Goal: Information Seeking & Learning: Learn about a topic

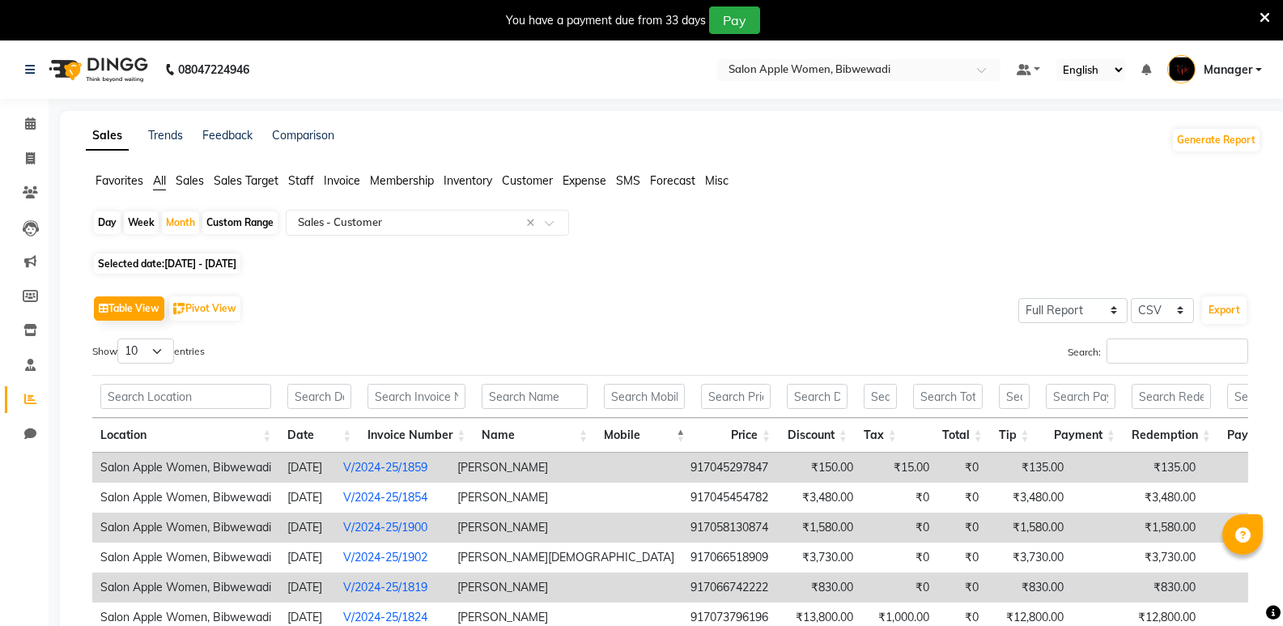
select select "full_report"
select select "csv"
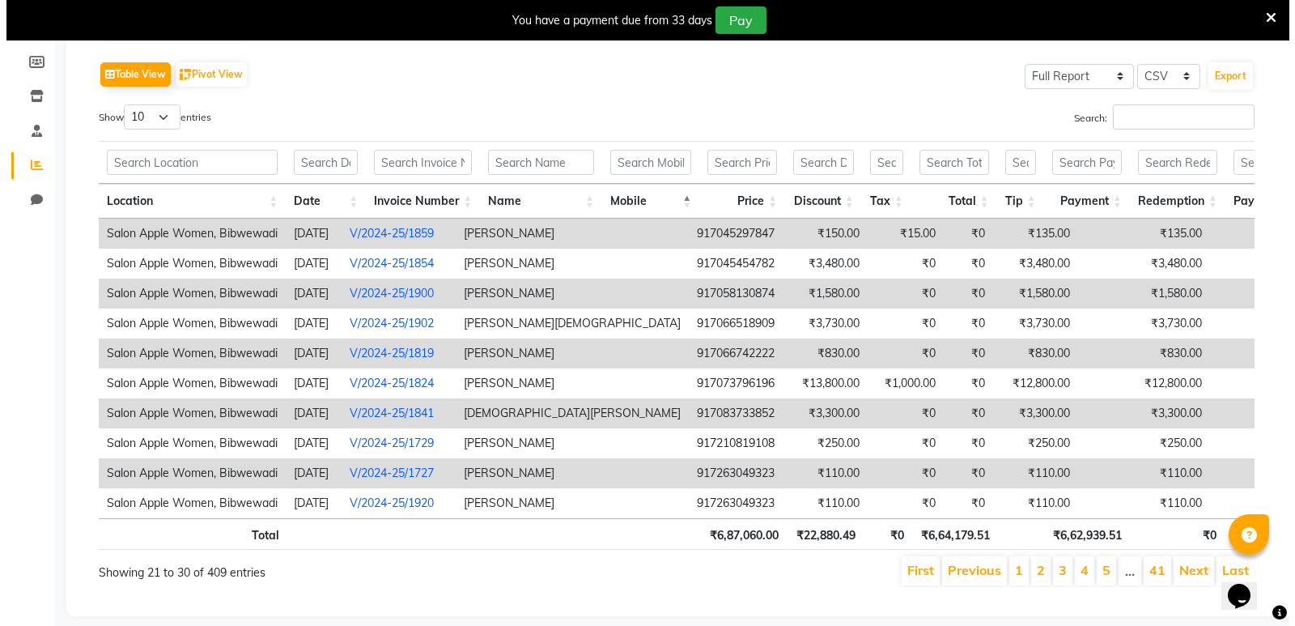
scroll to position [243, 0]
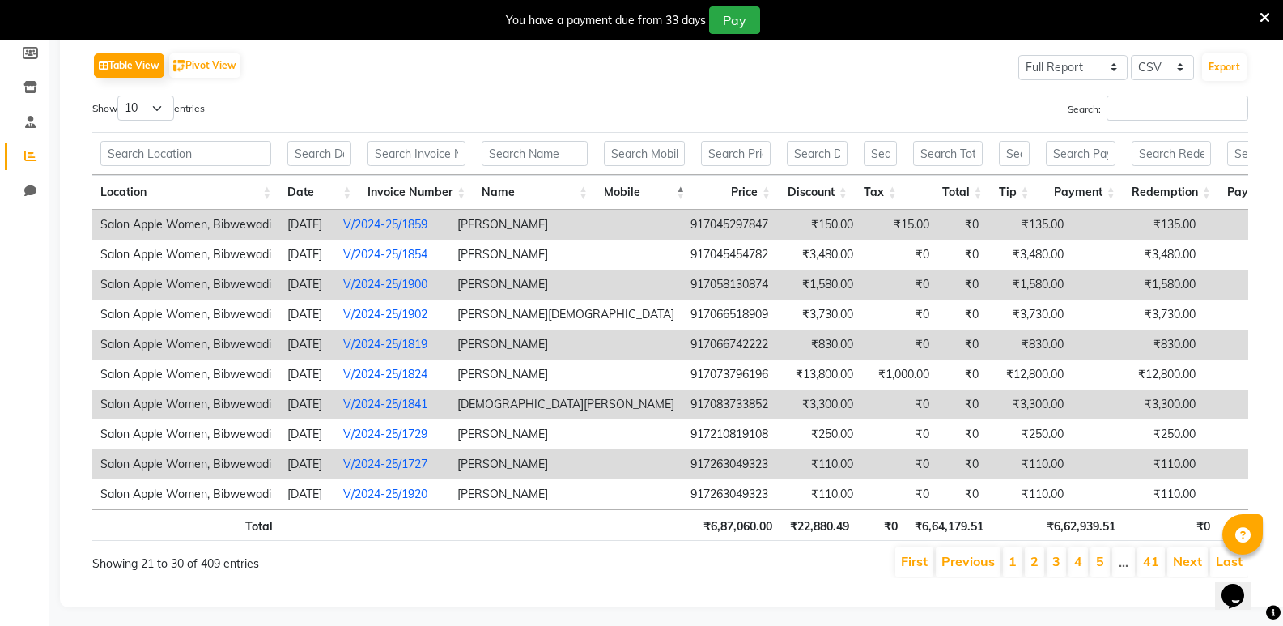
click at [861, 218] on td "₹15.00" at bounding box center [899, 225] width 76 height 30
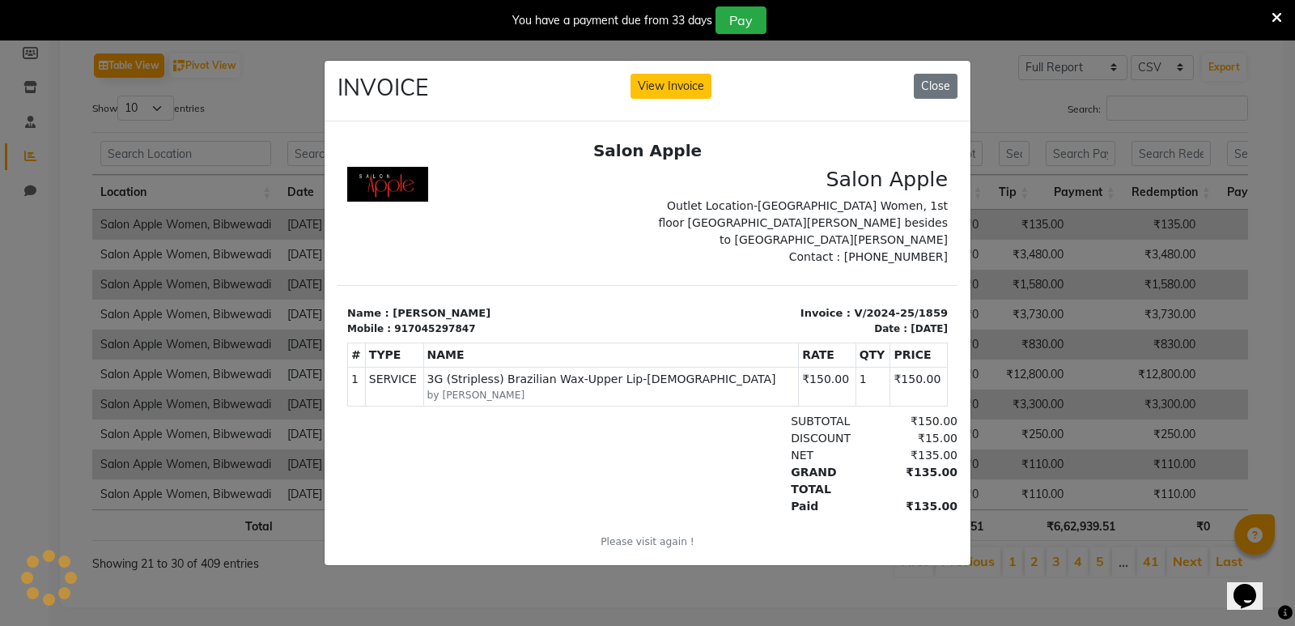
scroll to position [0, 0]
click at [951, 80] on button "Close" at bounding box center [936, 86] width 44 height 25
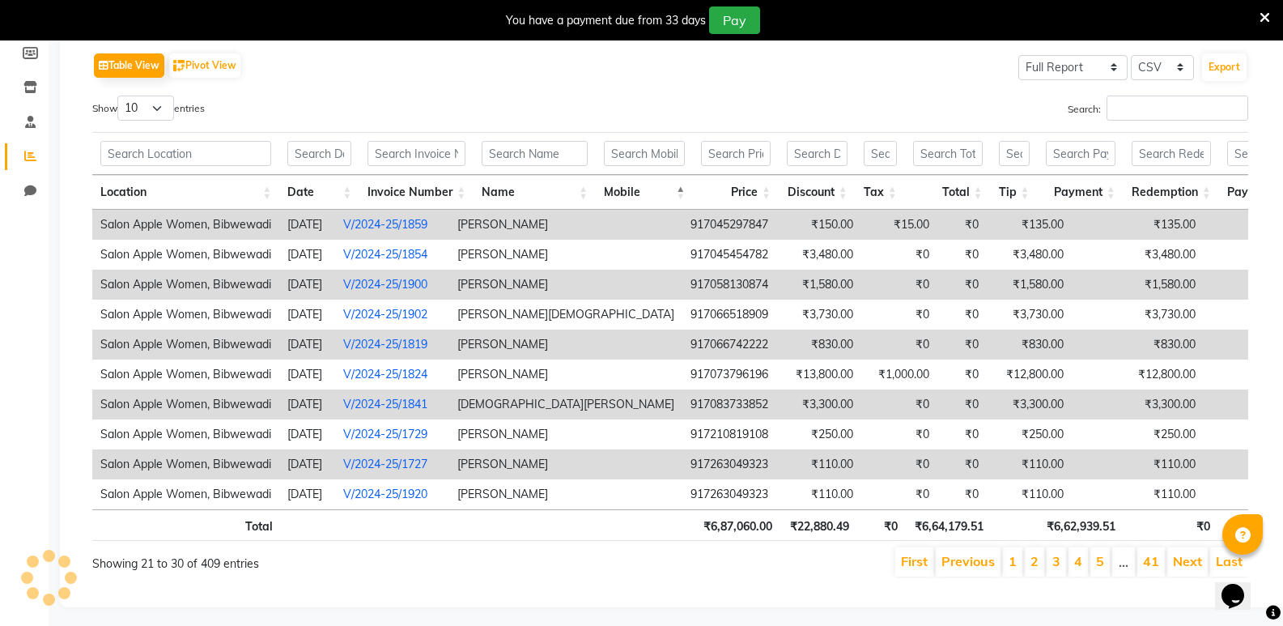
click at [776, 225] on td "₹150.00" at bounding box center [818, 225] width 85 height 30
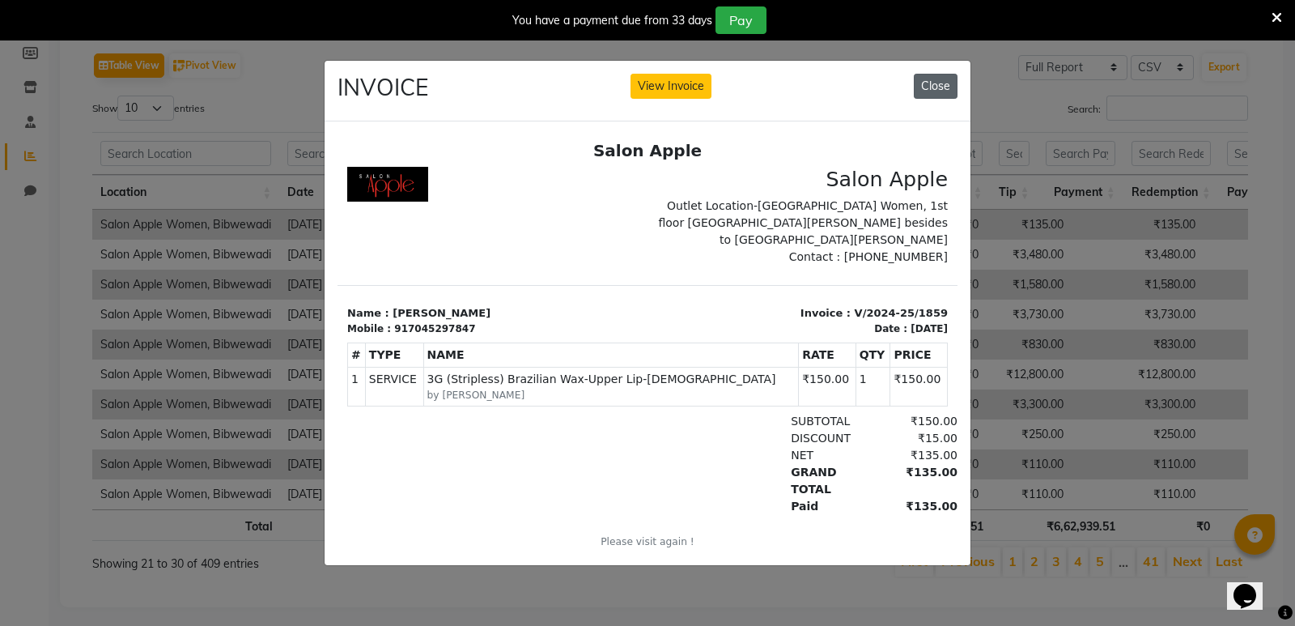
click at [942, 75] on button "Close" at bounding box center [936, 86] width 44 height 25
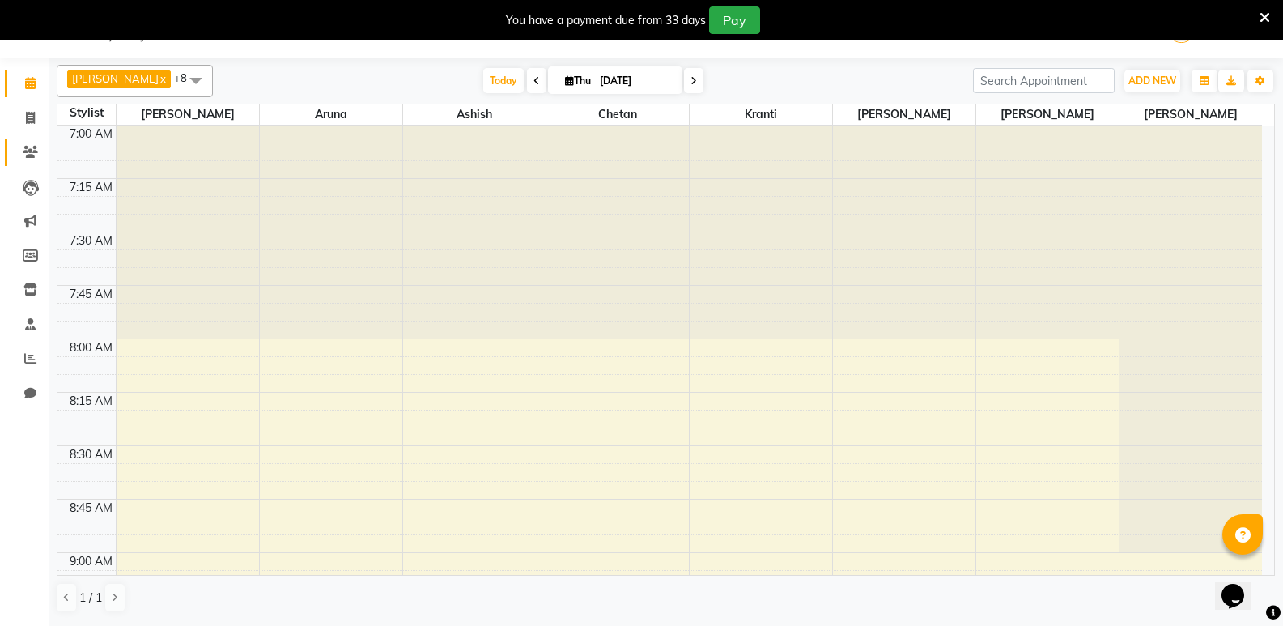
scroll to position [81, 0]
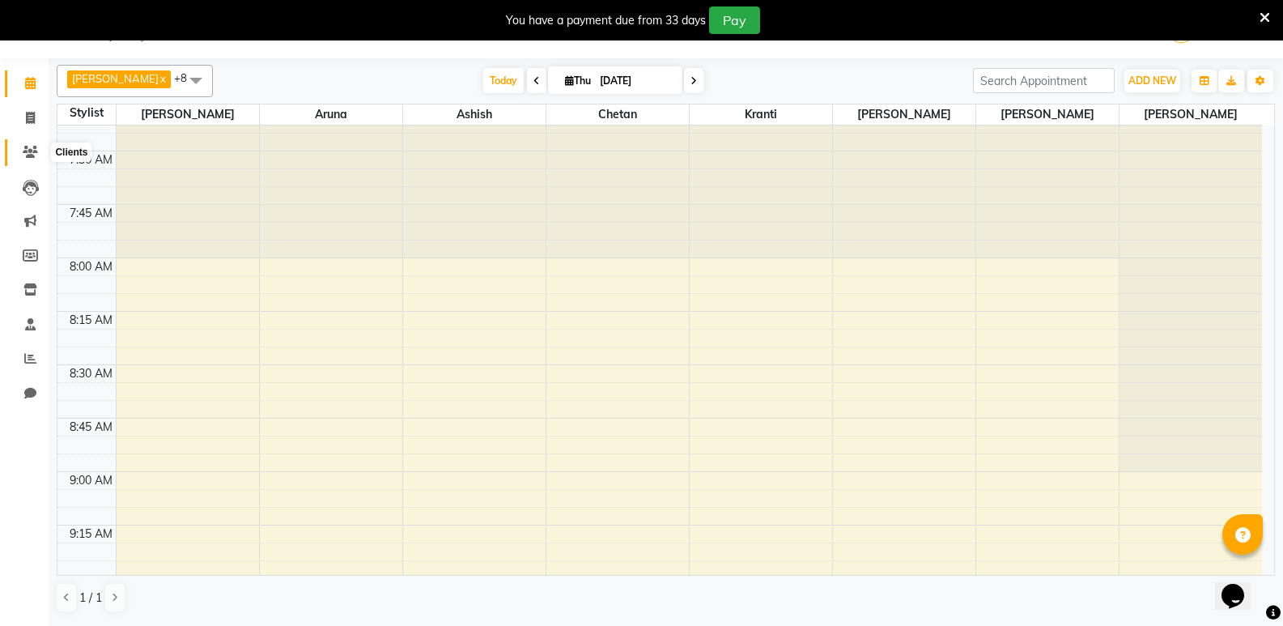
click at [25, 156] on icon at bounding box center [30, 152] width 15 height 12
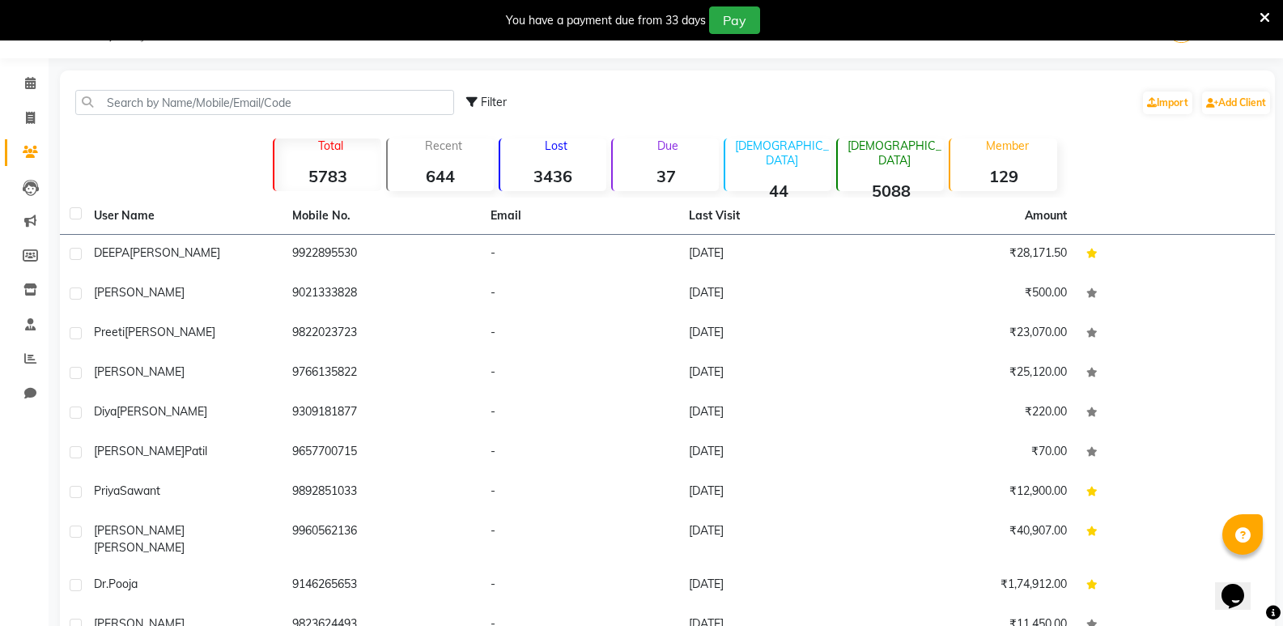
click at [321, 179] on strong "5783" at bounding box center [327, 176] width 106 height 20
click at [25, 361] on icon at bounding box center [30, 358] width 12 height 12
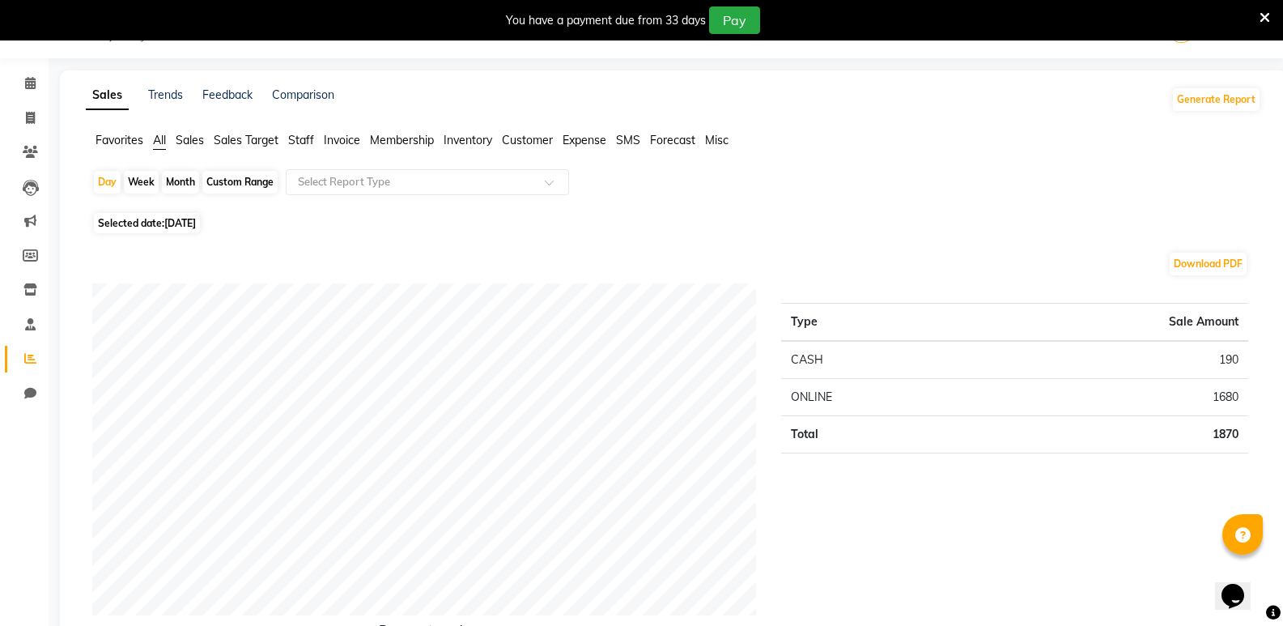
click at [183, 184] on div "Month" at bounding box center [180, 182] width 37 height 23
select select "9"
select select "2025"
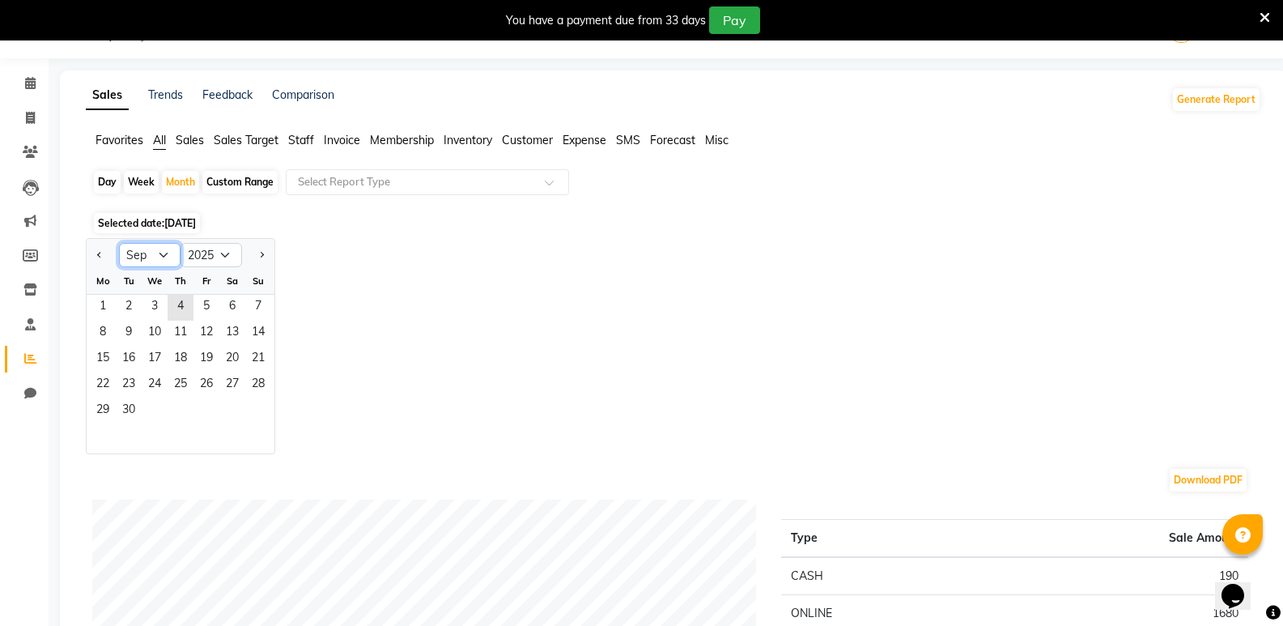
click at [149, 248] on select "Jan Feb Mar Apr May Jun [DATE] Aug Sep Oct Nov Dec" at bounding box center [150, 255] width 62 height 24
select select "8"
click at [119, 243] on select "Jan Feb Mar Apr May Jun [DATE] Aug Sep Oct Nov Dec" at bounding box center [150, 255] width 62 height 24
click at [203, 295] on span "1" at bounding box center [206, 308] width 26 height 26
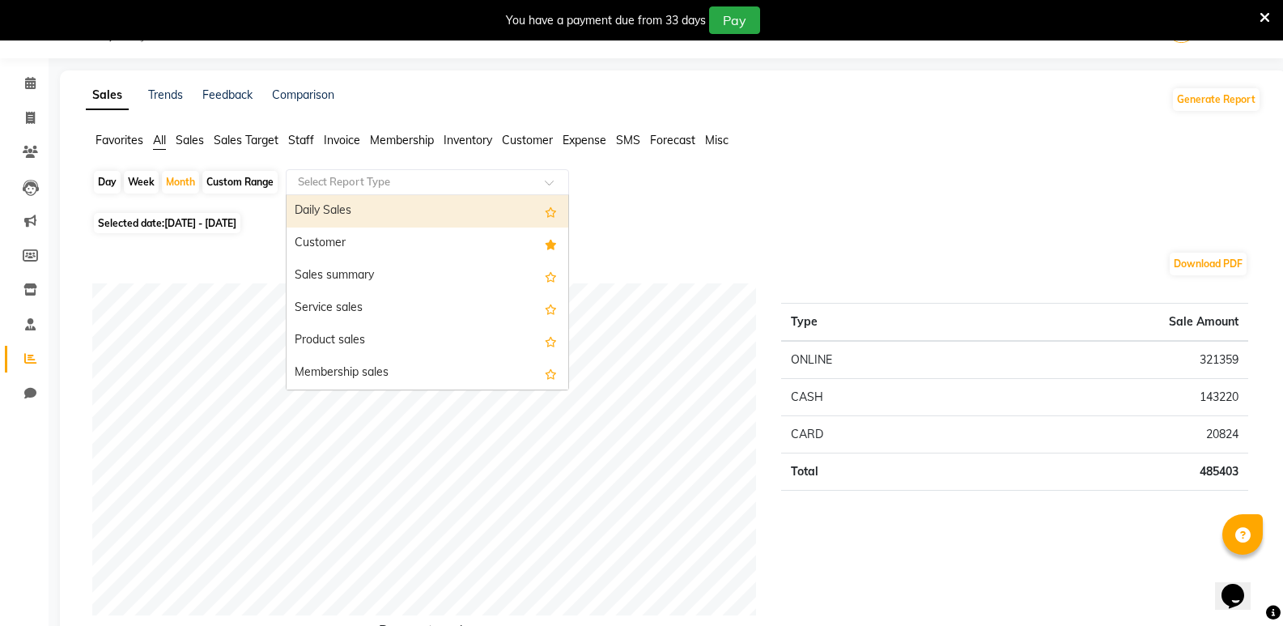
click at [345, 178] on input "text" at bounding box center [411, 182] width 233 height 16
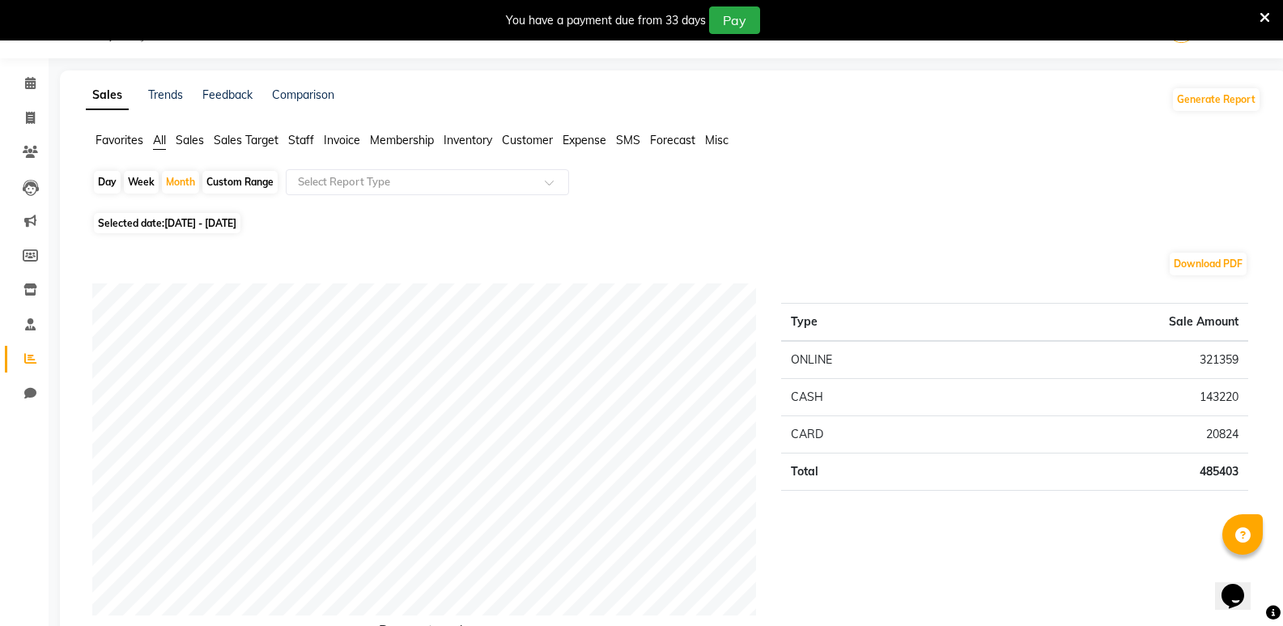
click at [675, 189] on div "Day Week Month Custom Range Select Report Type" at bounding box center [673, 188] width 1163 height 39
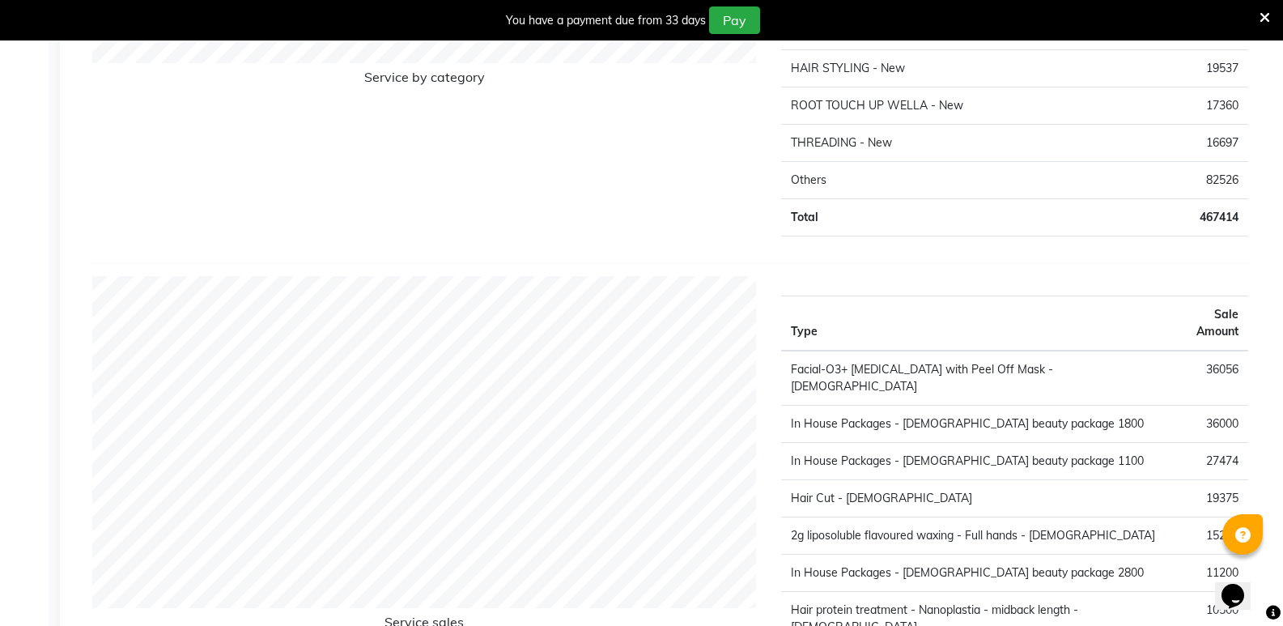
scroll to position [2145, 0]
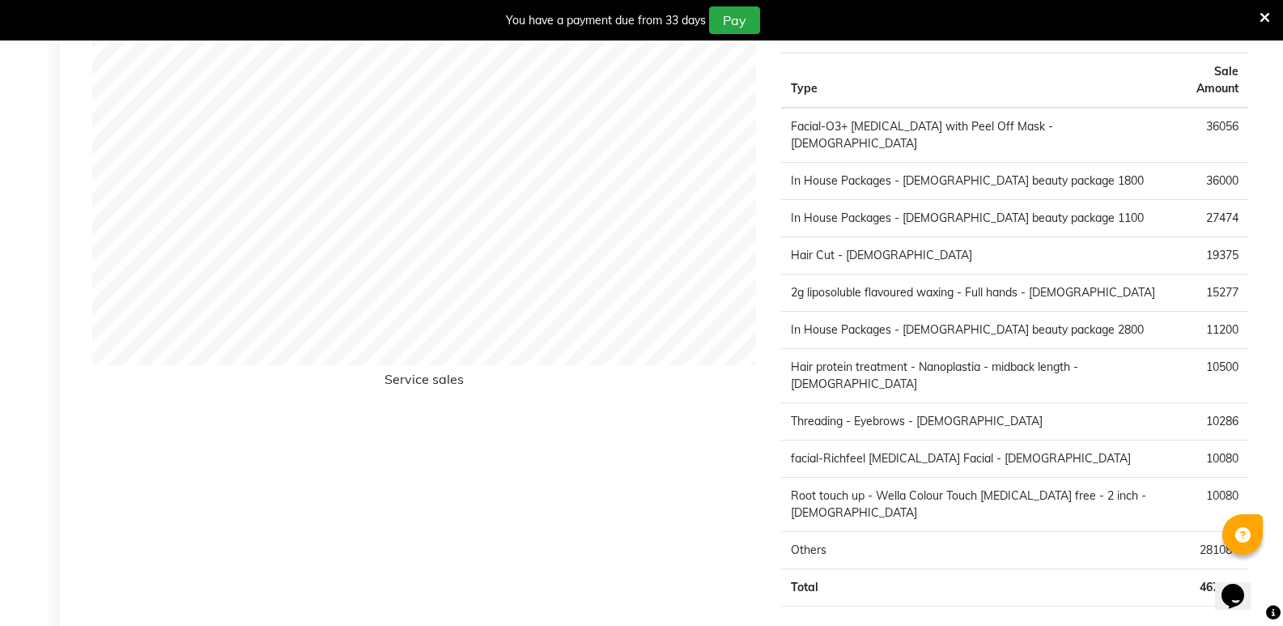
click at [1182, 117] on td "36056" at bounding box center [1208, 135] width 80 height 55
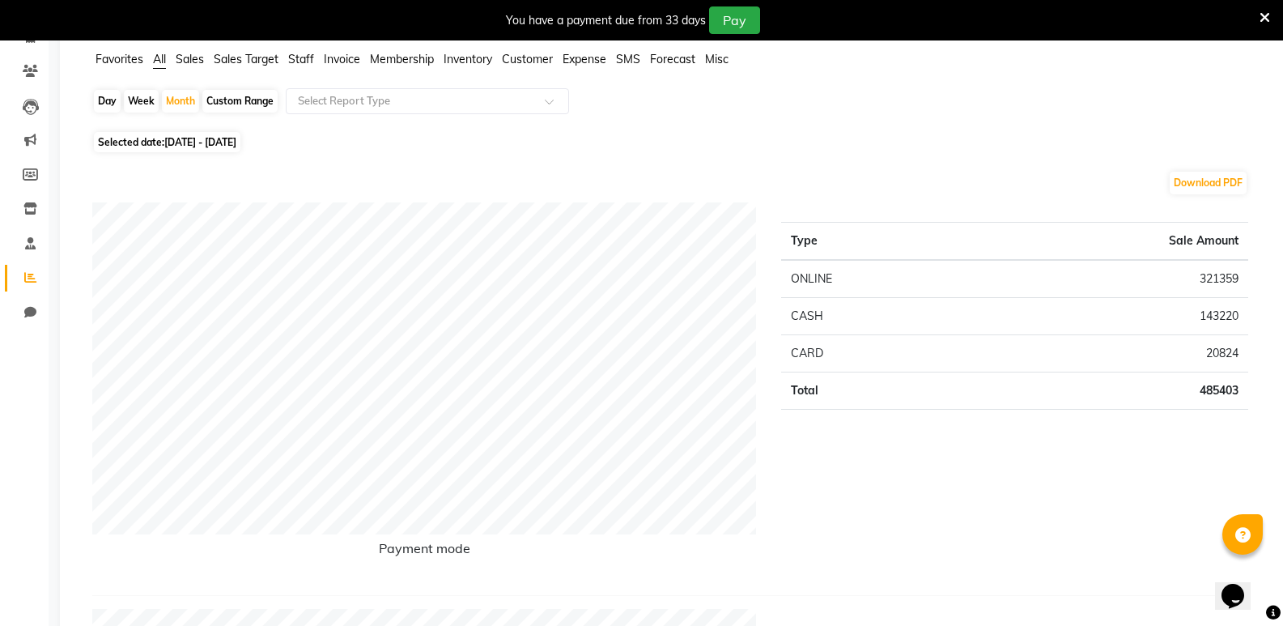
scroll to position [0, 0]
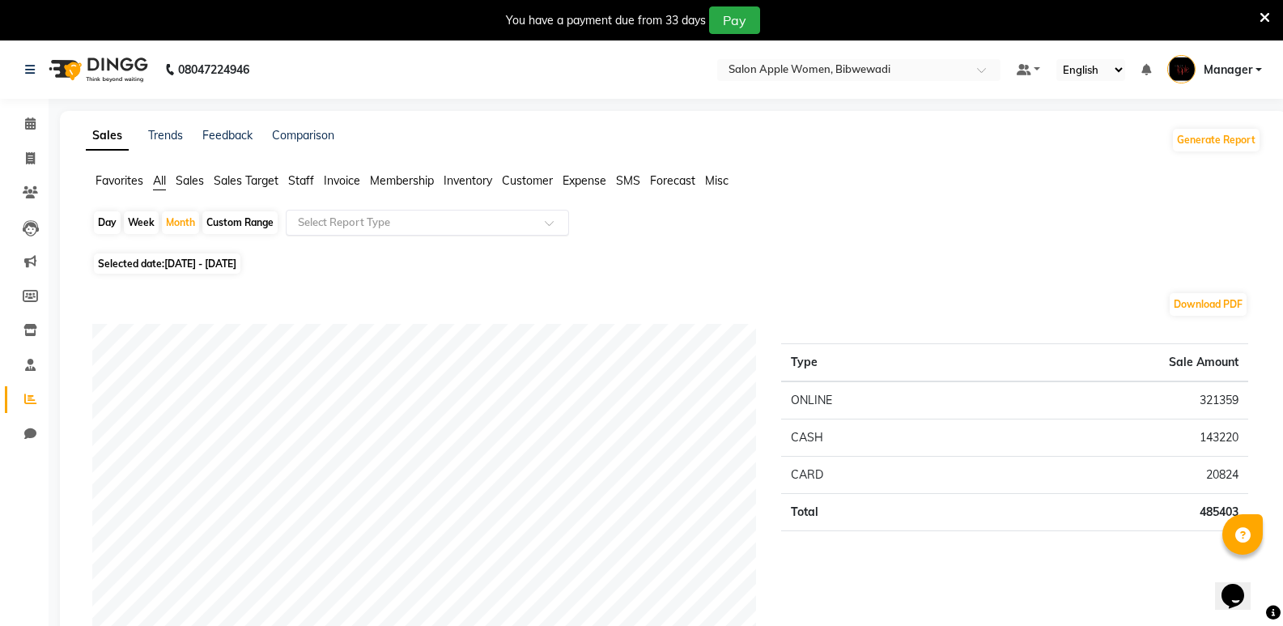
click at [389, 233] on div "Select Report Type" at bounding box center [427, 223] width 283 height 26
click at [723, 211] on div "Day Week Month Custom Range Select Report Type" at bounding box center [673, 229] width 1163 height 39
click at [349, 225] on input "text" at bounding box center [411, 223] width 233 height 16
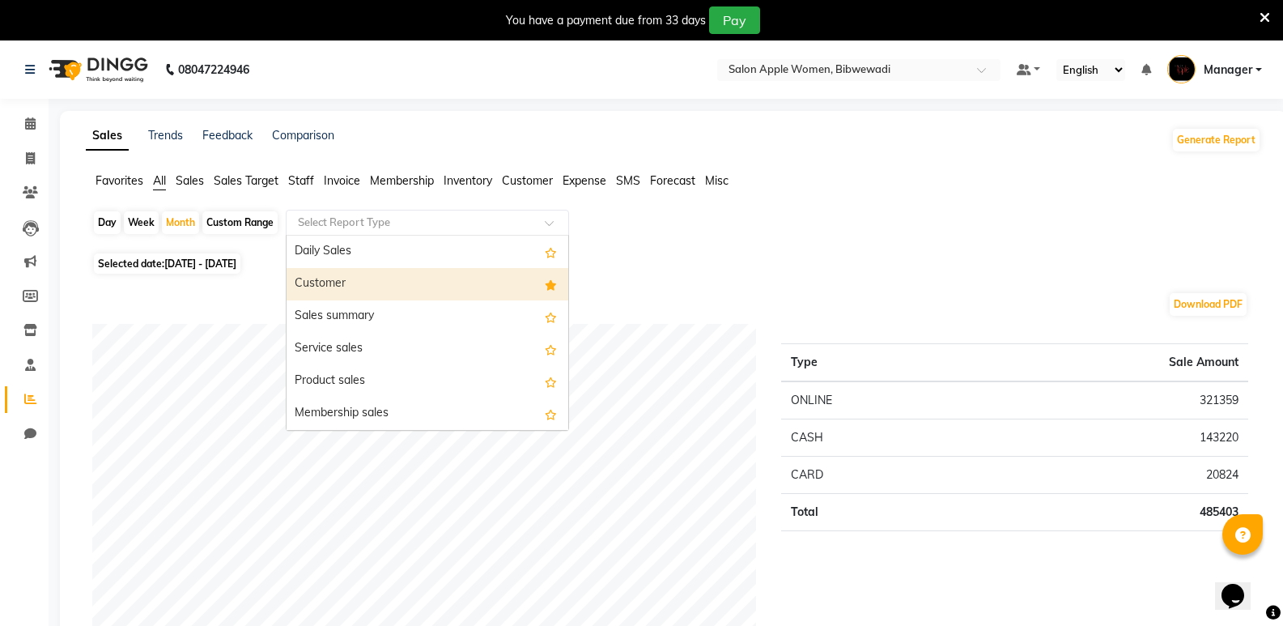
click at [389, 280] on div "Customer" at bounding box center [428, 284] width 282 height 32
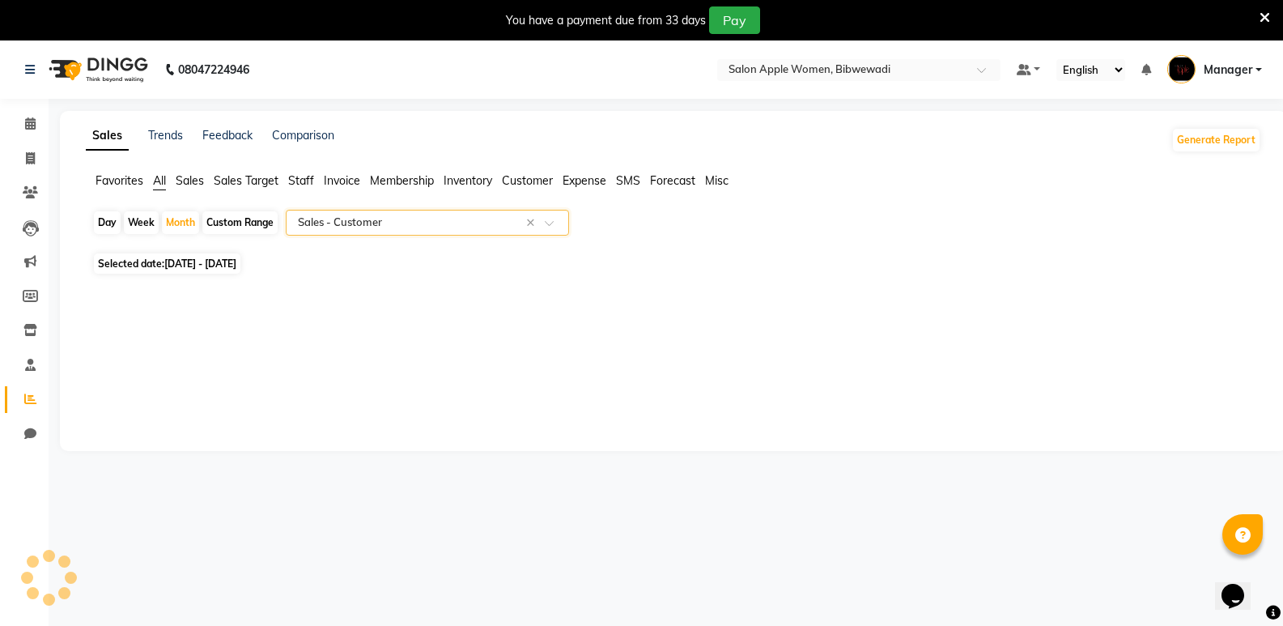
select select "full_report"
select select "csv"
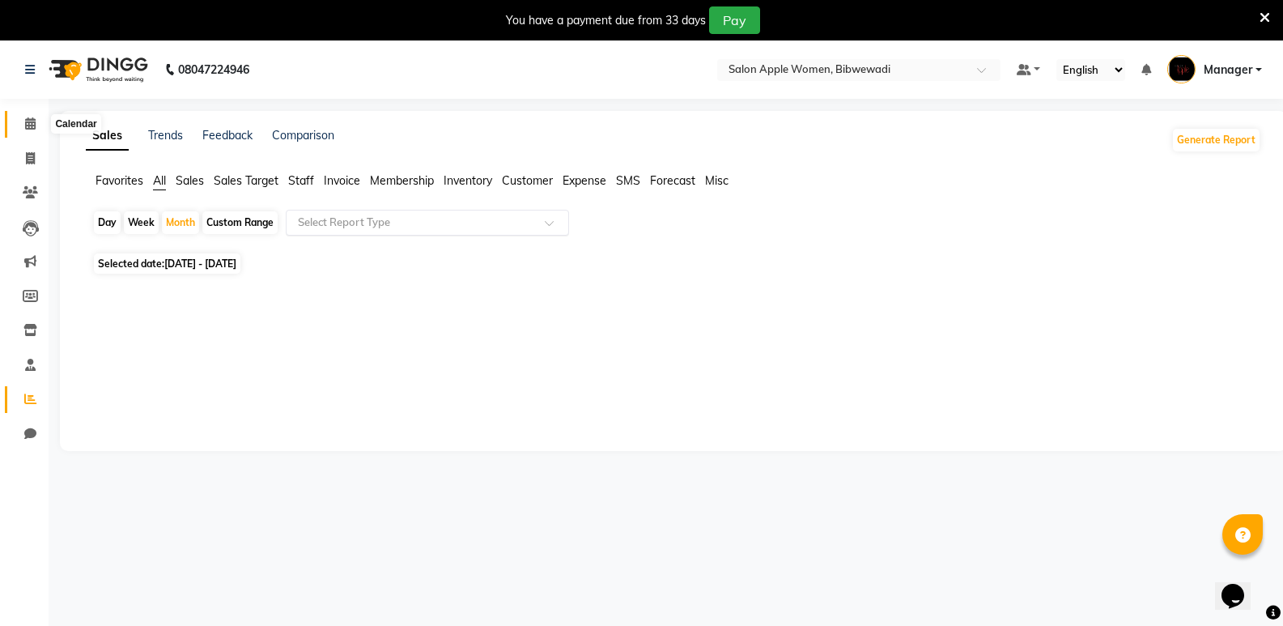
click at [36, 123] on span at bounding box center [30, 124] width 28 height 19
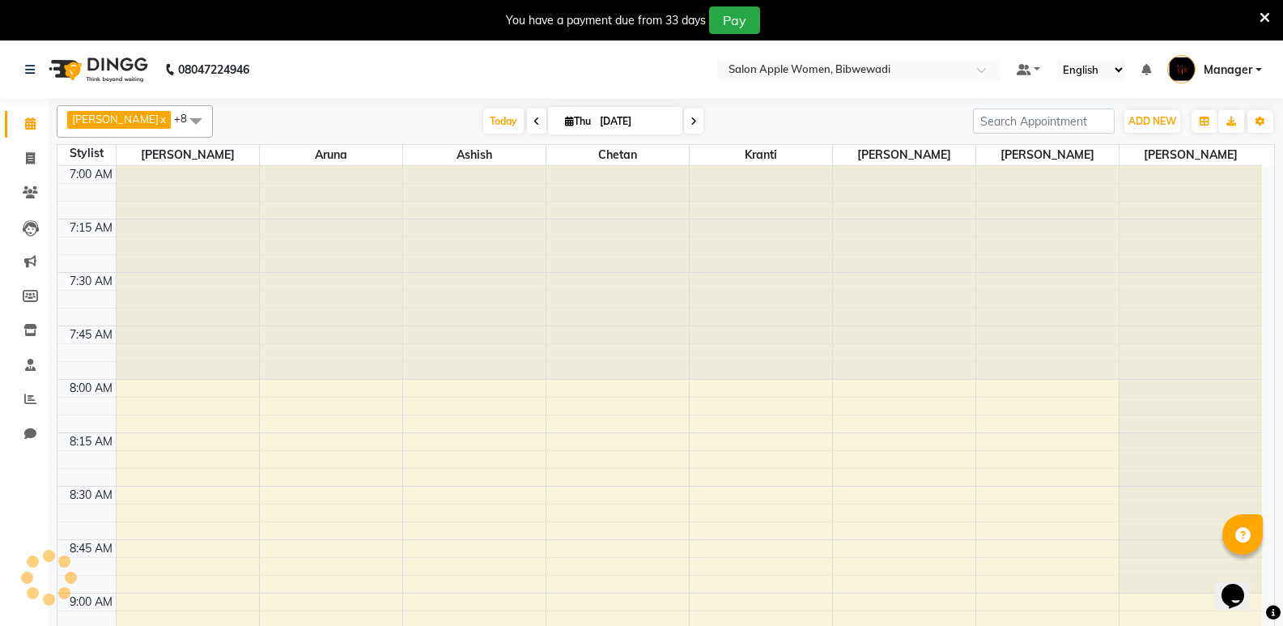
click at [26, 121] on icon at bounding box center [30, 123] width 11 height 12
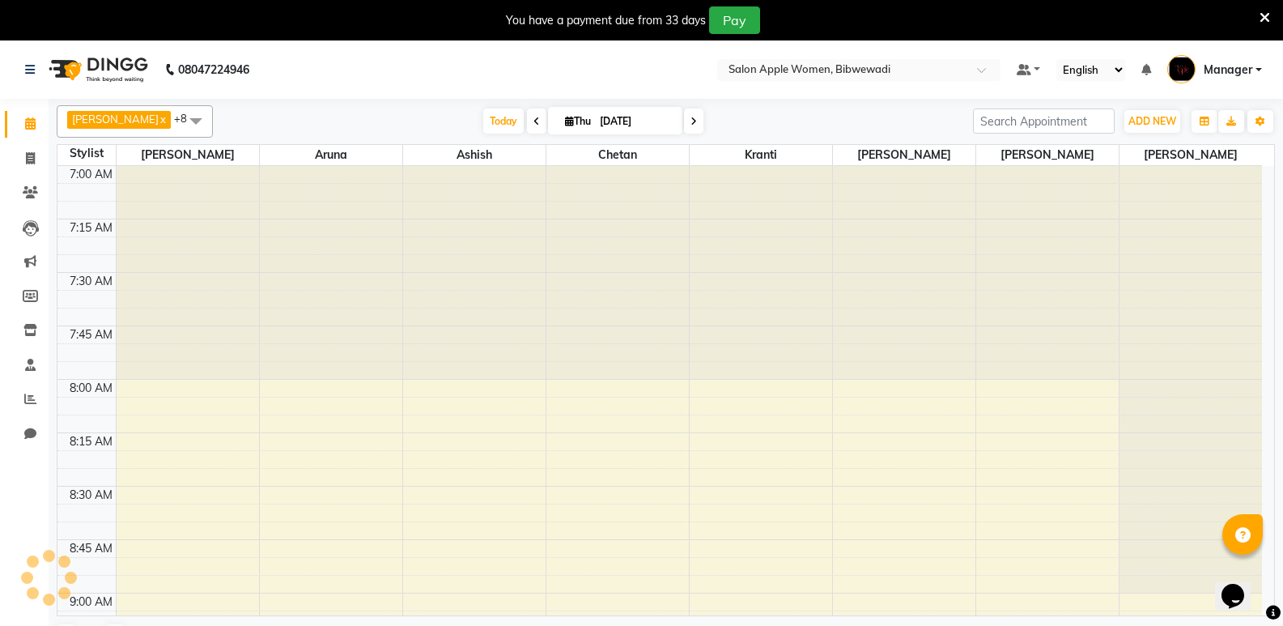
scroll to position [2138, 0]
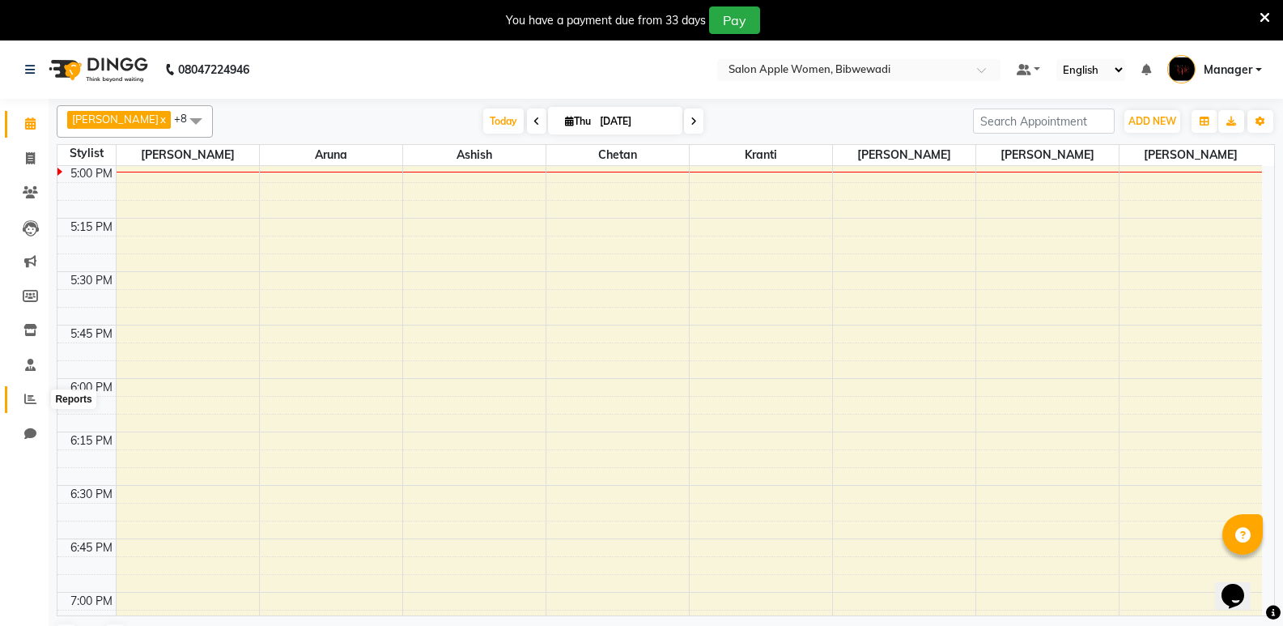
click at [36, 394] on icon at bounding box center [30, 399] width 12 height 12
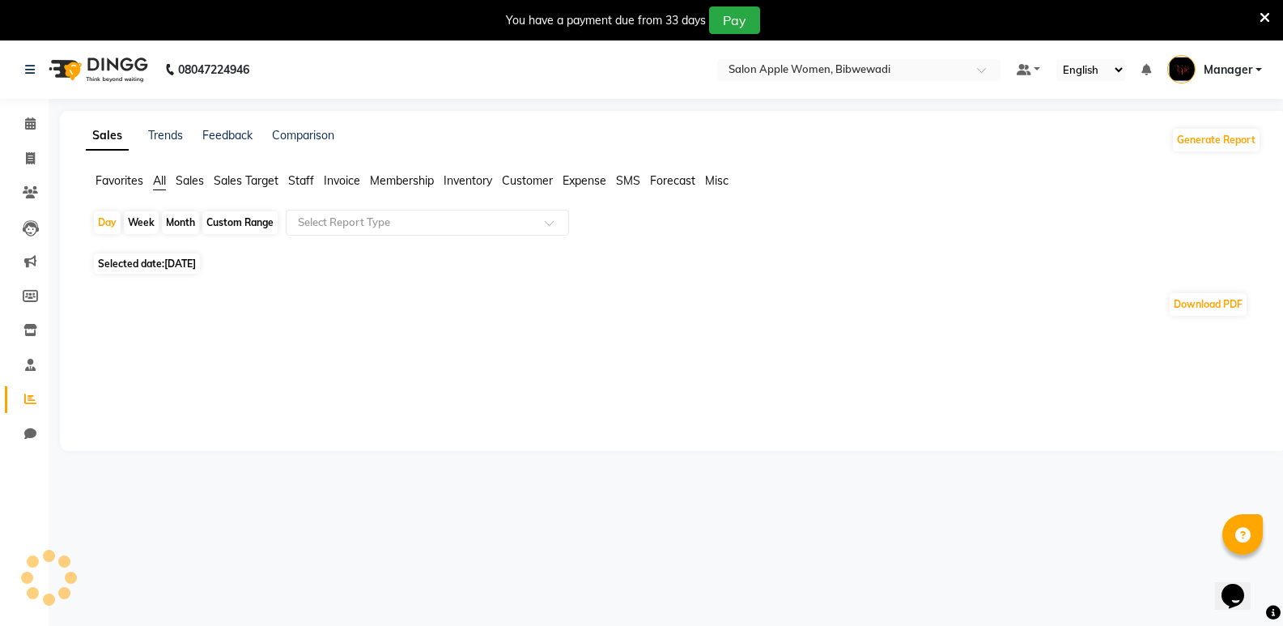
click at [186, 219] on div "Month" at bounding box center [180, 222] width 37 height 23
select select "9"
select select "2025"
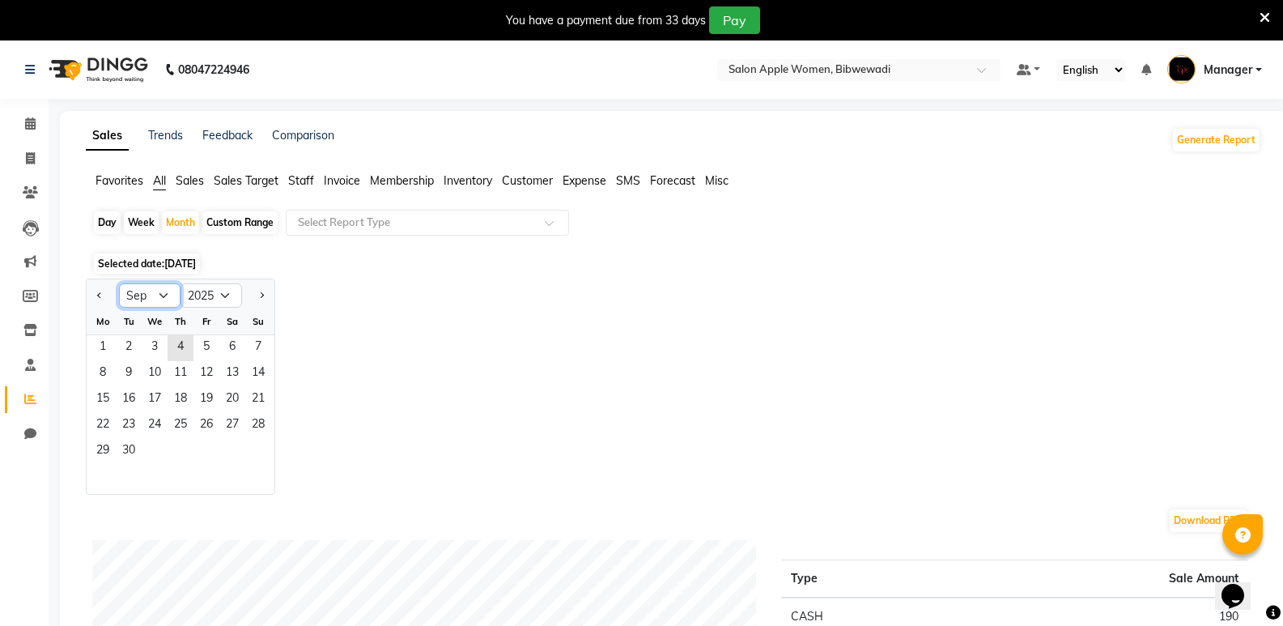
click at [172, 293] on select "Jan Feb Mar Apr May Jun [DATE] Aug Sep Oct Nov Dec" at bounding box center [150, 295] width 62 height 24
select select "8"
click at [119, 283] on select "Jan Feb Mar Apr May Jun [DATE] Aug Sep Oct Nov Dec" at bounding box center [150, 295] width 62 height 24
click at [204, 347] on span "1" at bounding box center [206, 348] width 26 height 26
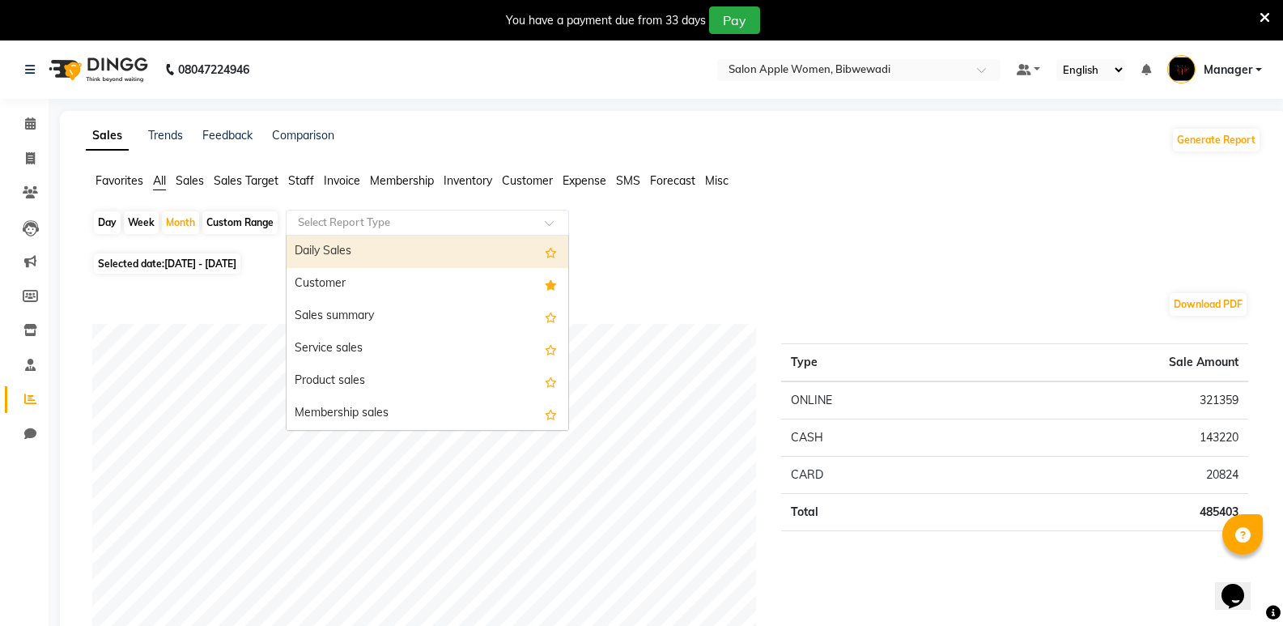
click at [453, 224] on input "text" at bounding box center [411, 223] width 233 height 16
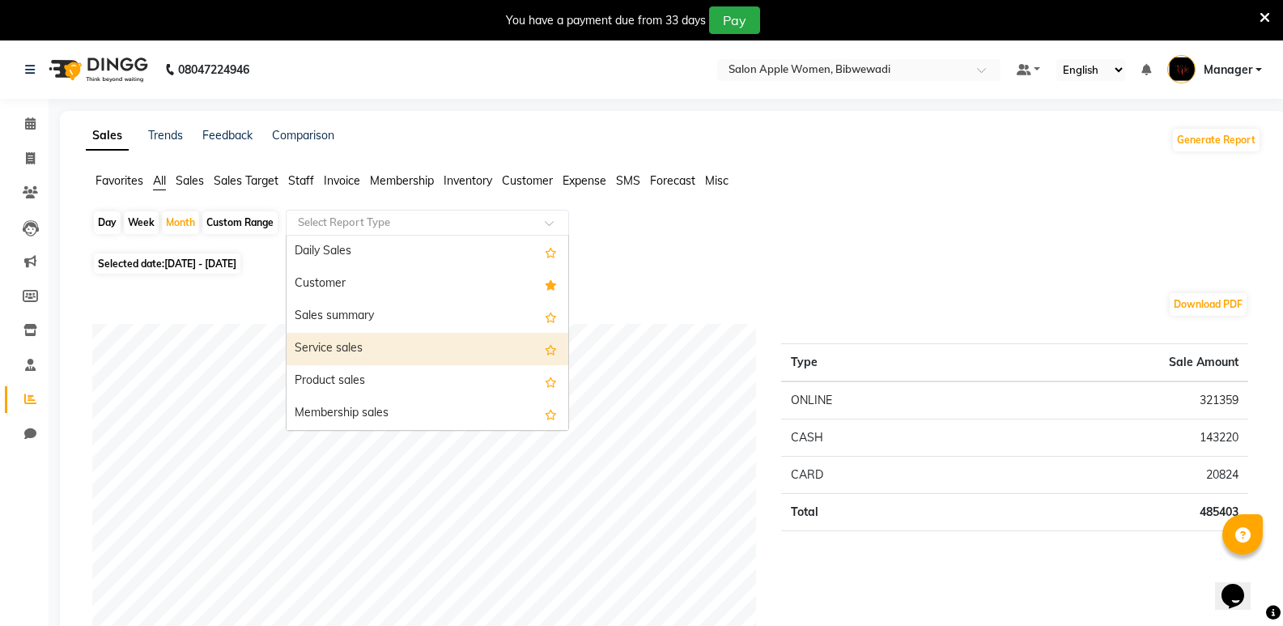
click at [423, 349] on div "Service sales" at bounding box center [428, 349] width 282 height 32
select select "full_report"
select select "csv"
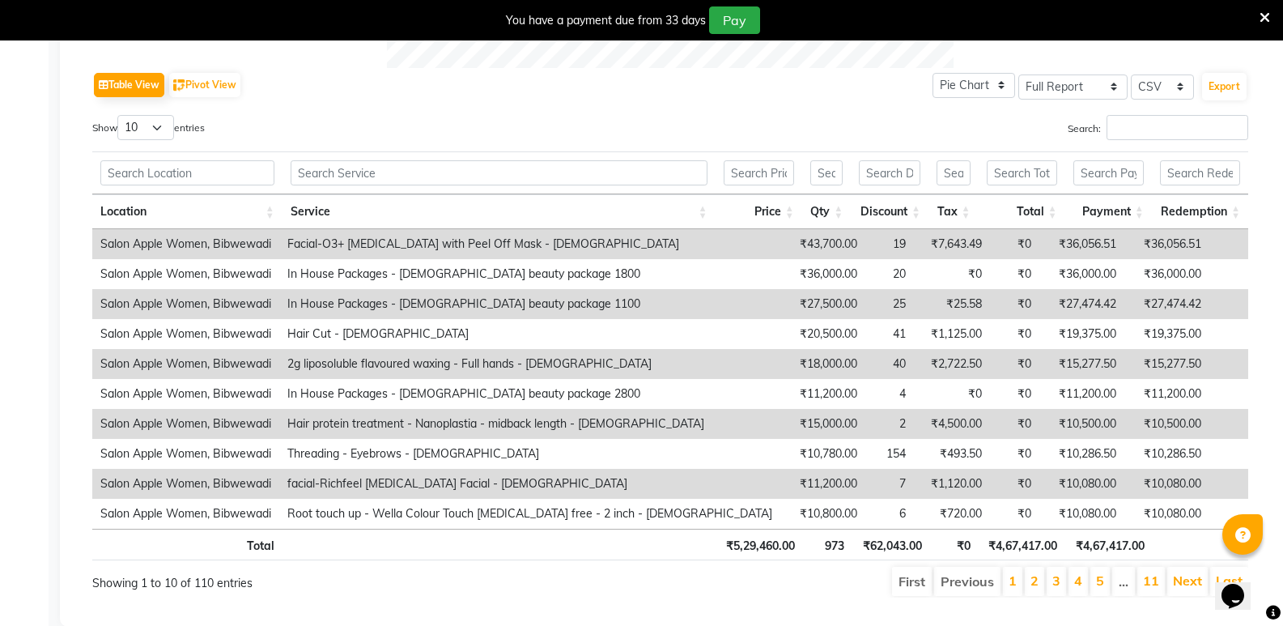
scroll to position [847, 0]
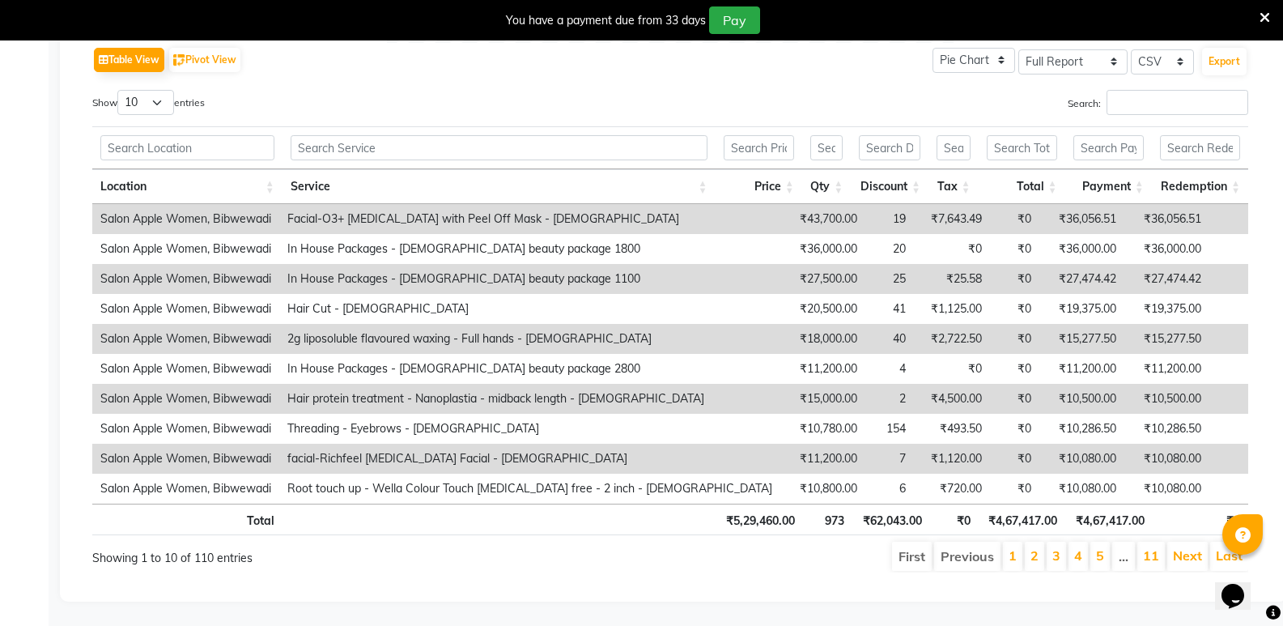
click at [865, 205] on td "19" at bounding box center [889, 219] width 49 height 30
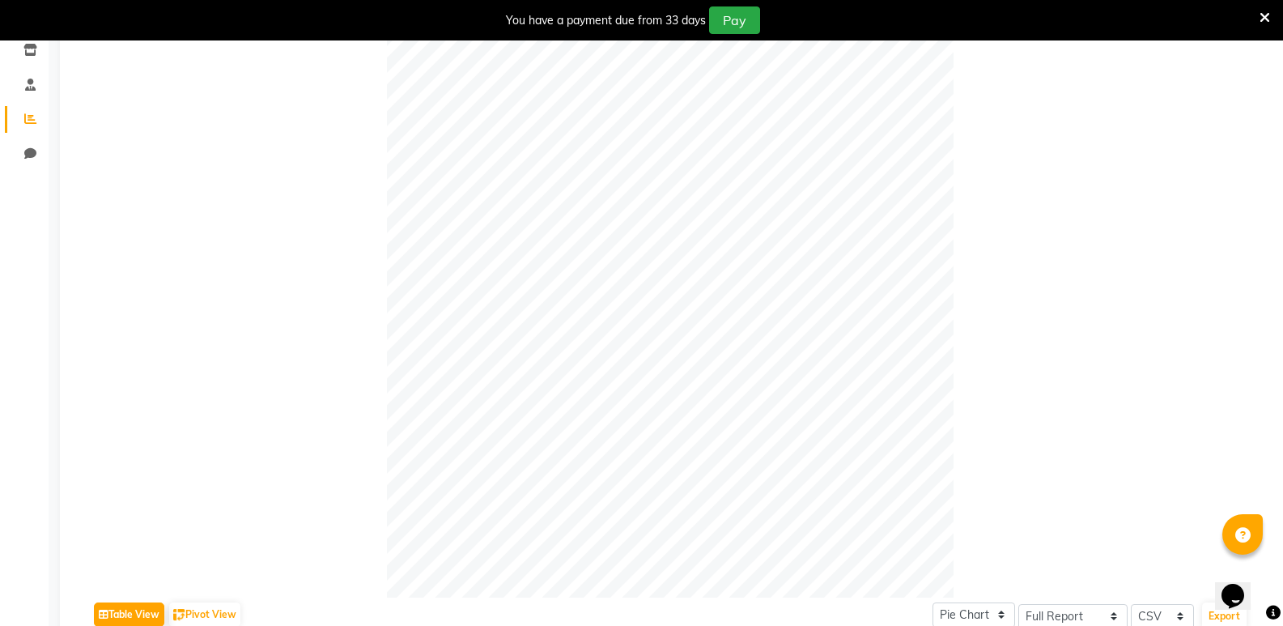
scroll to position [0, 0]
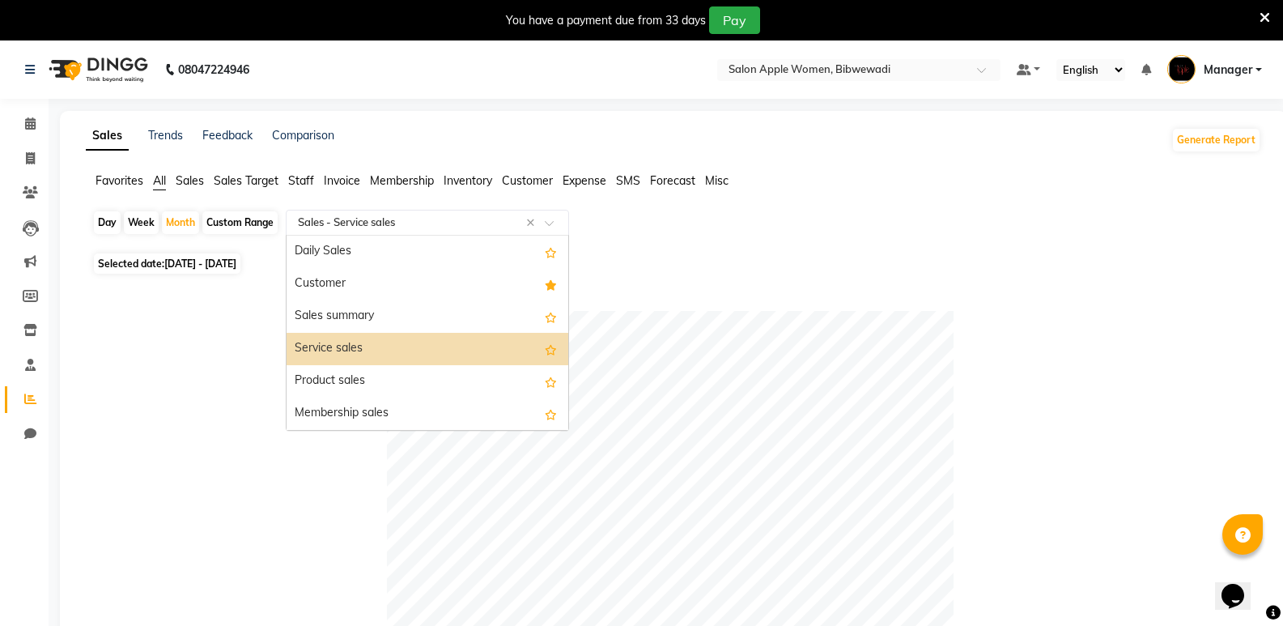
click at [431, 217] on input "text" at bounding box center [411, 223] width 233 height 16
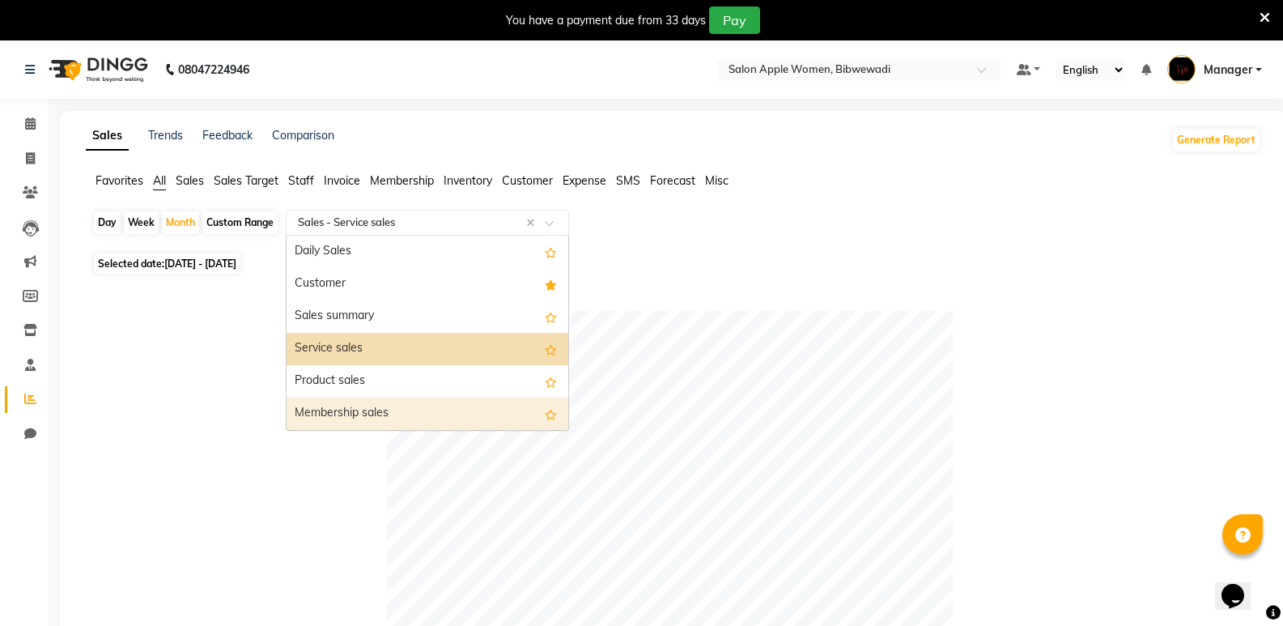
click at [429, 407] on div "Membership sales" at bounding box center [428, 414] width 282 height 32
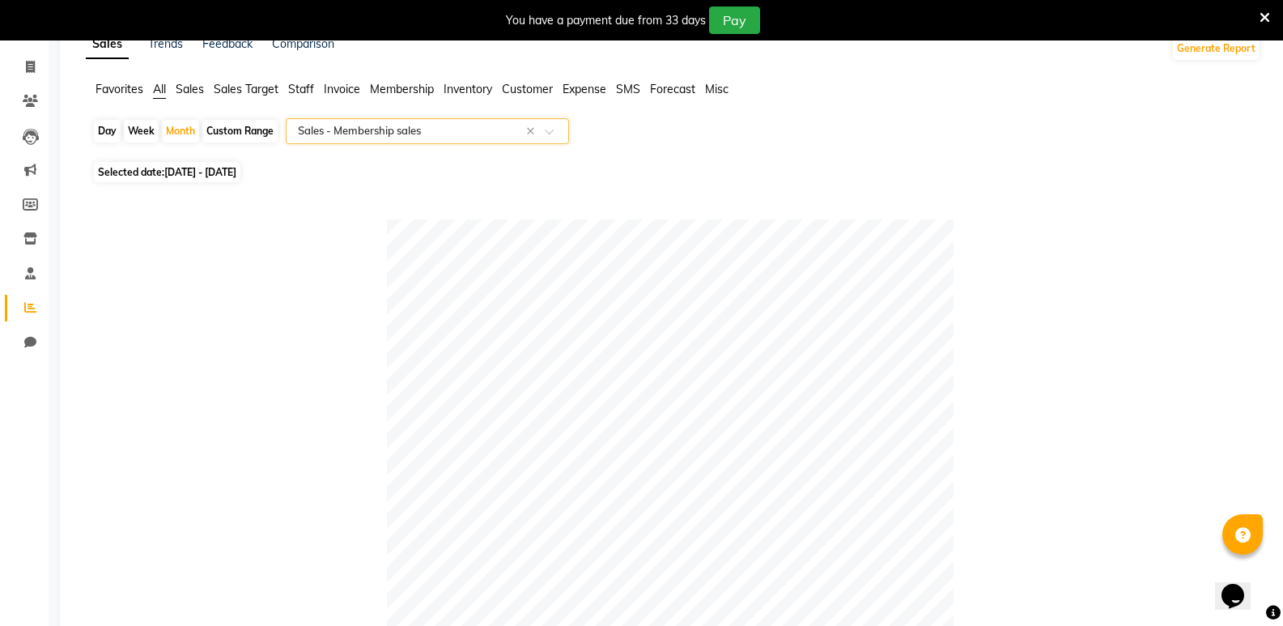
scroll to position [81, 0]
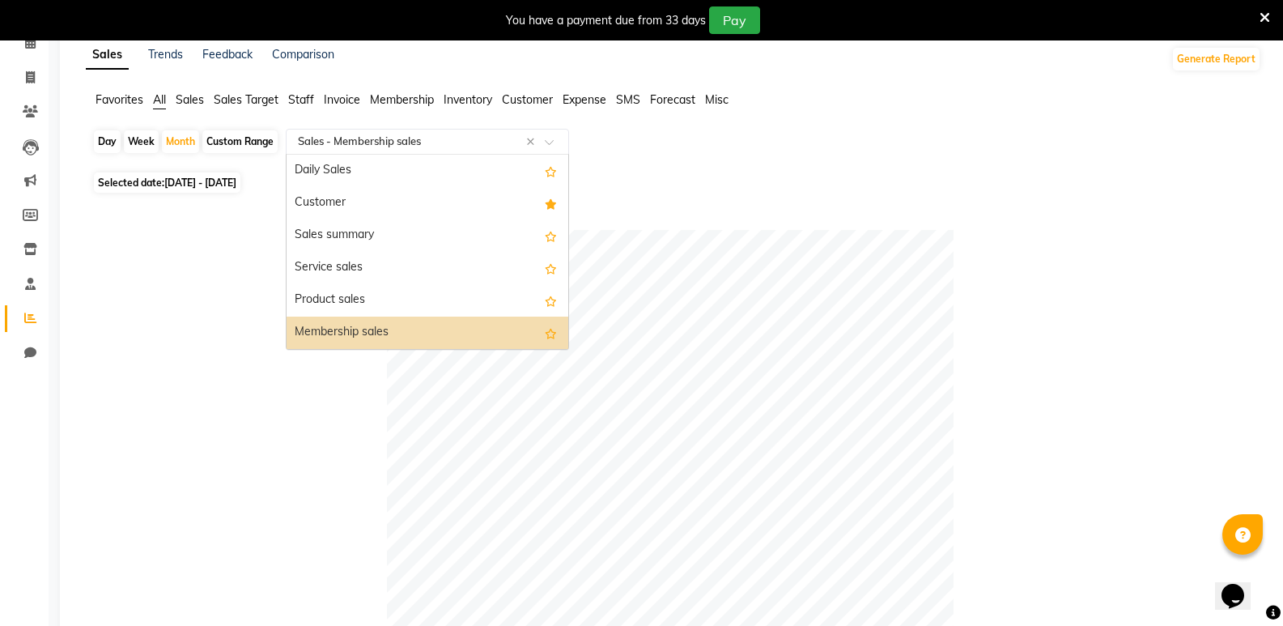
click at [454, 137] on input "text" at bounding box center [411, 142] width 233 height 16
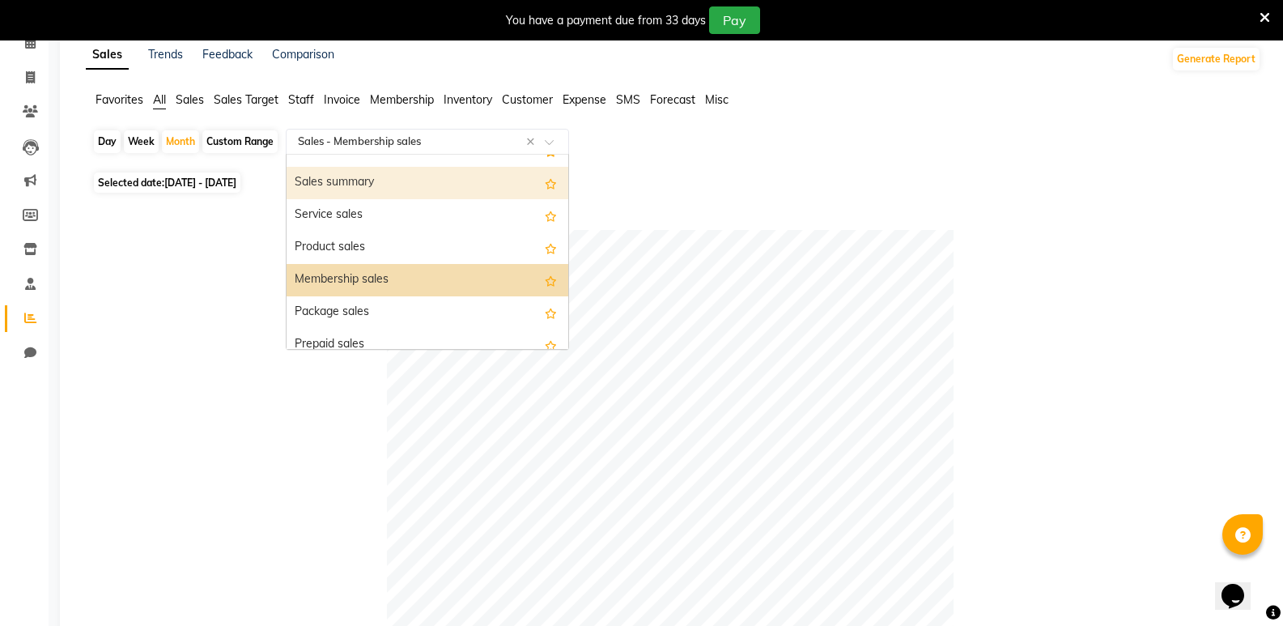
scroll to position [162, 0]
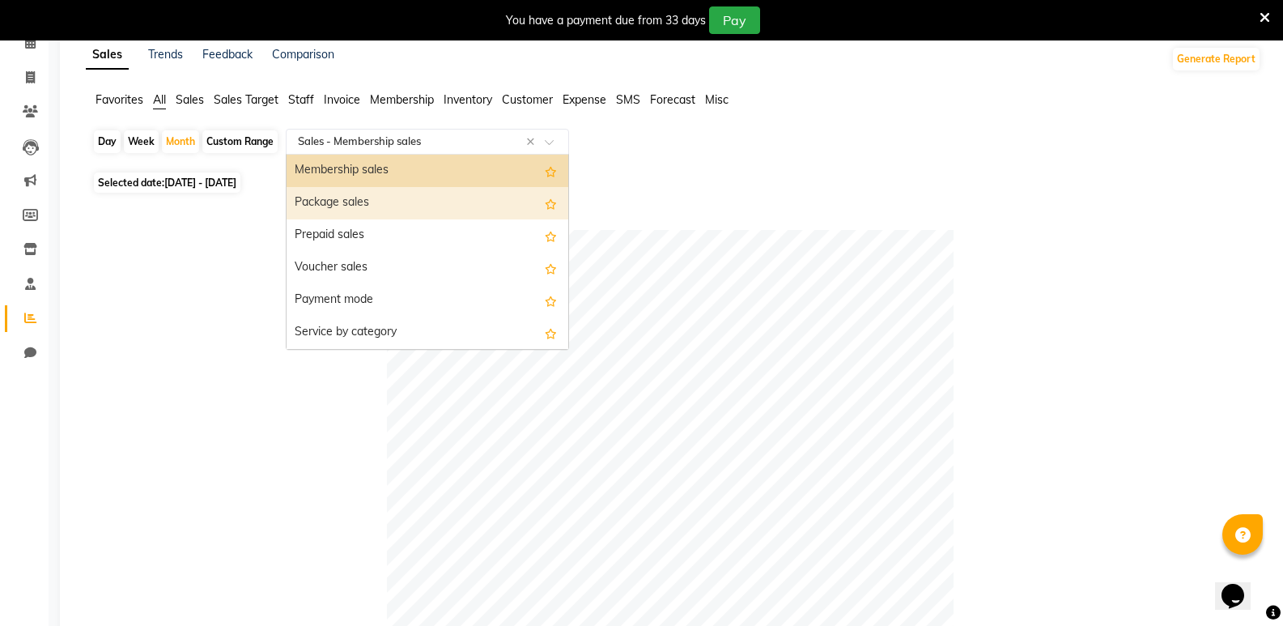
click at [449, 196] on div "Package sales" at bounding box center [428, 203] width 282 height 32
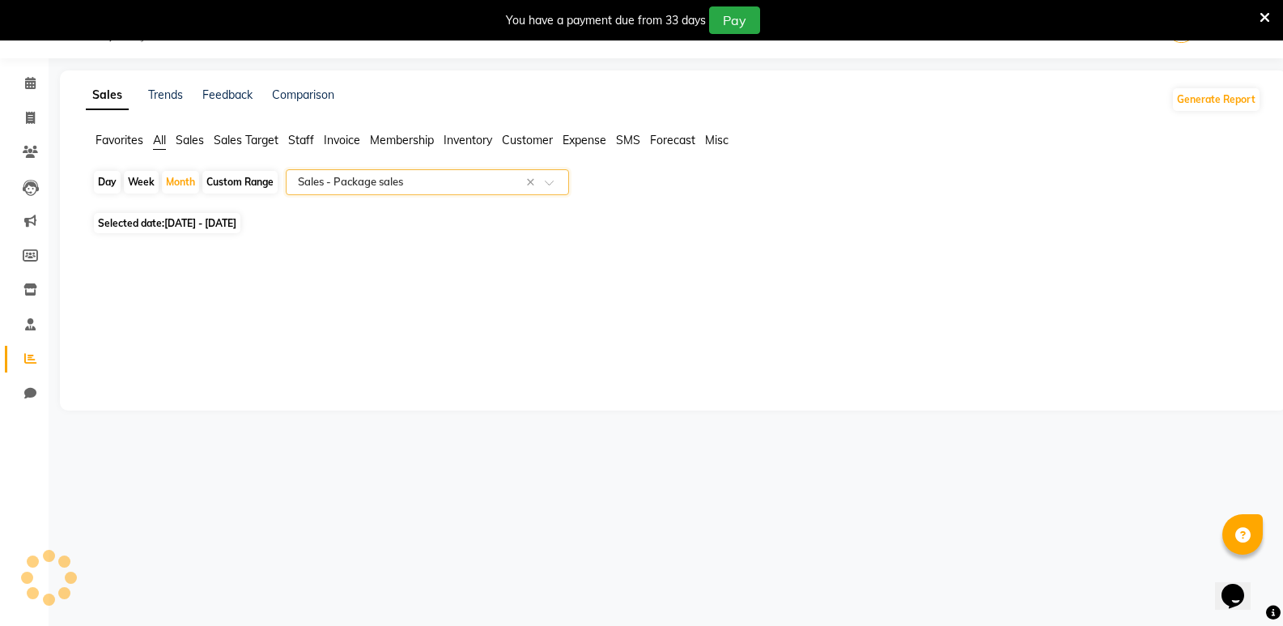
scroll to position [40, 0]
click at [435, 179] on input "text" at bounding box center [411, 182] width 233 height 16
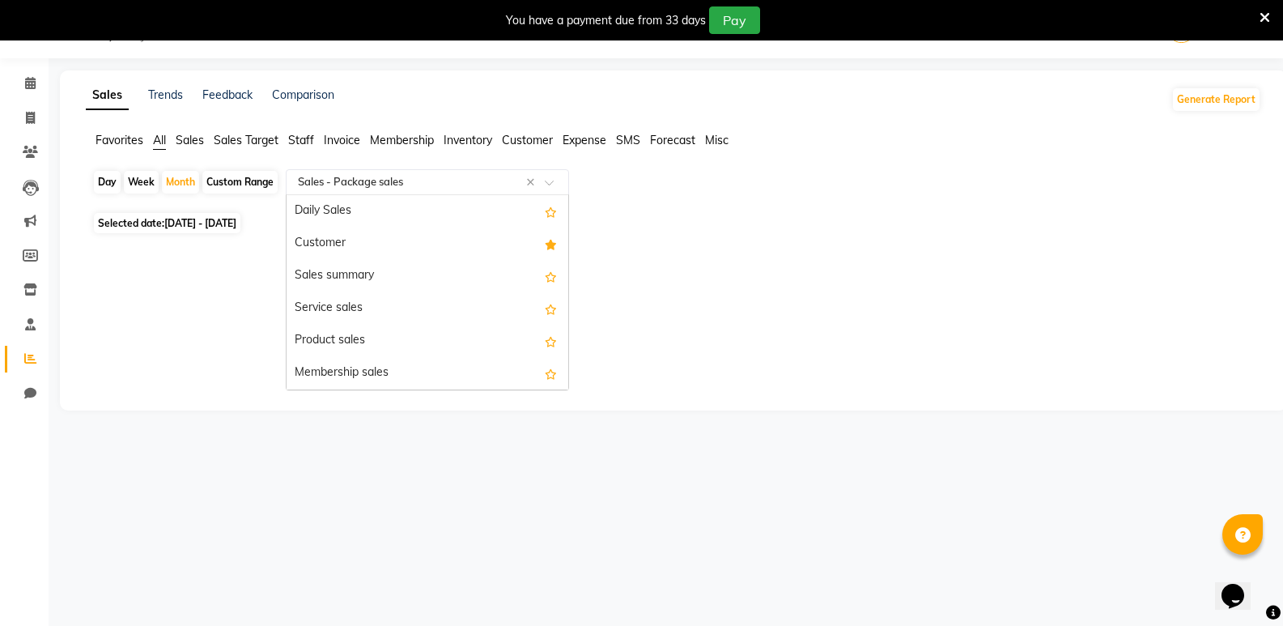
scroll to position [194, 0]
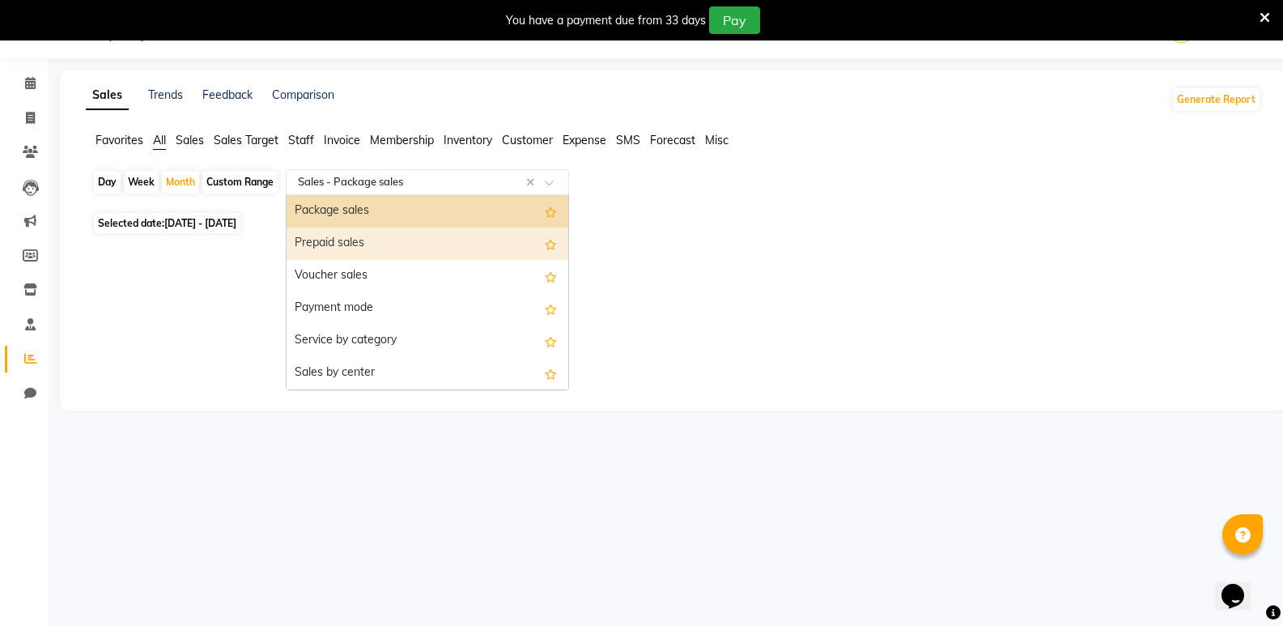
click at [423, 250] on div "Prepaid sales" at bounding box center [428, 243] width 282 height 32
select select "full_report"
select select "csv"
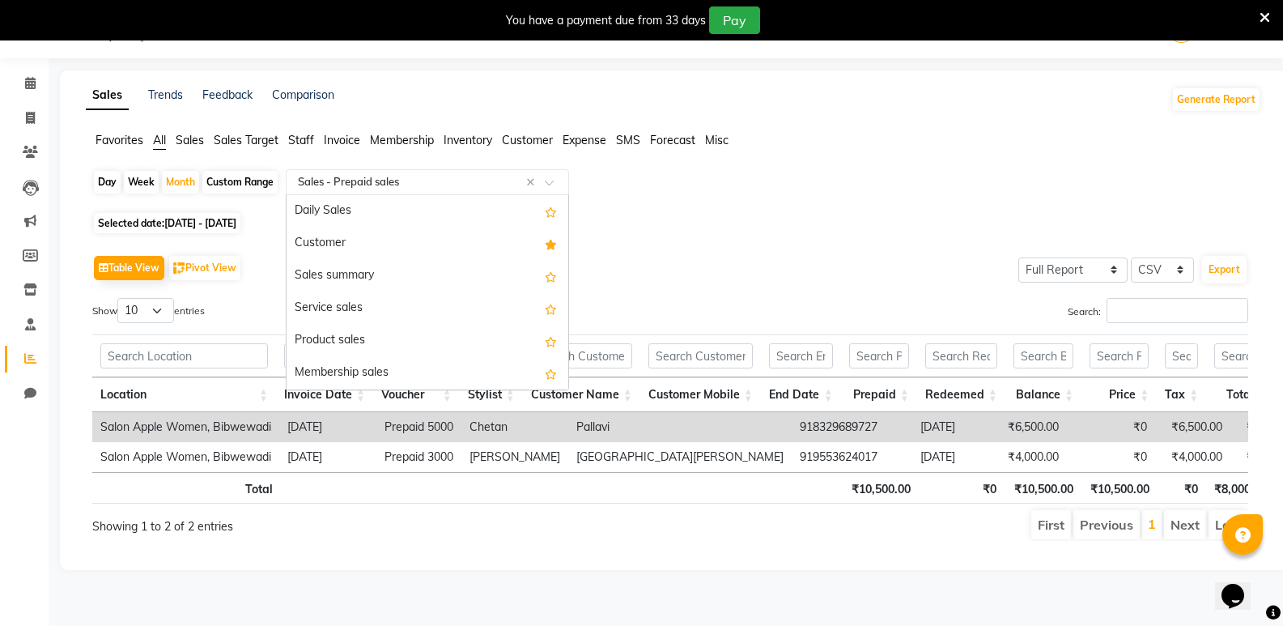
click at [417, 174] on input "text" at bounding box center [411, 182] width 233 height 16
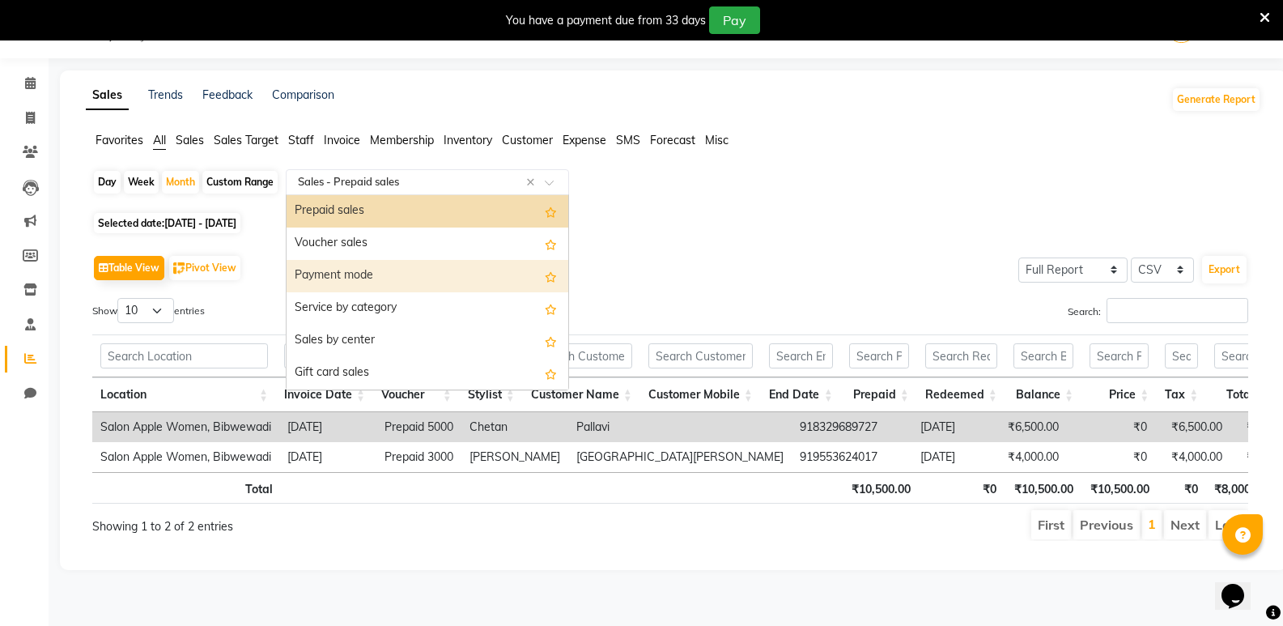
click at [410, 256] on div "Voucher sales" at bounding box center [428, 243] width 282 height 32
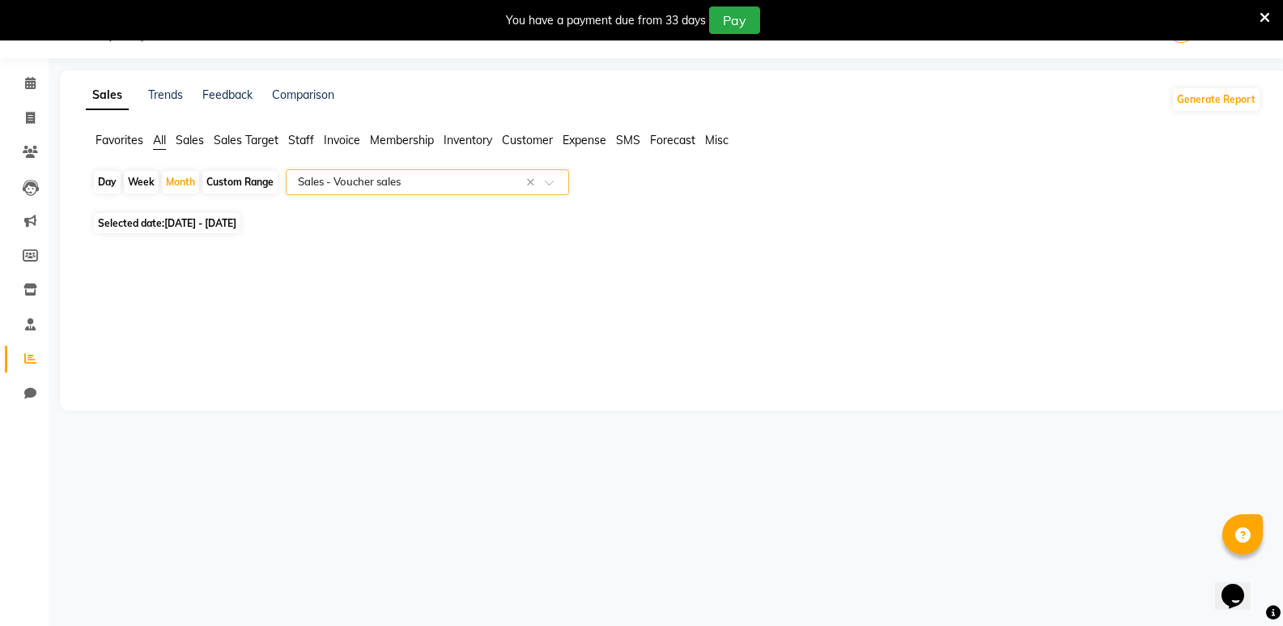
click at [408, 193] on div "Select Report Type × Sales - Voucher sales ×" at bounding box center [427, 182] width 283 height 26
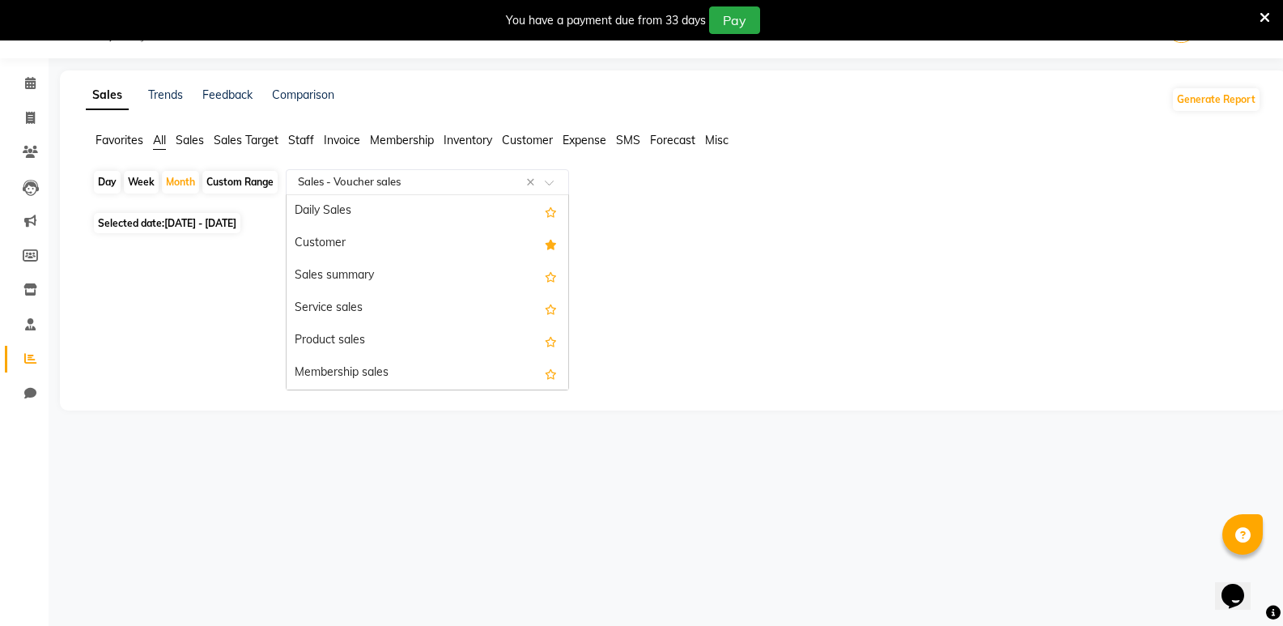
scroll to position [259, 0]
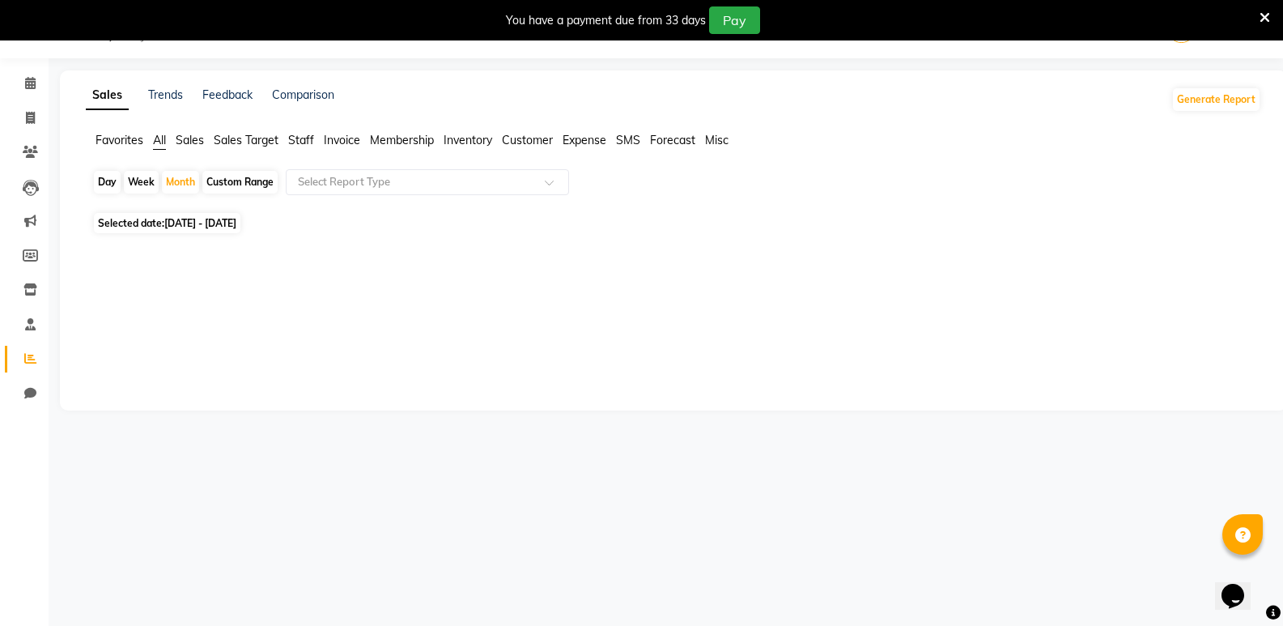
click at [200, 300] on div "Sales Trends Feedback Comparison Generate Report Favorites All Sales Sales Targ…" at bounding box center [673, 240] width 1227 height 340
click at [508, 138] on span "Customer" at bounding box center [527, 140] width 51 height 15
click at [100, 185] on div "Day" at bounding box center [107, 182] width 27 height 23
select select "8"
select select "2025"
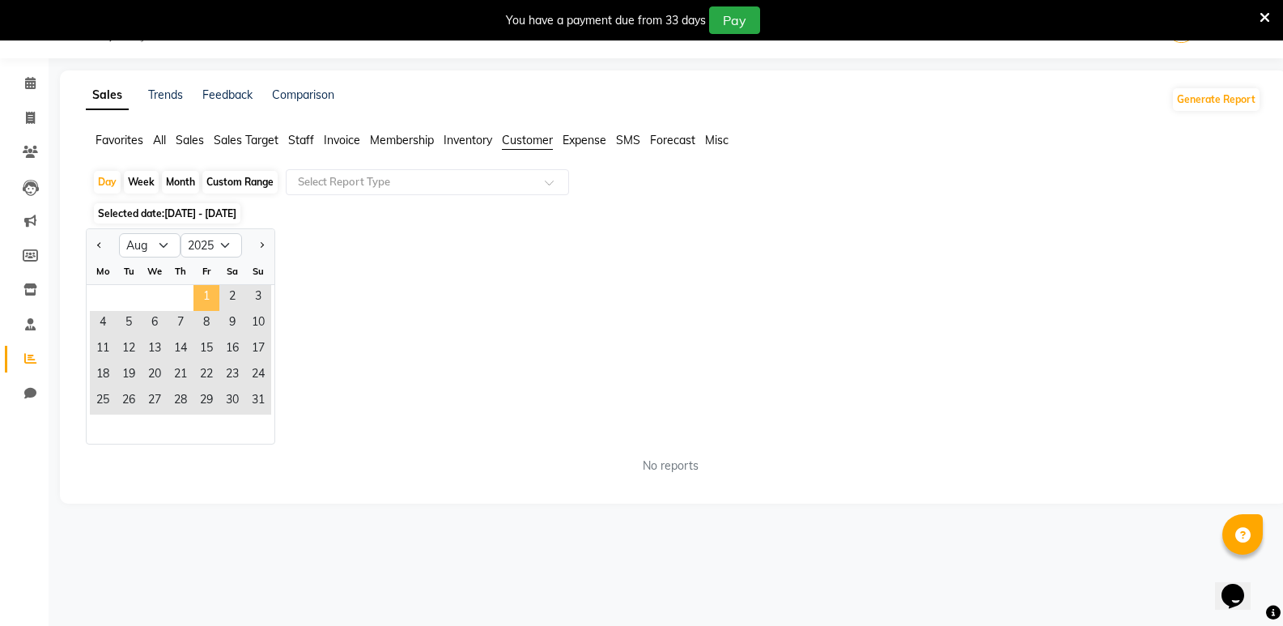
click at [198, 292] on span "1" at bounding box center [206, 298] width 26 height 26
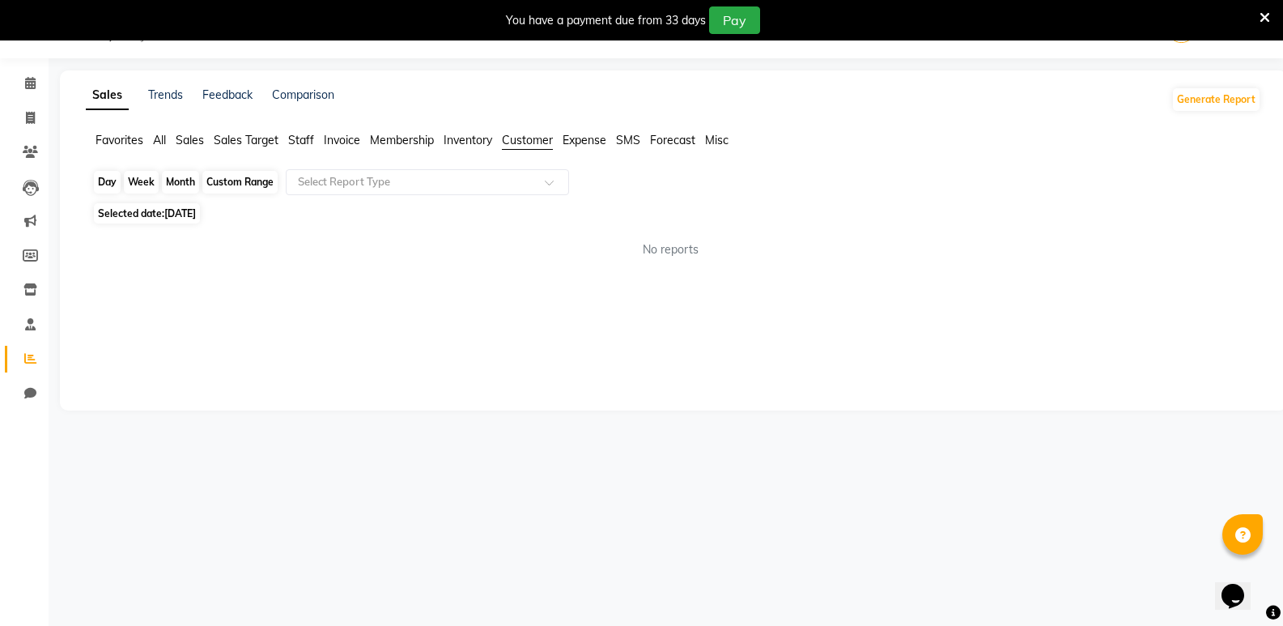
click at [107, 186] on div "Day" at bounding box center [107, 182] width 27 height 23
select select "8"
select select "2025"
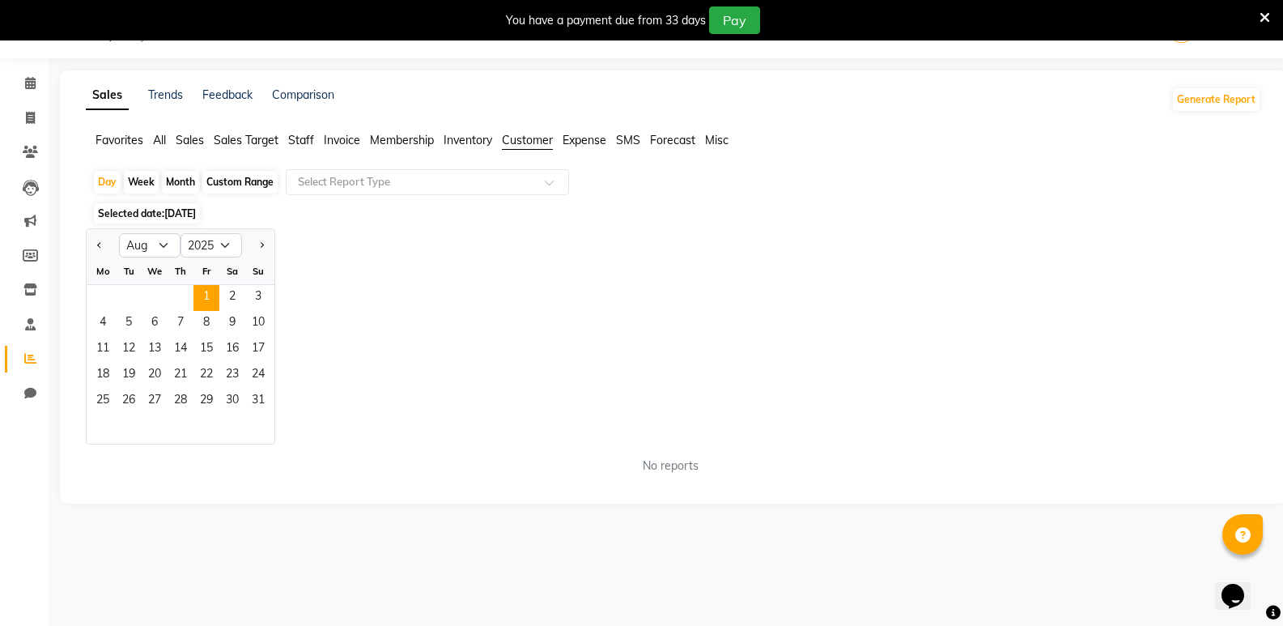
click at [197, 177] on div "Month" at bounding box center [180, 182] width 37 height 23
select select "8"
select select "2025"
click at [206, 284] on div "Fr" at bounding box center [206, 271] width 26 height 26
click at [206, 292] on span "1" at bounding box center [206, 298] width 26 height 26
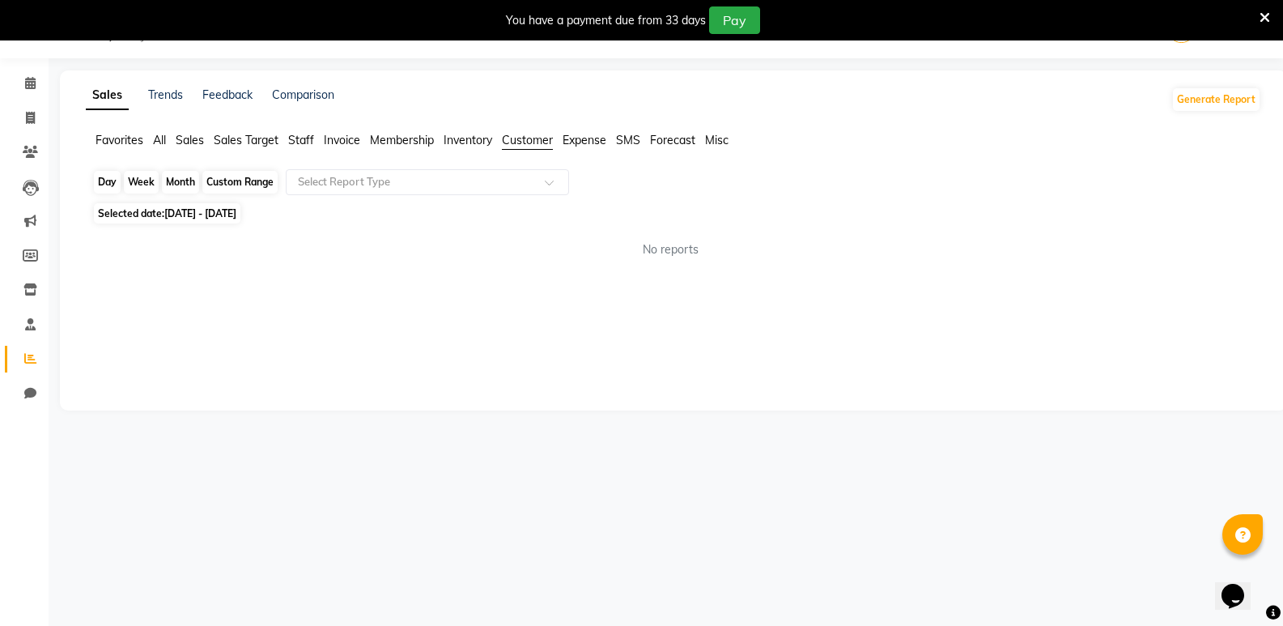
click at [185, 184] on div "Month" at bounding box center [180, 182] width 37 height 23
select select "8"
select select "2025"
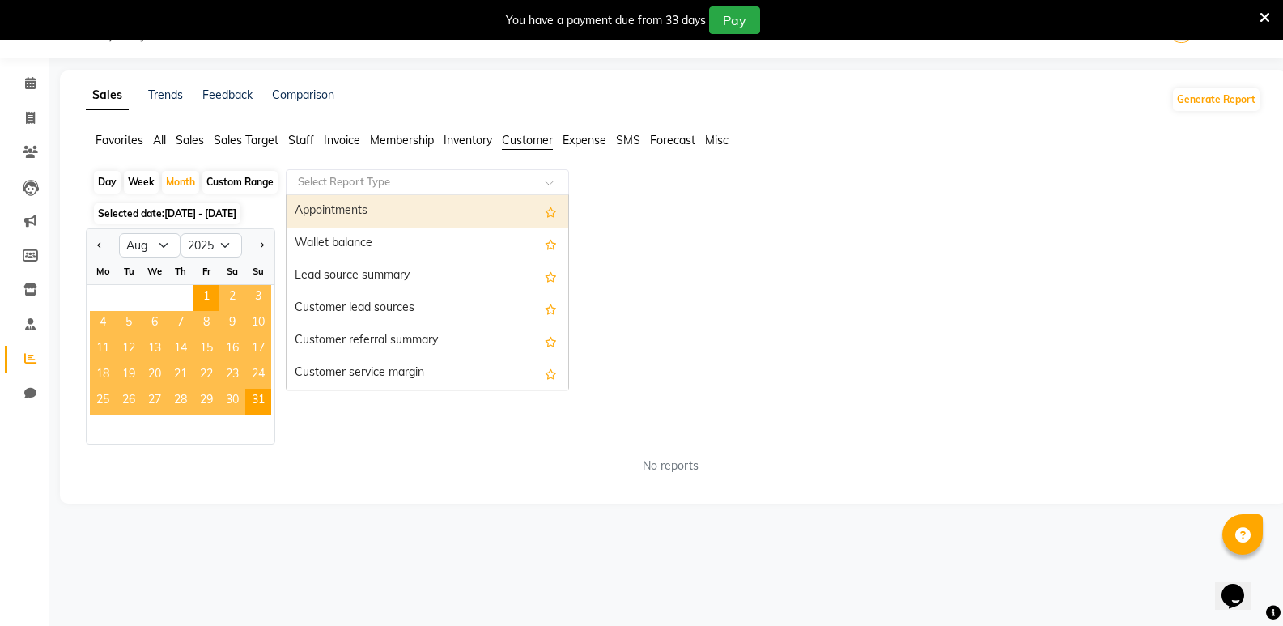
click at [399, 189] on input "text" at bounding box center [411, 182] width 233 height 16
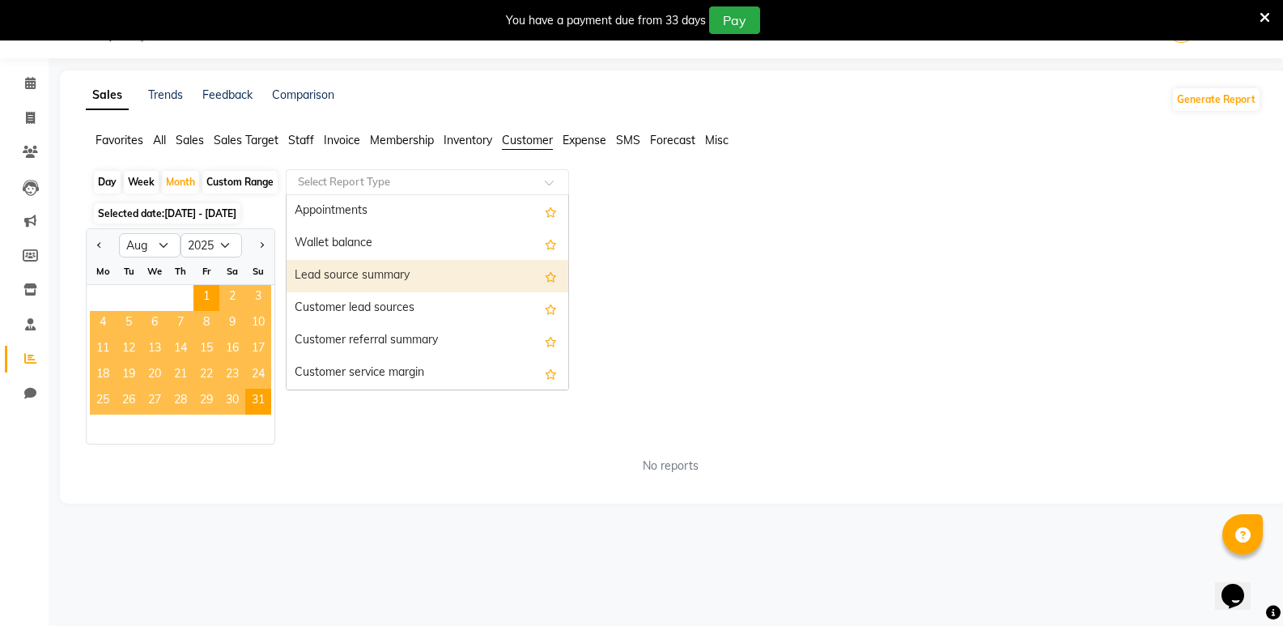
click at [395, 274] on div "Lead source summary" at bounding box center [428, 276] width 282 height 32
select select "full_report"
select select "csv"
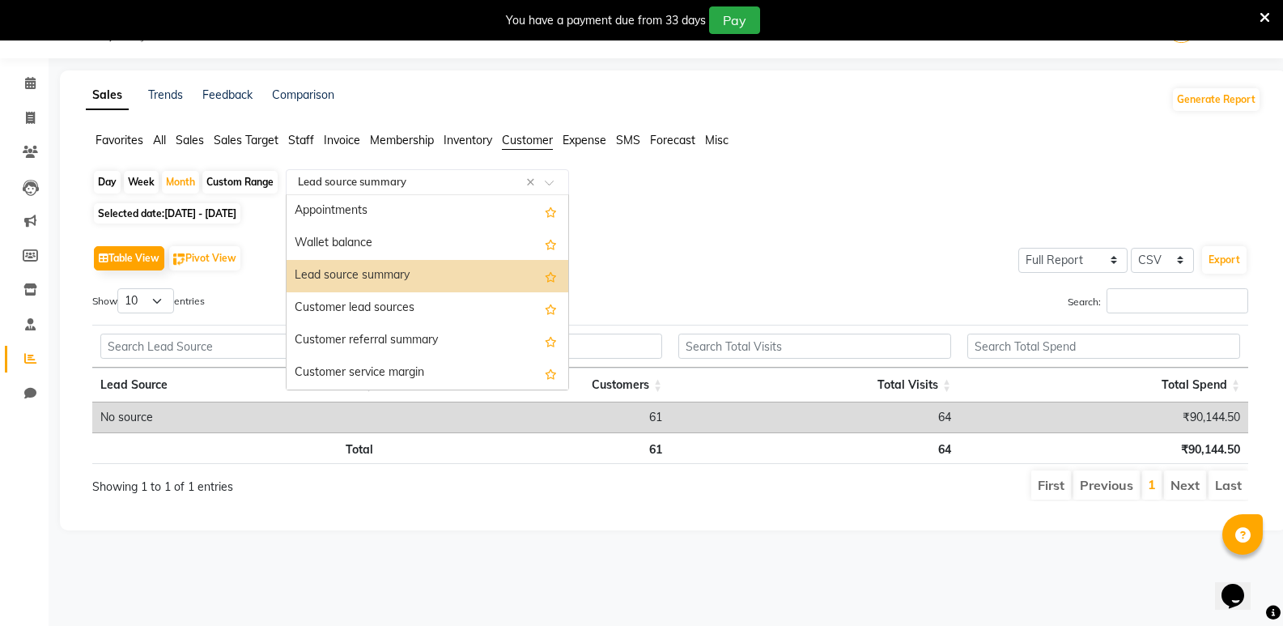
click at [474, 180] on input "text" at bounding box center [411, 182] width 233 height 16
click at [475, 304] on div "Customer lead sources" at bounding box center [428, 308] width 282 height 32
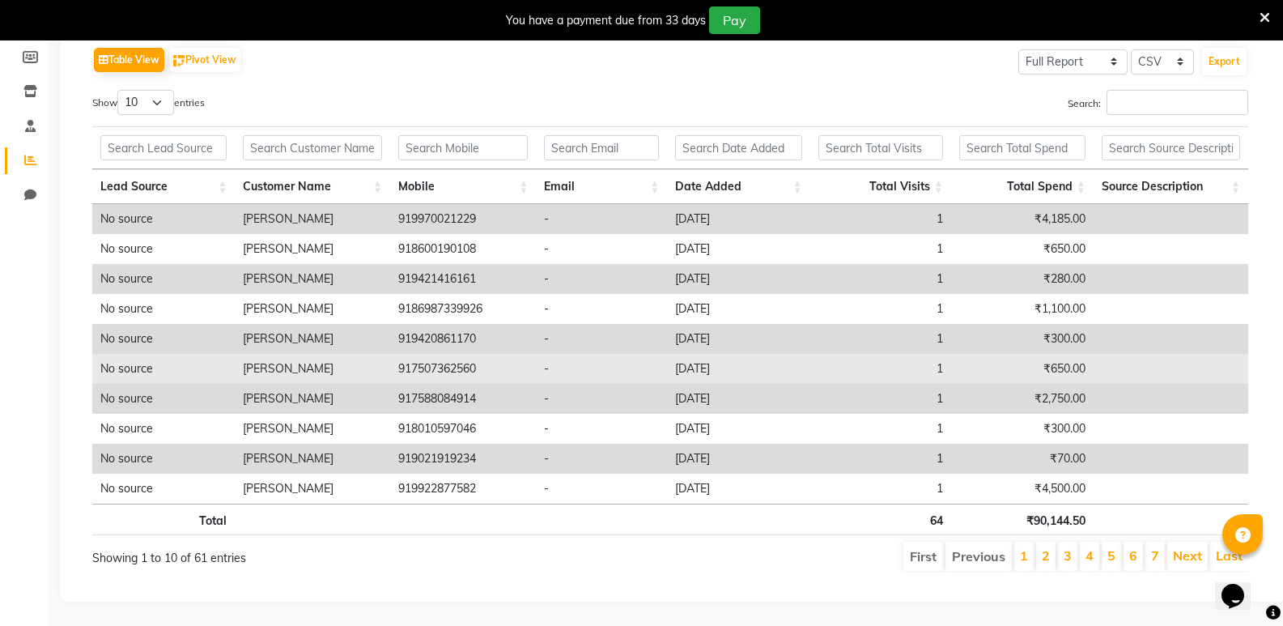
scroll to position [8, 0]
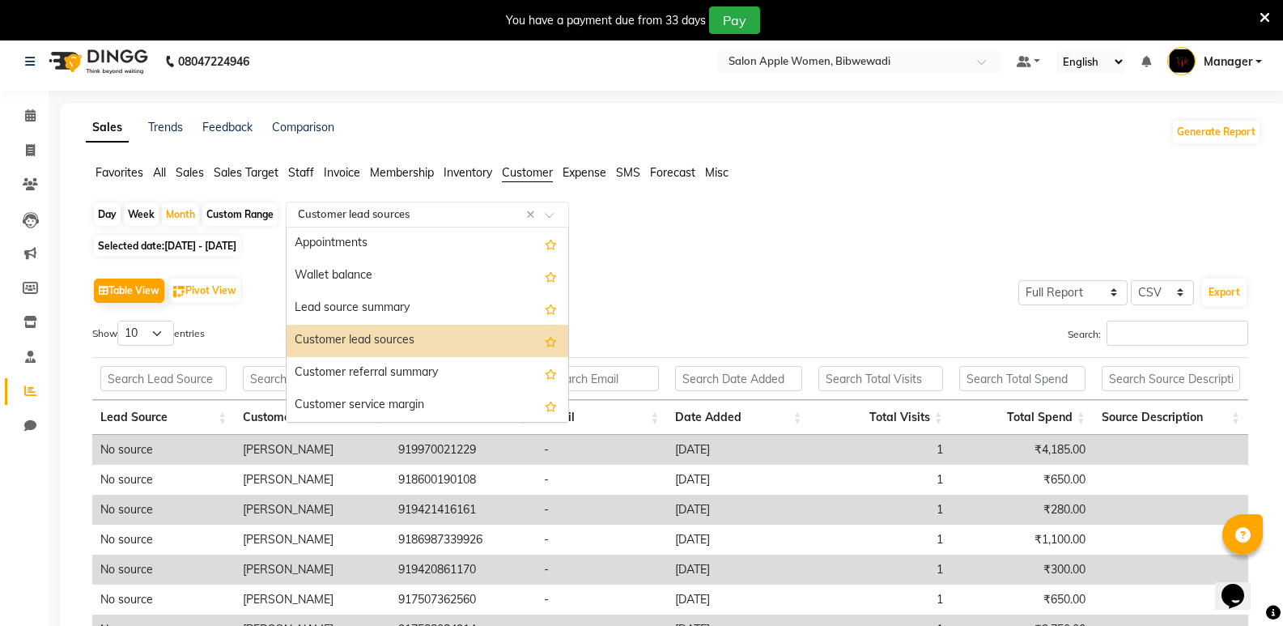
click at [415, 209] on input "text" at bounding box center [411, 214] width 233 height 16
click at [445, 368] on div "Customer referral summary" at bounding box center [428, 373] width 282 height 32
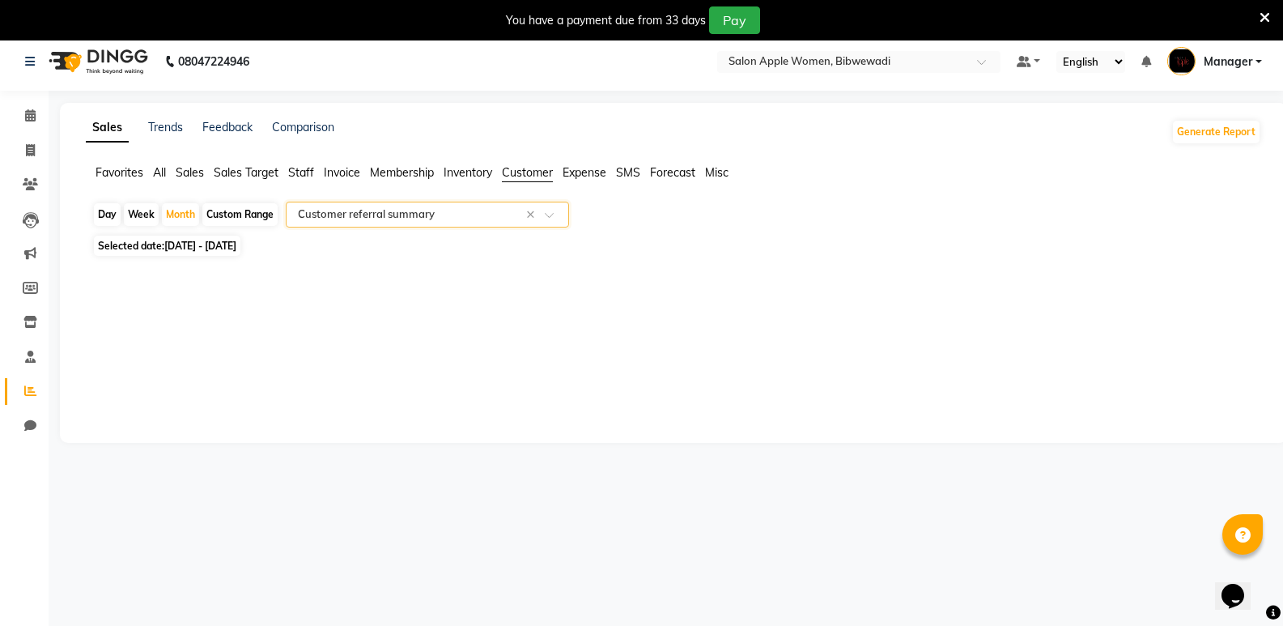
click at [425, 225] on div "Select Report Type × Customer referral summary ×" at bounding box center [427, 215] width 283 height 26
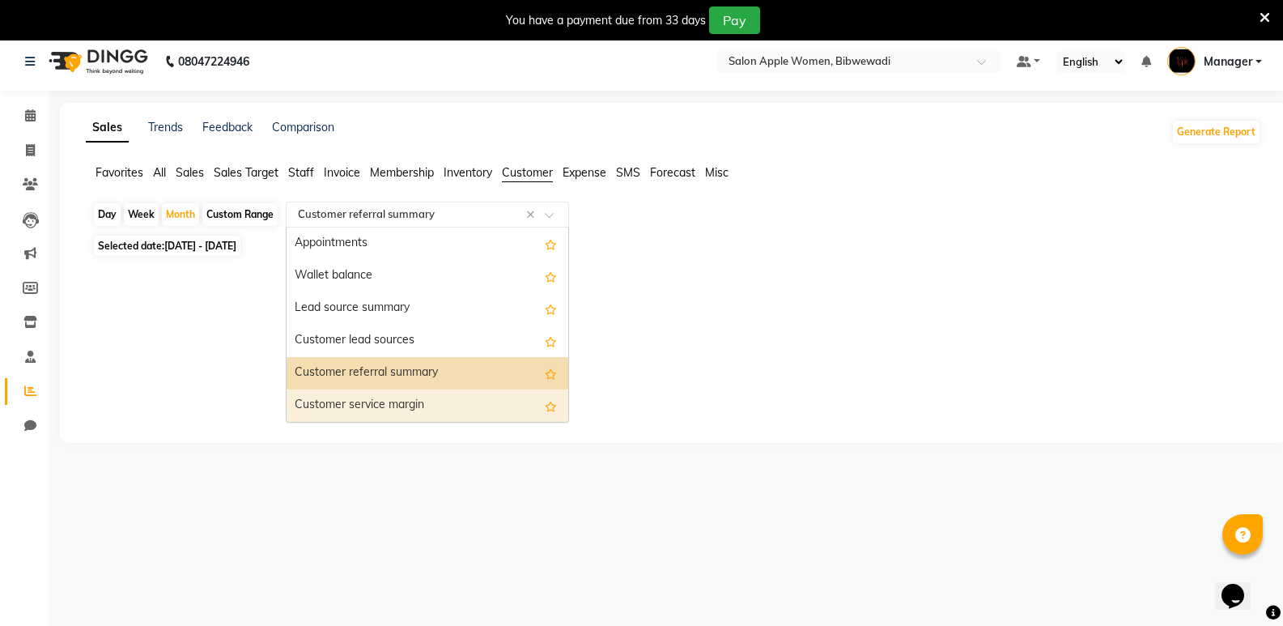
click at [402, 397] on div "Customer service margin" at bounding box center [428, 405] width 282 height 32
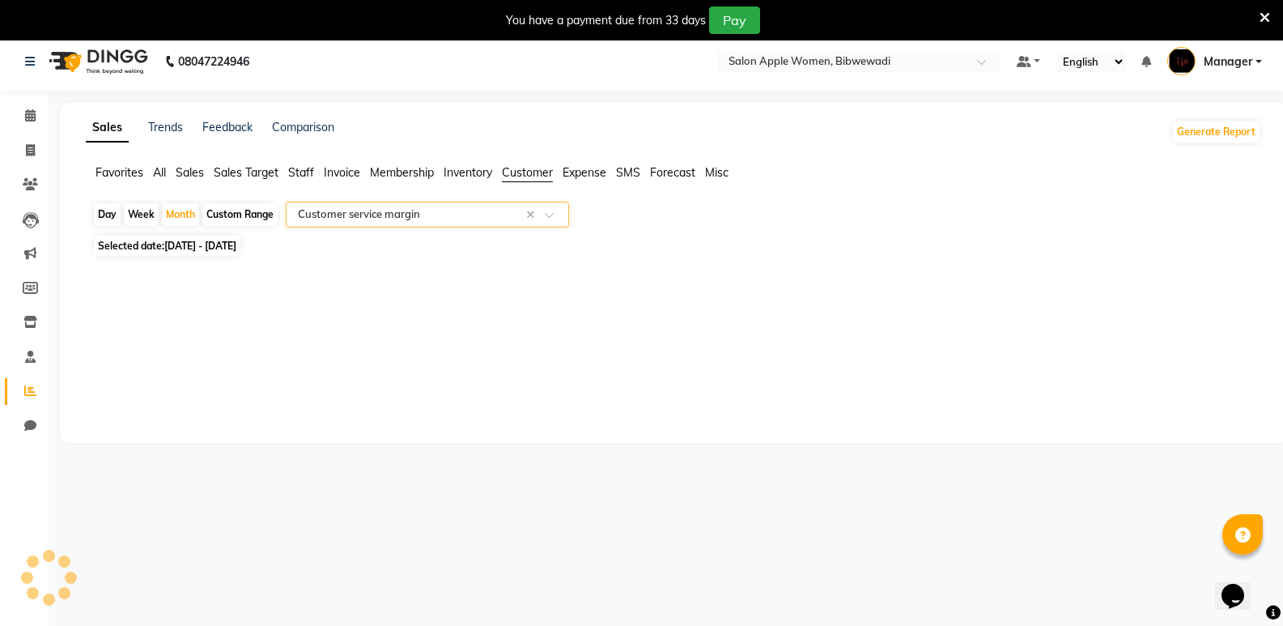
select select "full_report"
select select "csv"
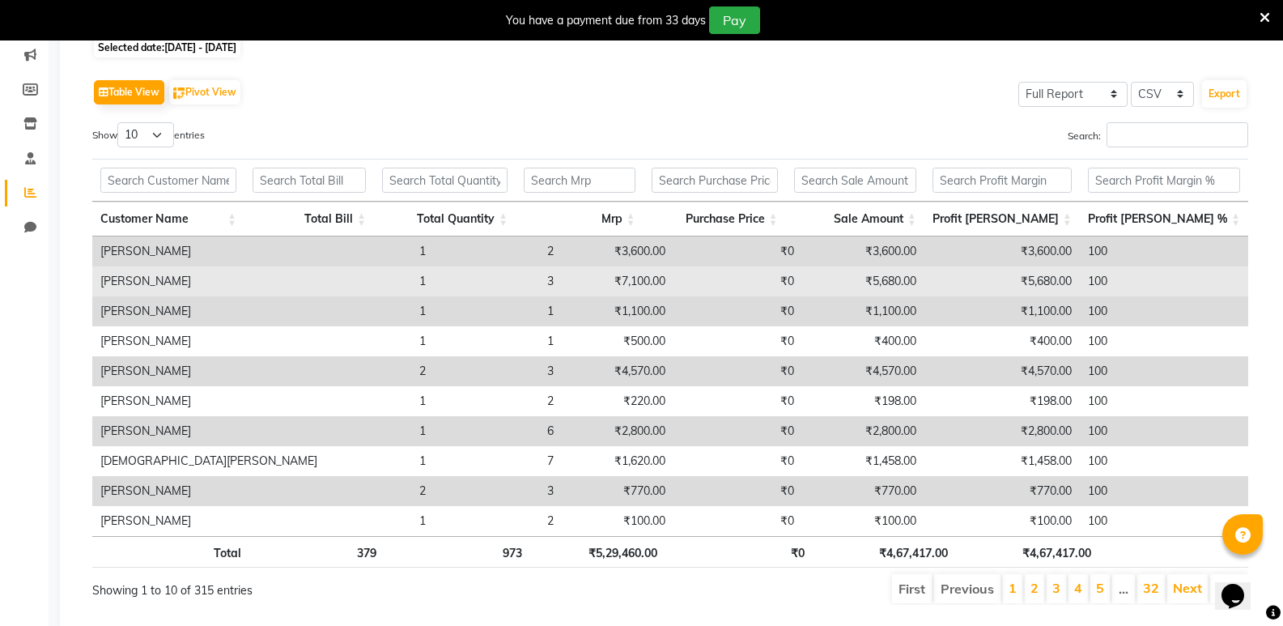
scroll to position [251, 0]
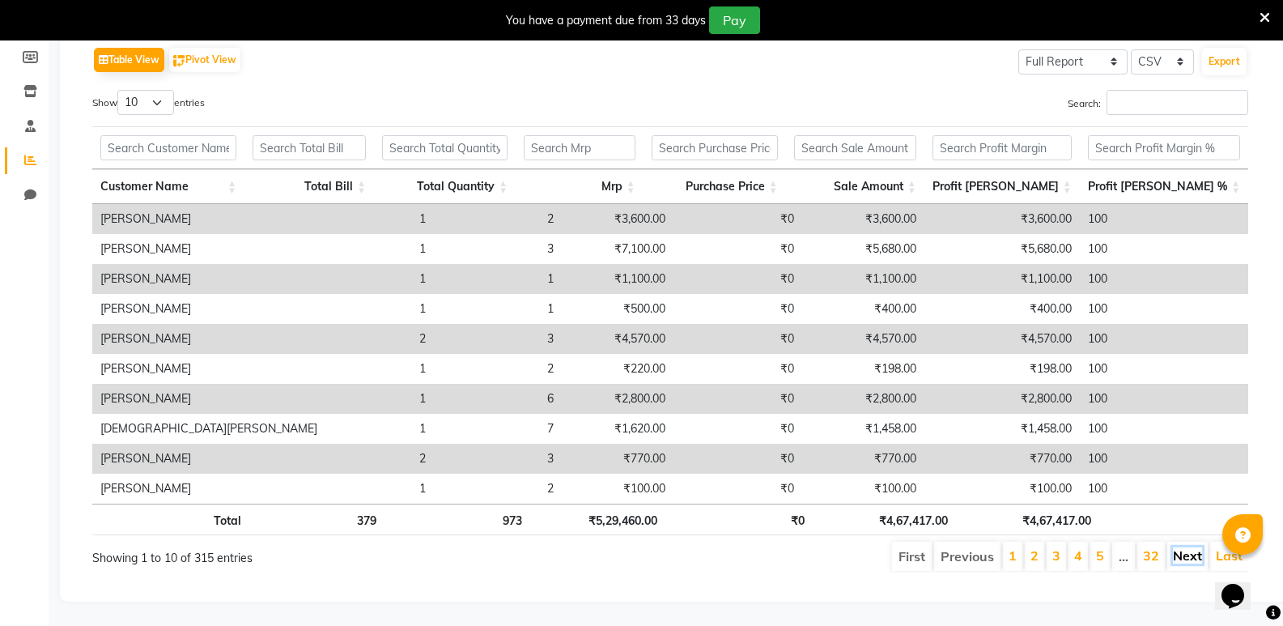
click at [1194, 551] on link "Next" at bounding box center [1187, 555] width 29 height 16
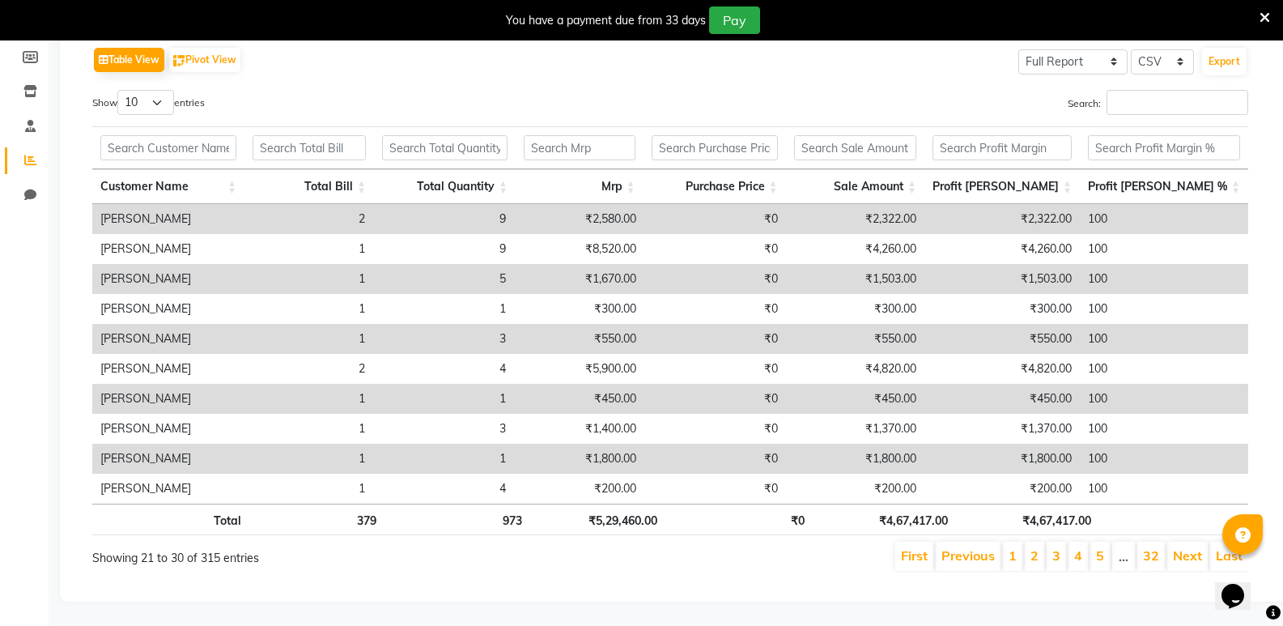
click at [1194, 551] on link "Next" at bounding box center [1187, 555] width 29 height 16
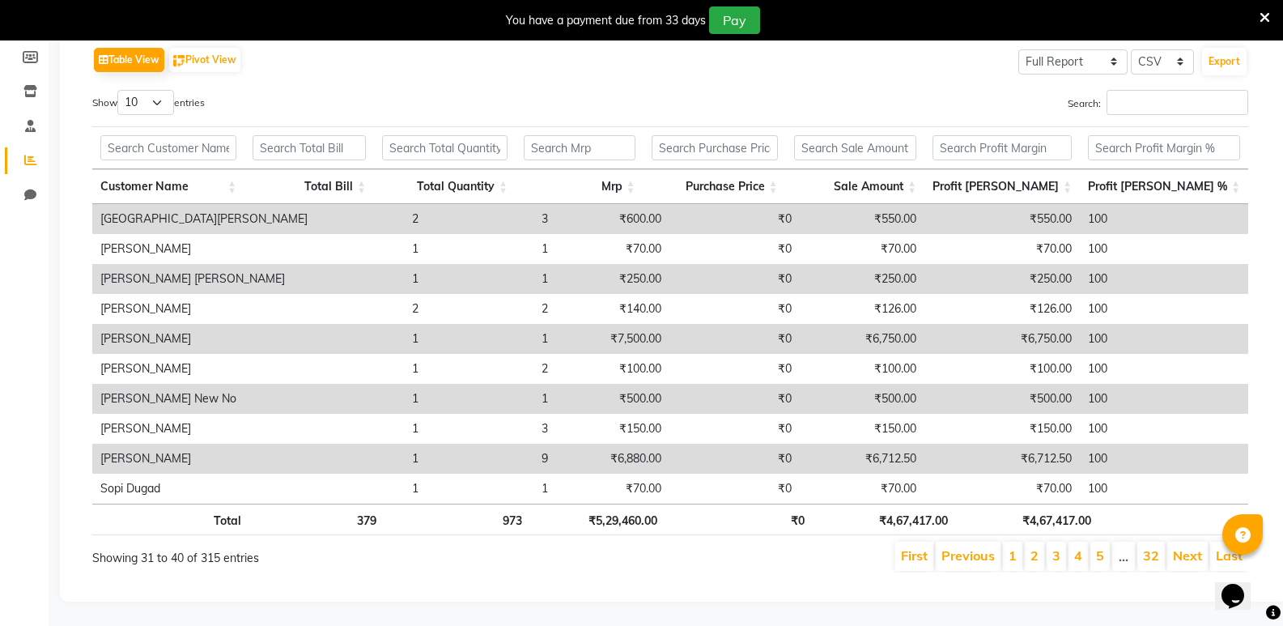
click at [1194, 551] on link "Next" at bounding box center [1187, 555] width 29 height 16
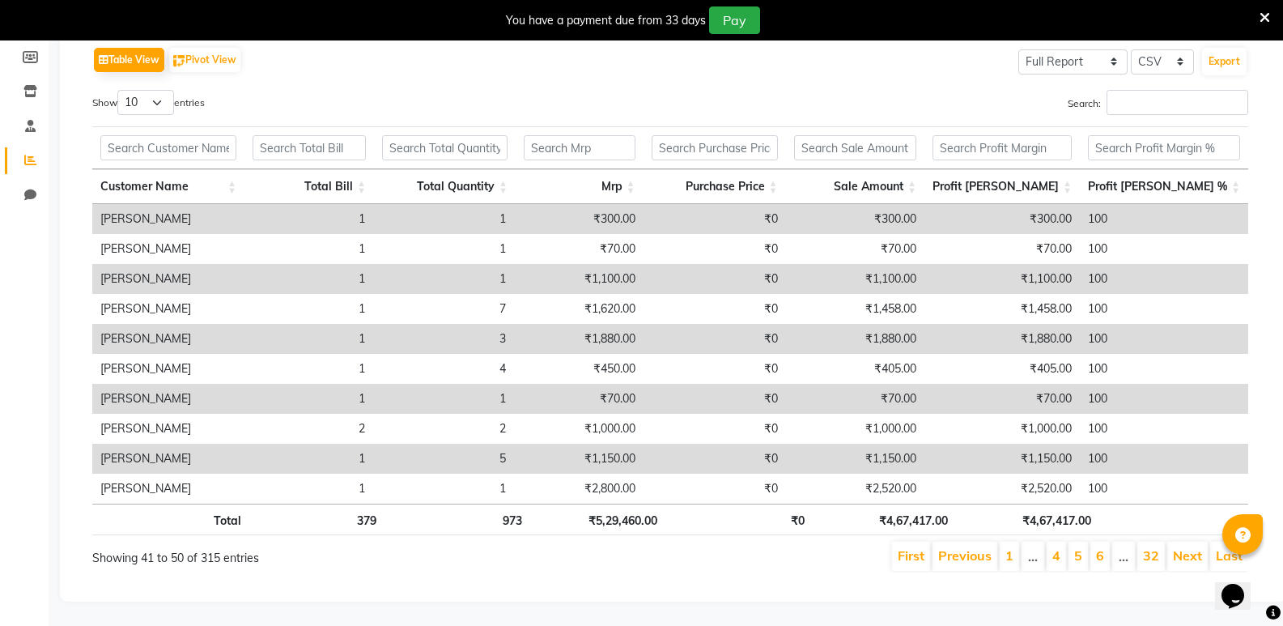
click at [1194, 551] on link "Next" at bounding box center [1187, 555] width 29 height 16
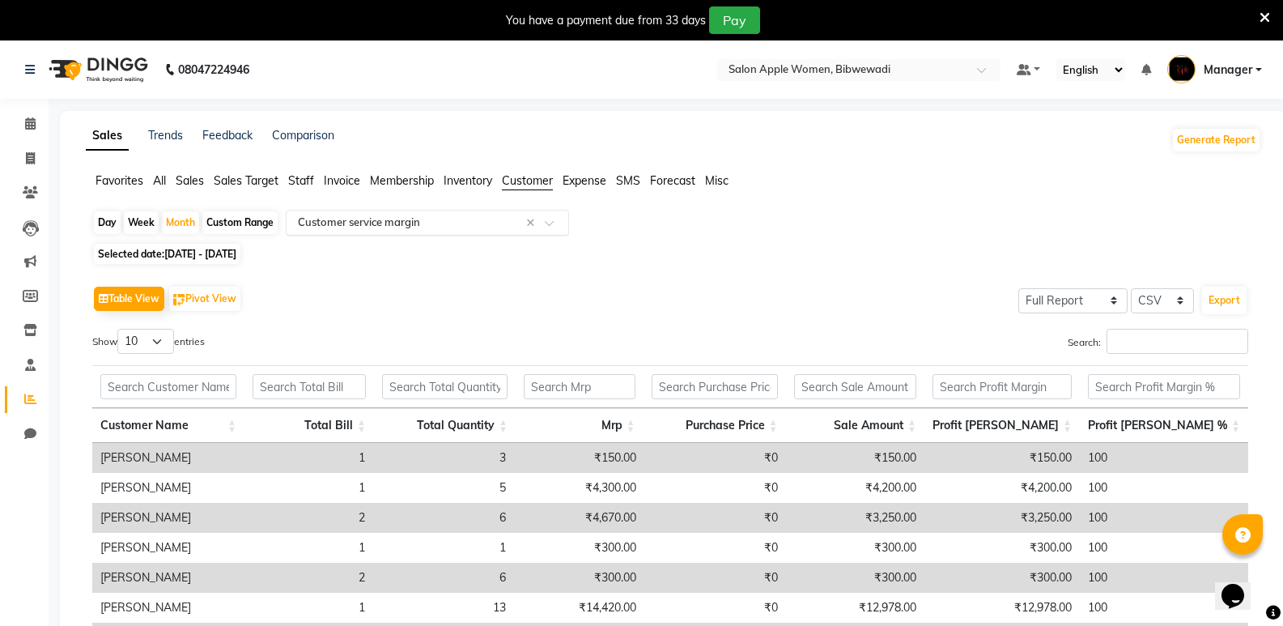
click at [424, 230] on input "text" at bounding box center [411, 223] width 233 height 16
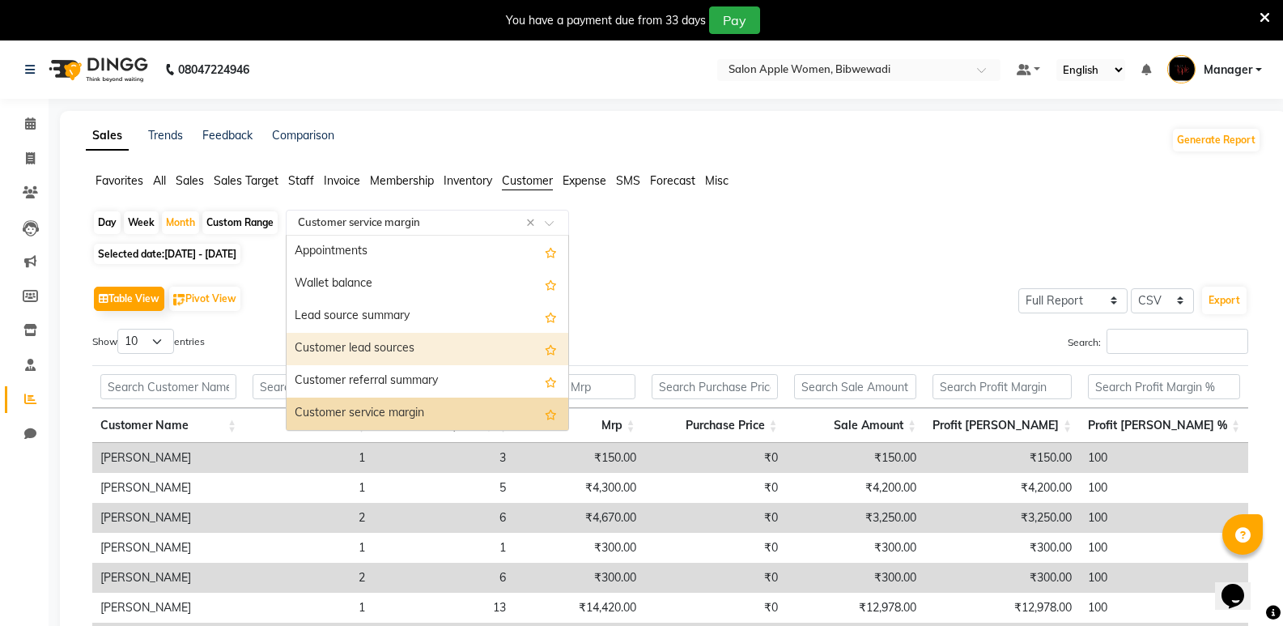
scroll to position [81, 0]
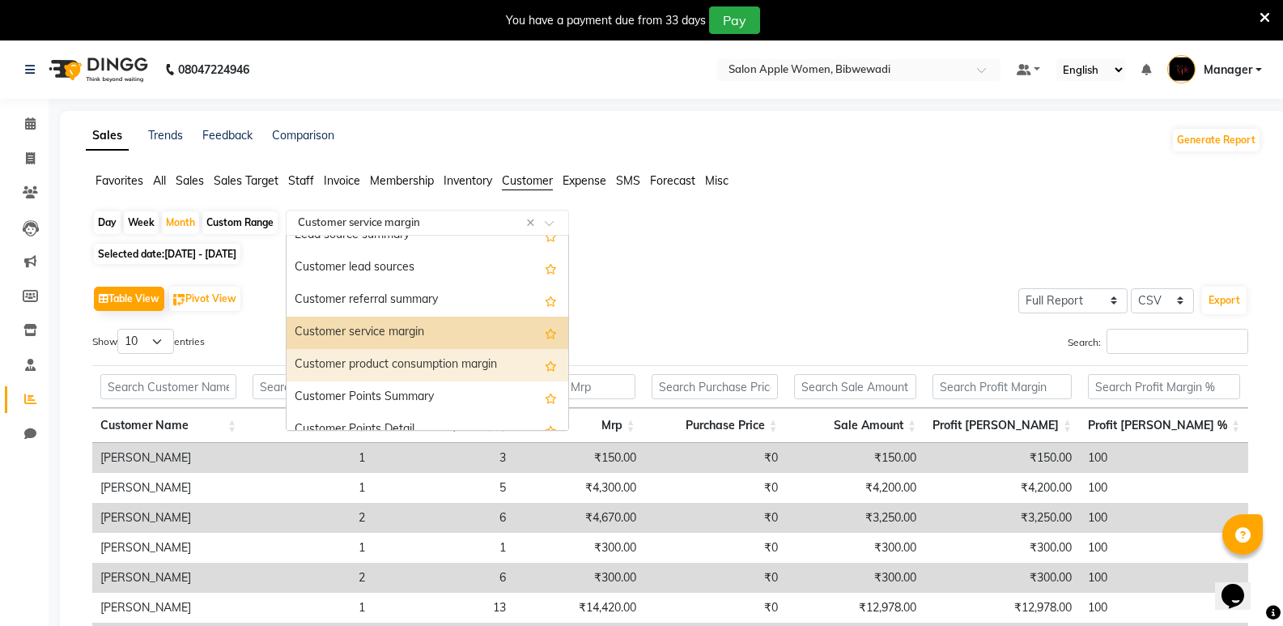
click at [415, 372] on div "Customer product consumption margin" at bounding box center [428, 365] width 282 height 32
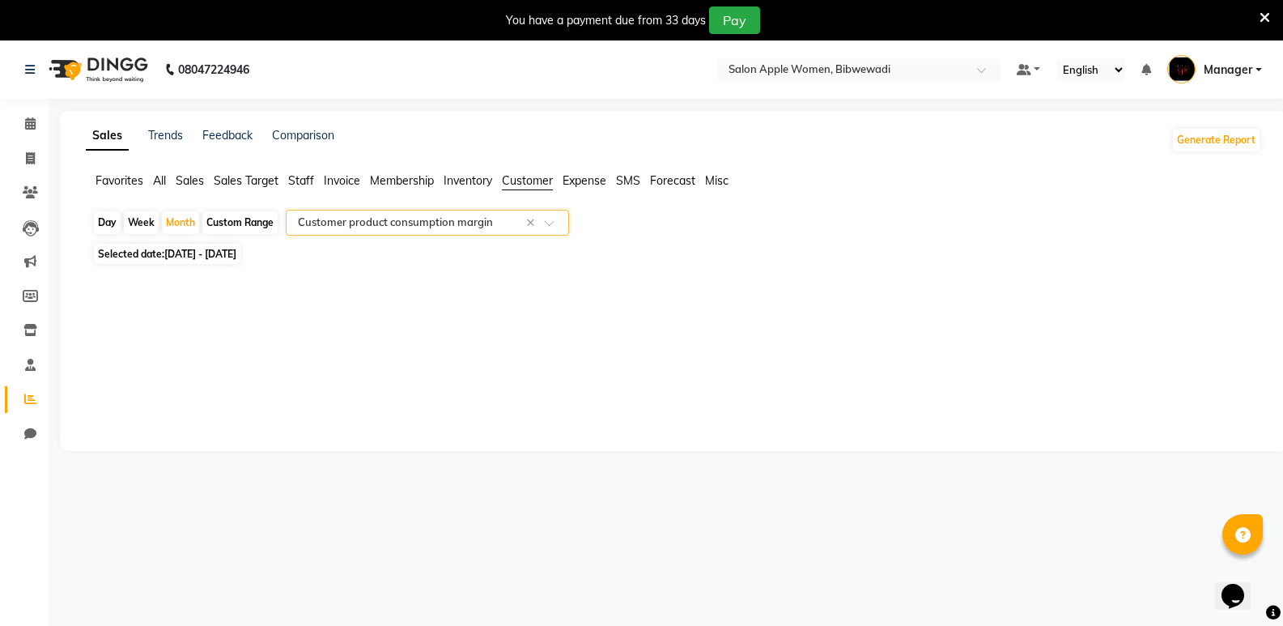
click at [470, 223] on input "text" at bounding box center [411, 223] width 233 height 16
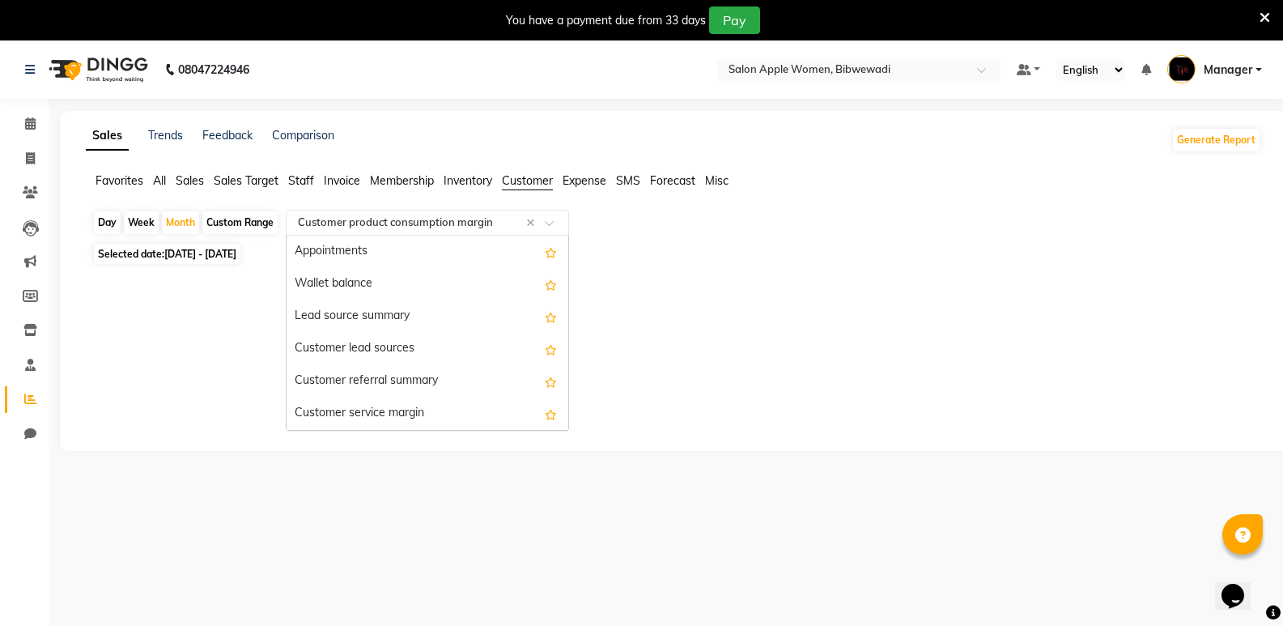
scroll to position [97, 0]
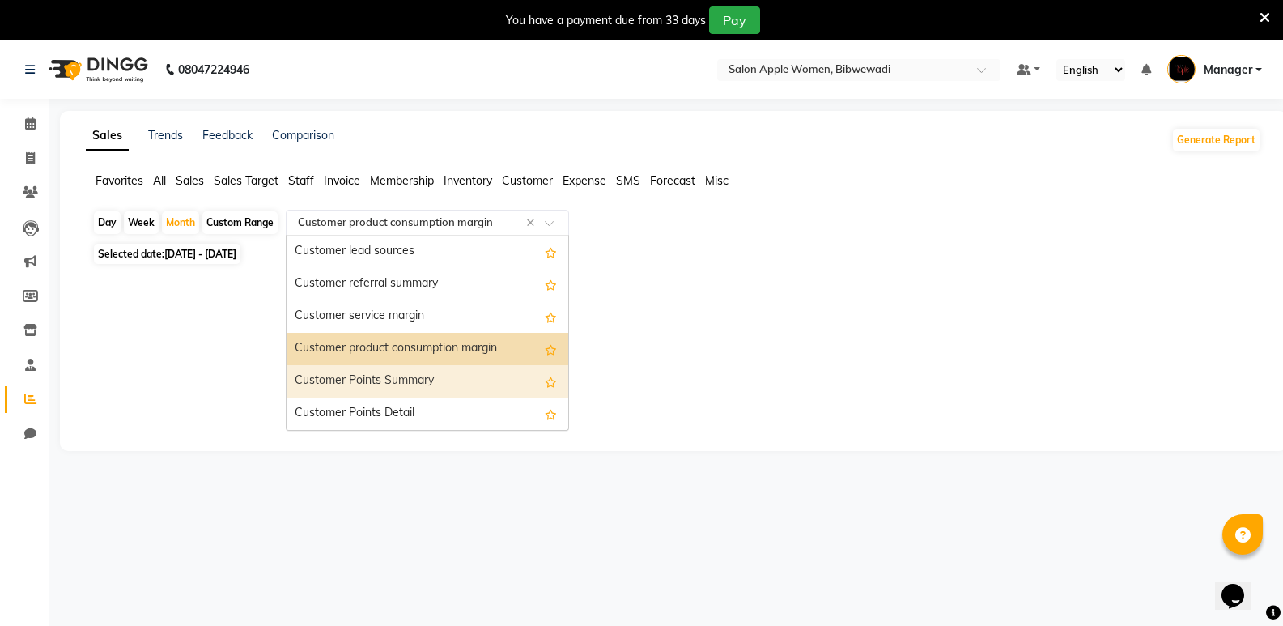
click at [446, 374] on div "Customer Points Summary" at bounding box center [428, 381] width 282 height 32
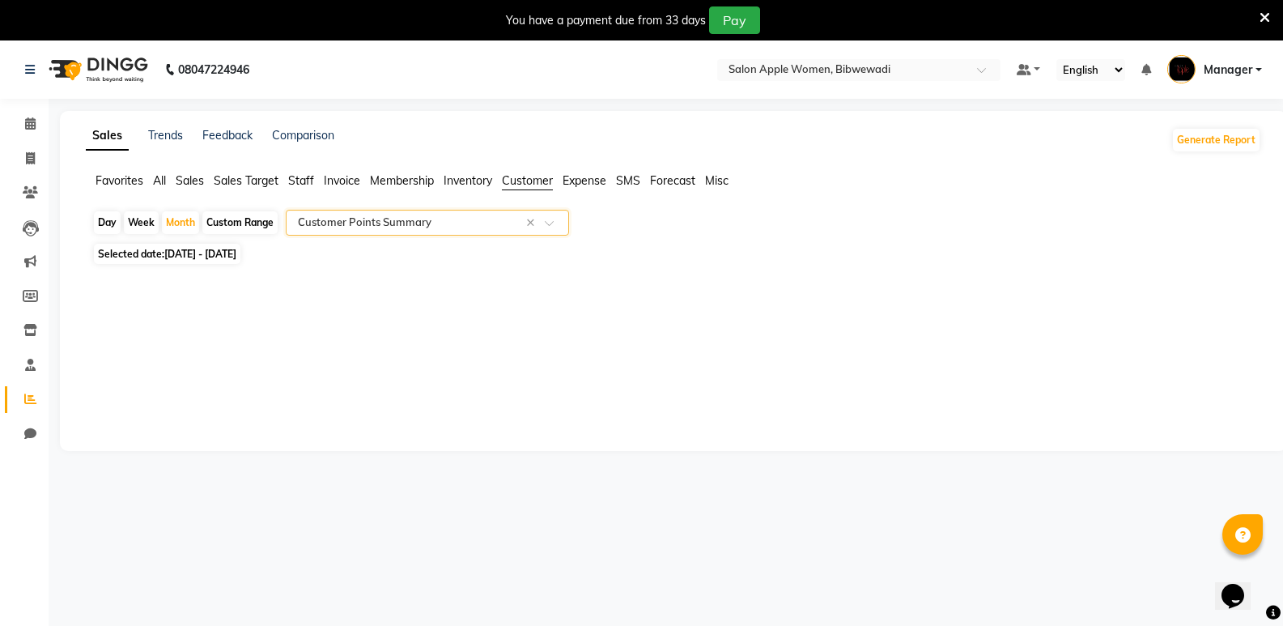
scroll to position [40, 0]
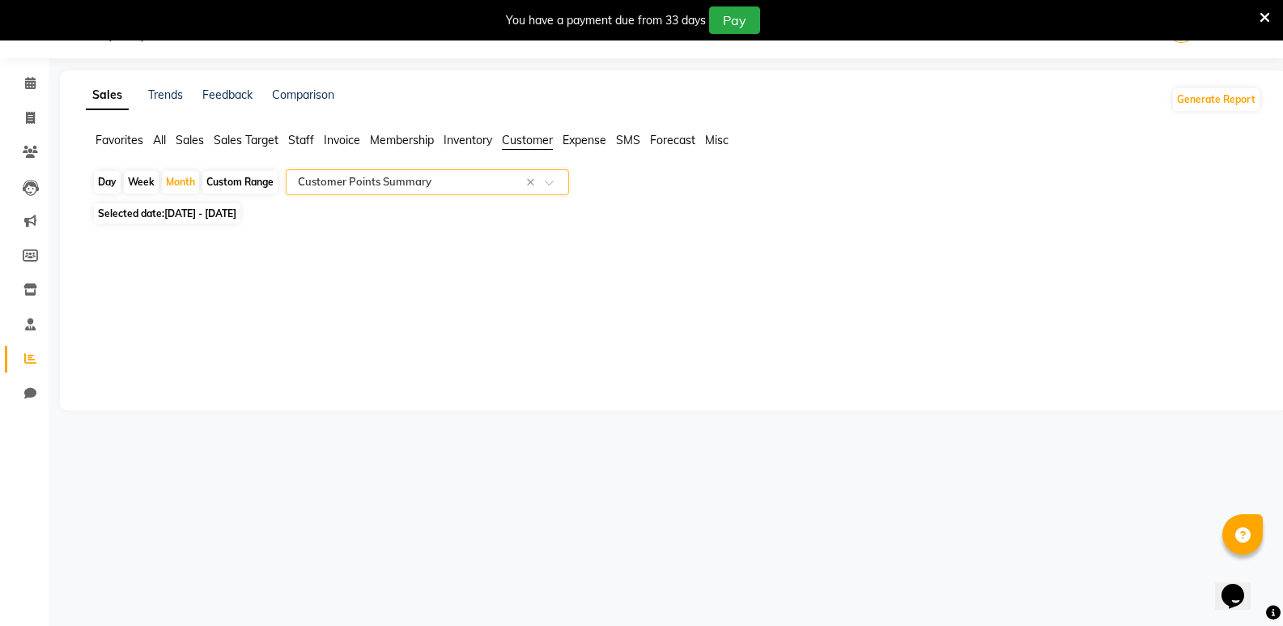
click at [442, 184] on input "text" at bounding box center [411, 182] width 233 height 16
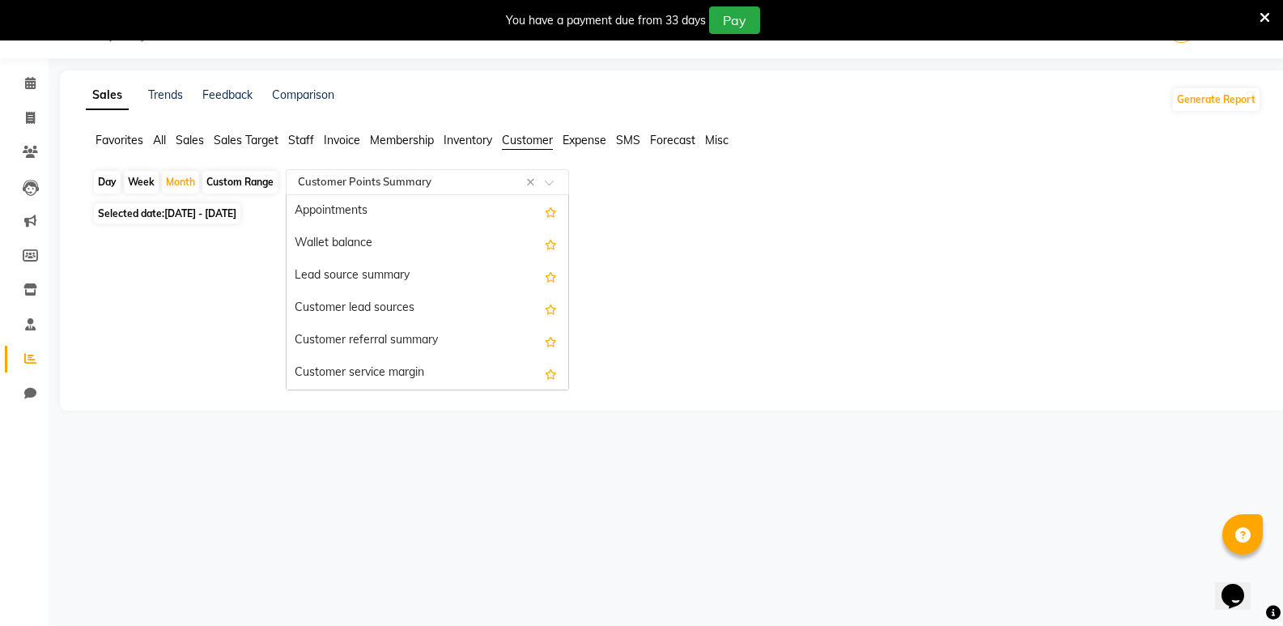
scroll to position [97, 0]
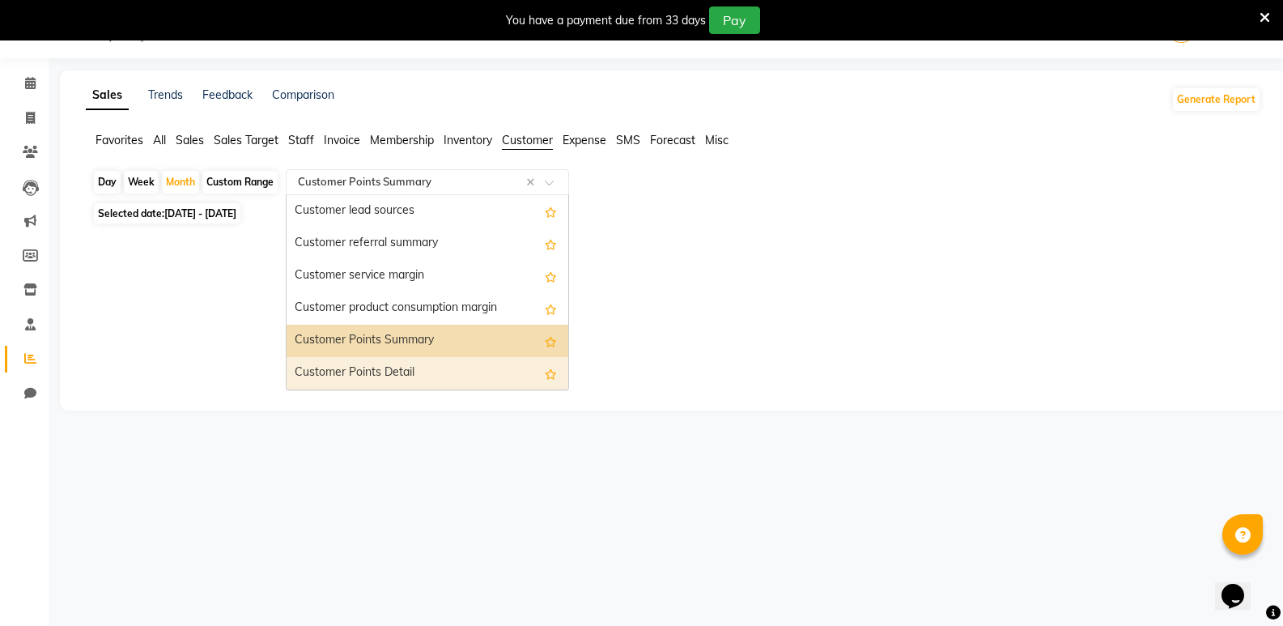
click at [428, 368] on div "Customer Points Detail" at bounding box center [428, 373] width 282 height 32
select select "full_report"
select select "csv"
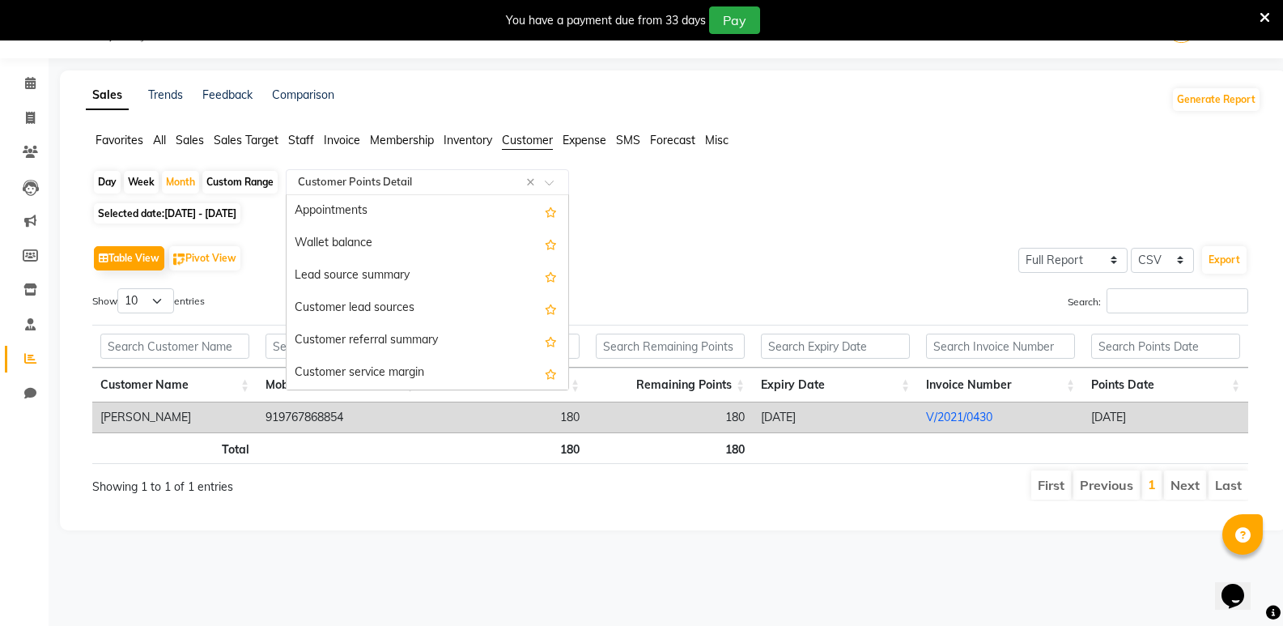
click at [471, 192] on div "Select Report Type × Customer Points Detail ×" at bounding box center [427, 182] width 283 height 26
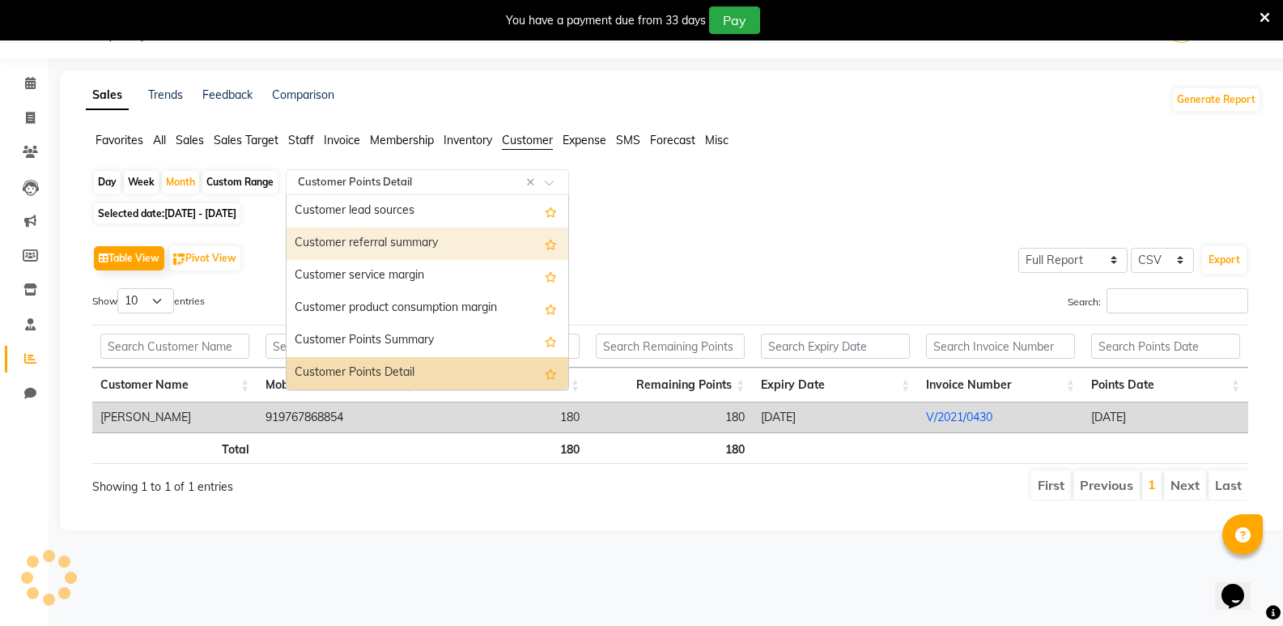
drag, startPoint x: 644, startPoint y: 202, endPoint x: 602, endPoint y: 198, distance: 42.2
click at [644, 202] on div "Day Week Month Custom Range Select Report Type × Customer Points Detail × Appoi…" at bounding box center [674, 341] width 1176 height 345
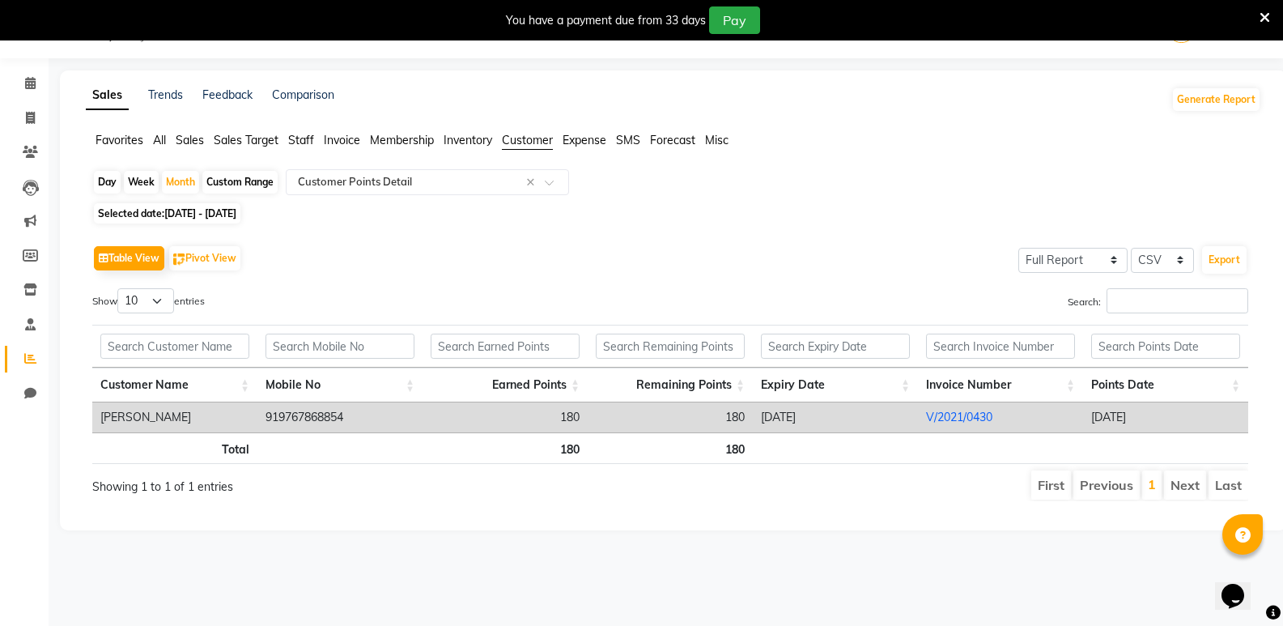
click at [186, 141] on span "Sales" at bounding box center [190, 140] width 28 height 15
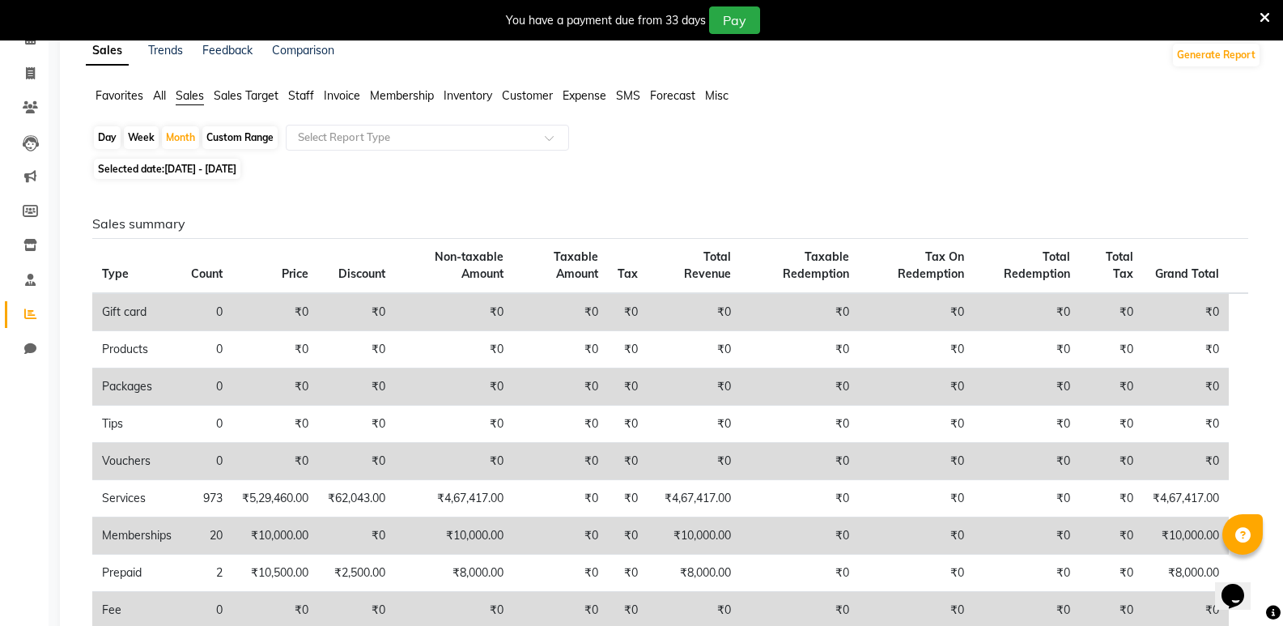
scroll to position [0, 0]
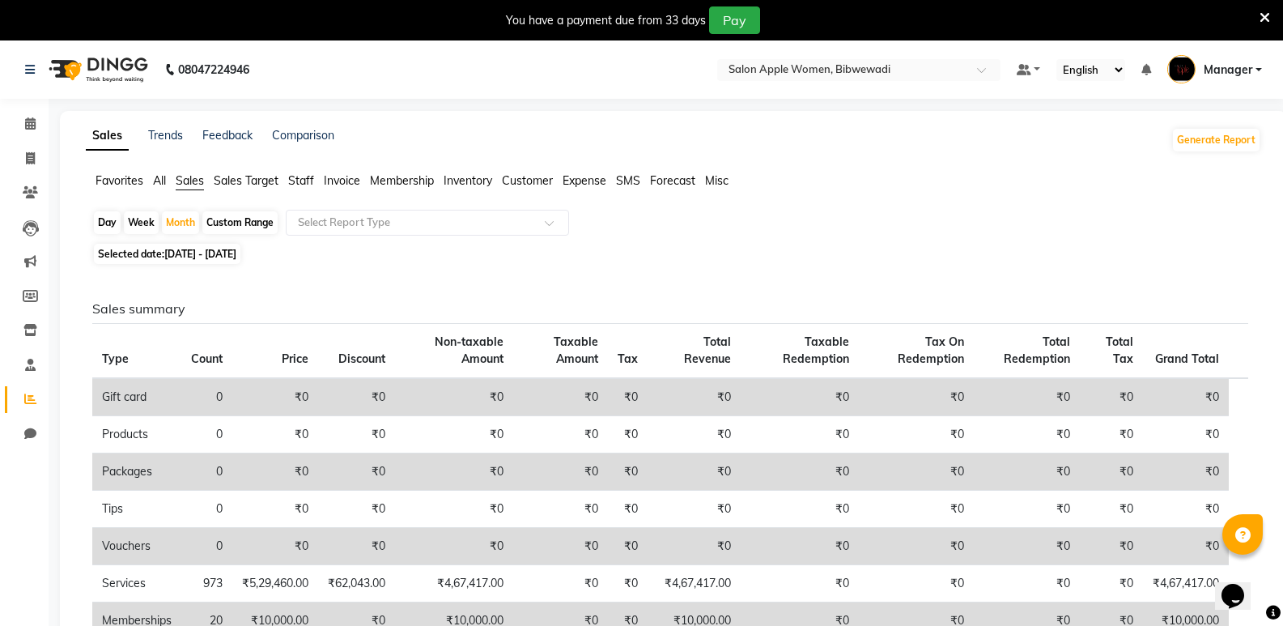
click at [227, 177] on span "Sales Target" at bounding box center [246, 180] width 65 height 15
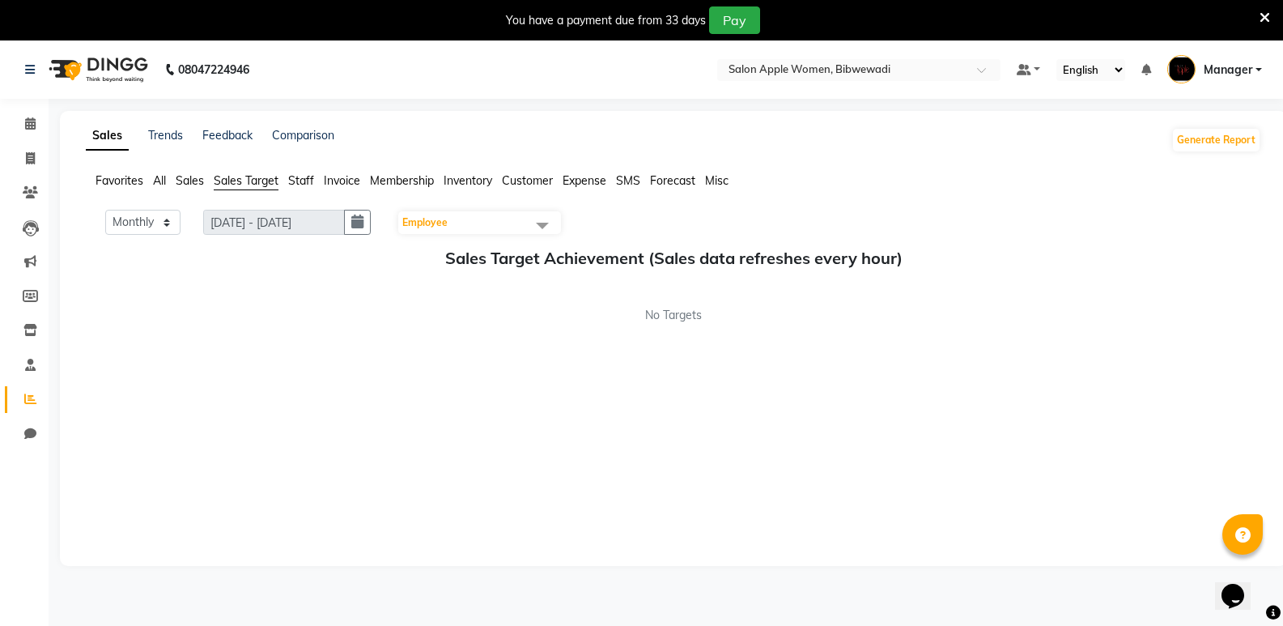
click at [296, 182] on span "Staff" at bounding box center [301, 180] width 26 height 15
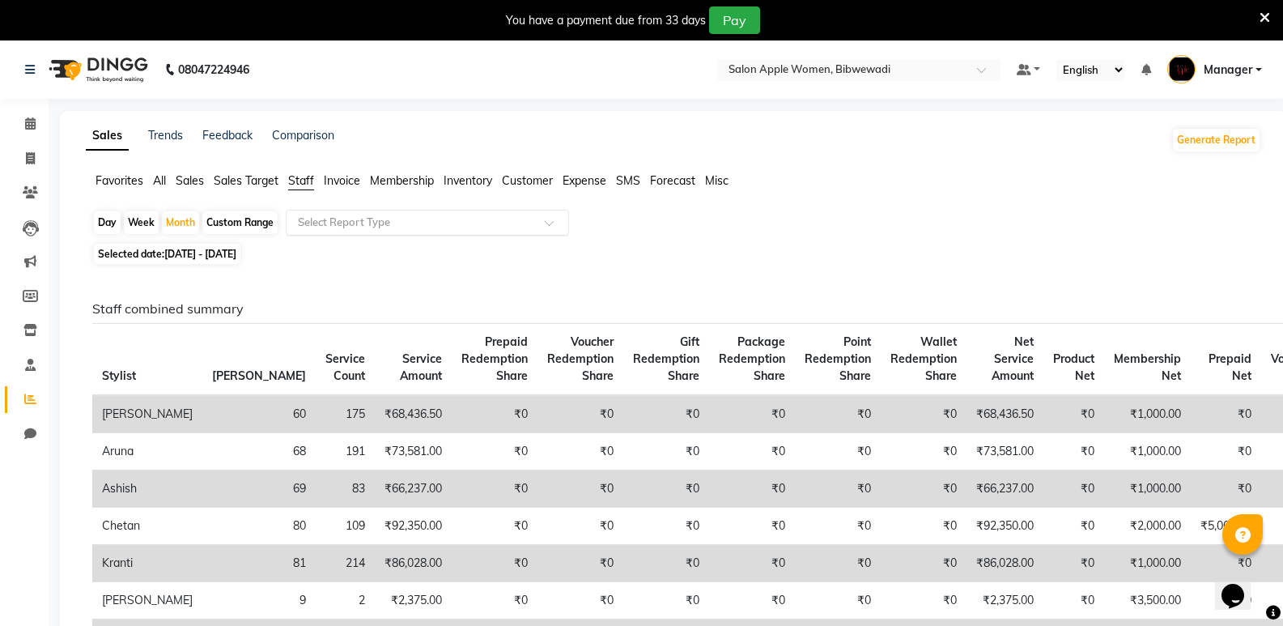
click at [427, 222] on input "text" at bounding box center [411, 223] width 233 height 16
click at [508, 172] on li "Customer" at bounding box center [527, 180] width 51 height 17
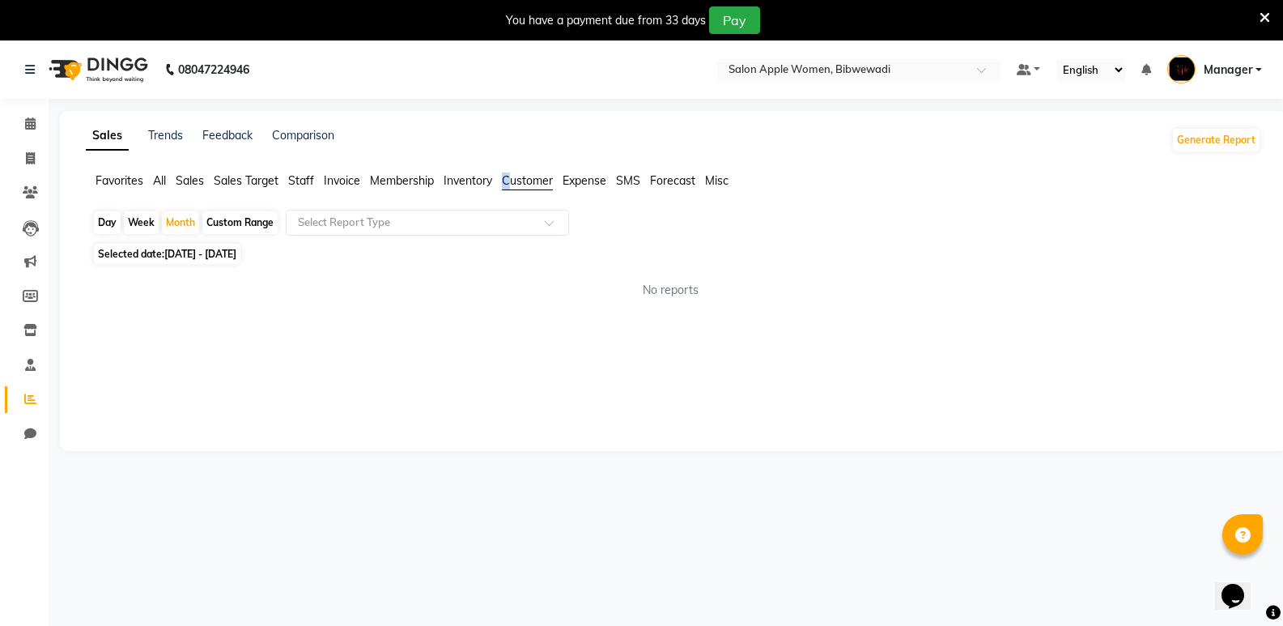
click at [508, 173] on li "Customer" at bounding box center [527, 181] width 51 height 18
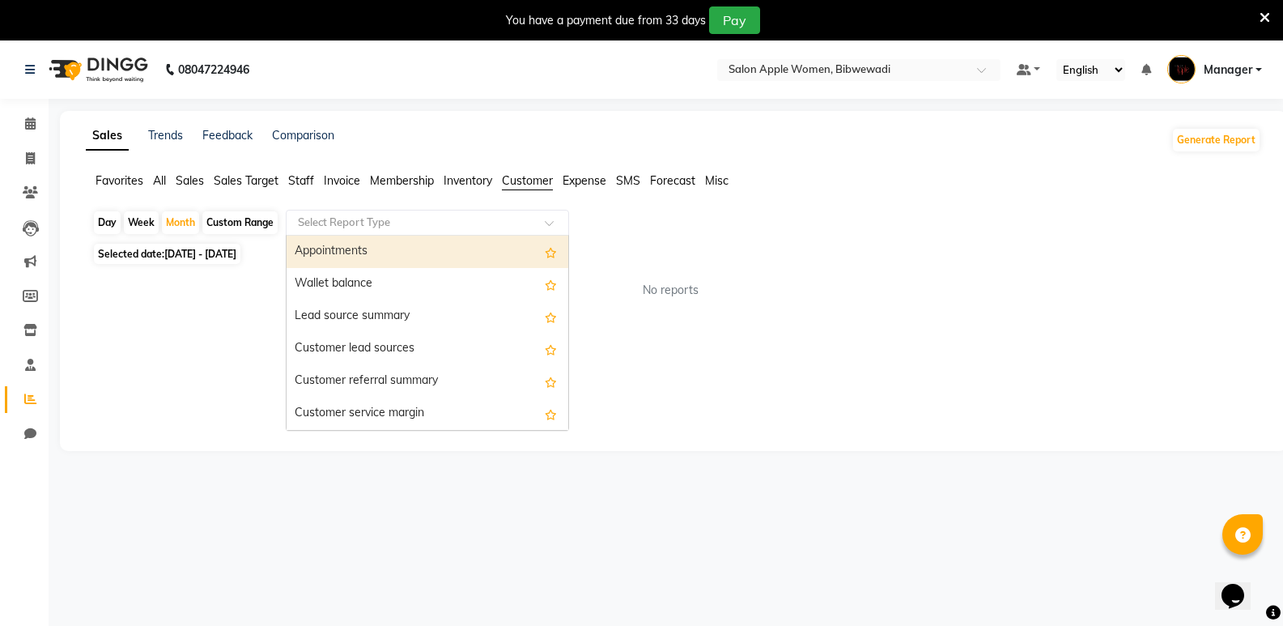
click at [454, 230] on input "text" at bounding box center [411, 223] width 233 height 16
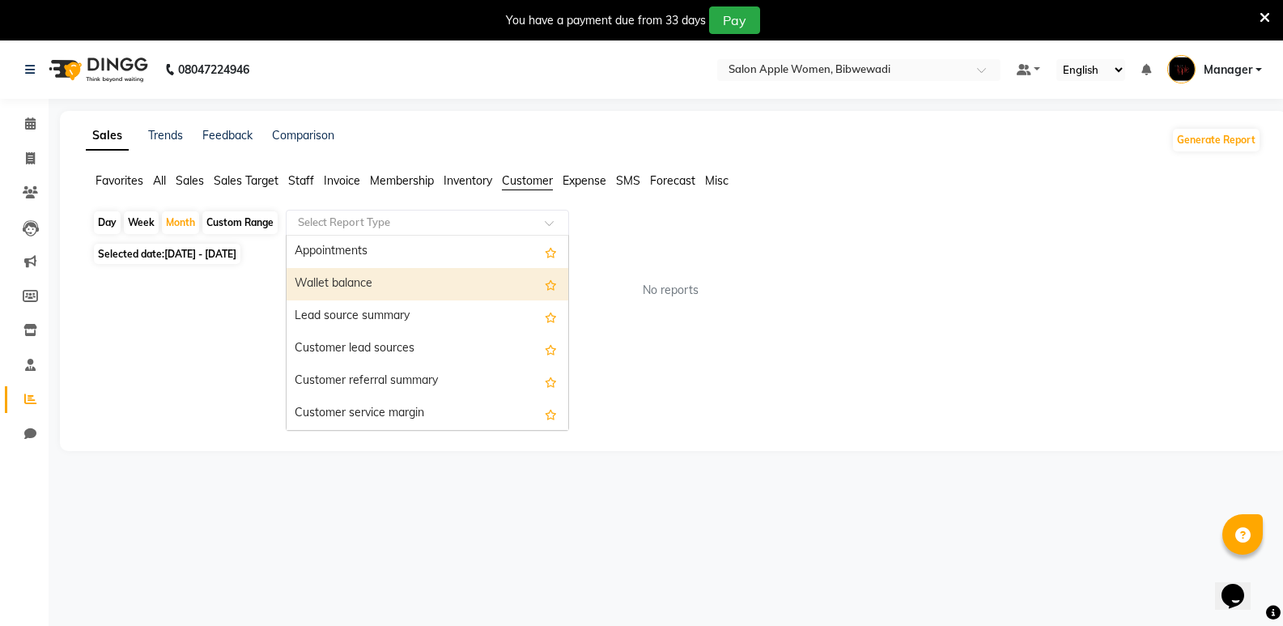
click at [454, 287] on div "Wallet balance" at bounding box center [428, 284] width 282 height 32
select select "full_report"
select select "csv"
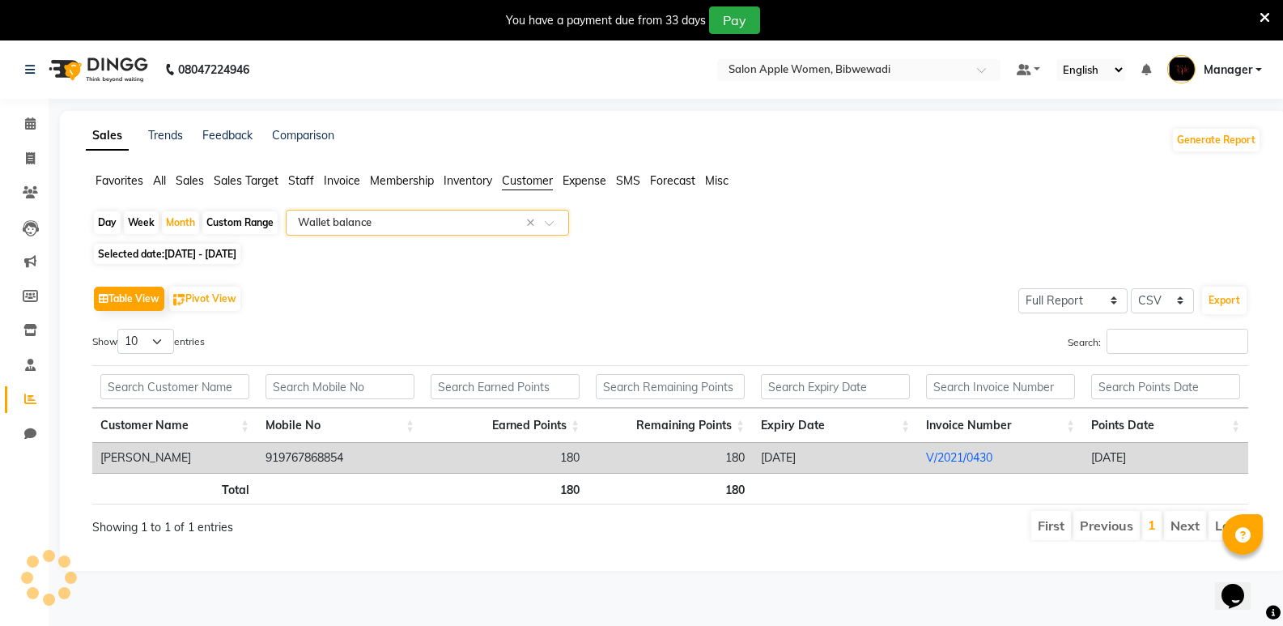
click at [425, 220] on input "text" at bounding box center [411, 223] width 233 height 16
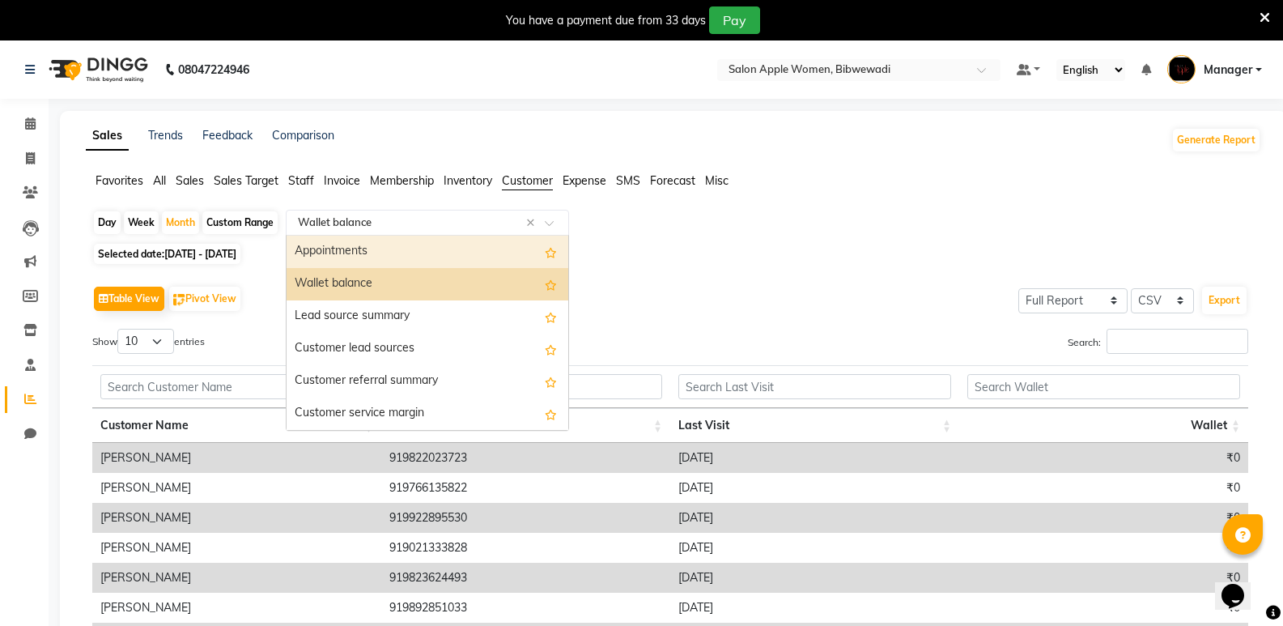
click at [429, 248] on div "Appointments" at bounding box center [428, 252] width 282 height 32
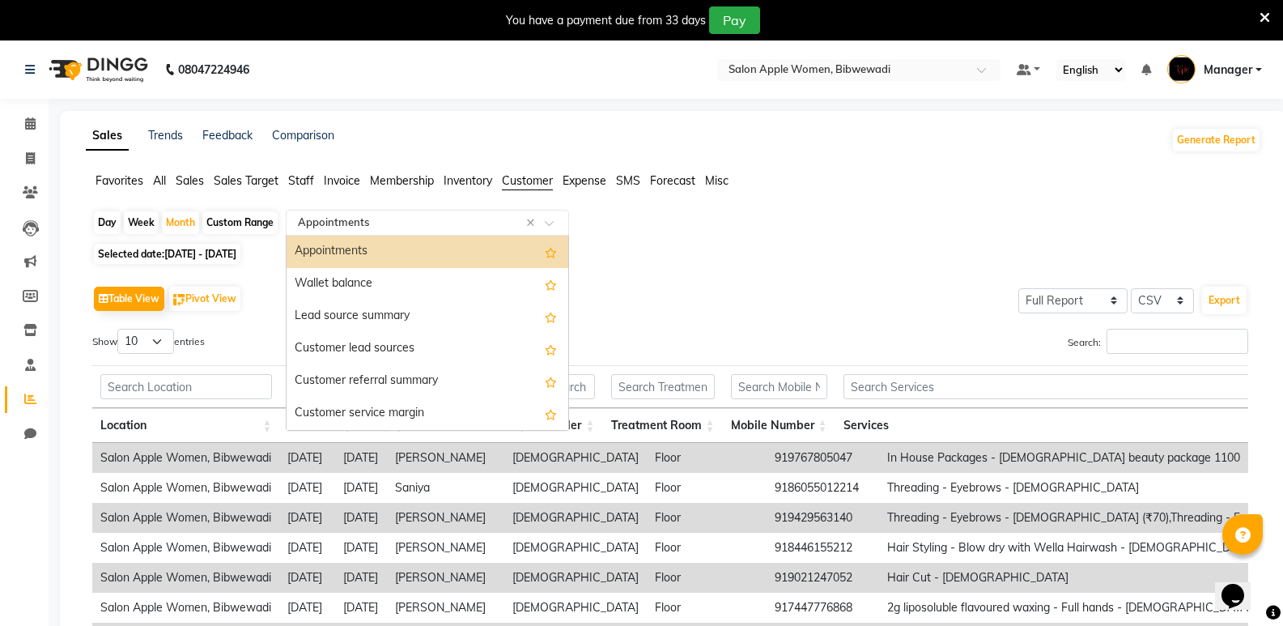
click at [412, 223] on input "text" at bounding box center [411, 223] width 233 height 16
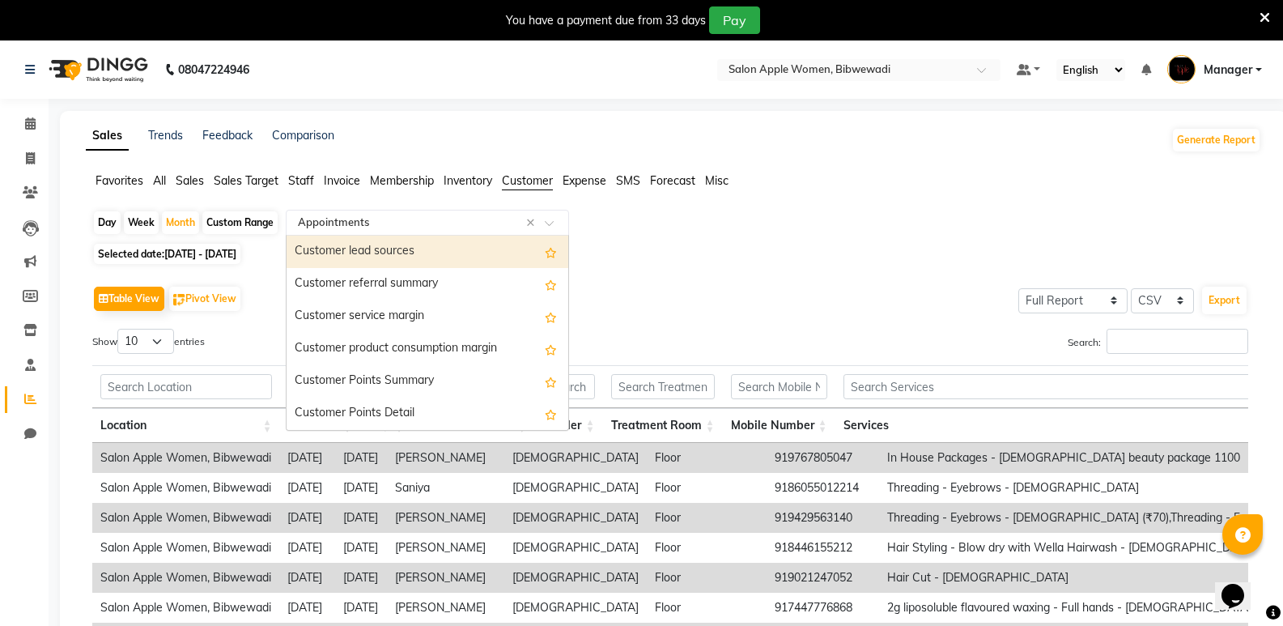
click at [633, 249] on div "Selected date: [DATE] - [DATE]" at bounding box center [676, 253] width 1169 height 17
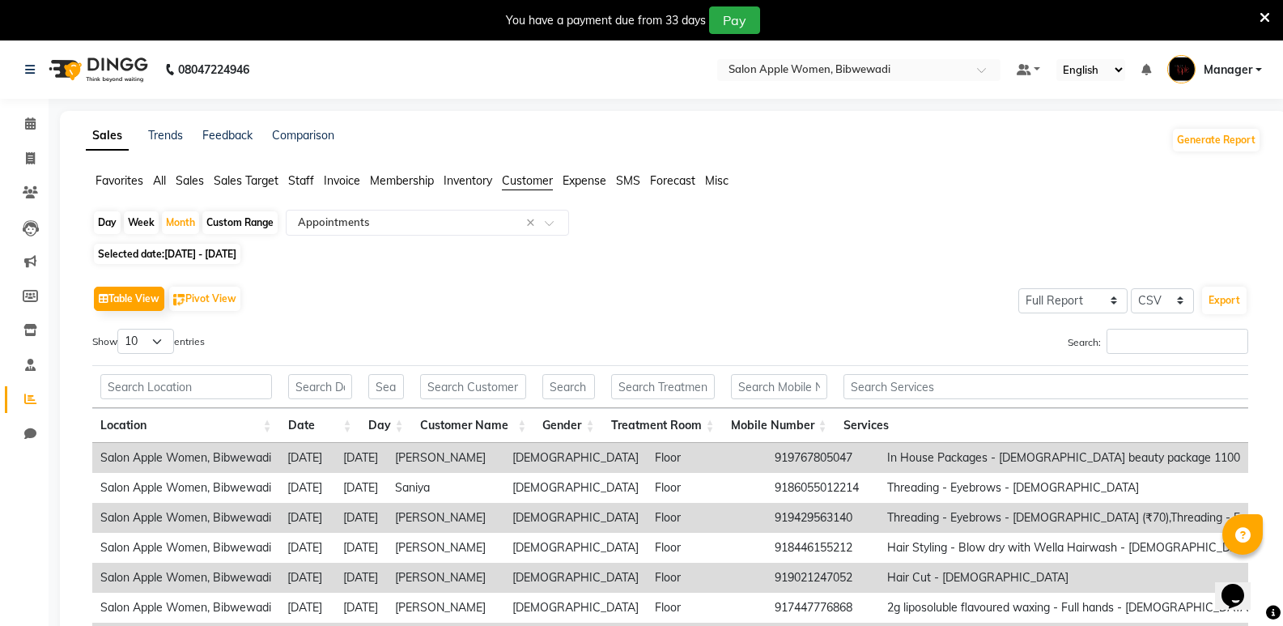
click at [241, 181] on span "Sales Target" at bounding box center [246, 180] width 65 height 15
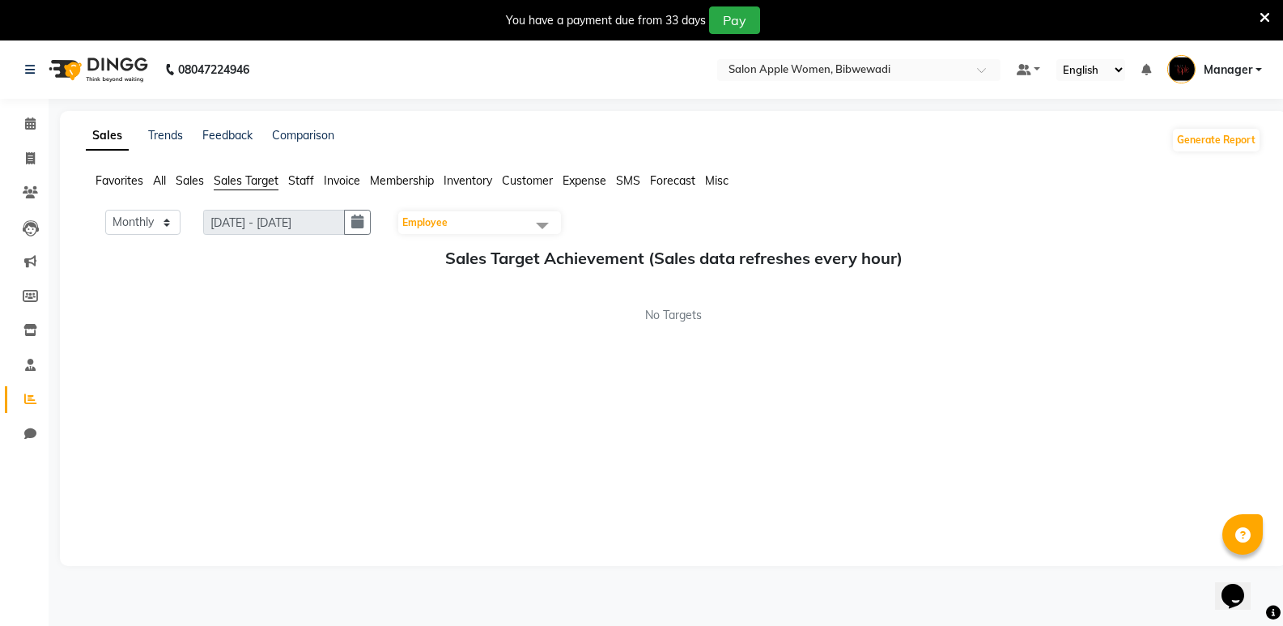
click at [188, 186] on span "Sales" at bounding box center [190, 180] width 28 height 15
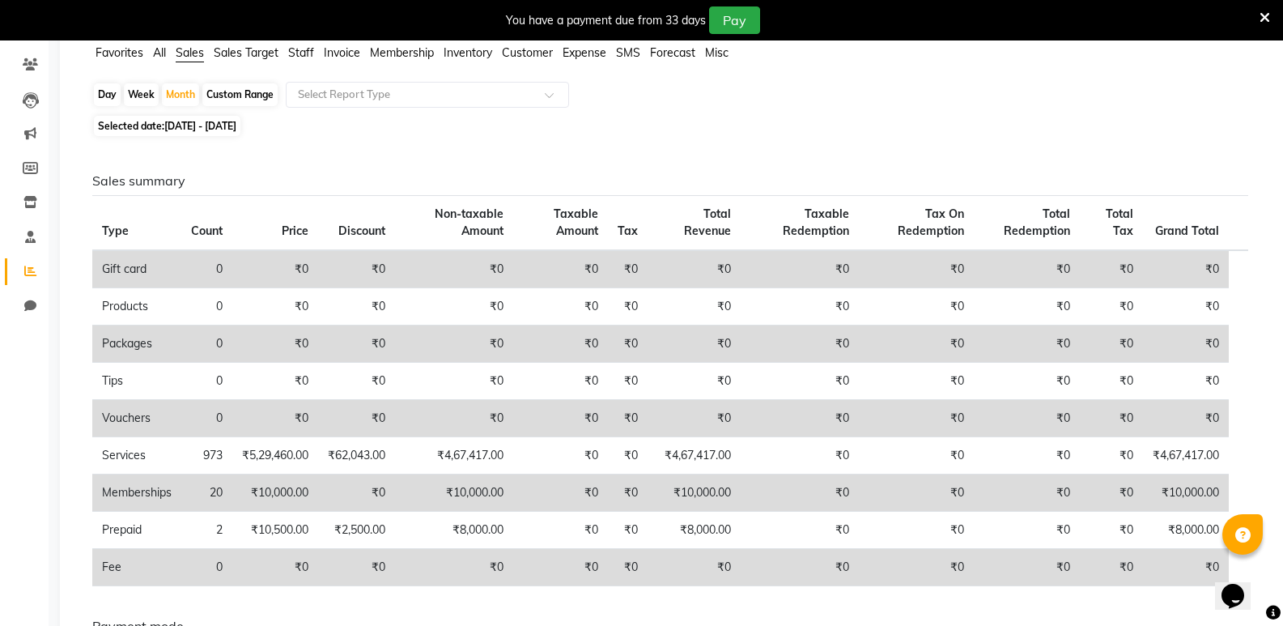
scroll to position [0, 0]
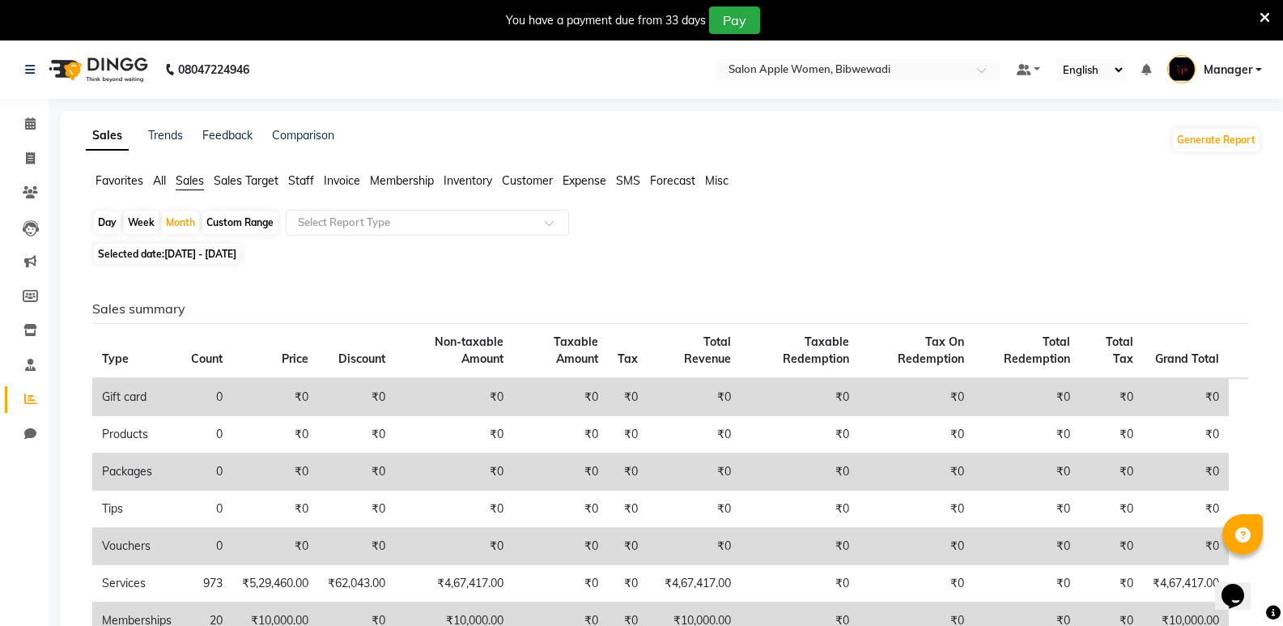
click at [216, 176] on span "Sales Target" at bounding box center [246, 180] width 65 height 15
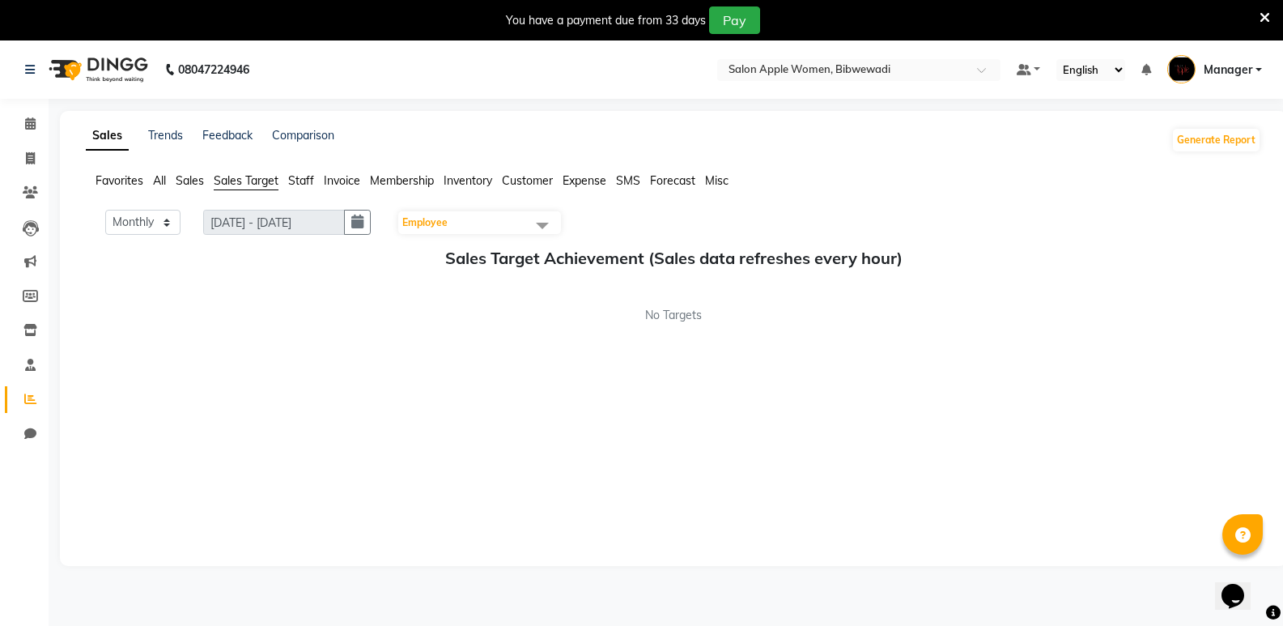
click at [303, 176] on span "Staff" at bounding box center [301, 180] width 26 height 15
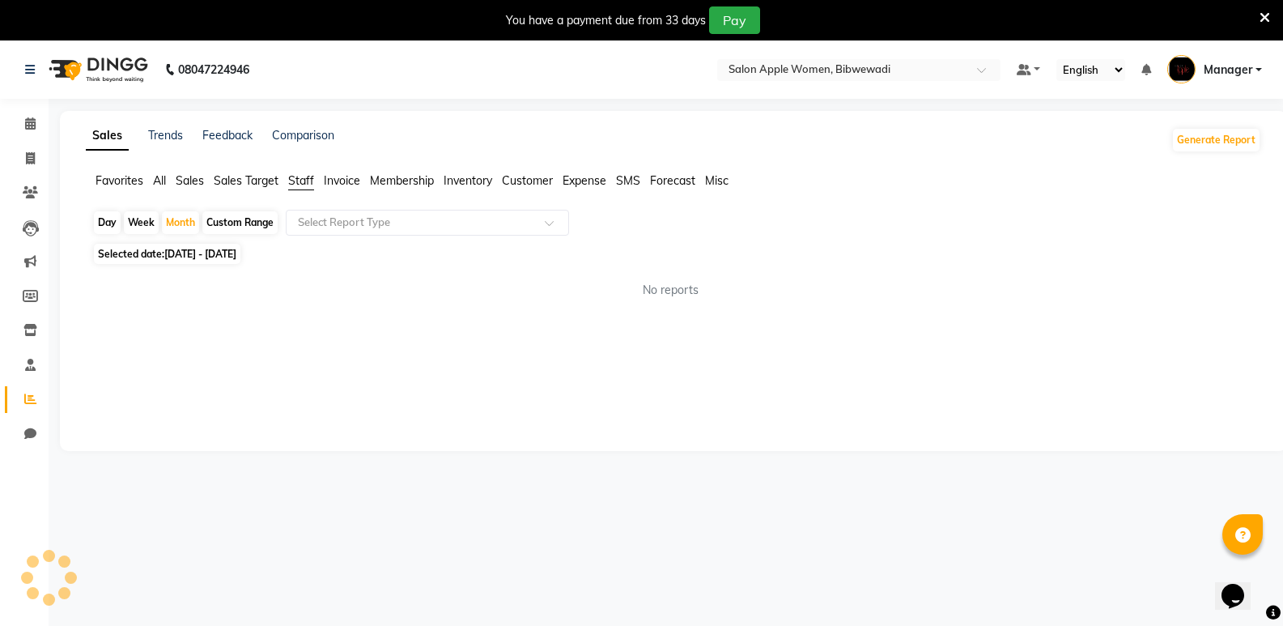
click at [326, 184] on span "Invoice" at bounding box center [342, 180] width 36 height 15
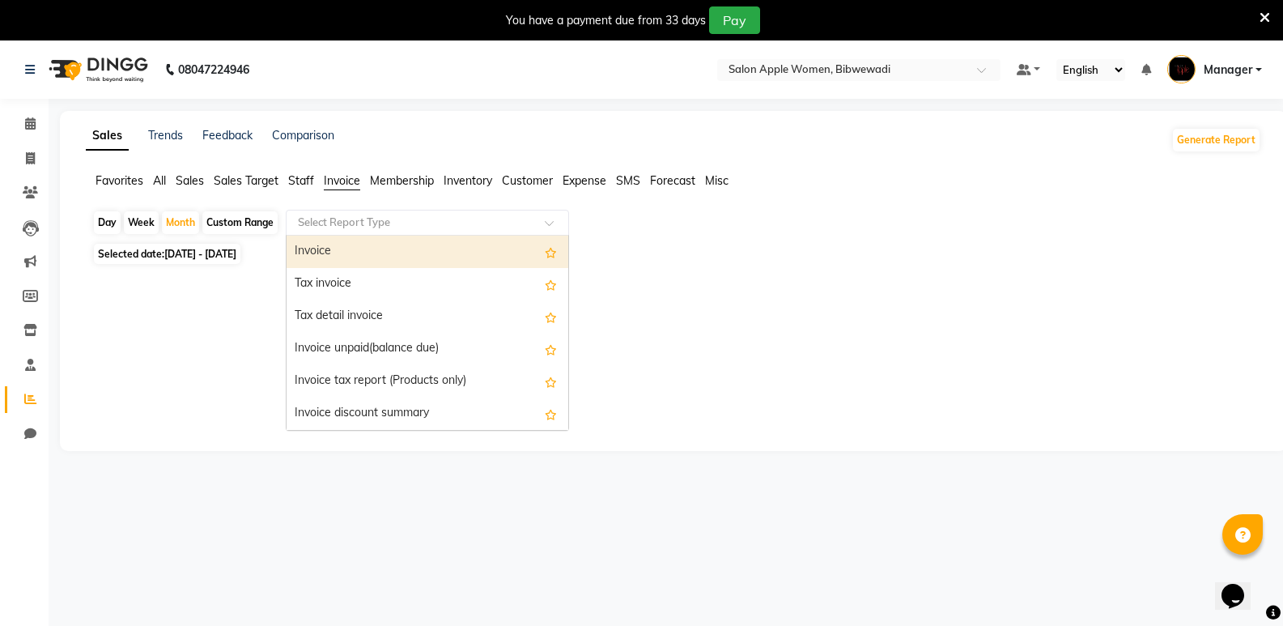
click at [396, 228] on input "text" at bounding box center [411, 223] width 233 height 16
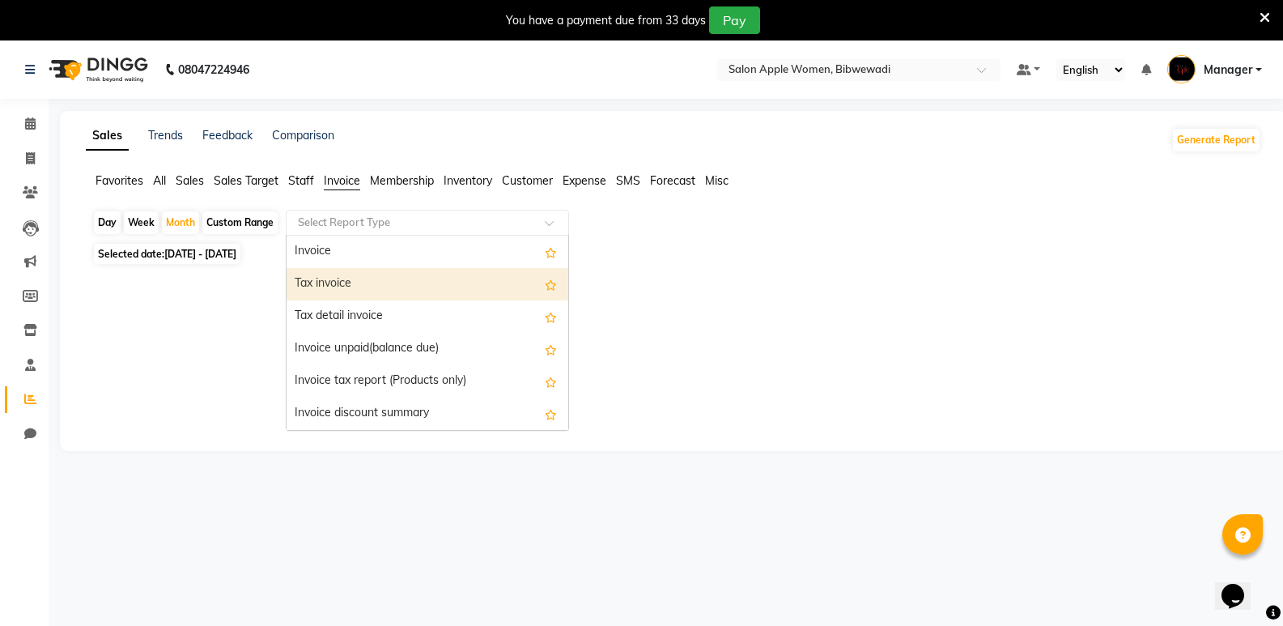
click at [395, 280] on div "Tax invoice" at bounding box center [428, 284] width 282 height 32
select select "full_report"
select select "csv"
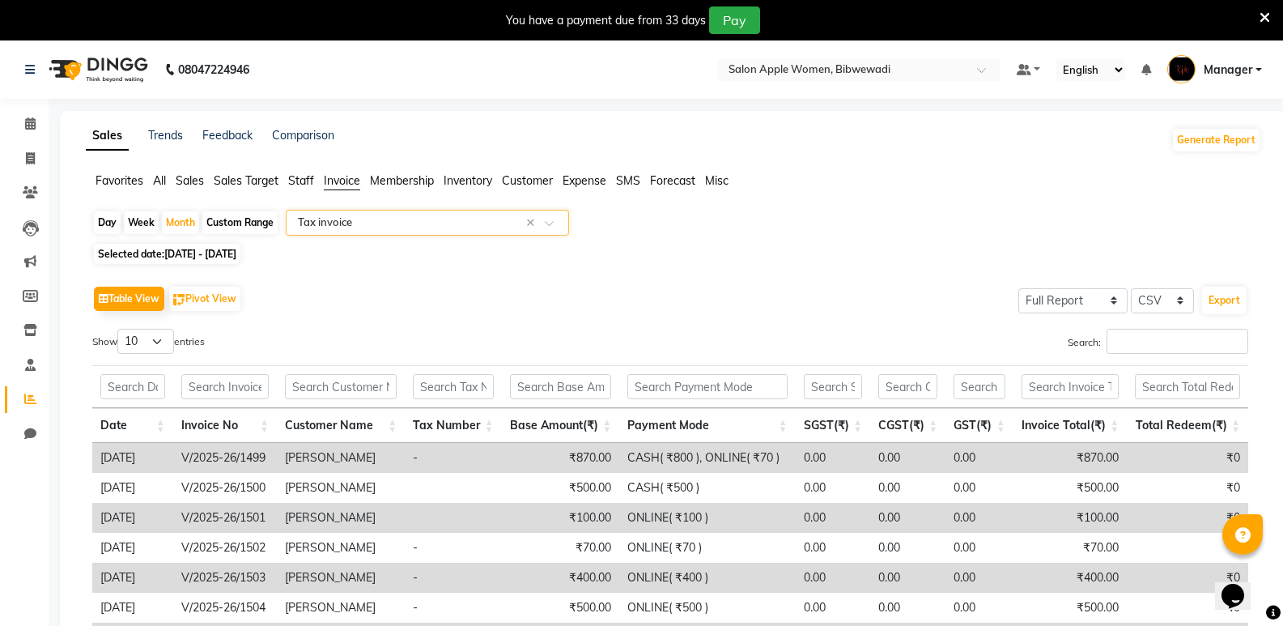
scroll to position [81, 0]
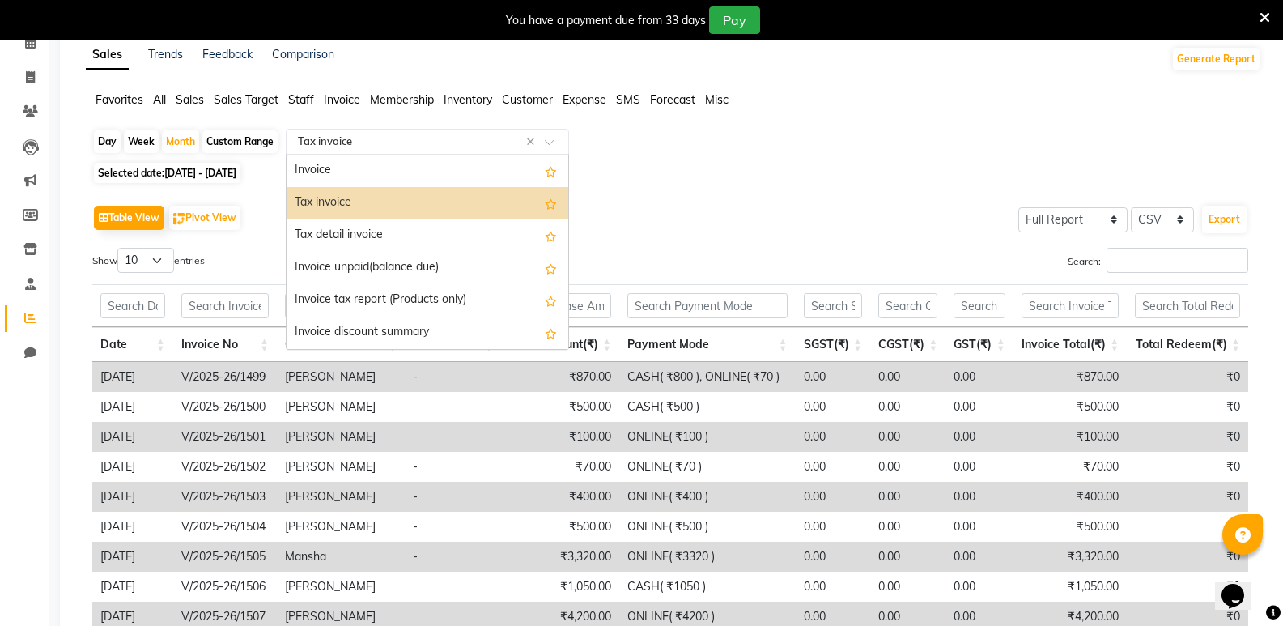
click at [385, 143] on input "text" at bounding box center [411, 142] width 233 height 16
click at [395, 240] on div "Tax detail invoice" at bounding box center [428, 235] width 282 height 32
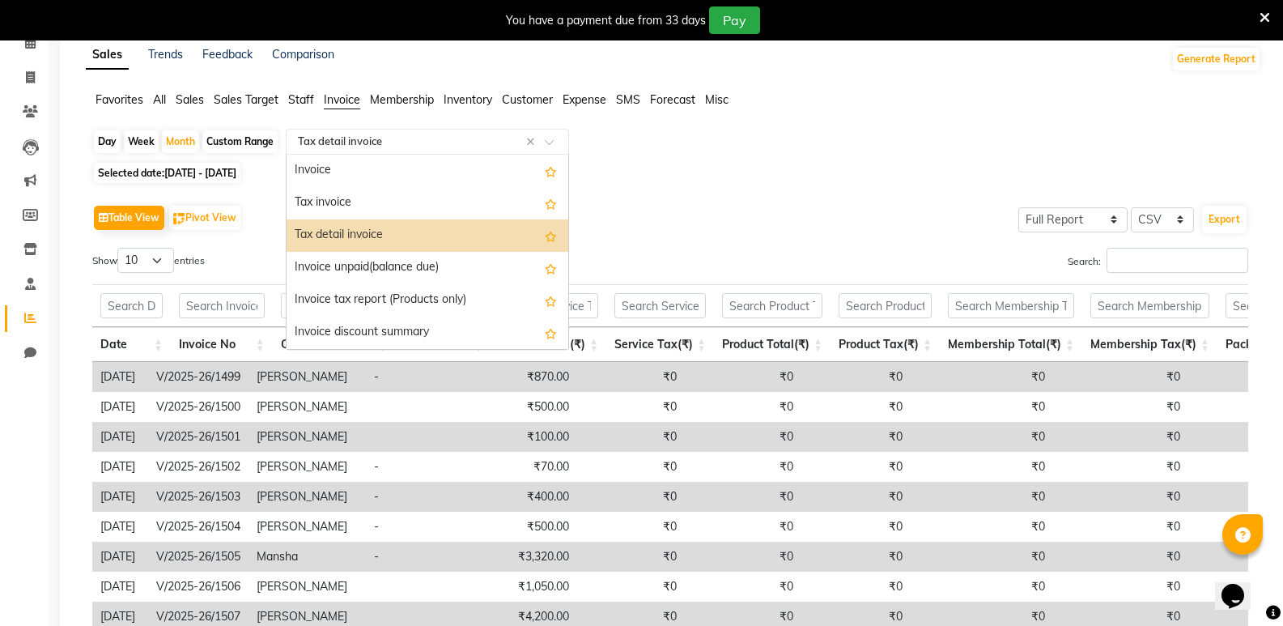
click at [385, 138] on input "text" at bounding box center [411, 142] width 233 height 16
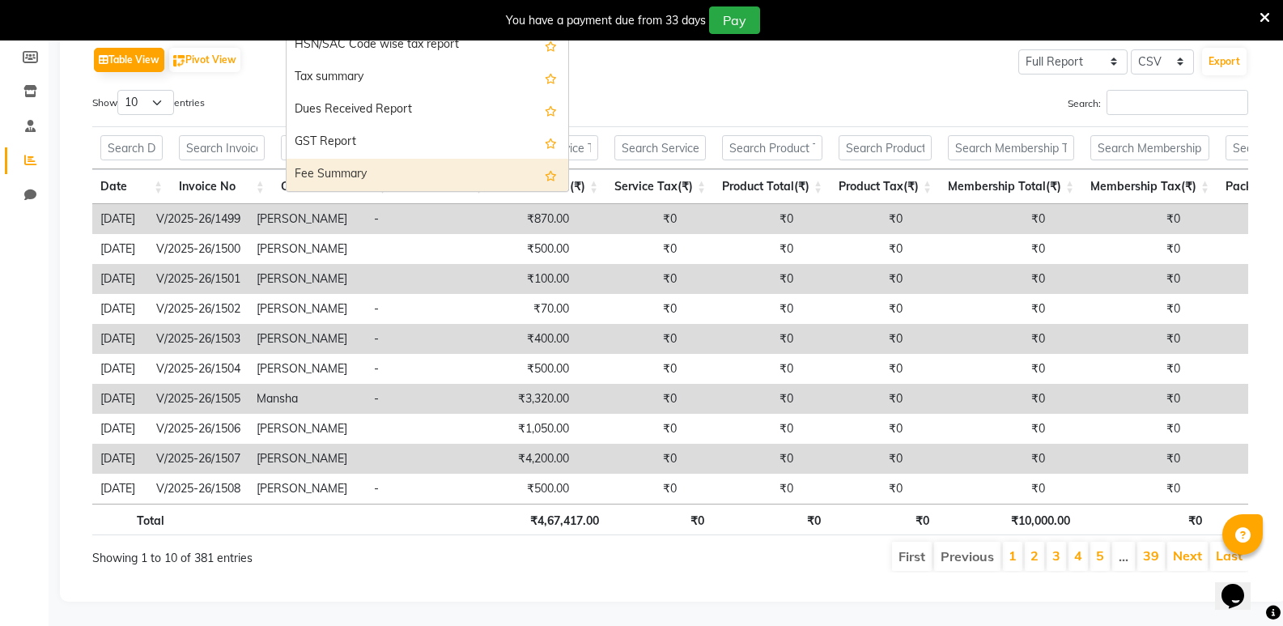
scroll to position [0, 0]
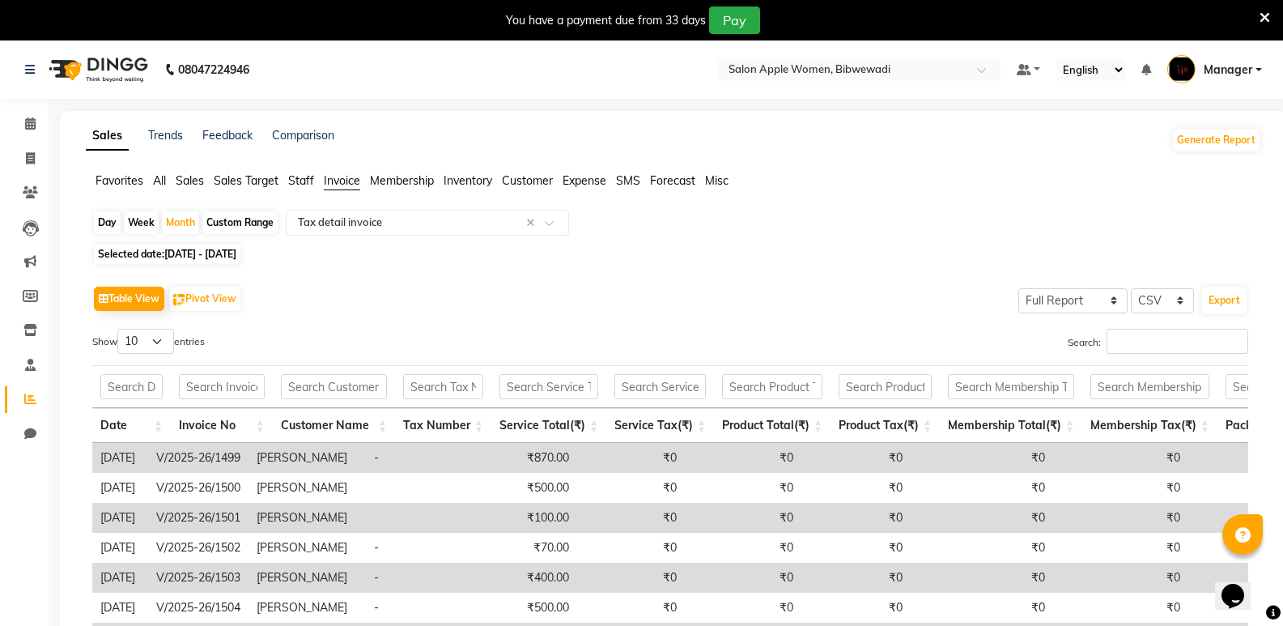
click at [518, 175] on span "Customer" at bounding box center [527, 180] width 51 height 15
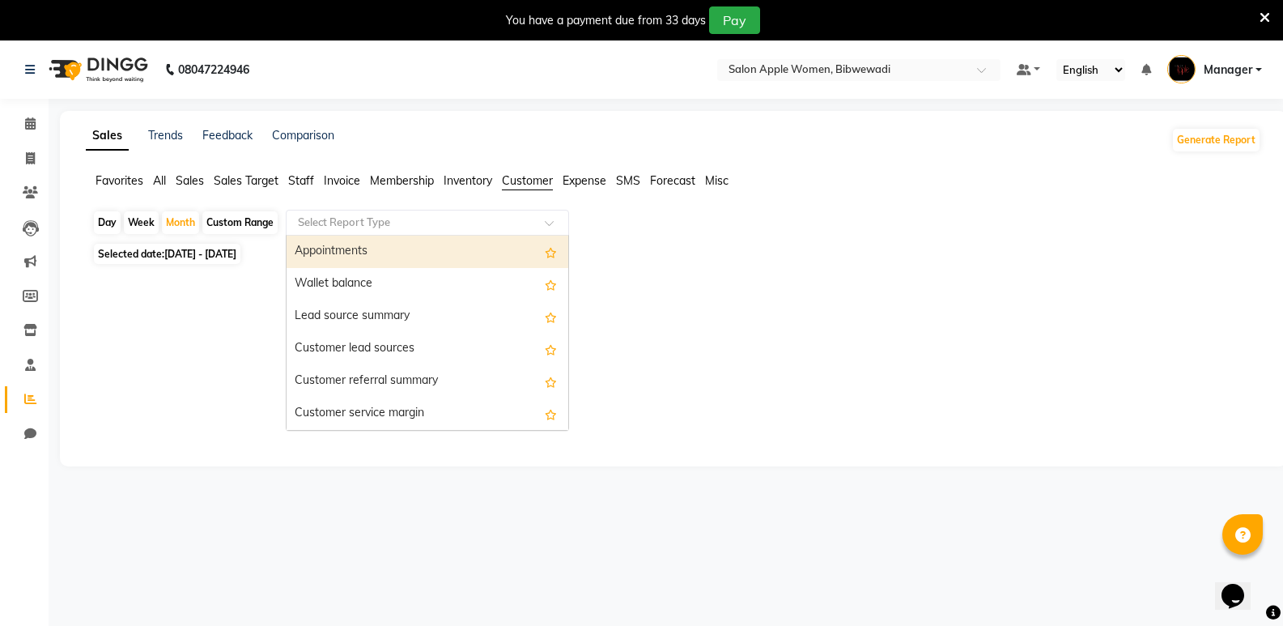
click at [474, 231] on div "Select Report Type" at bounding box center [427, 223] width 283 height 26
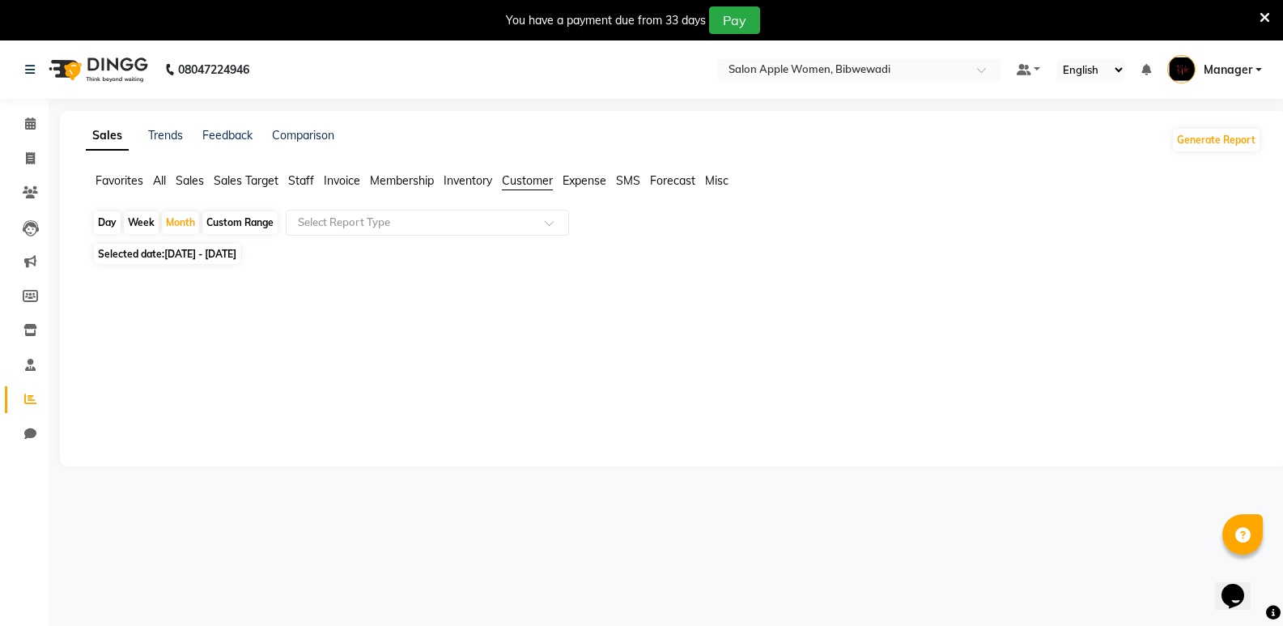
click at [265, 287] on div at bounding box center [670, 359] width 1182 height 181
click at [308, 228] on input "text" at bounding box center [411, 223] width 233 height 16
click at [200, 179] on span "Sales" at bounding box center [190, 180] width 28 height 15
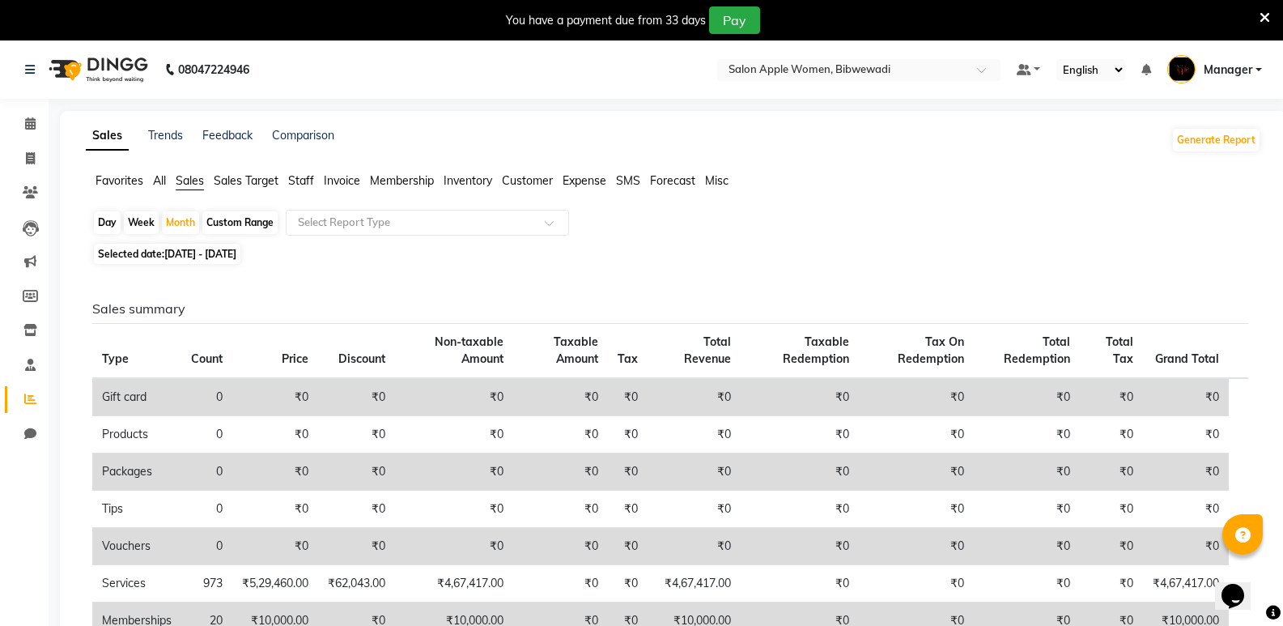
click at [155, 181] on span "All" at bounding box center [159, 180] width 13 height 15
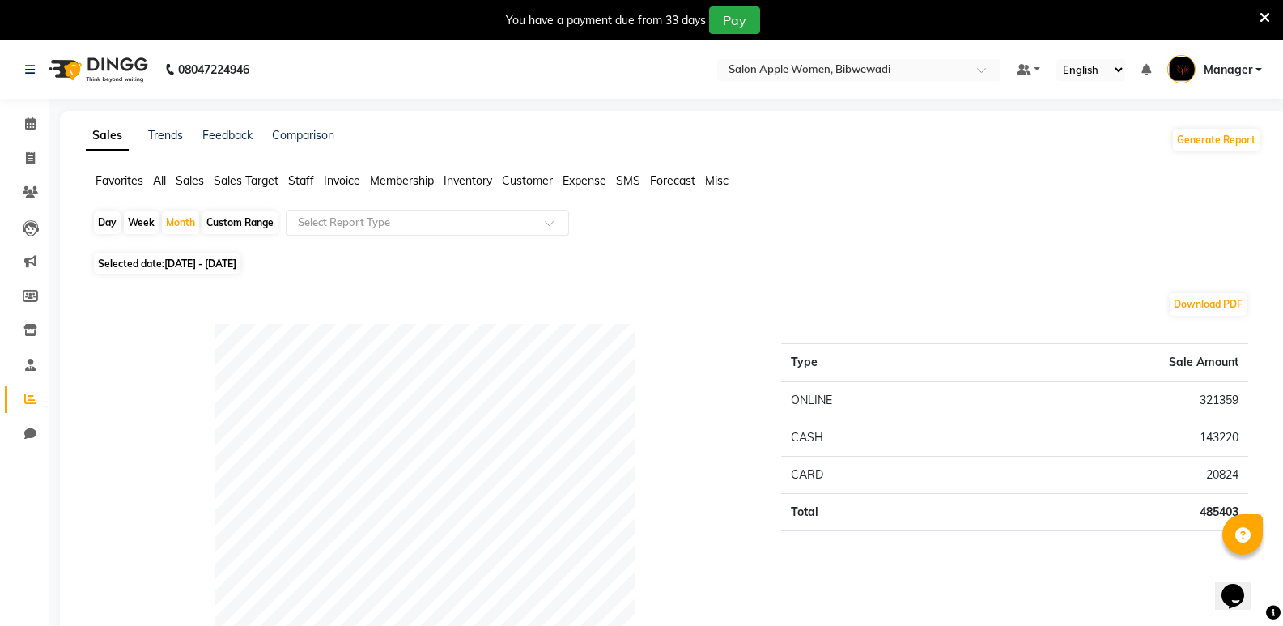
click at [347, 220] on input "text" at bounding box center [411, 223] width 233 height 16
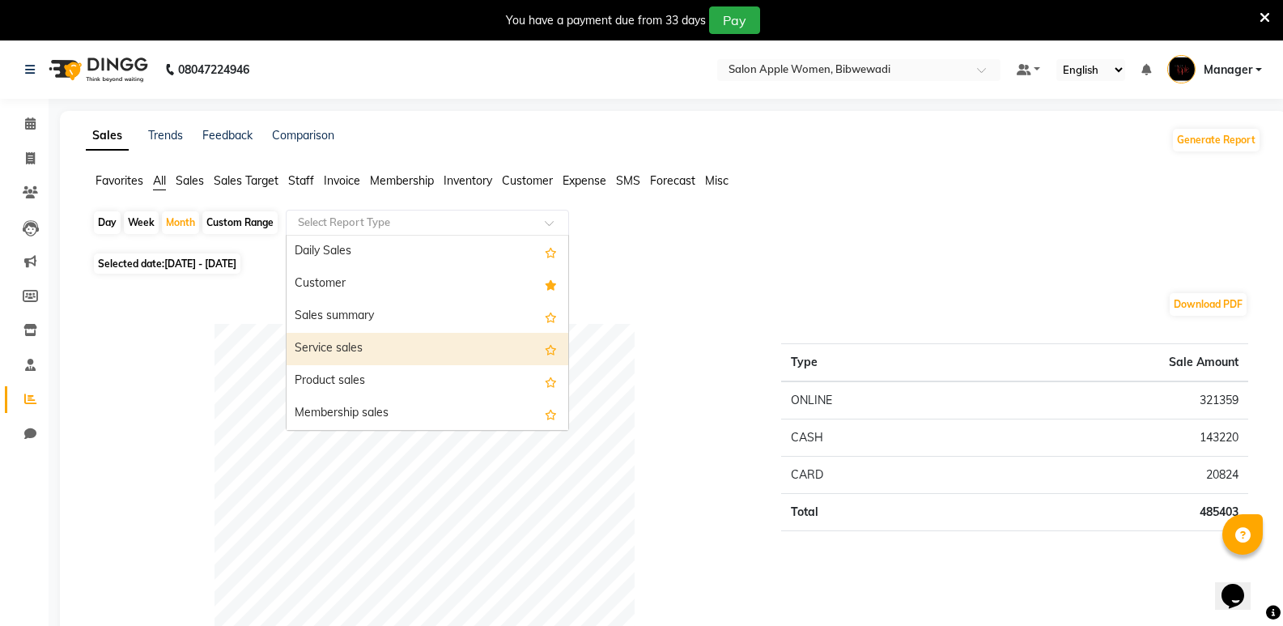
click at [357, 342] on div "Service sales" at bounding box center [428, 349] width 282 height 32
select select "full_report"
select select "csv"
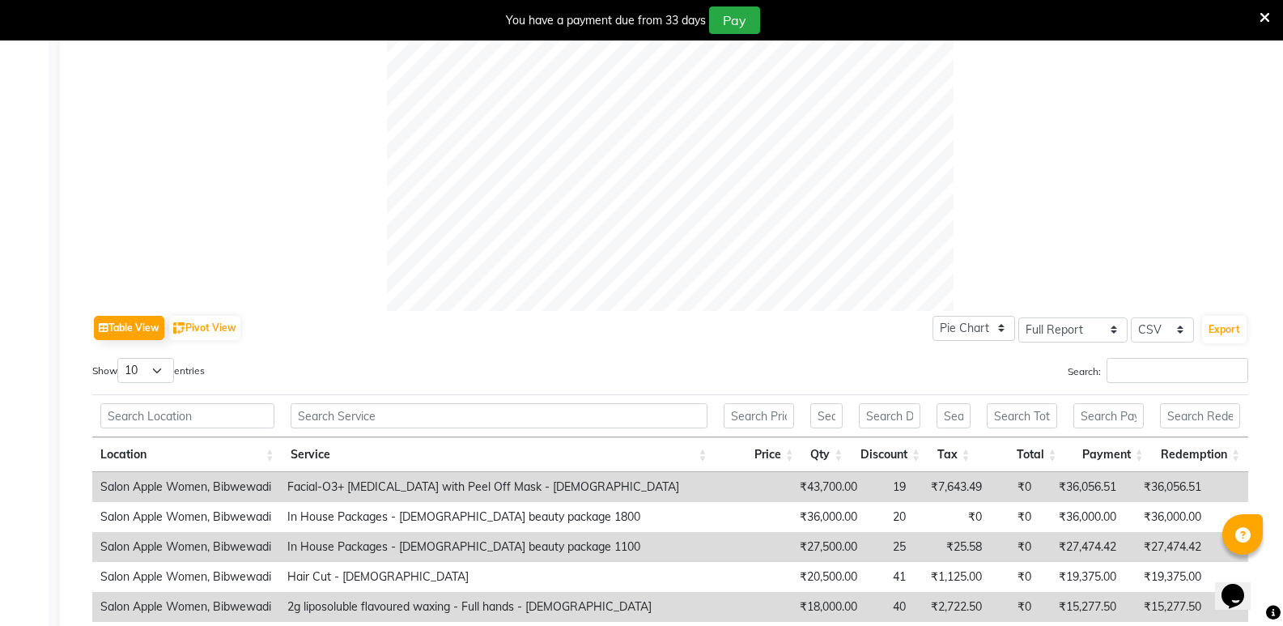
scroll to position [847, 0]
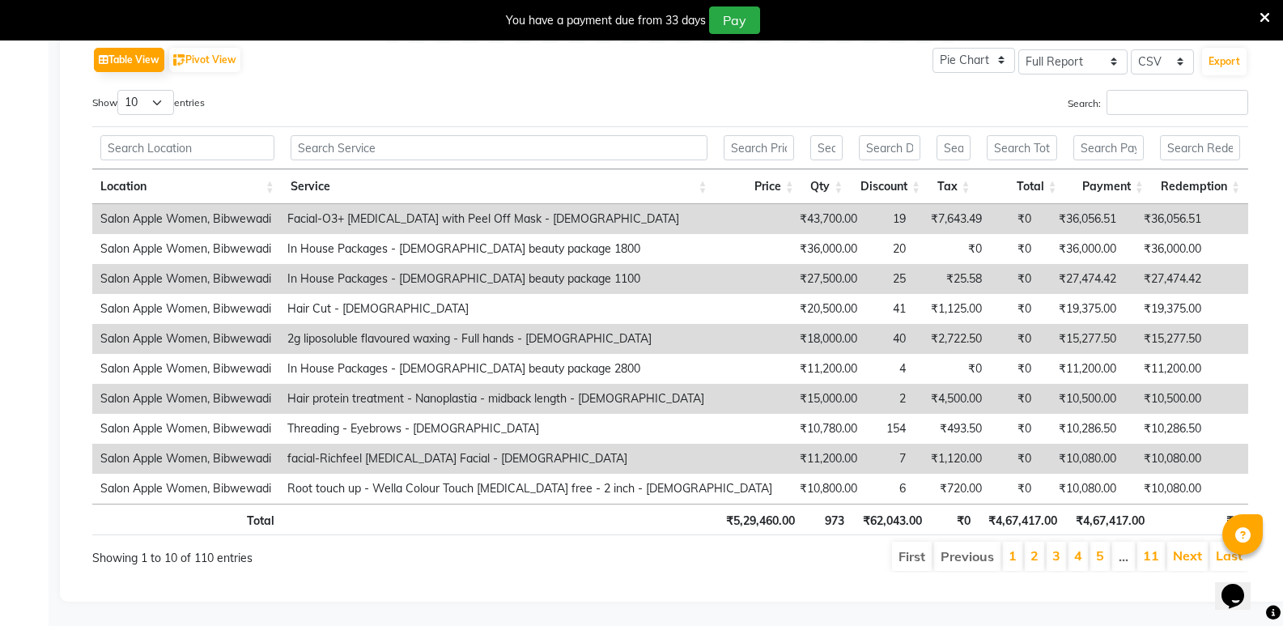
click at [865, 206] on td "19" at bounding box center [889, 219] width 49 height 30
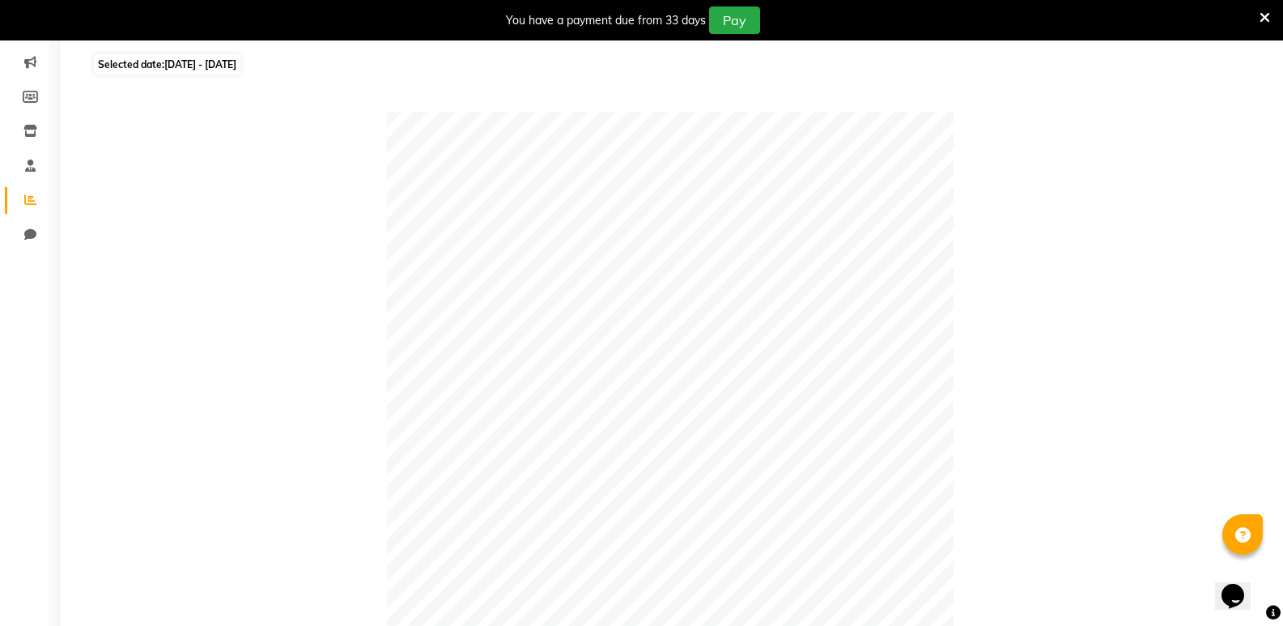
scroll to position [0, 0]
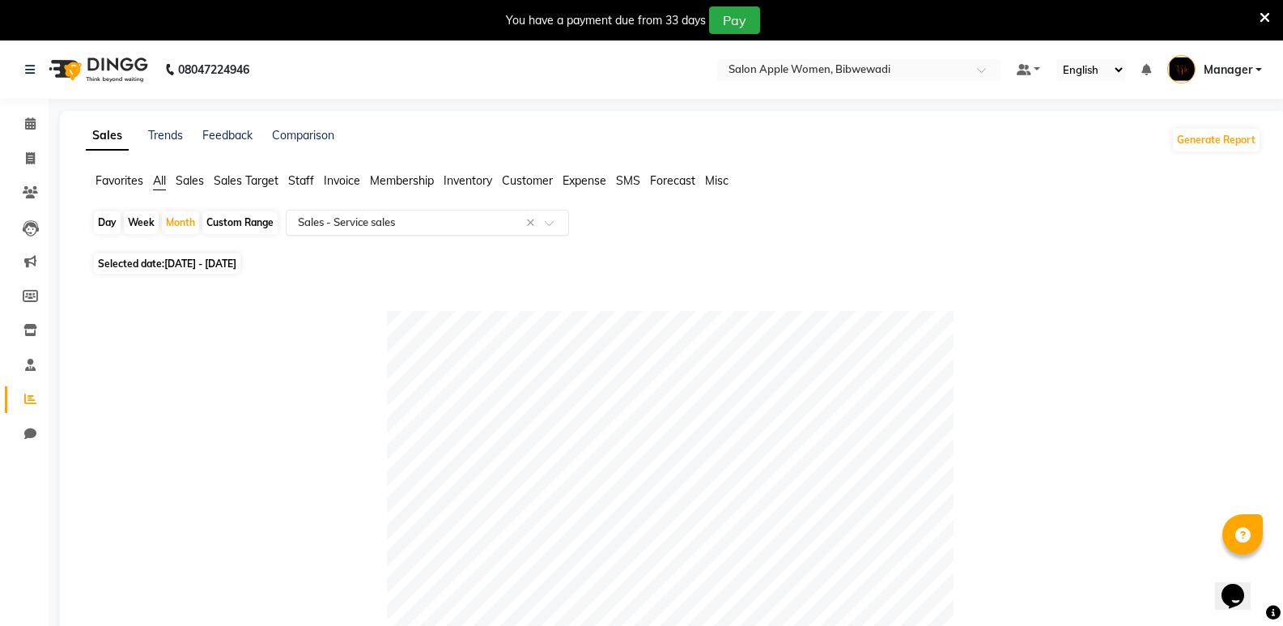
click at [380, 225] on input "text" at bounding box center [411, 223] width 233 height 16
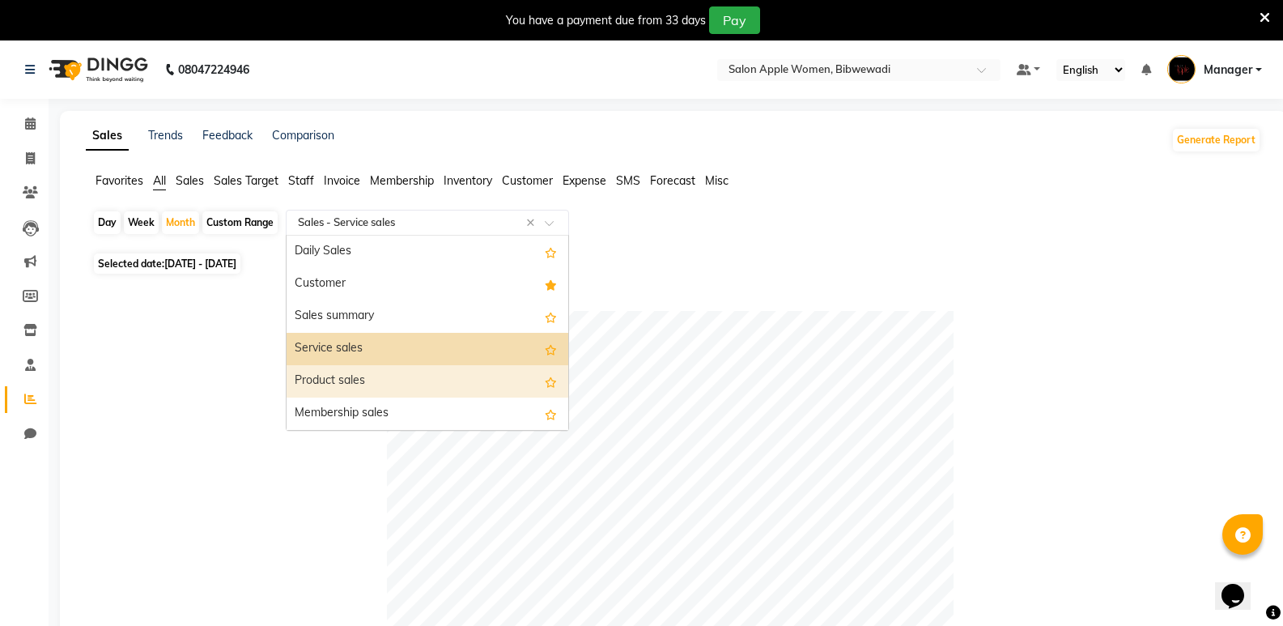
click at [398, 376] on div "Product sales" at bounding box center [428, 381] width 282 height 32
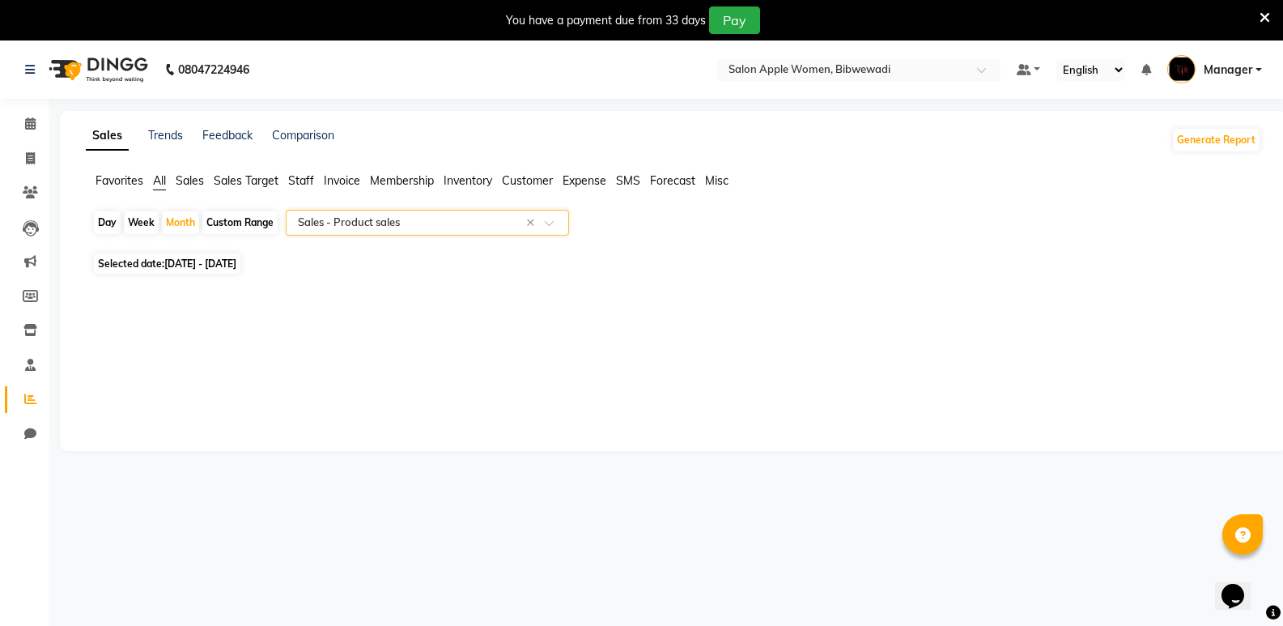
scroll to position [40, 0]
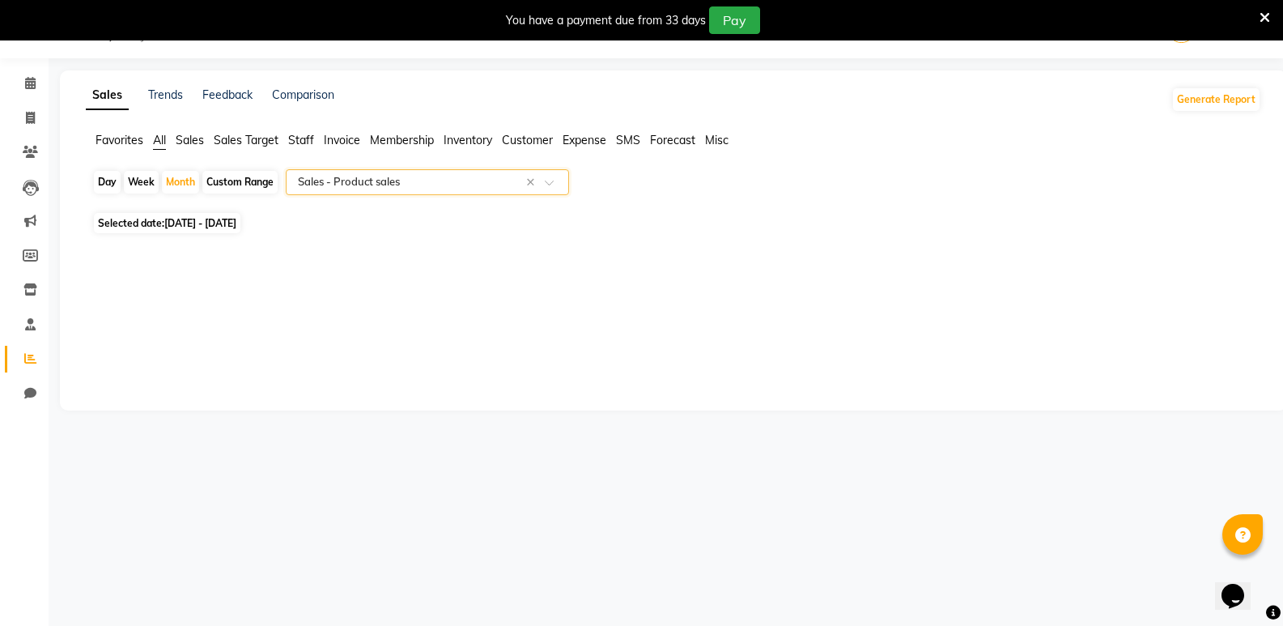
click at [442, 185] on input "text" at bounding box center [411, 182] width 233 height 16
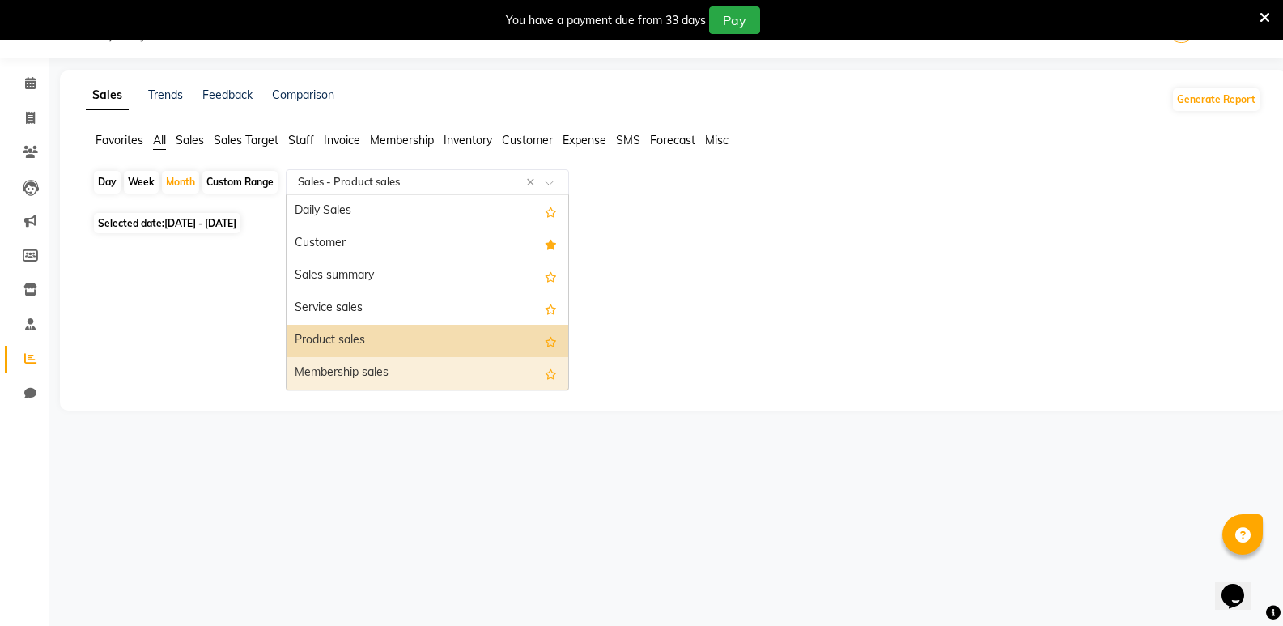
click at [432, 381] on div "Membership sales" at bounding box center [428, 373] width 282 height 32
select select "full_report"
select select "csv"
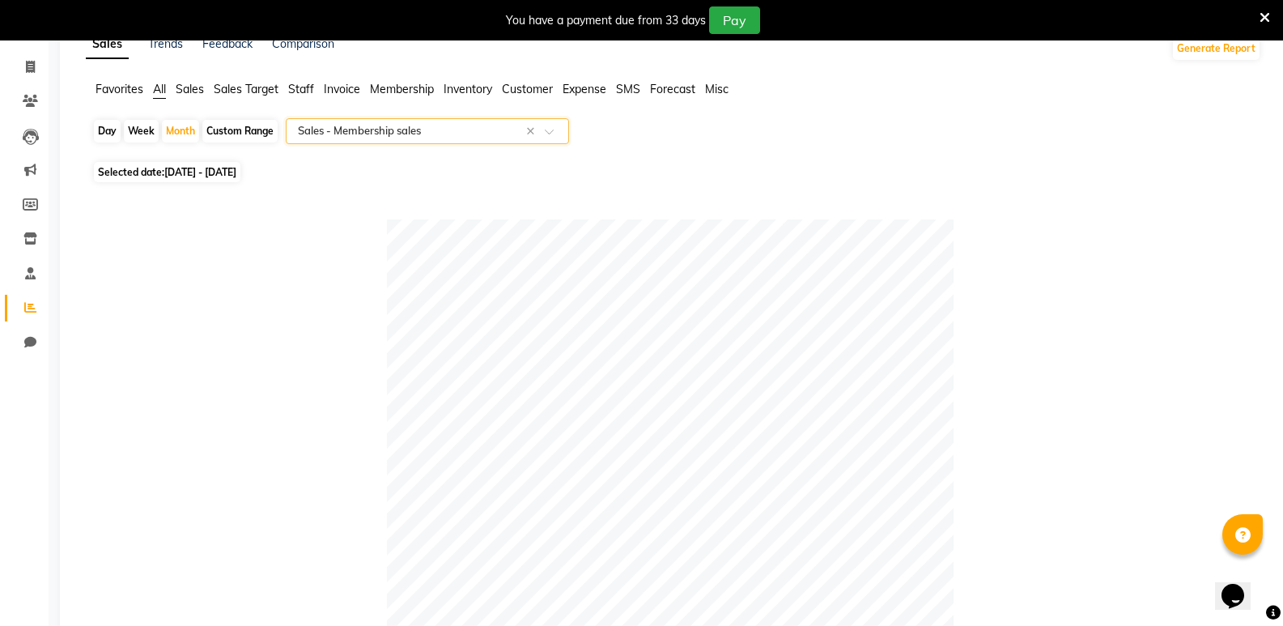
scroll to position [11, 0]
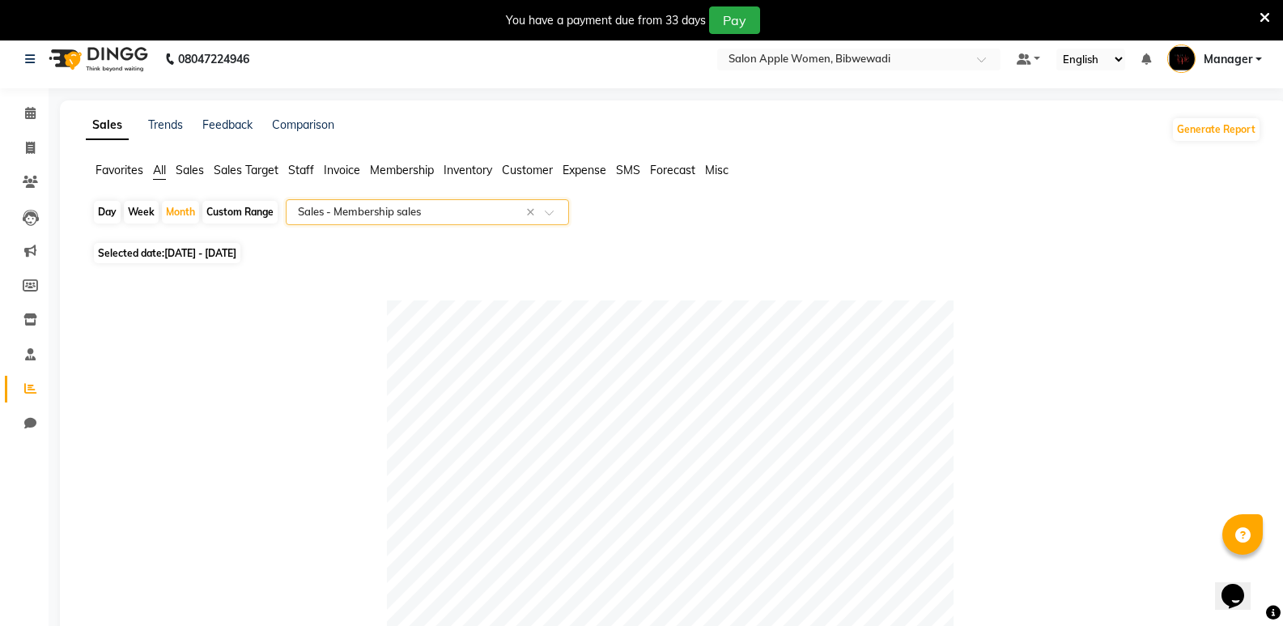
click at [411, 221] on div "Select Report Type × Sales - Membership sales ×" at bounding box center [427, 212] width 283 height 26
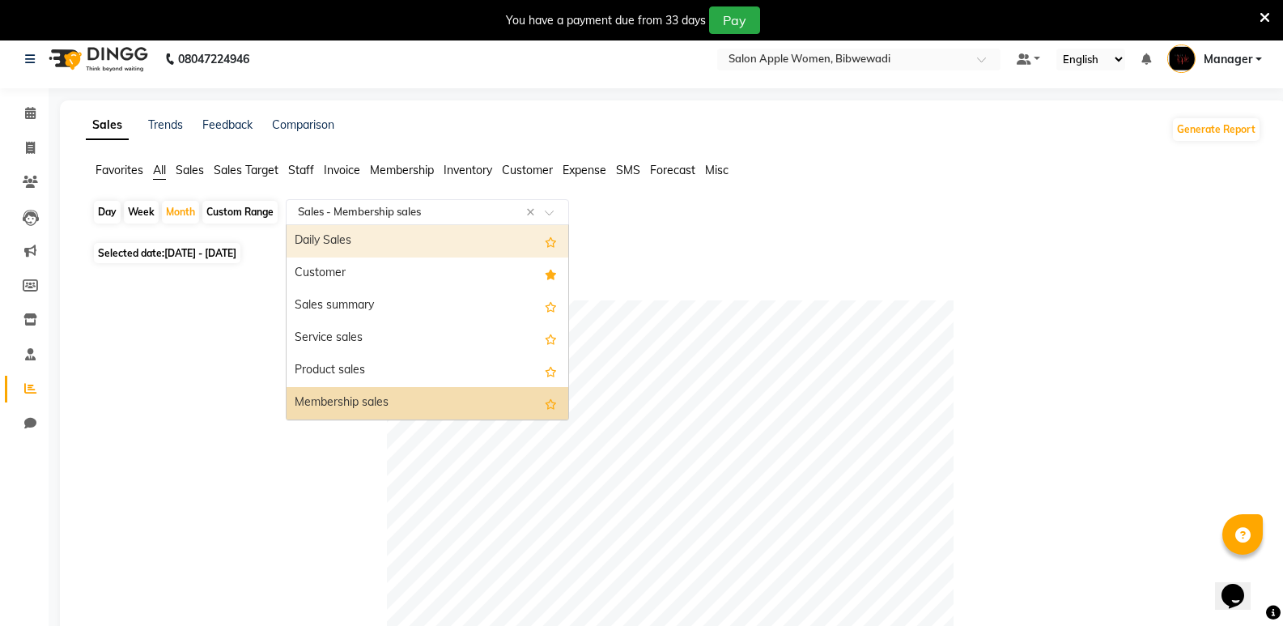
click at [409, 239] on div "Daily Sales" at bounding box center [428, 241] width 282 height 32
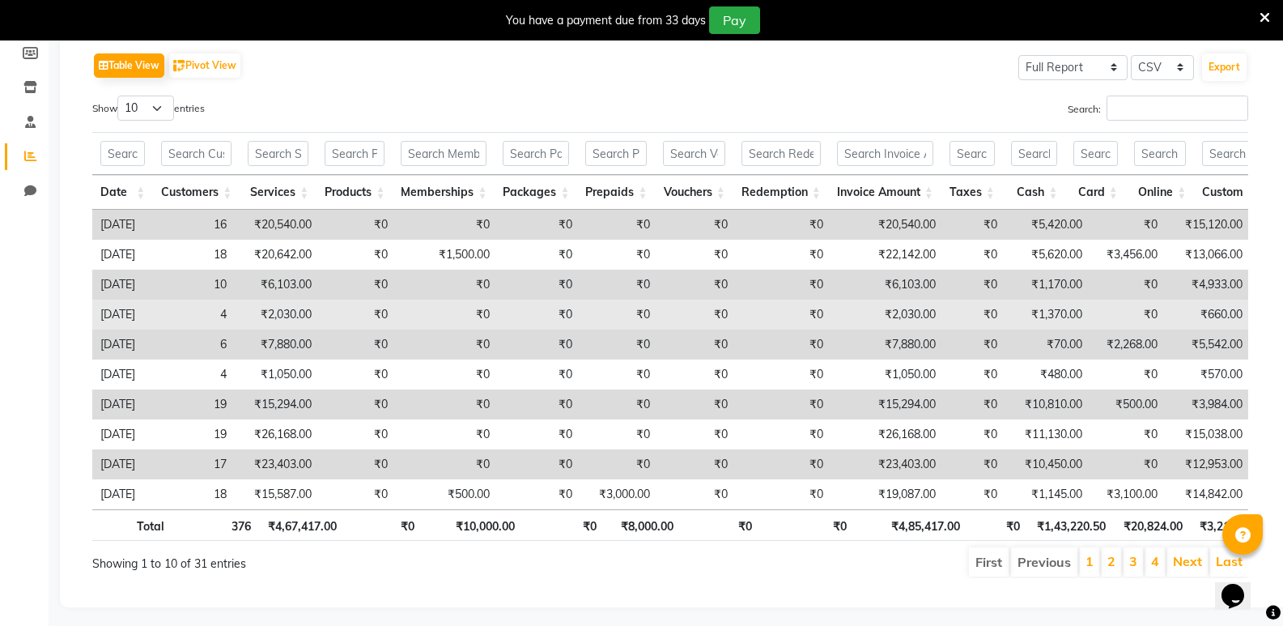
scroll to position [0, 0]
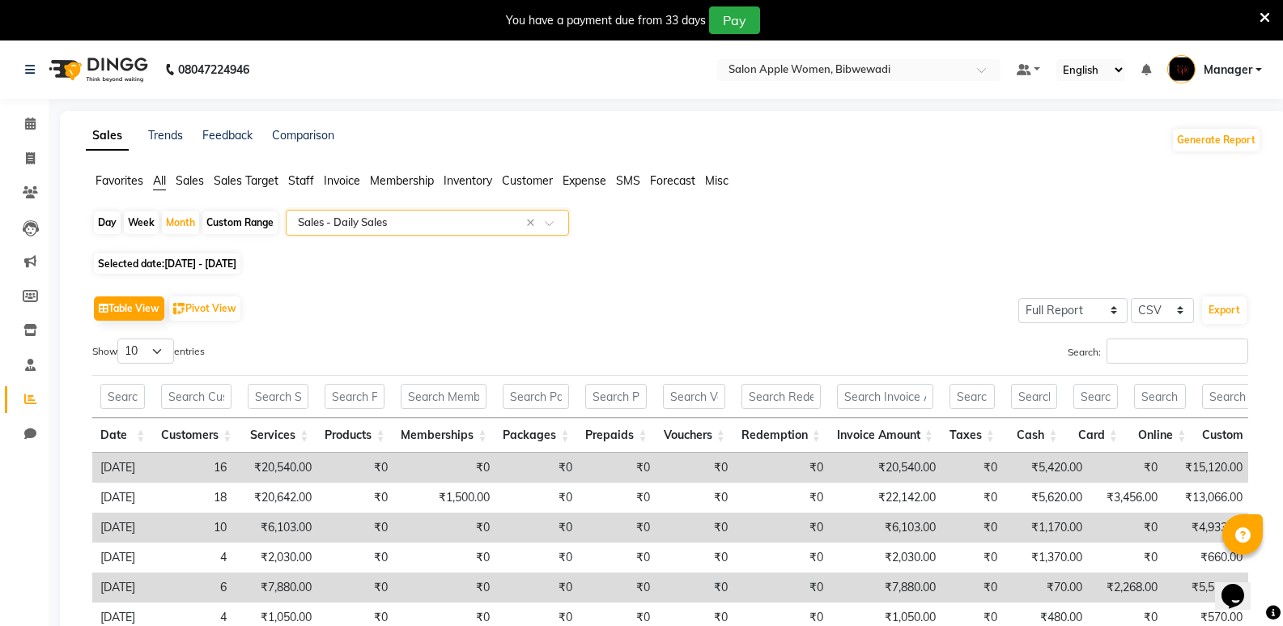
click at [449, 224] on input "text" at bounding box center [411, 223] width 233 height 16
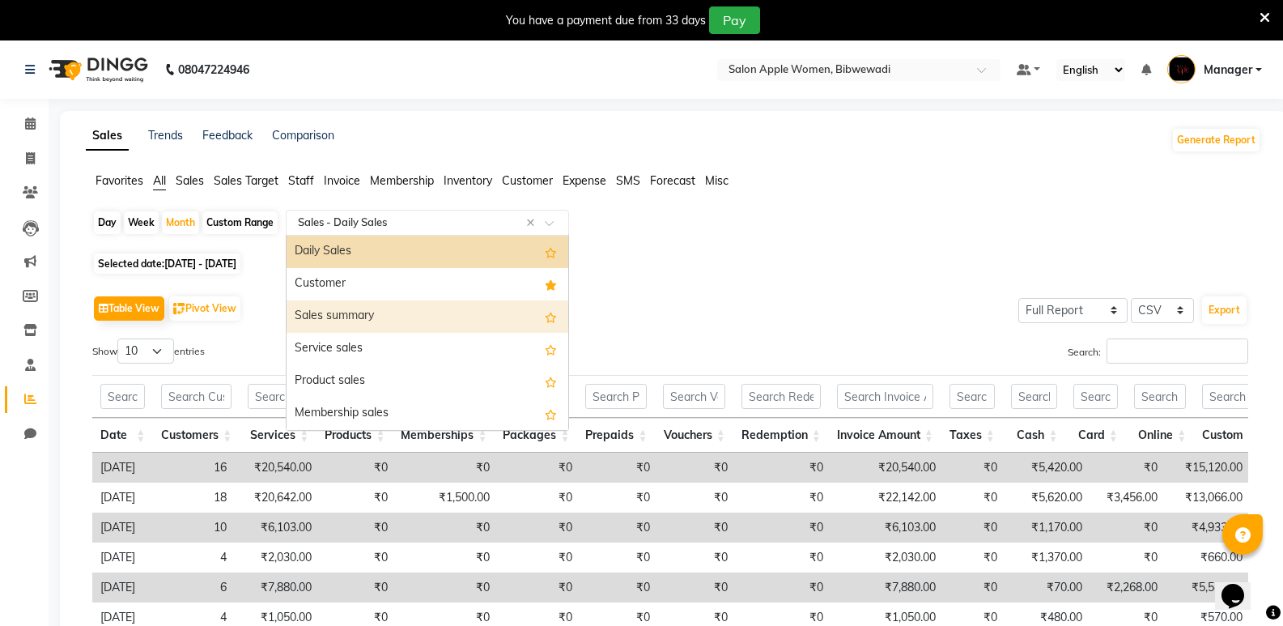
click at [423, 321] on div "Sales summary" at bounding box center [428, 316] width 282 height 32
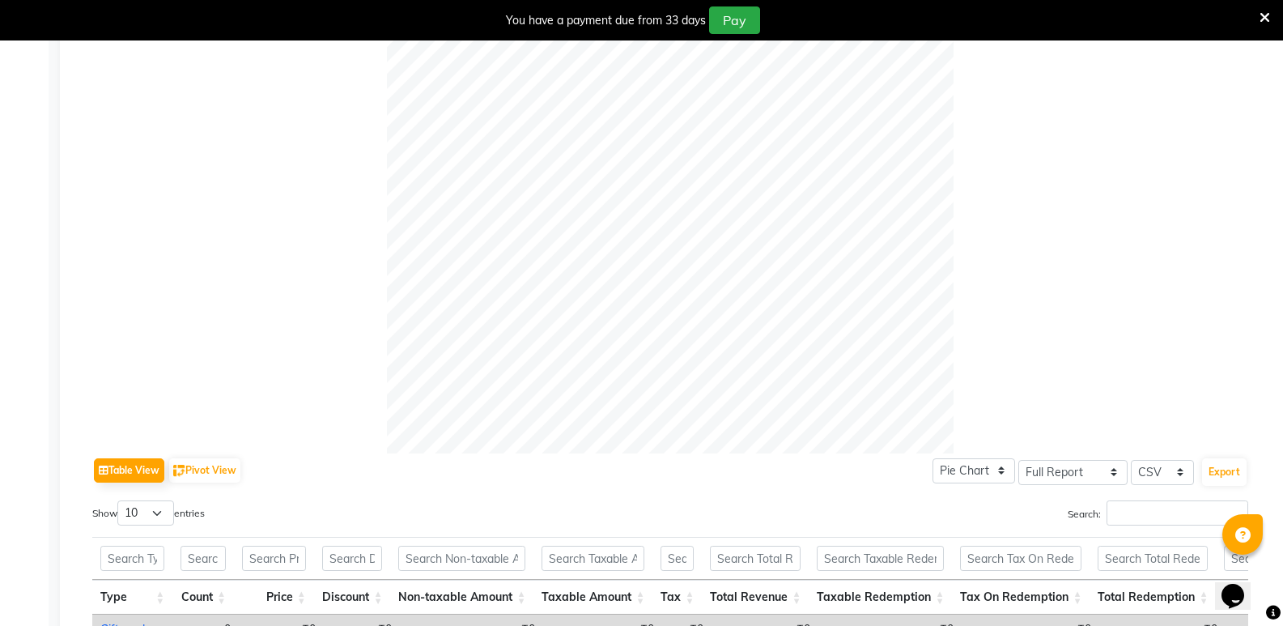
scroll to position [19, 0]
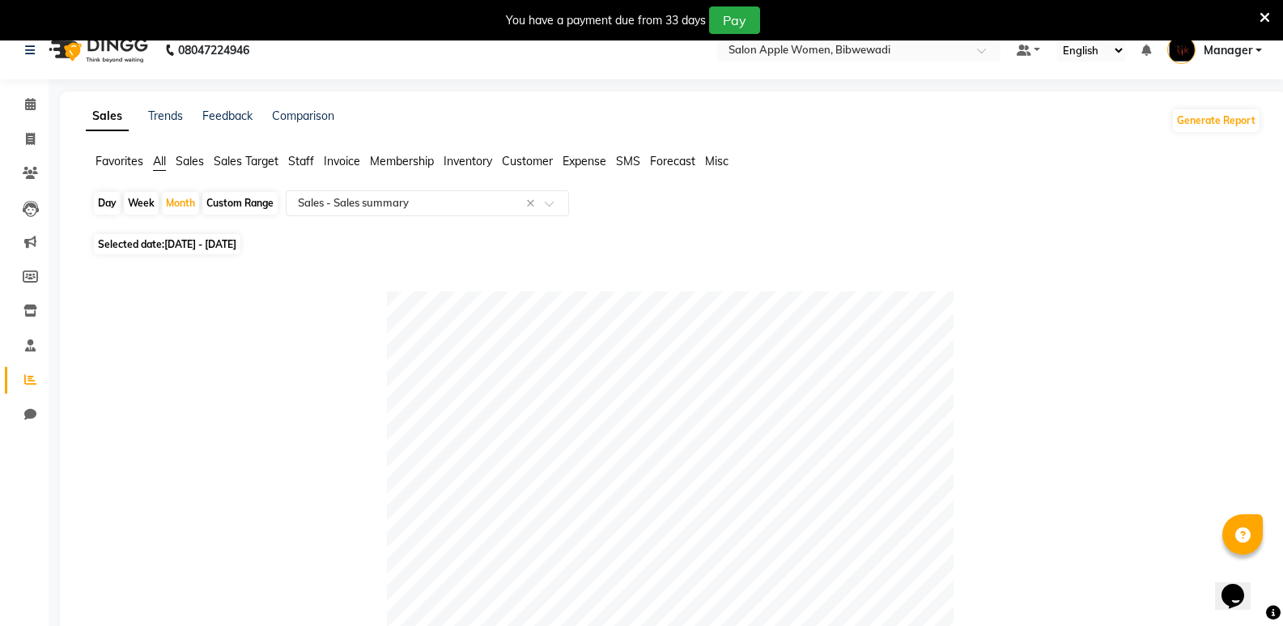
click at [721, 160] on span "Misc" at bounding box center [716, 161] width 23 height 15
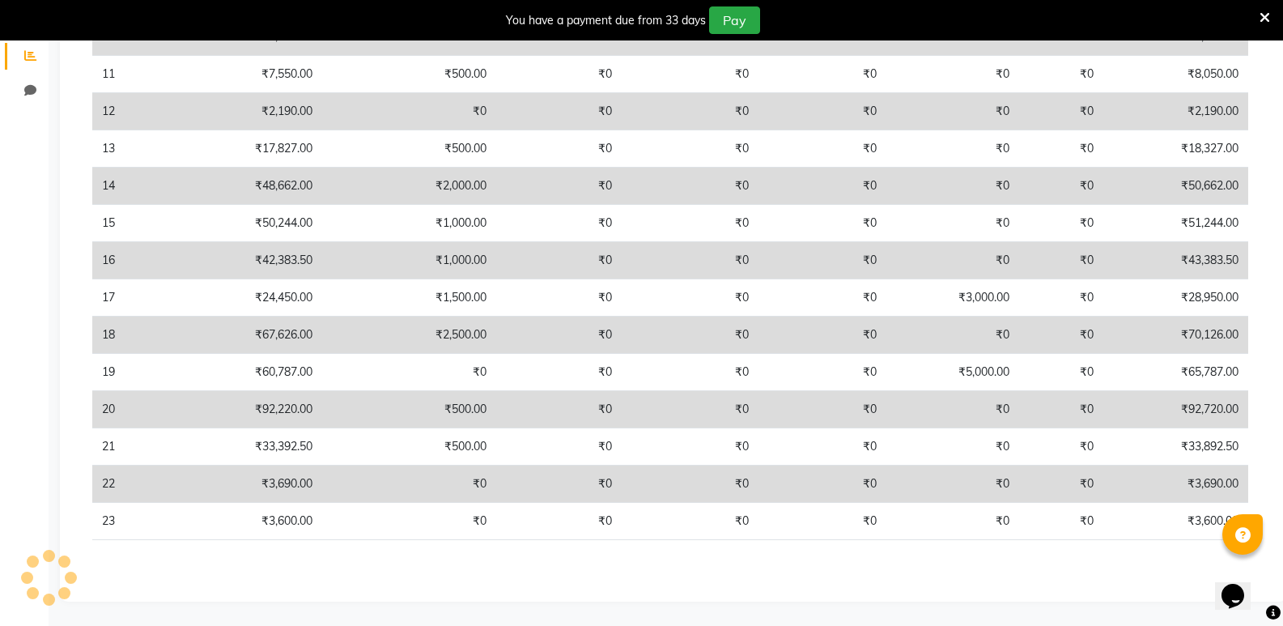
scroll to position [0, 0]
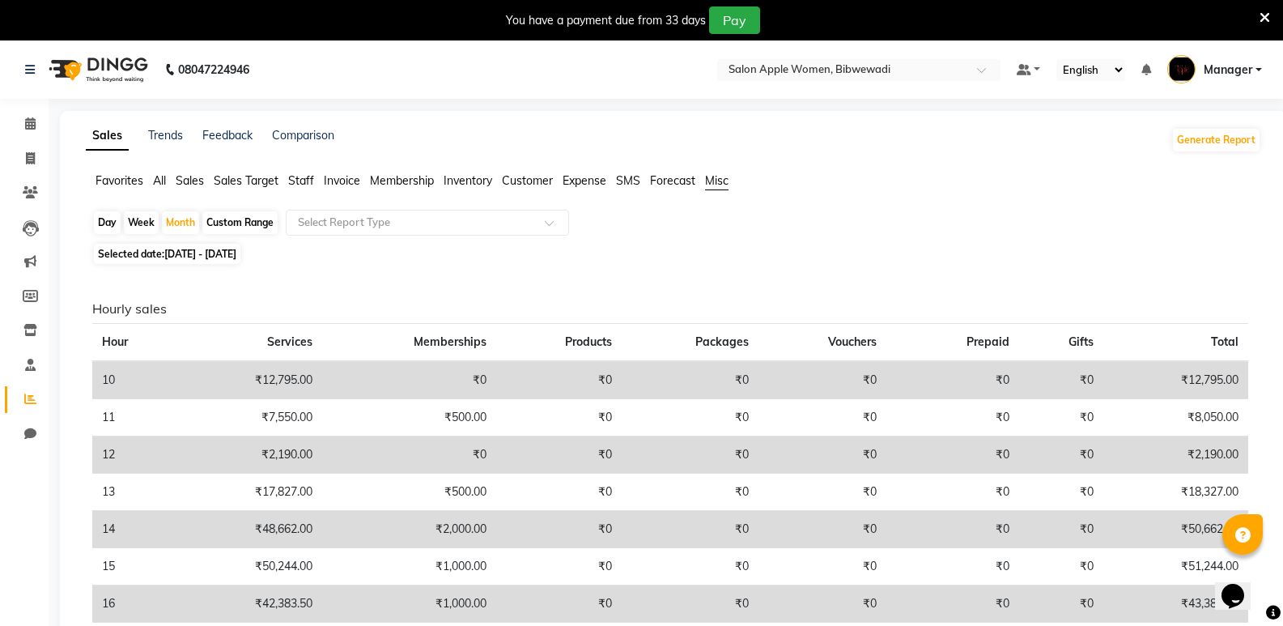
click at [676, 177] on span "Forecast" at bounding box center [672, 180] width 45 height 15
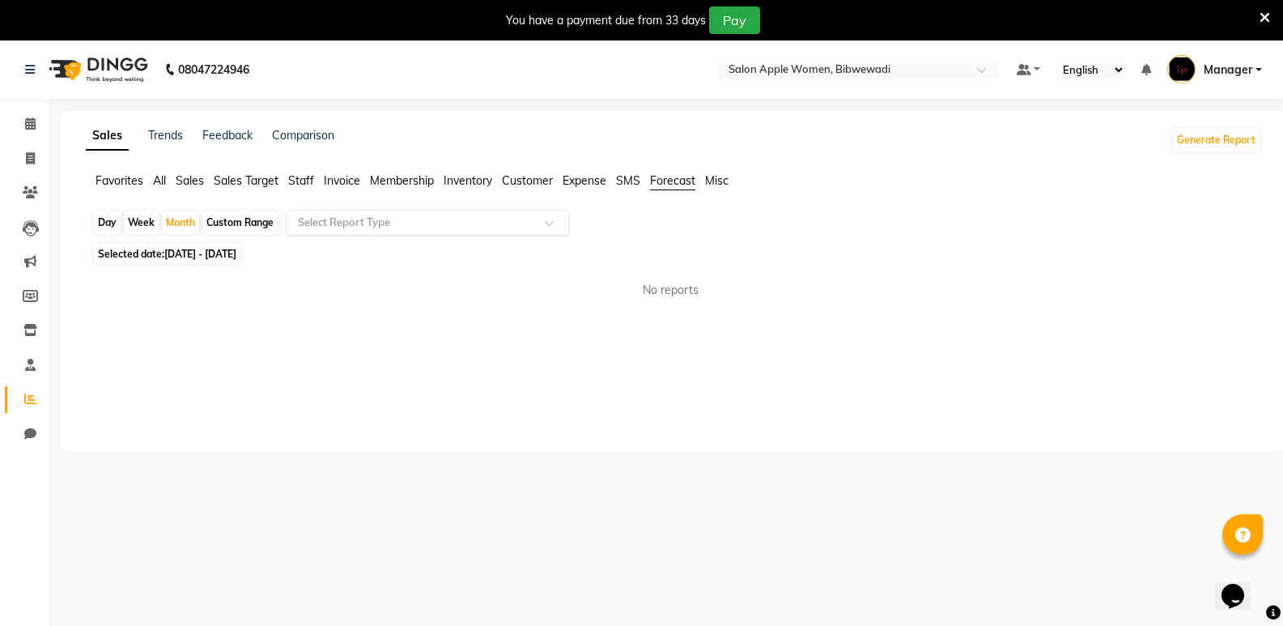
click at [523, 219] on input "text" at bounding box center [411, 223] width 233 height 16
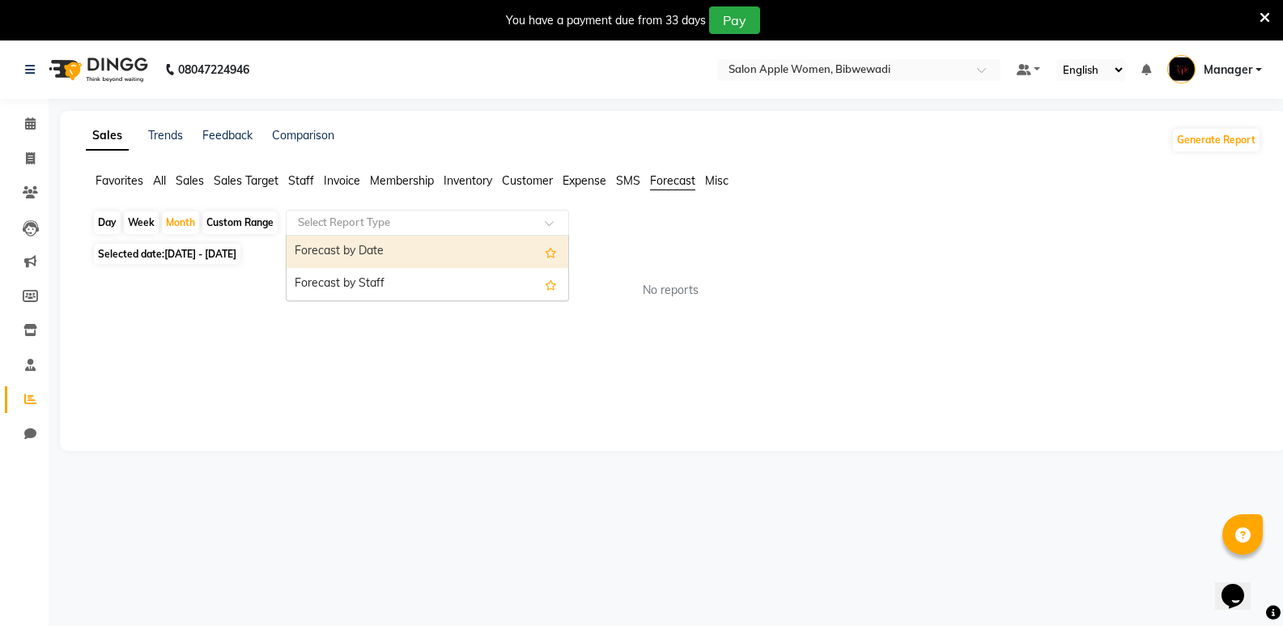
click at [531, 245] on div "Forecast by Date" at bounding box center [428, 252] width 282 height 32
select select "full_report"
select select "csv"
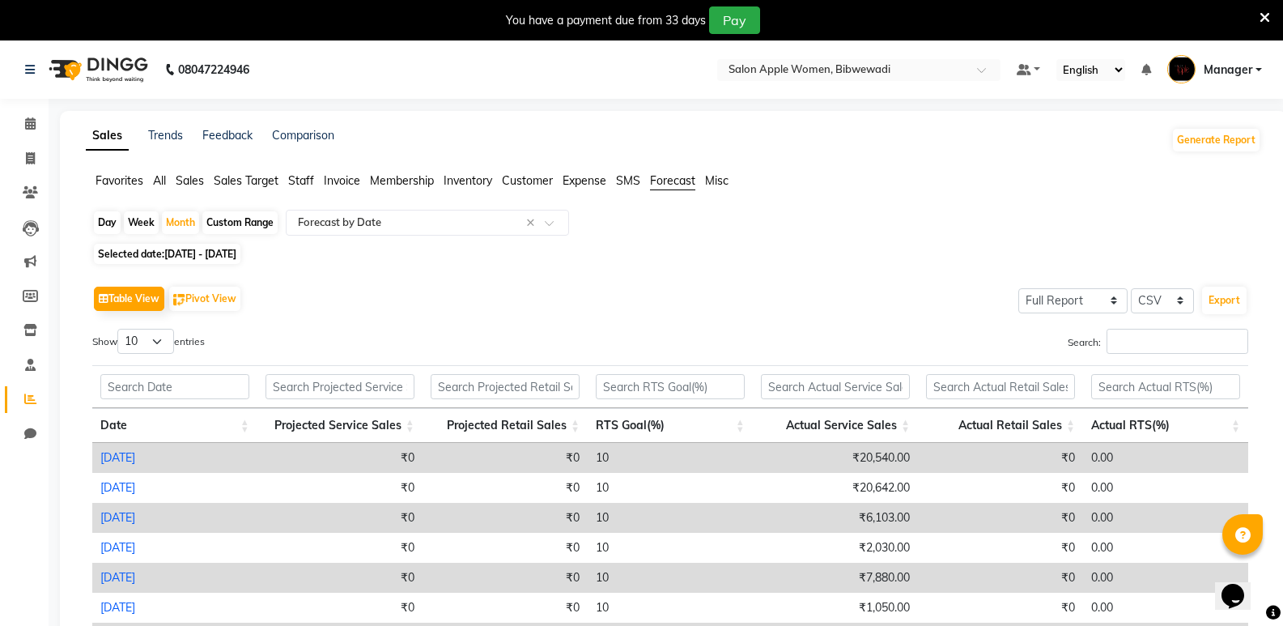
click at [617, 189] on ul "Favorites All Sales Sales Target Staff Invoice Membership Inventory Customer Ex…" at bounding box center [674, 181] width 1176 height 18
click at [619, 184] on span "SMS" at bounding box center [628, 180] width 24 height 15
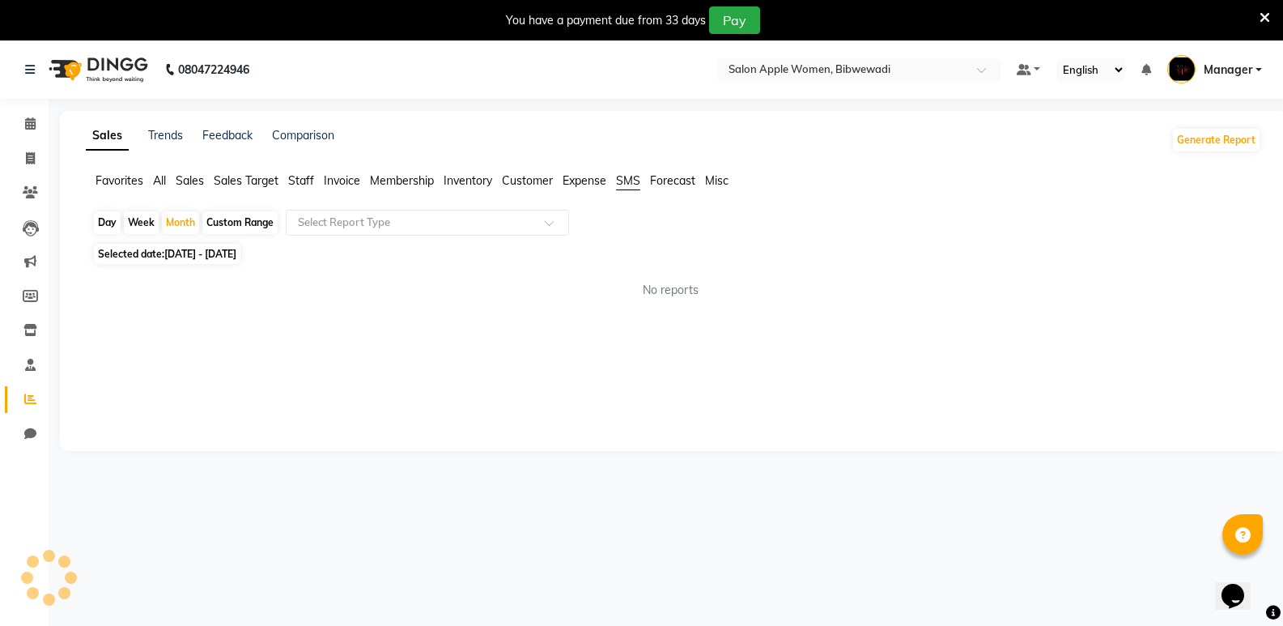
click at [590, 180] on span "Expense" at bounding box center [585, 180] width 44 height 15
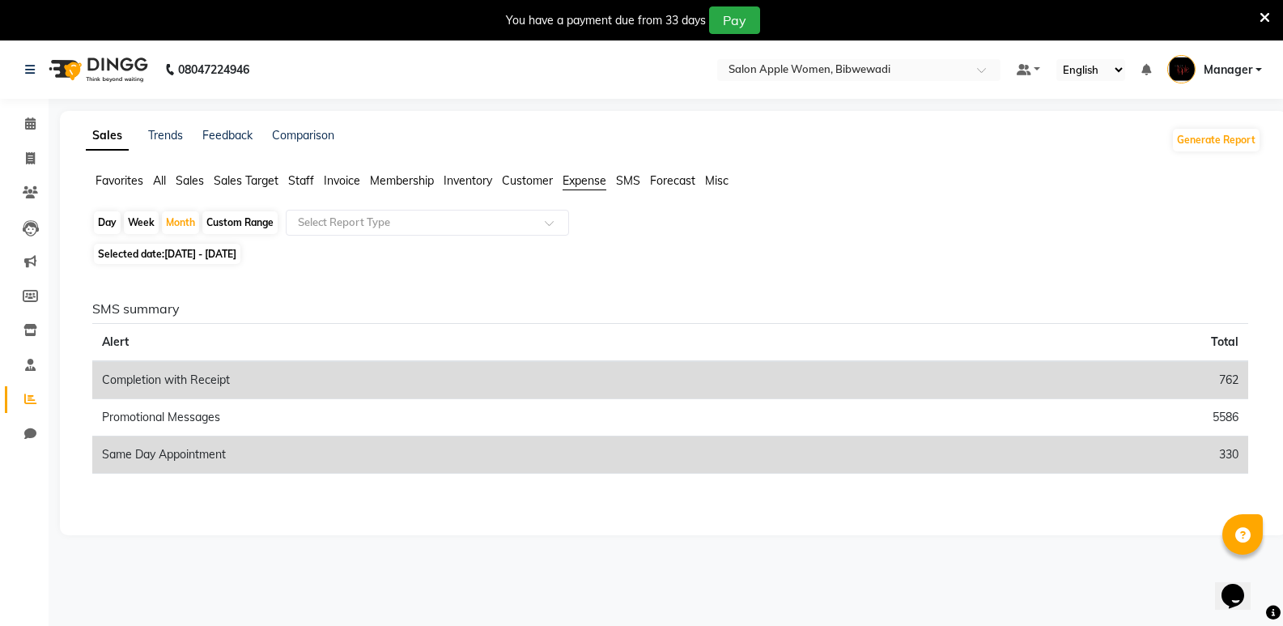
click at [589, 180] on span "Expense" at bounding box center [585, 180] width 44 height 15
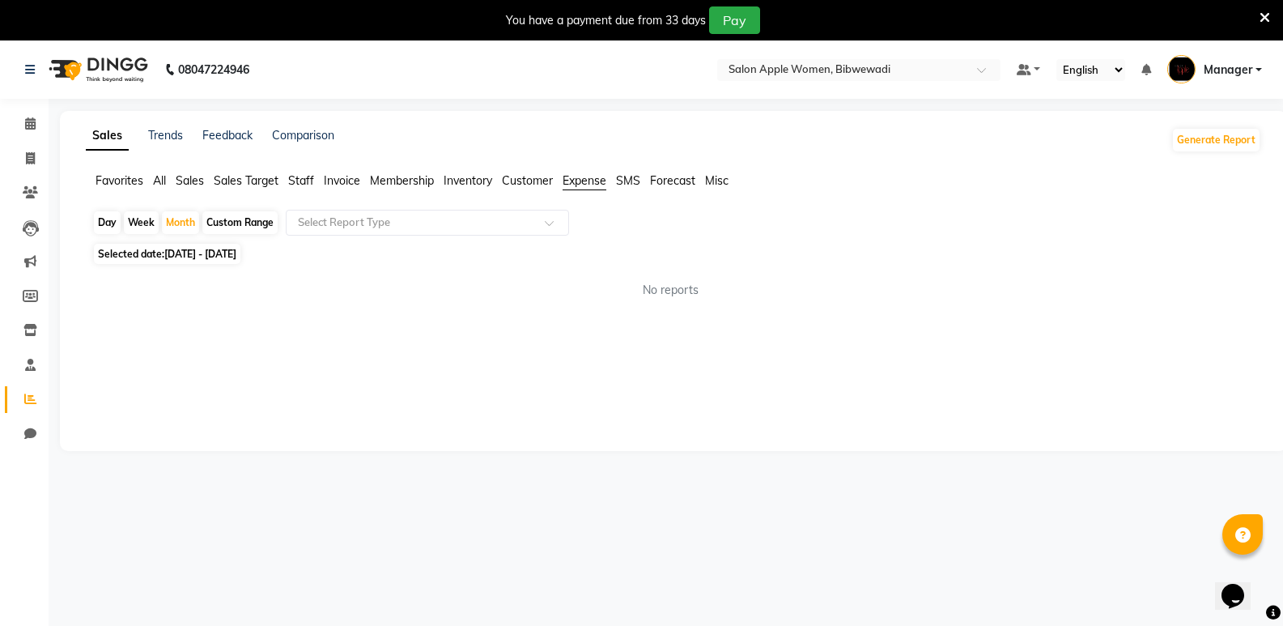
click at [589, 180] on span "Expense" at bounding box center [585, 180] width 44 height 15
click at [589, 187] on span "Expense" at bounding box center [585, 180] width 44 height 15
click at [521, 179] on span "Customer" at bounding box center [527, 180] width 51 height 15
click at [525, 182] on span "Customer" at bounding box center [527, 180] width 51 height 15
click at [523, 220] on input "text" at bounding box center [411, 223] width 233 height 16
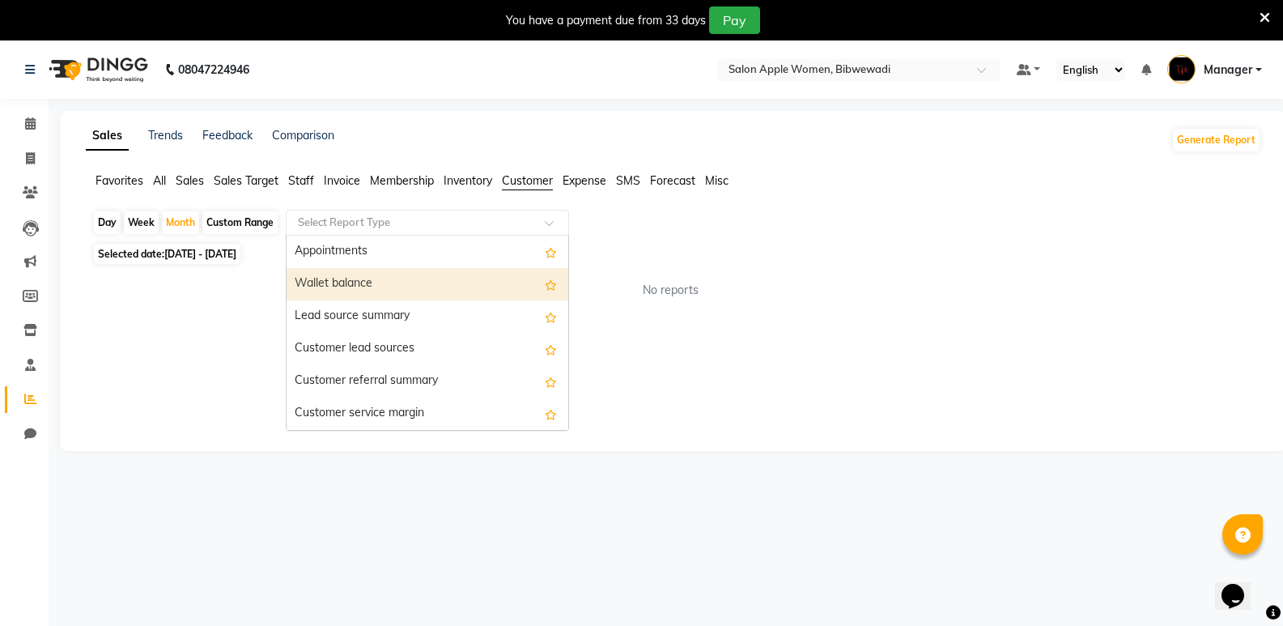
click at [512, 283] on div "Wallet balance" at bounding box center [428, 284] width 282 height 32
select select "full_report"
select select "csv"
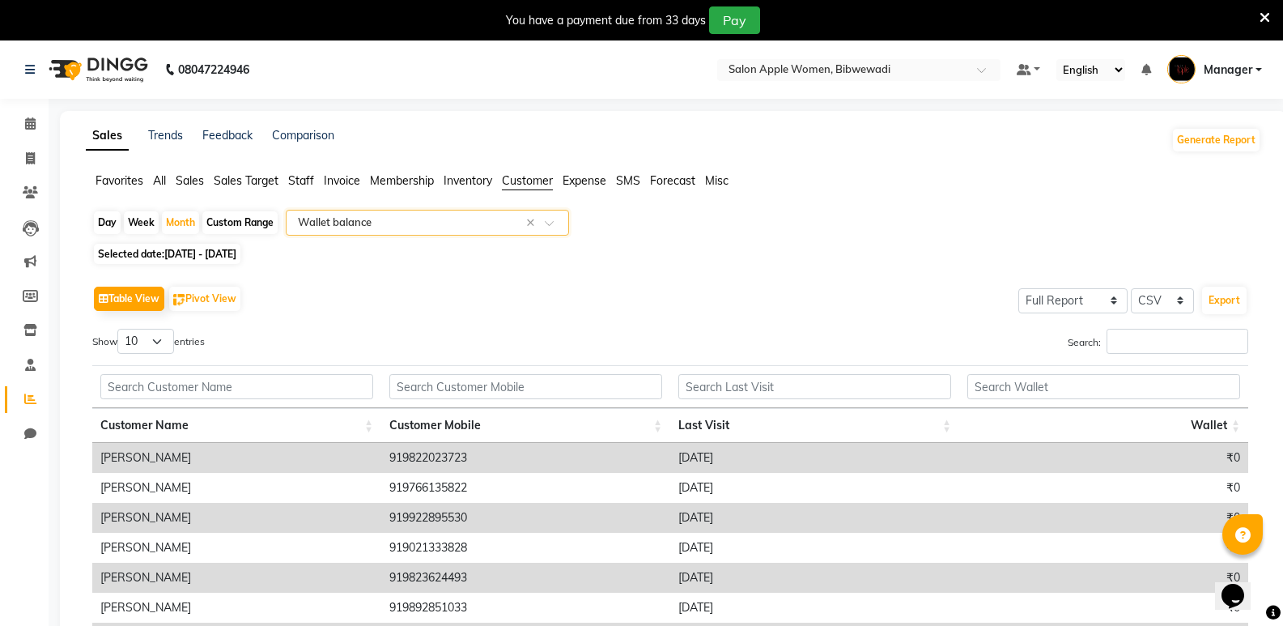
click at [500, 216] on input "text" at bounding box center [411, 223] width 233 height 16
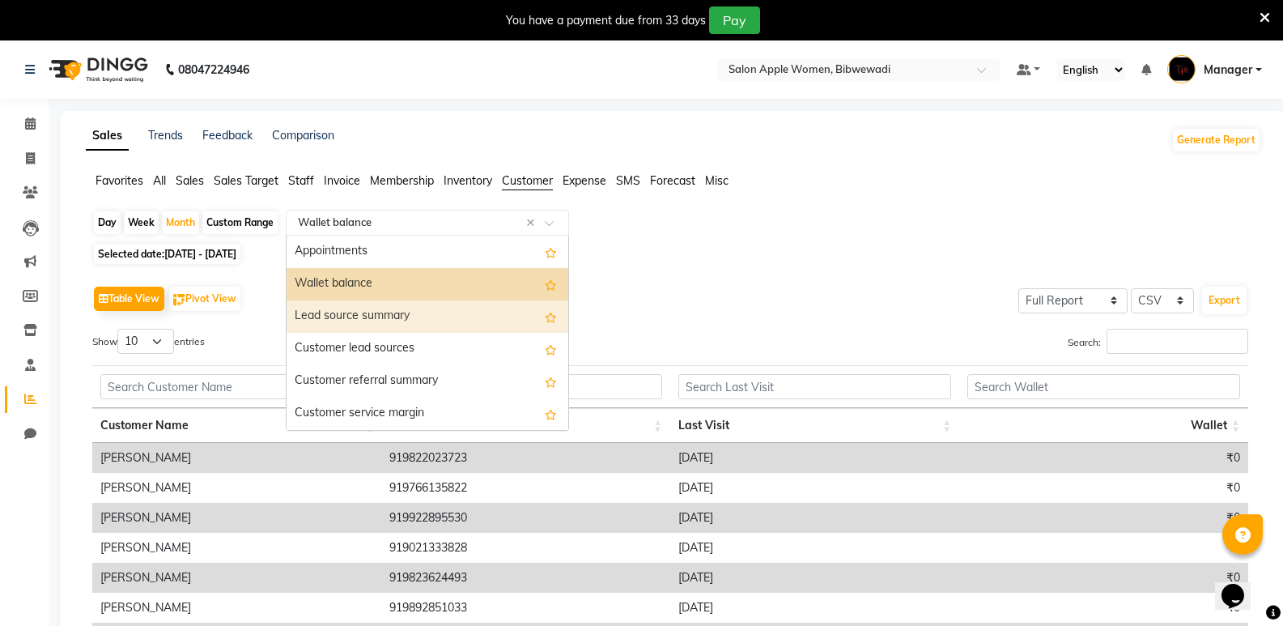
click at [496, 321] on div "Lead source summary" at bounding box center [428, 316] width 282 height 32
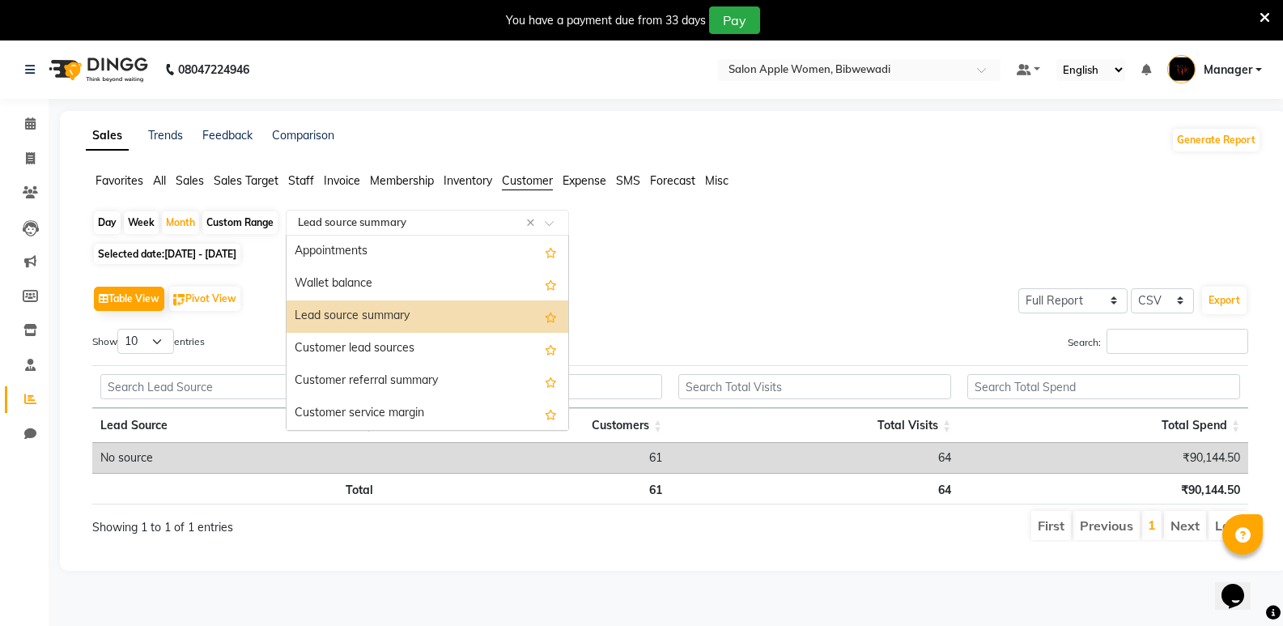
click at [456, 223] on input "text" at bounding box center [411, 223] width 233 height 16
click at [427, 340] on div "Customer lead sources" at bounding box center [428, 349] width 282 height 32
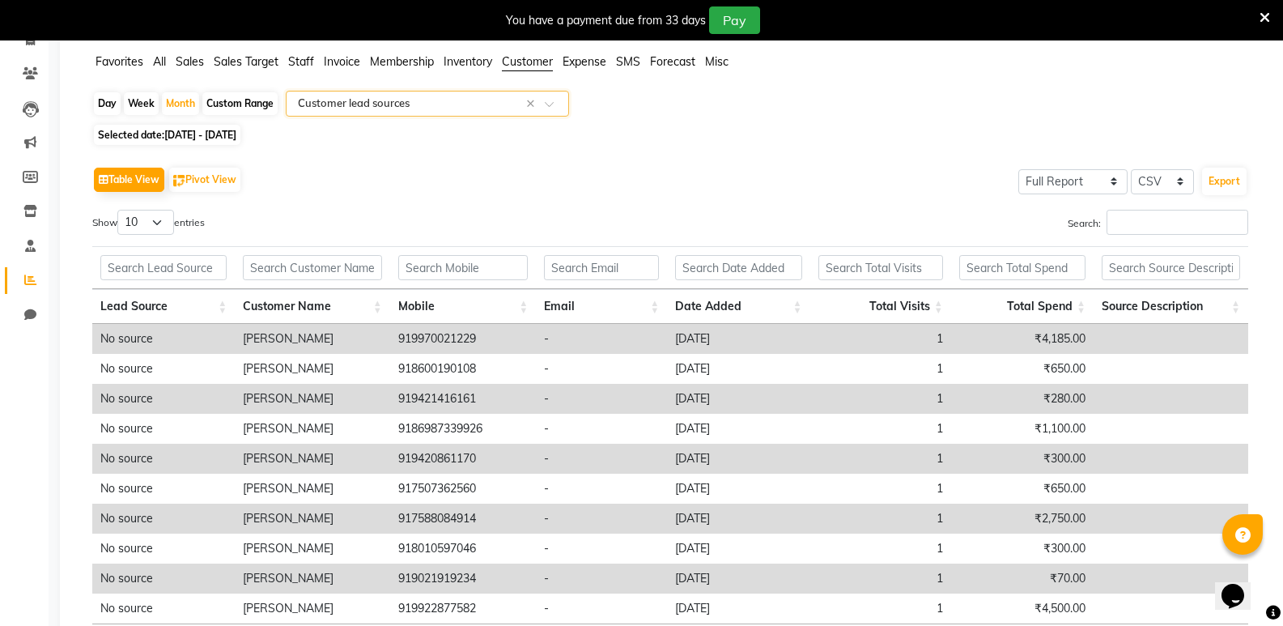
scroll to position [162, 0]
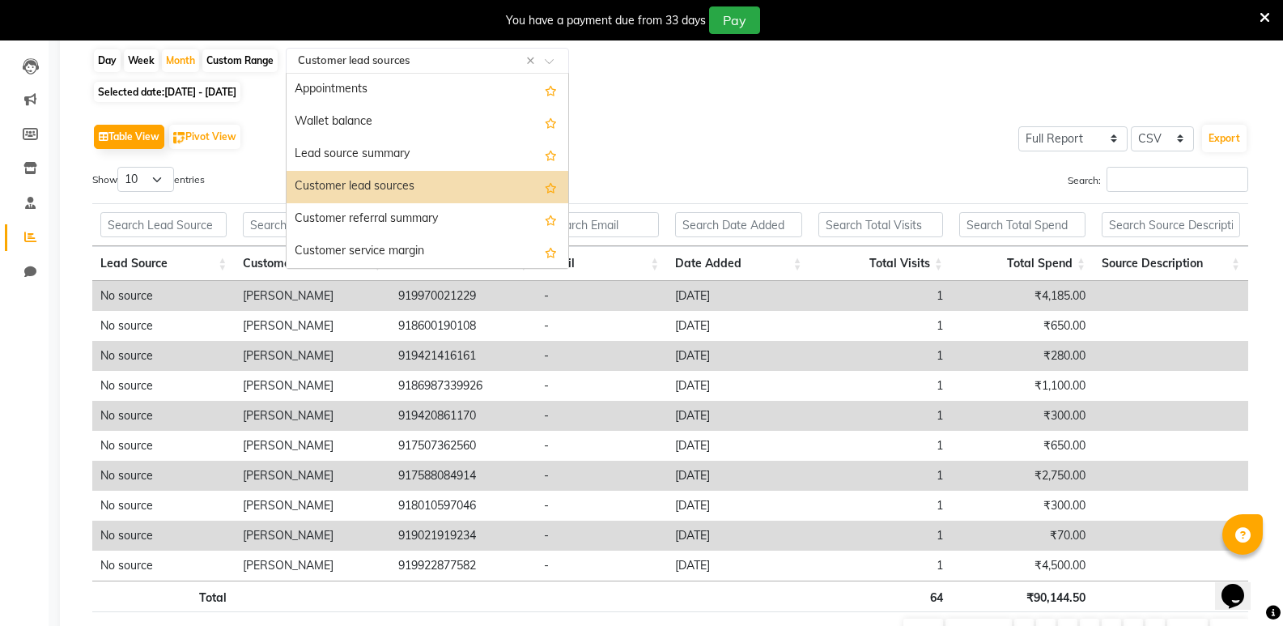
click at [409, 60] on input "text" at bounding box center [411, 61] width 233 height 16
click at [398, 223] on div "Customer referral summary" at bounding box center [428, 219] width 282 height 32
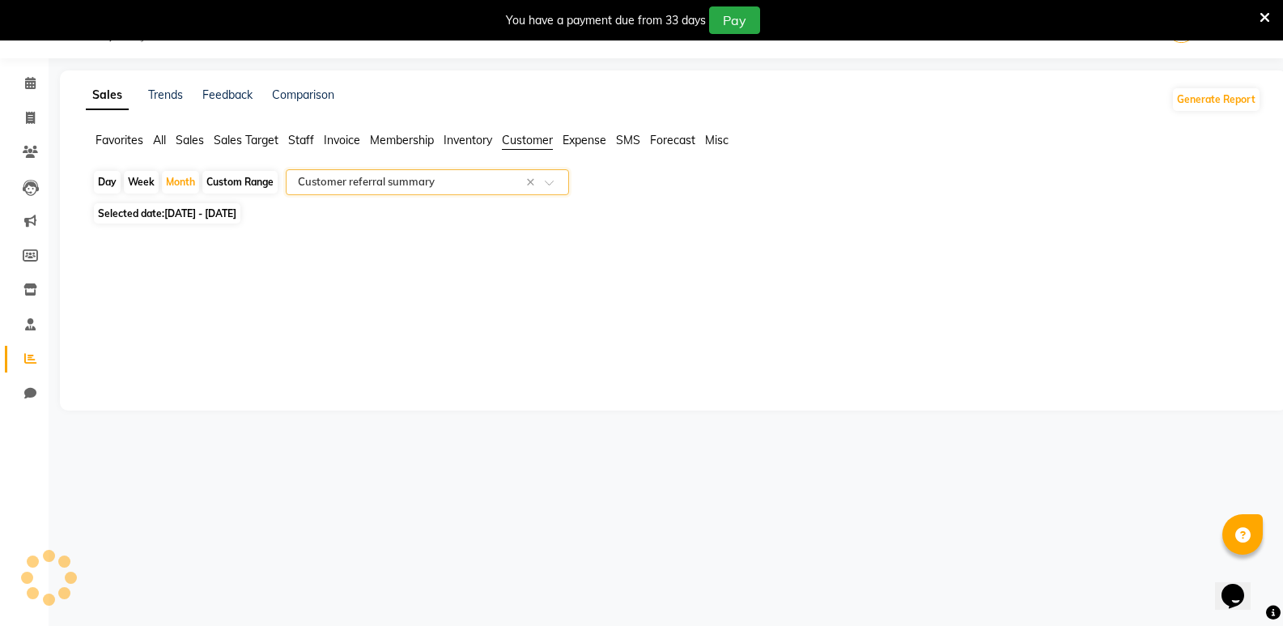
scroll to position [40, 0]
click at [398, 185] on input "text" at bounding box center [411, 182] width 233 height 16
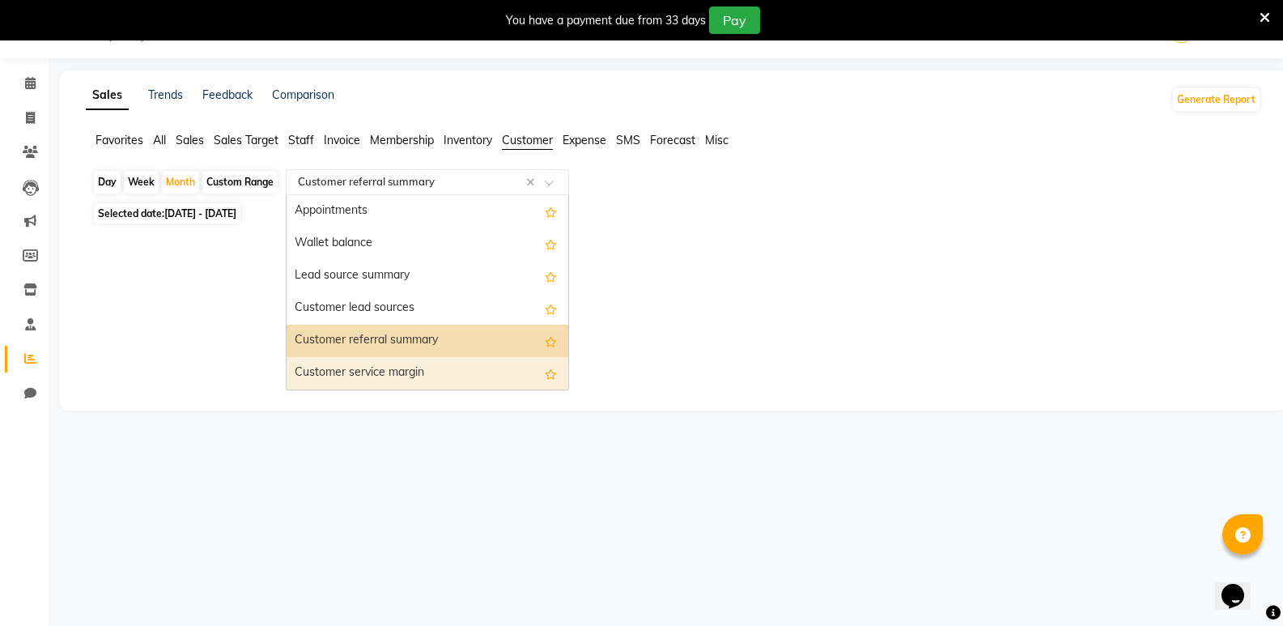
click at [410, 364] on div "Customer service margin" at bounding box center [428, 373] width 282 height 32
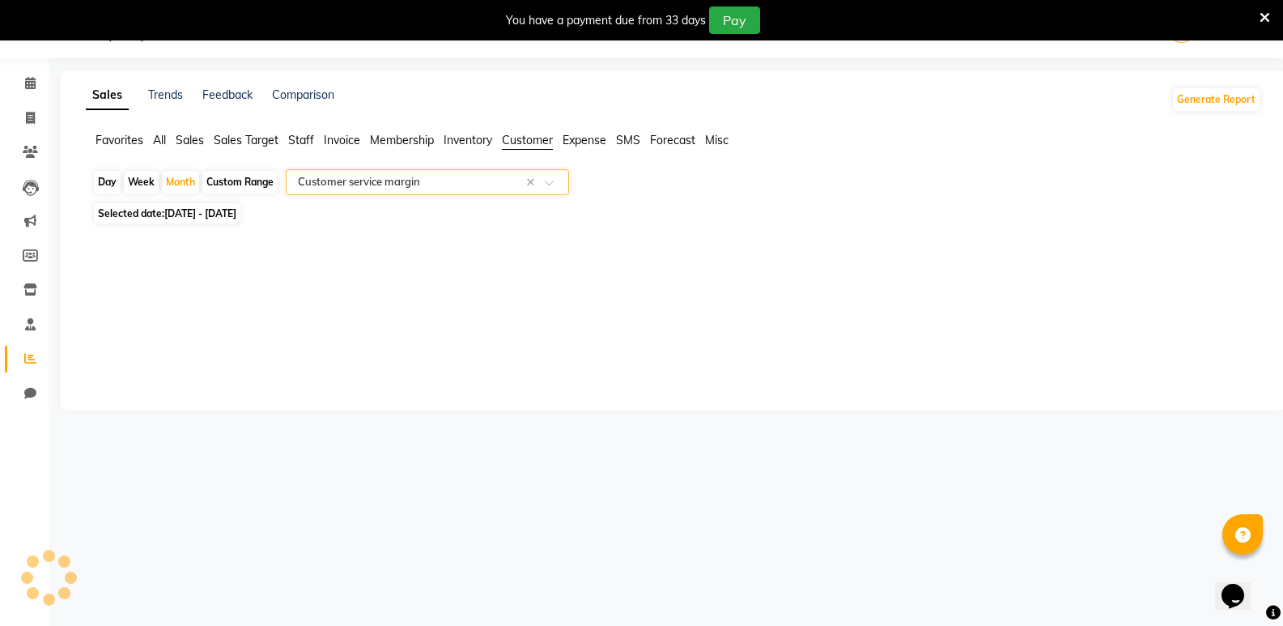
scroll to position [162, 0]
select select "full_report"
select select "csv"
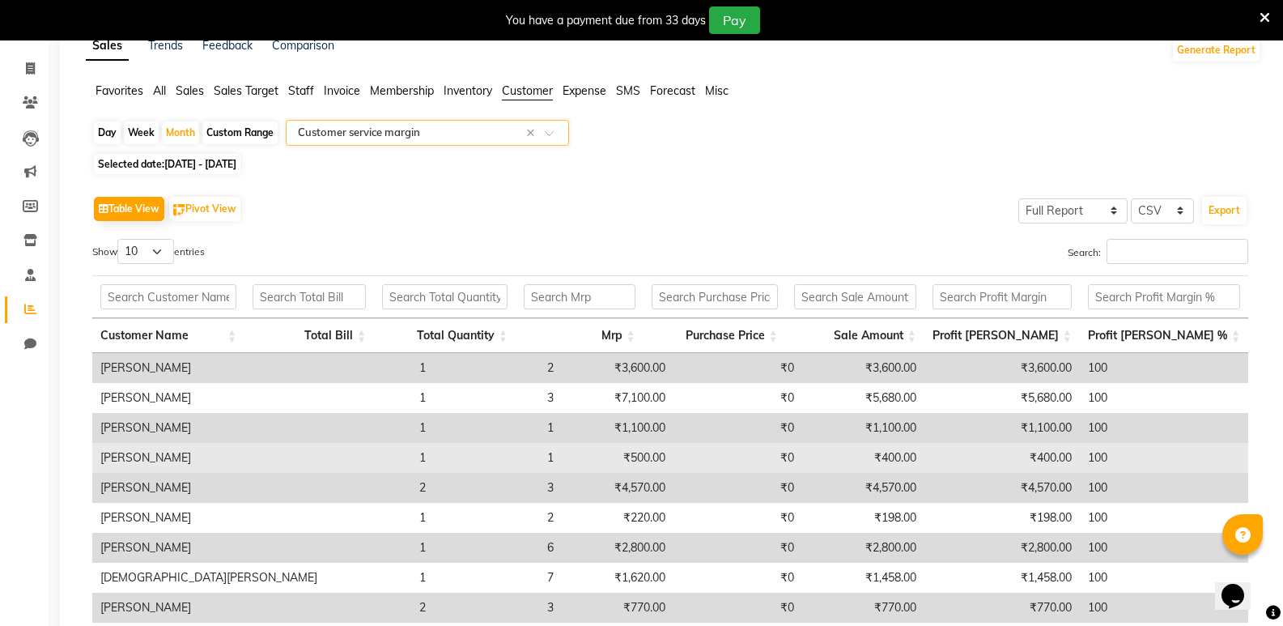
scroll to position [0, 0]
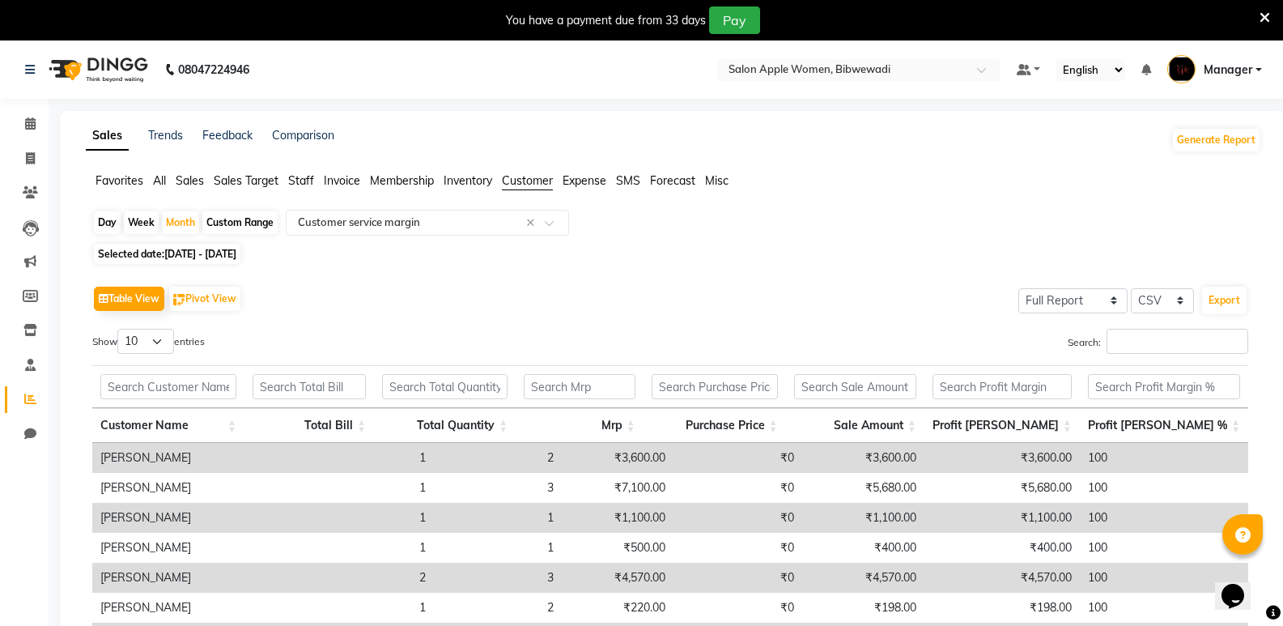
click at [190, 185] on span "Sales" at bounding box center [190, 180] width 28 height 15
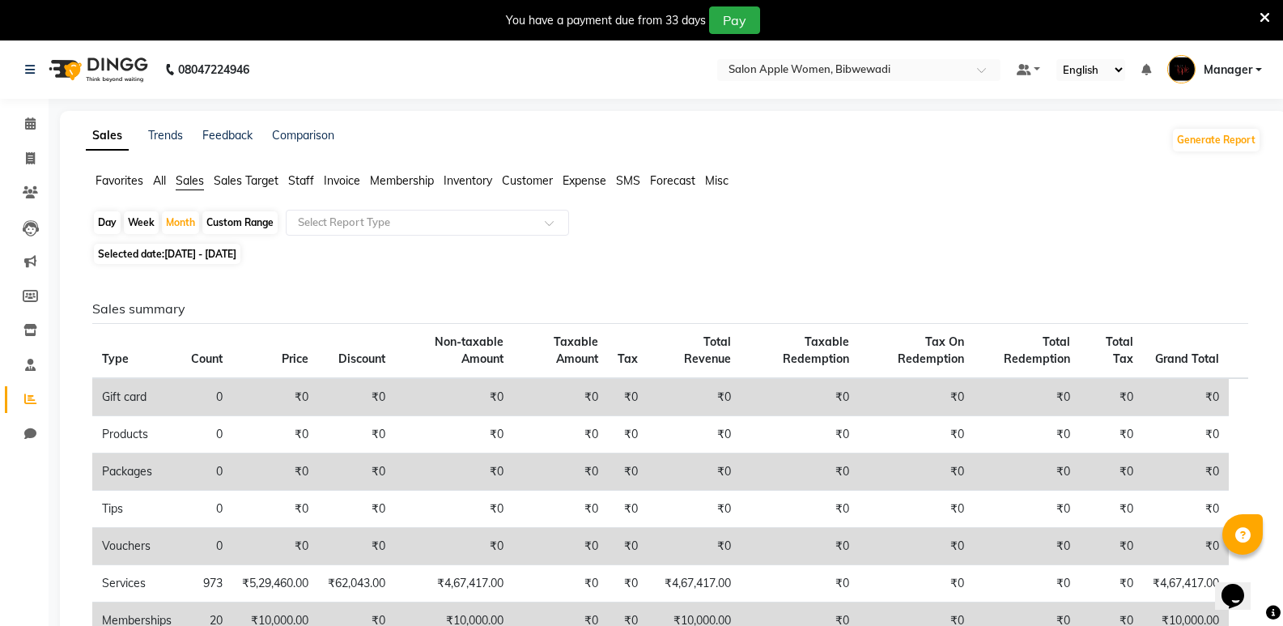
click at [160, 182] on span "All" at bounding box center [159, 180] width 13 height 15
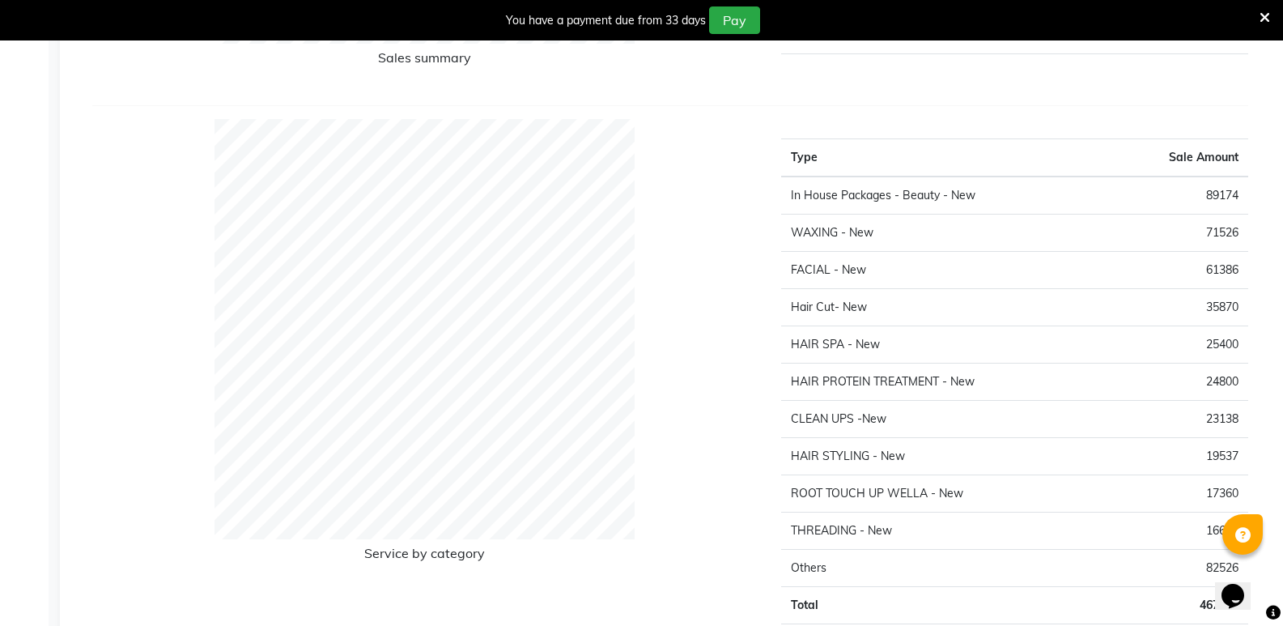
scroll to position [1700, 0]
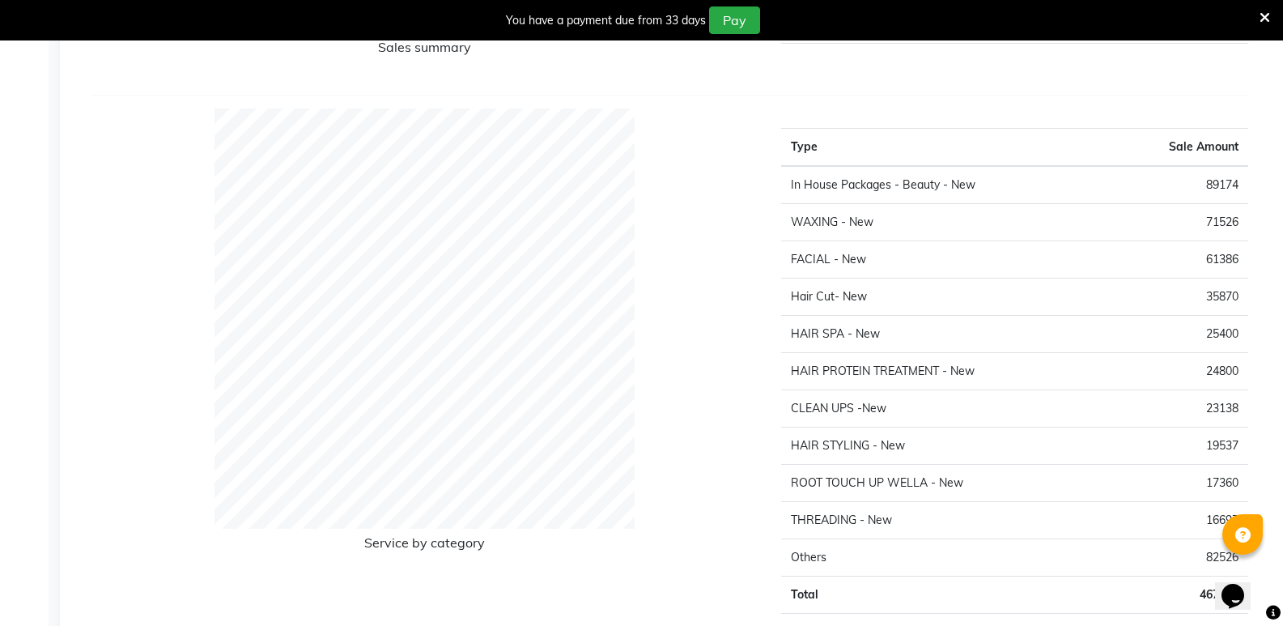
click at [1224, 179] on td "89174" at bounding box center [1178, 185] width 142 height 38
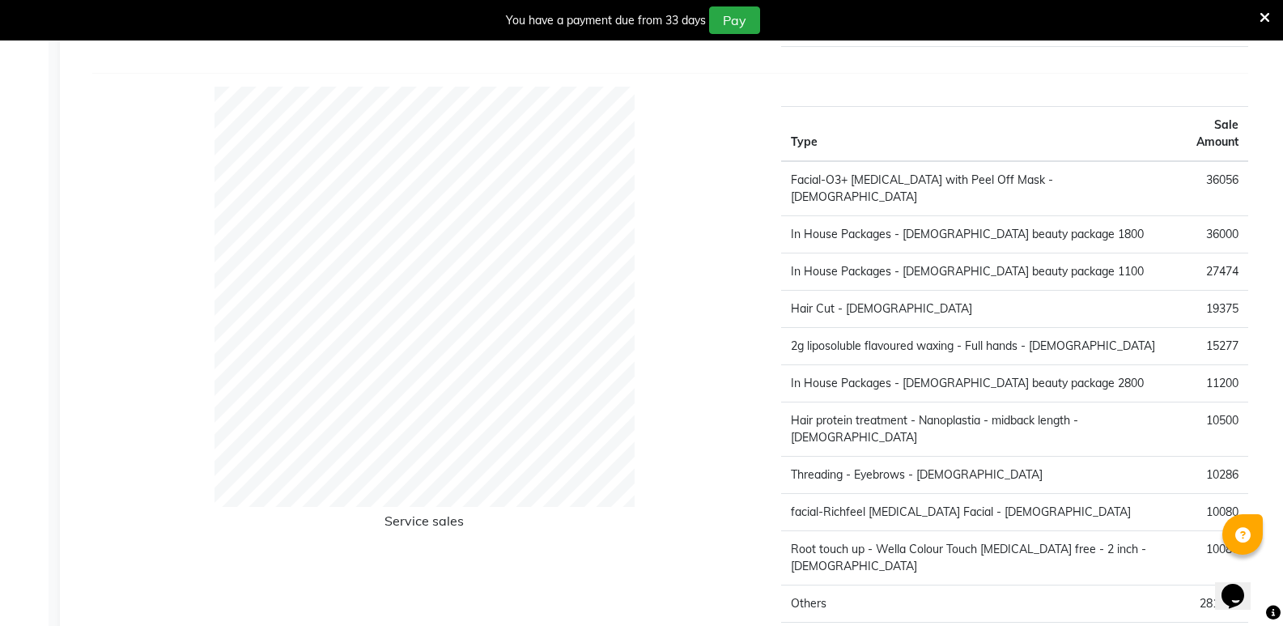
scroll to position [2326, 0]
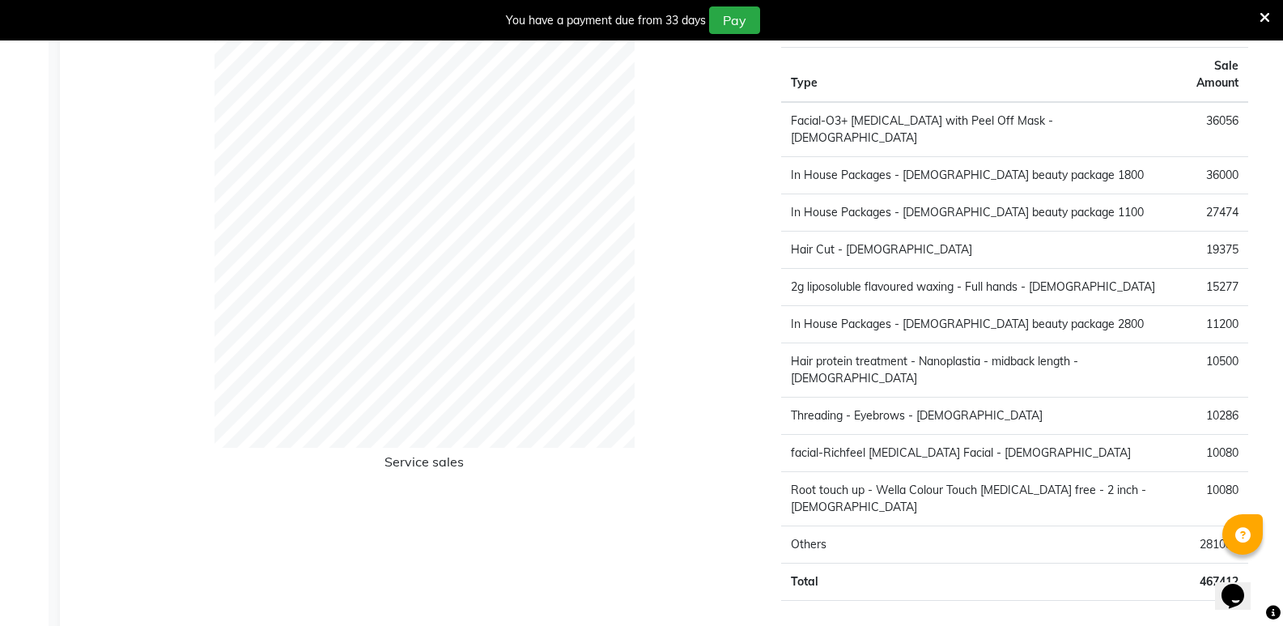
click at [1202, 156] on td "36000" at bounding box center [1208, 174] width 80 height 37
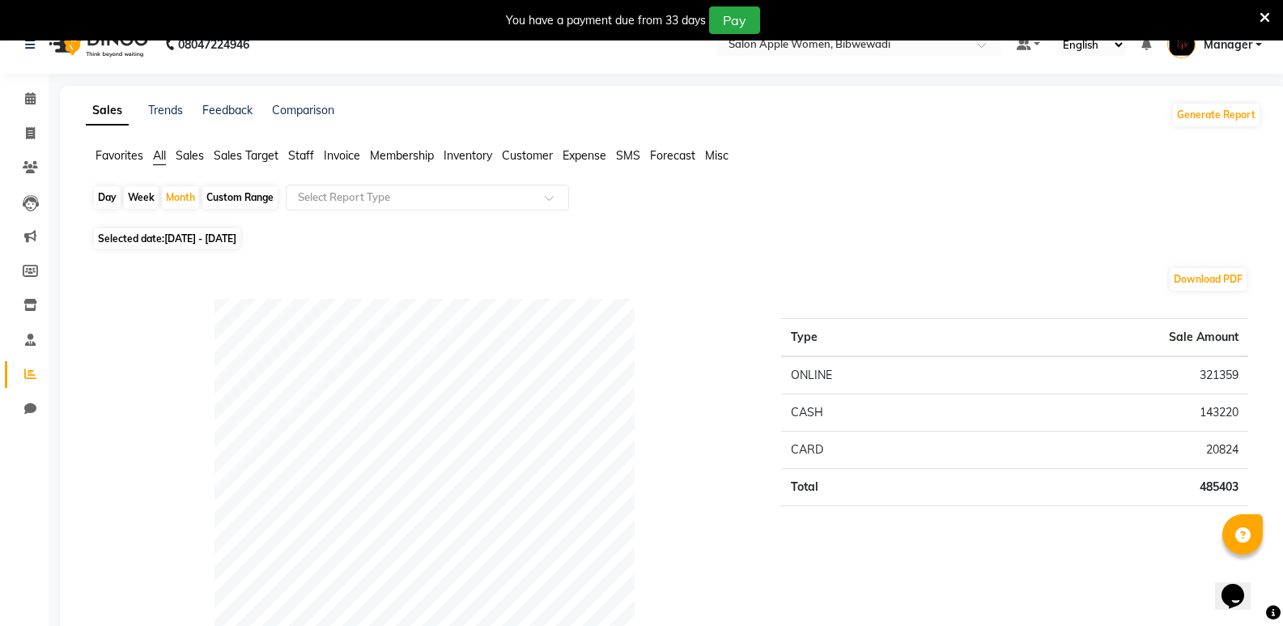
scroll to position [0, 0]
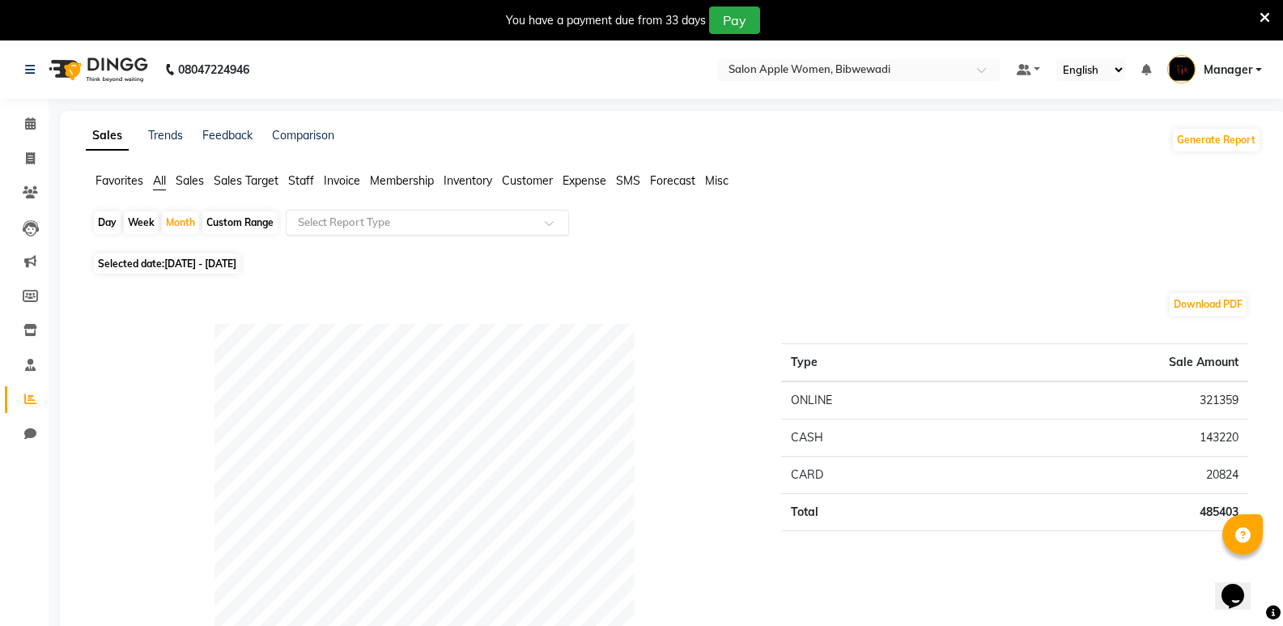
click at [435, 213] on div "Select Report Type" at bounding box center [427, 223] width 283 height 26
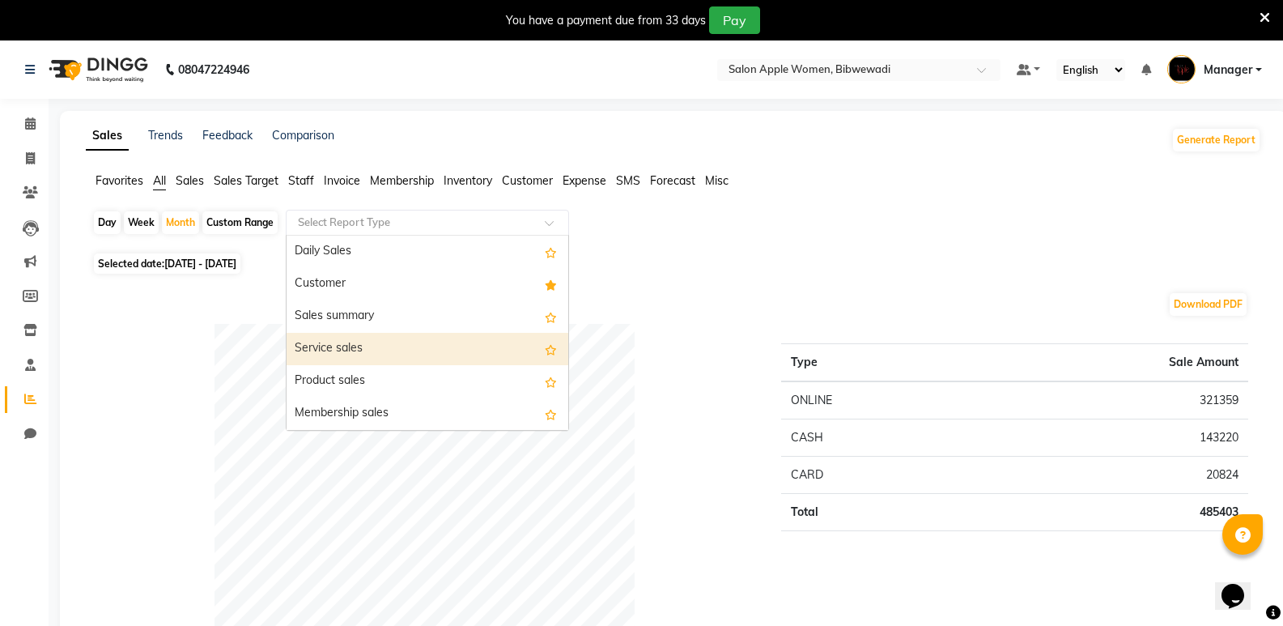
click at [439, 359] on div "Service sales" at bounding box center [428, 349] width 282 height 32
select select "full_report"
select select "csv"
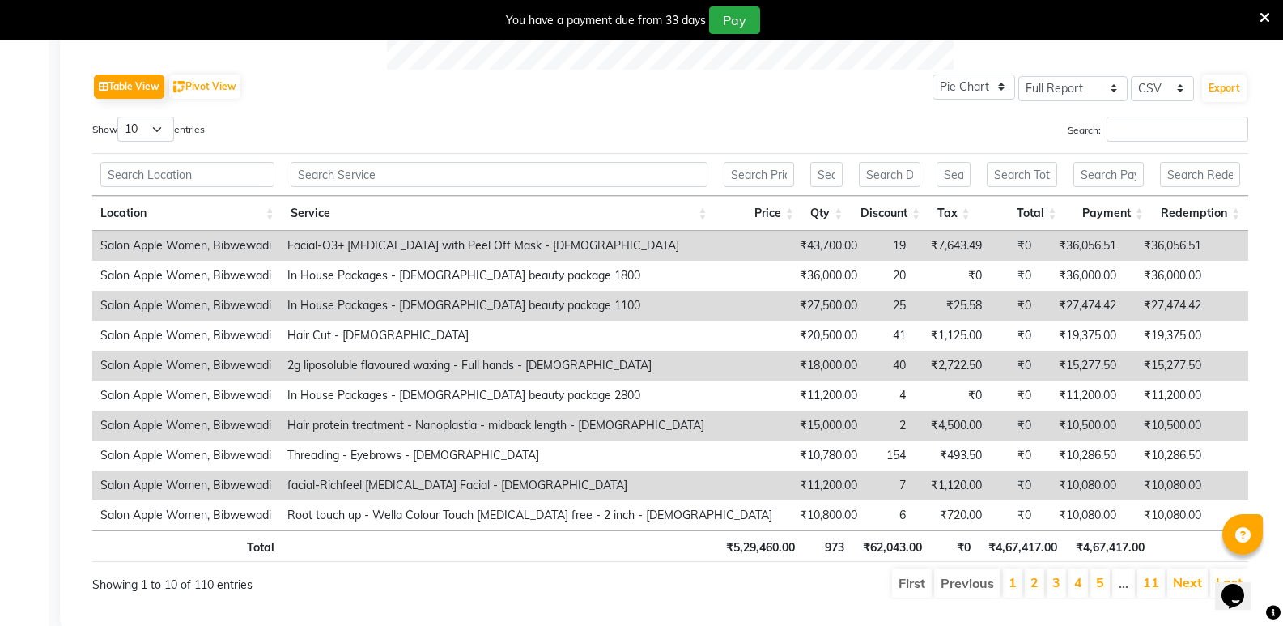
scroll to position [810, 0]
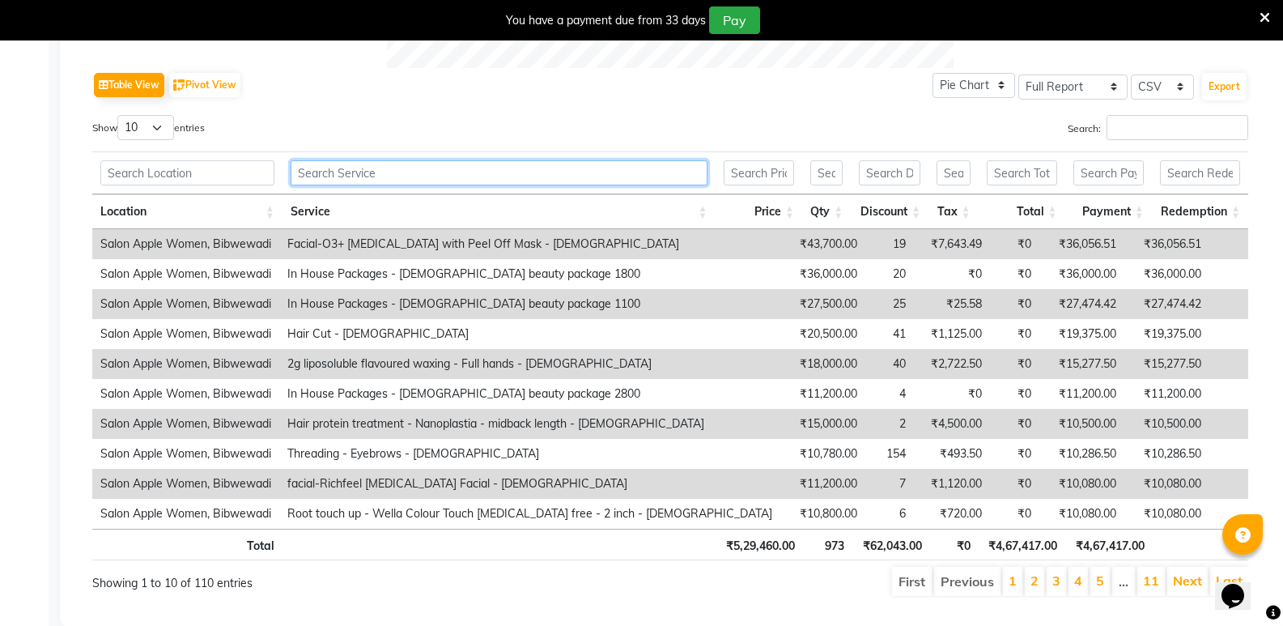
click at [388, 172] on input "text" at bounding box center [499, 172] width 417 height 25
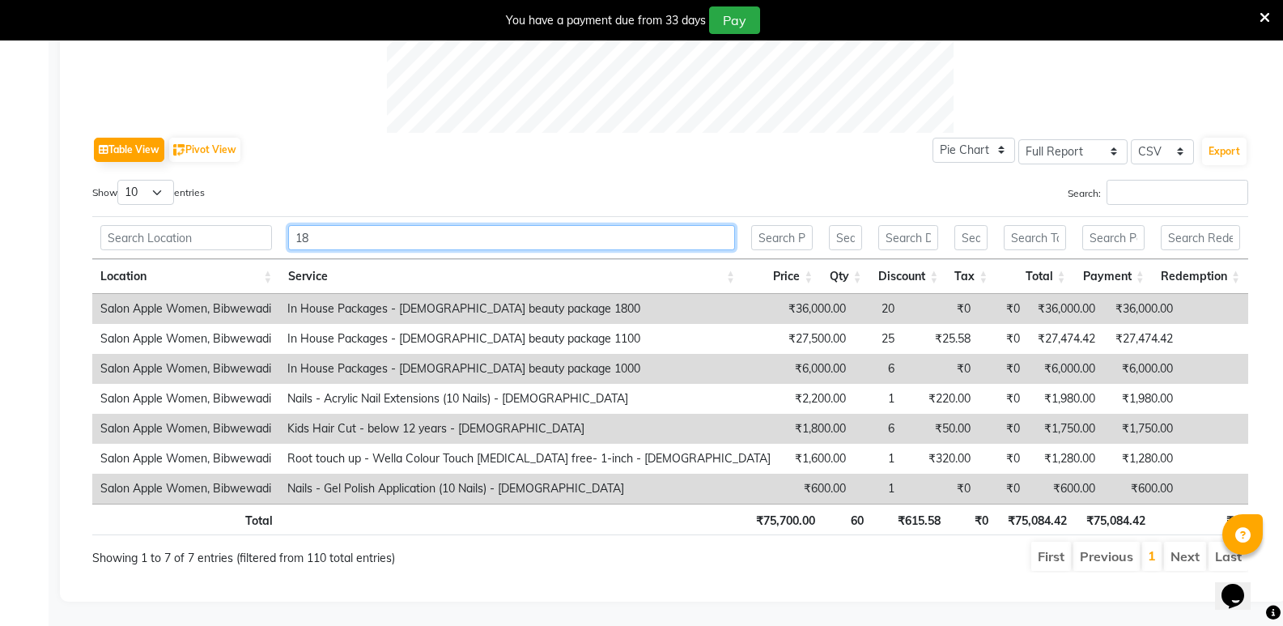
scroll to position [577, 0]
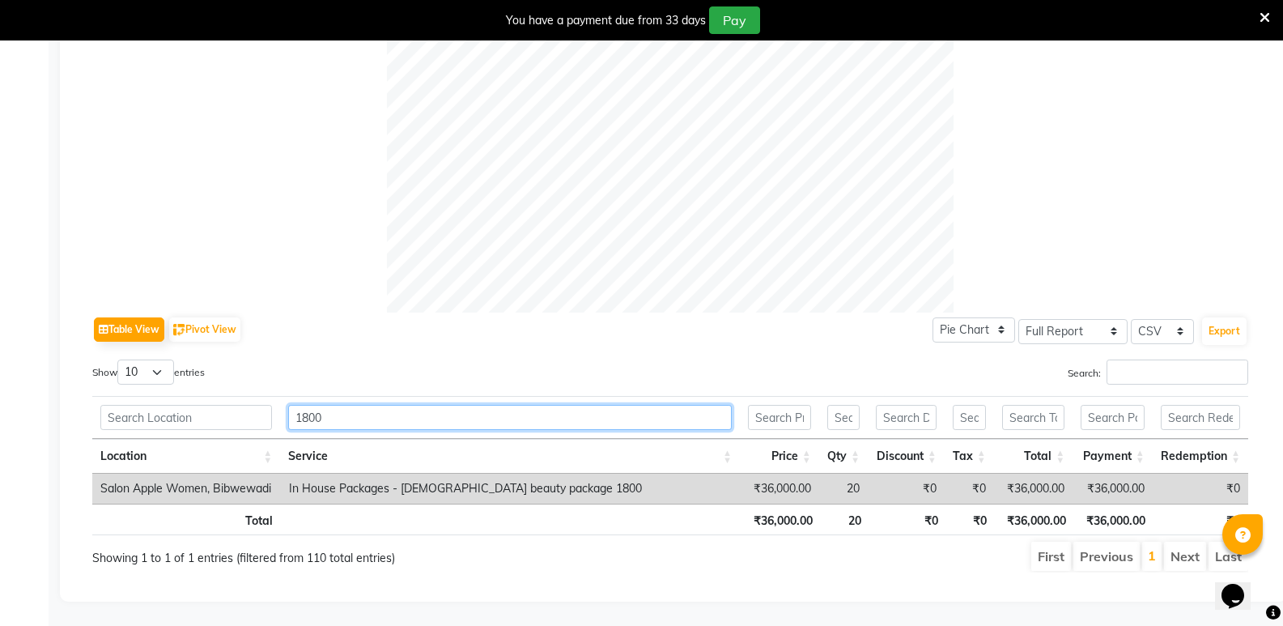
type input "1800"
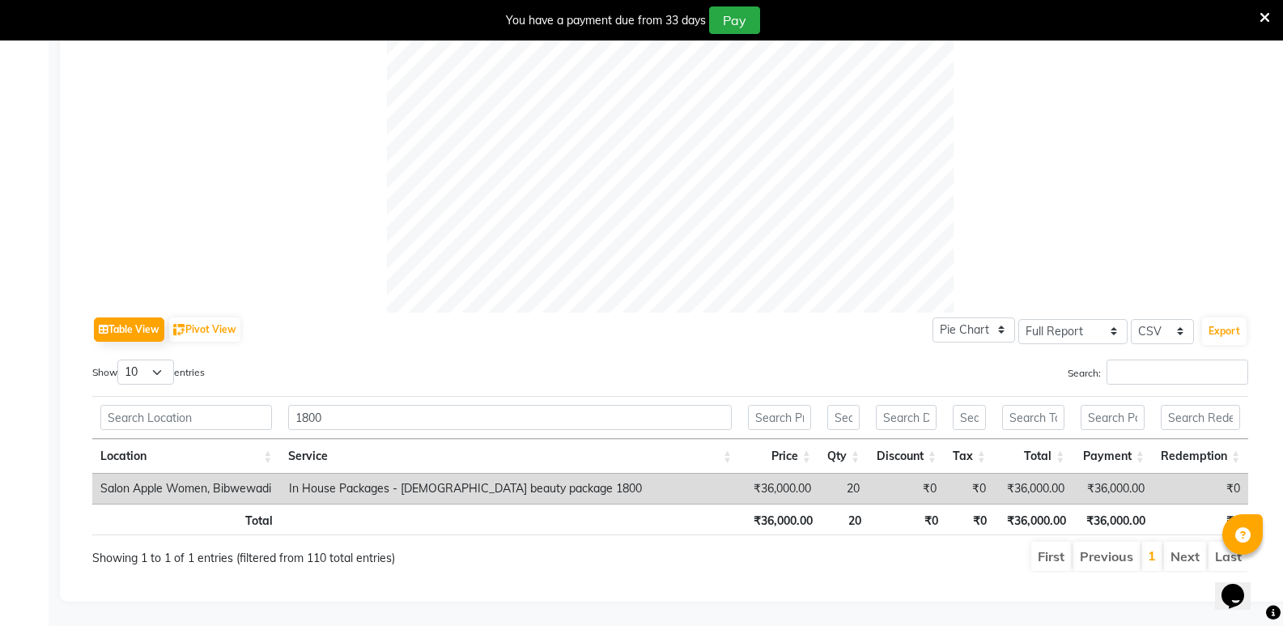
click at [852, 474] on td "20" at bounding box center [843, 489] width 49 height 30
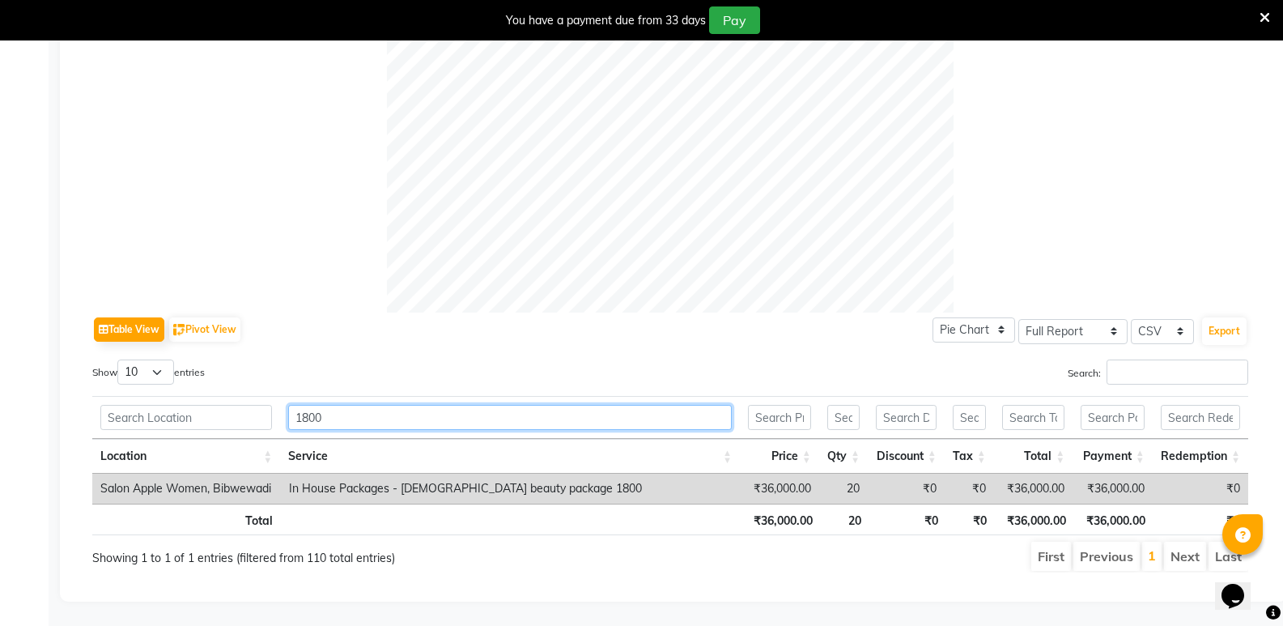
drag, startPoint x: 333, startPoint y: 410, endPoint x: 274, endPoint y: 415, distance: 59.2
click at [274, 415] on tr "1800" at bounding box center [670, 417] width 1156 height 43
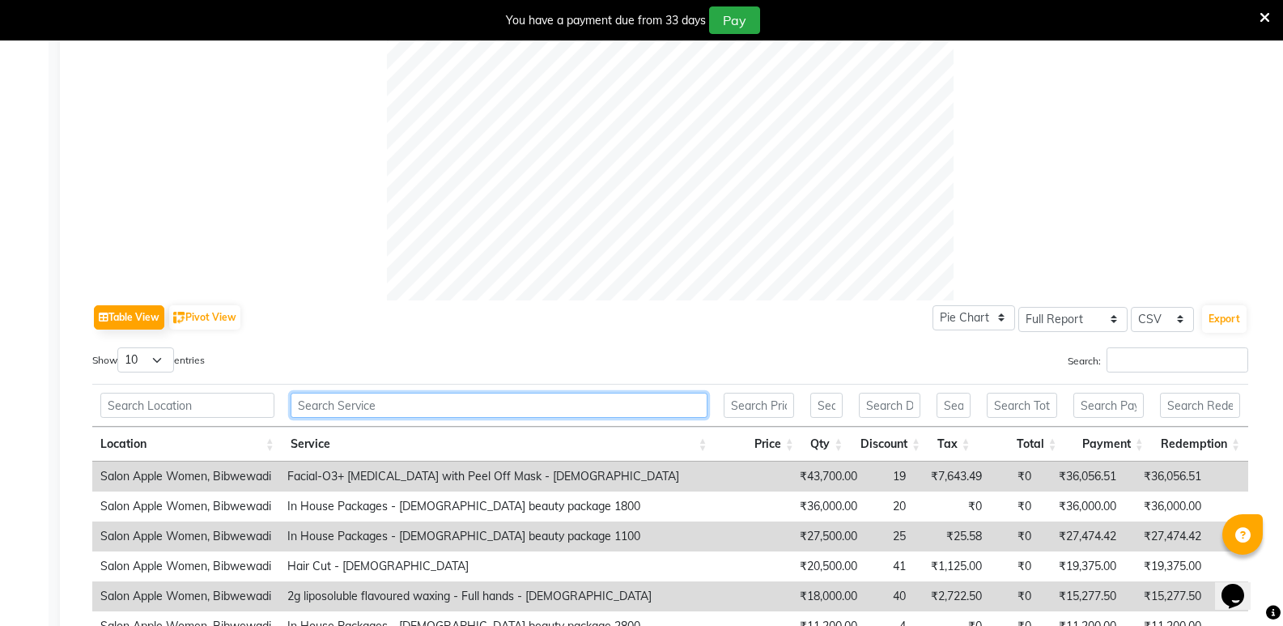
scroll to position [11, 0]
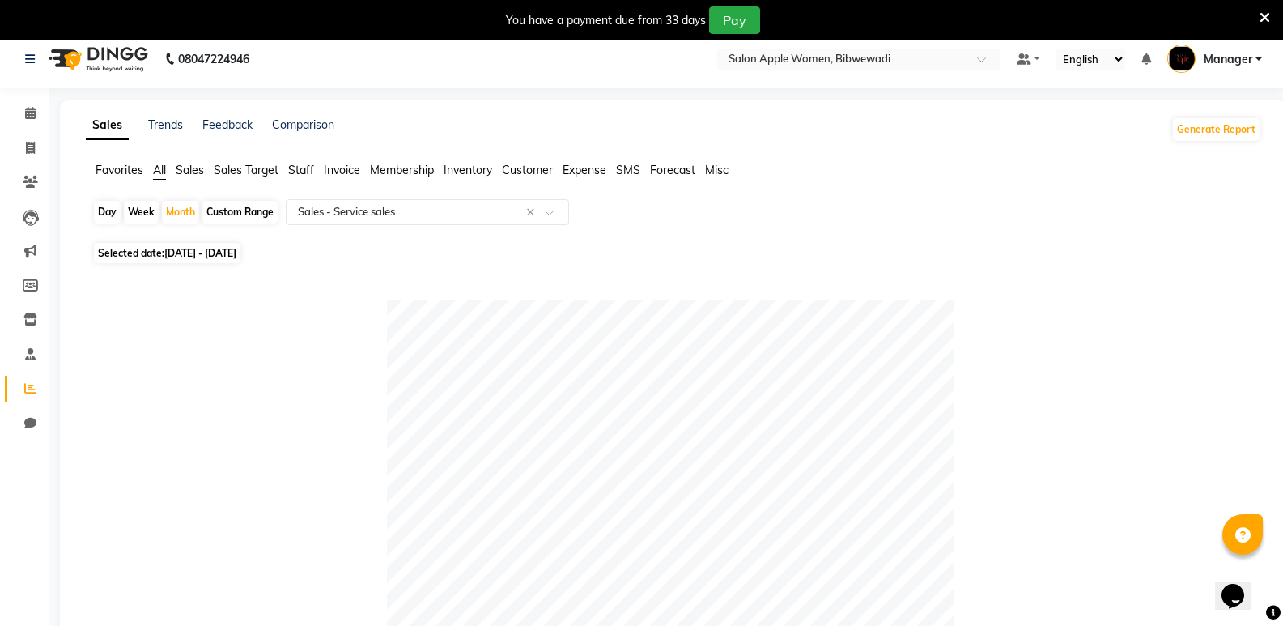
click at [459, 227] on div "Day Week Month Custom Range Select Report Type × Sales - Service sales ×" at bounding box center [673, 218] width 1163 height 39
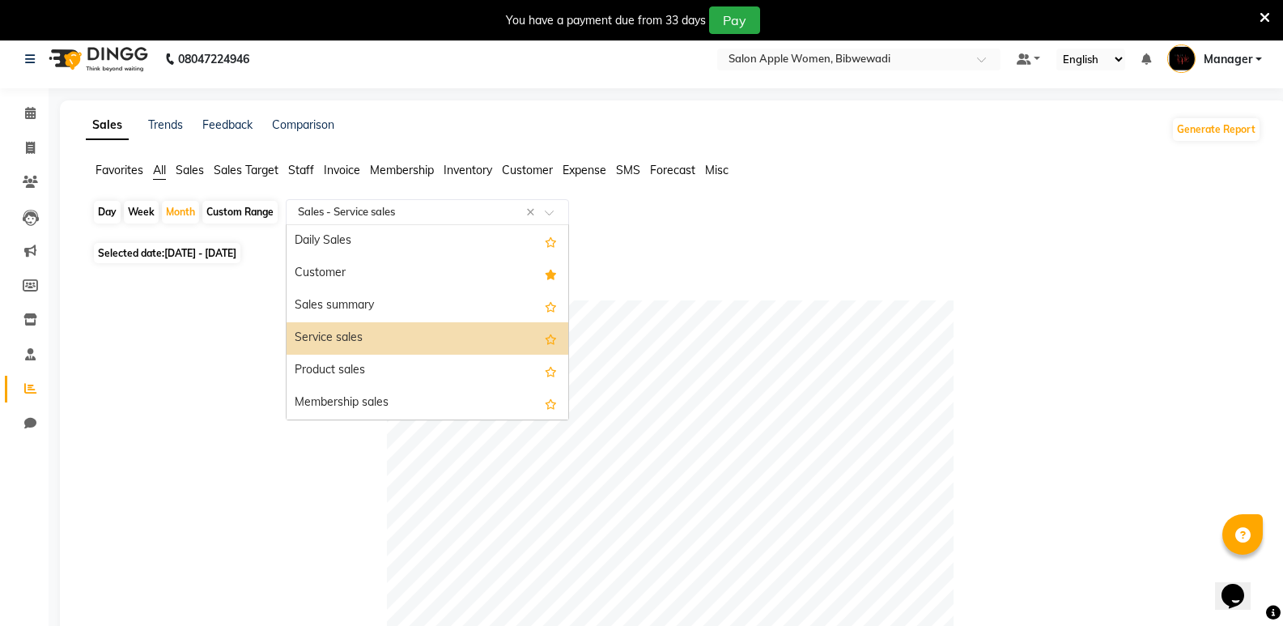
click at [457, 206] on input "text" at bounding box center [411, 212] width 233 height 16
click at [425, 379] on div "Product sales" at bounding box center [428, 371] width 282 height 32
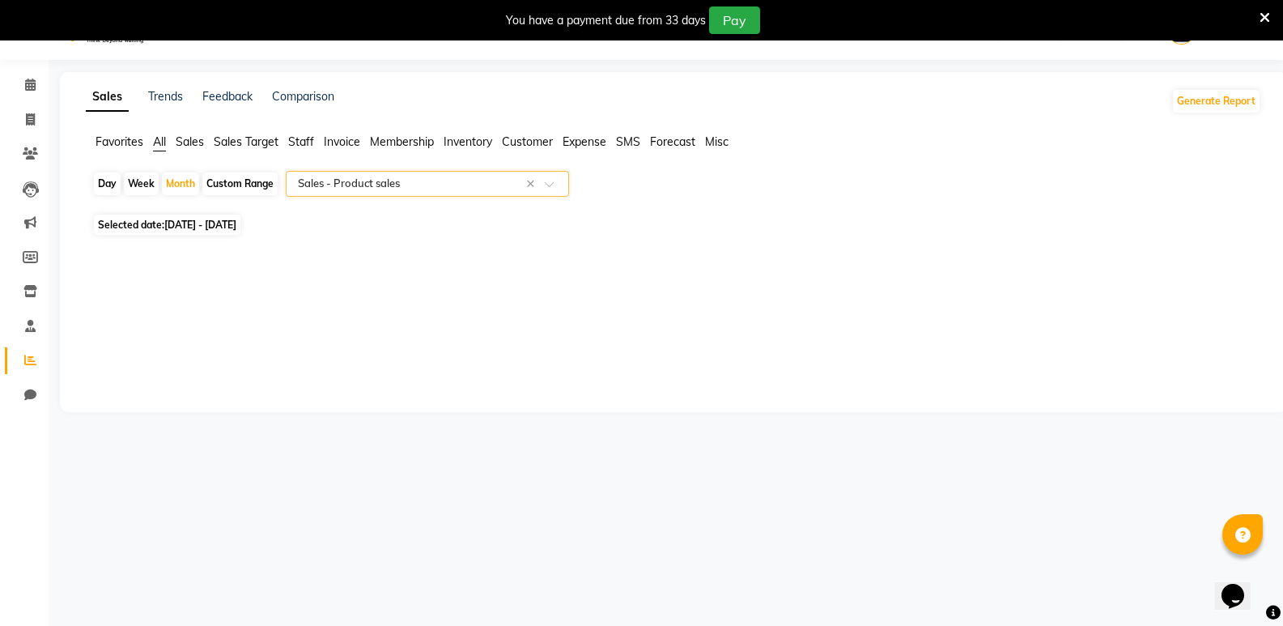
scroll to position [40, 0]
click at [406, 185] on input "text" at bounding box center [411, 182] width 233 height 16
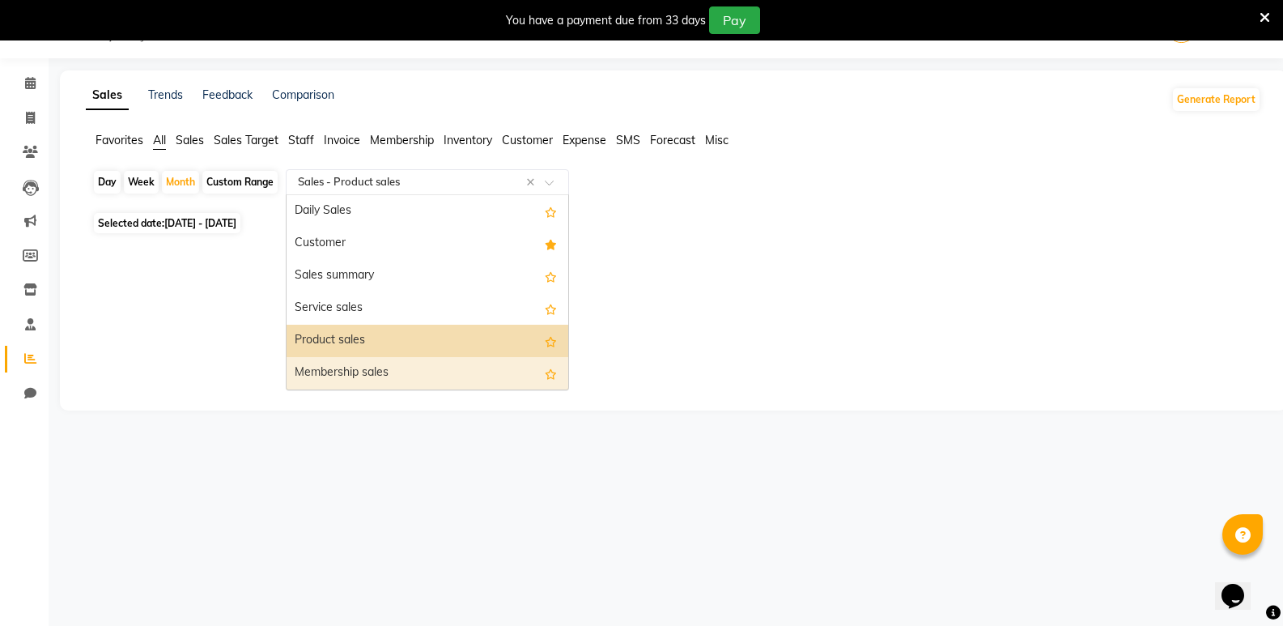
click at [392, 368] on div "Membership sales" at bounding box center [428, 373] width 282 height 32
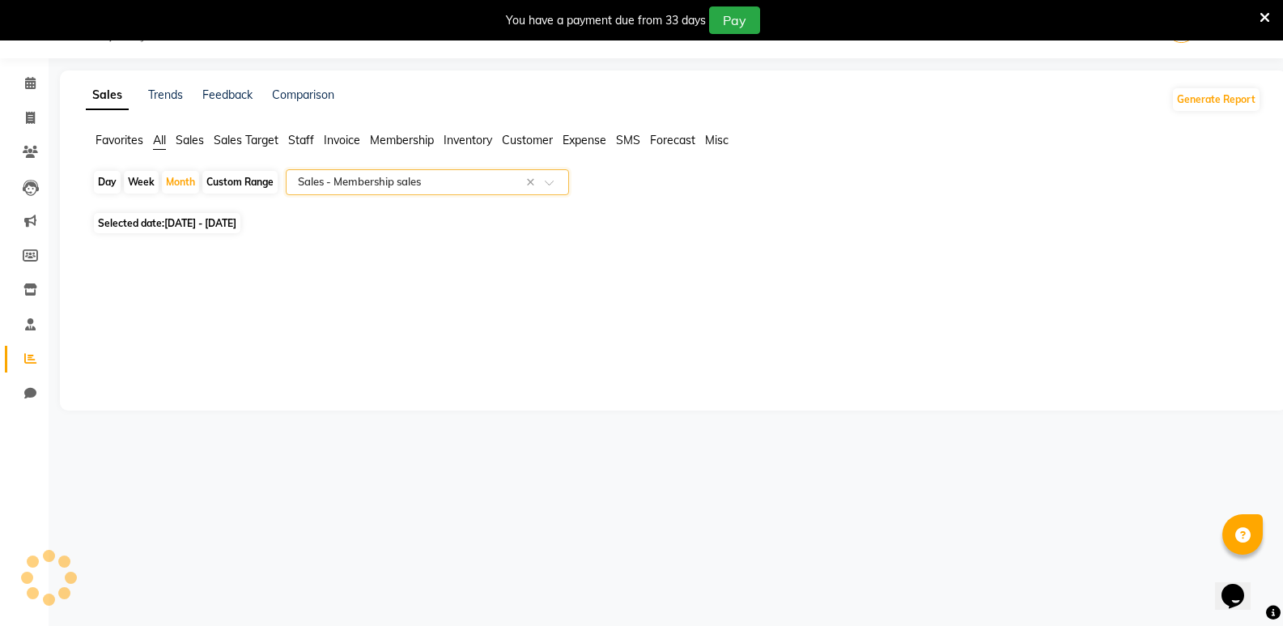
select select "full_report"
select select "csv"
click at [410, 185] on input "text" at bounding box center [411, 182] width 233 height 16
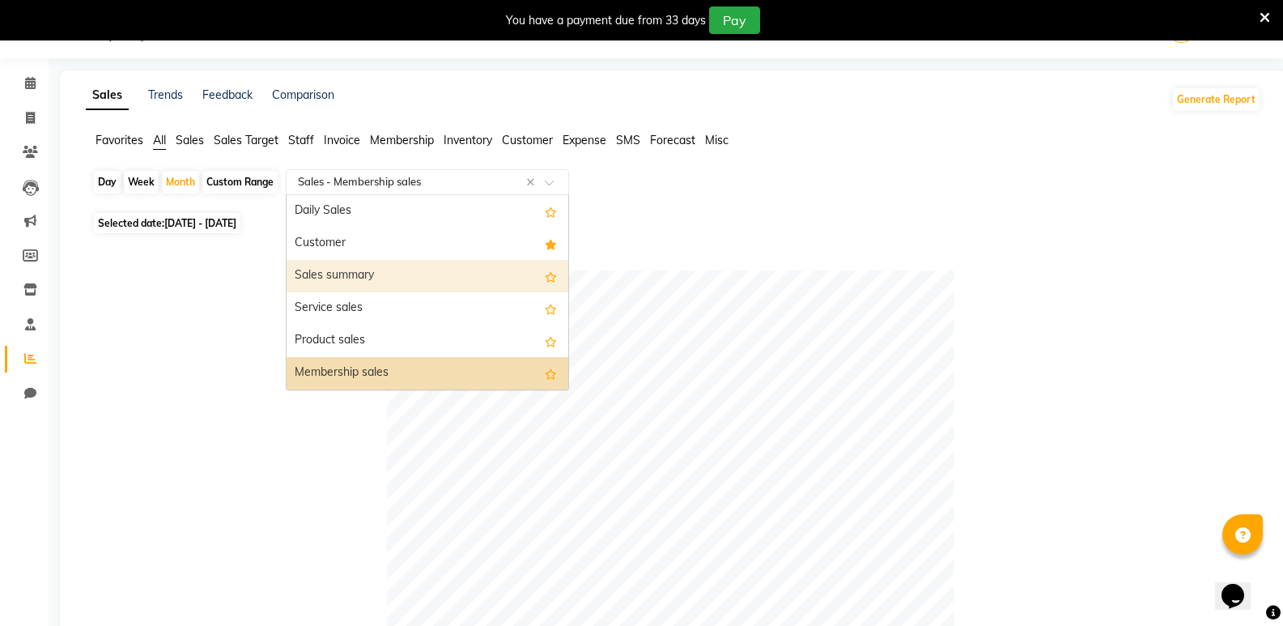
scroll to position [81, 0]
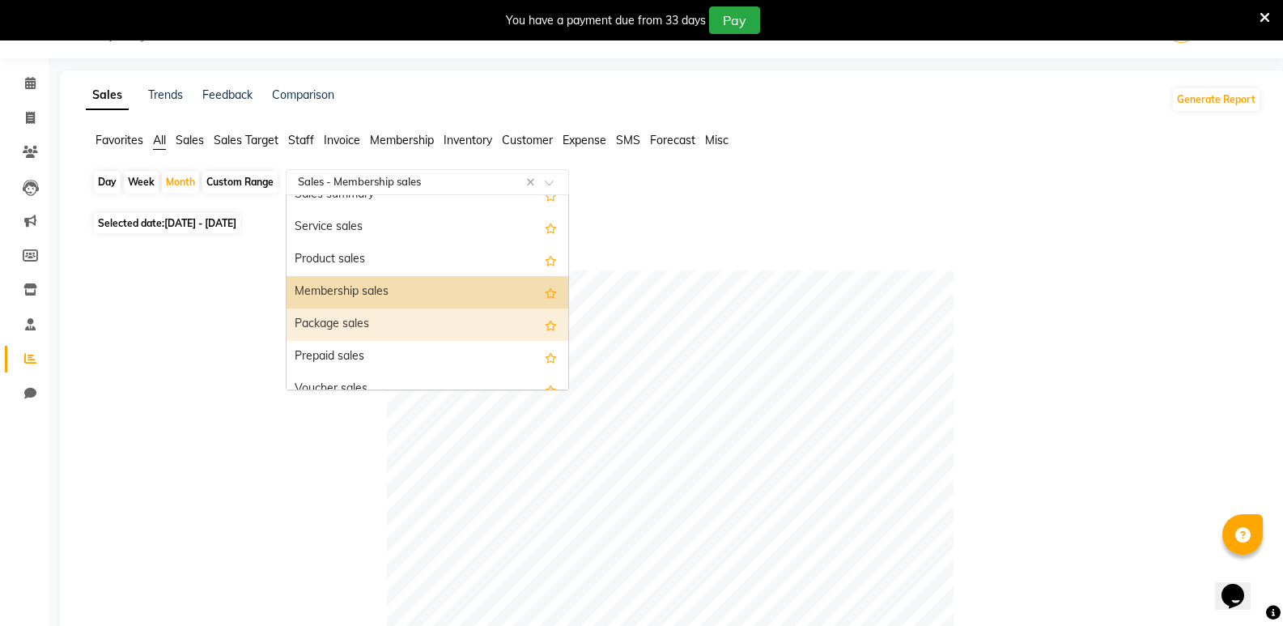
click at [393, 312] on div "Package sales" at bounding box center [428, 324] width 282 height 32
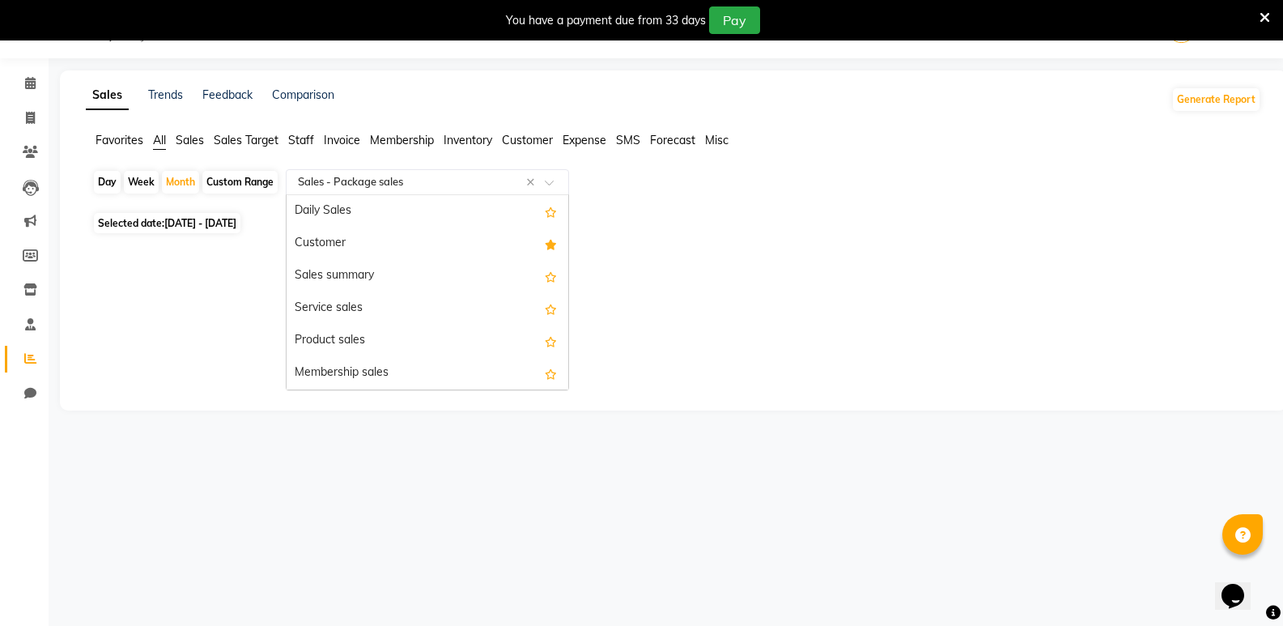
click at [417, 188] on input "text" at bounding box center [411, 182] width 233 height 16
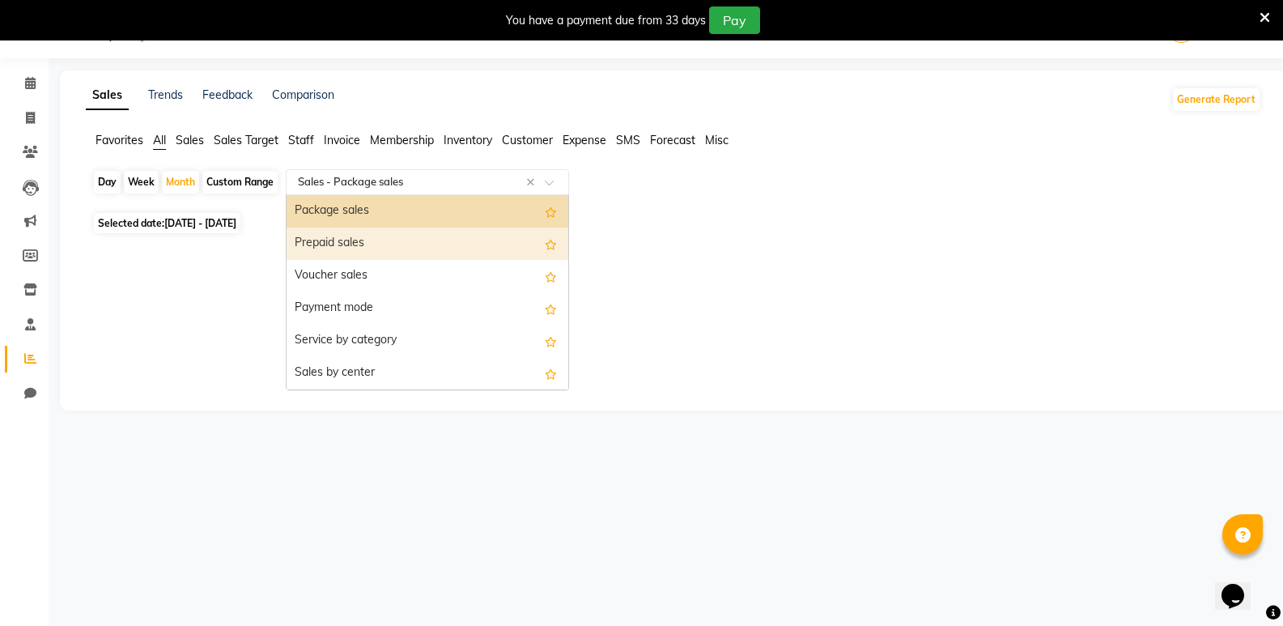
click at [396, 240] on div "Prepaid sales" at bounding box center [428, 243] width 282 height 32
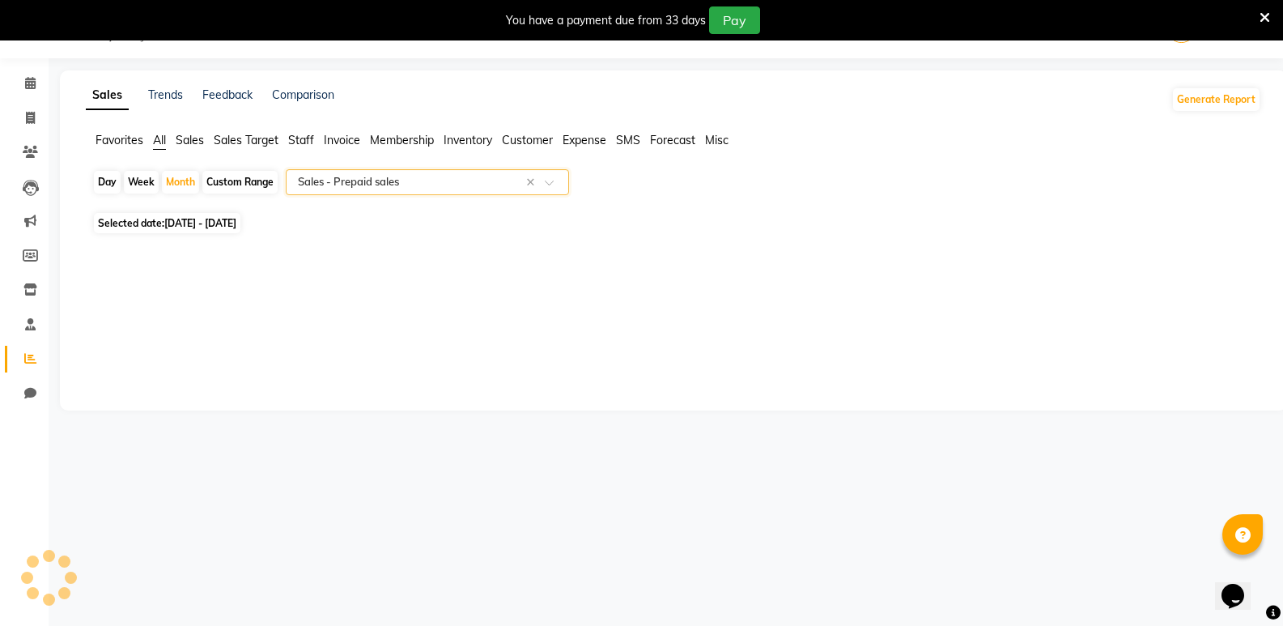
select select "full_report"
select select "csv"
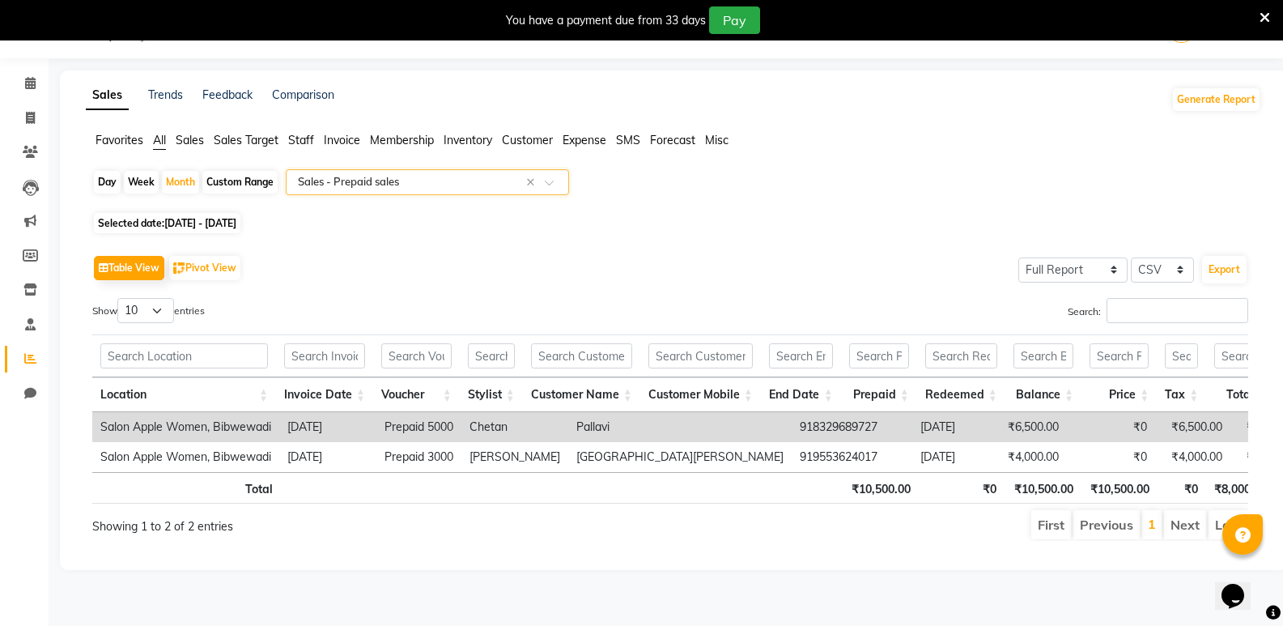
click at [397, 185] on input "text" at bounding box center [411, 182] width 233 height 16
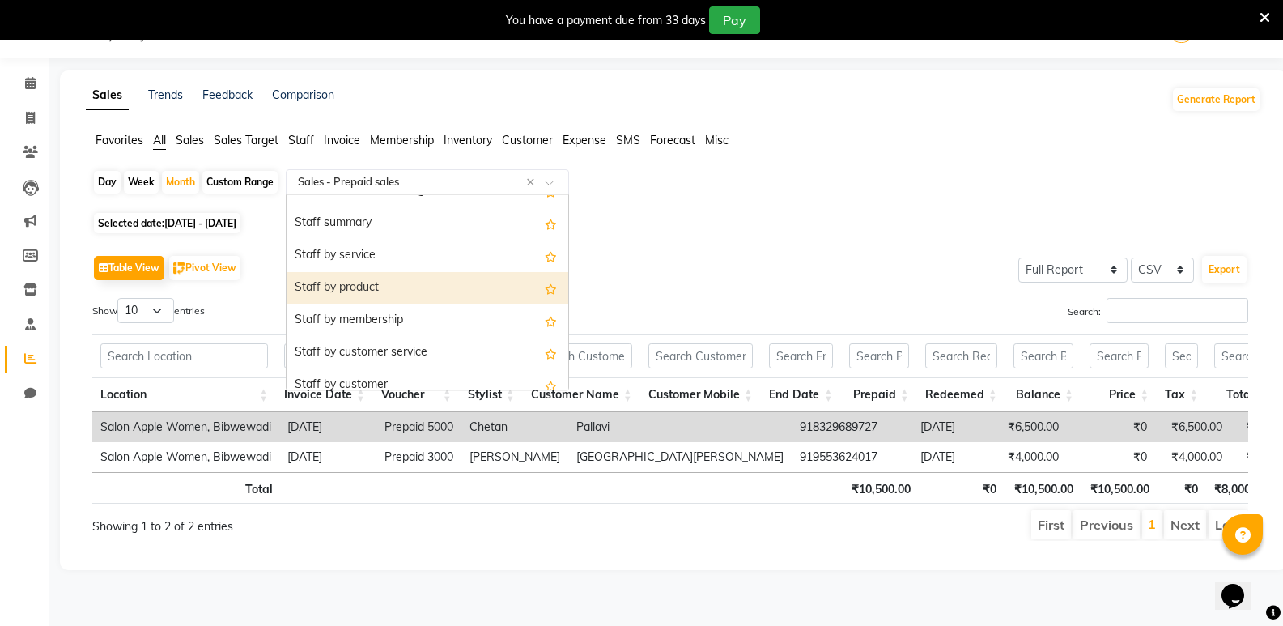
scroll to position [470, 0]
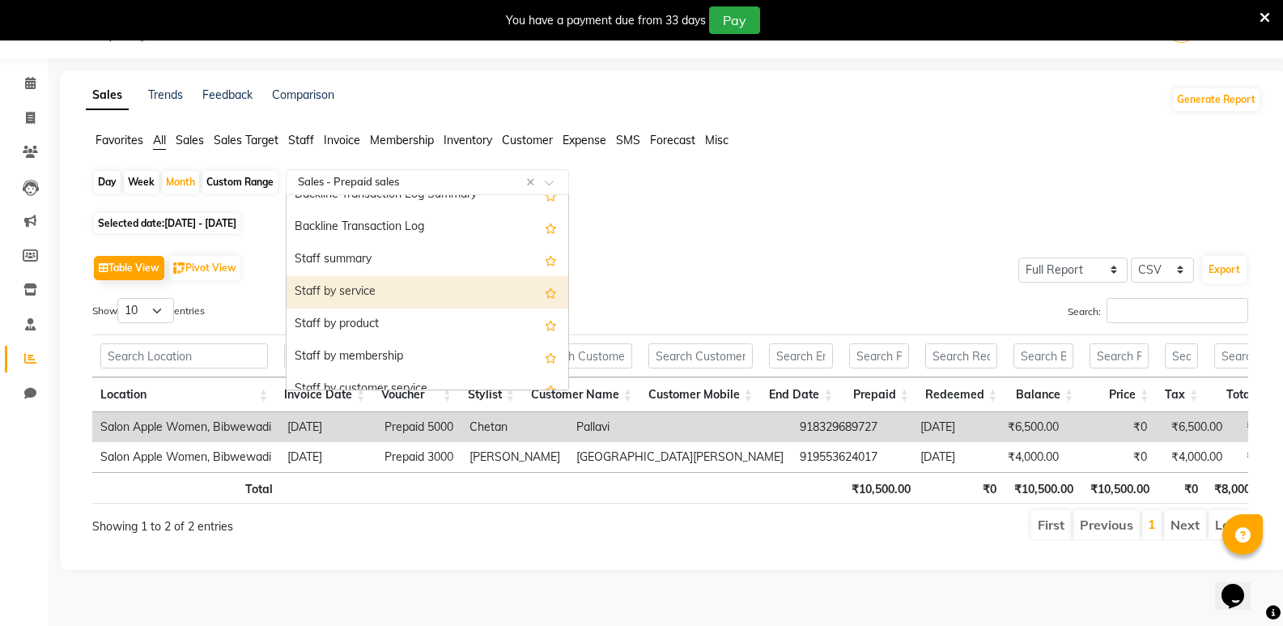
click at [386, 290] on div "Staff by service" at bounding box center [428, 292] width 282 height 32
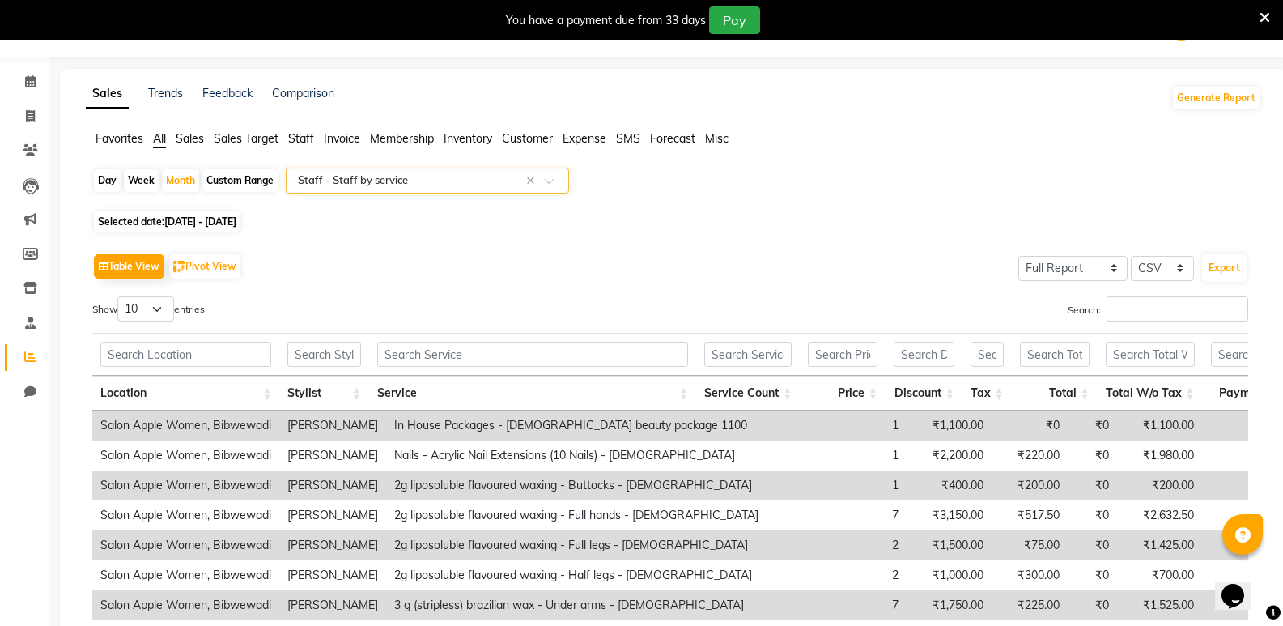
scroll to position [40, 0]
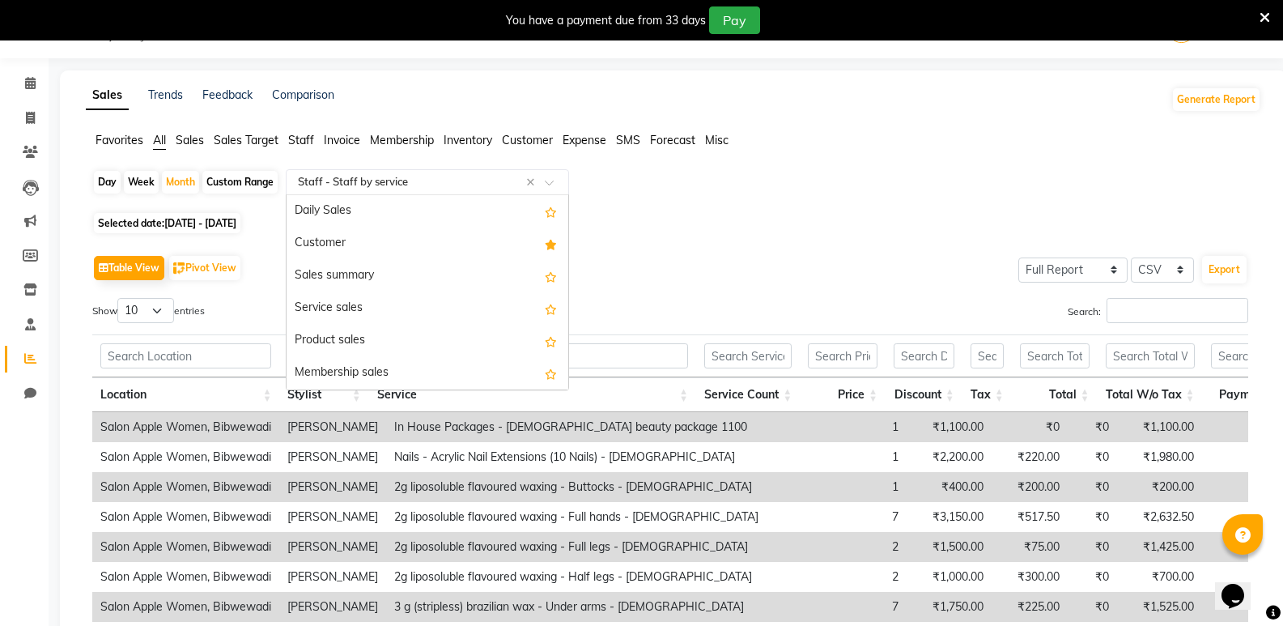
click at [364, 181] on input "text" at bounding box center [411, 182] width 233 height 16
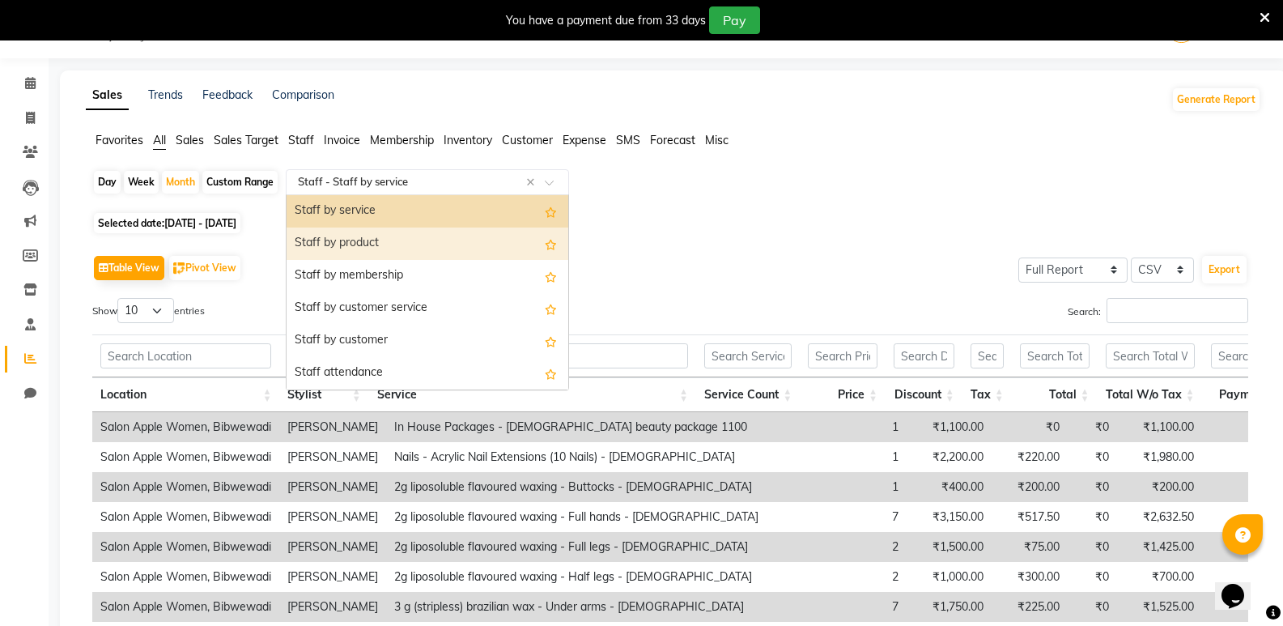
click at [373, 244] on div "Staff by product" at bounding box center [428, 243] width 282 height 32
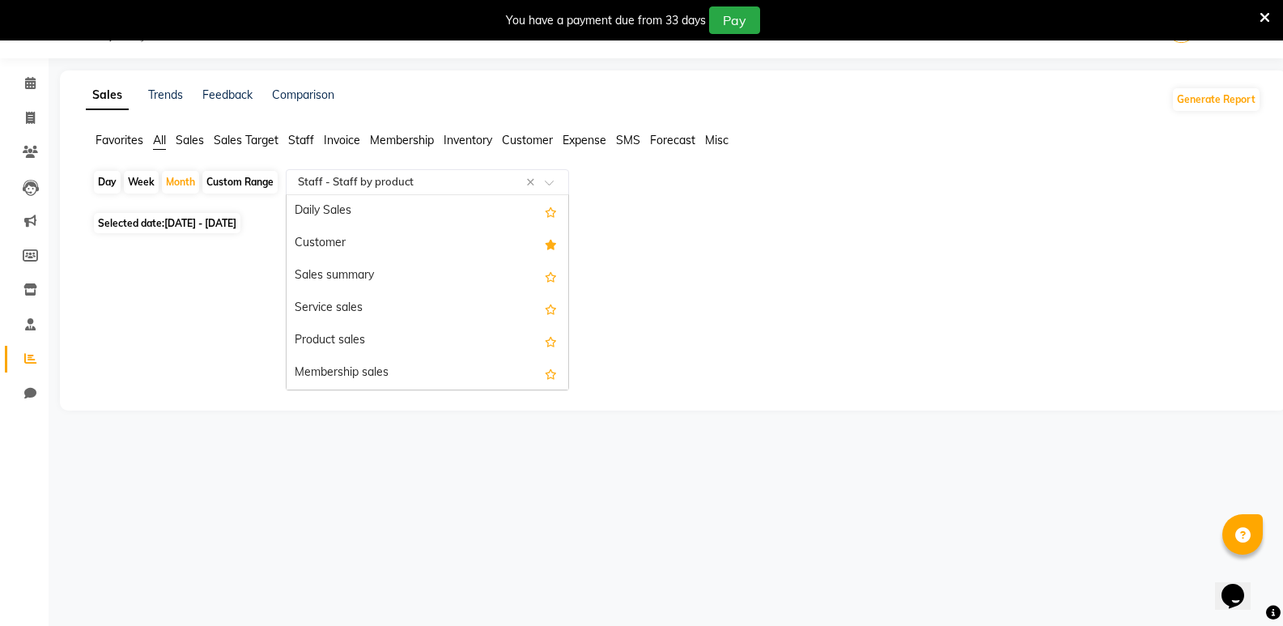
click at [364, 180] on input "text" at bounding box center [411, 182] width 233 height 16
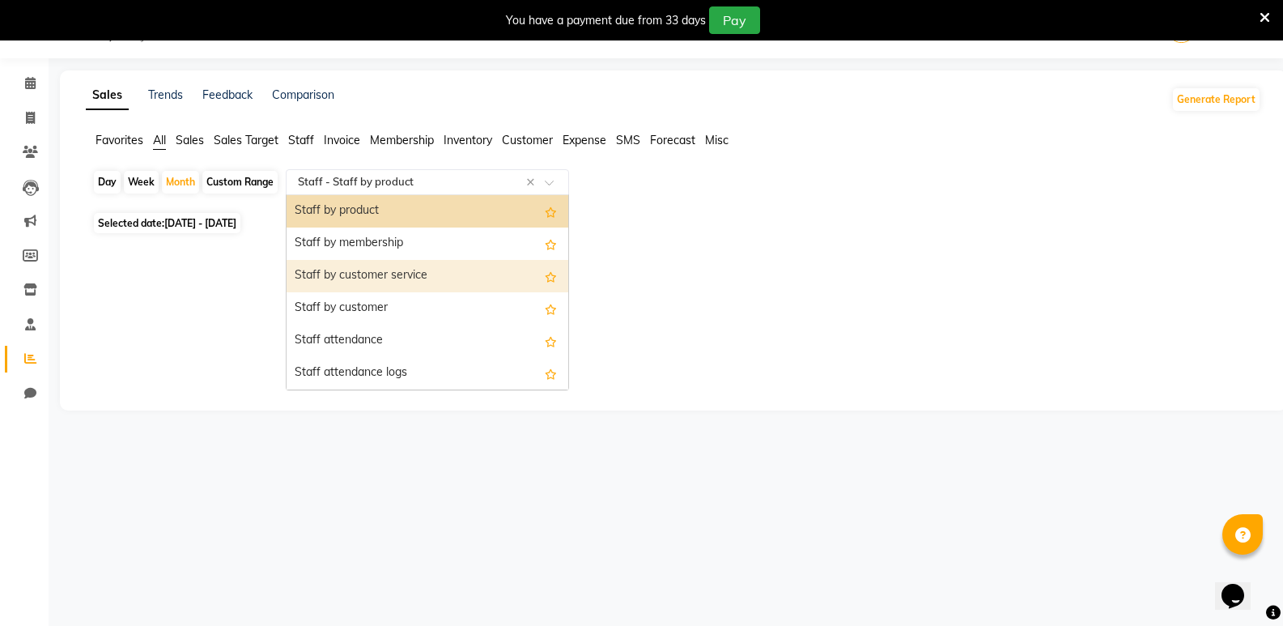
click at [391, 280] on div "Staff by customer service" at bounding box center [428, 276] width 282 height 32
select select "full_report"
select select "csv"
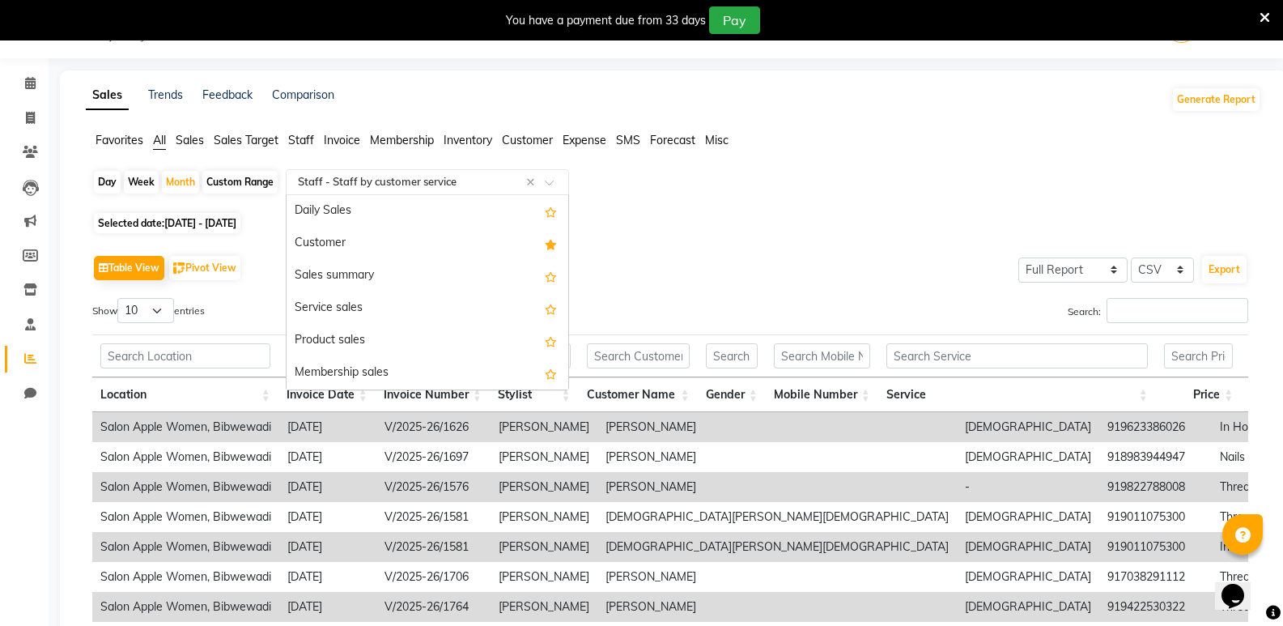
click at [399, 192] on div "Select Report Type × Staff - Staff by customer service ×" at bounding box center [427, 182] width 283 height 26
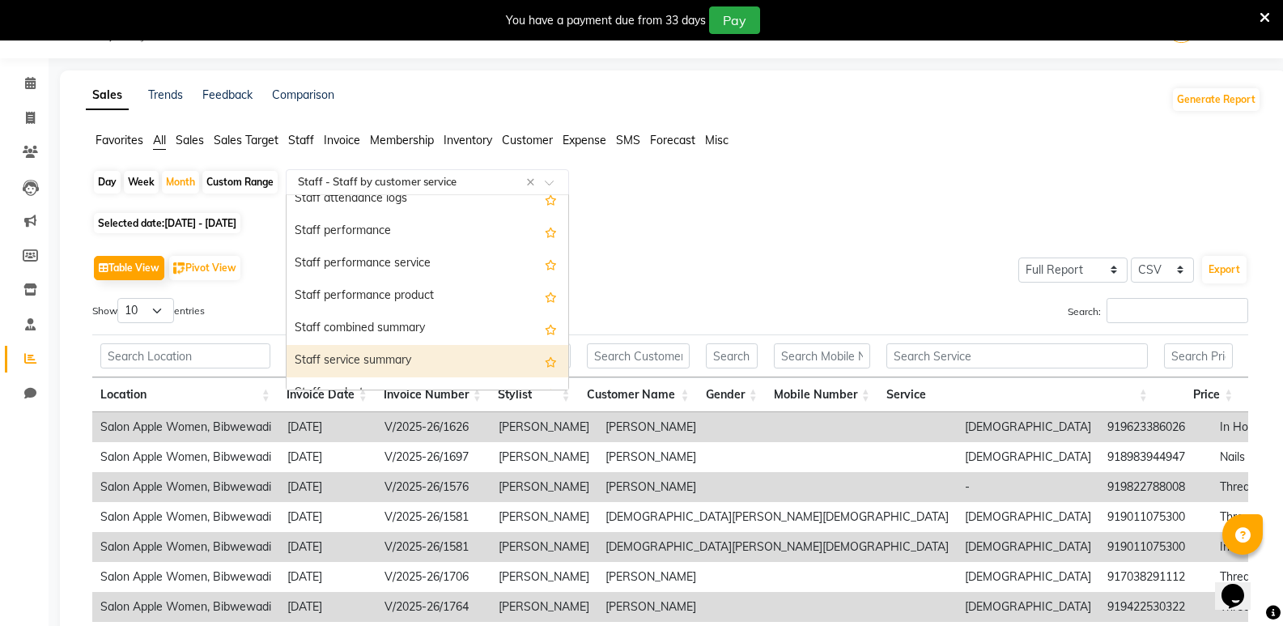
scroll to position [729, 0]
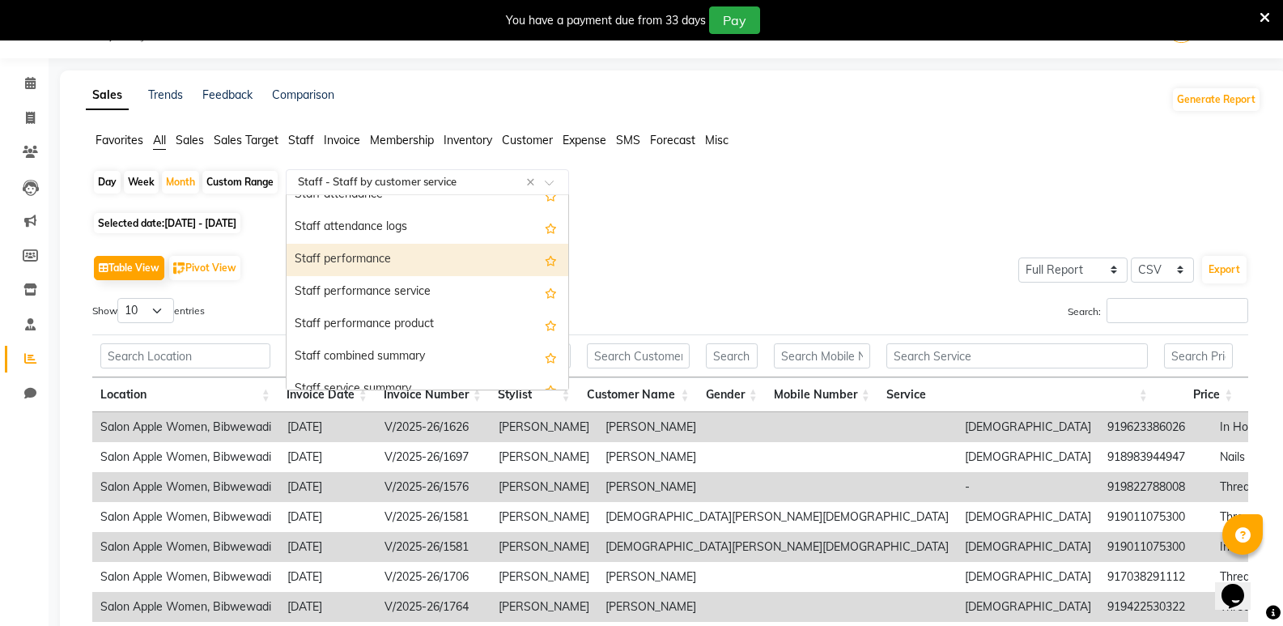
click at [393, 272] on div "Staff performance" at bounding box center [428, 260] width 282 height 32
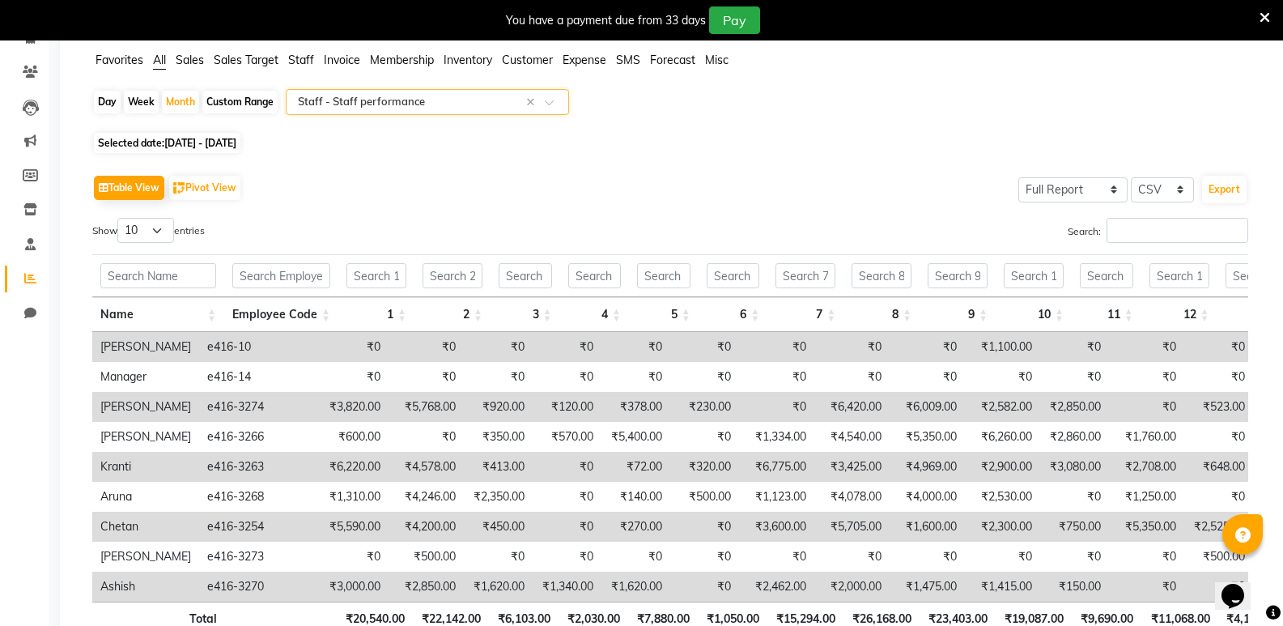
scroll to position [121, 0]
click at [395, 108] on input "text" at bounding box center [411, 101] width 233 height 16
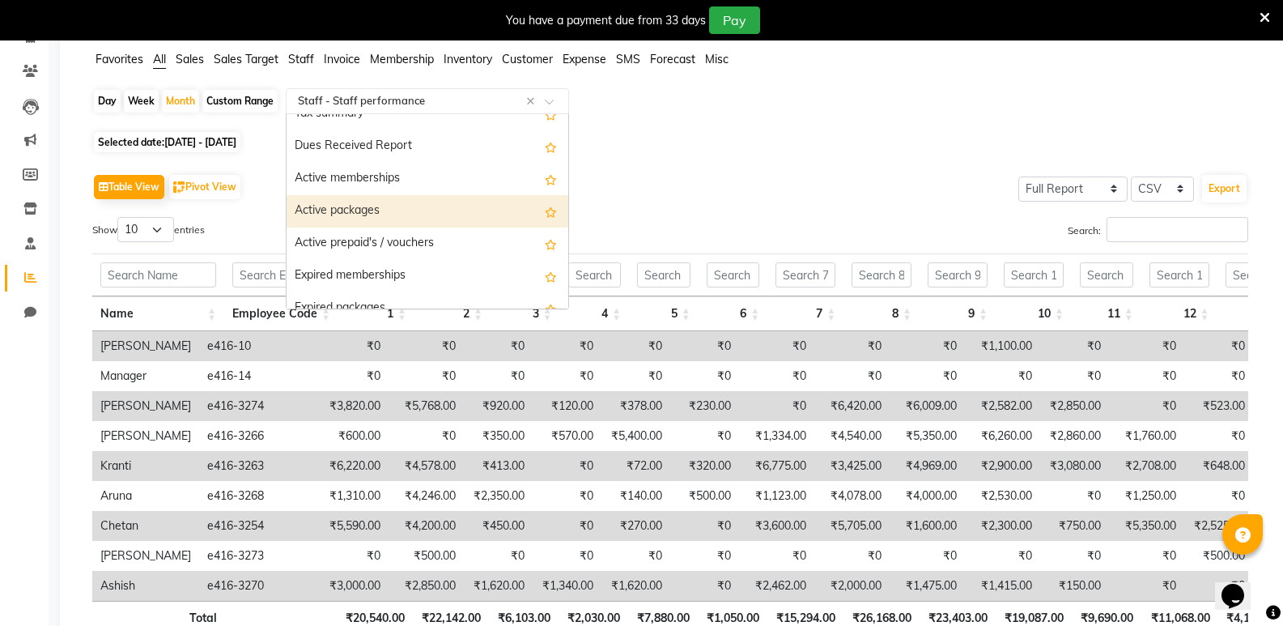
scroll to position [1668, 0]
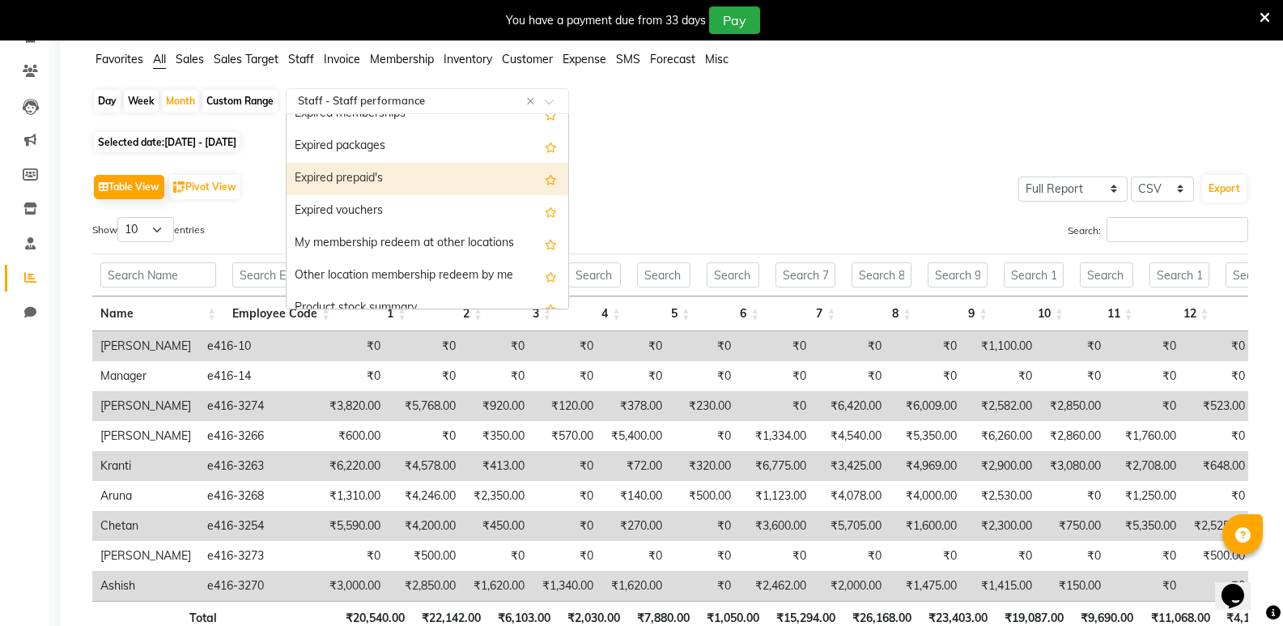
click at [670, 176] on div "Table View Pivot View Select Full Report Filtered Report Select CSV PDF Export" at bounding box center [670, 187] width 1156 height 34
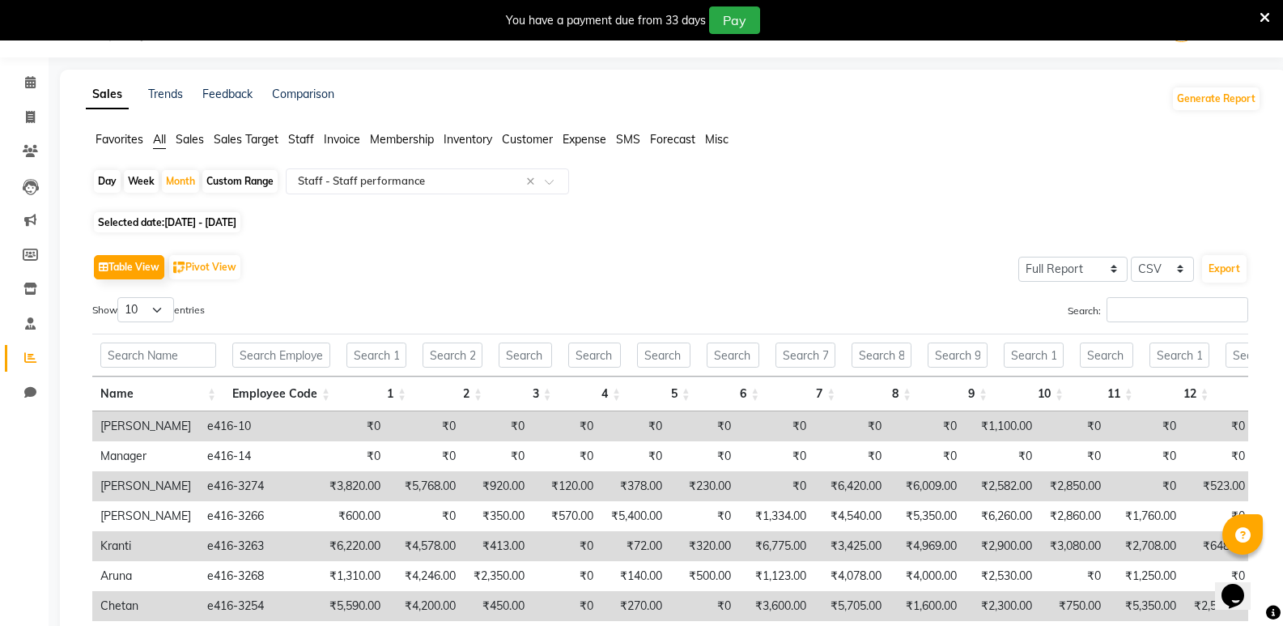
scroll to position [40, 0]
click at [202, 142] on span "Sales" at bounding box center [190, 140] width 28 height 15
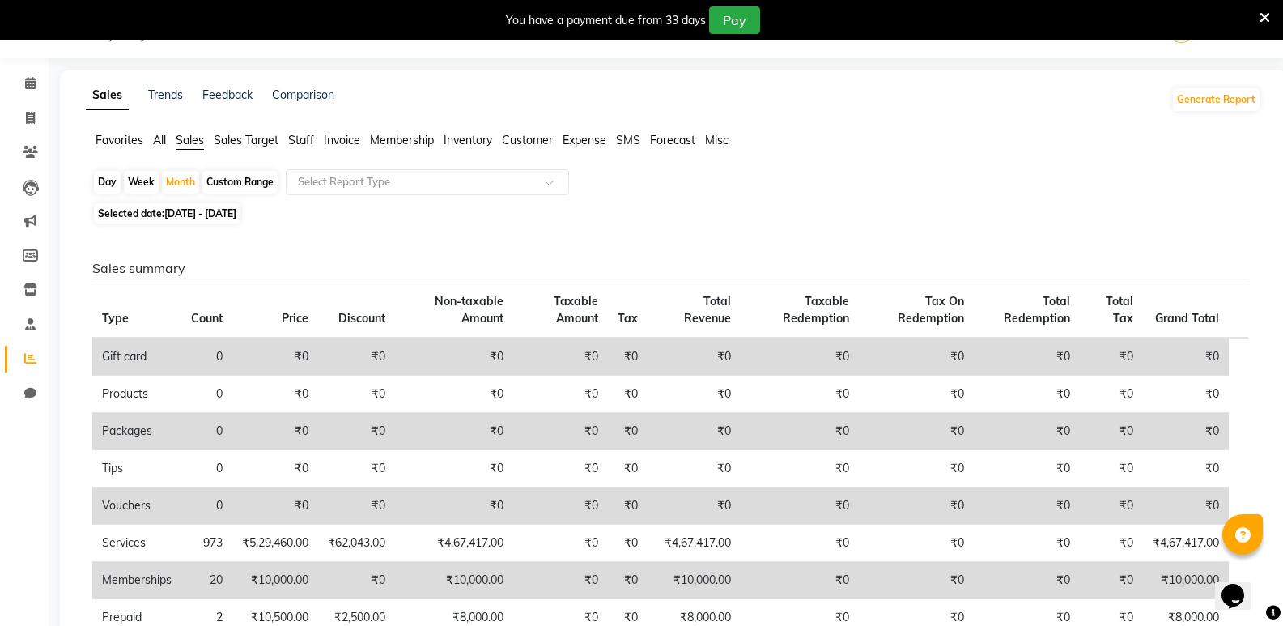
click at [198, 137] on span "Sales" at bounding box center [190, 140] width 28 height 15
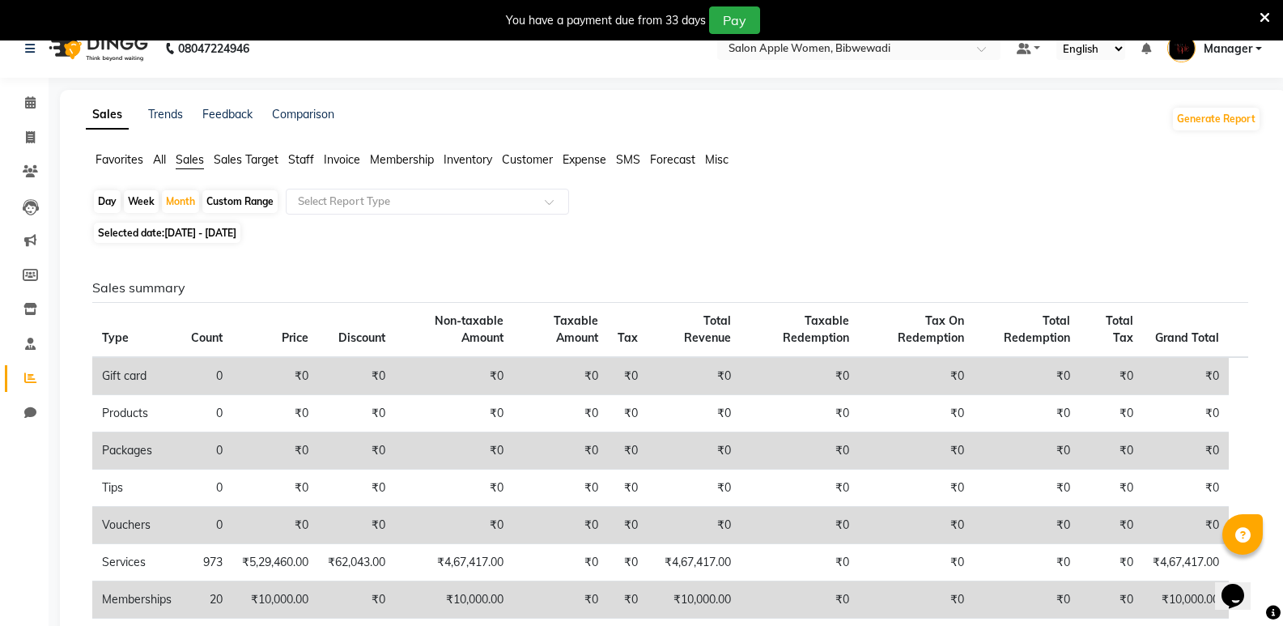
scroll to position [0, 0]
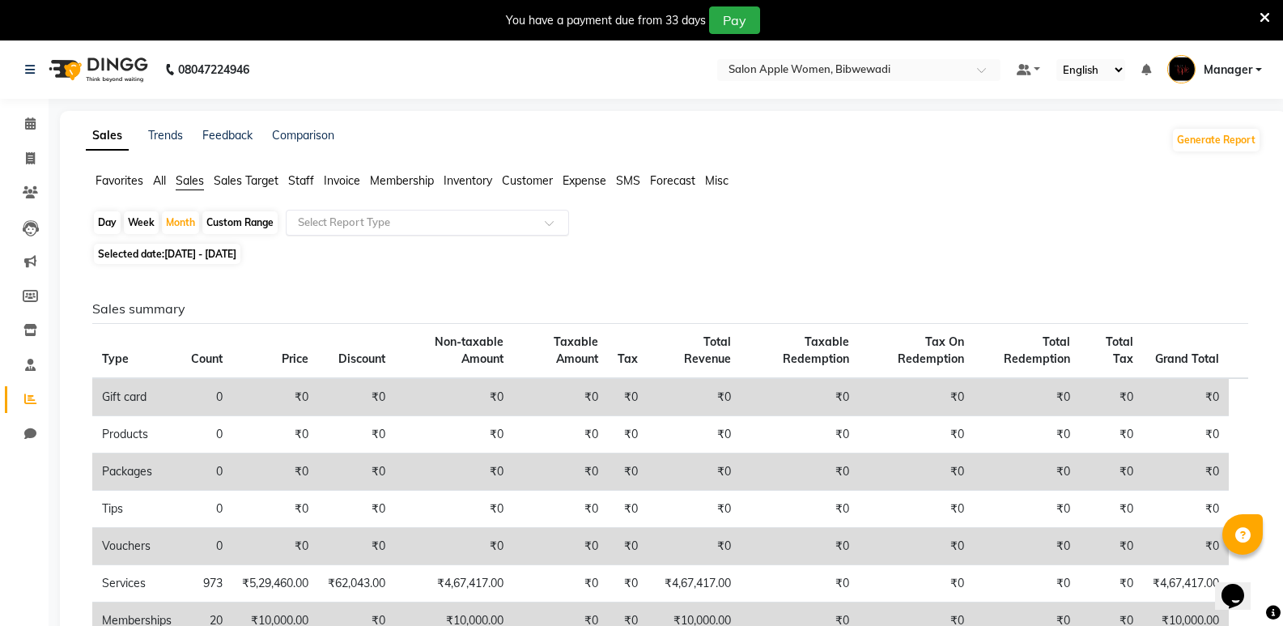
click at [470, 223] on input "text" at bounding box center [411, 223] width 233 height 16
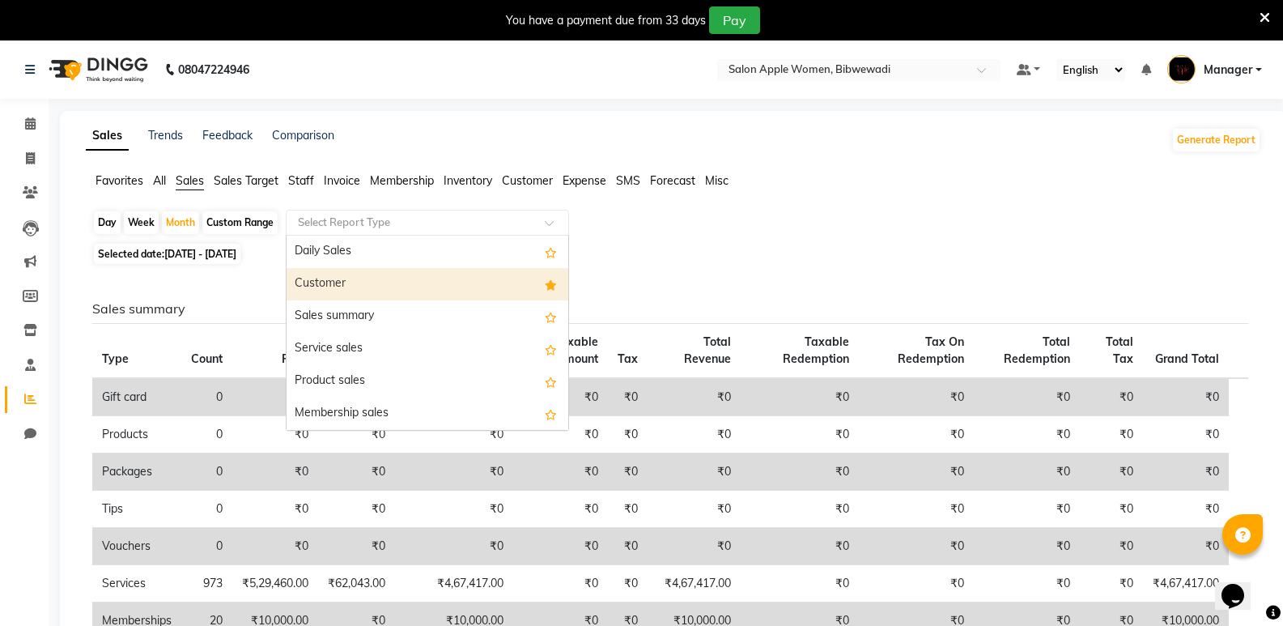
click at [417, 279] on div "Customer" at bounding box center [428, 284] width 282 height 32
select select "full_report"
select select "csv"
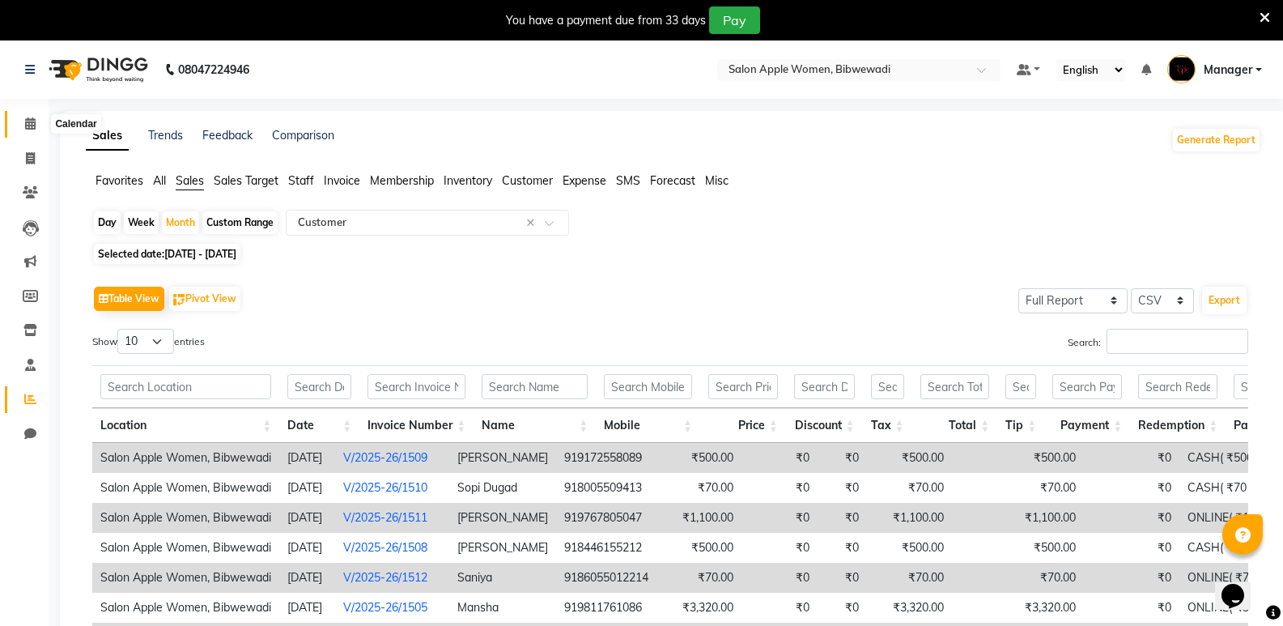
click at [28, 130] on span at bounding box center [30, 124] width 28 height 19
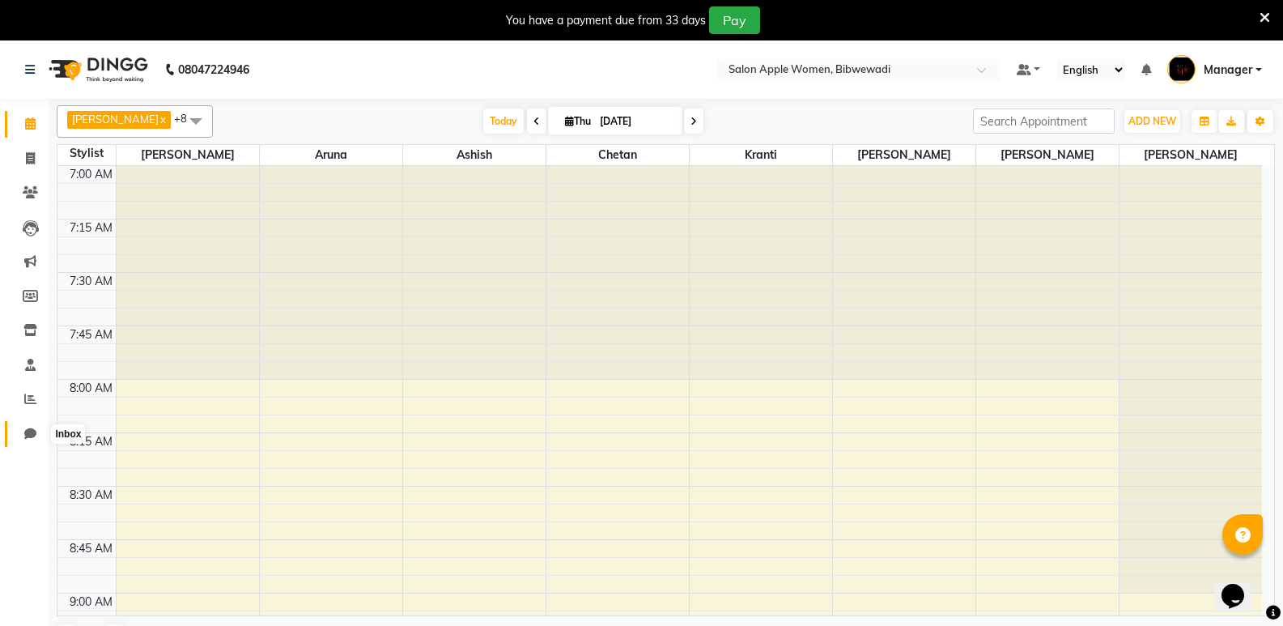
click at [32, 435] on icon at bounding box center [30, 433] width 12 height 12
select select "100"
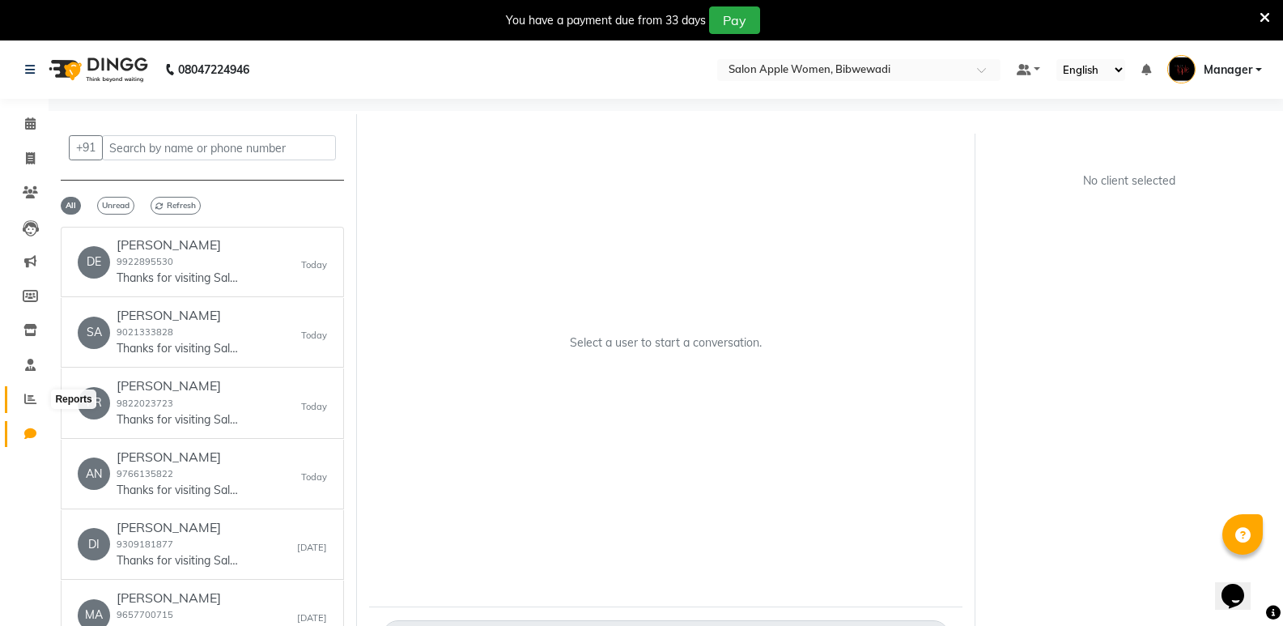
click at [28, 393] on icon at bounding box center [30, 399] width 12 height 12
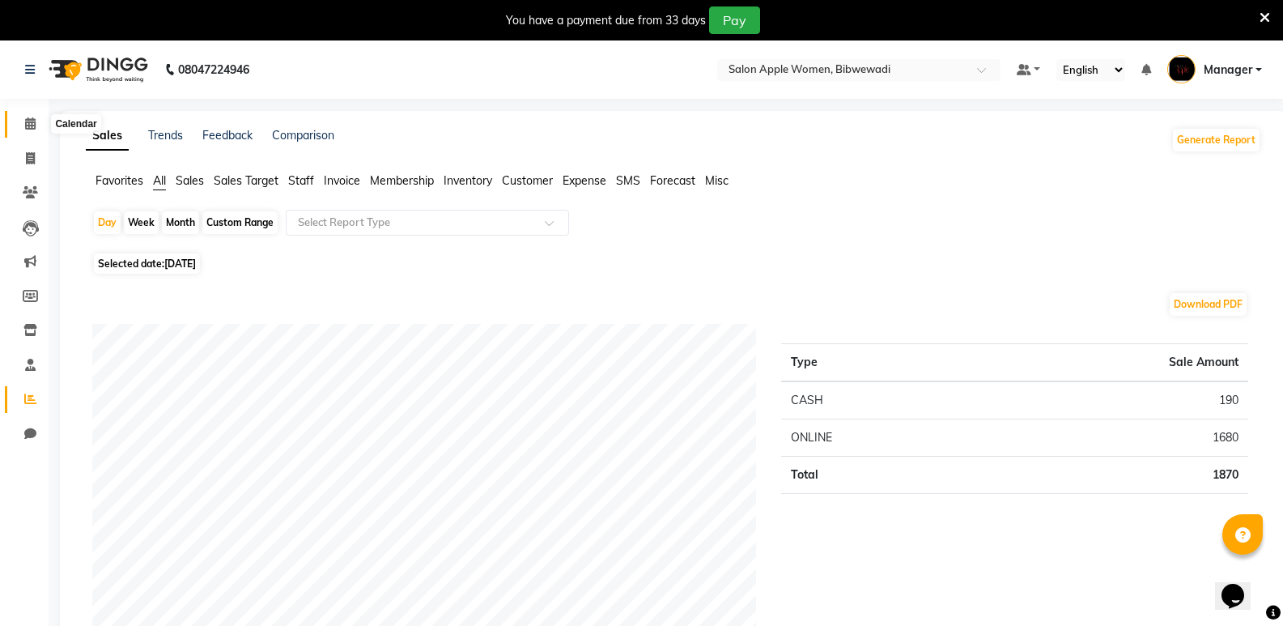
click at [28, 131] on span at bounding box center [30, 124] width 28 height 19
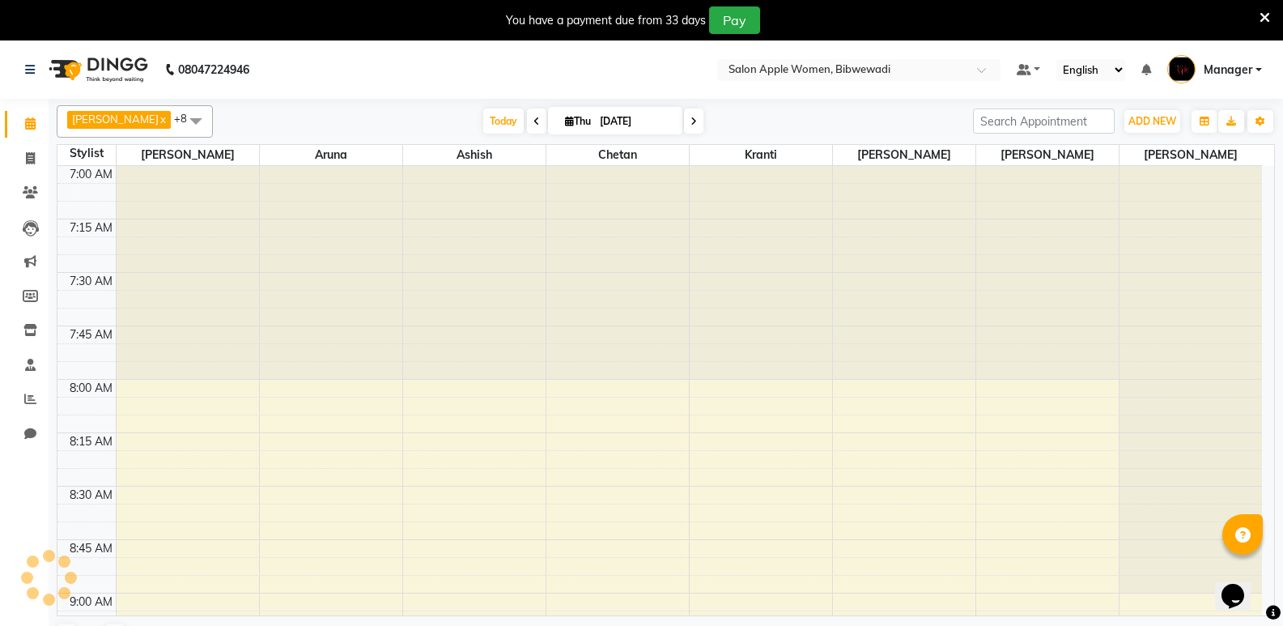
scroll to position [2138, 0]
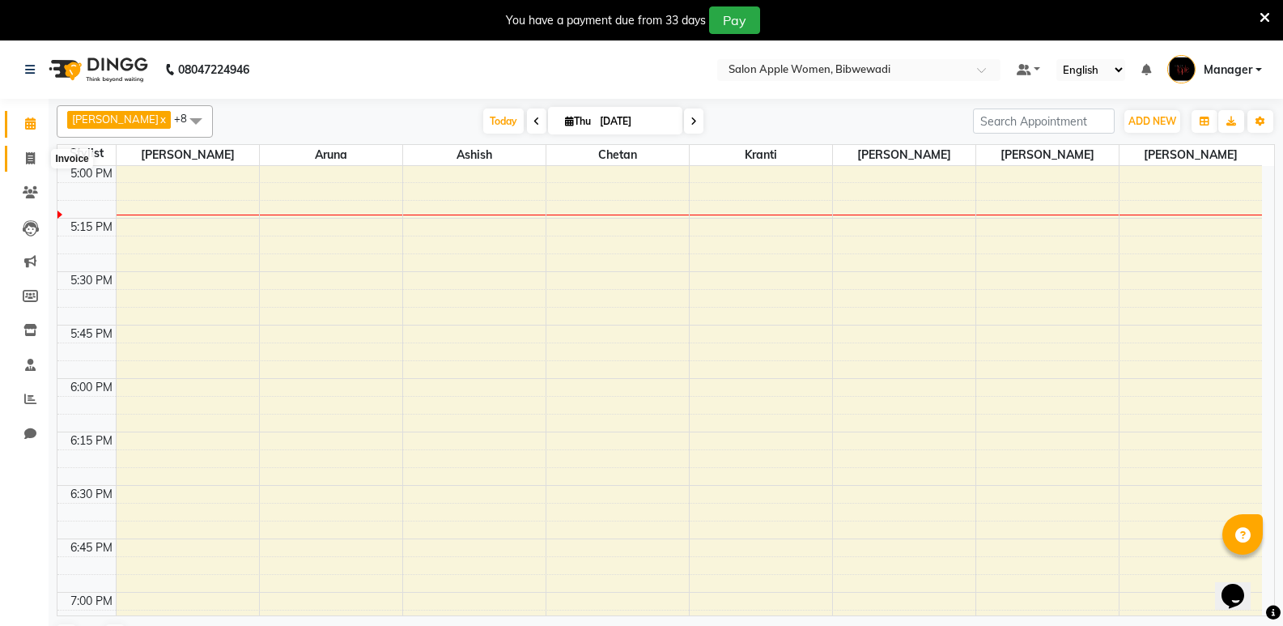
click at [20, 153] on span at bounding box center [30, 159] width 28 height 19
select select "101"
select select "service"
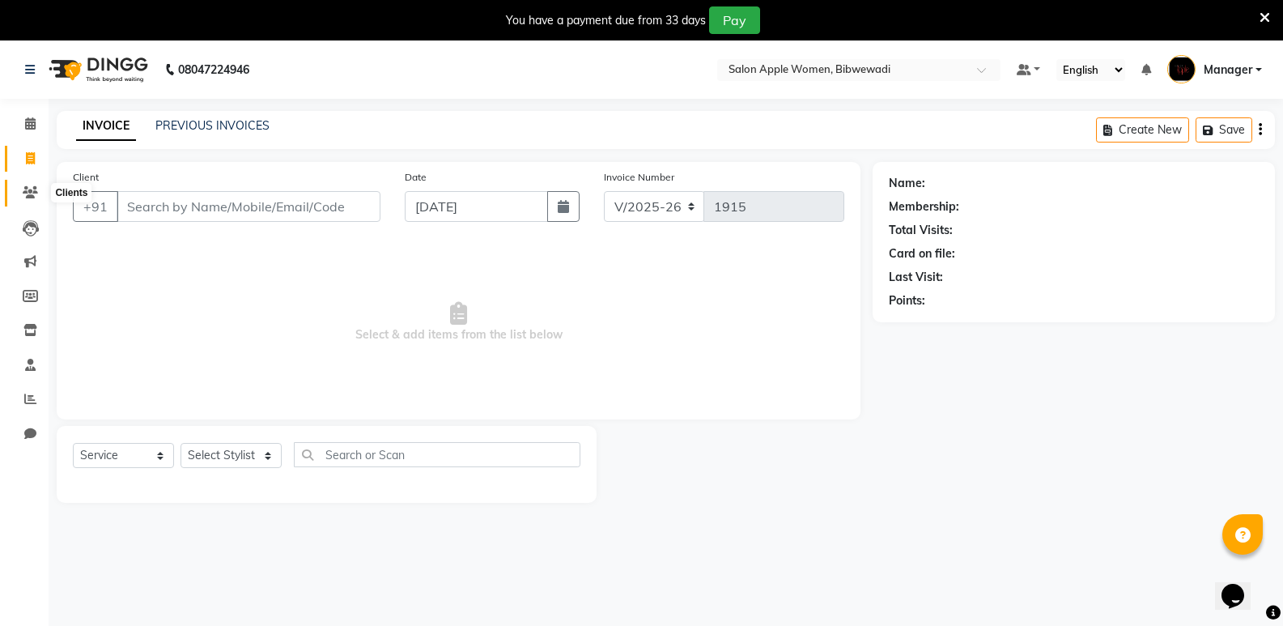
click at [34, 187] on icon at bounding box center [30, 192] width 15 height 12
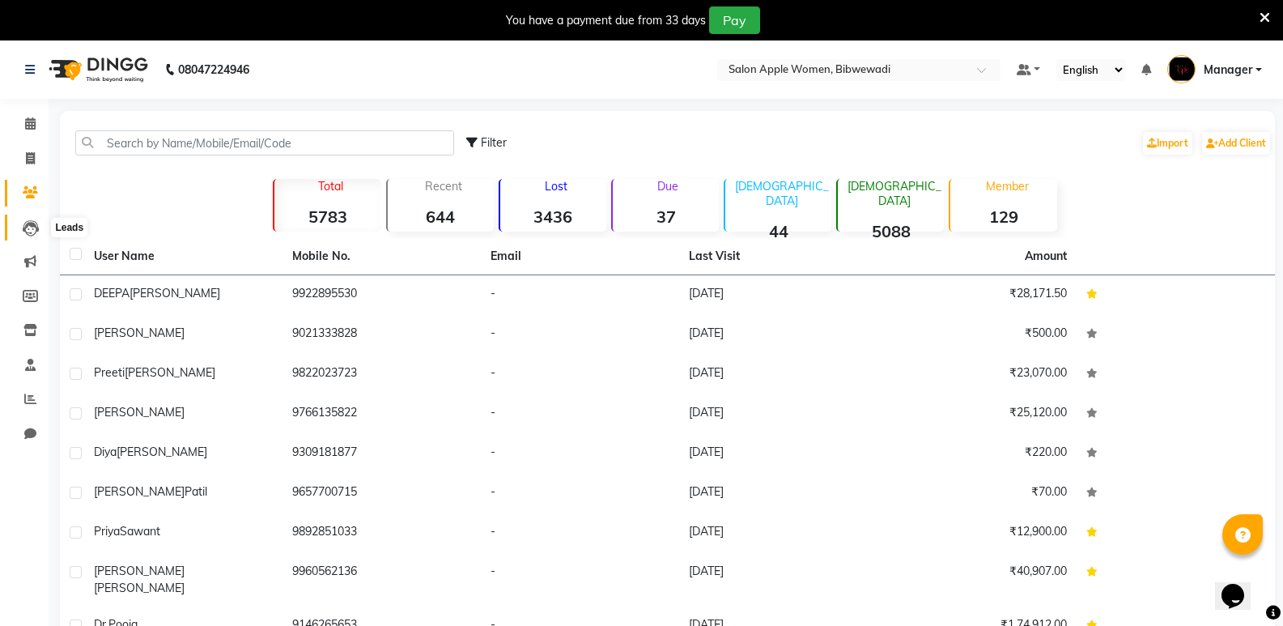
click at [28, 220] on icon at bounding box center [31, 228] width 16 height 16
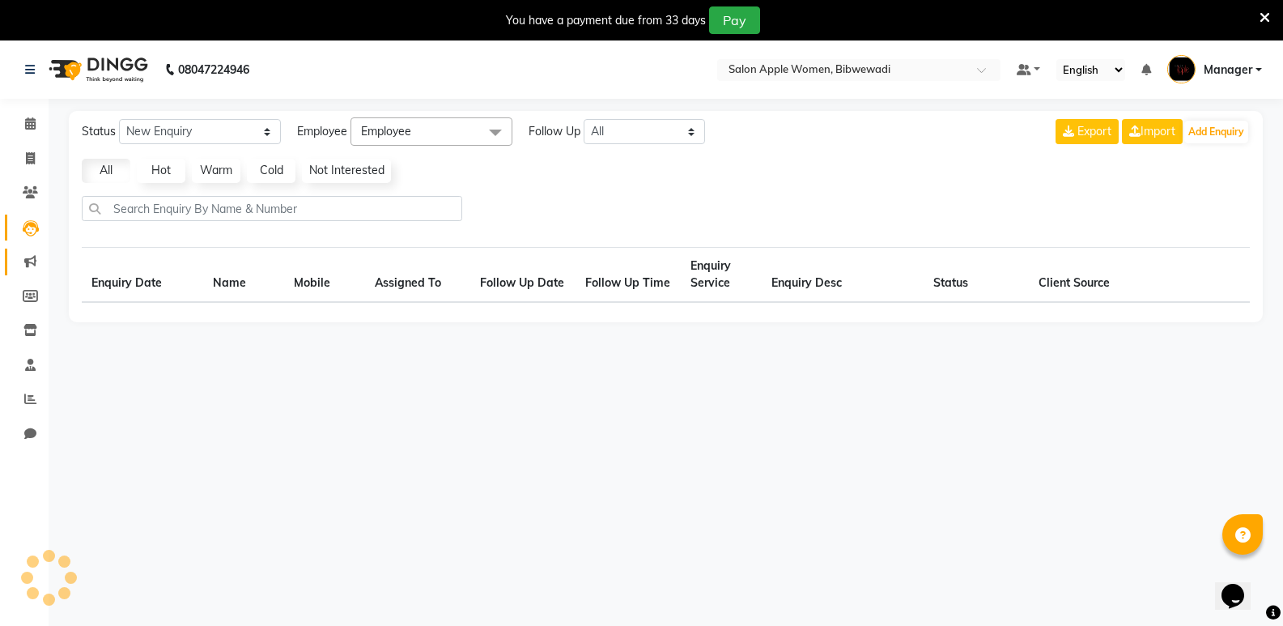
select select "10"
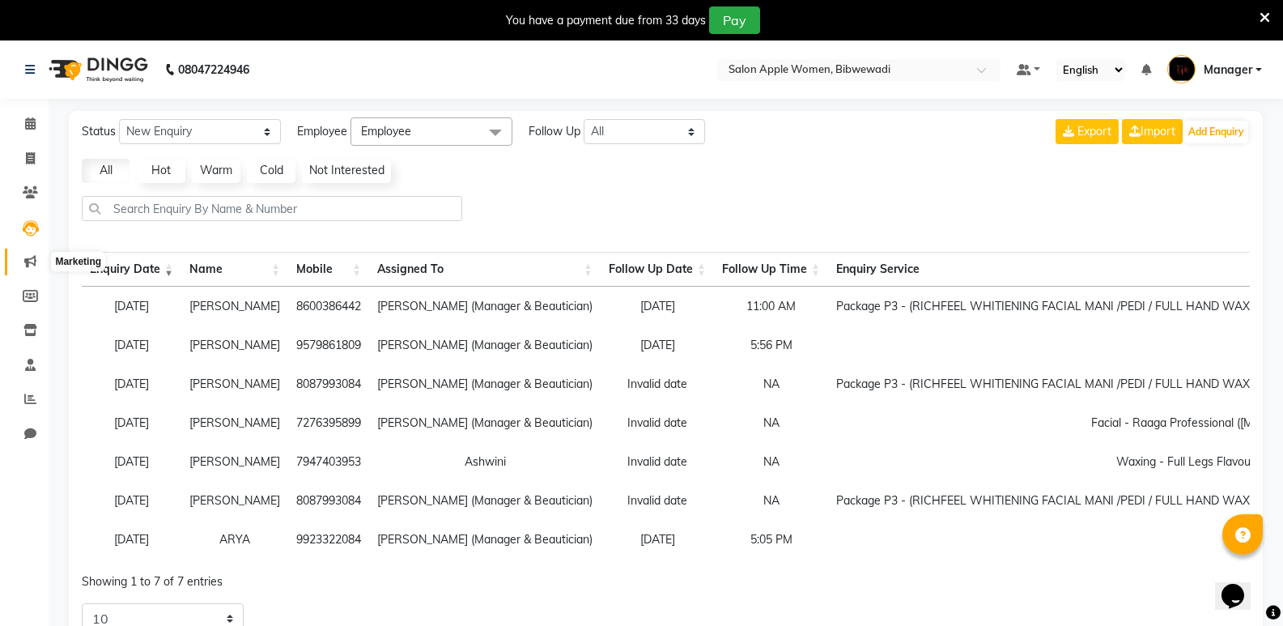
click at [32, 258] on icon at bounding box center [30, 261] width 12 height 12
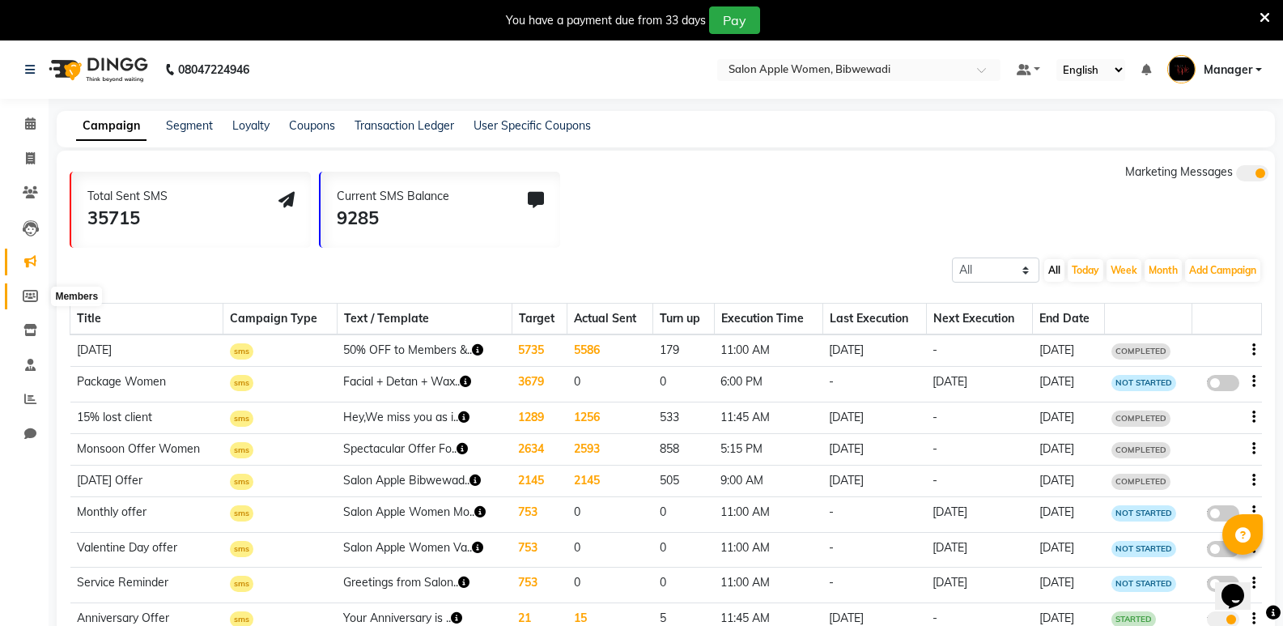
click at [31, 291] on icon at bounding box center [30, 296] width 15 height 12
select select
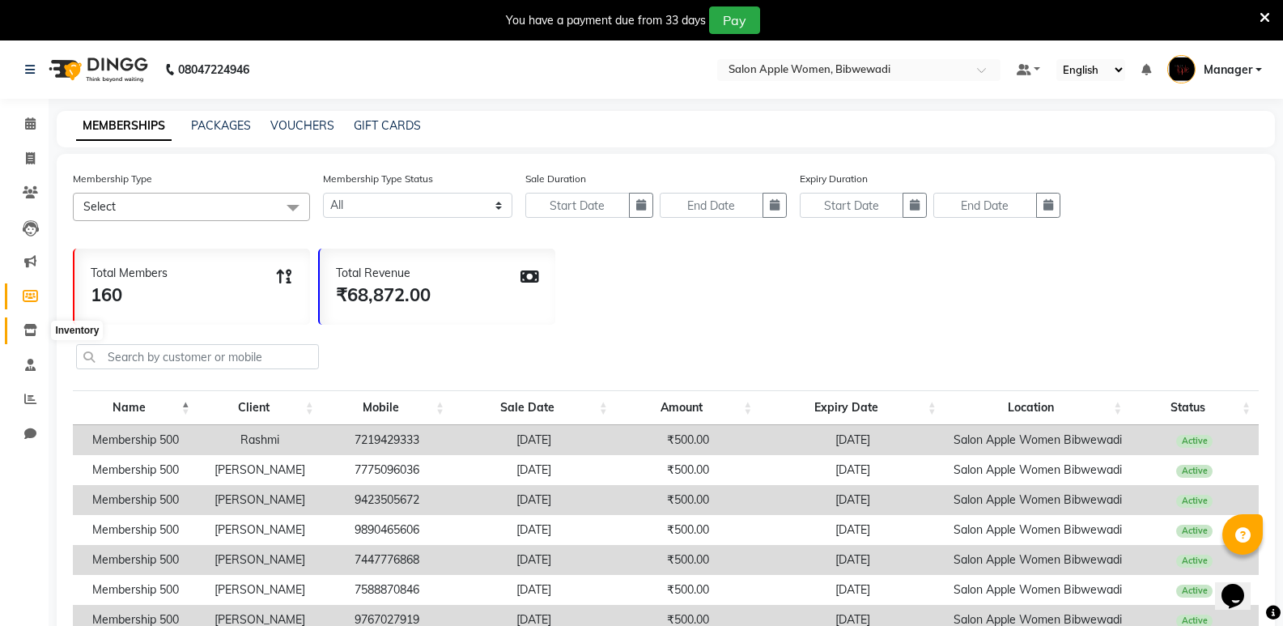
click at [29, 334] on icon at bounding box center [30, 330] width 14 height 12
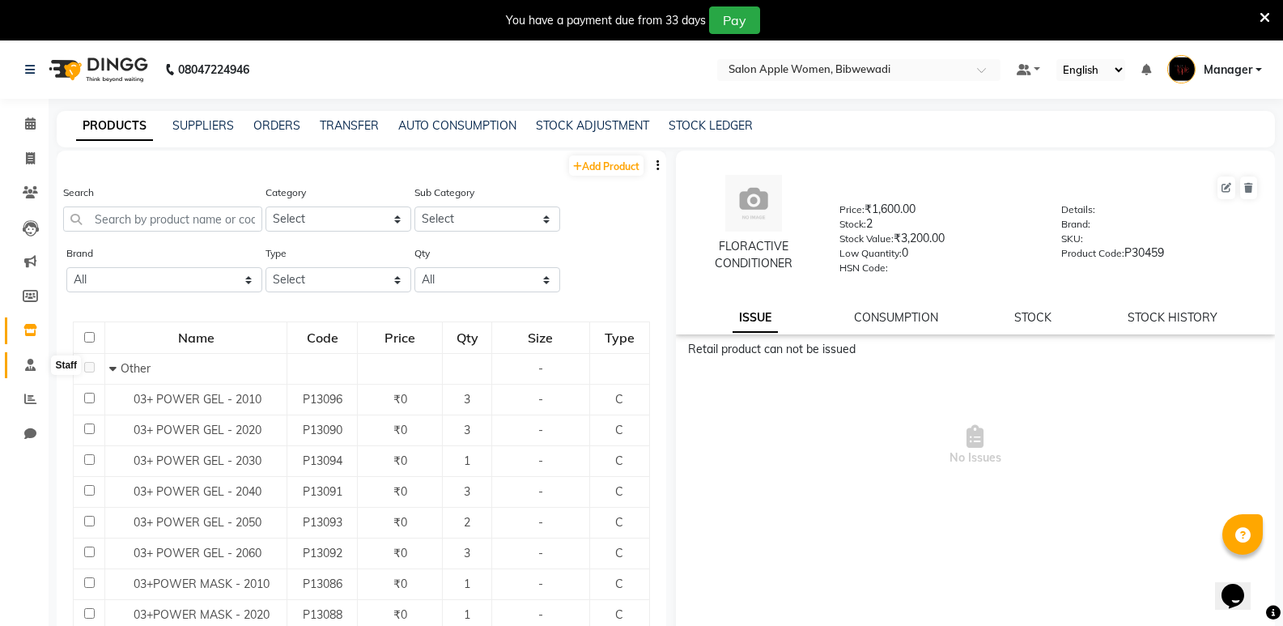
click at [26, 356] on span at bounding box center [30, 365] width 28 height 19
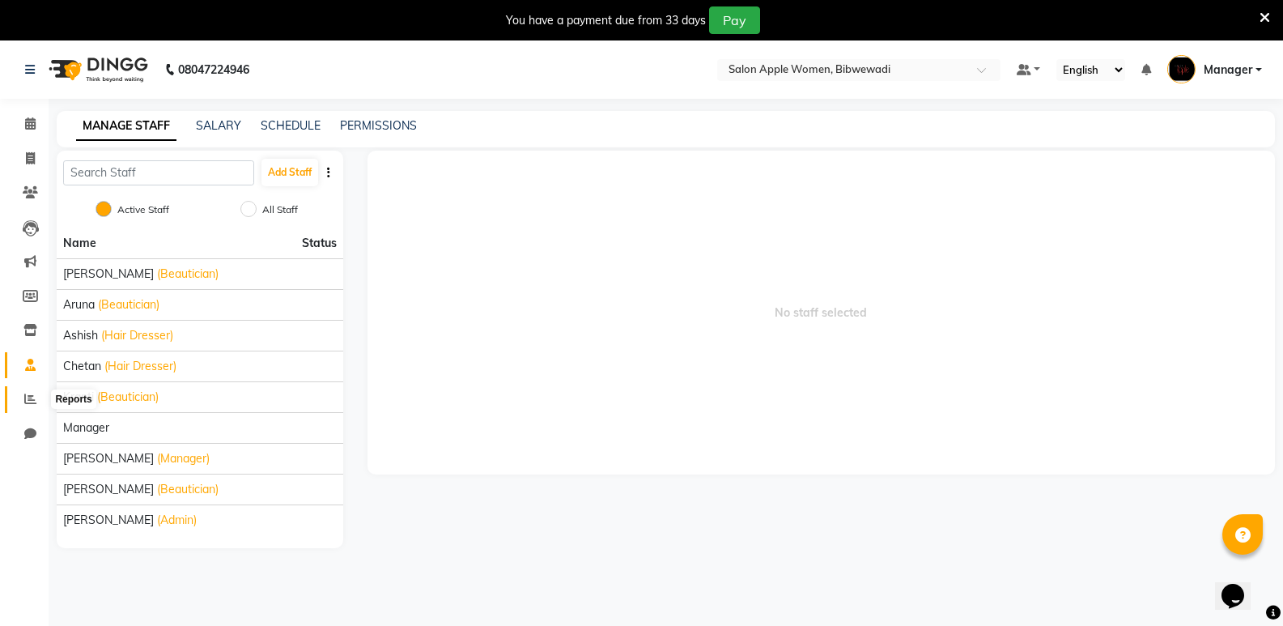
click at [31, 396] on icon at bounding box center [30, 399] width 12 height 12
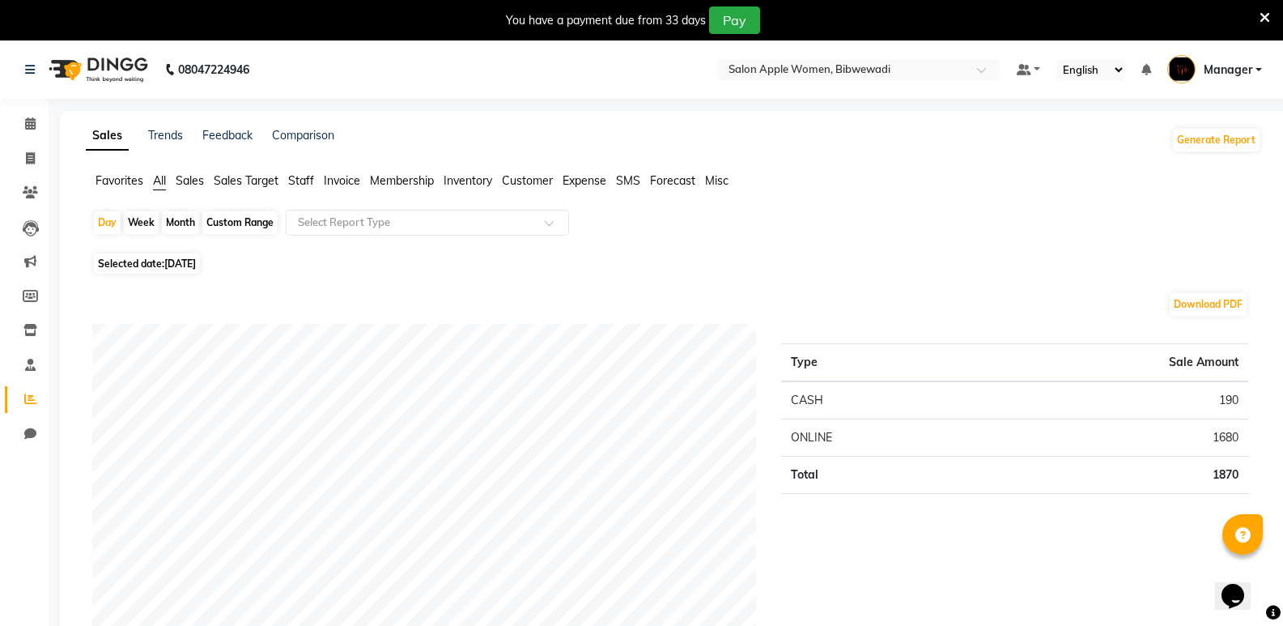
click at [30, 419] on li "Chat" at bounding box center [24, 434] width 49 height 35
click at [35, 432] on icon at bounding box center [30, 433] width 12 height 12
select select "100"
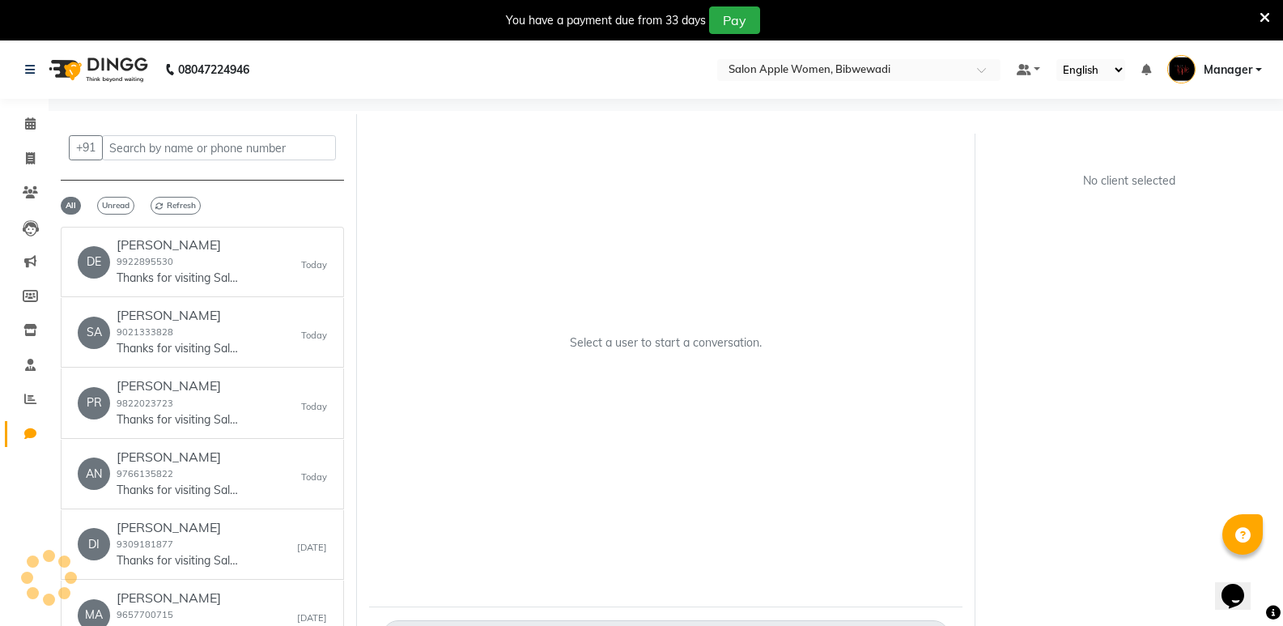
scroll to position [53, 0]
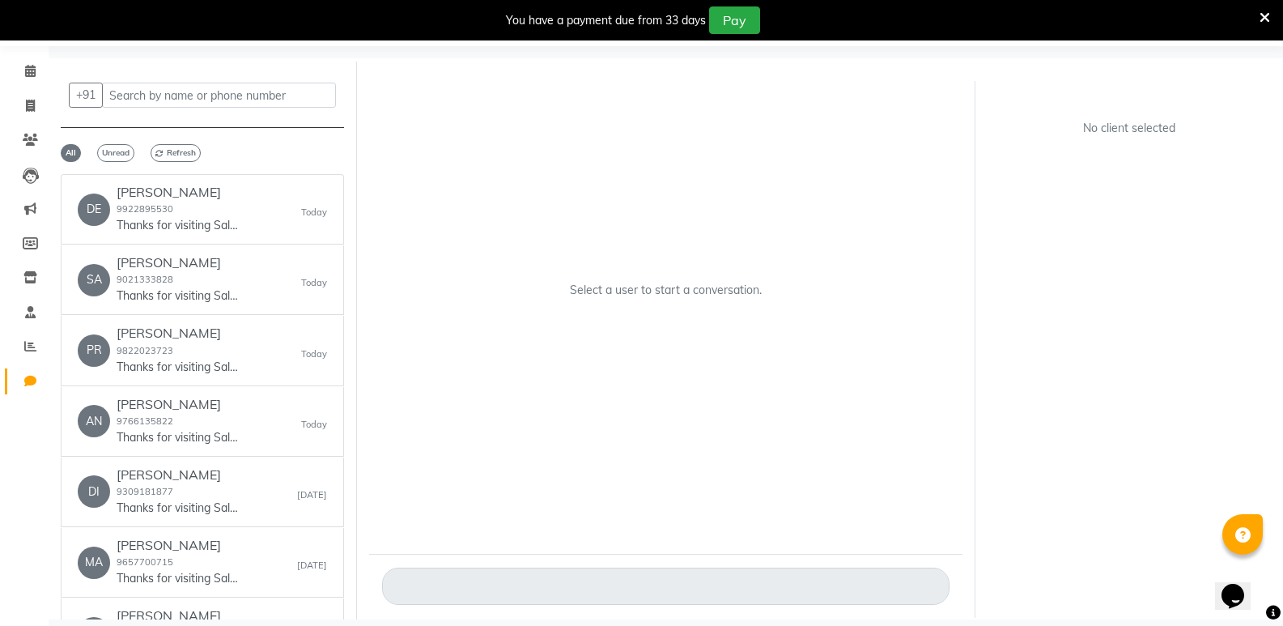
click at [235, 40] on b "08047224946" at bounding box center [213, 16] width 71 height 45
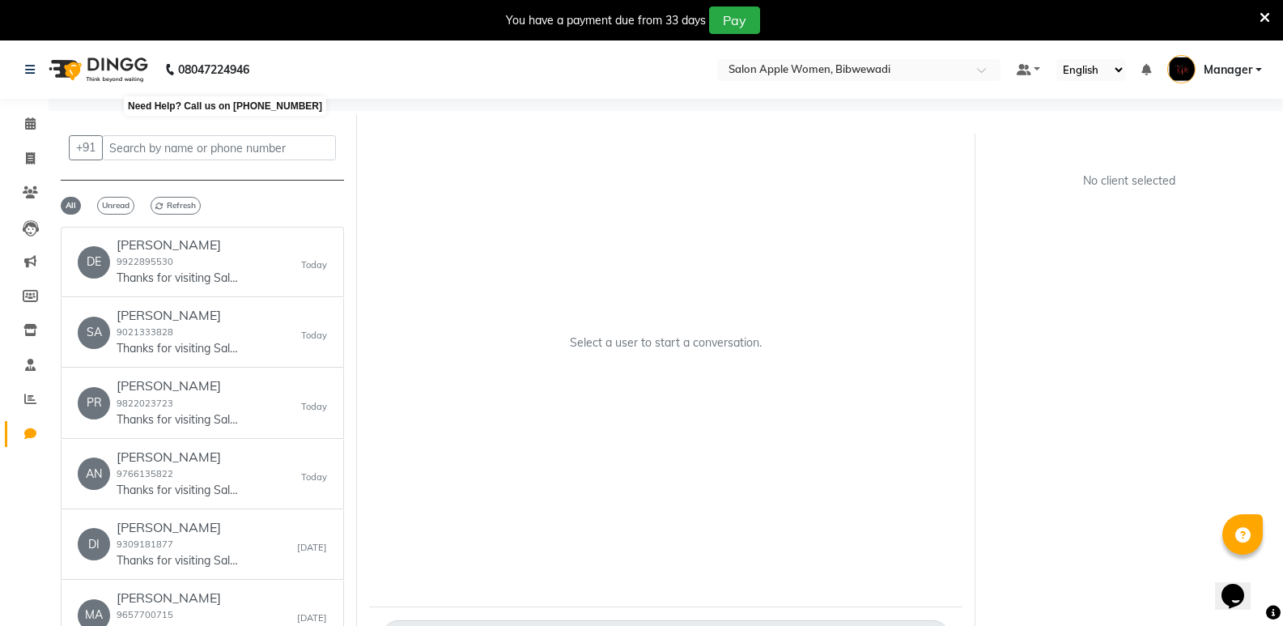
click at [236, 74] on b "08047224946" at bounding box center [213, 69] width 71 height 45
drag, startPoint x: 24, startPoint y: 122, endPoint x: 94, endPoint y: 117, distance: 69.9
click at [25, 122] on icon at bounding box center [30, 123] width 11 height 12
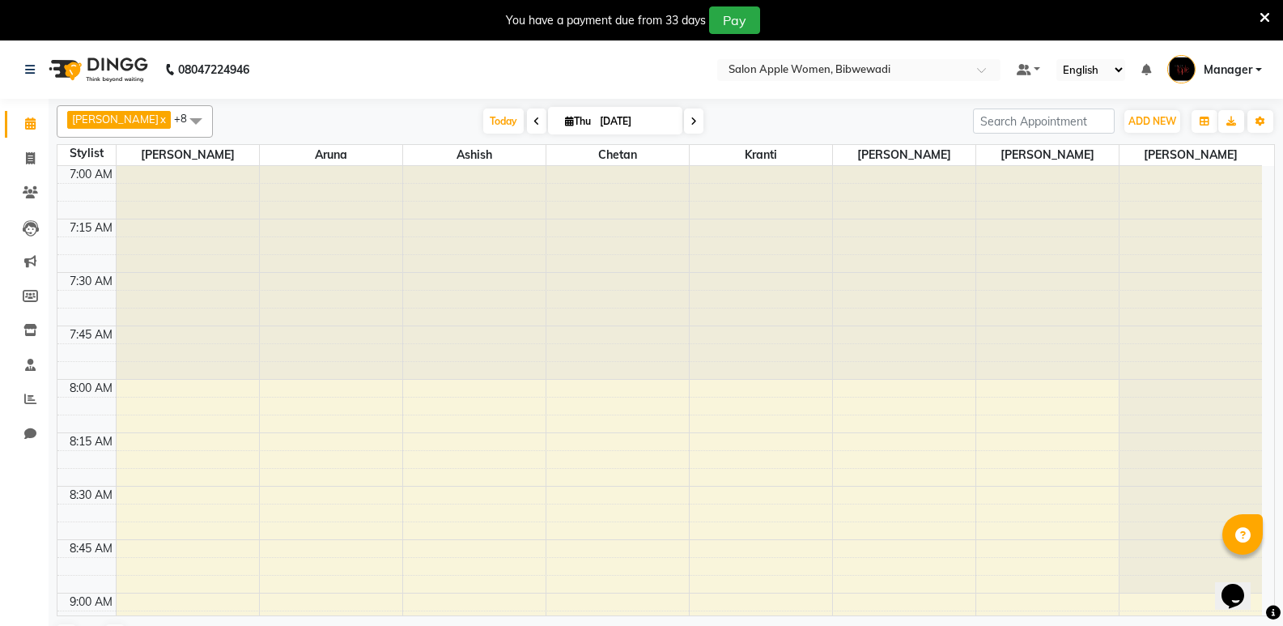
click at [1256, 66] on link "Manager" at bounding box center [1214, 70] width 95 height 27
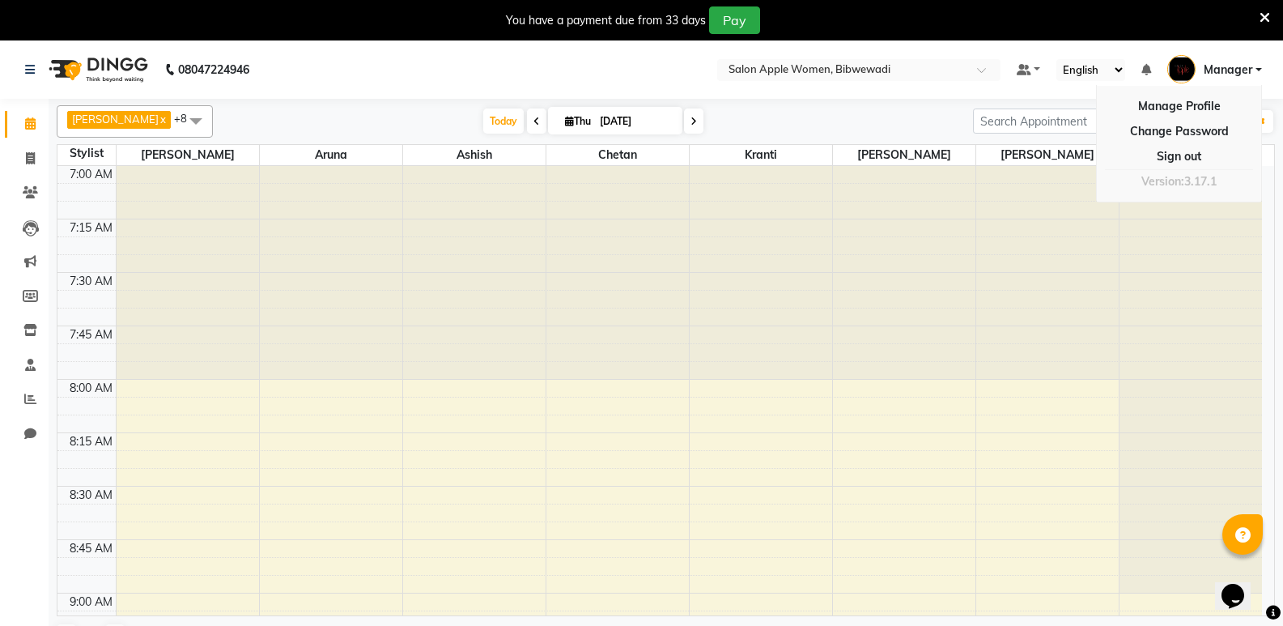
click at [1018, 261] on div at bounding box center [1047, 273] width 142 height 214
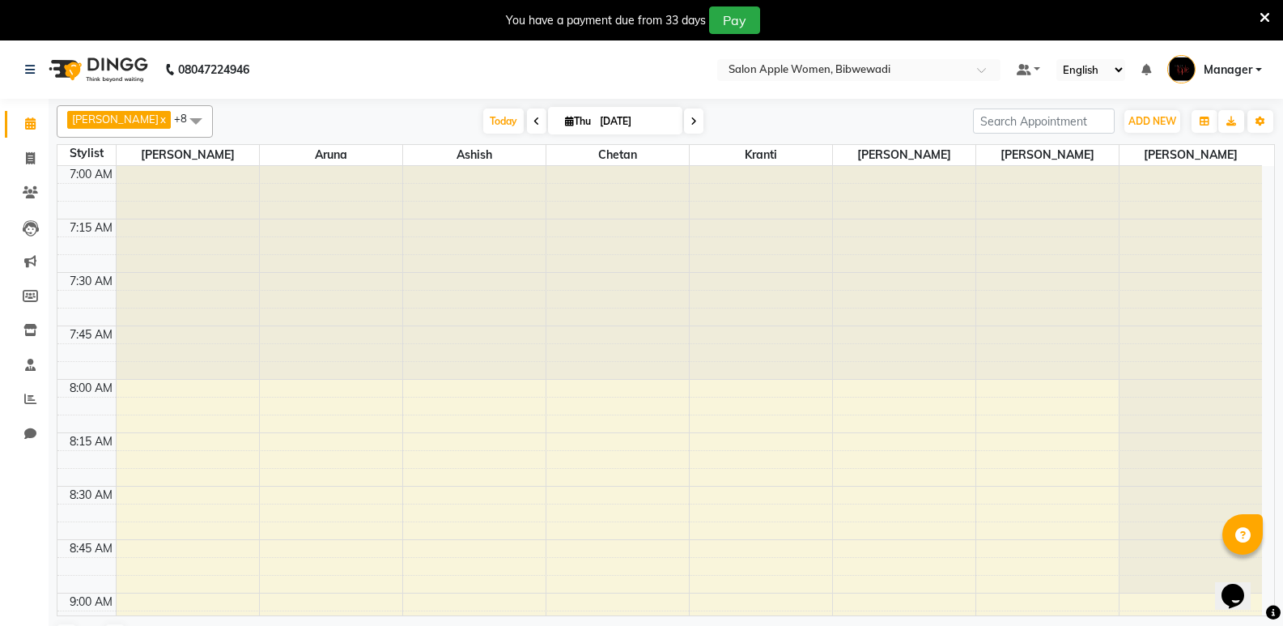
click at [1246, 593] on icon "Opens Chat This icon Opens the chat window." at bounding box center [1233, 596] width 26 height 26
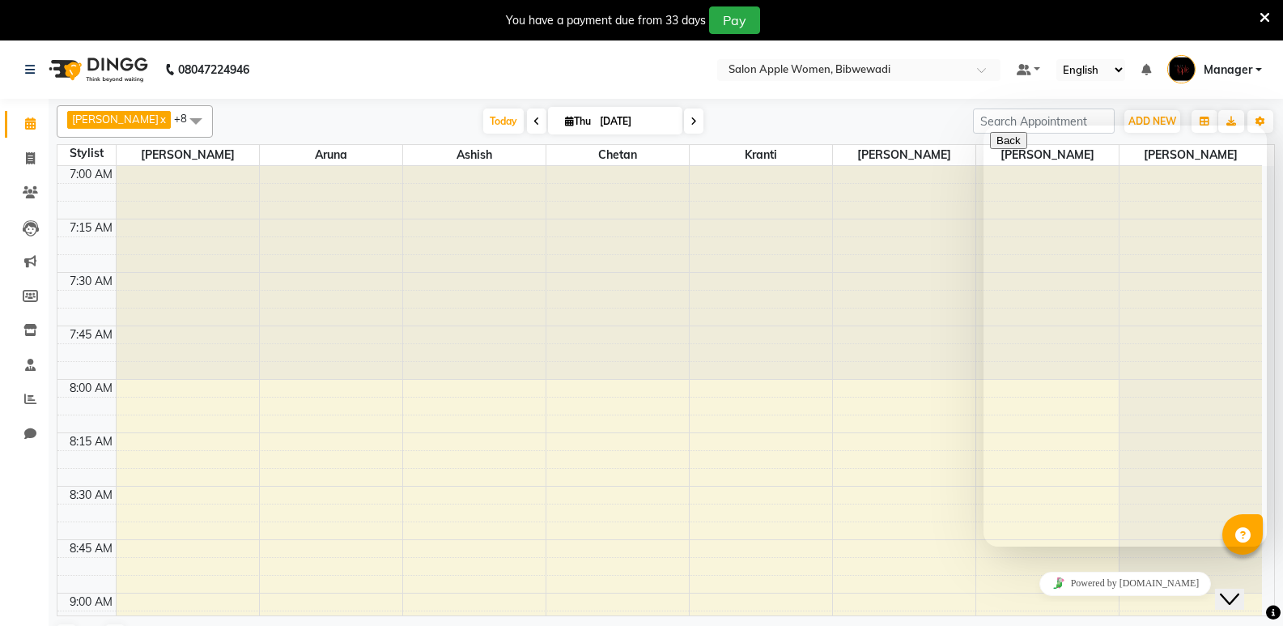
click at [1077, 604] on textarea at bounding box center [1063, 610] width 147 height 13
type textarea "hello"
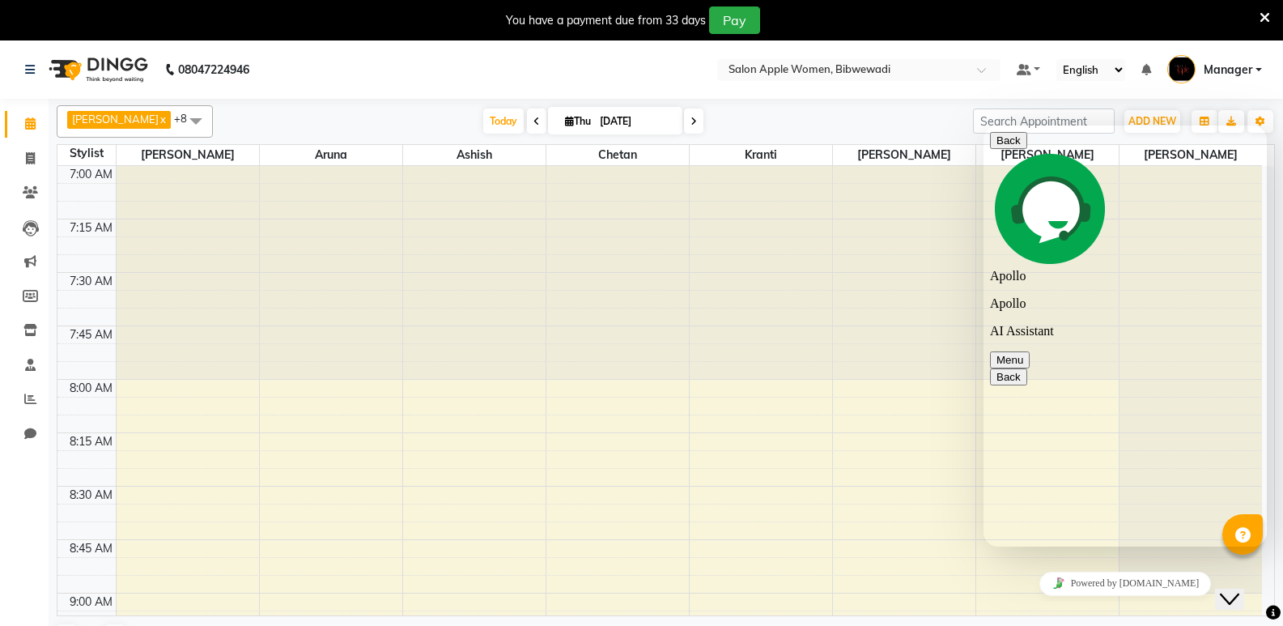
type textarea "How can i got monthly facial, haircut , highkights etc data by clients name"
click at [1239, 589] on div "Close Chat This icon closes the chat window." at bounding box center [1229, 598] width 19 height 19
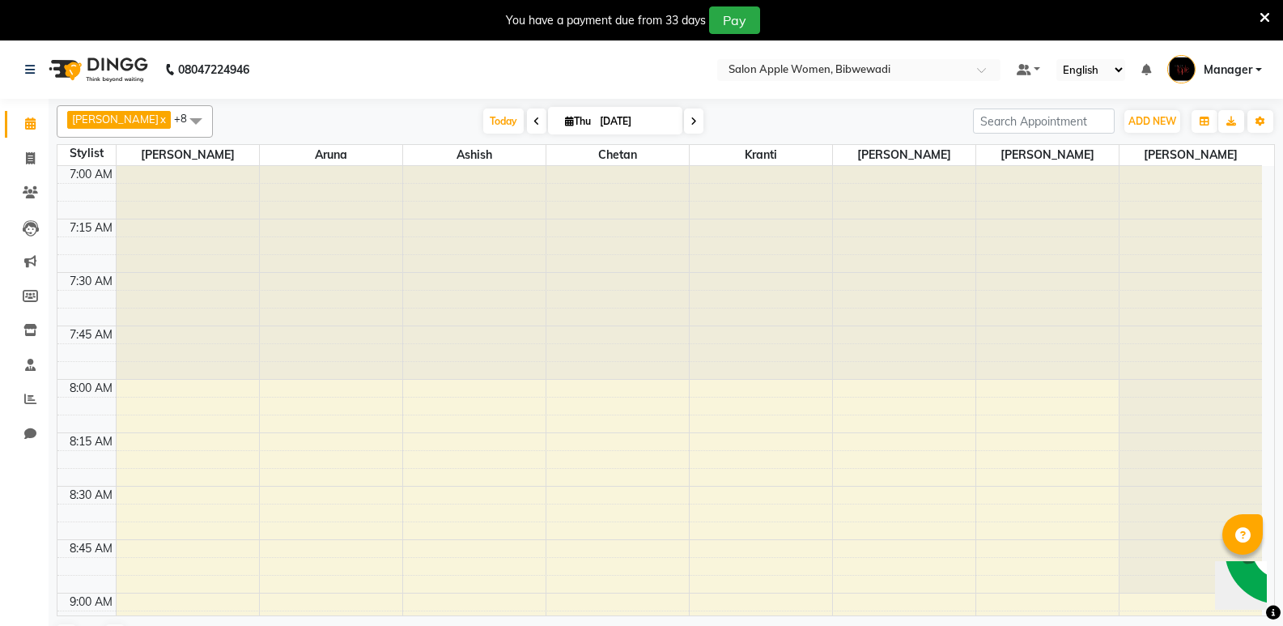
click at [1251, 585] on img "Chat widget" at bounding box center [1280, 549] width 120 height 120
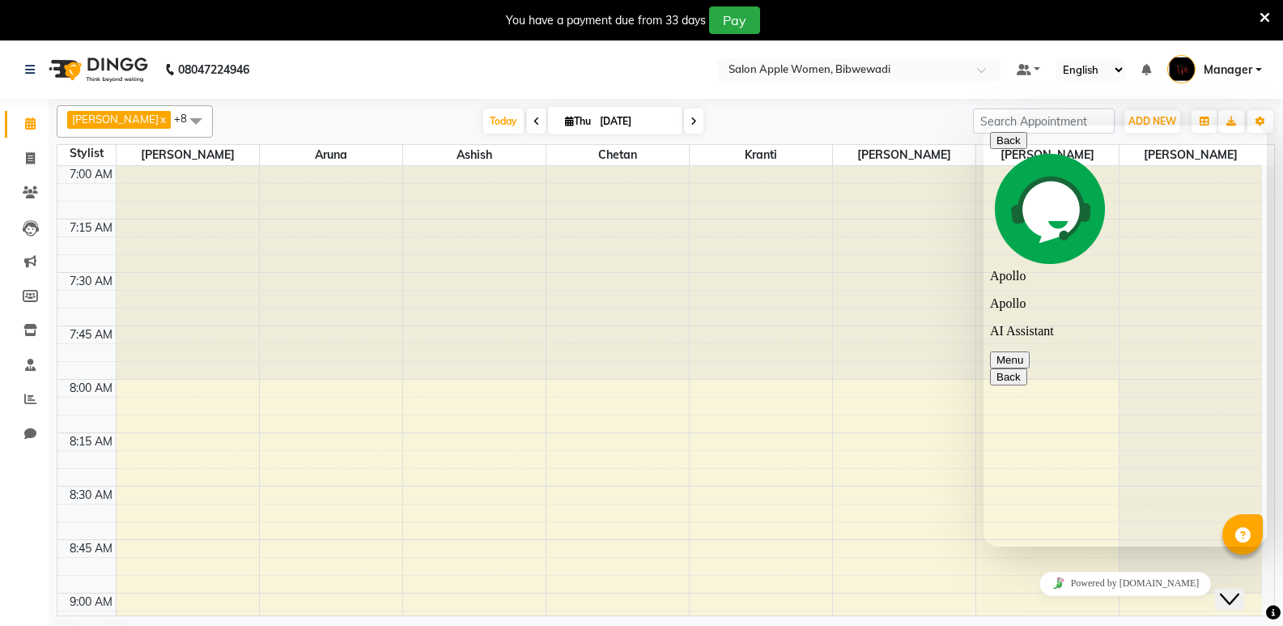
click at [868, 620] on div "[PERSON_NAME] x Aruna x Ashish x Chetan x Kranti x [PERSON_NAME] x [PERSON_NAME…" at bounding box center [666, 379] width 1218 height 561
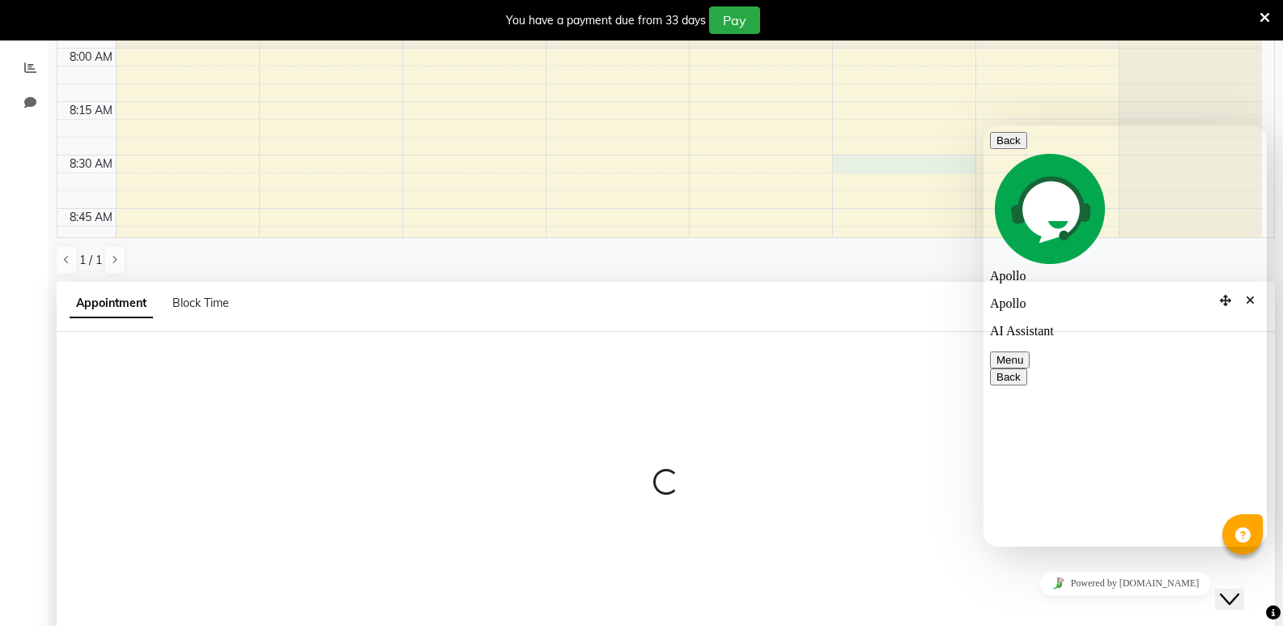
scroll to position [355, 0]
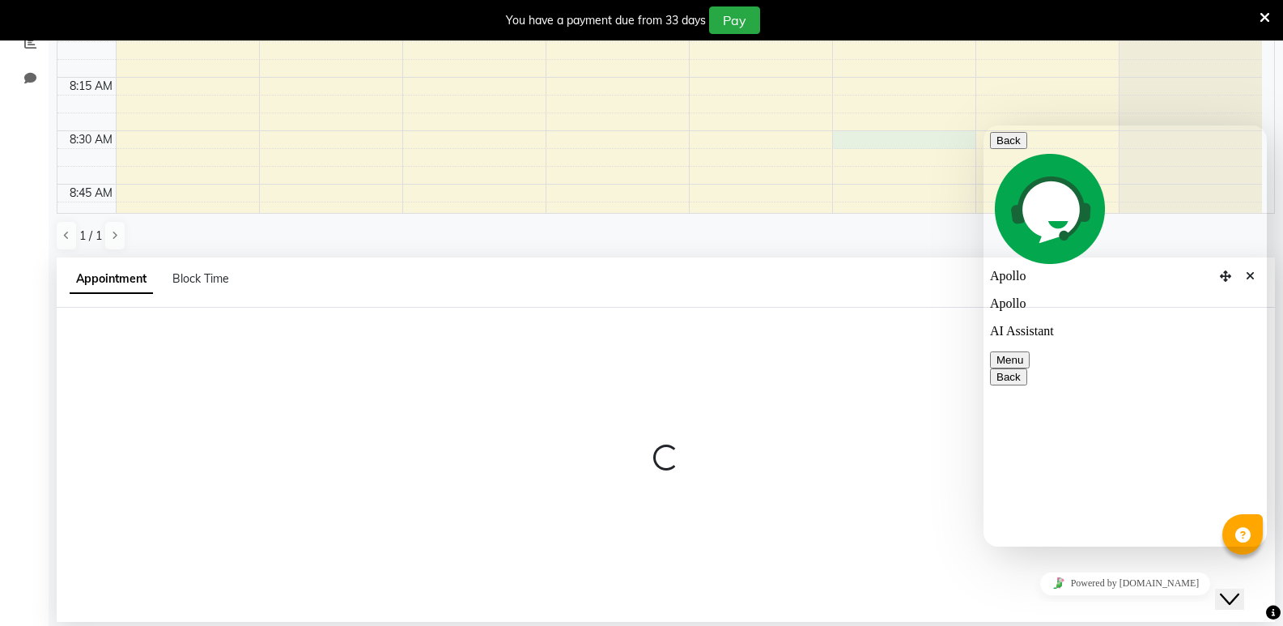
select select "60364"
select select "510"
select select "tentative"
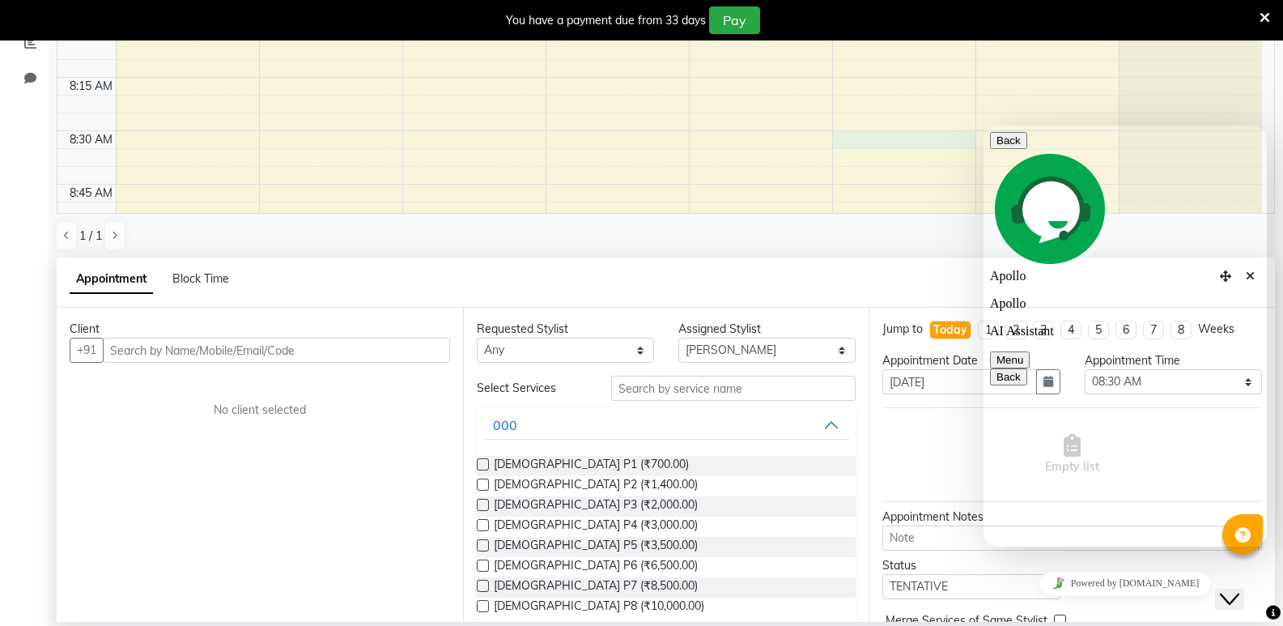
click at [1004, 145] on button "Back" at bounding box center [1008, 140] width 37 height 17
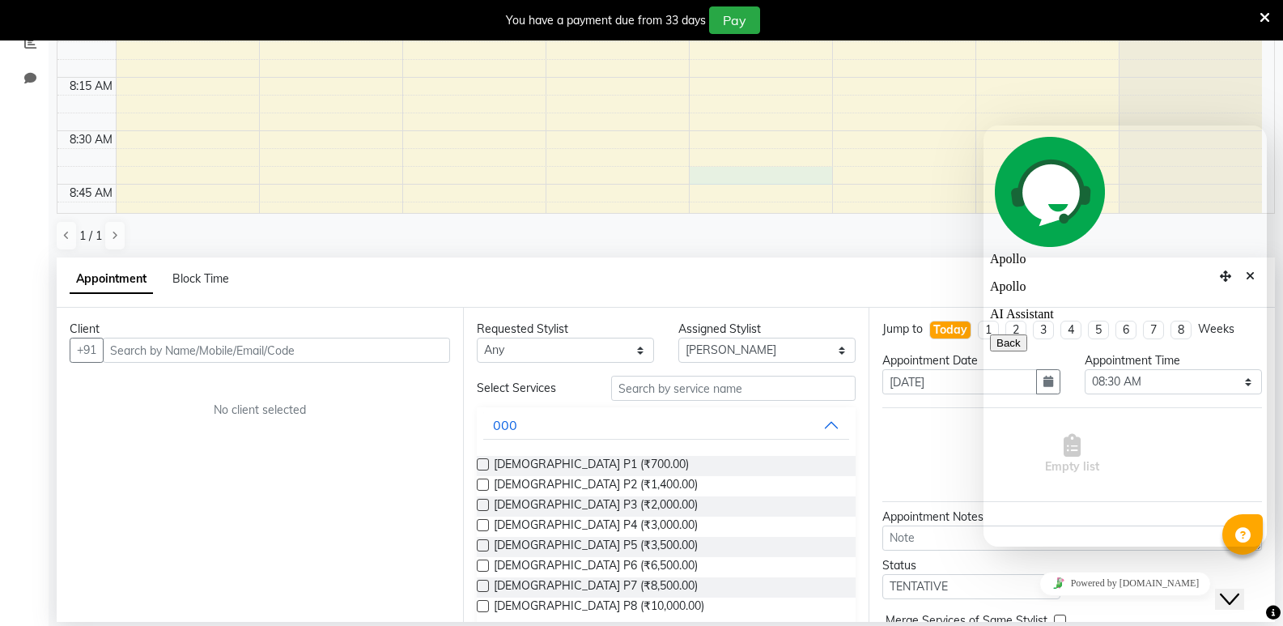
scroll to position [114, 0]
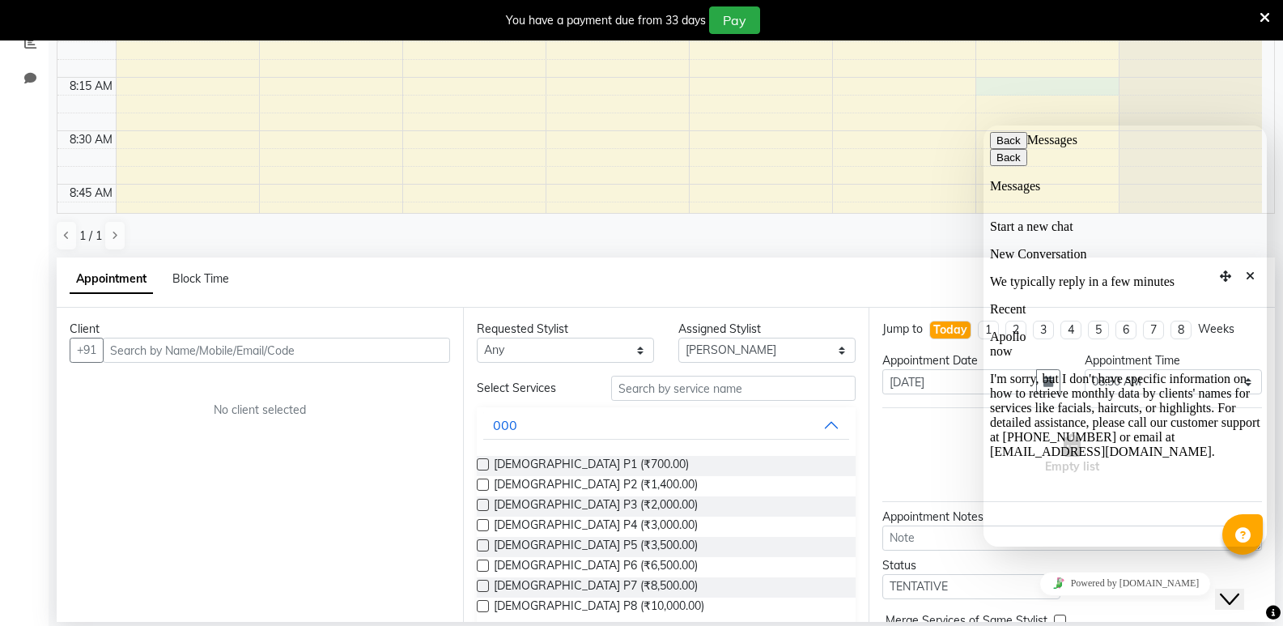
click at [1239, 589] on button "Close Chat This icon closes the chat window." at bounding box center [1229, 599] width 29 height 21
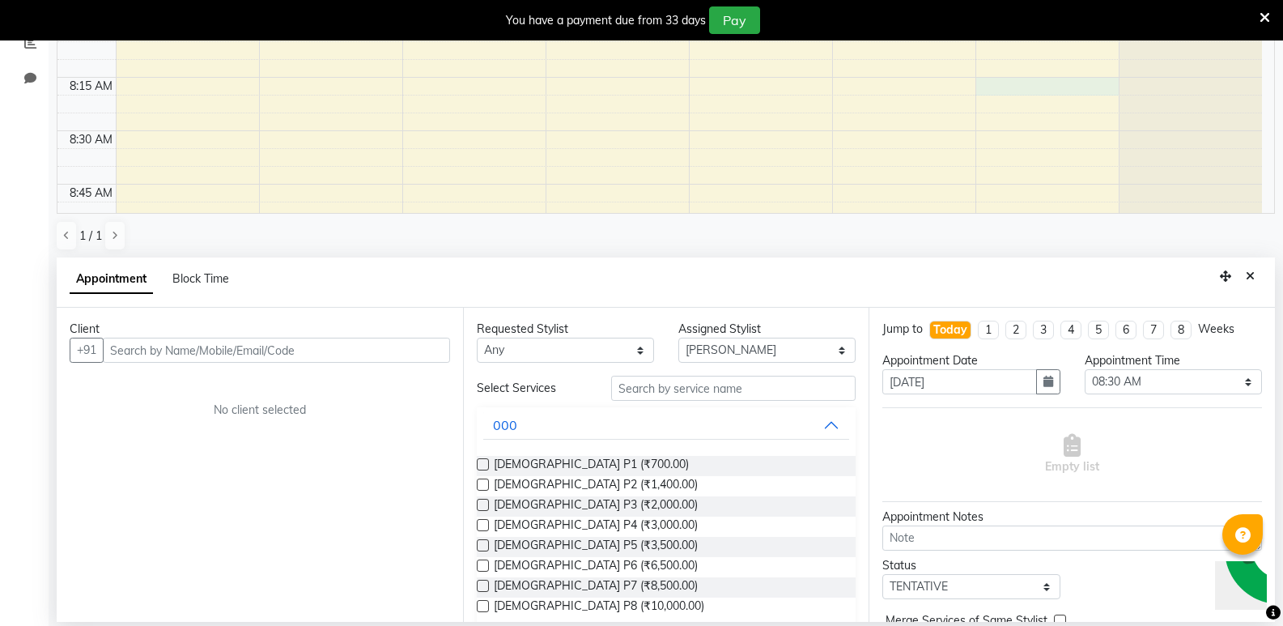
click at [1244, 527] on span at bounding box center [1242, 534] width 15 height 19
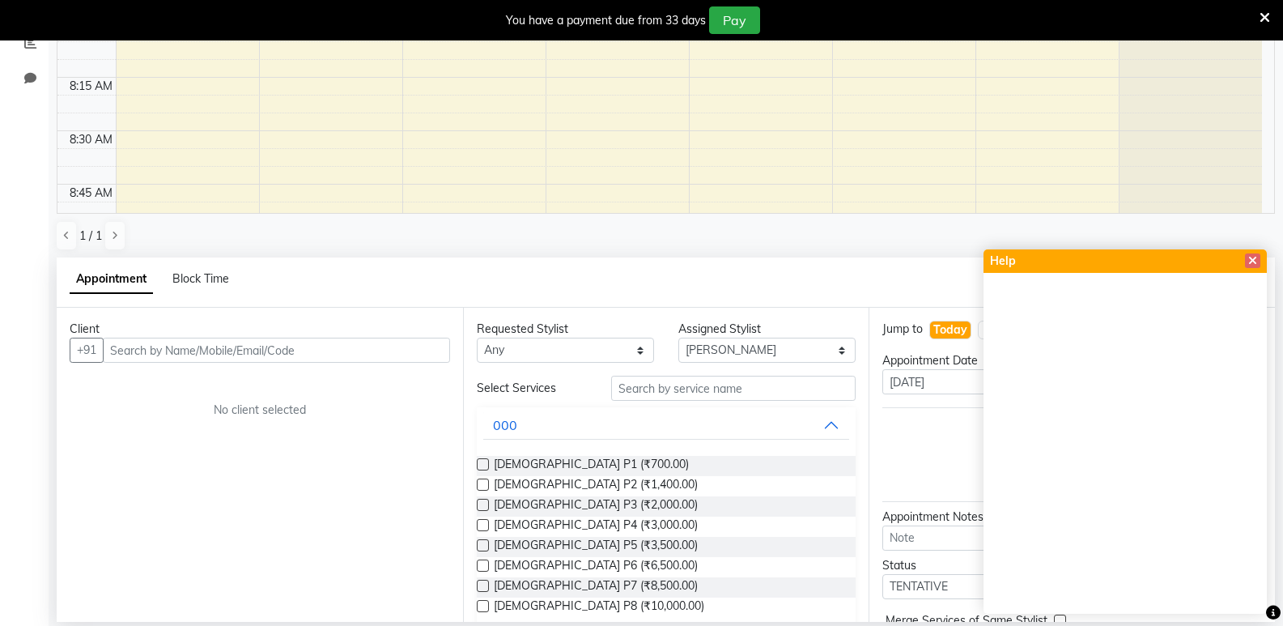
scroll to position [81, 0]
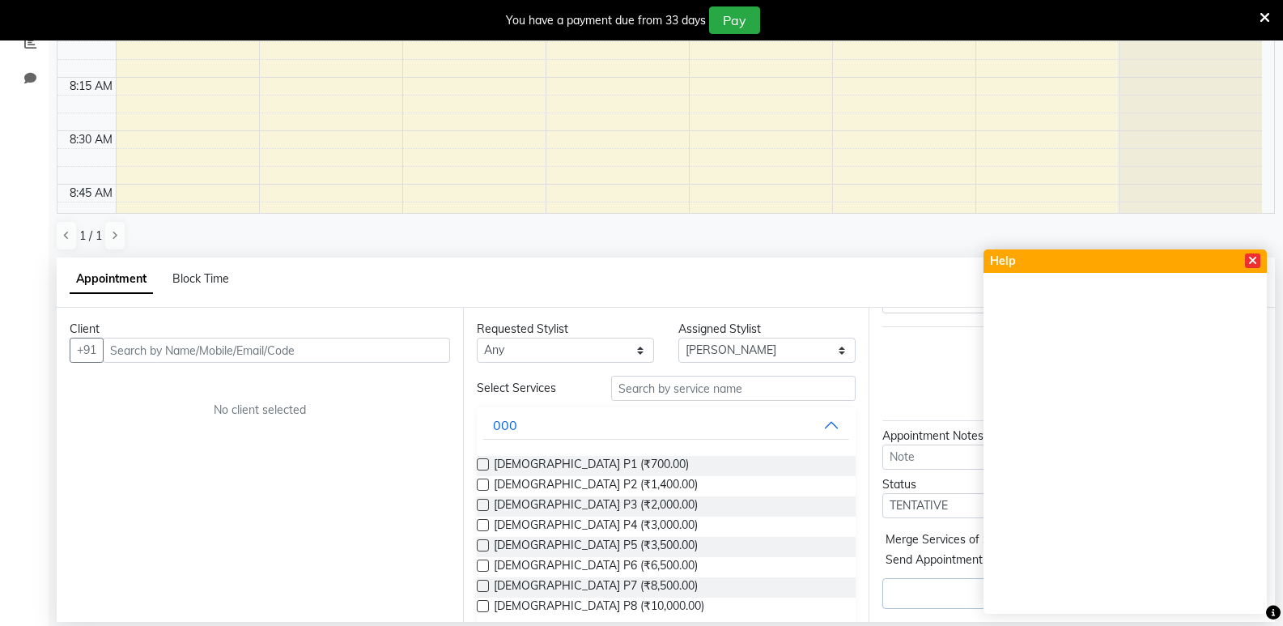
click at [1253, 259] on icon at bounding box center [1252, 260] width 9 height 11
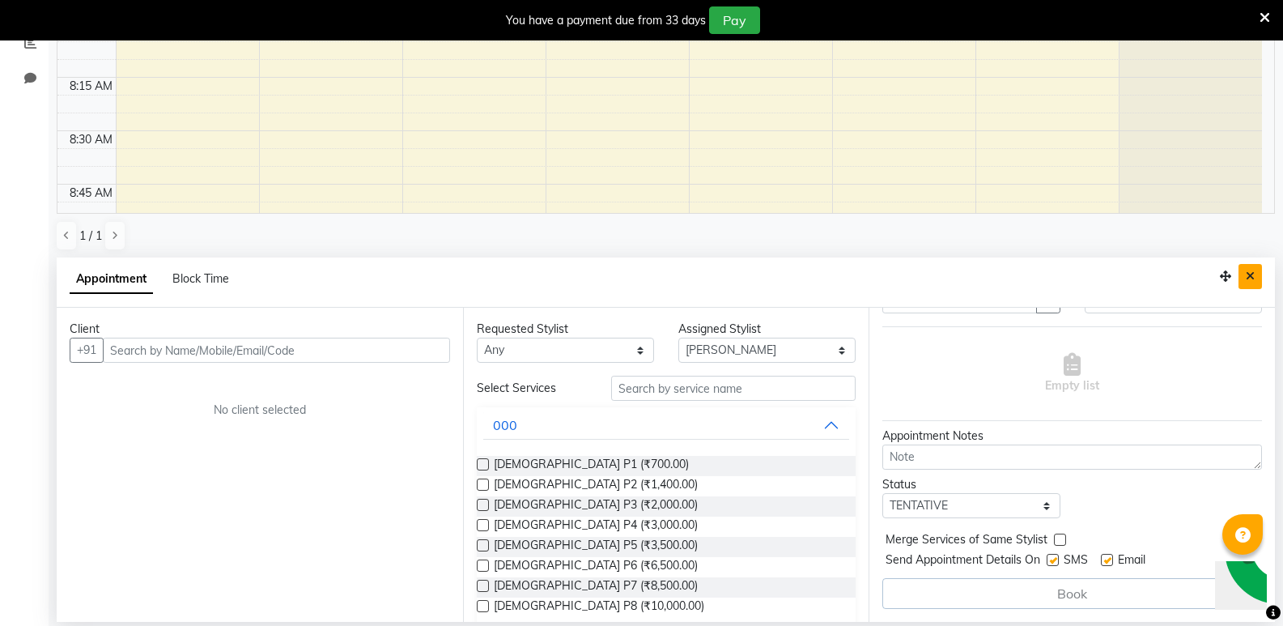
click at [1253, 277] on icon "Close" at bounding box center [1250, 275] width 9 height 11
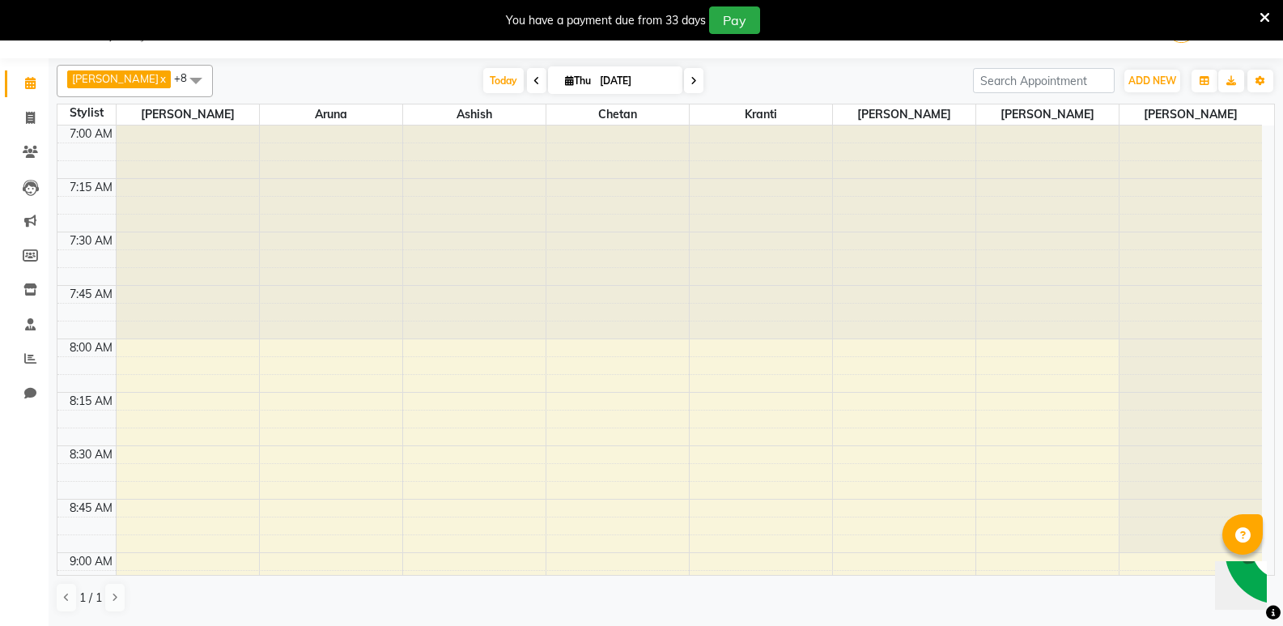
scroll to position [0, 0]
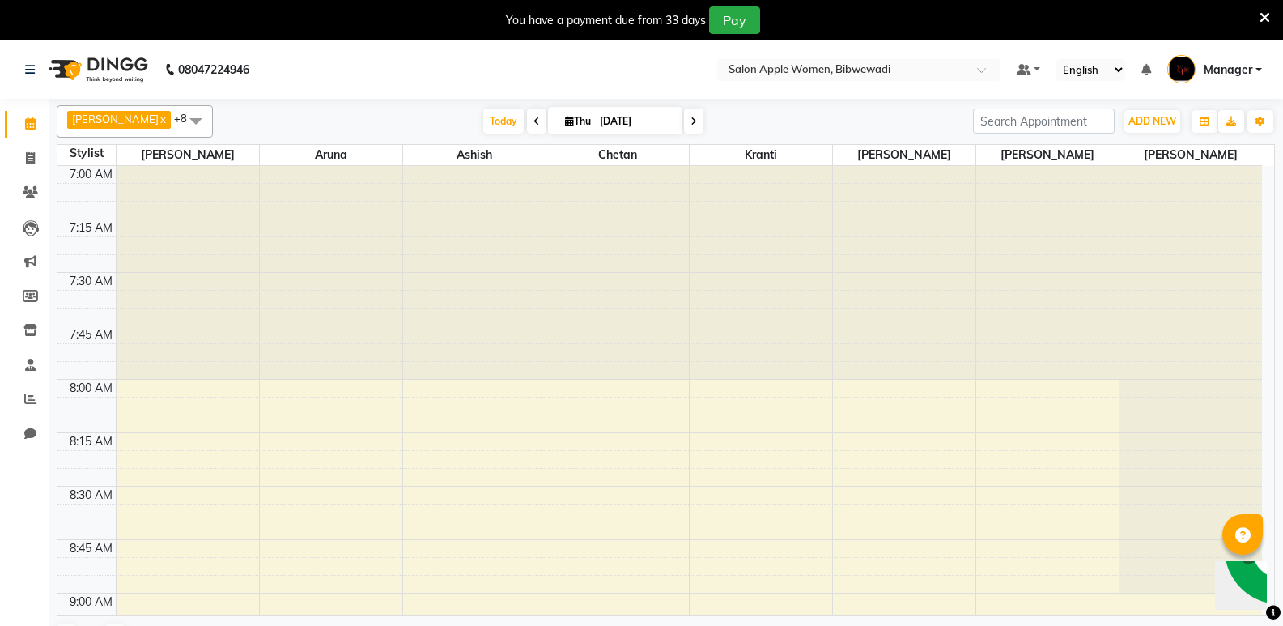
click at [17, 63] on div "08047224946" at bounding box center [137, 69] width 249 height 45
click at [28, 64] on icon at bounding box center [30, 69] width 10 height 11
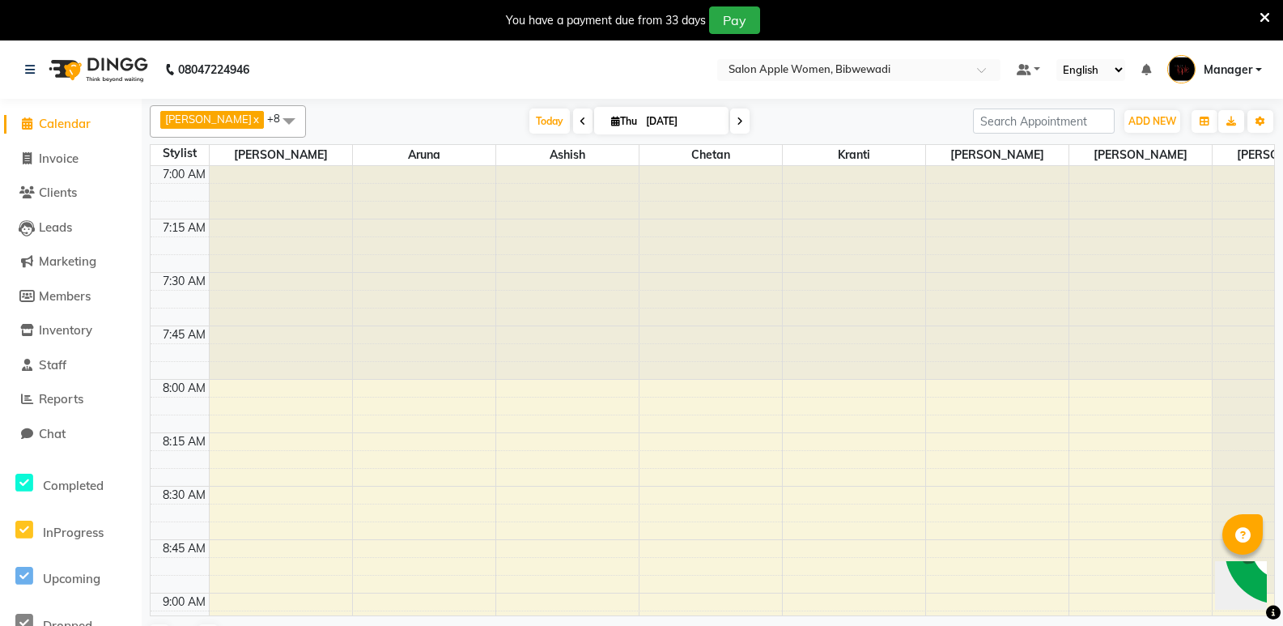
click at [399, 121] on div "[DATE] [DATE]" at bounding box center [639, 121] width 651 height 24
click at [83, 398] on span "Reports" at bounding box center [61, 398] width 45 height 15
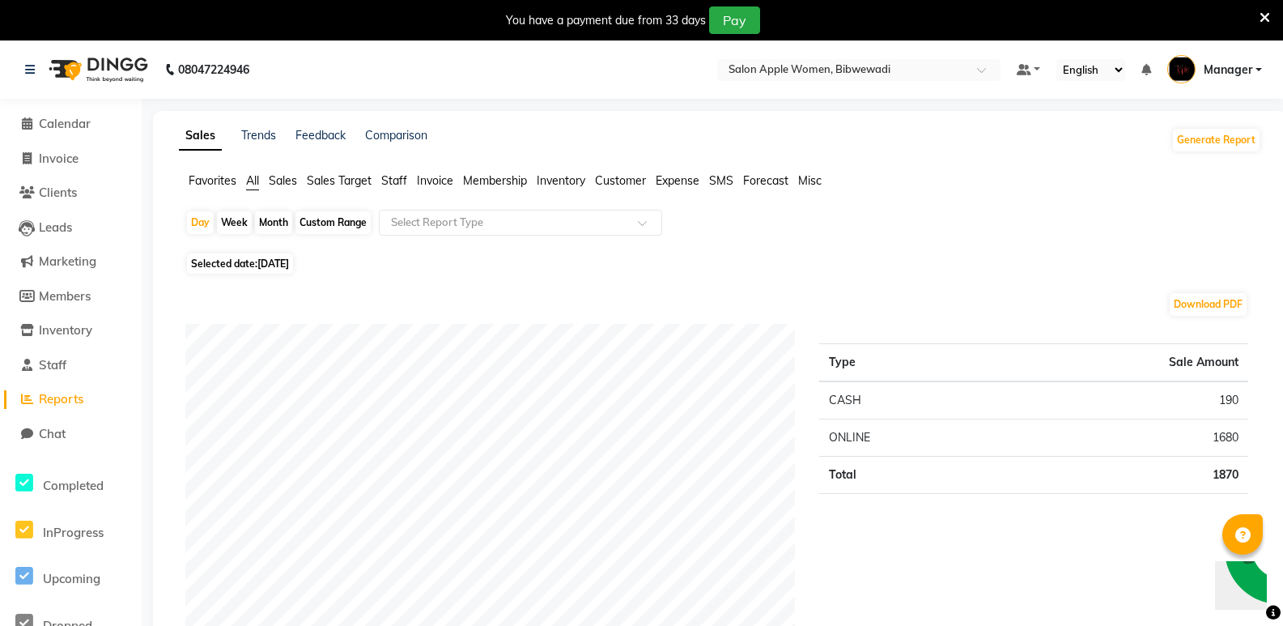
click at [274, 222] on div "Month" at bounding box center [273, 222] width 37 height 23
select select "9"
select select "2025"
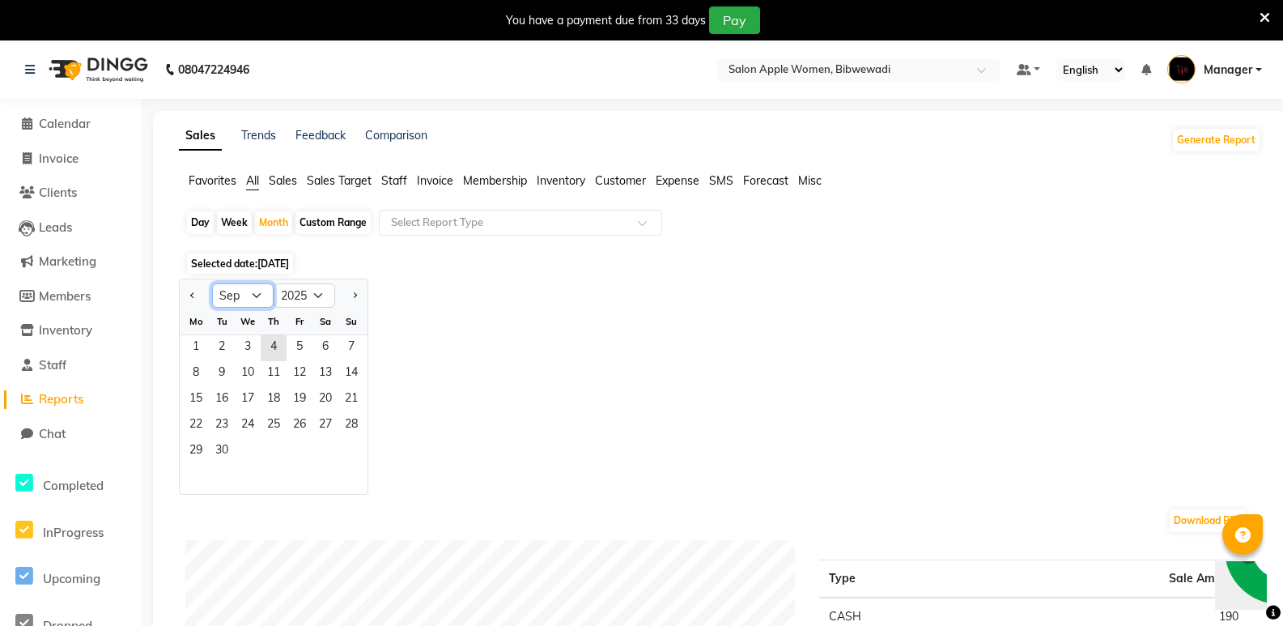
click at [253, 302] on select "Jan Feb Mar Apr May Jun [DATE] Aug Sep Oct Nov Dec" at bounding box center [243, 295] width 62 height 24
select select "8"
click at [212, 283] on select "Jan Feb Mar Apr May Jun [DATE] Aug Sep Oct Nov Dec" at bounding box center [243, 295] width 62 height 24
click at [288, 341] on span "1" at bounding box center [300, 348] width 26 height 26
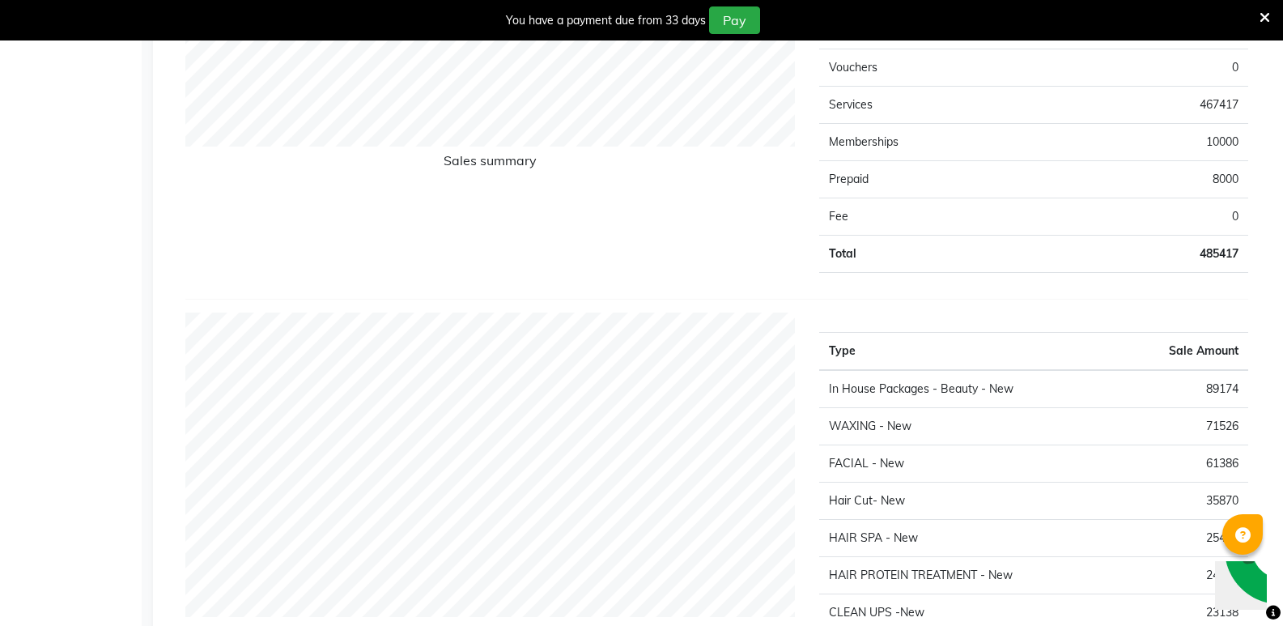
scroll to position [1295, 0]
click at [1100, 385] on td "In House Packages - Beauty - New" at bounding box center [968, 387] width 299 height 38
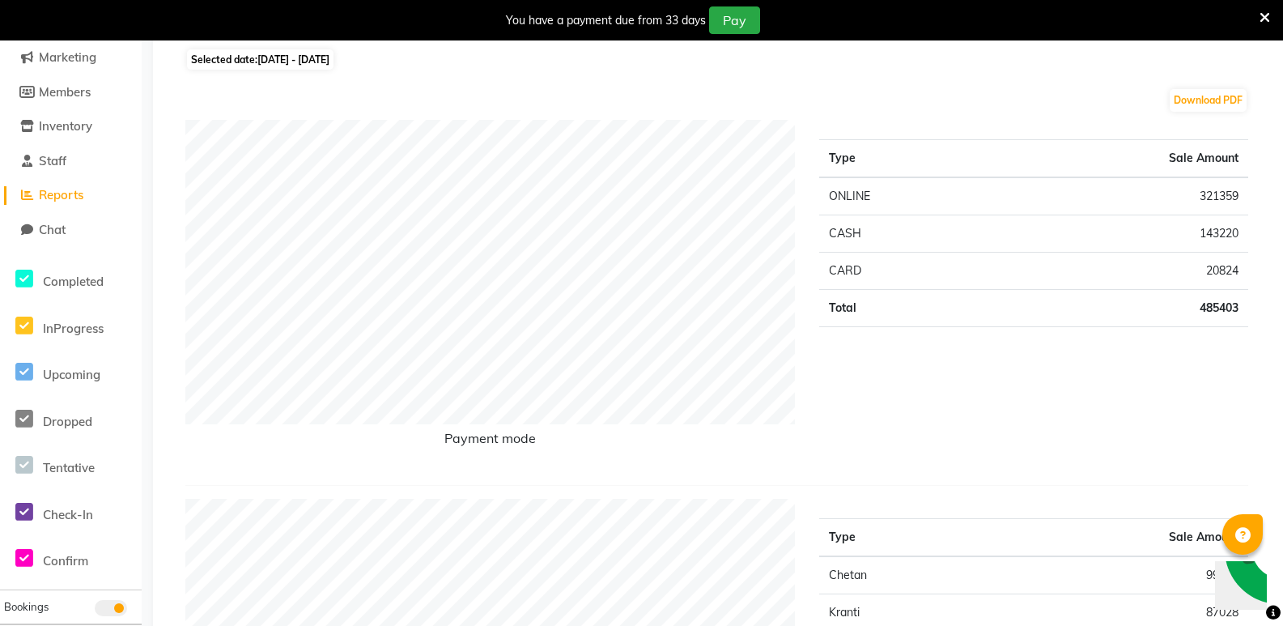
scroll to position [0, 0]
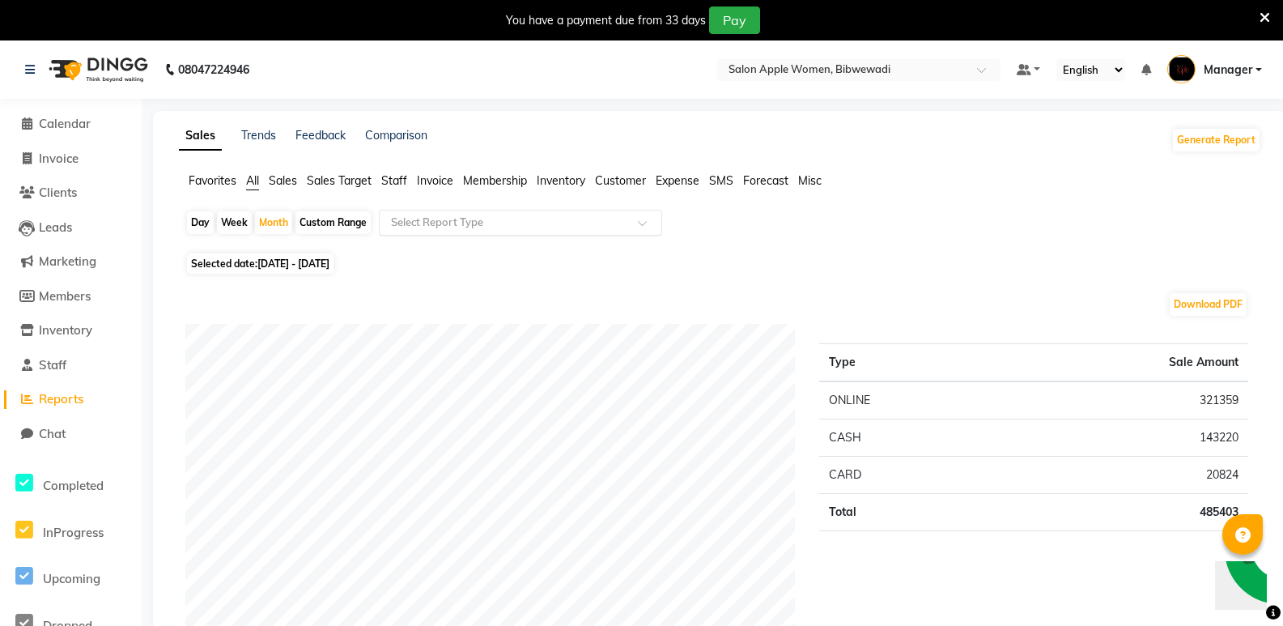
click at [457, 217] on input "text" at bounding box center [504, 223] width 233 height 16
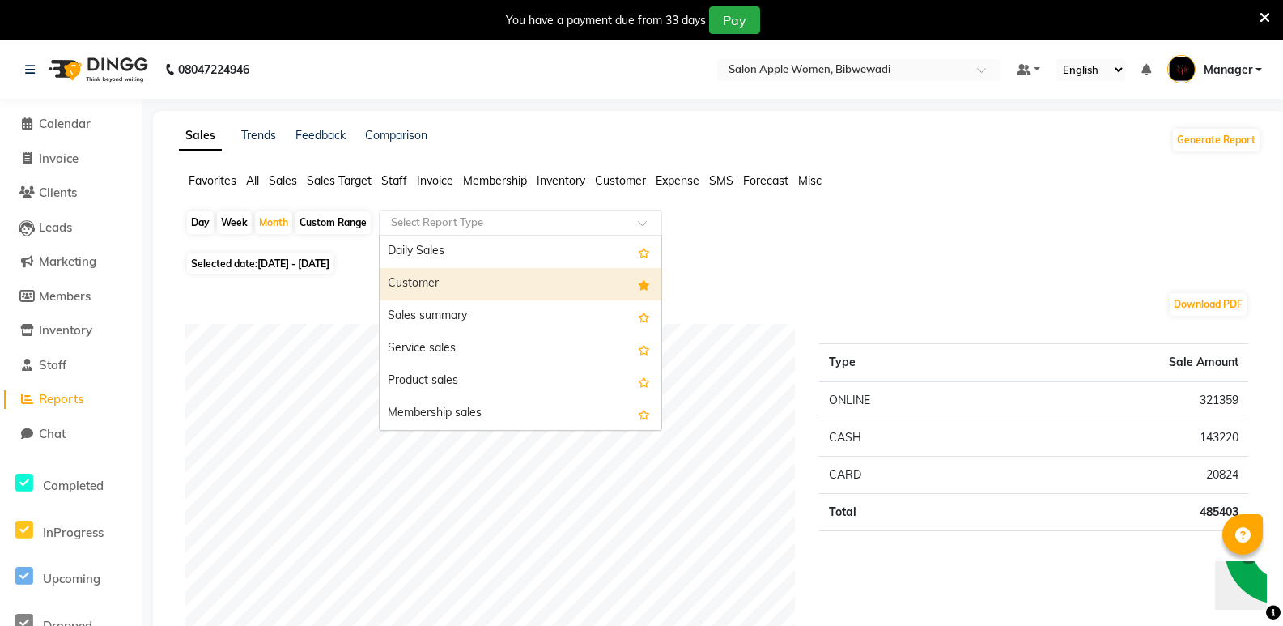
click at [476, 277] on div "Customer" at bounding box center [521, 284] width 282 height 32
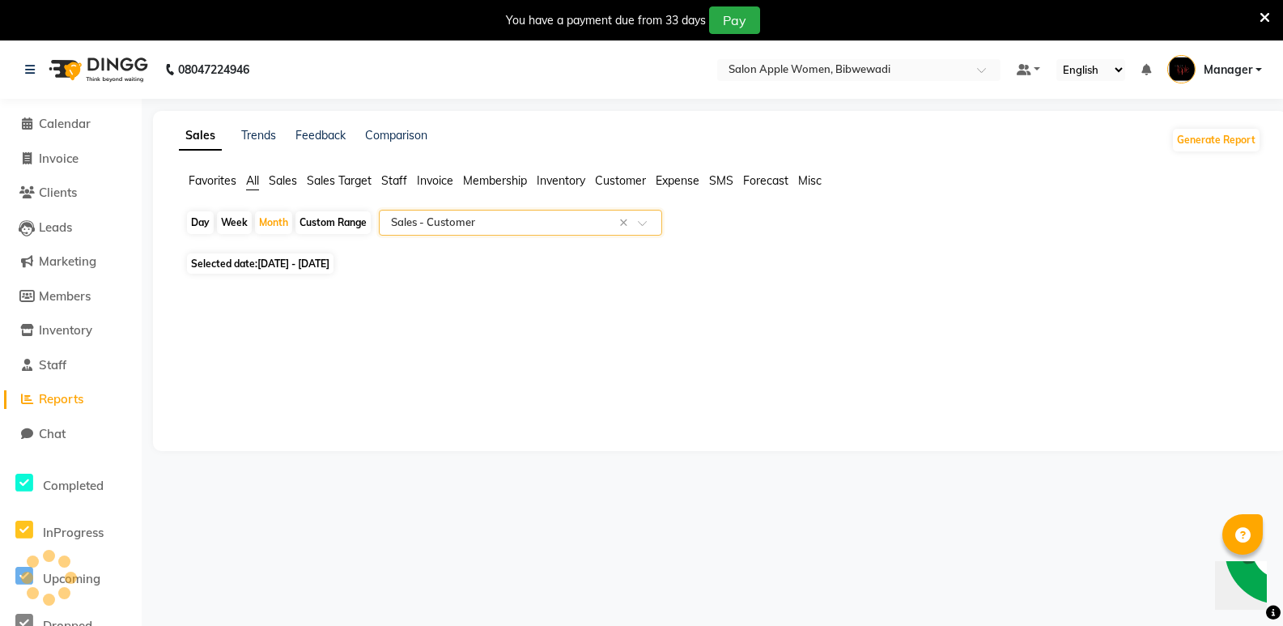
select select "full_report"
select select "csv"
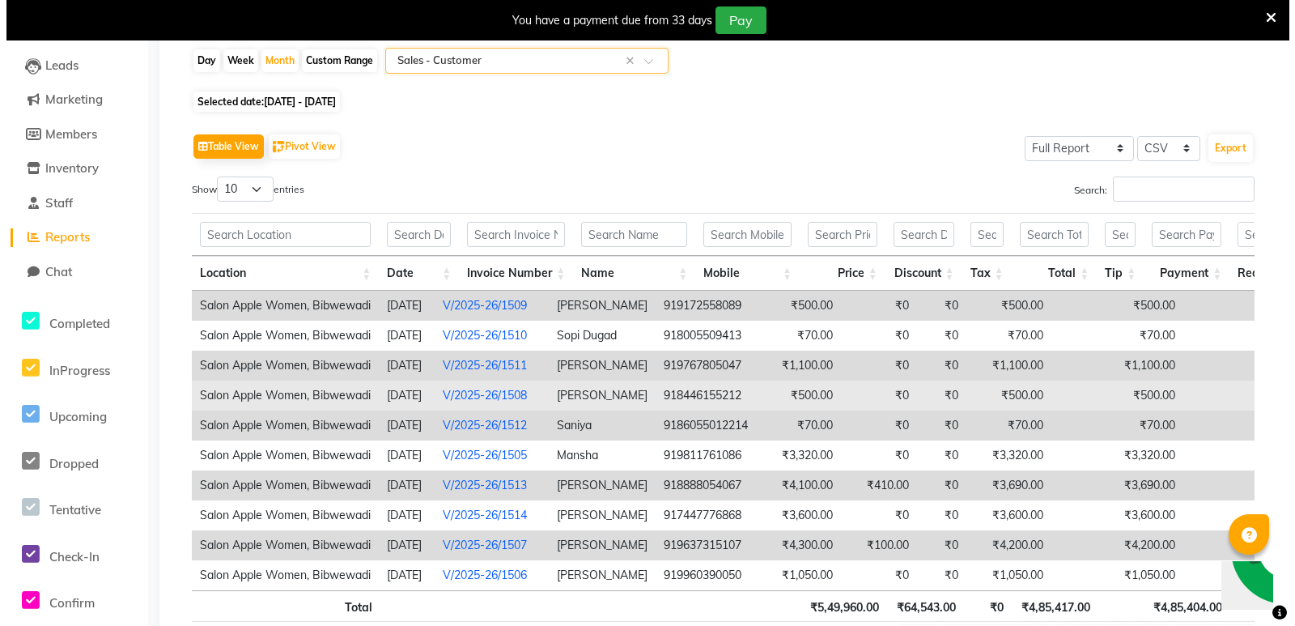
scroll to position [243, 0]
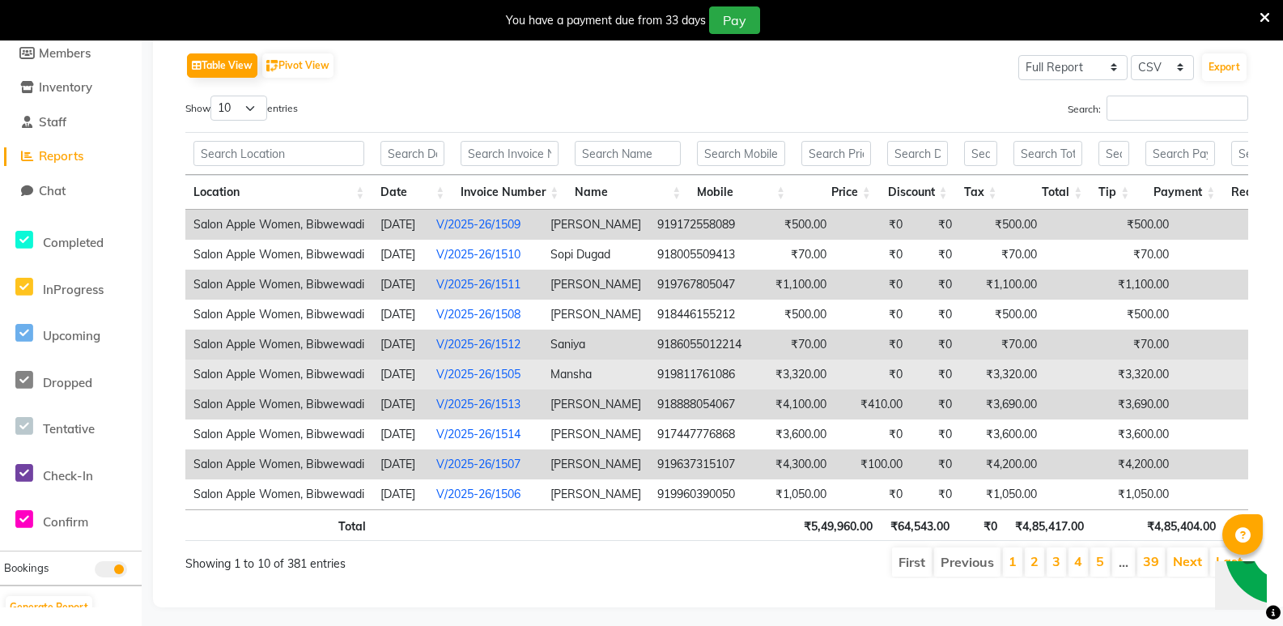
click at [825, 368] on td "₹3,320.00" at bounding box center [792, 374] width 85 height 30
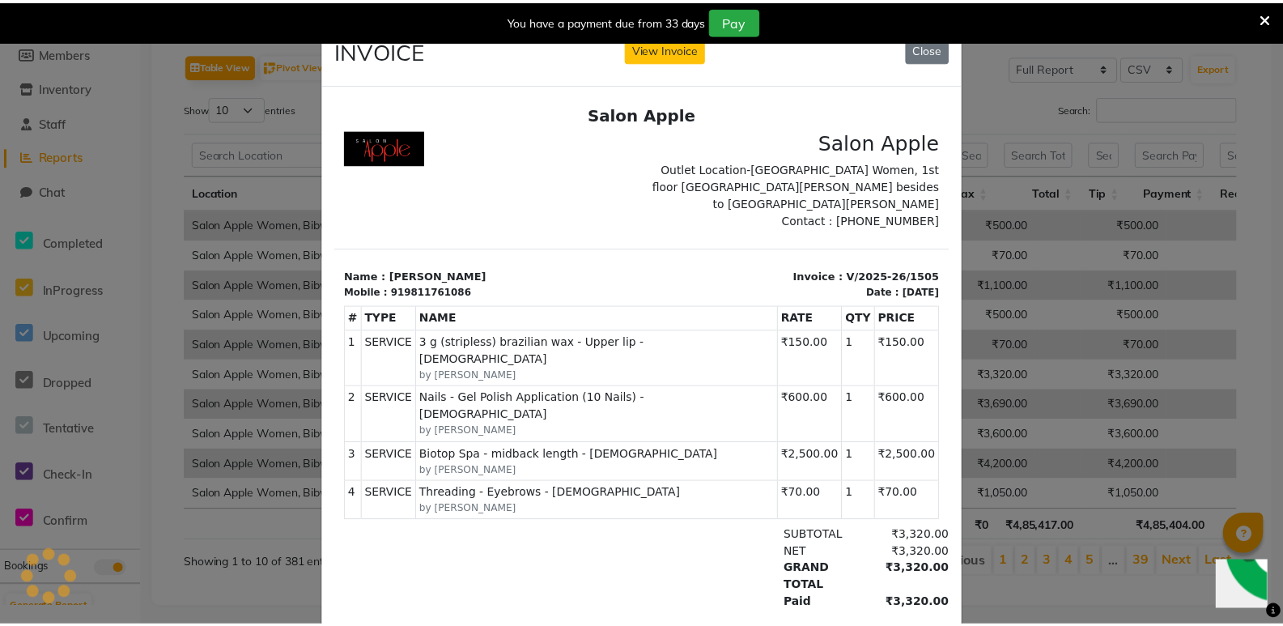
scroll to position [0, 0]
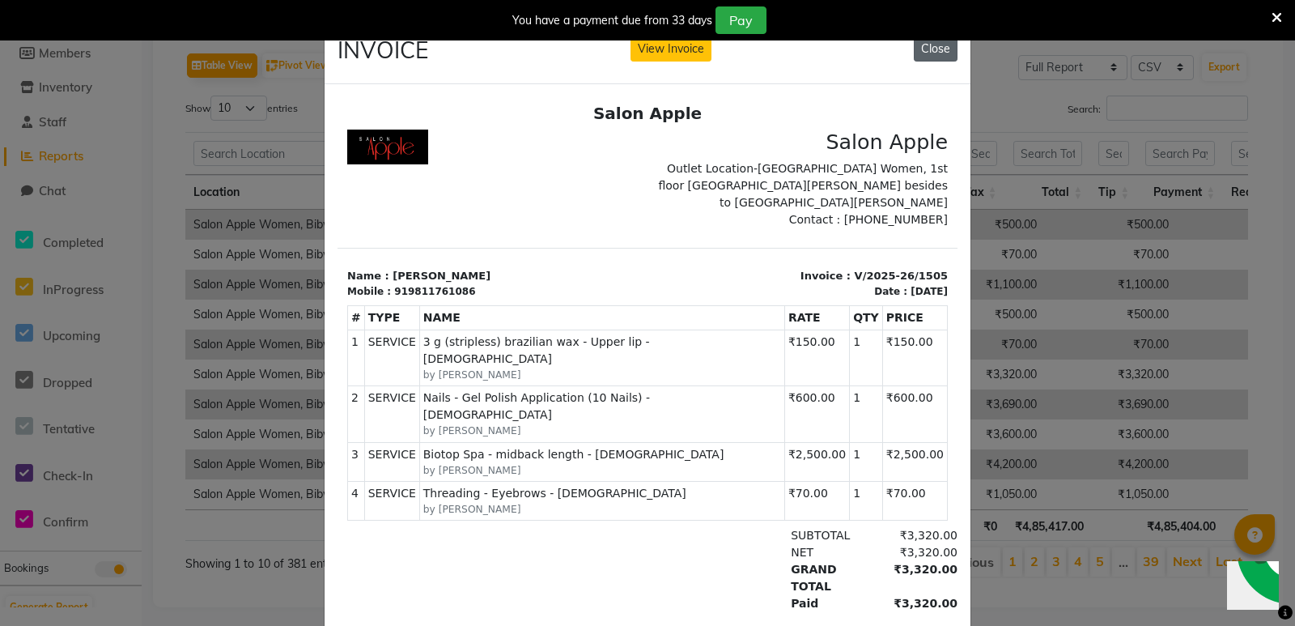
click at [931, 49] on button "Close" at bounding box center [936, 48] width 44 height 25
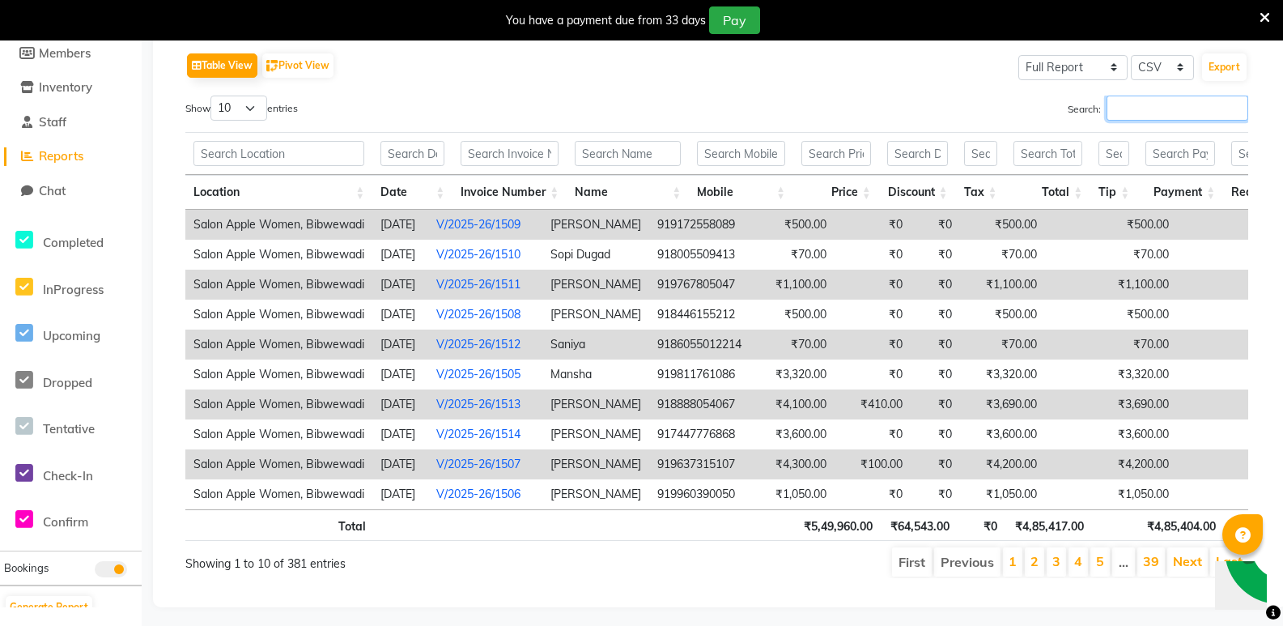
click at [1124, 113] on input "Search:" at bounding box center [1178, 108] width 142 height 25
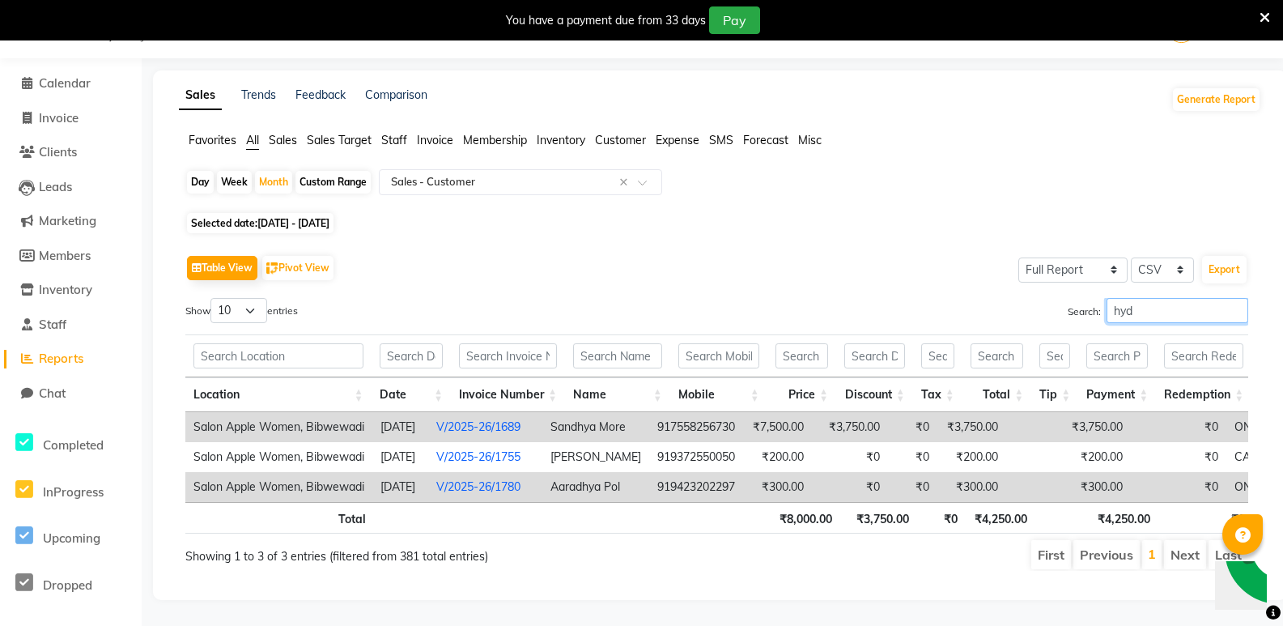
scroll to position [40, 0]
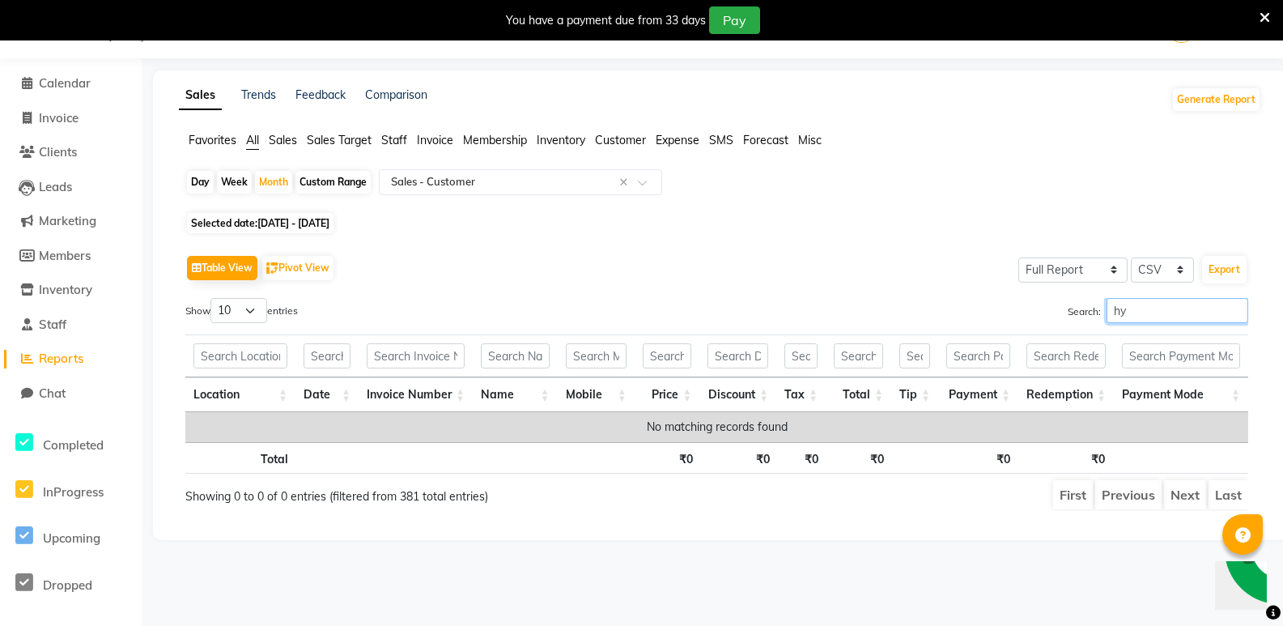
type input "h"
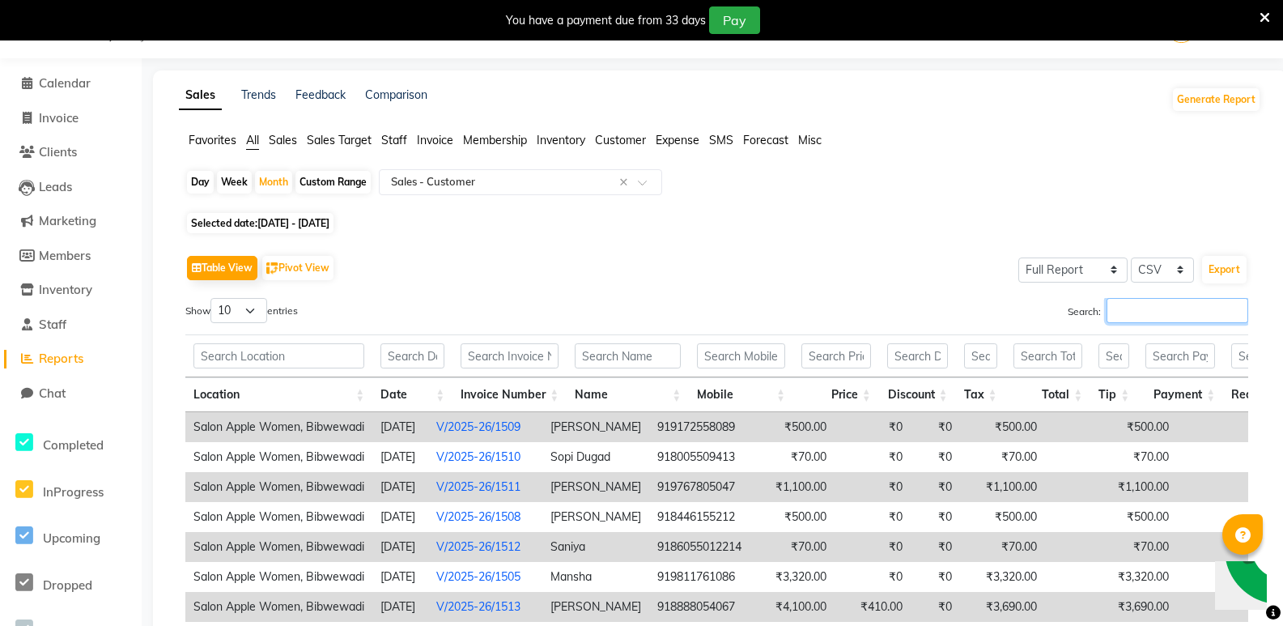
scroll to position [243, 0]
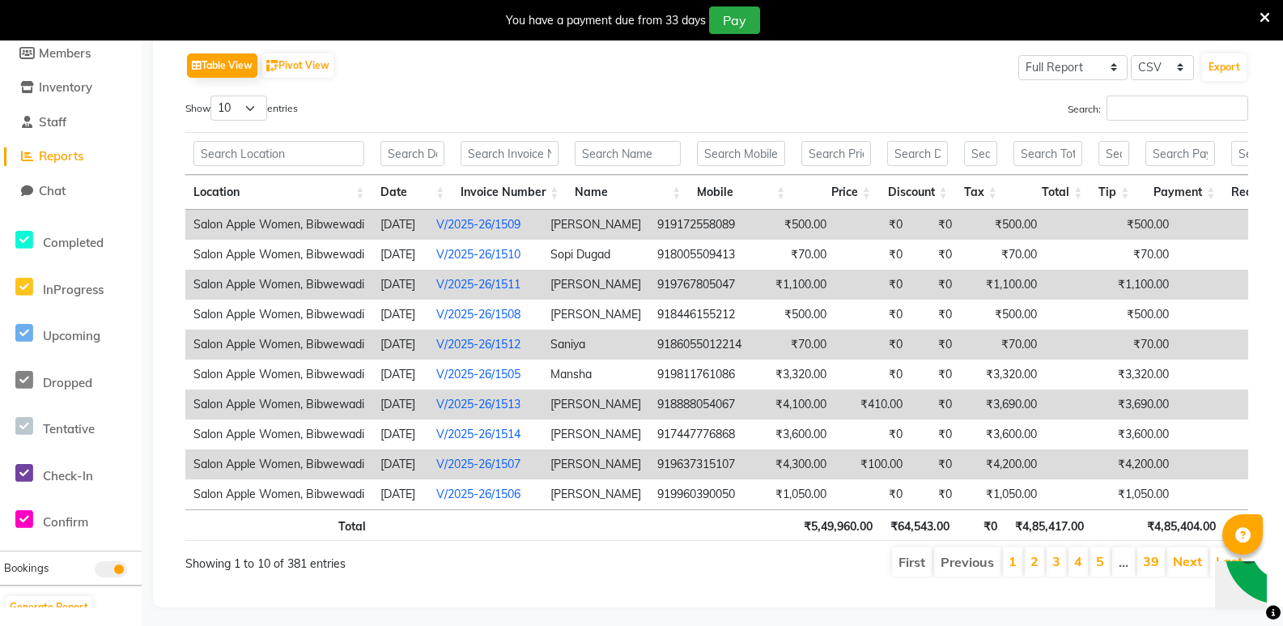
drag, startPoint x: 1062, startPoint y: 53, endPoint x: 1065, endPoint y: 71, distance: 18.1
click at [1064, 56] on div "Select Full Report Filtered Report Select CSV PDF Export" at bounding box center [1131, 66] width 233 height 34
click at [1065, 77] on select "Select Full Report Filtered Report" at bounding box center [1072, 67] width 109 height 25
select select "filtered_report"
click at [1019, 55] on select "Select Full Report Filtered Report" at bounding box center [1072, 67] width 109 height 25
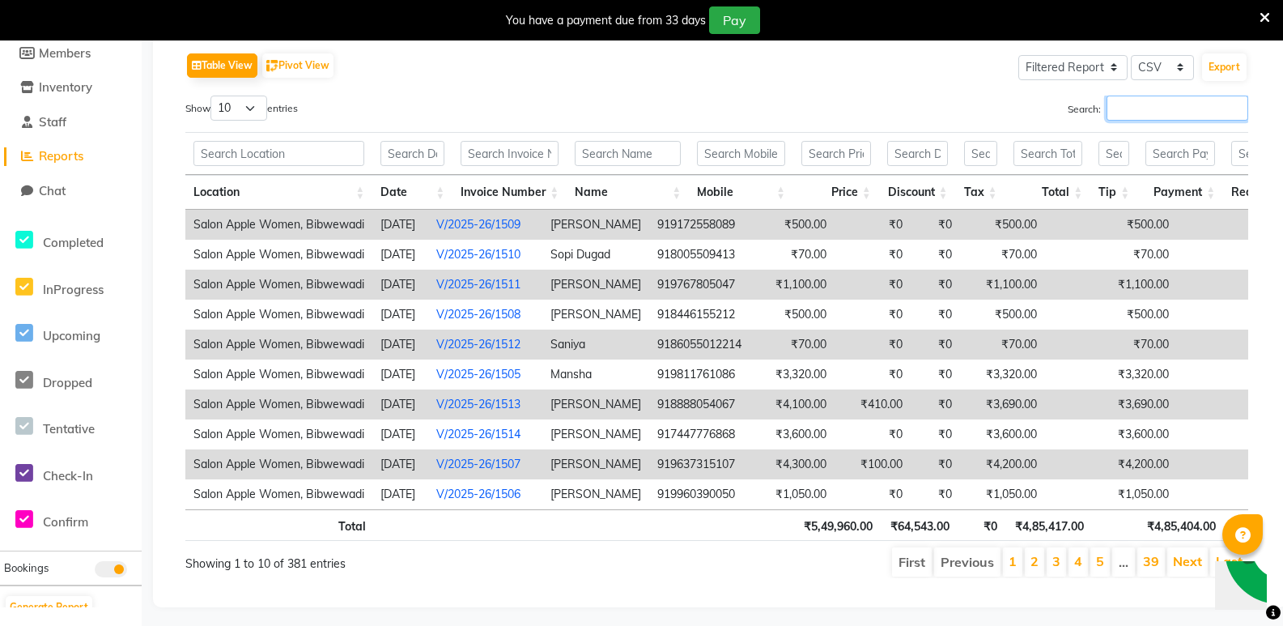
click at [1112, 109] on input "Search:" at bounding box center [1178, 108] width 142 height 25
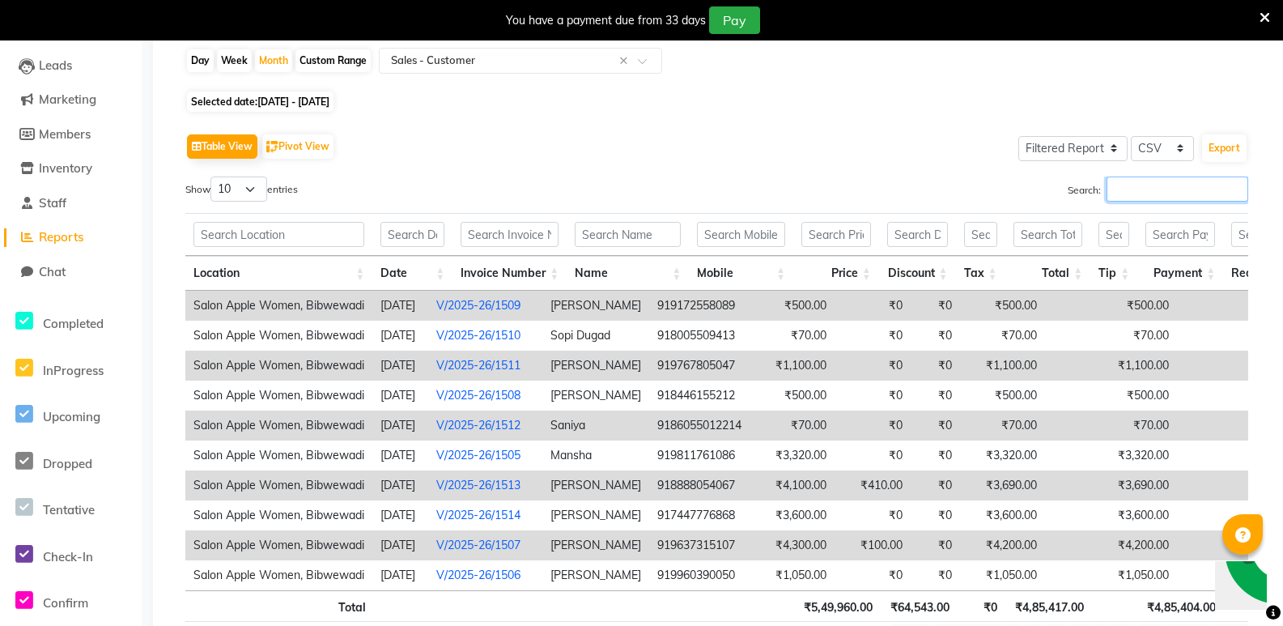
scroll to position [81, 0]
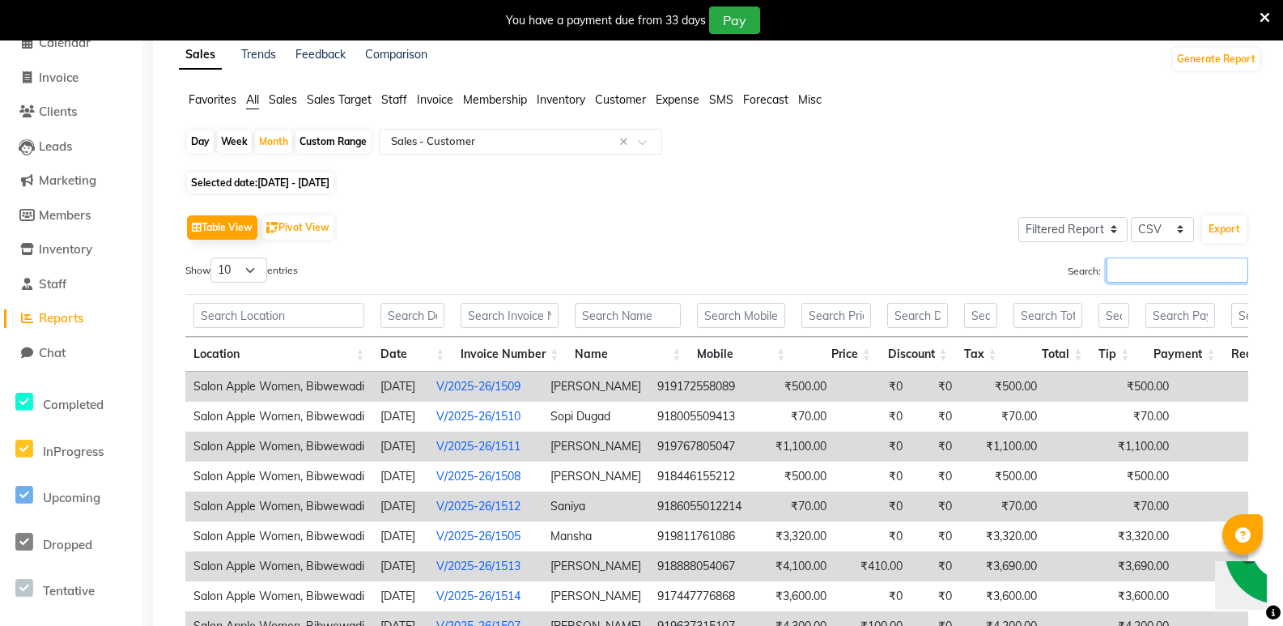
click at [1148, 262] on input "Search:" at bounding box center [1178, 269] width 142 height 25
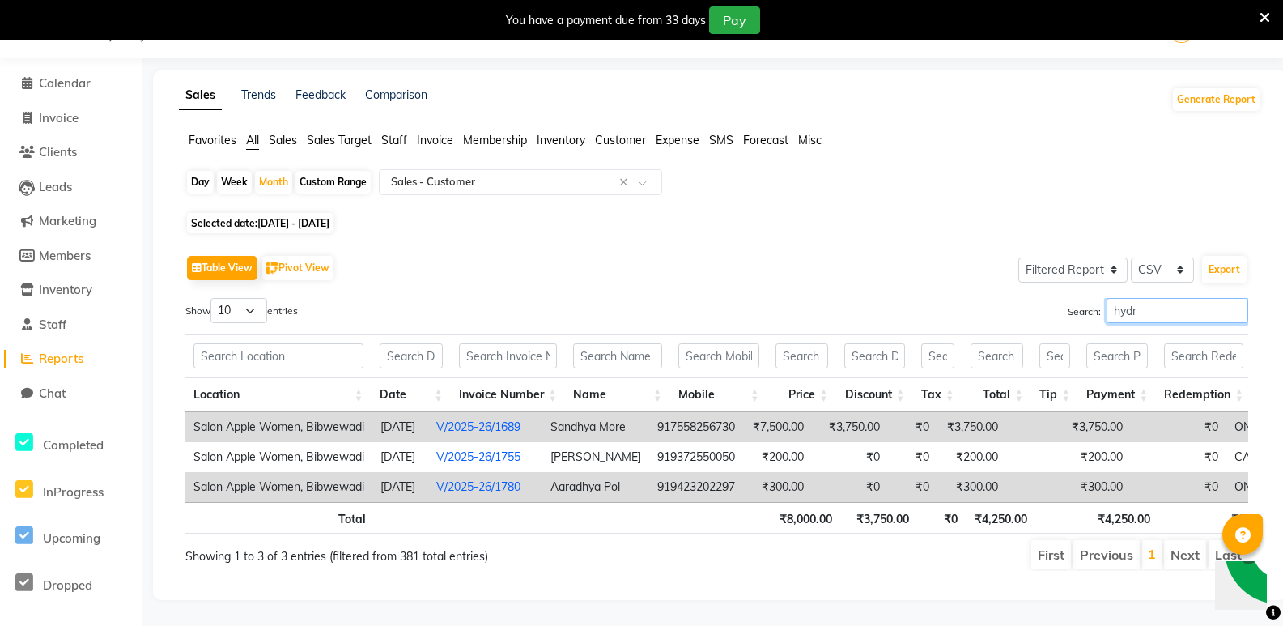
scroll to position [40, 0]
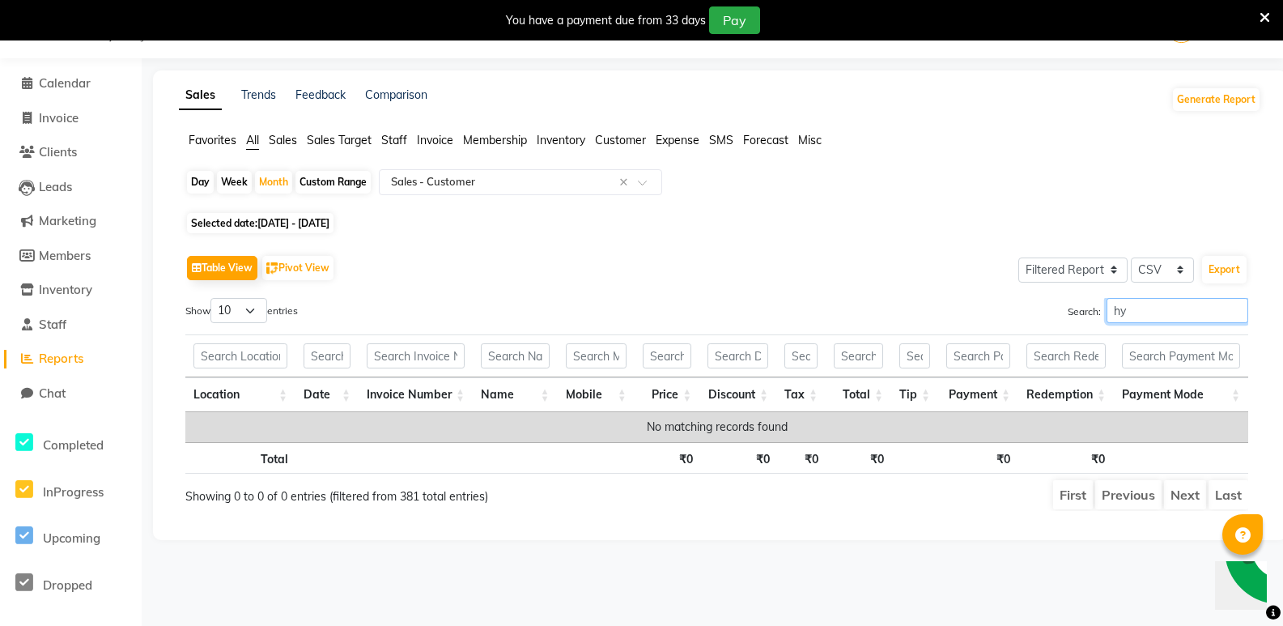
type input "h"
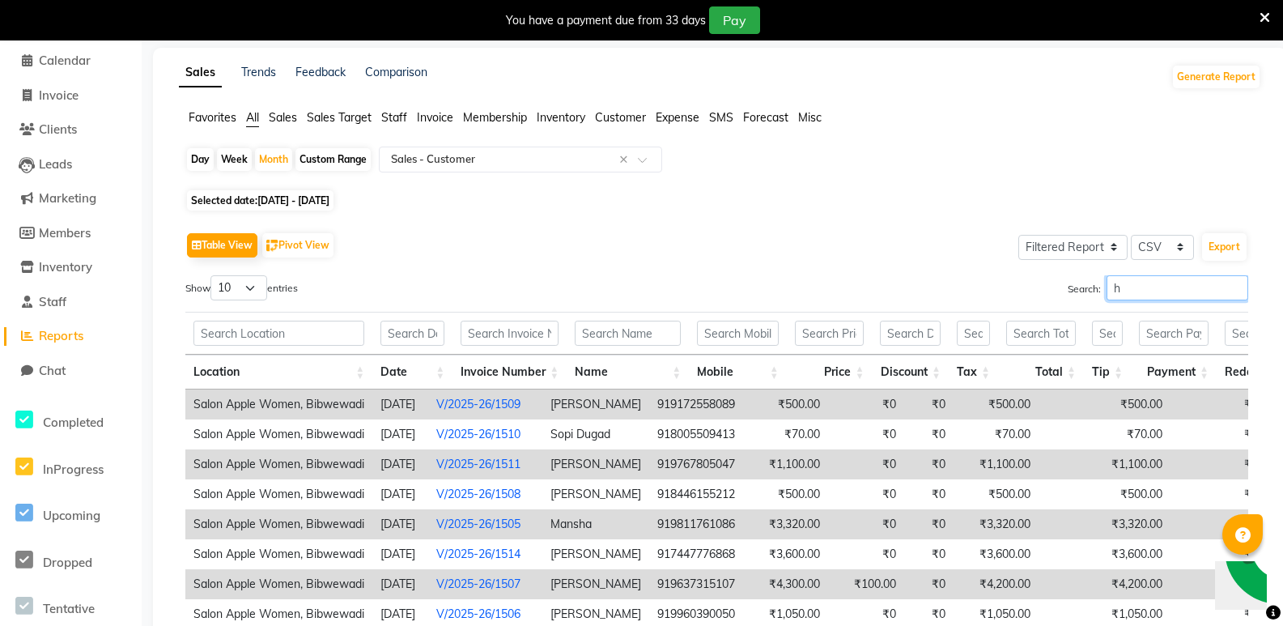
scroll to position [81, 0]
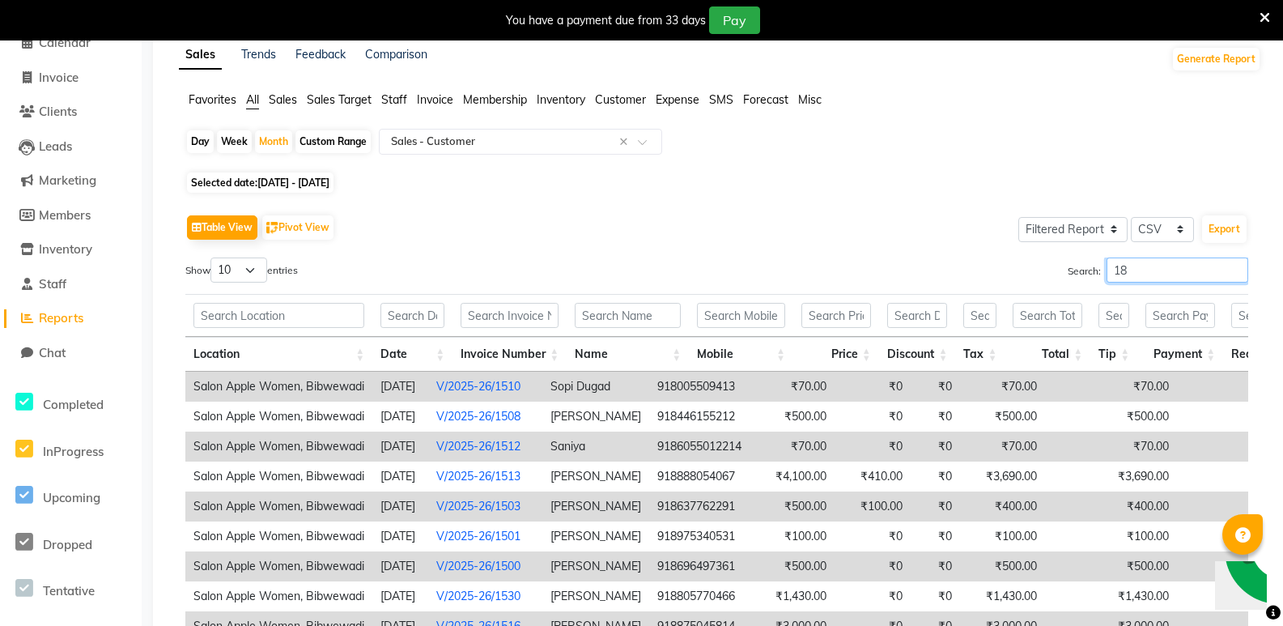
type input "1"
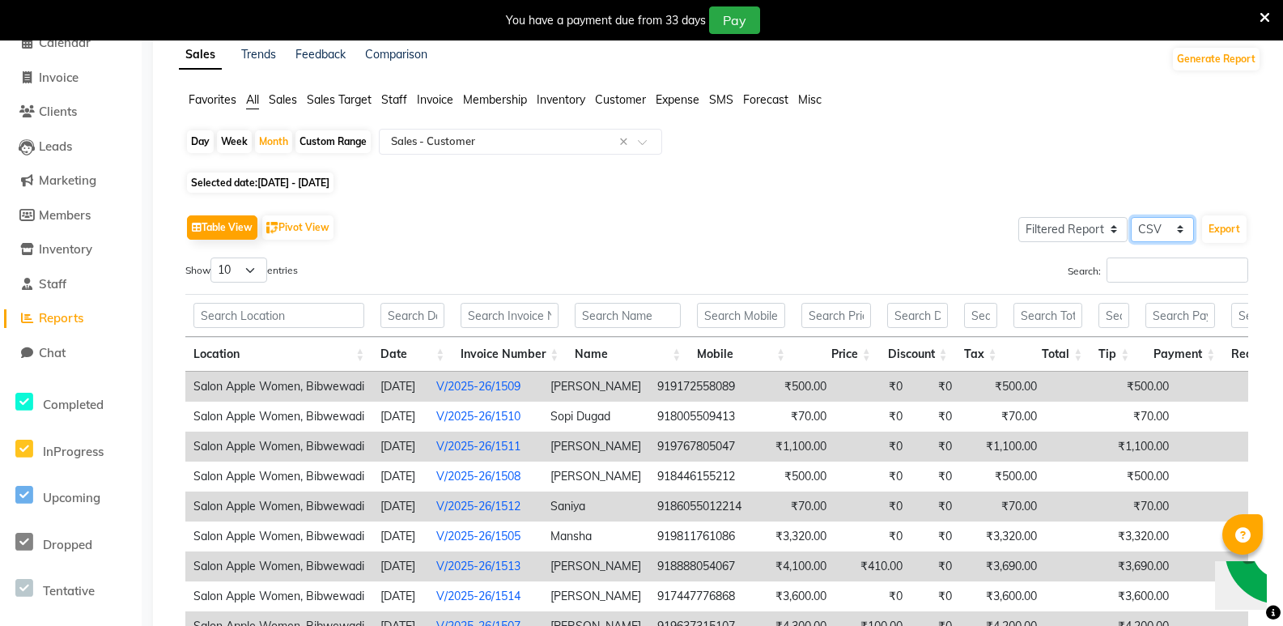
click at [1163, 222] on select "Select CSV PDF" at bounding box center [1162, 229] width 63 height 25
click at [1131, 217] on select "Select CSV PDF" at bounding box center [1162, 229] width 63 height 25
click at [1154, 233] on select "Select CSV PDF" at bounding box center [1162, 229] width 63 height 25
click at [1131, 217] on select "Select CSV PDF" at bounding box center [1162, 229] width 63 height 25
click at [1169, 225] on select "Select CSV PDF" at bounding box center [1162, 229] width 63 height 25
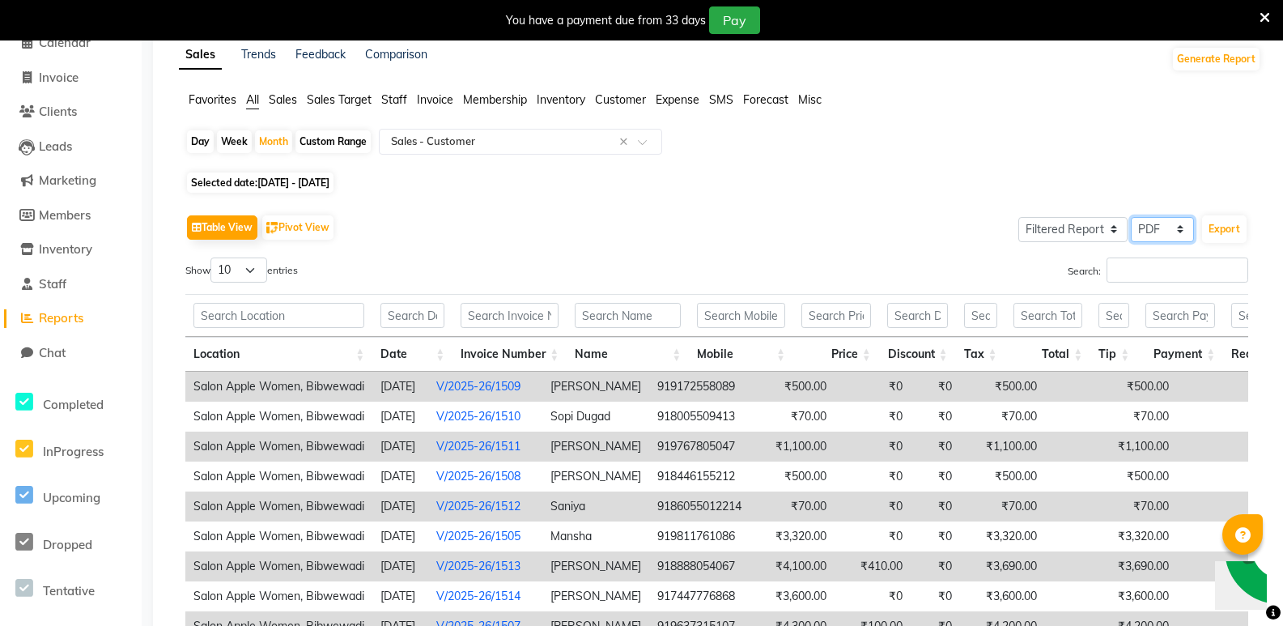
select select "csv"
click at [1131, 217] on select "Select CSV PDF" at bounding box center [1162, 229] width 63 height 25
click at [1214, 236] on button "Export" at bounding box center [1224, 229] width 45 height 28
click at [1114, 225] on select "Select Full Report Filtered Report" at bounding box center [1072, 229] width 109 height 25
select select "full_report"
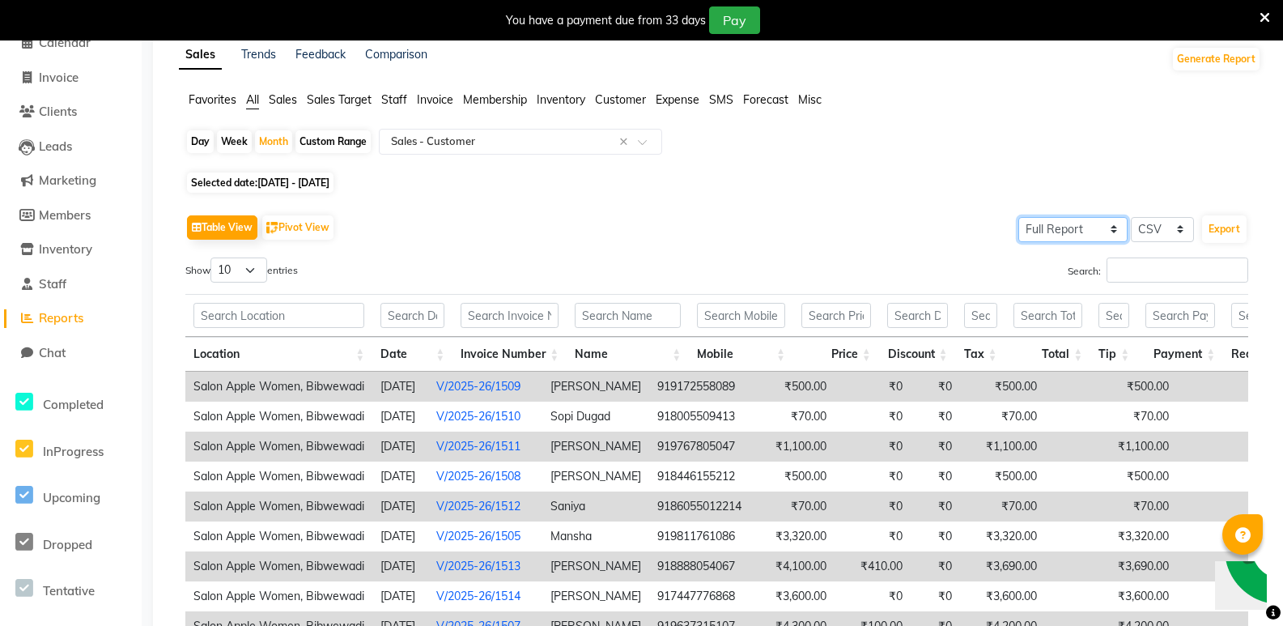
click at [1019, 217] on select "Select Full Report Filtered Report" at bounding box center [1072, 229] width 109 height 25
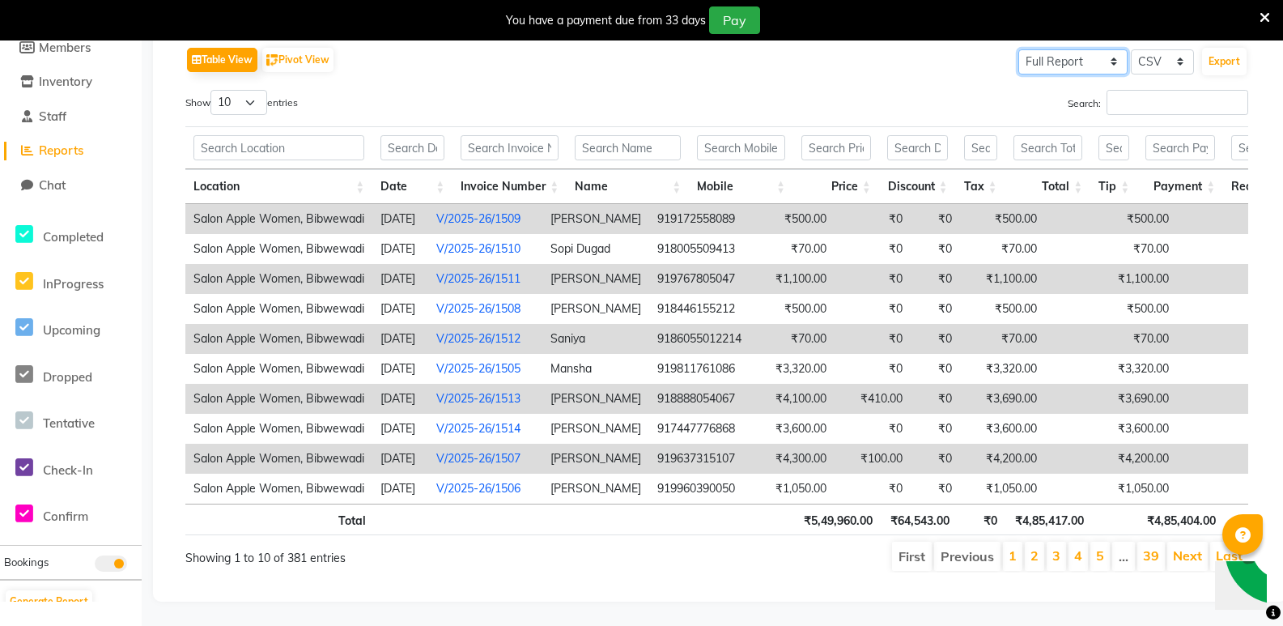
scroll to position [0, 0]
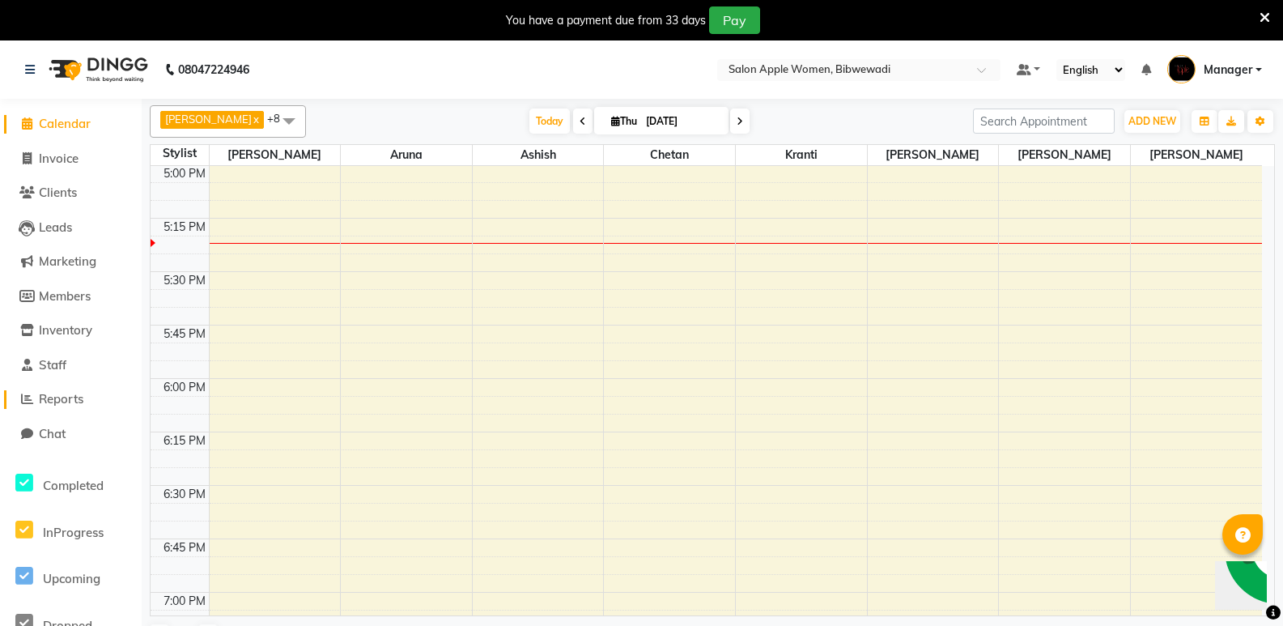
click at [70, 395] on span "Reports" at bounding box center [61, 398] width 45 height 15
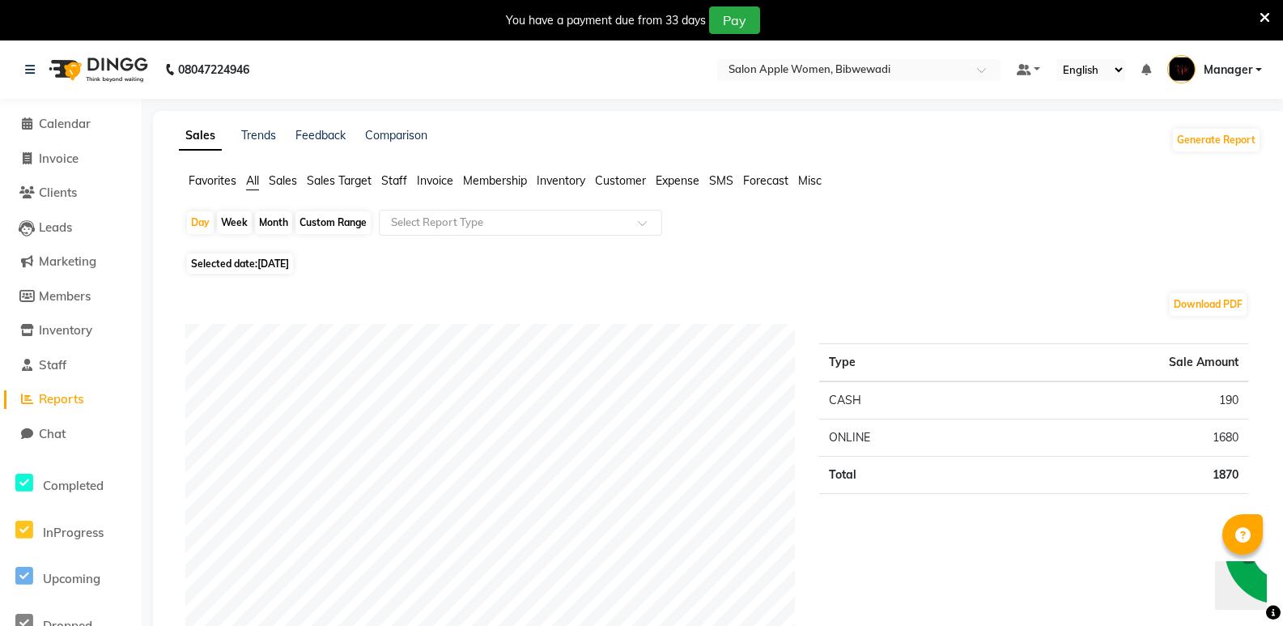
click at [278, 219] on div "Month" at bounding box center [273, 222] width 37 height 23
select select "9"
select select "2025"
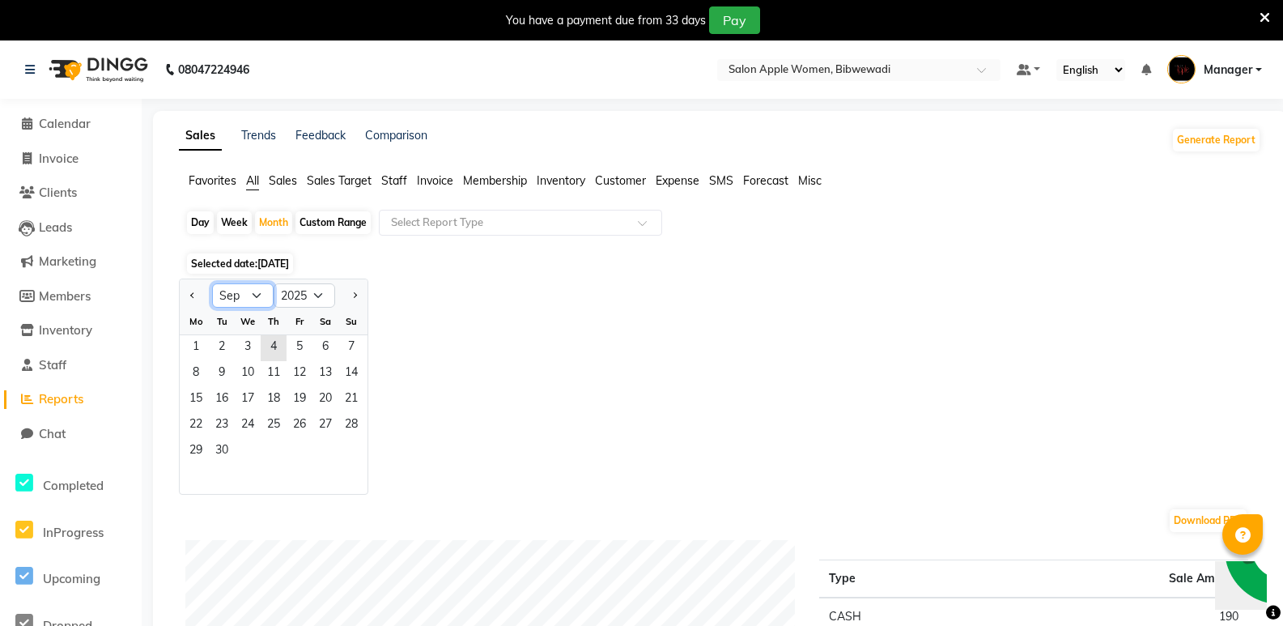
click at [238, 295] on select "Jan Feb Mar Apr May Jun [DATE] Aug Sep Oct Nov Dec" at bounding box center [243, 295] width 62 height 24
click at [733, 286] on div "Jan Feb Mar Apr May Jun [DATE] Aug Sep Oct Nov [DATE] 2016 2017 2018 2019 2020 …" at bounding box center [720, 386] width 1082 height 216
click at [261, 295] on select "Jan Feb Mar Apr May Jun [DATE] Aug Sep Oct Nov Dec" at bounding box center [243, 295] width 62 height 24
select select "1"
click at [212, 283] on select "Jan Feb Mar Apr May Jun [DATE] Aug Sep Oct Nov Dec" at bounding box center [243, 295] width 62 height 24
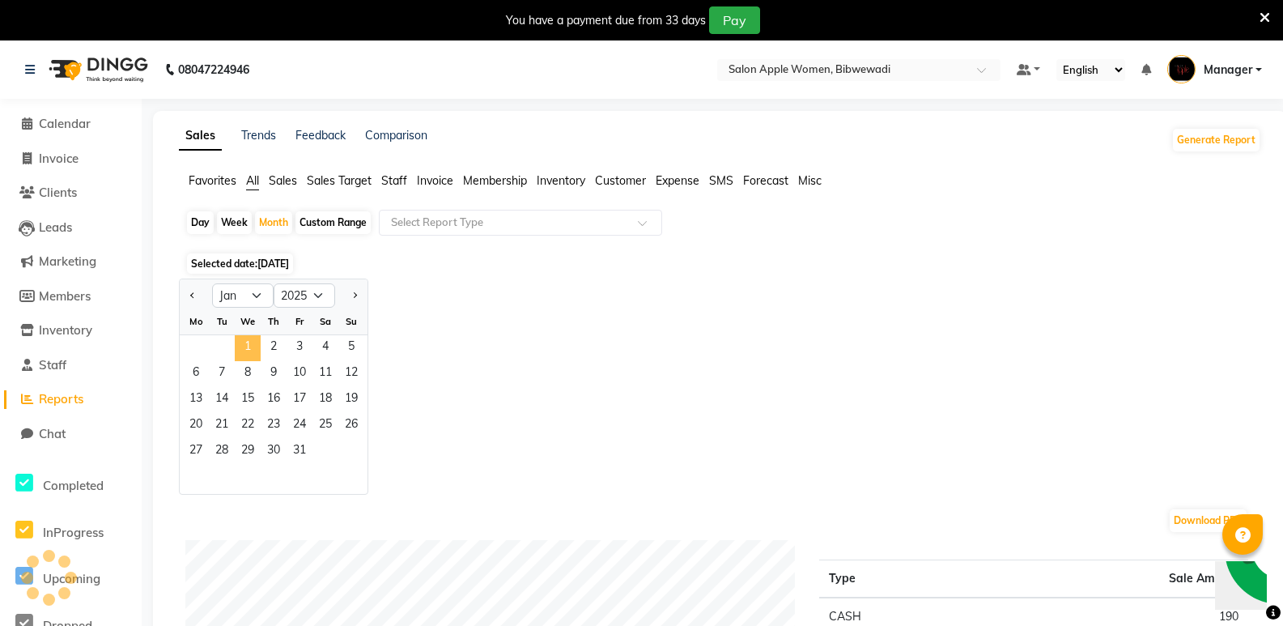
click at [248, 342] on span "1" at bounding box center [248, 348] width 26 height 26
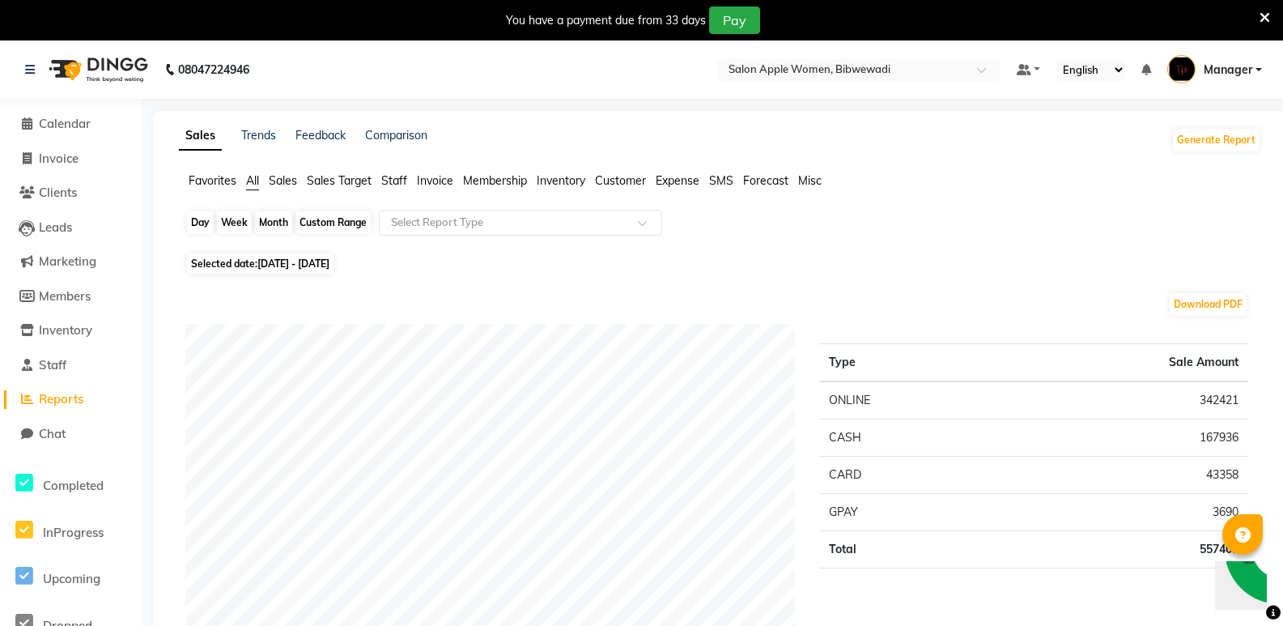
click at [270, 219] on div "Month" at bounding box center [273, 222] width 37 height 23
select select "2025"
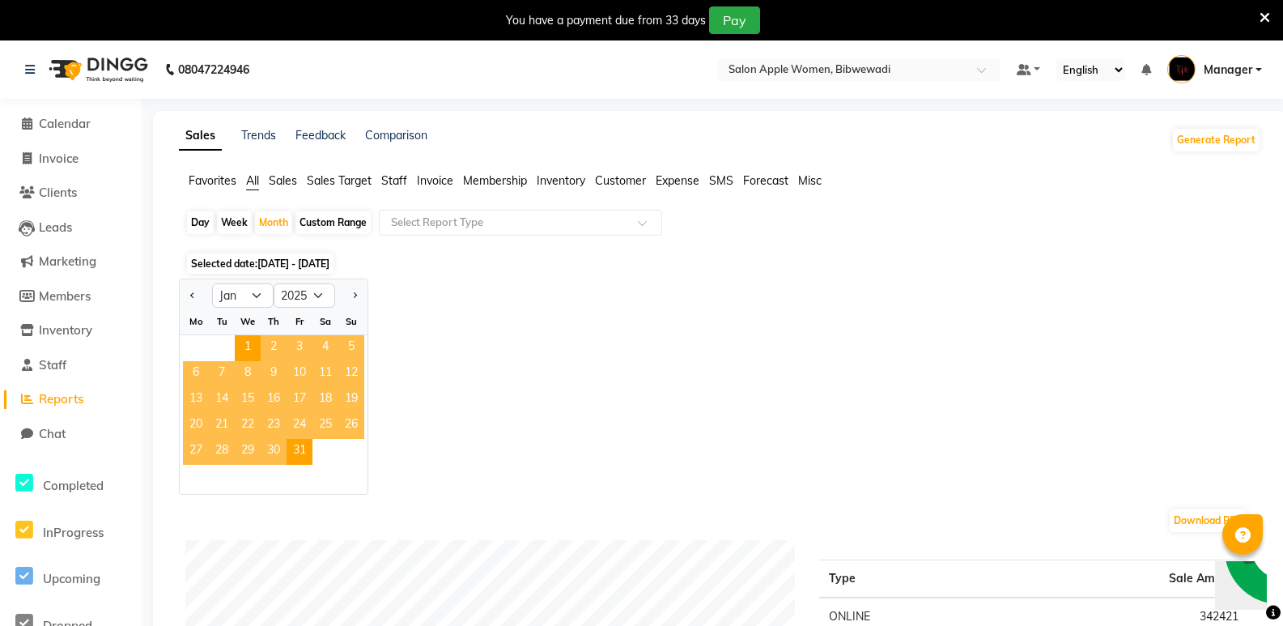
click at [325, 217] on div "Custom Range" at bounding box center [332, 222] width 75 height 23
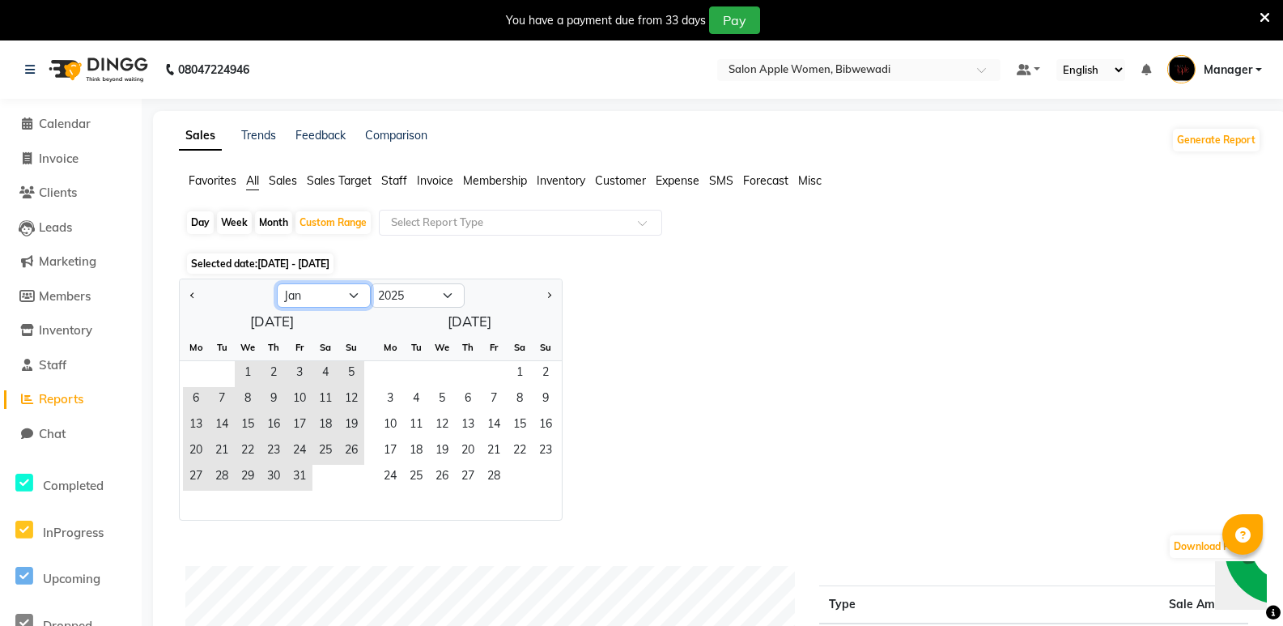
click at [308, 298] on select "Jan Feb Mar Apr May Jun [DATE] Aug Sep Oct Nov Dec" at bounding box center [324, 295] width 94 height 24
click at [277, 283] on select "Jan Feb Mar Apr May Jun [DATE] Aug Sep Oct Nov Dec" at bounding box center [324, 295] width 94 height 24
click at [389, 293] on select "2015 2016 2017 2018 2019 2020 2021 2022 2023 2024 2025 2026 2027 2028 2029 2030…" at bounding box center [418, 295] width 94 height 24
select select "2024"
click at [371, 283] on select "2015 2016 2017 2018 2019 2020 2021 2022 2023 2024 2025 2026 2027 2028 2029 2030…" at bounding box center [418, 295] width 94 height 24
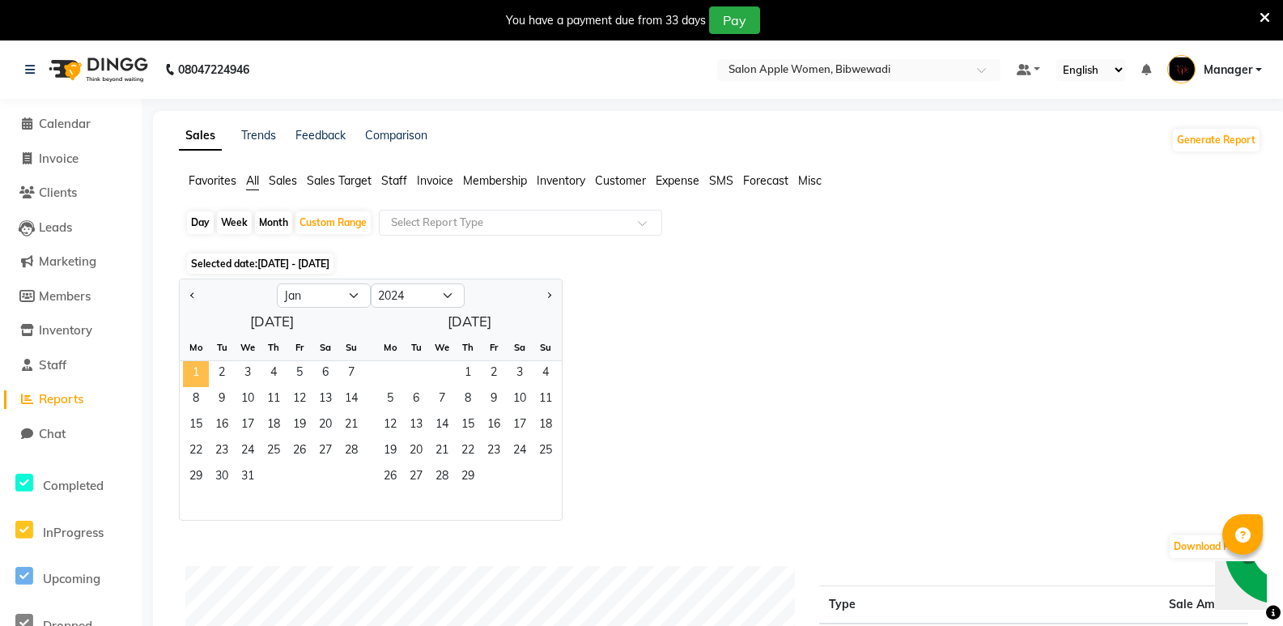
click at [200, 375] on span "1" at bounding box center [196, 374] width 26 height 26
click at [331, 293] on select "Jan Feb Mar Apr May Jun [DATE] Aug Sep Oct Nov Dec" at bounding box center [324, 295] width 94 height 24
select select "7"
click at [277, 283] on select "Jan Feb Mar Apr May Jun [DATE] Aug Sep Oct Nov Dec" at bounding box center [324, 295] width 94 height 24
click at [396, 288] on select "2014 2015 2016 2017 2018 2019 2020 2021 2022 2023 2024 2025 2026 2027 2028 2029…" at bounding box center [418, 295] width 94 height 24
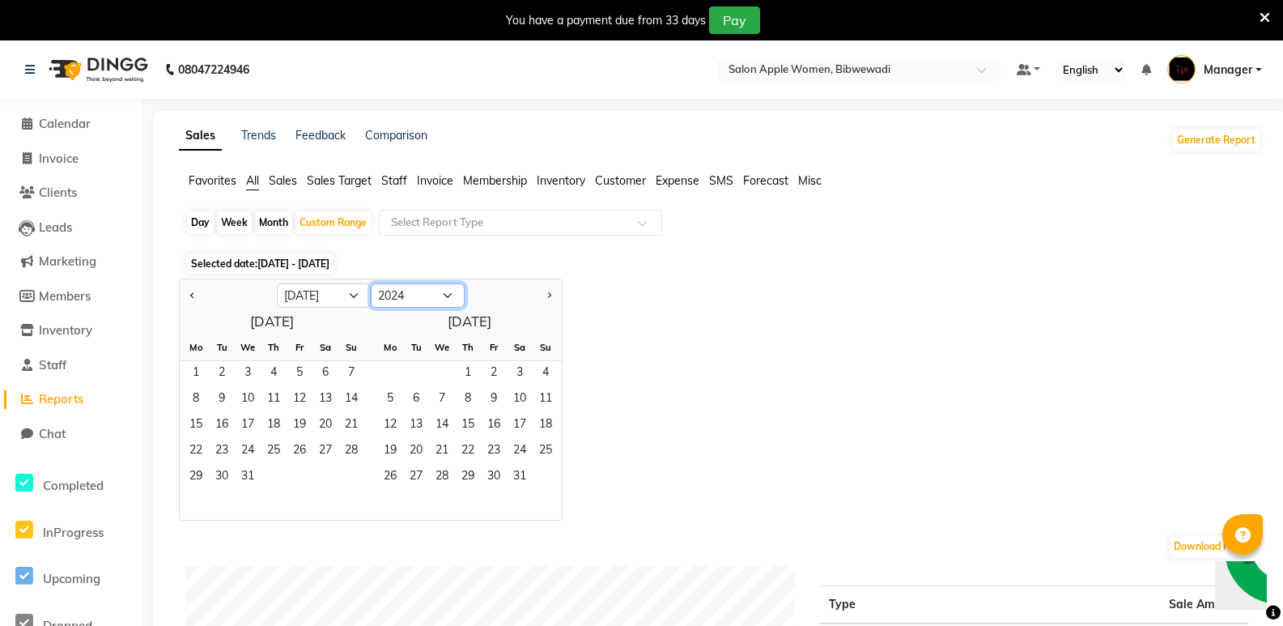
select select "2025"
click at [371, 283] on select "2014 2015 2016 2017 2018 2019 2020 2021 2022 2023 2024 2025 2026 2027 2028 2029…" at bounding box center [418, 295] width 94 height 24
click at [553, 475] on span "31" at bounding box center [546, 478] width 26 height 26
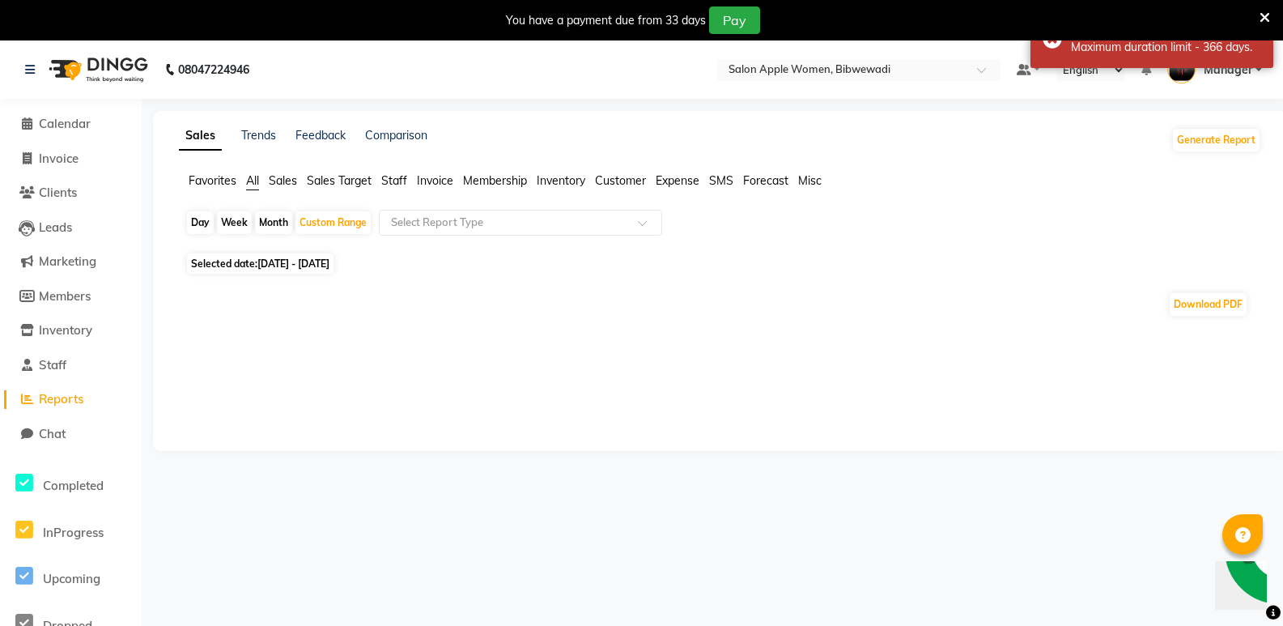
click at [330, 261] on span "[DATE] - [DATE]" at bounding box center [293, 263] width 72 height 12
select select "2024"
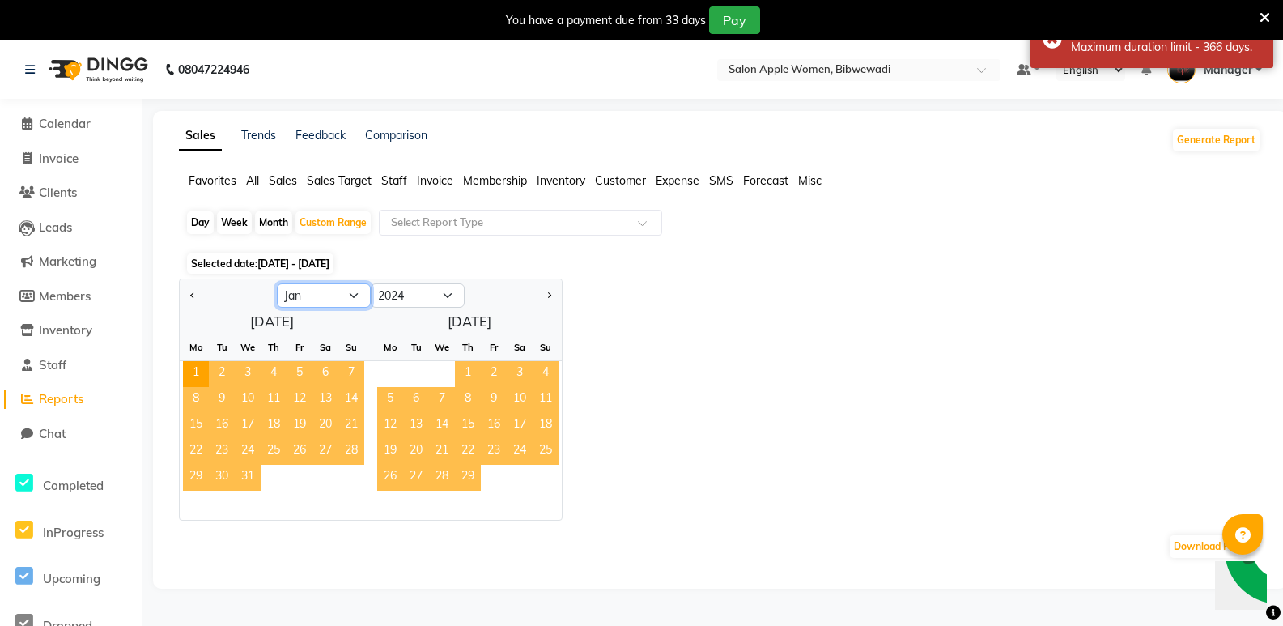
click at [347, 294] on select "Jan Feb Mar Apr May Jun [DATE] Aug Sep Oct Nov Dec" at bounding box center [324, 295] width 94 height 24
click at [277, 283] on select "Jan Feb Mar Apr May Jun [DATE] Aug Sep Oct Nov Dec" at bounding box center [324, 295] width 94 height 24
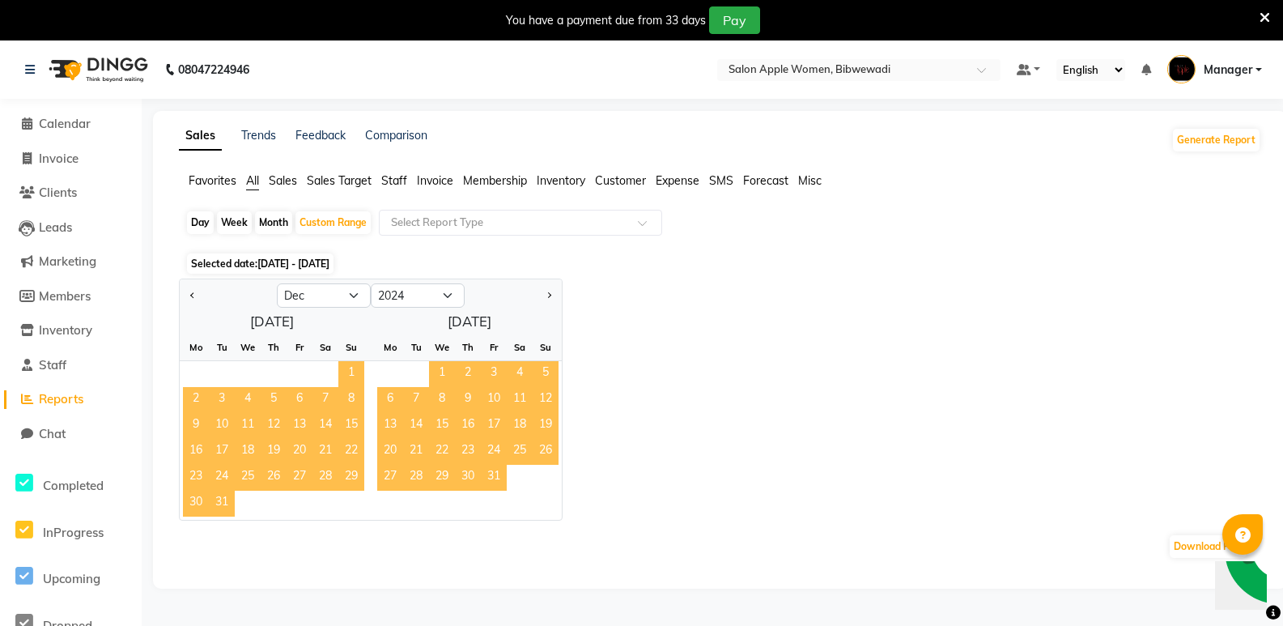
click at [497, 470] on span "31" at bounding box center [494, 478] width 26 height 26
select select "1"
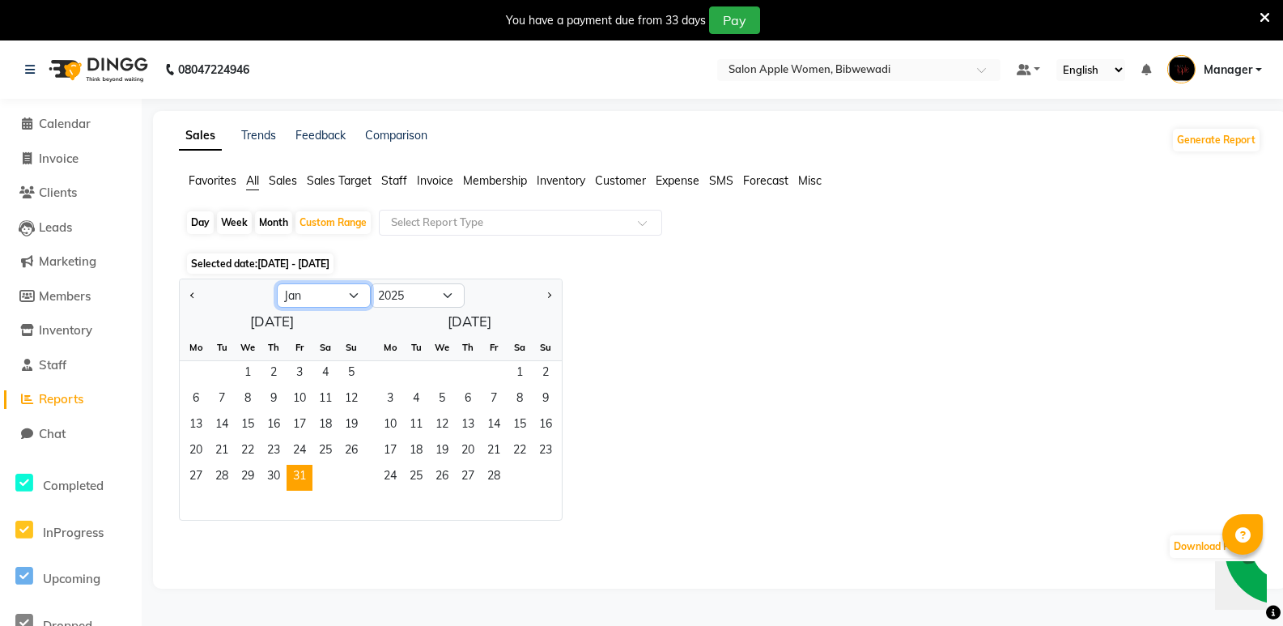
click at [304, 285] on select "Jan Feb Mar Apr May Jun [DATE] Aug Sep Oct Nov Dec" at bounding box center [324, 295] width 94 height 24
click at [657, 283] on div "Jan Feb Mar Apr May Jun [DATE] Aug Sep Oct Nov [DATE] 2016 2017 2018 2019 2020 …" at bounding box center [720, 399] width 1082 height 242
click at [291, 298] on select "Jan Feb Mar Apr May Jun [DATE] Aug Sep Oct Nov Dec" at bounding box center [324, 295] width 94 height 24
click at [277, 283] on select "Jan Feb Mar Apr May Jun [DATE] Aug Sep Oct Nov Dec" at bounding box center [324, 295] width 94 height 24
click at [425, 296] on select "2015 2016 2017 2018 2019 2020 2021 2022 2023 2024 2025 2026 2027 2028 2029 2030…" at bounding box center [418, 295] width 94 height 24
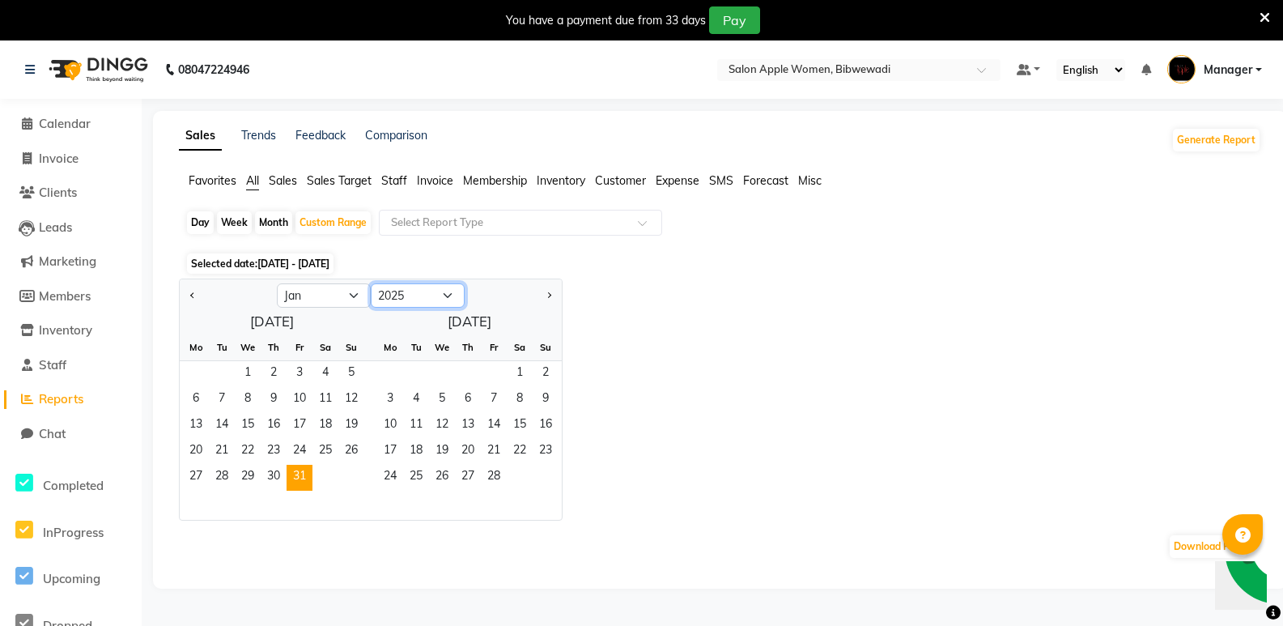
select select "2024"
click at [371, 283] on select "2015 2016 2017 2018 2019 2020 2021 2022 2023 2024 2025 2026 2027 2028 2029 2030…" at bounding box center [418, 295] width 94 height 24
click at [197, 377] on span "1" at bounding box center [196, 374] width 26 height 26
click at [334, 292] on select "Jan Feb Mar Apr May Jun [DATE] Aug Sep Oct Nov Dec" at bounding box center [324, 295] width 94 height 24
select select "11"
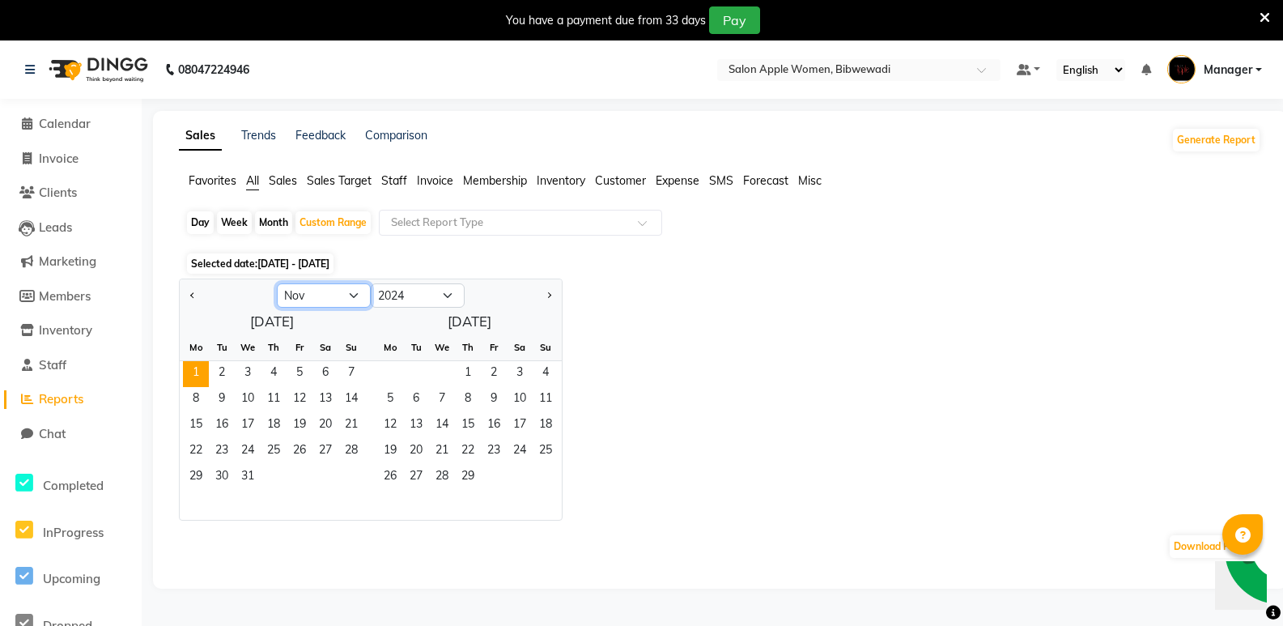
click at [277, 283] on select "Jan Feb Mar Apr May Jun [DATE] Aug Sep Oct Nov Dec" at bounding box center [324, 295] width 94 height 24
drag, startPoint x: 419, startPoint y: 497, endPoint x: 412, endPoint y: 487, distance: 12.4
click at [419, 495] on span "31" at bounding box center [416, 504] width 26 height 26
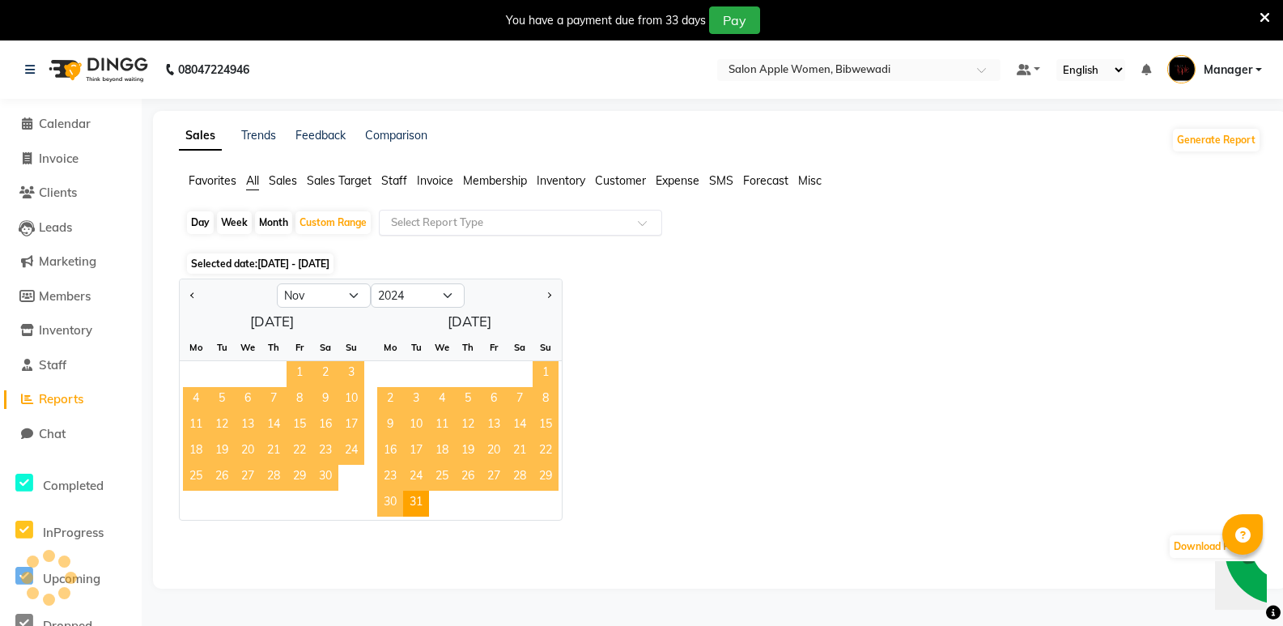
click at [467, 217] on input "text" at bounding box center [504, 223] width 233 height 16
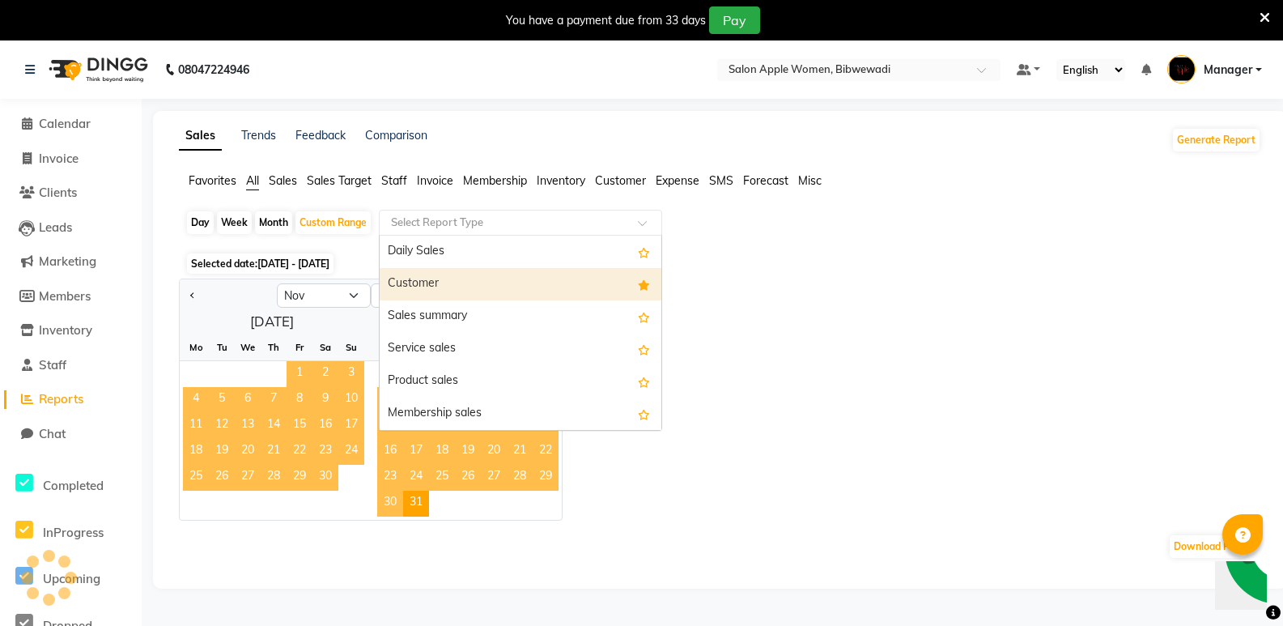
click at [467, 276] on div "Customer" at bounding box center [521, 284] width 282 height 32
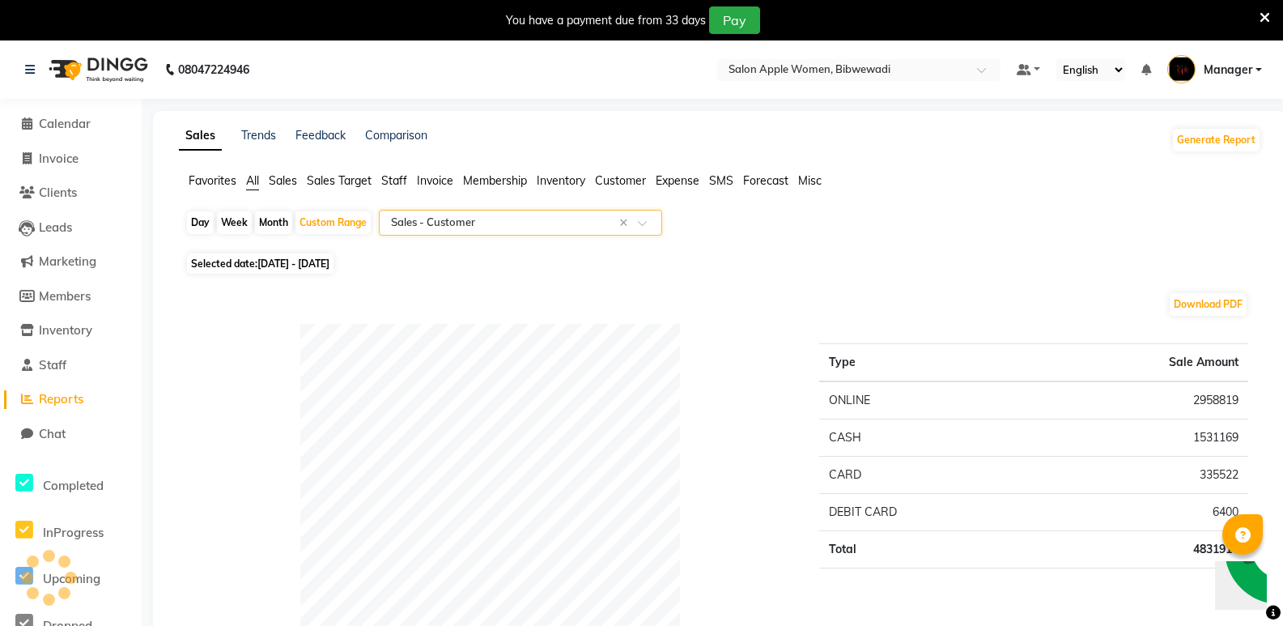
select select "full_report"
select select "csv"
click at [524, 220] on input "text" at bounding box center [504, 223] width 233 height 16
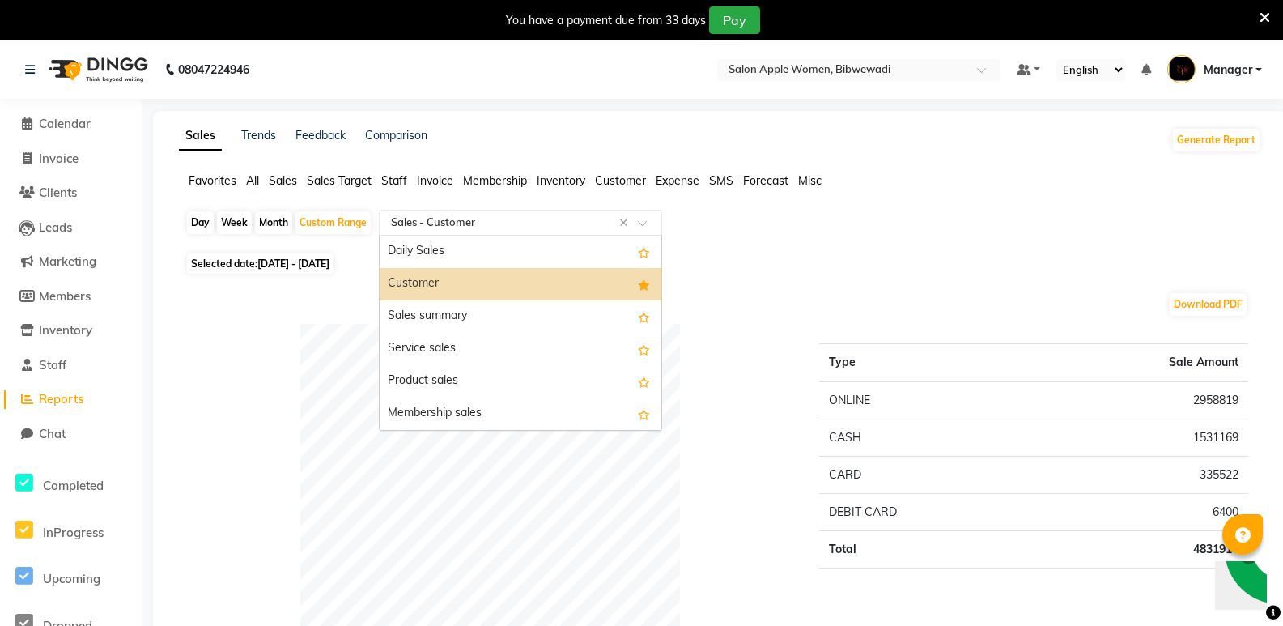
click at [514, 287] on div "Customer" at bounding box center [521, 284] width 282 height 32
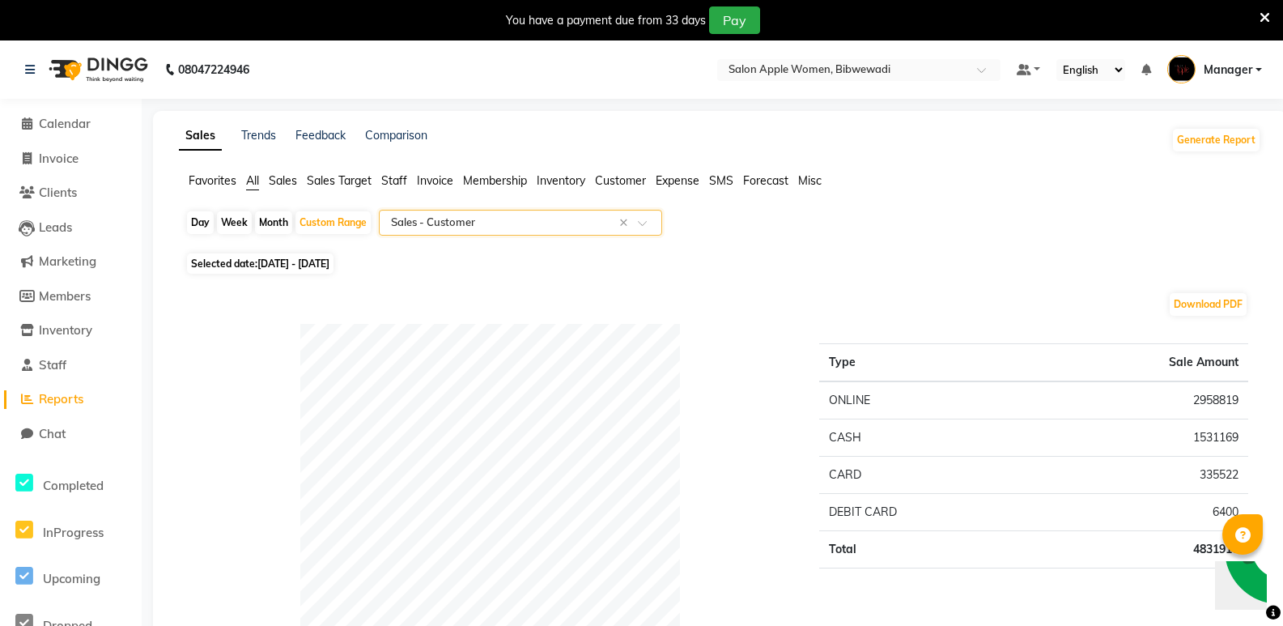
click at [634, 181] on span "Customer" at bounding box center [620, 180] width 51 height 15
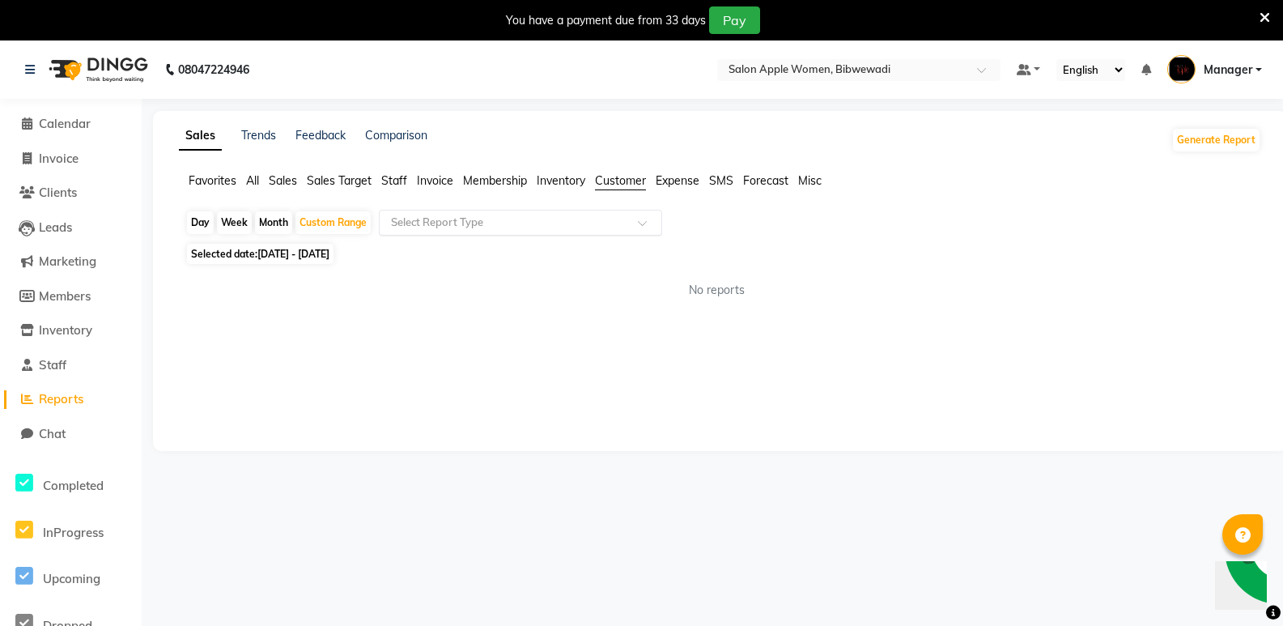
click at [550, 210] on div "Select Report Type" at bounding box center [520, 223] width 283 height 26
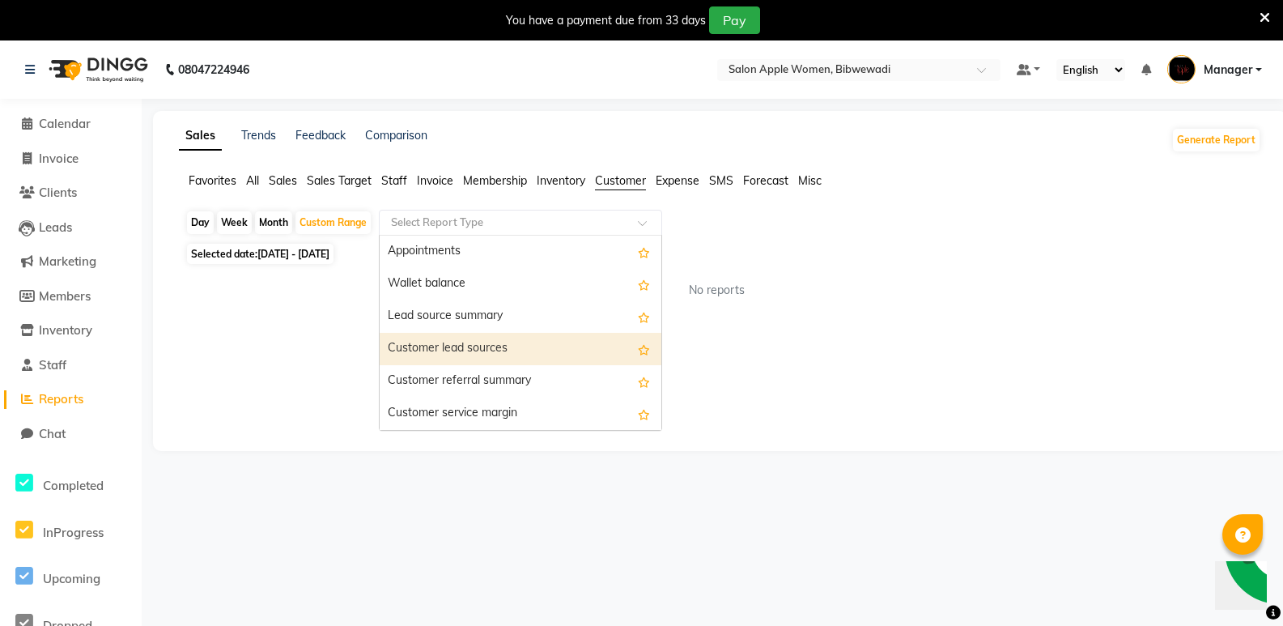
click at [521, 356] on div "Customer lead sources" at bounding box center [521, 349] width 282 height 32
select select "full_report"
select select "csv"
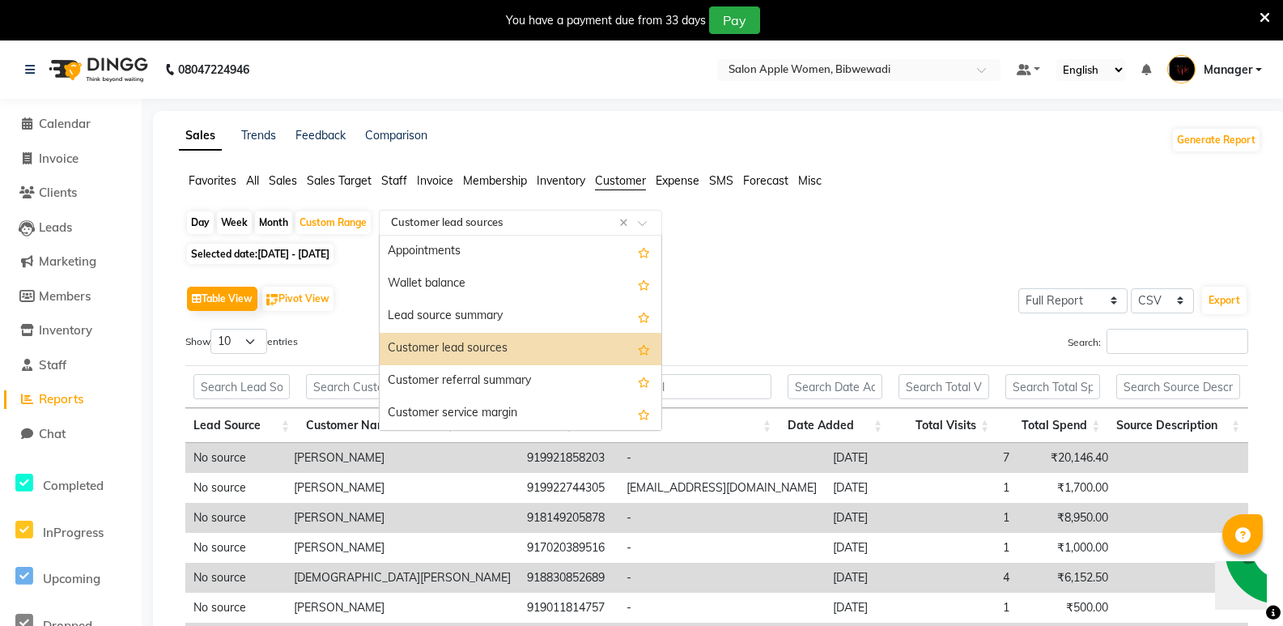
click at [517, 219] on input "text" at bounding box center [504, 223] width 233 height 16
click at [519, 381] on div "Customer referral summary" at bounding box center [521, 381] width 282 height 32
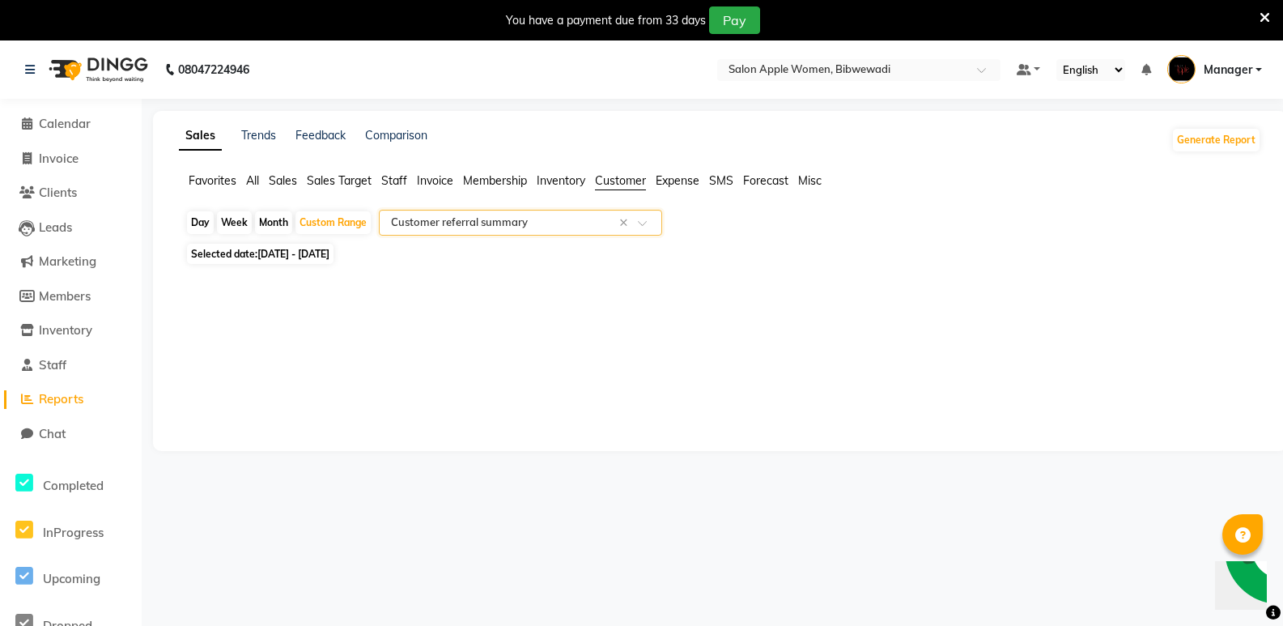
click at [560, 226] on input "text" at bounding box center [504, 223] width 233 height 16
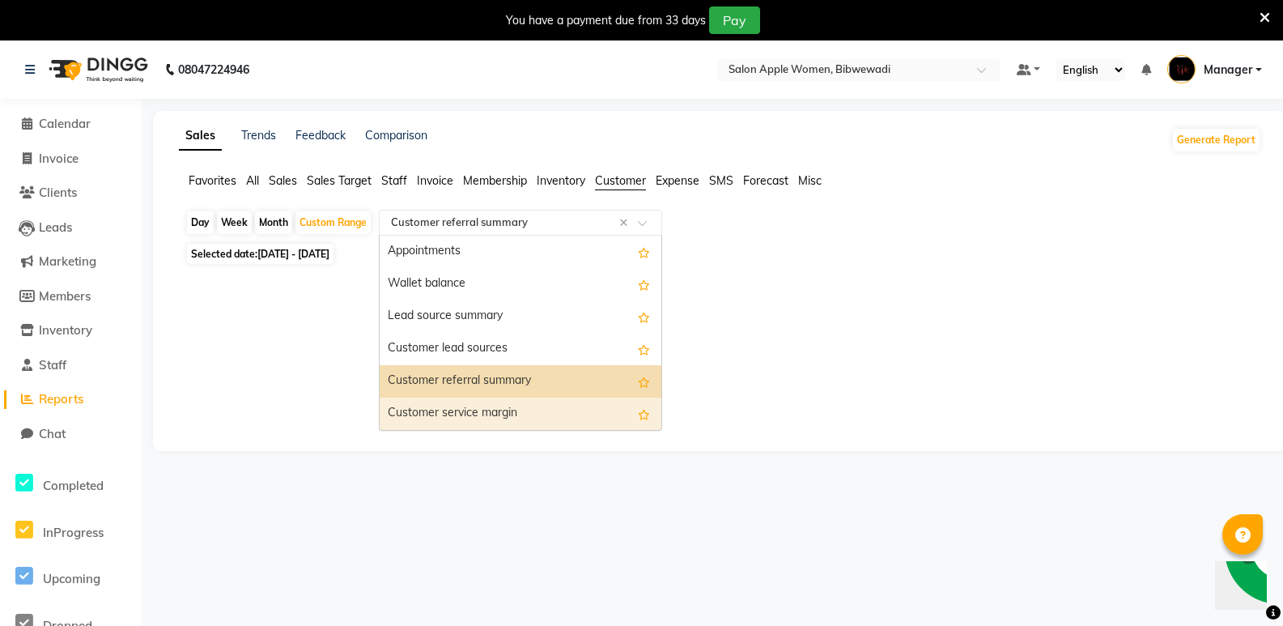
click at [534, 408] on div "Customer service margin" at bounding box center [521, 414] width 282 height 32
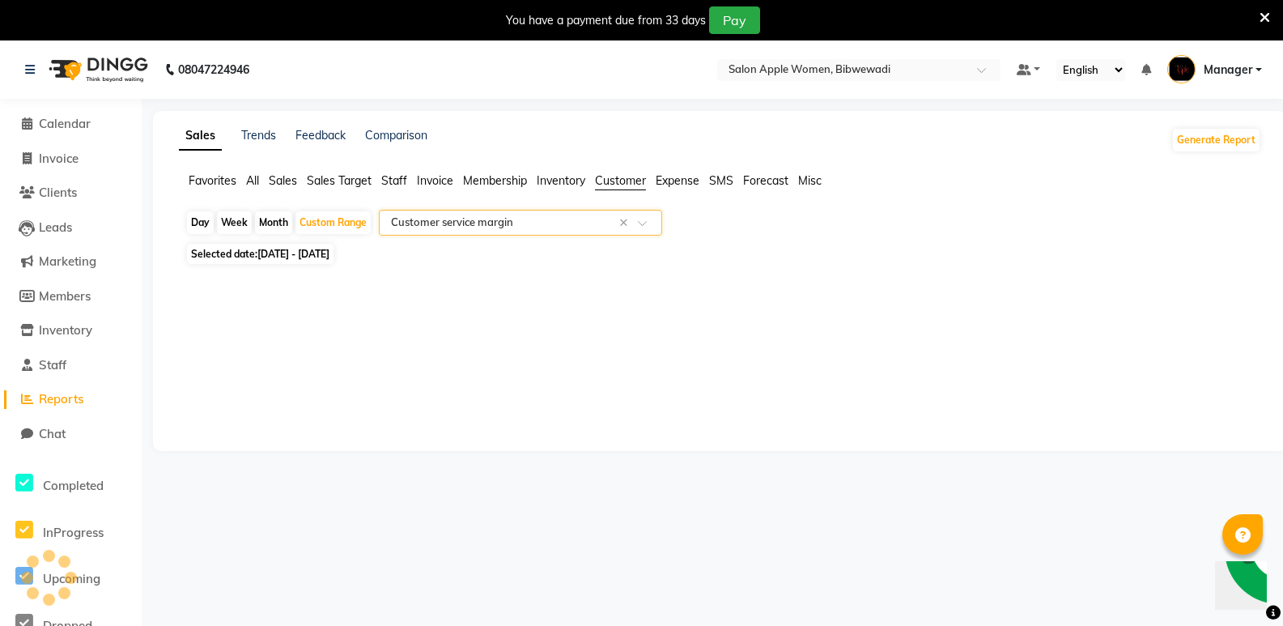
select select "full_report"
select select "csv"
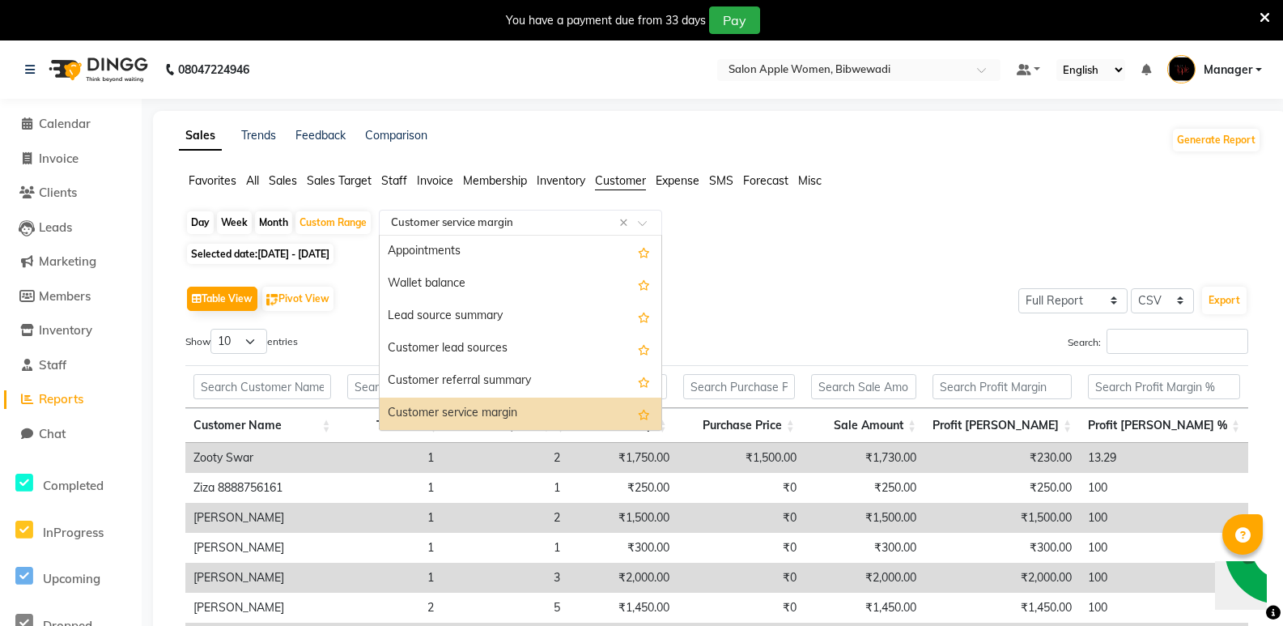
click at [500, 225] on input "text" at bounding box center [504, 223] width 233 height 16
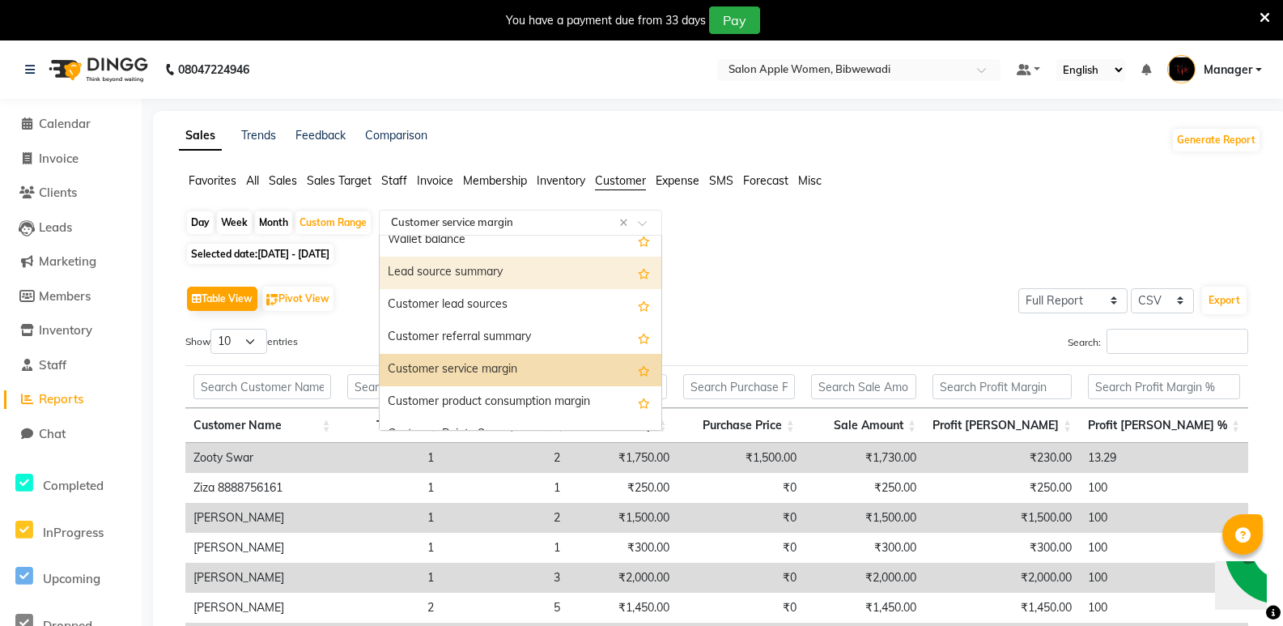
scroll to position [81, 0]
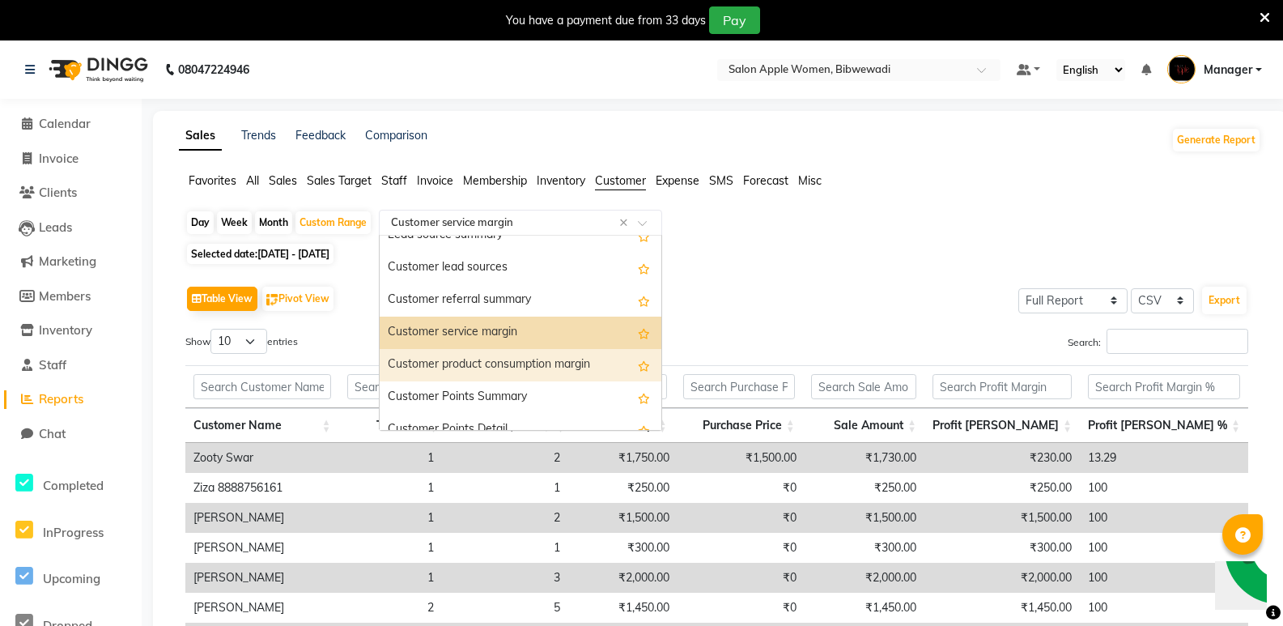
click at [499, 359] on div "Customer product consumption margin" at bounding box center [521, 365] width 282 height 32
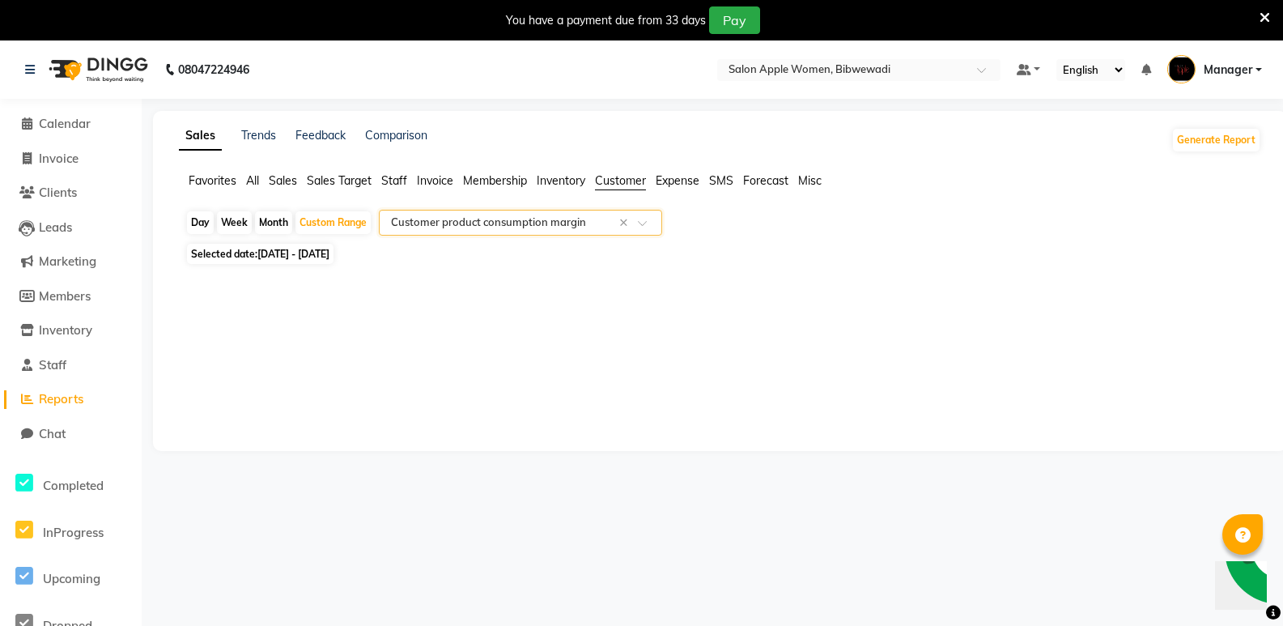
click at [495, 235] on ng-select "Select Report Type × Customer product consumption margin ×" at bounding box center [520, 223] width 283 height 26
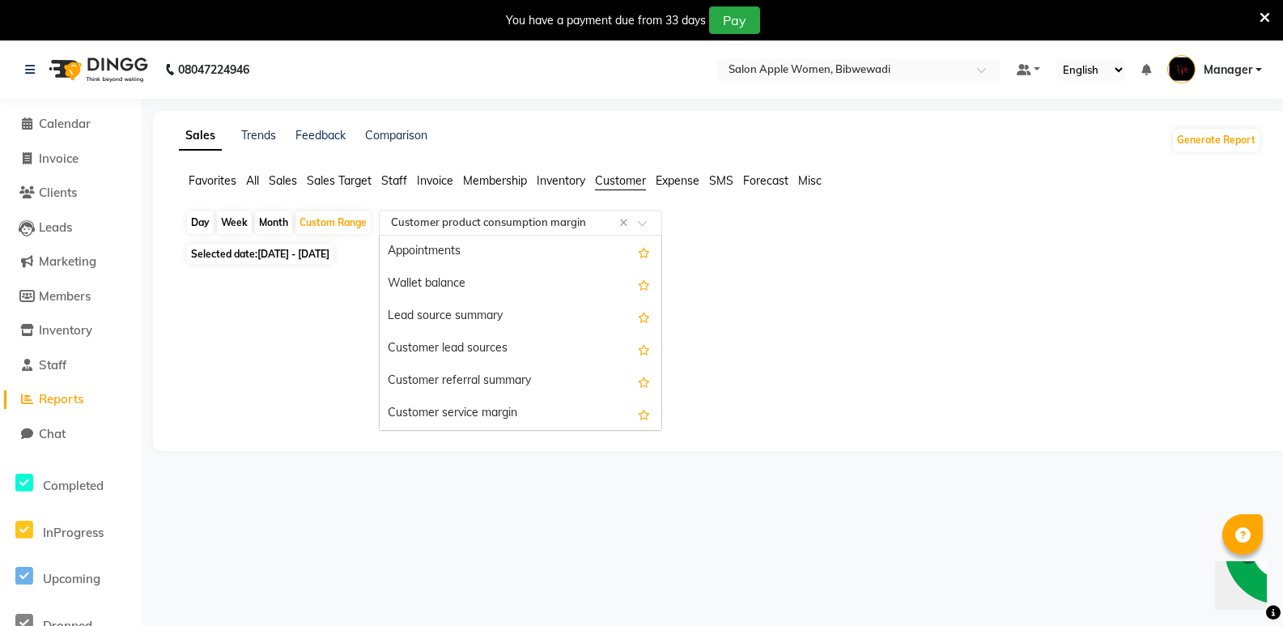
scroll to position [97, 0]
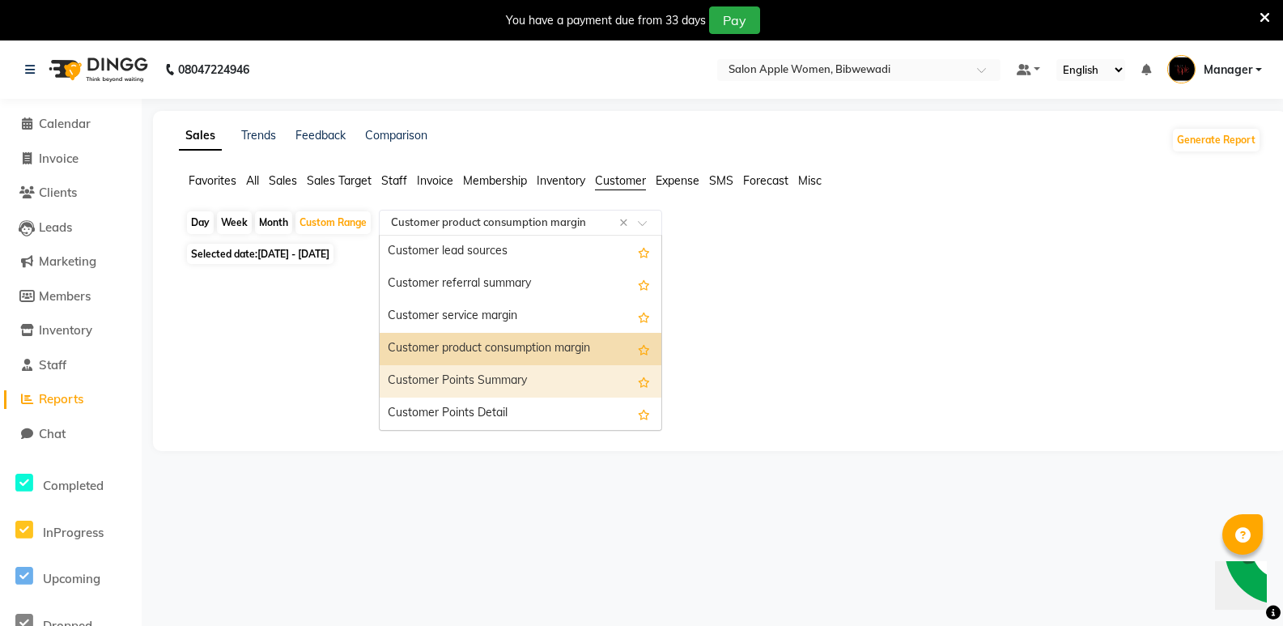
click at [516, 373] on div "Customer Points Summary" at bounding box center [521, 381] width 282 height 32
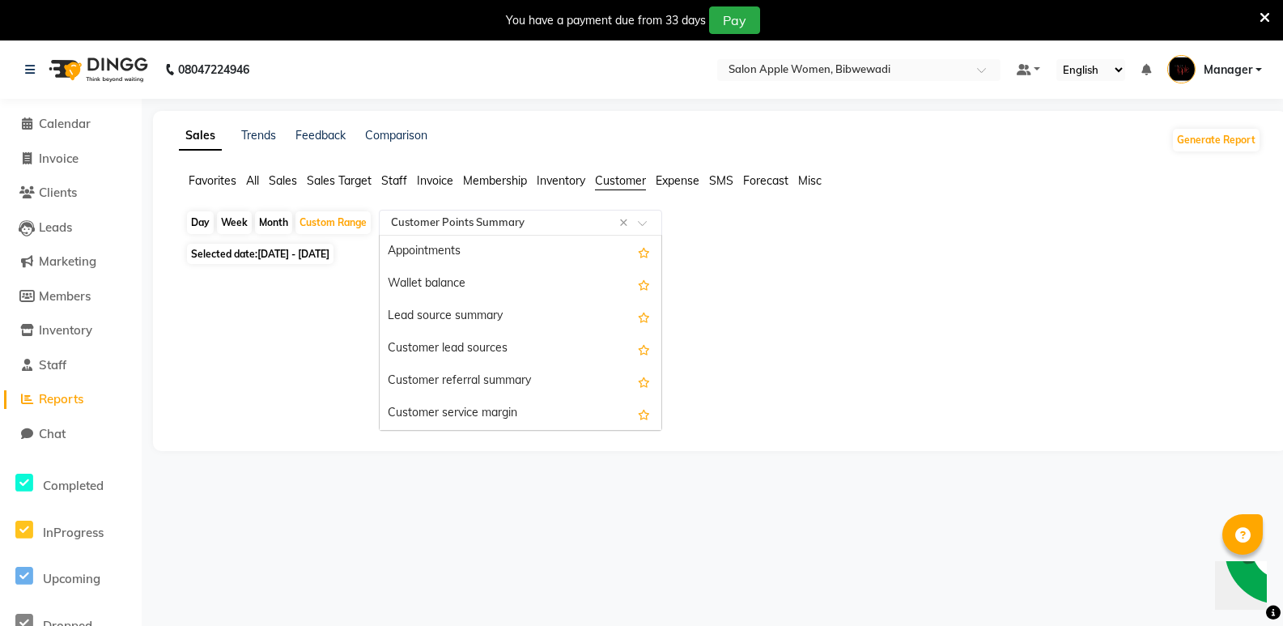
click at [533, 232] on div "Select Report Type × Customer Points Summary ×" at bounding box center [520, 223] width 283 height 26
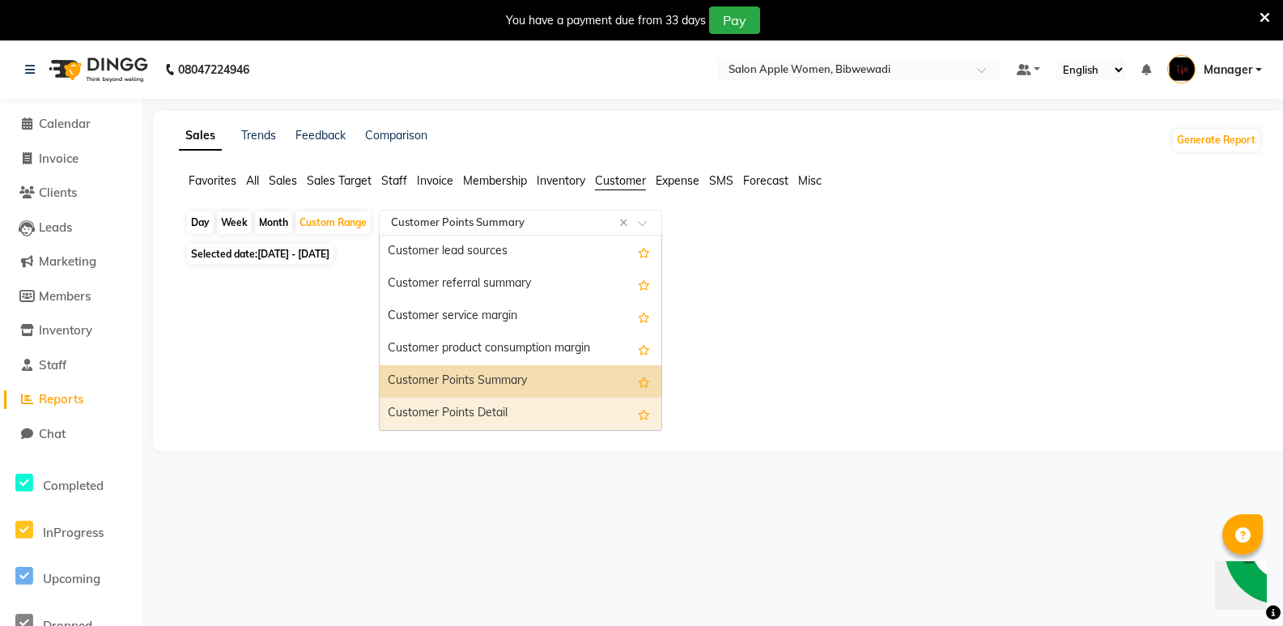
click at [513, 416] on div "Customer Points Detail" at bounding box center [521, 414] width 282 height 32
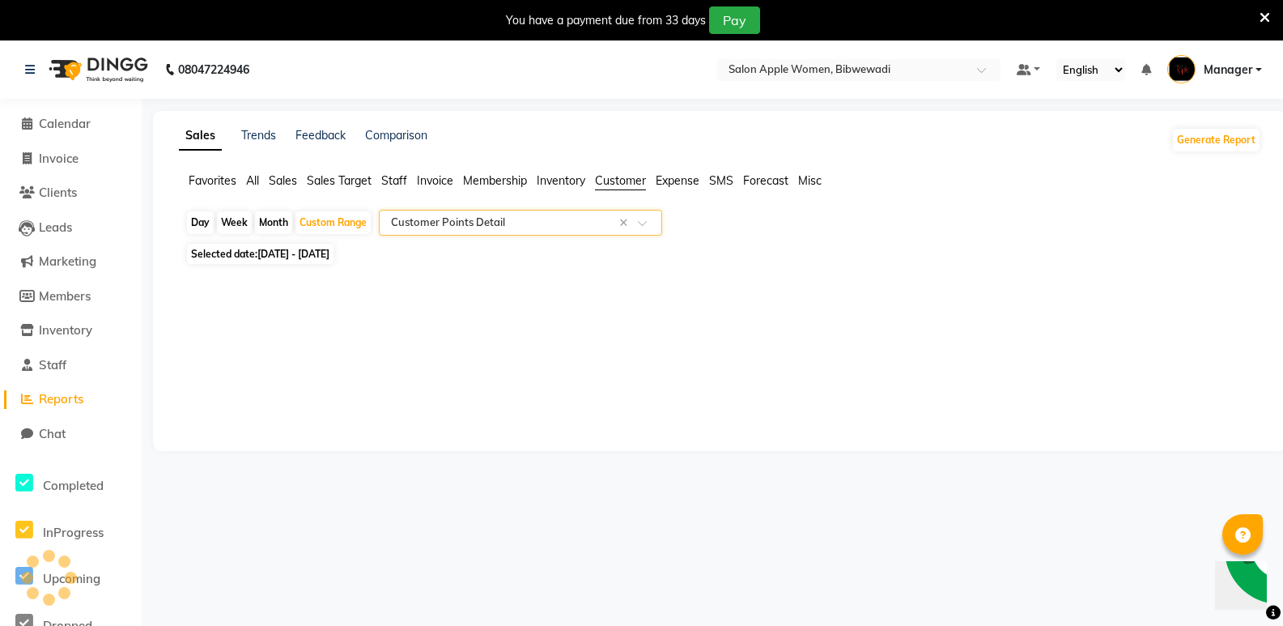
select select "full_report"
select select "csv"
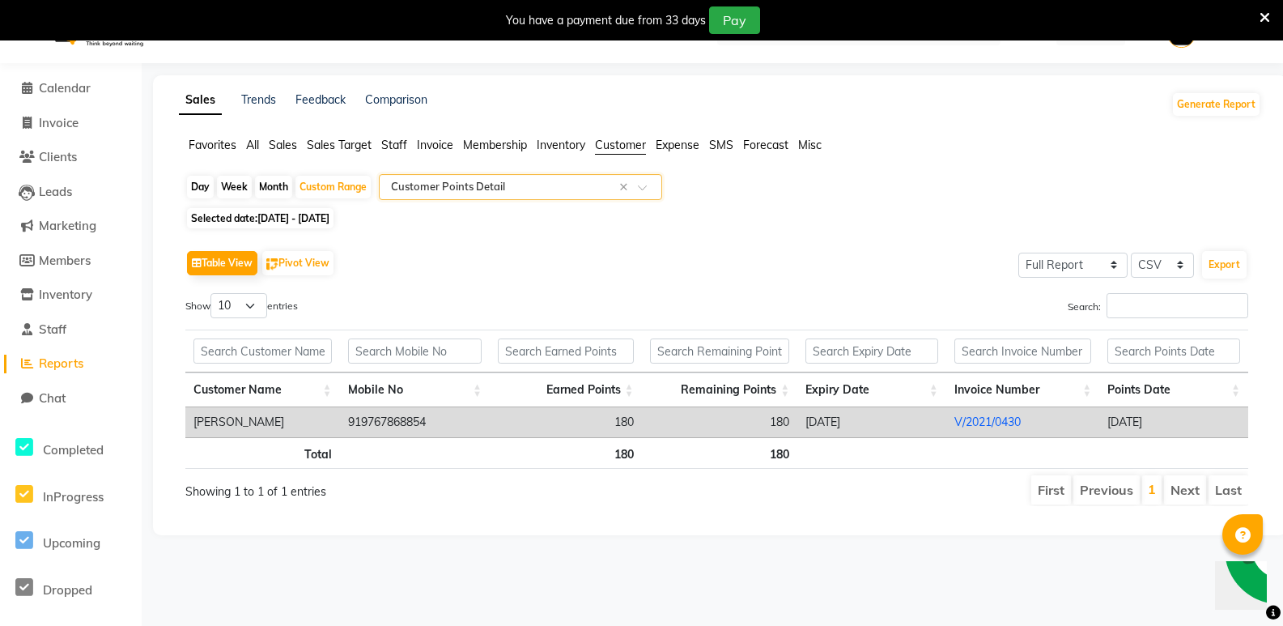
scroll to position [40, 0]
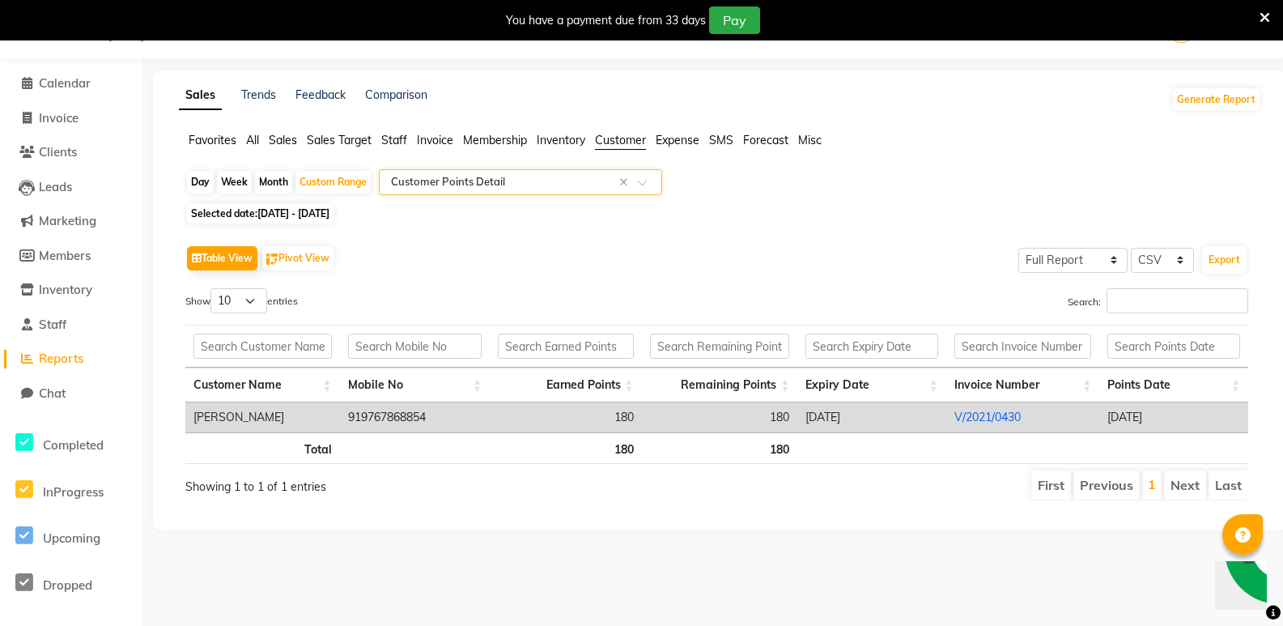
click at [504, 180] on input "text" at bounding box center [504, 182] width 233 height 16
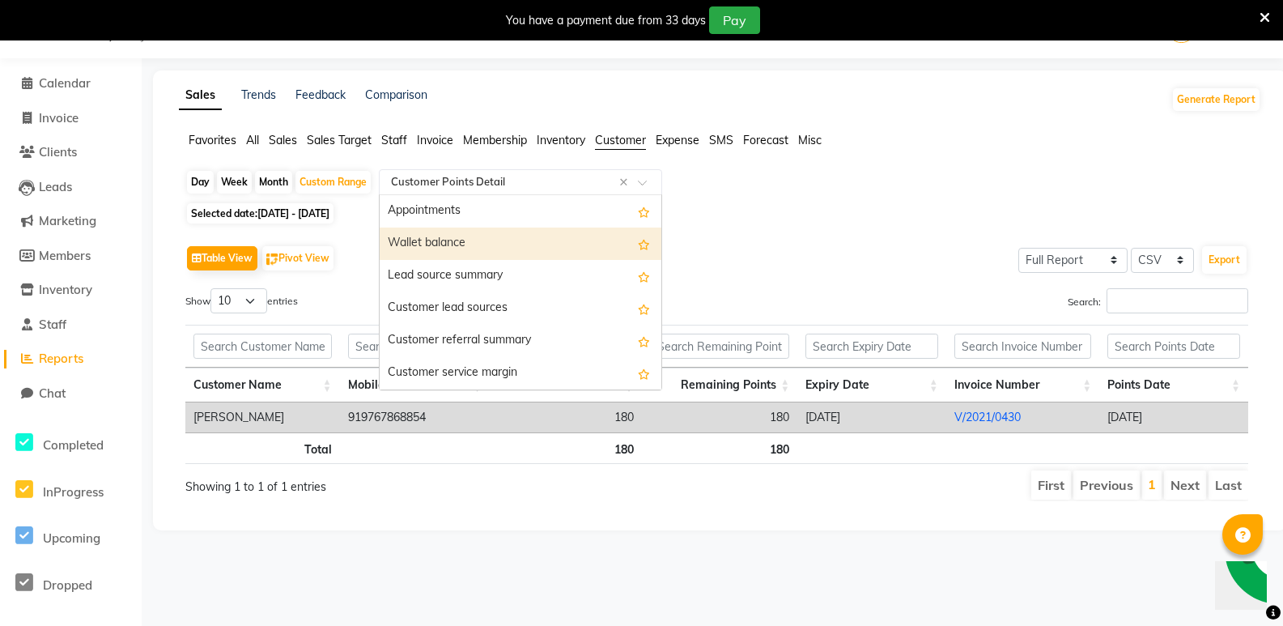
scroll to position [0, 0]
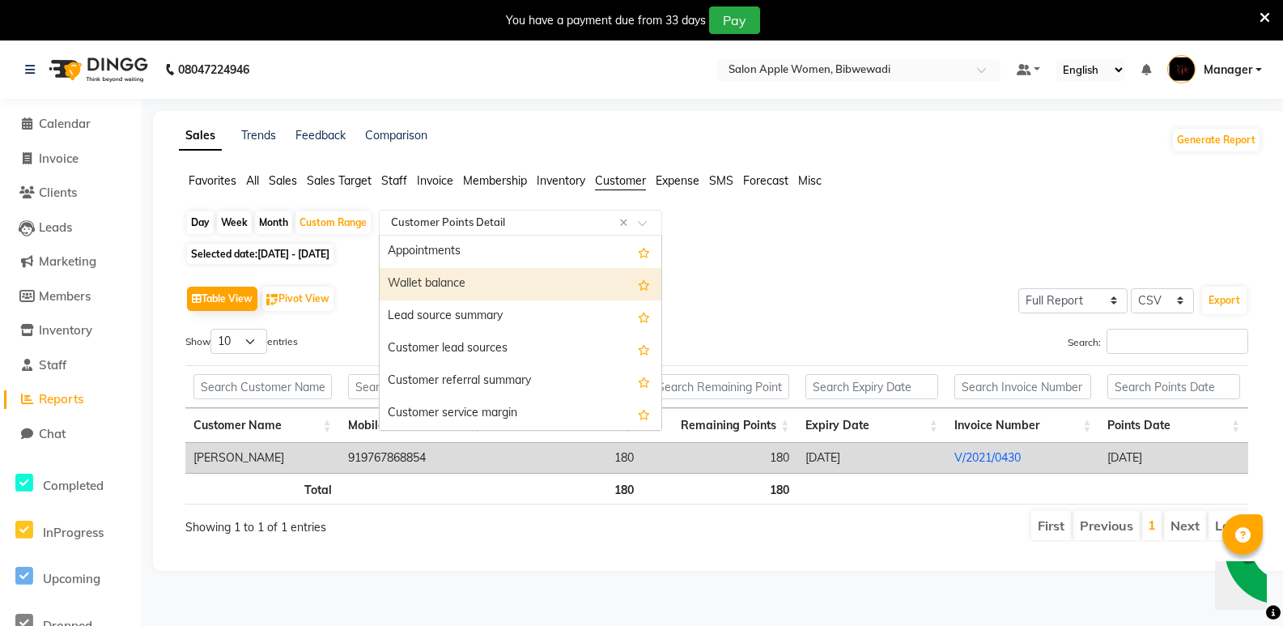
click at [494, 281] on div "Wallet balance" at bounding box center [521, 284] width 282 height 32
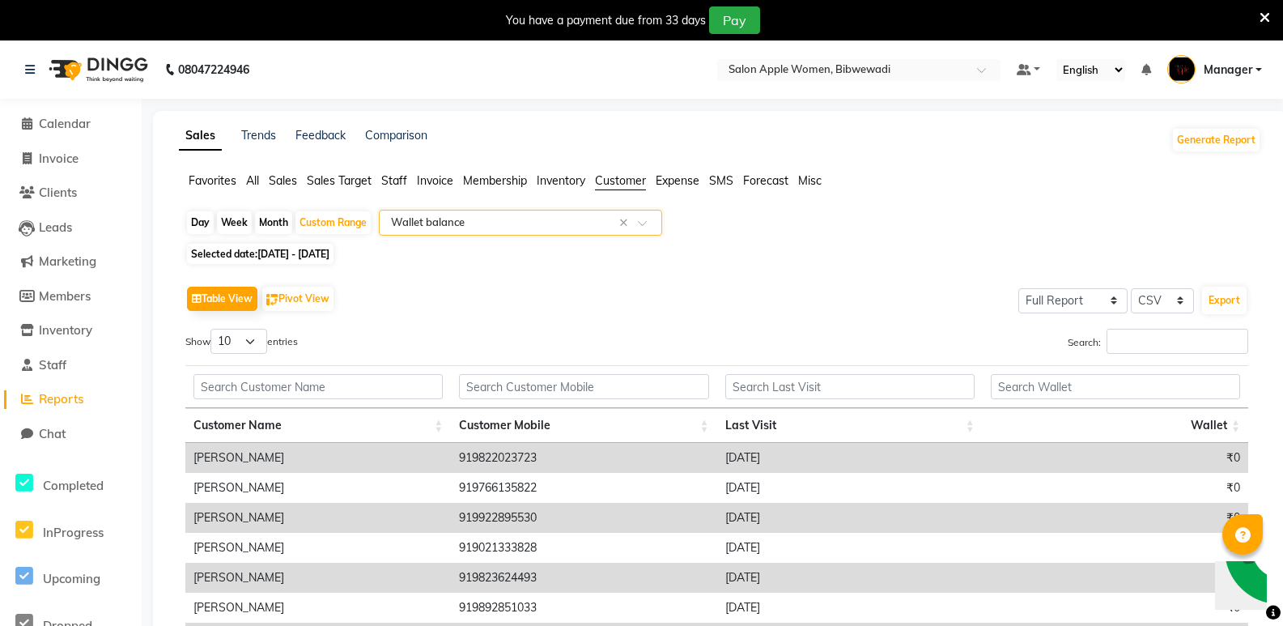
click at [492, 221] on input "text" at bounding box center [504, 223] width 233 height 16
click at [690, 184] on span "Expense" at bounding box center [678, 180] width 44 height 15
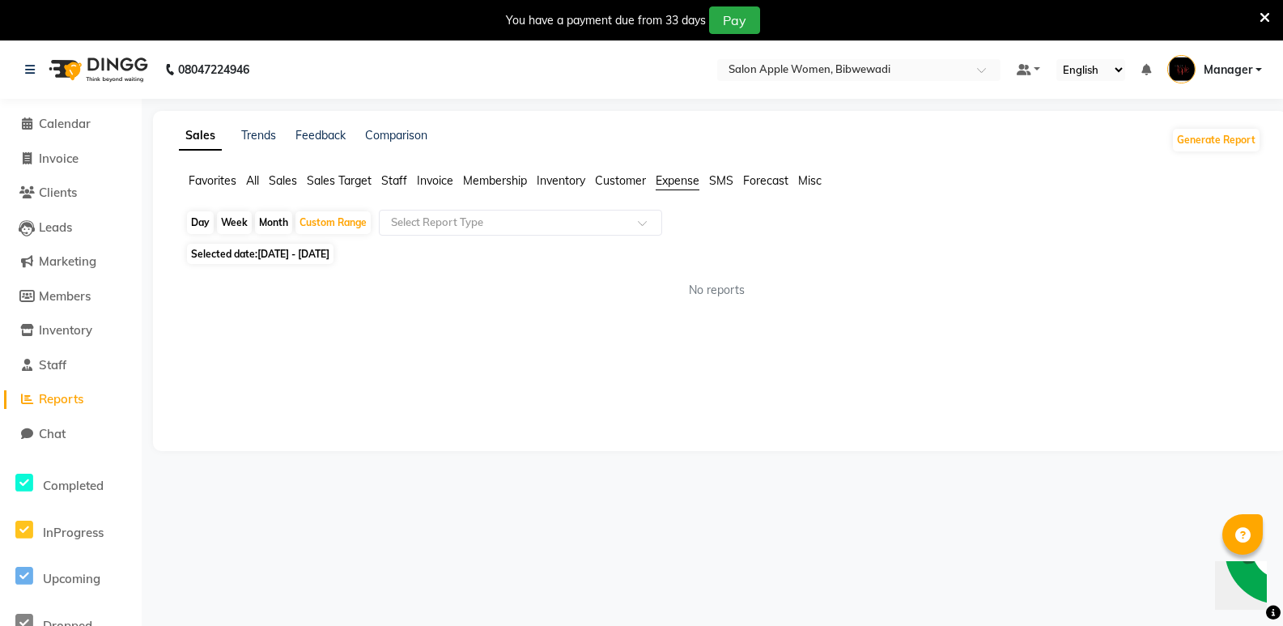
click at [567, 183] on span "Inventory" at bounding box center [561, 180] width 49 height 15
click at [512, 181] on span "Membership" at bounding box center [495, 180] width 64 height 15
click at [438, 179] on span "Invoice" at bounding box center [435, 180] width 36 height 15
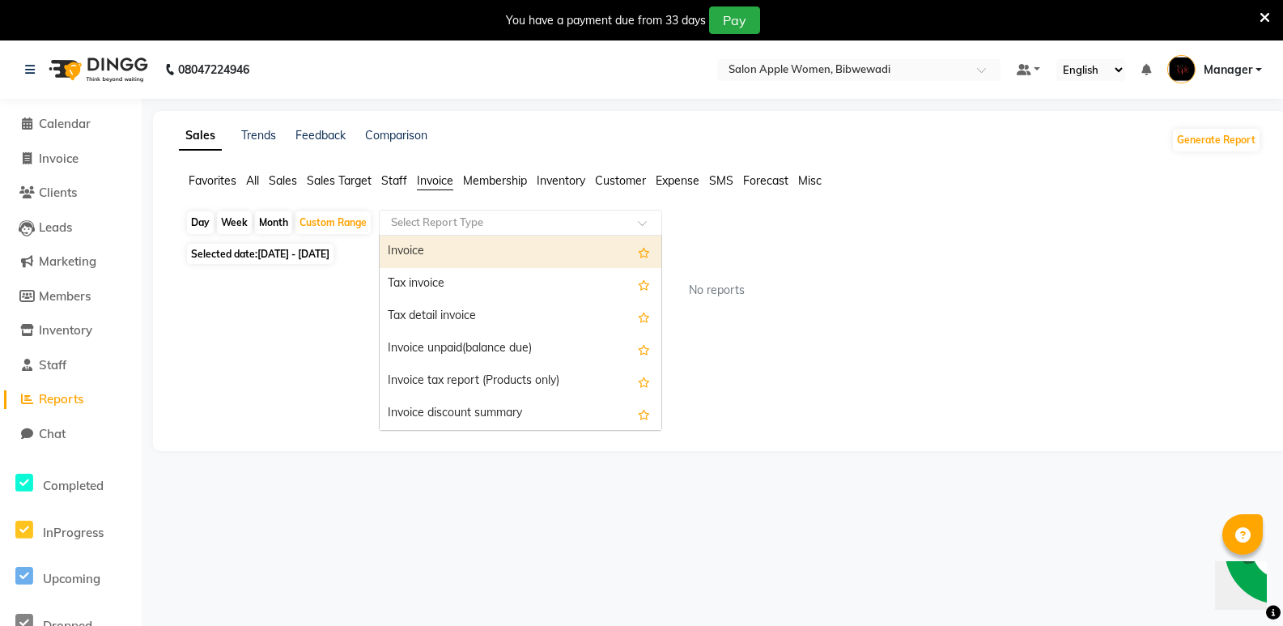
click at [451, 229] on input "text" at bounding box center [504, 223] width 233 height 16
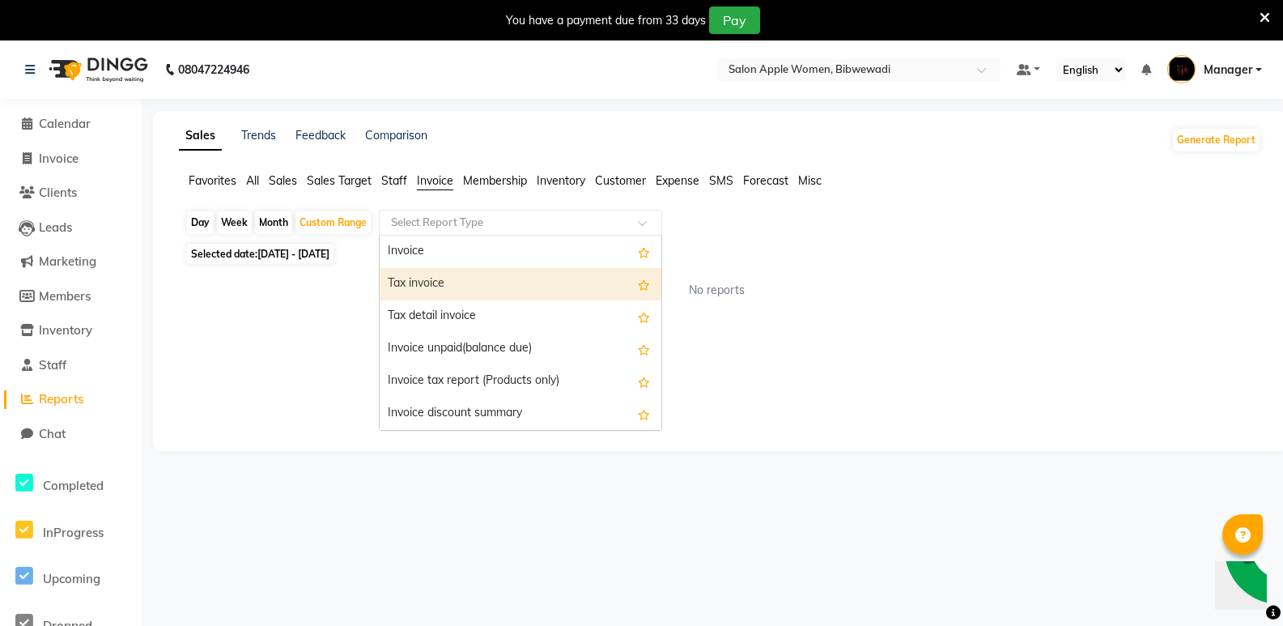
click at [449, 278] on div "Tax invoice" at bounding box center [521, 284] width 282 height 32
select select "full_report"
select select "csv"
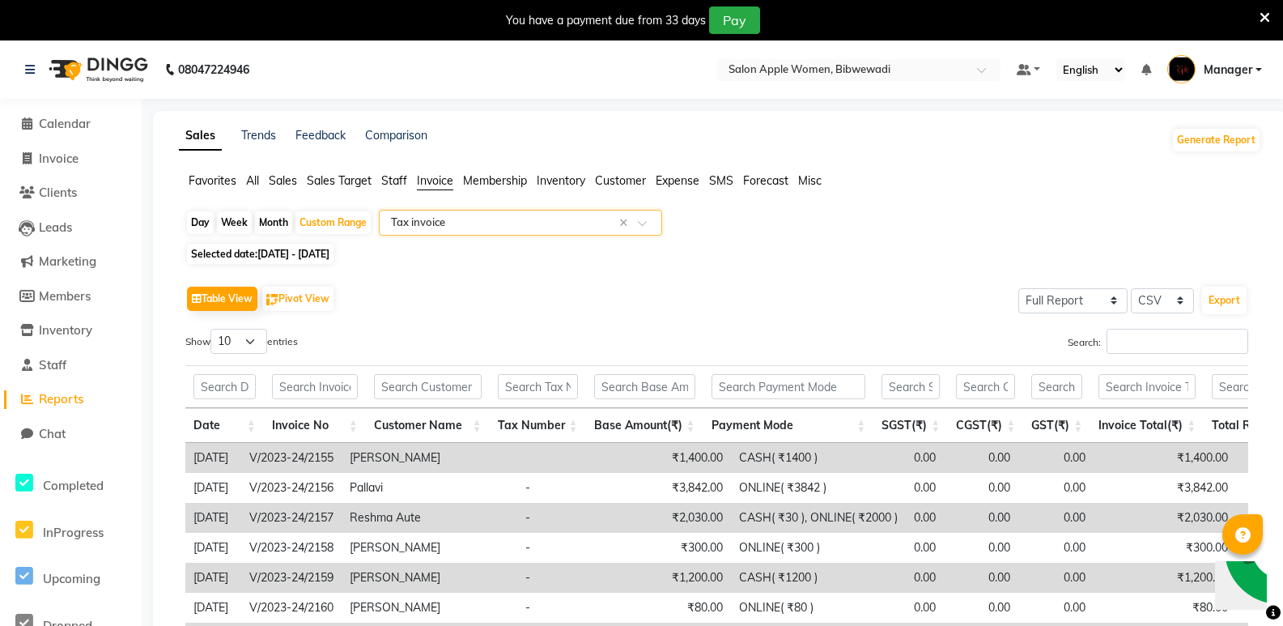
click at [424, 221] on input "text" at bounding box center [504, 223] width 233 height 16
click at [351, 183] on span "Sales Target" at bounding box center [339, 180] width 65 height 15
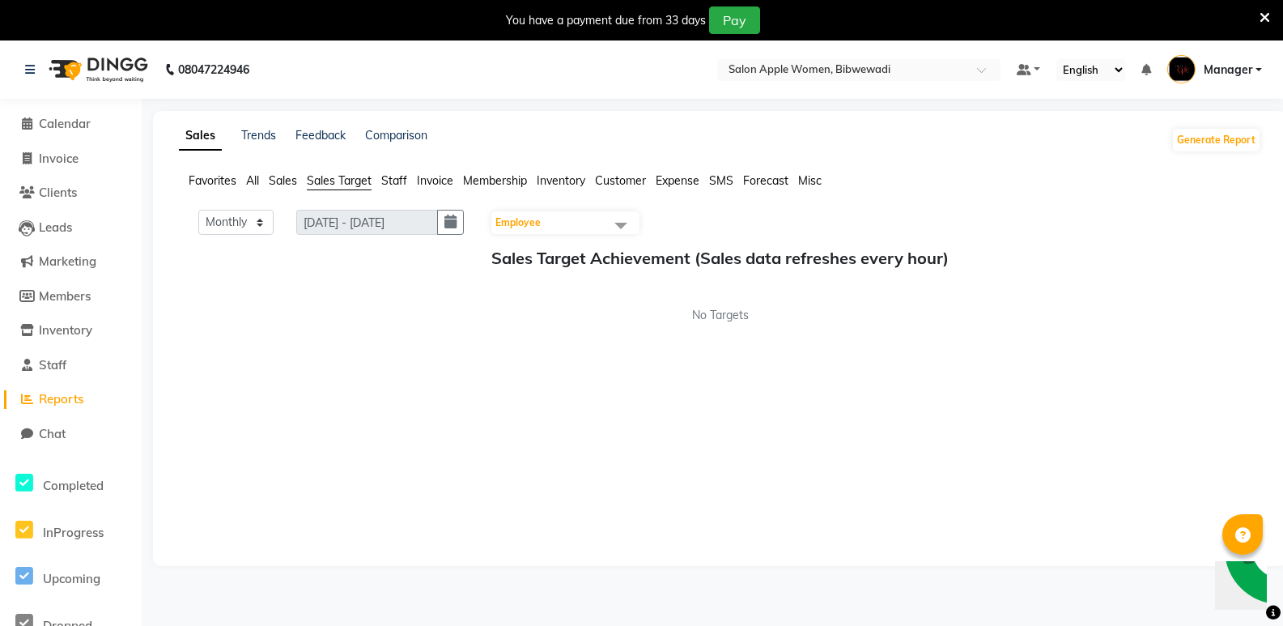
click at [294, 181] on span "Sales" at bounding box center [283, 180] width 28 height 15
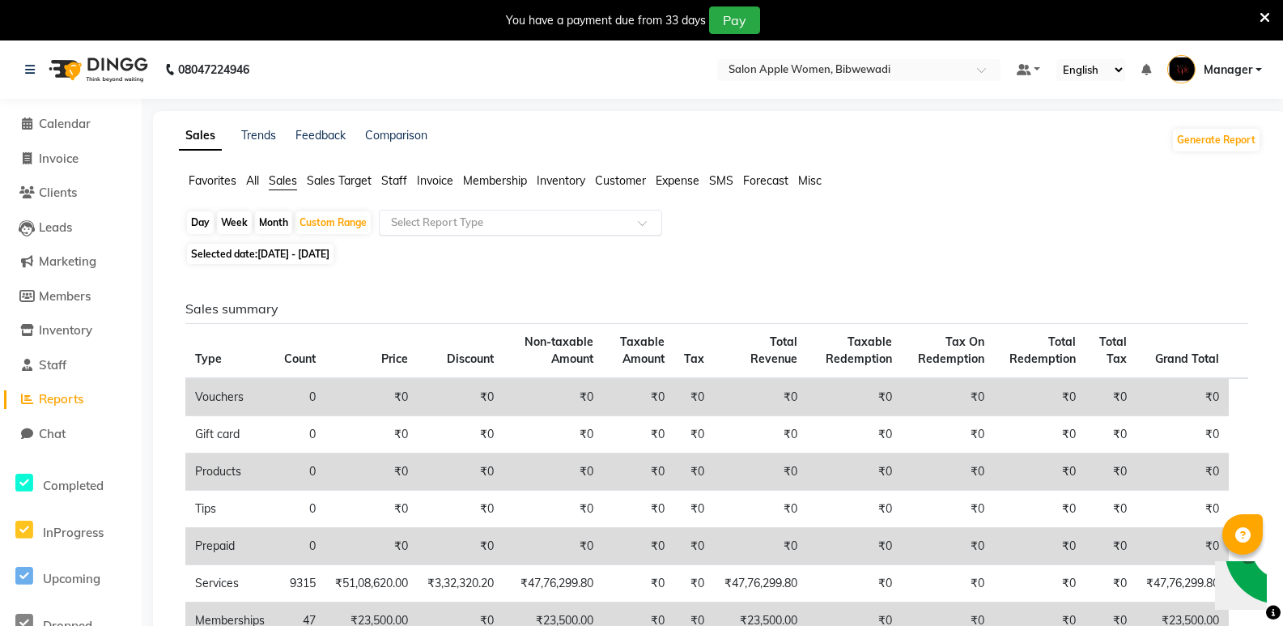
click at [470, 223] on input "text" at bounding box center [504, 223] width 233 height 16
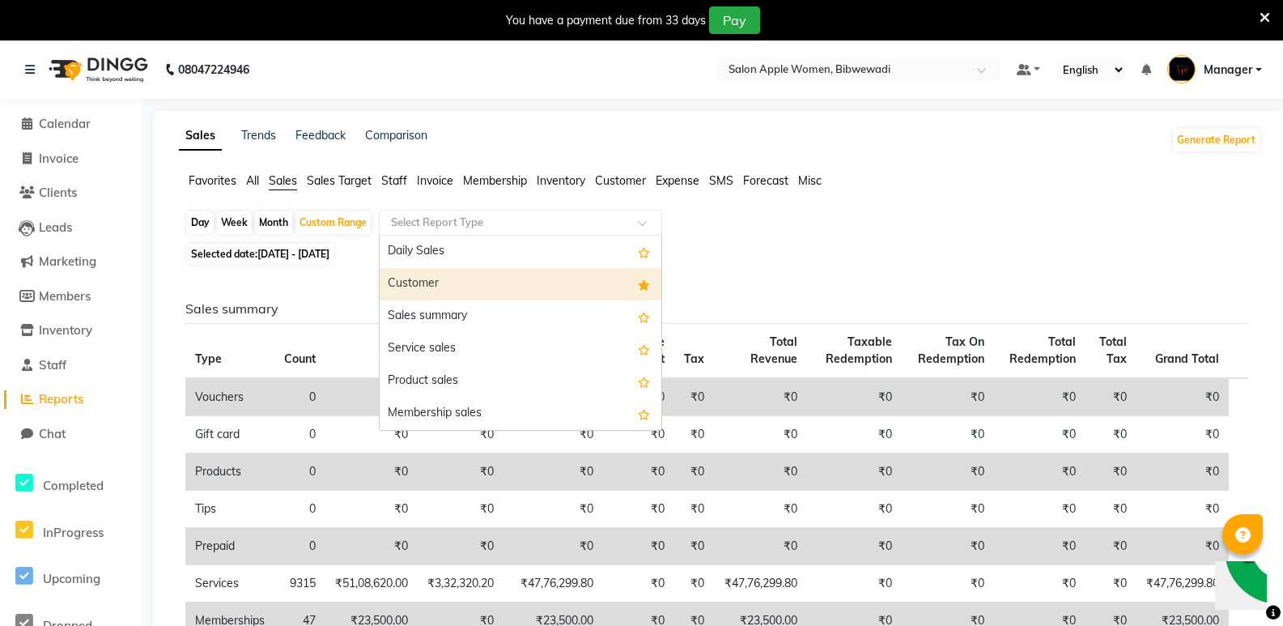
click at [458, 274] on div "Customer" at bounding box center [521, 284] width 282 height 32
select select "full_report"
select select "csv"
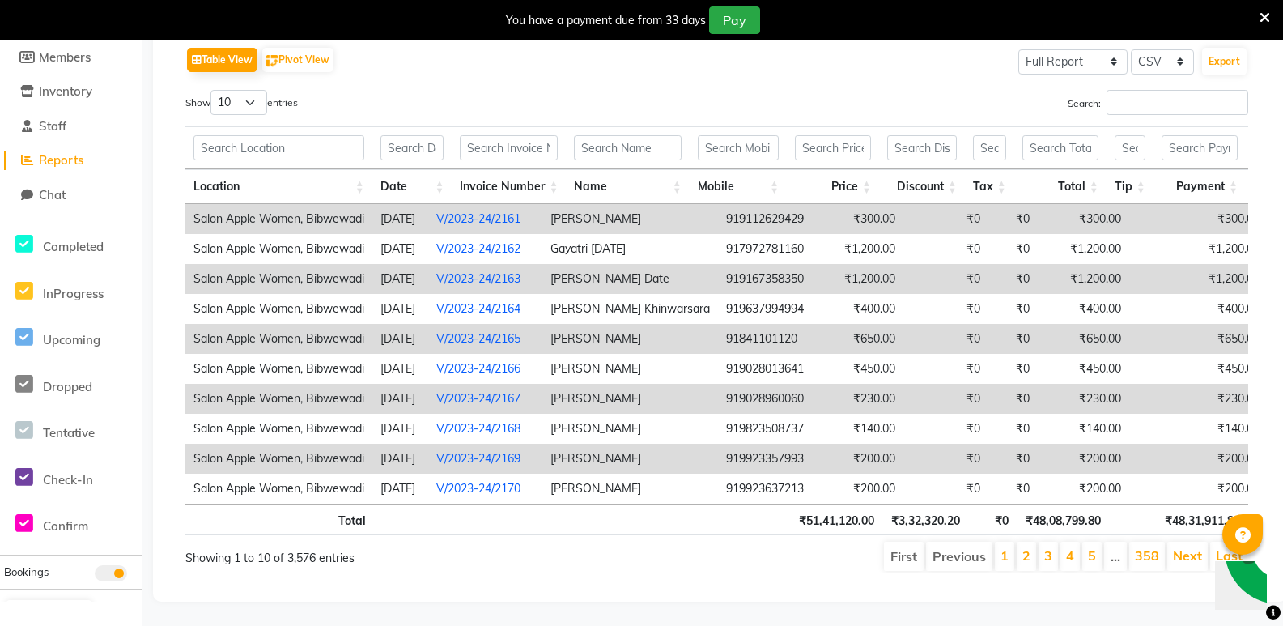
scroll to position [182, 0]
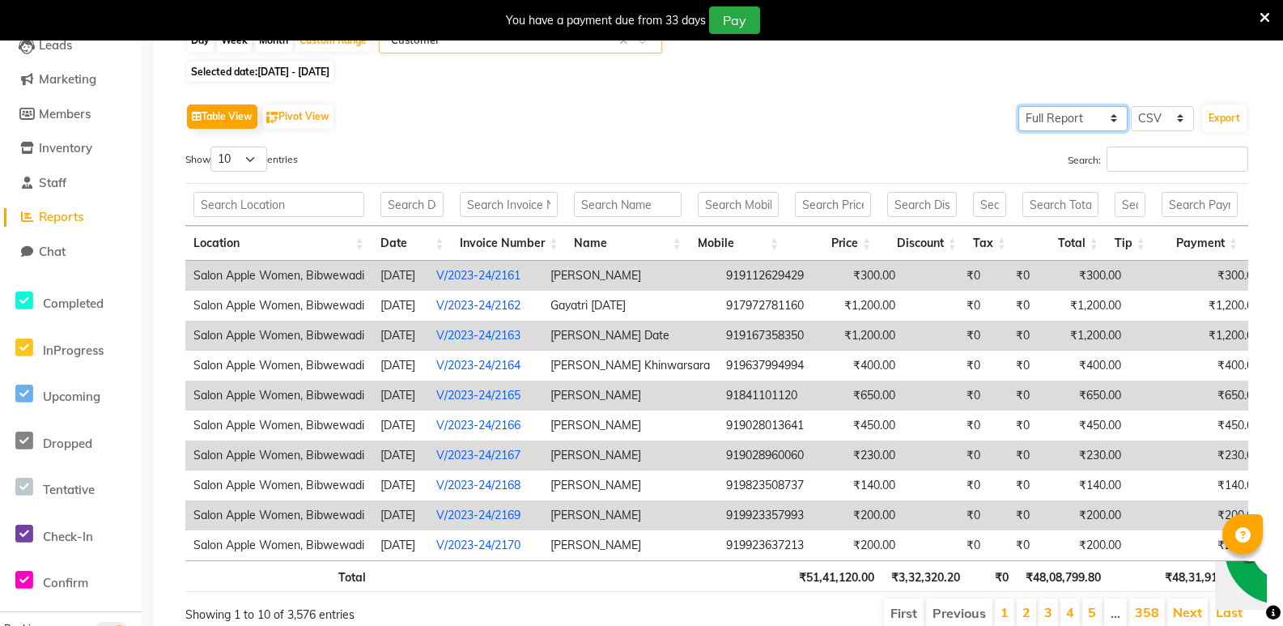
click at [1090, 126] on select "Select Full Report Filtered Report" at bounding box center [1072, 118] width 109 height 25
select select "filtered_report"
click at [1019, 106] on select "Select Full Report Filtered Report" at bounding box center [1072, 118] width 109 height 25
click at [1125, 159] on input "Search:" at bounding box center [1178, 159] width 142 height 25
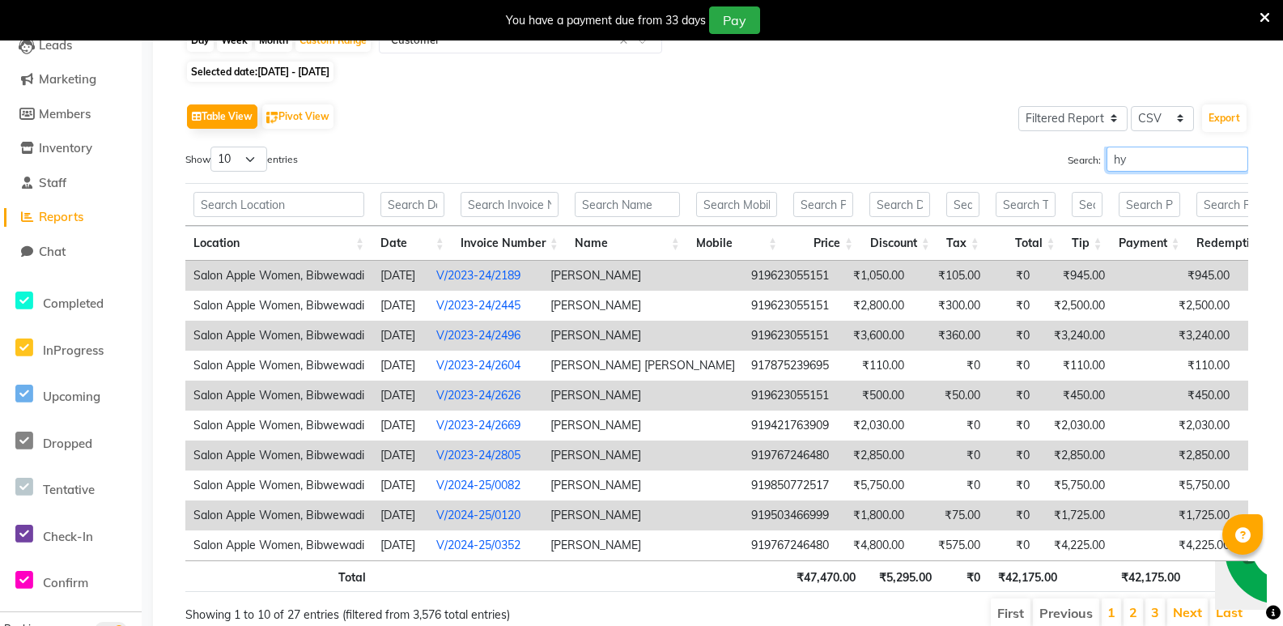
type input "h"
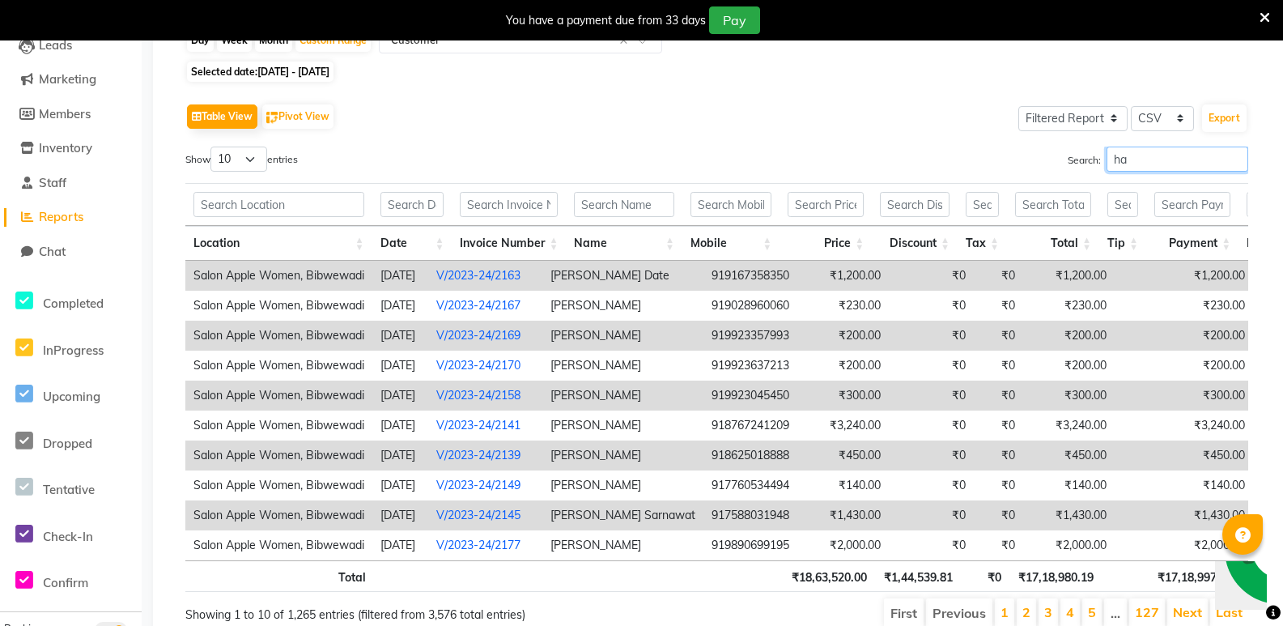
type input "h"
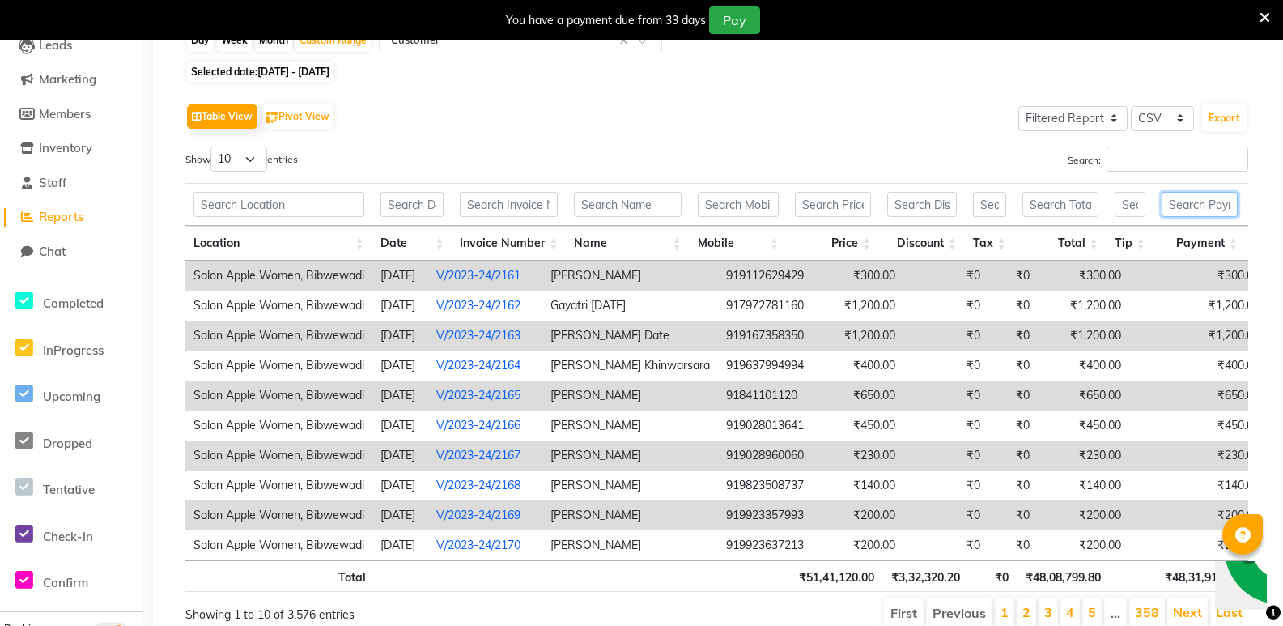
click at [1196, 206] on input "text" at bounding box center [1200, 204] width 76 height 25
drag, startPoint x: 1136, startPoint y: 206, endPoint x: 1108, endPoint y: 206, distance: 27.5
click at [1135, 206] on input "text" at bounding box center [1130, 204] width 31 height 25
click at [1075, 203] on input "text" at bounding box center [1061, 204] width 76 height 25
click at [996, 206] on input "text" at bounding box center [989, 204] width 33 height 25
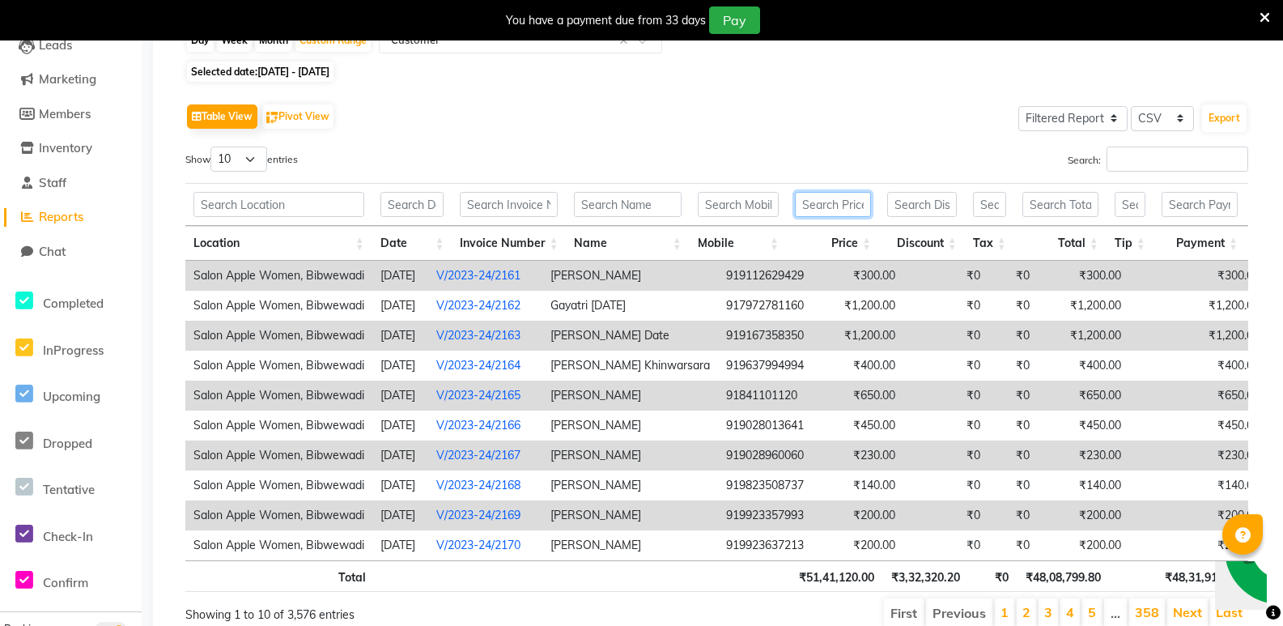
click at [821, 202] on input "text" at bounding box center [833, 204] width 76 height 25
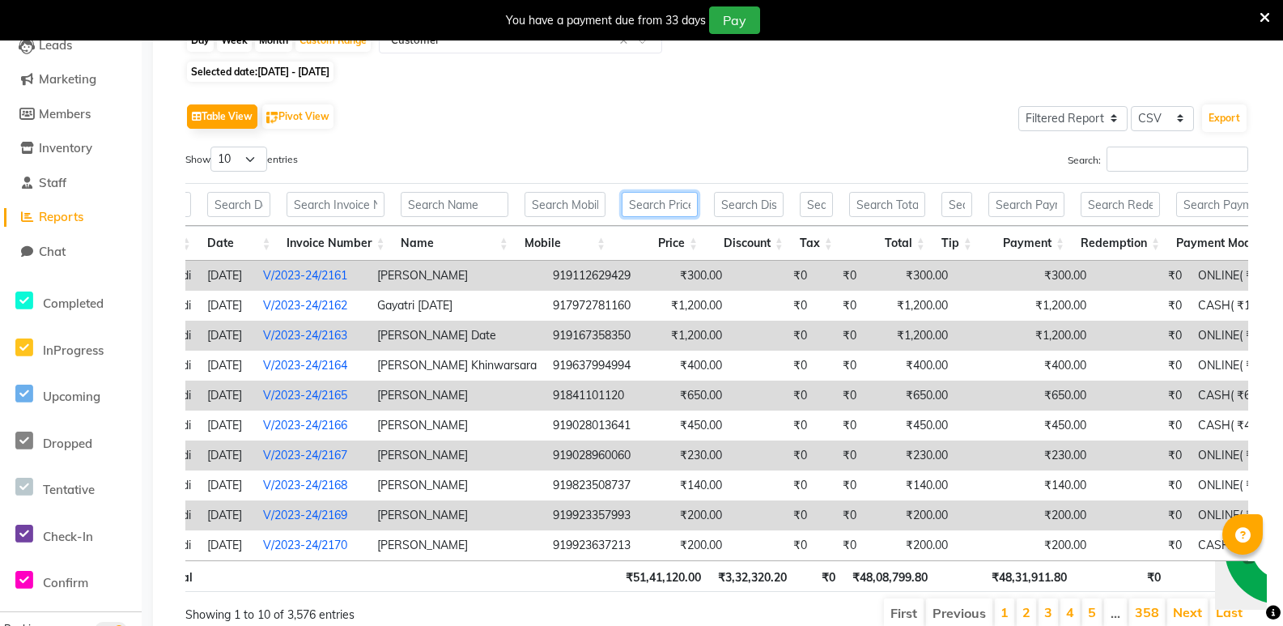
scroll to position [0, 204]
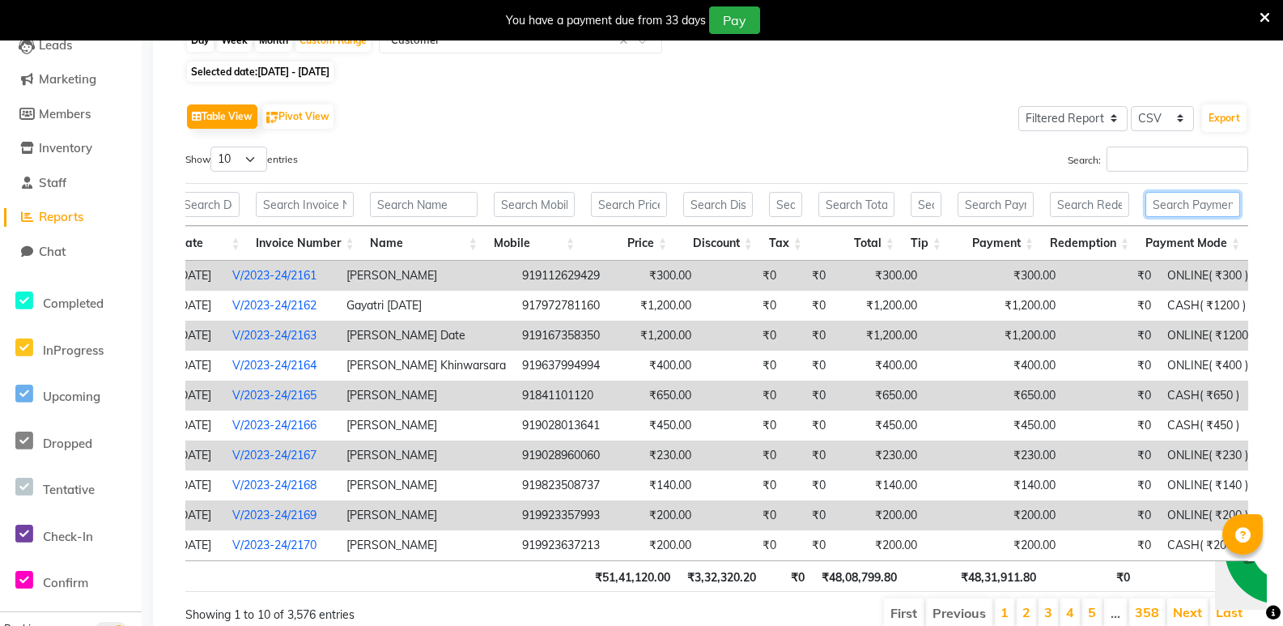
click at [1192, 201] on input "text" at bounding box center [1193, 204] width 95 height 25
click at [320, 209] on input "text" at bounding box center [305, 204] width 98 height 25
click at [232, 161] on select "10 25 50 100" at bounding box center [238, 159] width 57 height 25
select select "100"
click at [213, 147] on select "10 25 50 100" at bounding box center [238, 159] width 57 height 25
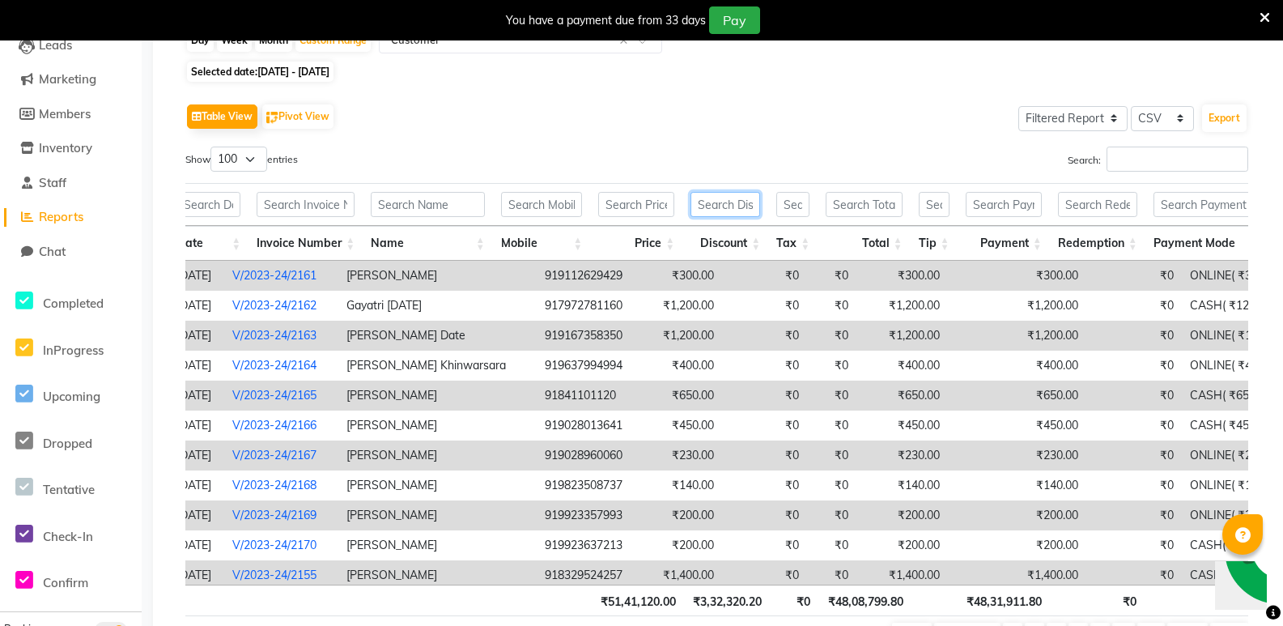
click at [733, 206] on input "text" at bounding box center [726, 204] width 70 height 25
click at [797, 203] on input "text" at bounding box center [792, 204] width 33 height 25
click at [864, 204] on input "text" at bounding box center [864, 204] width 76 height 25
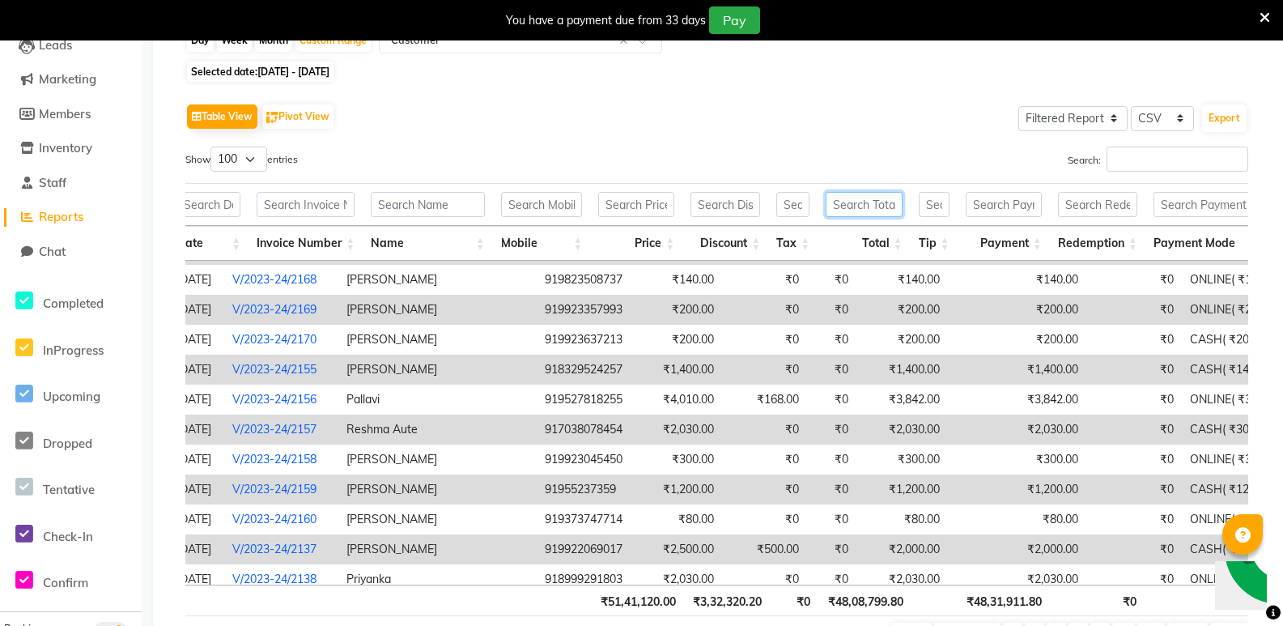
scroll to position [243, 204]
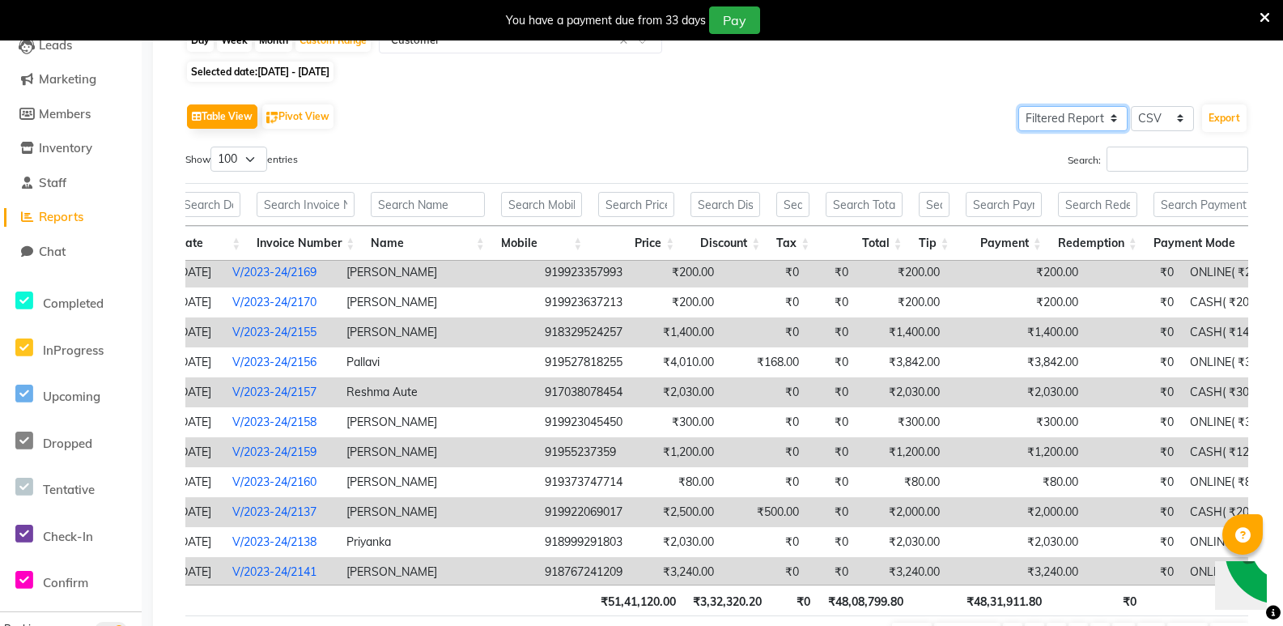
click at [1084, 123] on select "Select Full Report Filtered Report" at bounding box center [1072, 118] width 109 height 25
click at [1019, 106] on select "Select Full Report Filtered Report" at bounding box center [1072, 118] width 109 height 25
click at [1116, 164] on input "Search:" at bounding box center [1178, 159] width 142 height 25
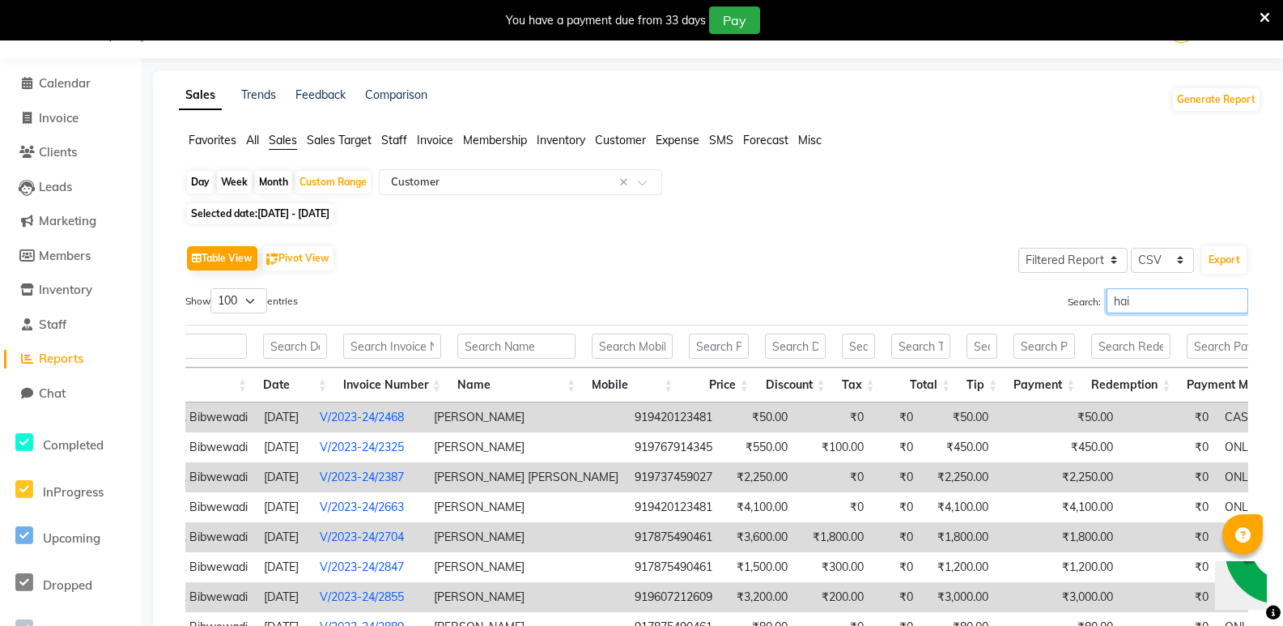
scroll to position [182, 0]
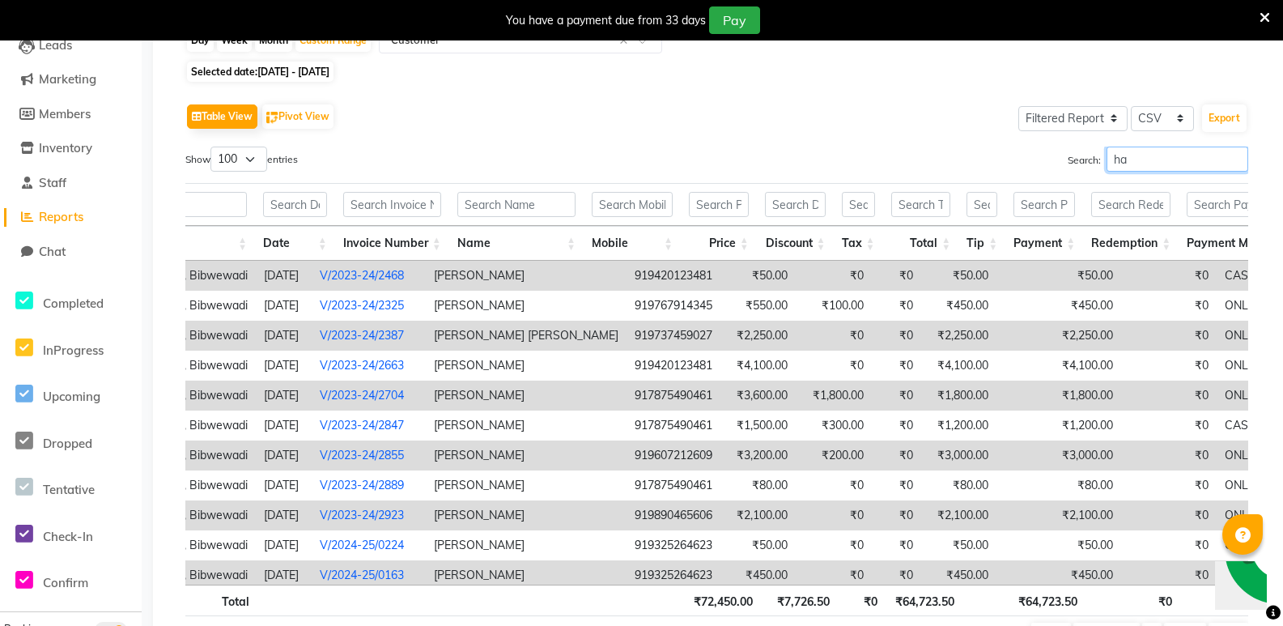
type input "h"
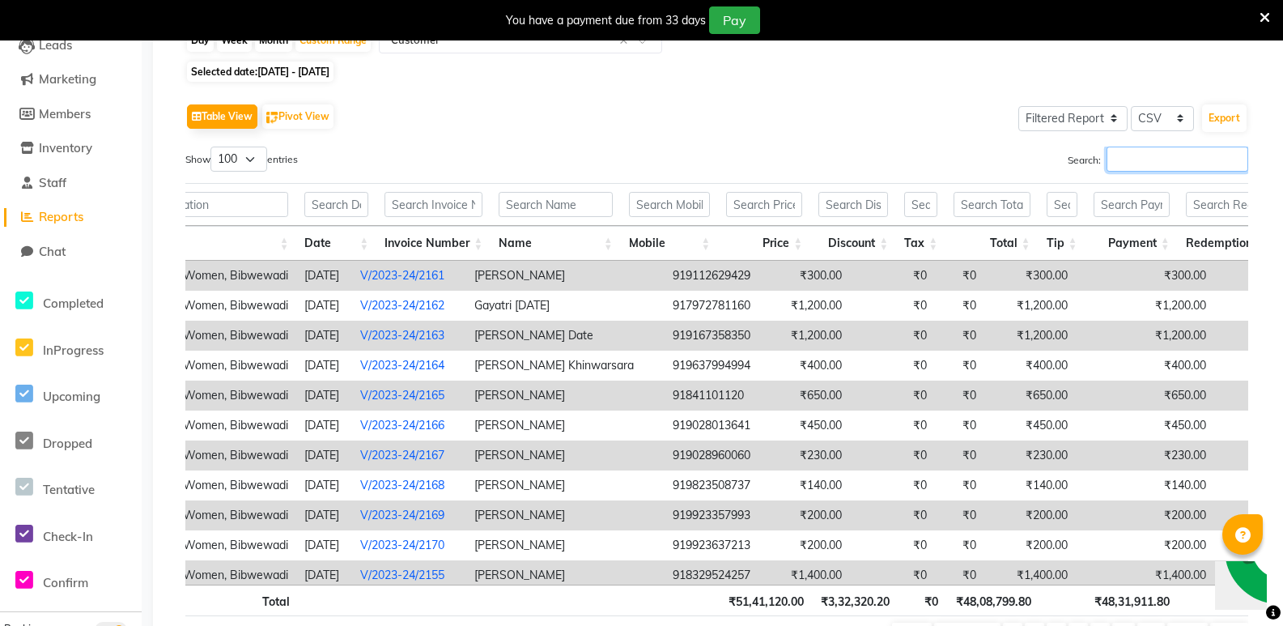
scroll to position [0, 0]
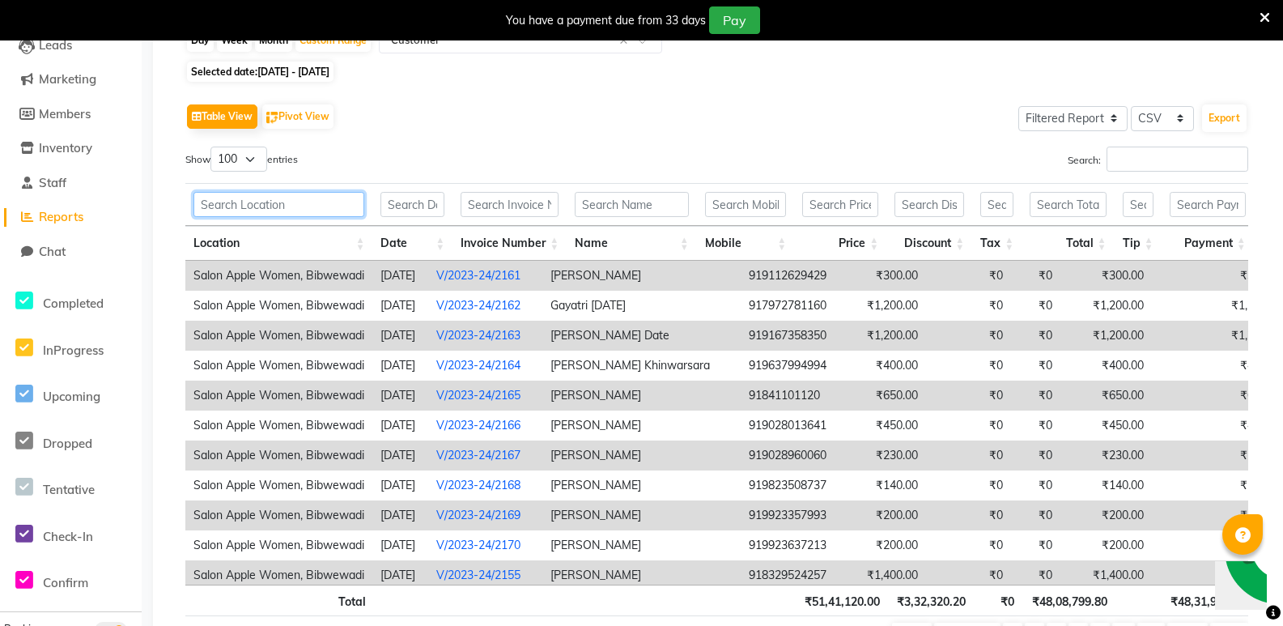
click at [236, 206] on input "text" at bounding box center [278, 204] width 171 height 25
type input "h"
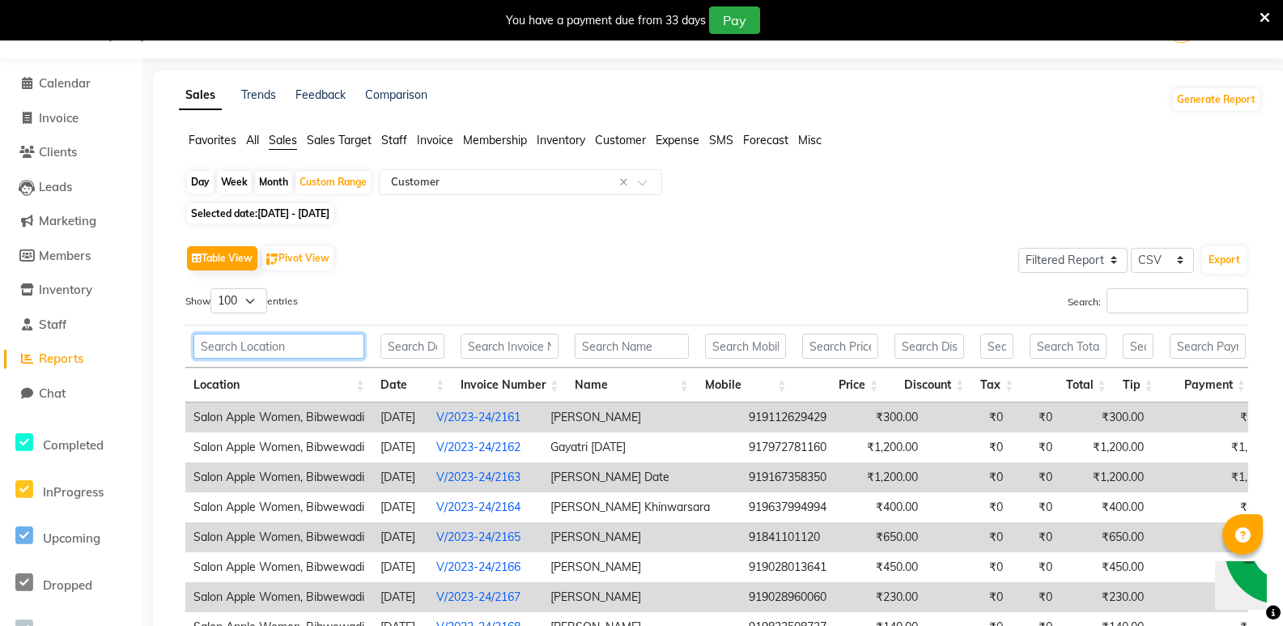
scroll to position [182, 0]
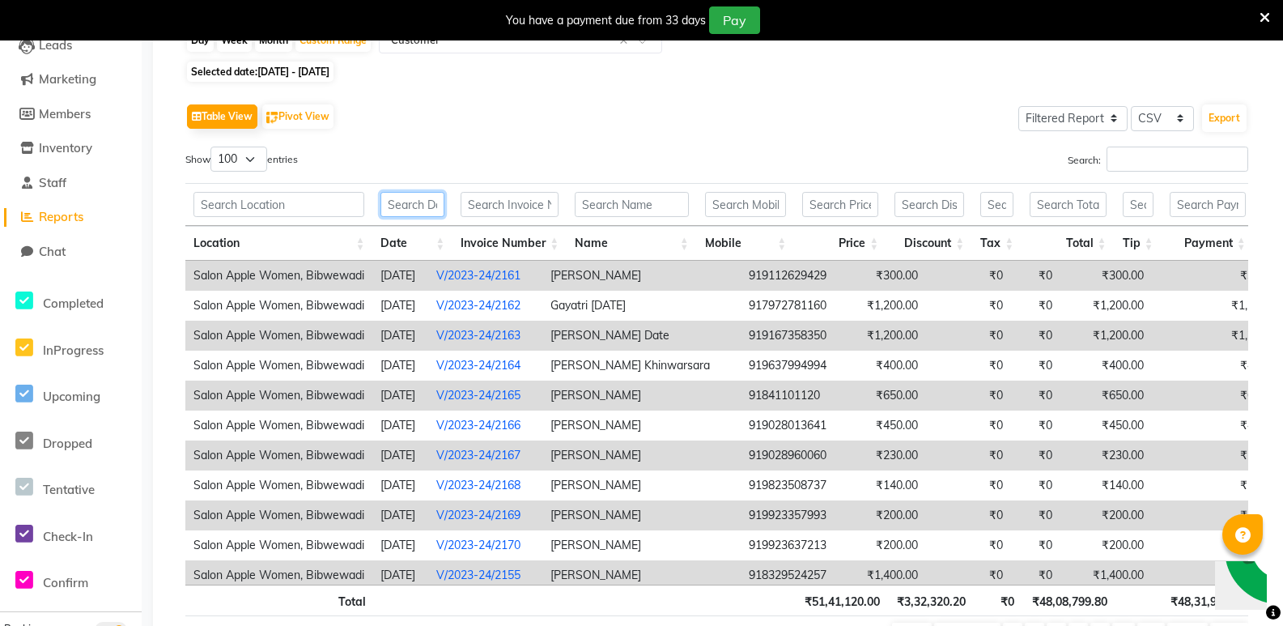
click at [394, 205] on input "text" at bounding box center [413, 204] width 64 height 25
click at [532, 209] on input "text" at bounding box center [510, 204] width 98 height 25
click at [597, 225] on th at bounding box center [632, 204] width 130 height 43
click at [597, 217] on input "text" at bounding box center [631, 204] width 113 height 25
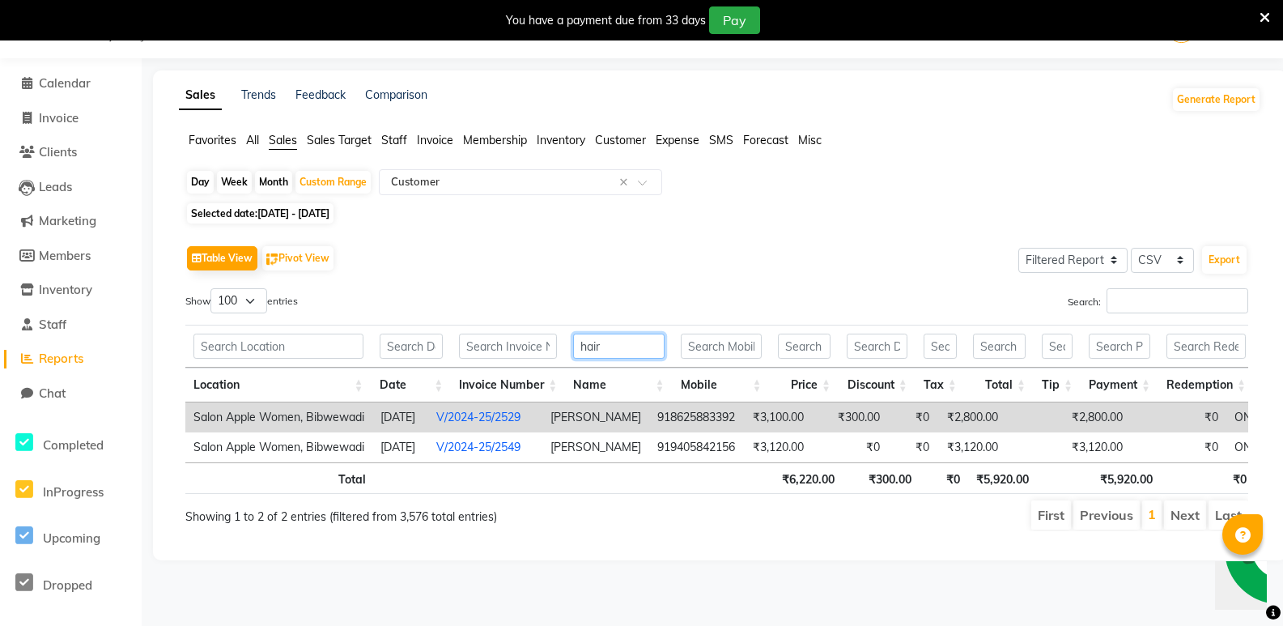
scroll to position [40, 0]
type input "h"
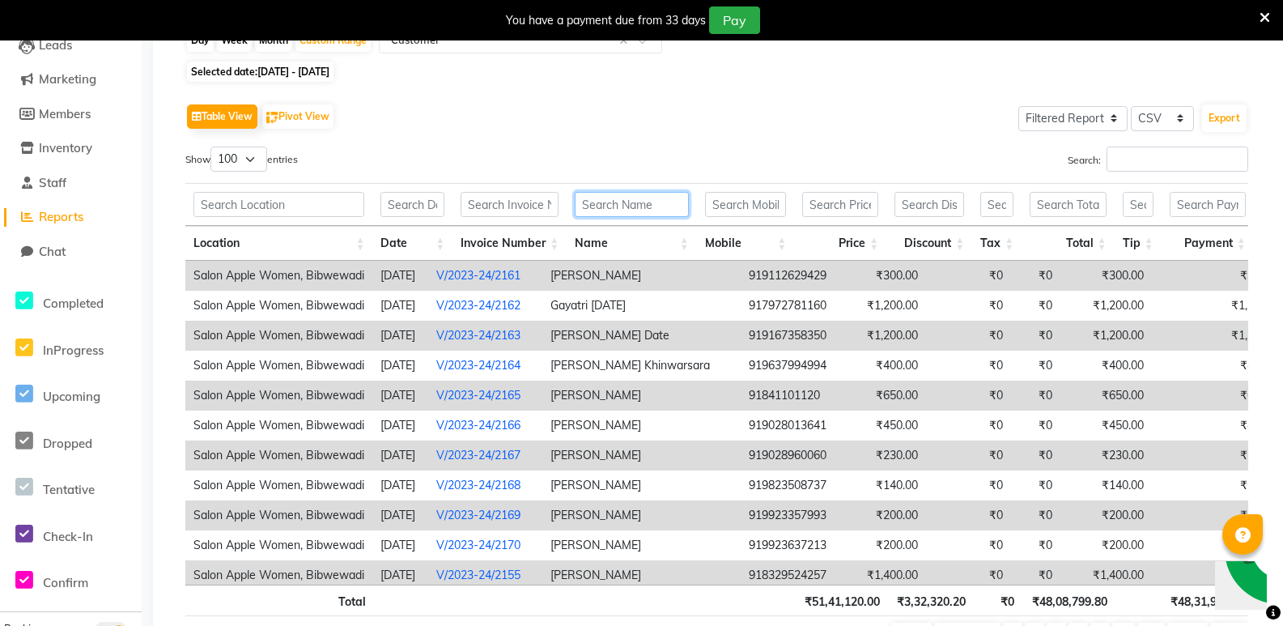
scroll to position [0, 0]
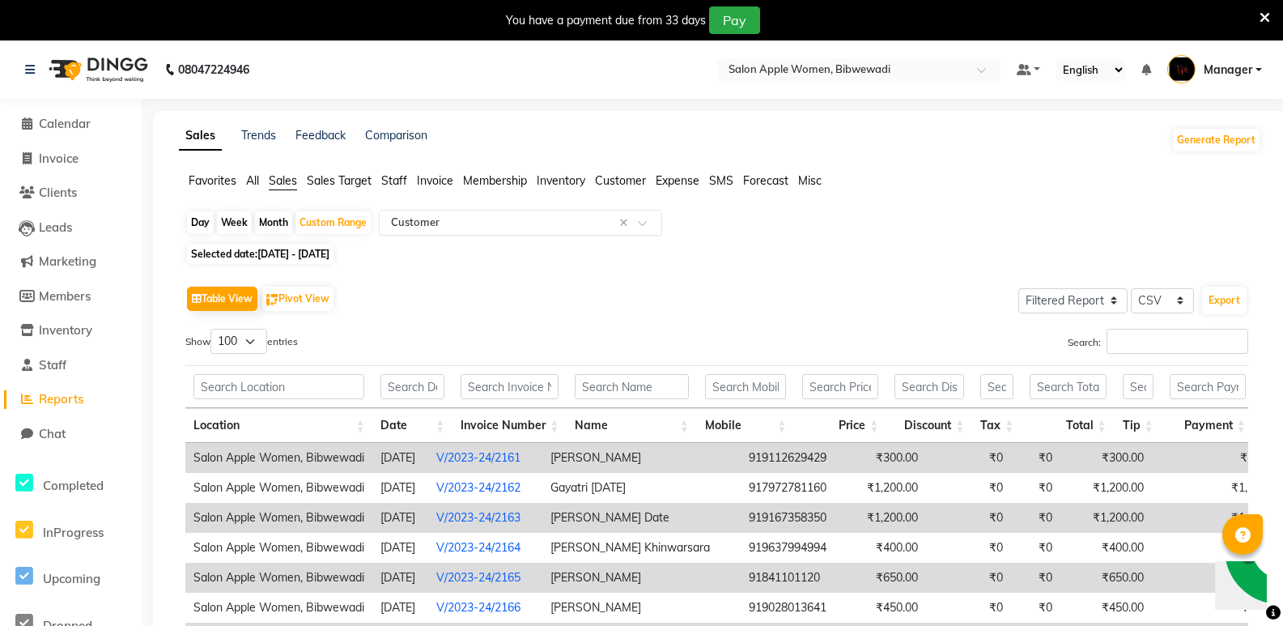
click at [499, 218] on input "text" at bounding box center [504, 223] width 233 height 16
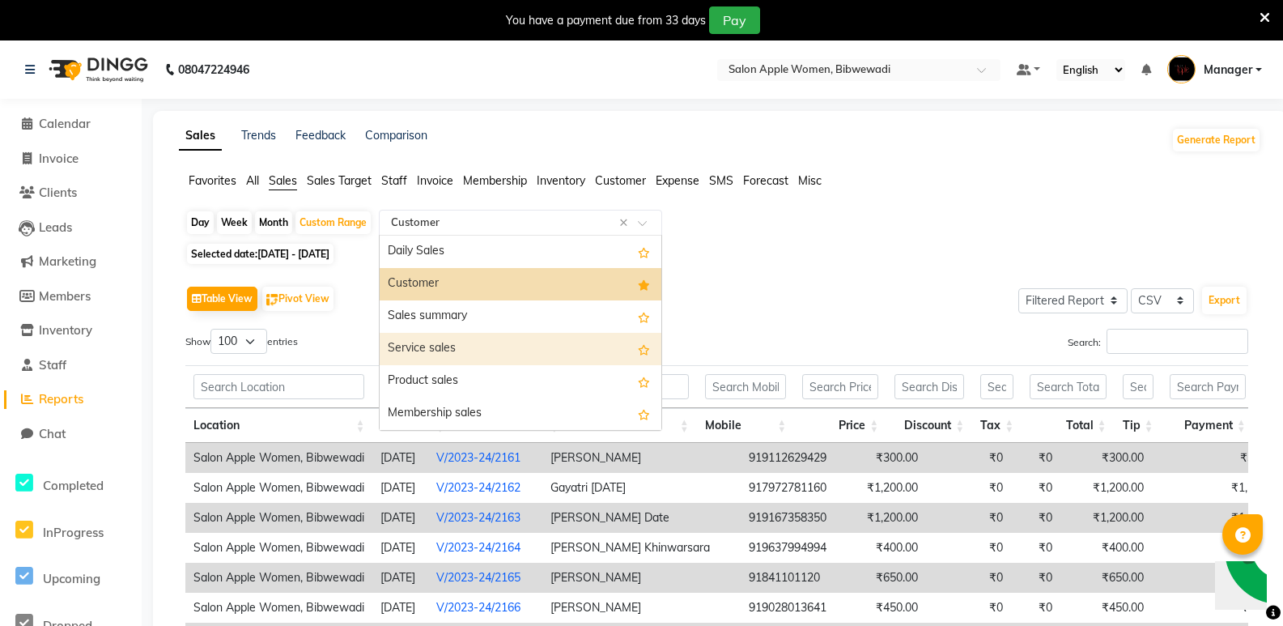
click at [483, 357] on div "Service sales" at bounding box center [521, 349] width 282 height 32
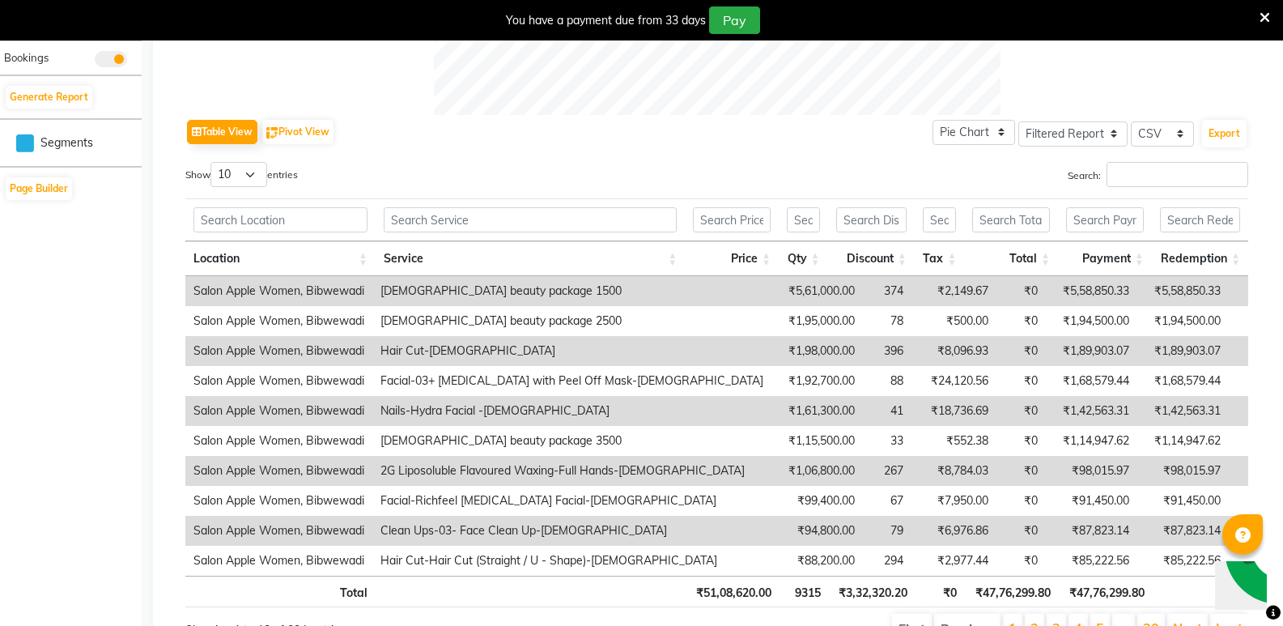
scroll to position [810, 0]
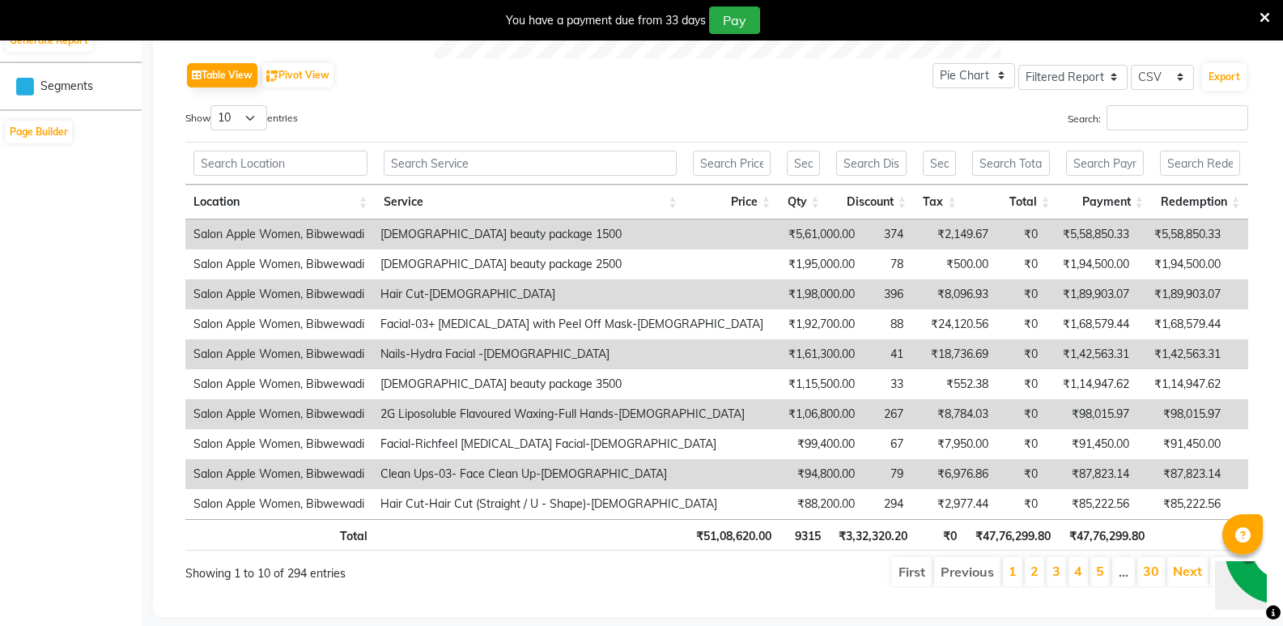
click at [863, 231] on td "374" at bounding box center [887, 234] width 49 height 30
click at [863, 232] on td "374" at bounding box center [887, 234] width 49 height 30
click at [389, 240] on td "[DEMOGRAPHIC_DATA] beauty package 1500" at bounding box center [571, 234] width 399 height 30
click at [516, 166] on input "text" at bounding box center [530, 163] width 293 height 25
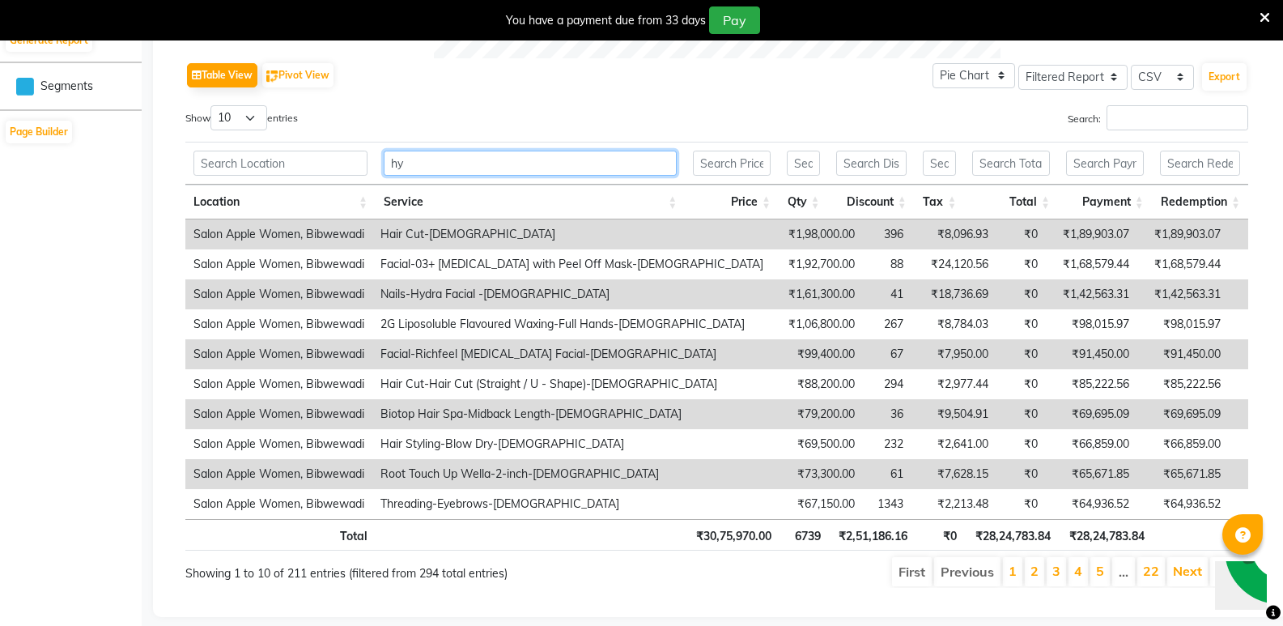
scroll to position [670, 0]
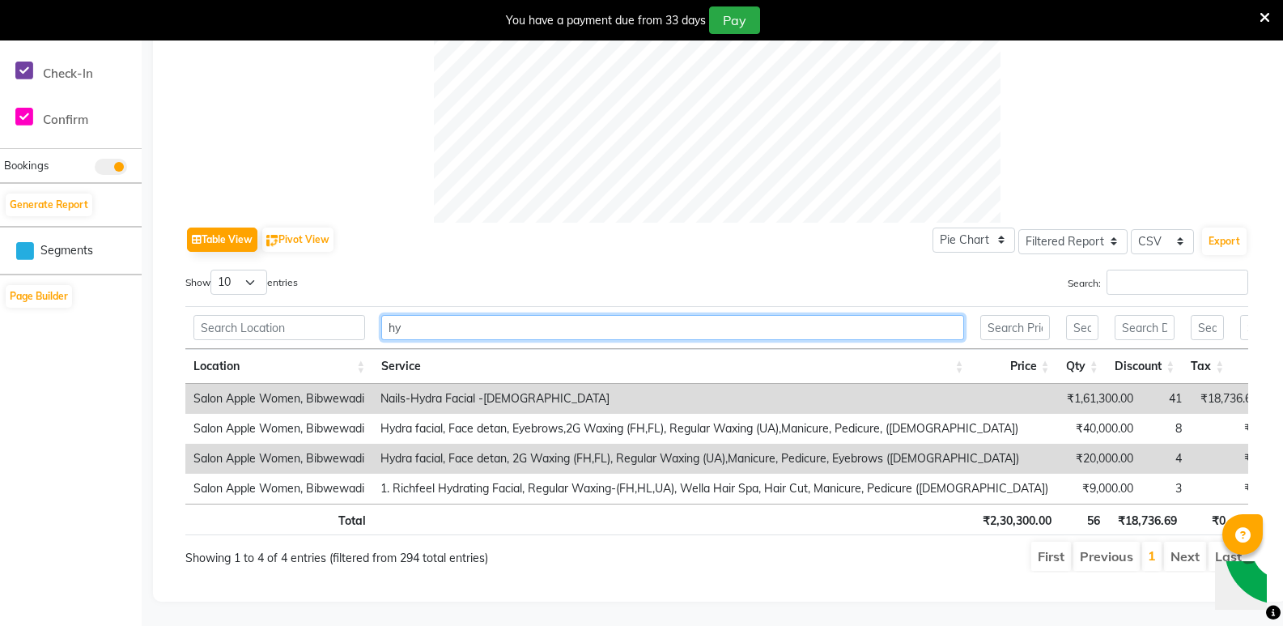
type input "hy"
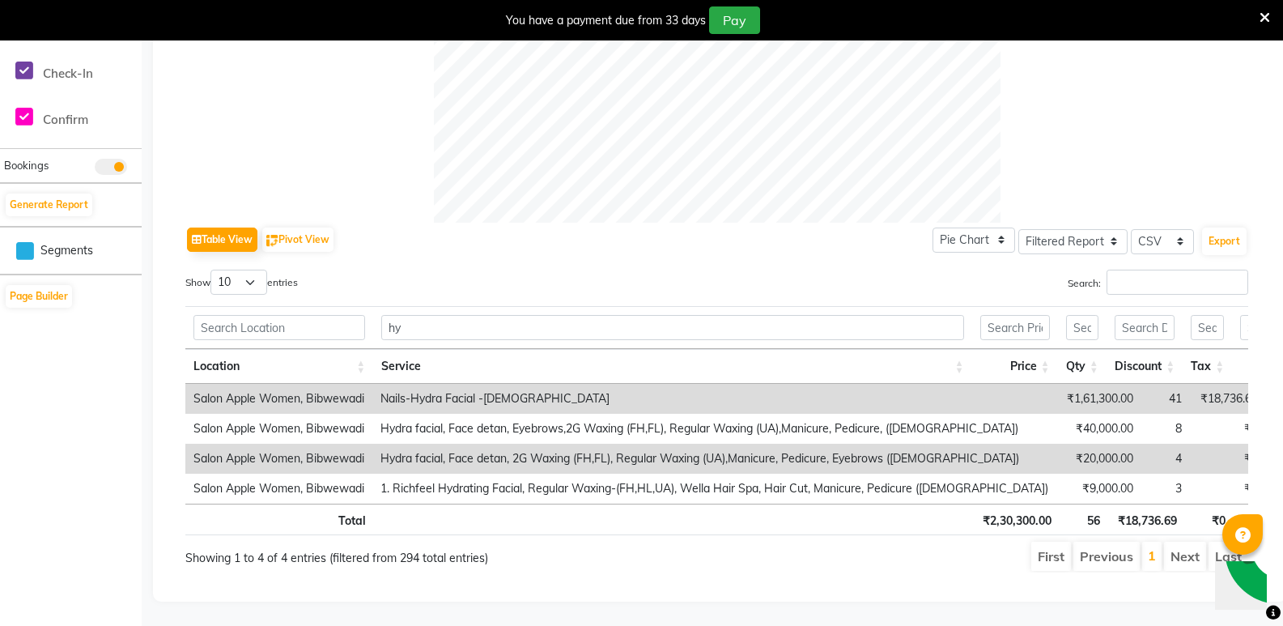
click at [1142, 384] on td "41" at bounding box center [1166, 399] width 49 height 30
drag, startPoint x: 1100, startPoint y: 372, endPoint x: 1090, endPoint y: 373, distance: 10.6
click at [1142, 384] on td "41" at bounding box center [1166, 399] width 49 height 30
click at [1047, 229] on select "Select Full Report Filtered Report" at bounding box center [1072, 241] width 109 height 25
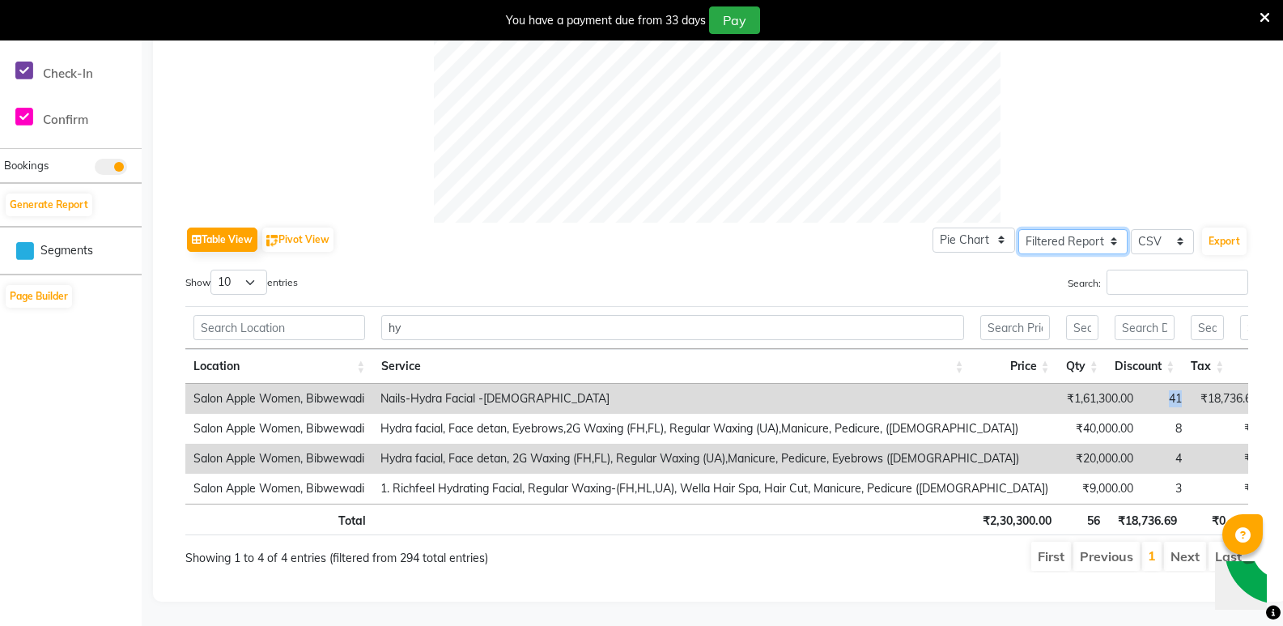
select select "full_report"
click at [1019, 229] on select "Select Full Report Filtered Report" at bounding box center [1072, 241] width 109 height 25
click at [997, 227] on select "Pie Chart Bar Chart" at bounding box center [974, 239] width 83 height 25
click at [1171, 270] on input "Search:" at bounding box center [1178, 282] width 142 height 25
click at [1142, 384] on td "41" at bounding box center [1166, 399] width 49 height 30
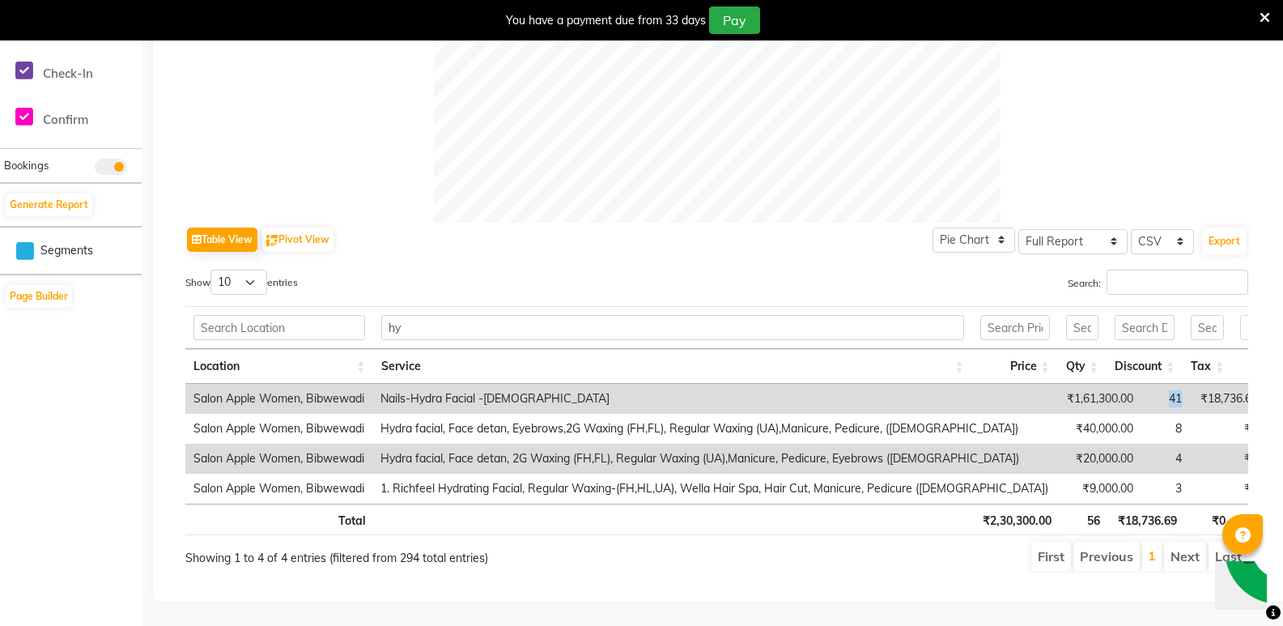
click at [1142, 384] on td "41" at bounding box center [1166, 399] width 49 height 30
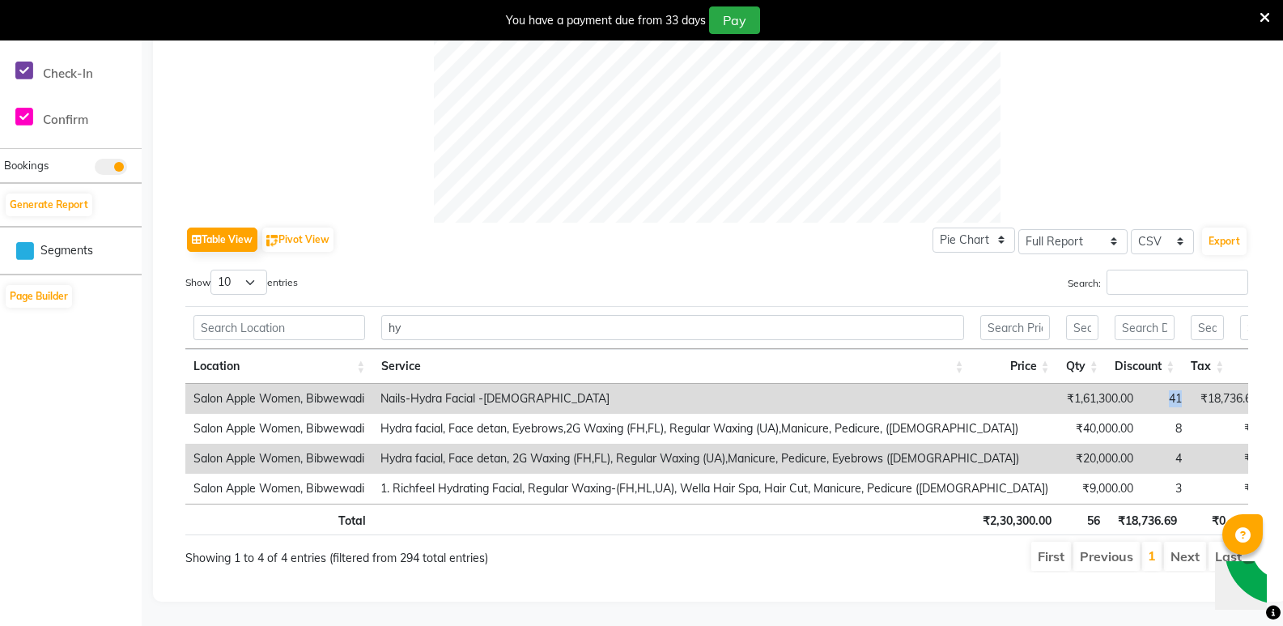
click at [1142, 384] on td "41" at bounding box center [1166, 399] width 49 height 30
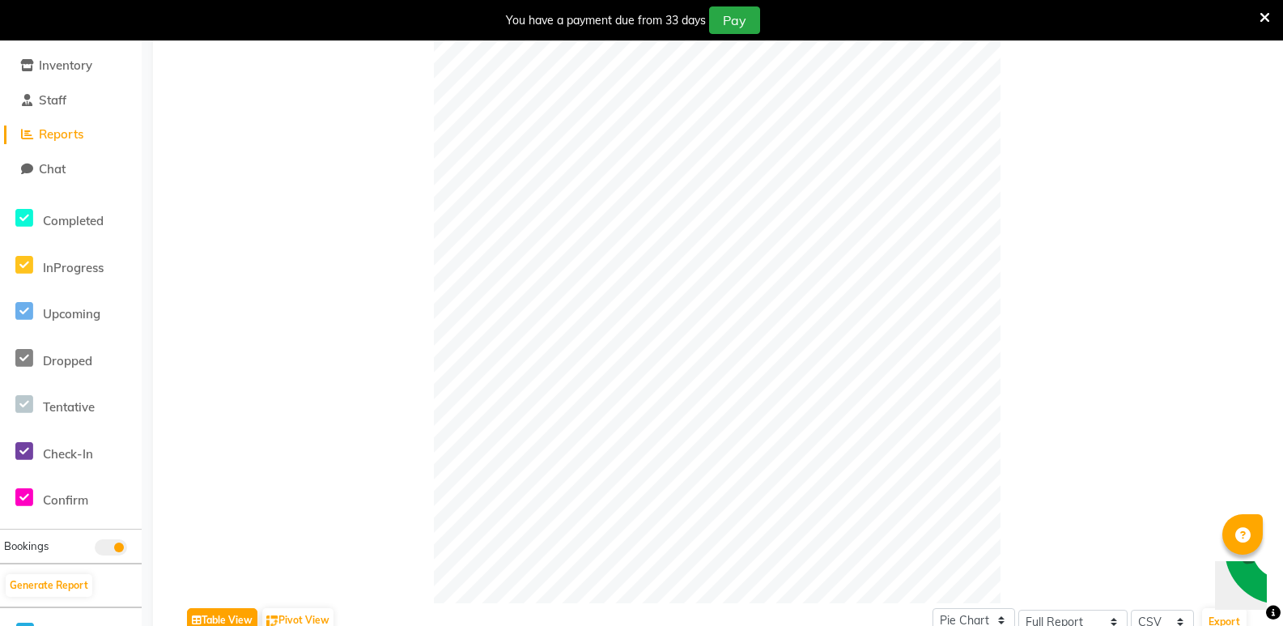
scroll to position [0, 0]
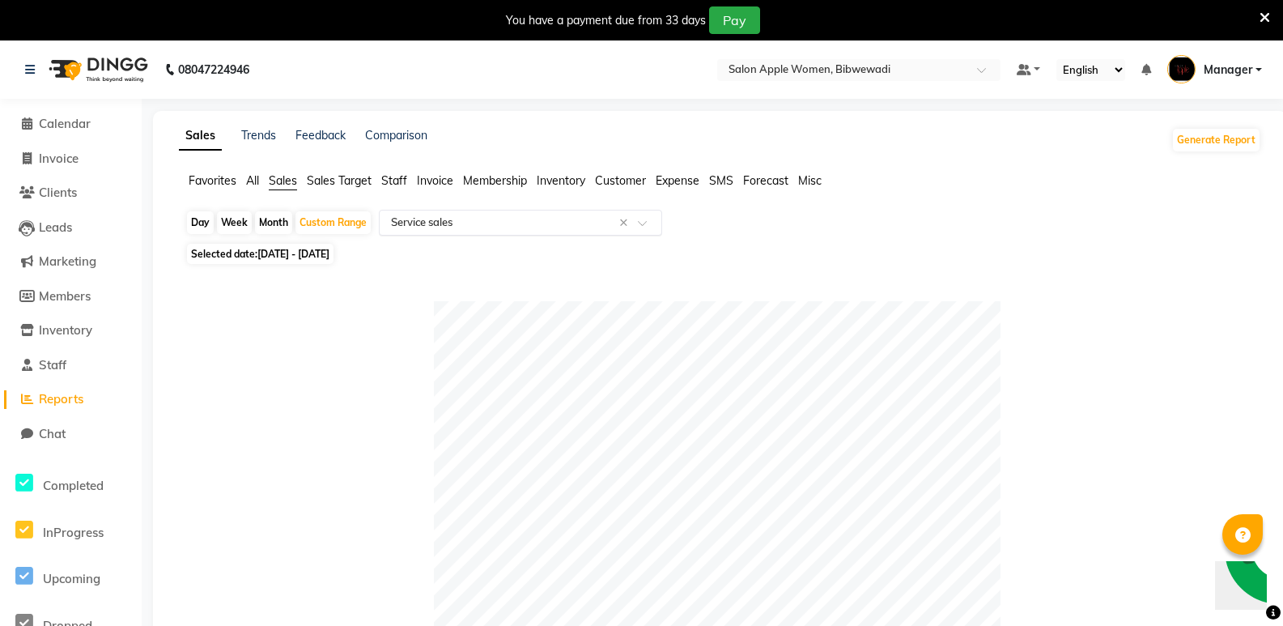
click at [485, 233] on div "Select Report Type × Service sales ×" at bounding box center [520, 223] width 283 height 26
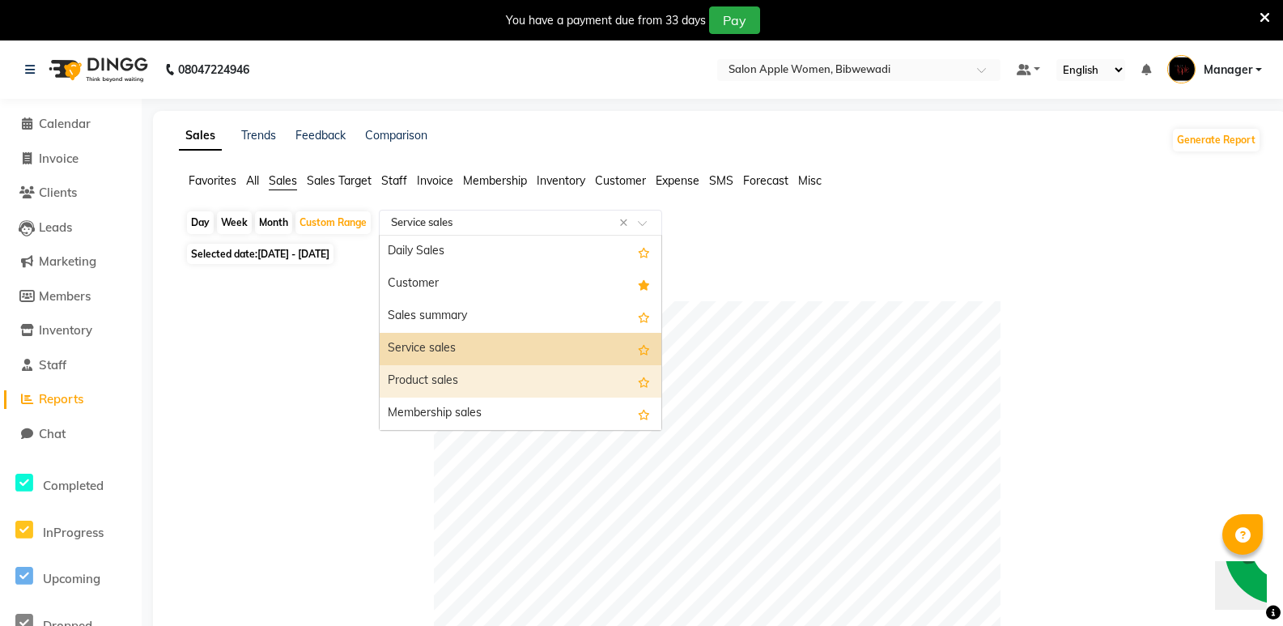
click at [483, 377] on div "Product sales" at bounding box center [521, 381] width 282 height 32
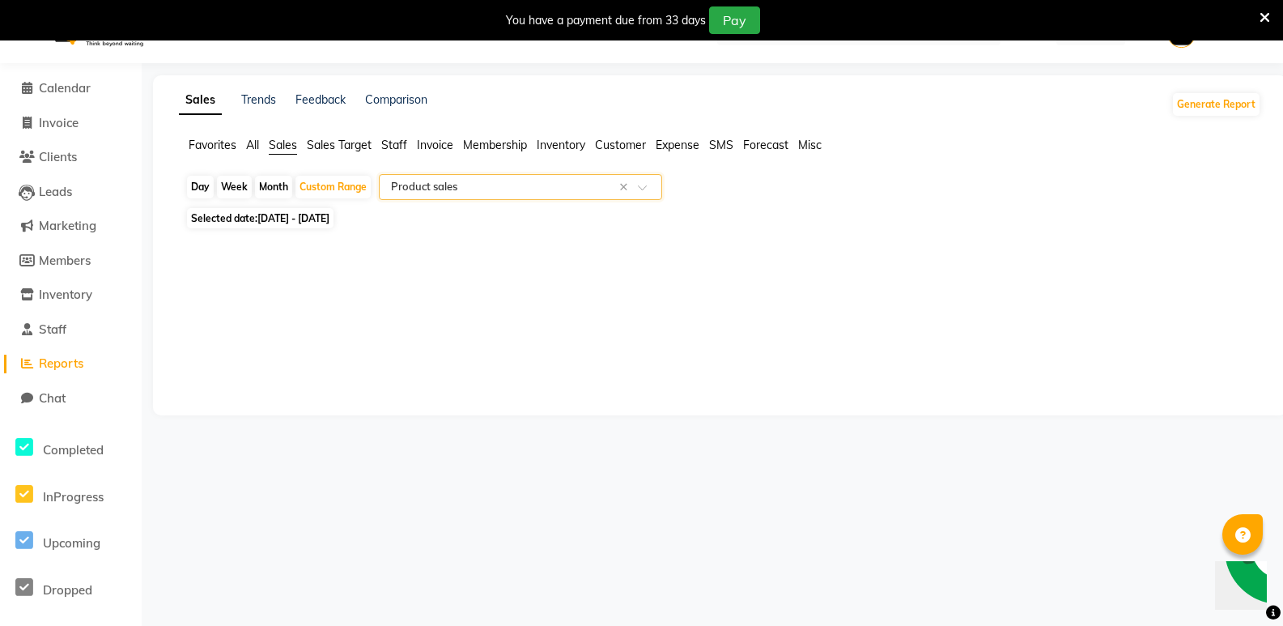
scroll to position [40, 0]
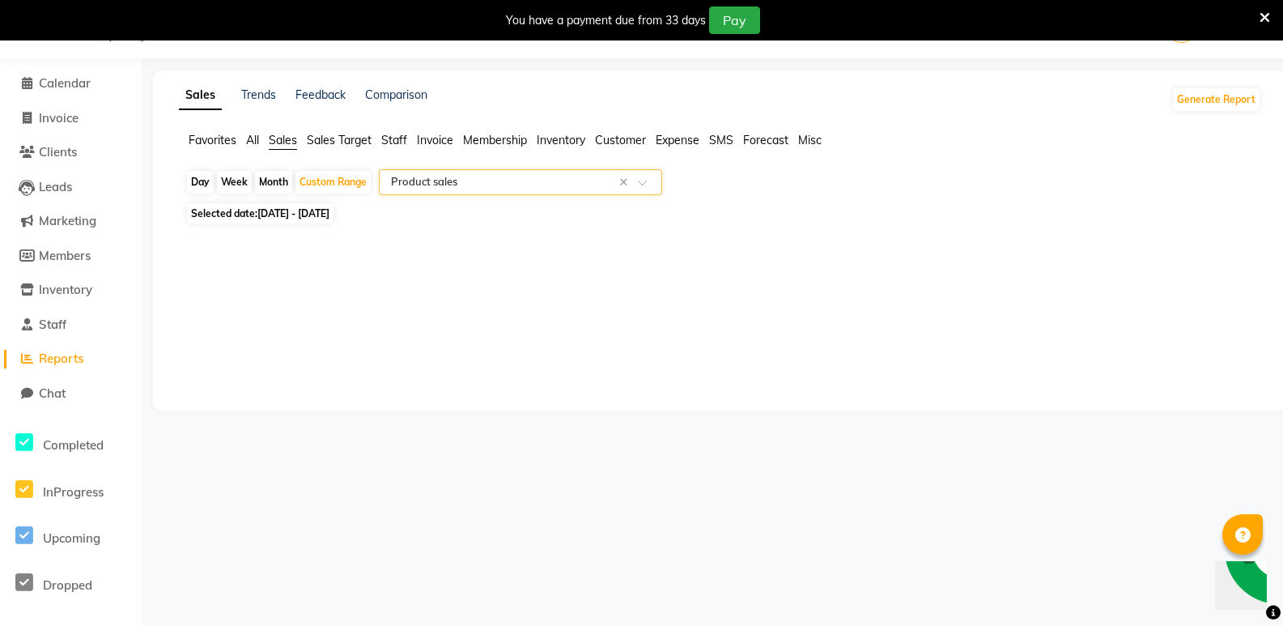
click at [511, 179] on input "text" at bounding box center [504, 182] width 233 height 16
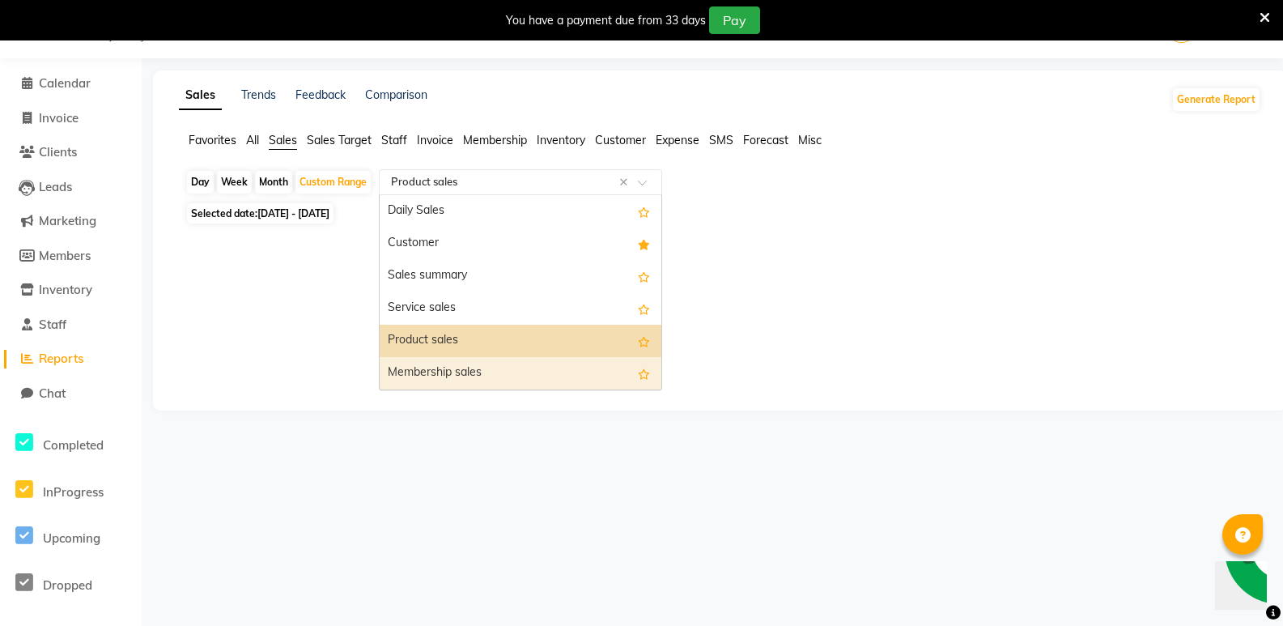
click at [497, 366] on div "Membership sales" at bounding box center [521, 373] width 282 height 32
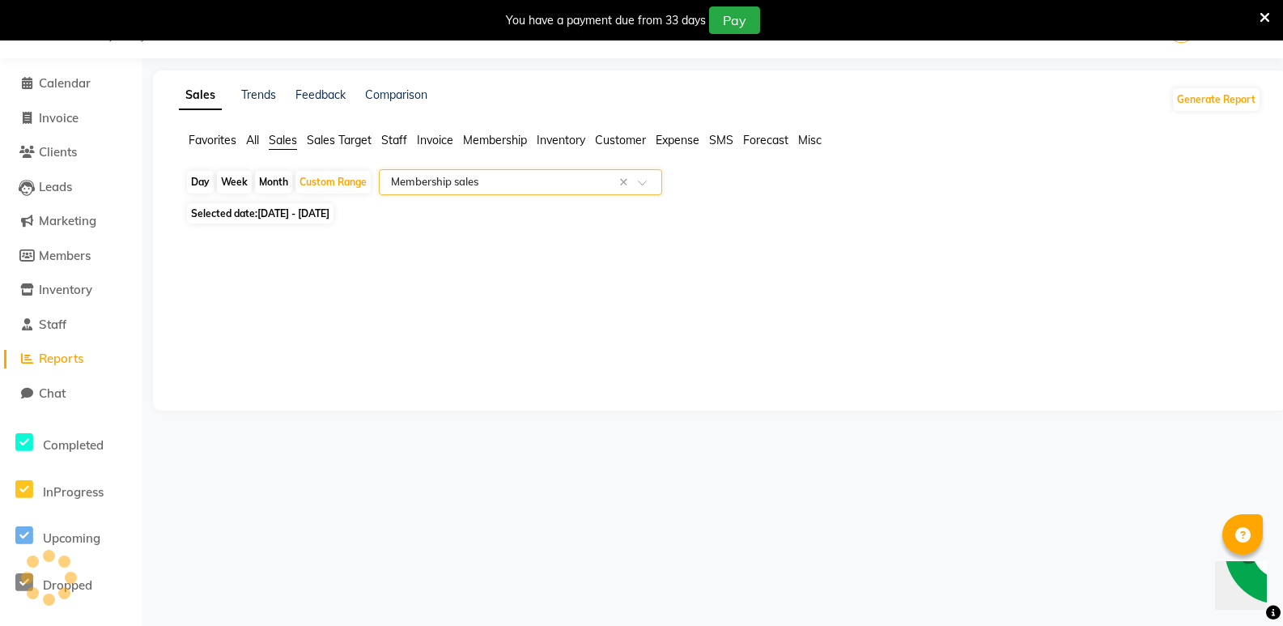
select select "full_report"
select select "csv"
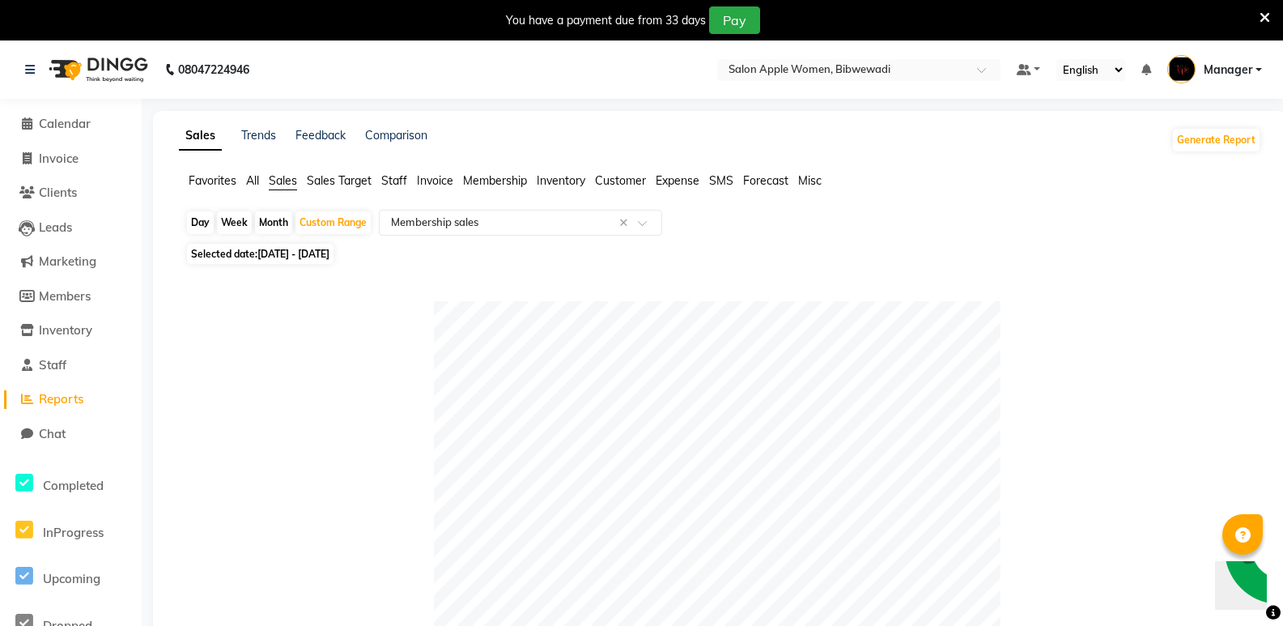
click at [508, 221] on input "text" at bounding box center [504, 223] width 233 height 16
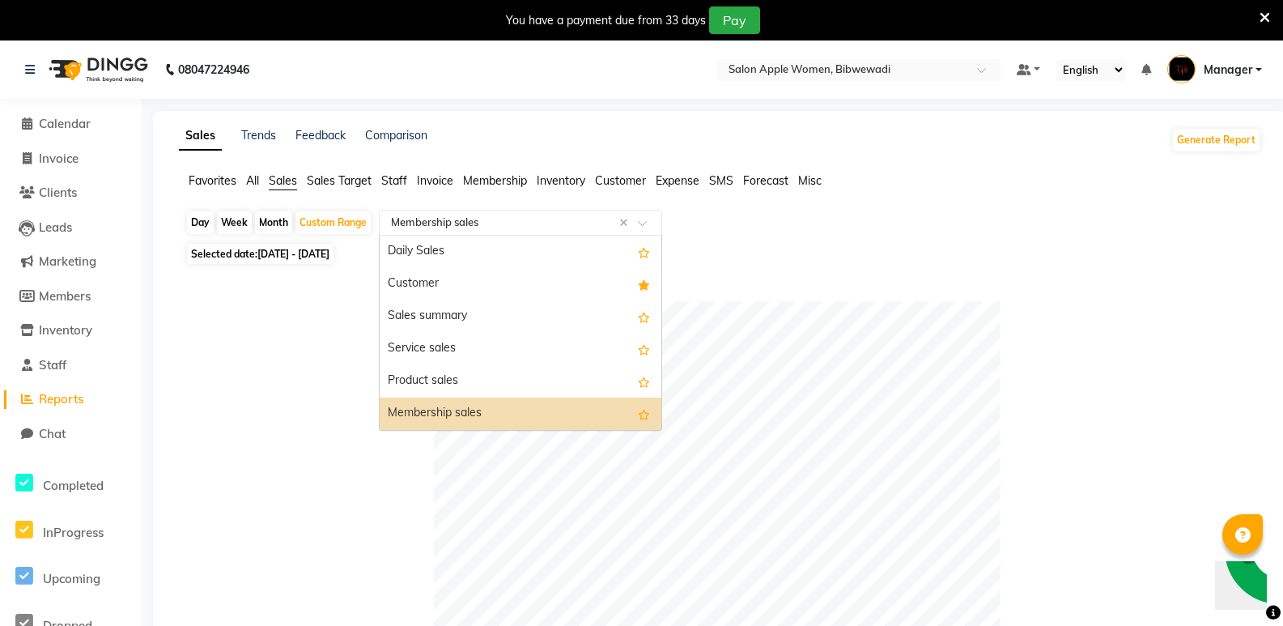
click at [853, 216] on div "Day Week Month Custom Range Select Report Type × Membership sales × Daily Sales…" at bounding box center [719, 224] width 1069 height 29
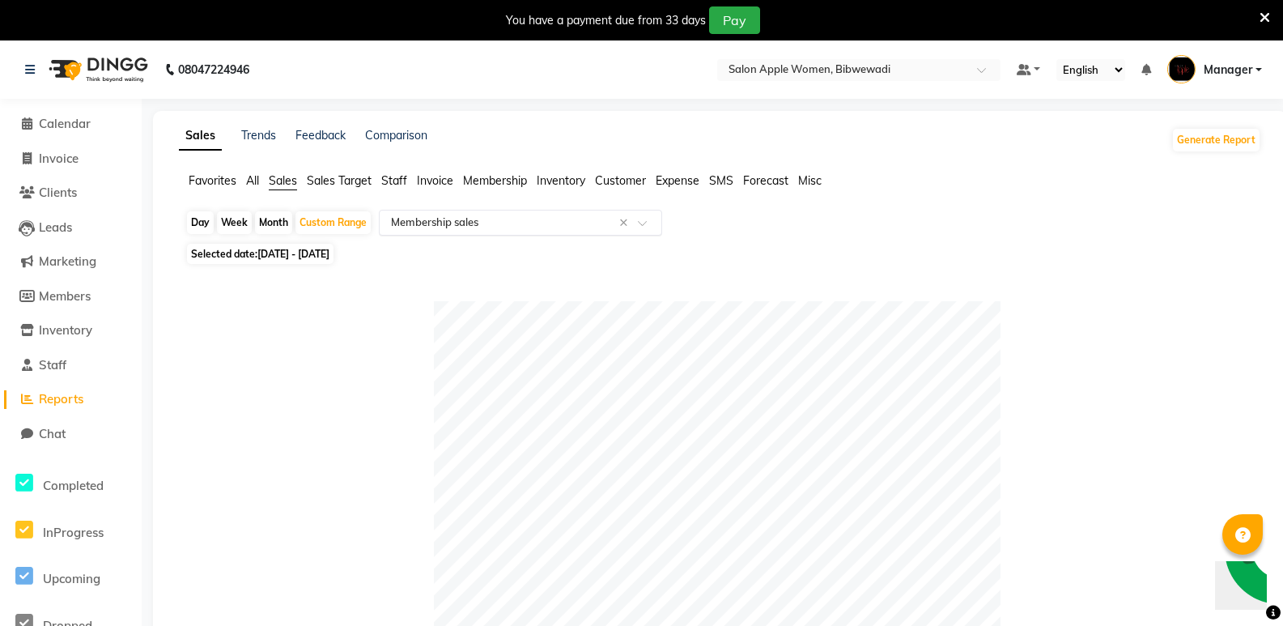
drag, startPoint x: 571, startPoint y: 209, endPoint x: 569, endPoint y: 227, distance: 17.9
click at [512, 227] on input "text" at bounding box center [504, 223] width 233 height 16
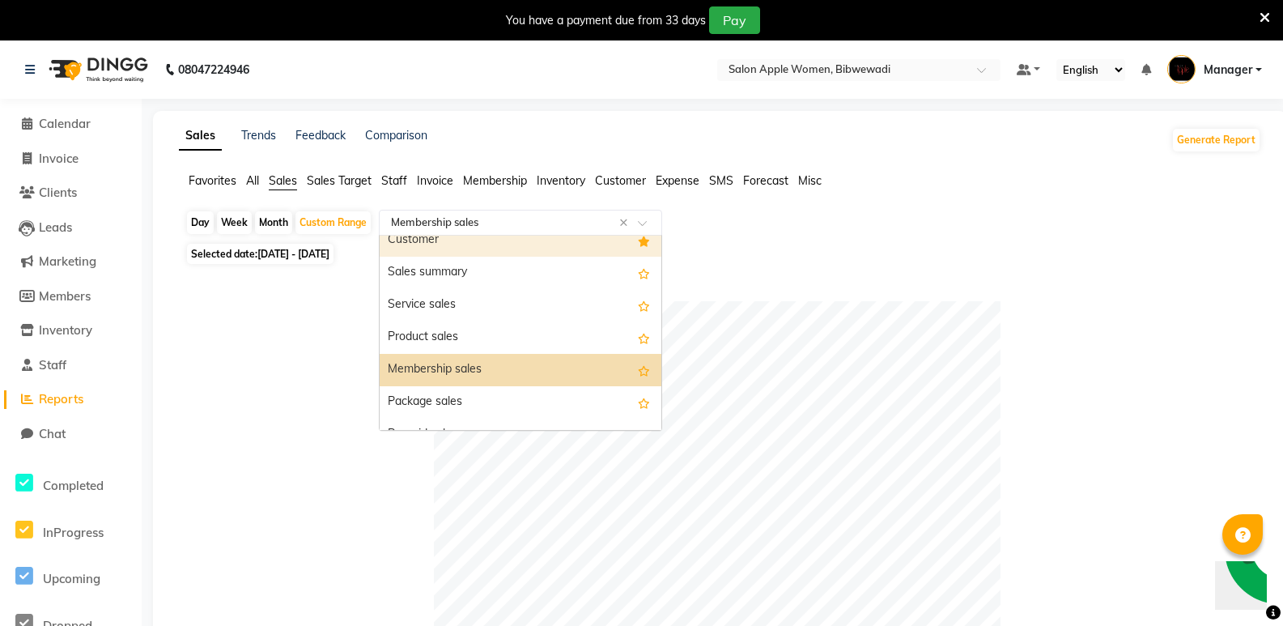
scroll to position [81, 0]
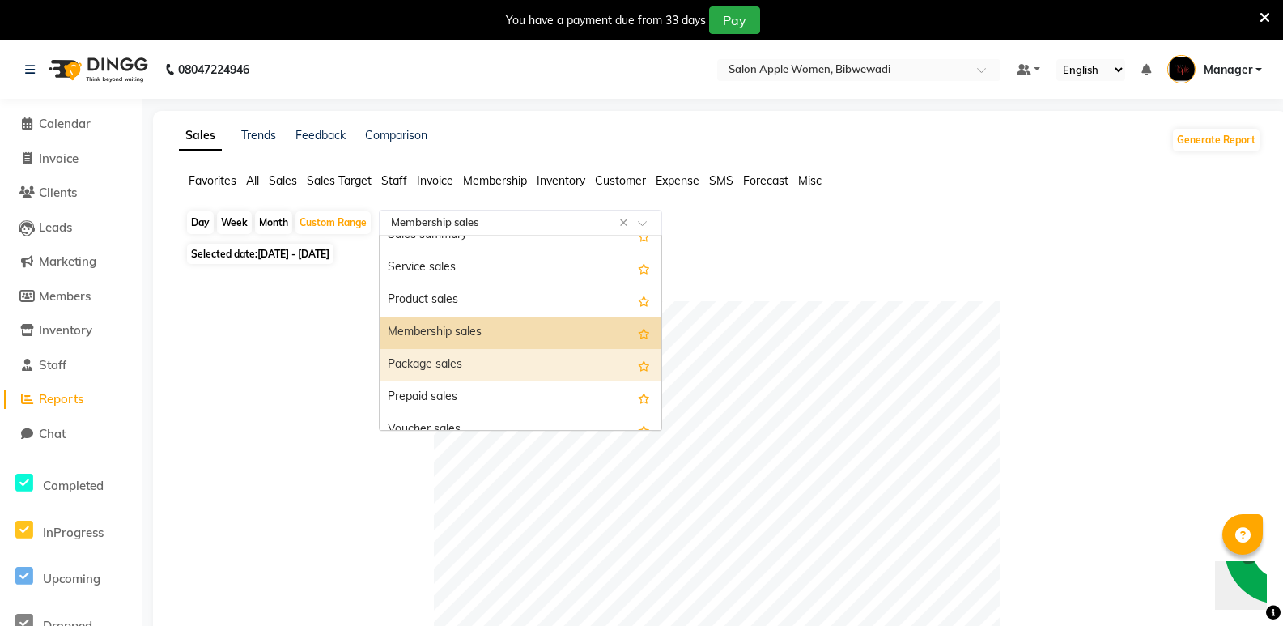
click at [428, 361] on div "Package sales" at bounding box center [521, 365] width 282 height 32
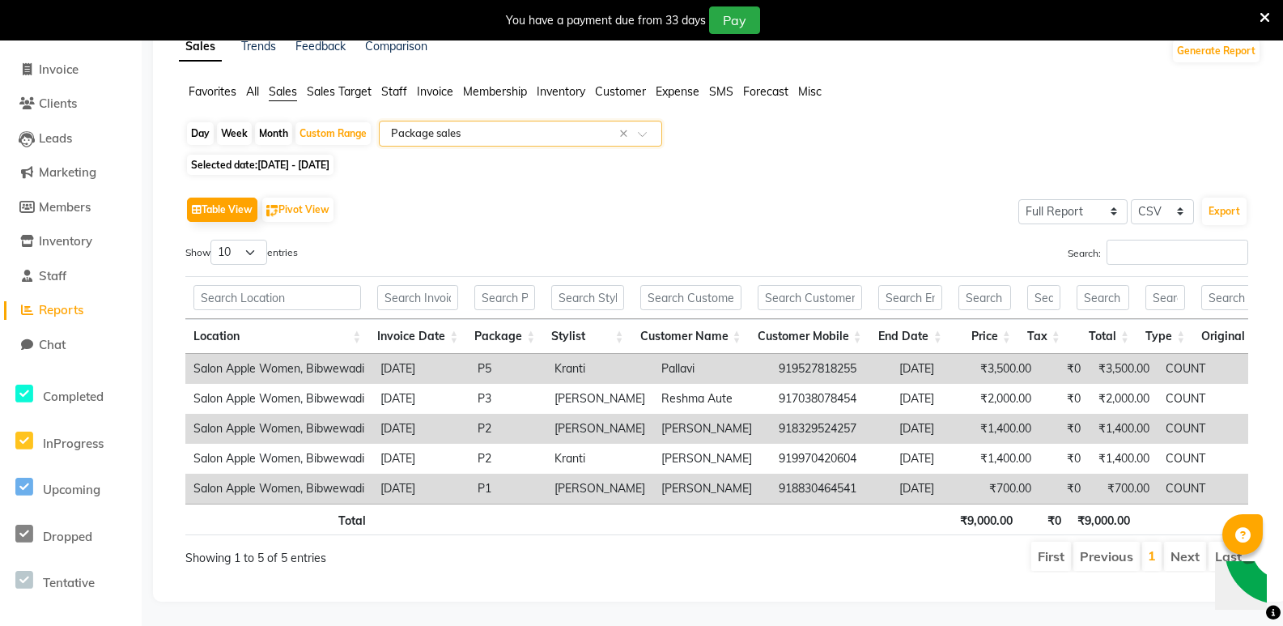
scroll to position [0, 0]
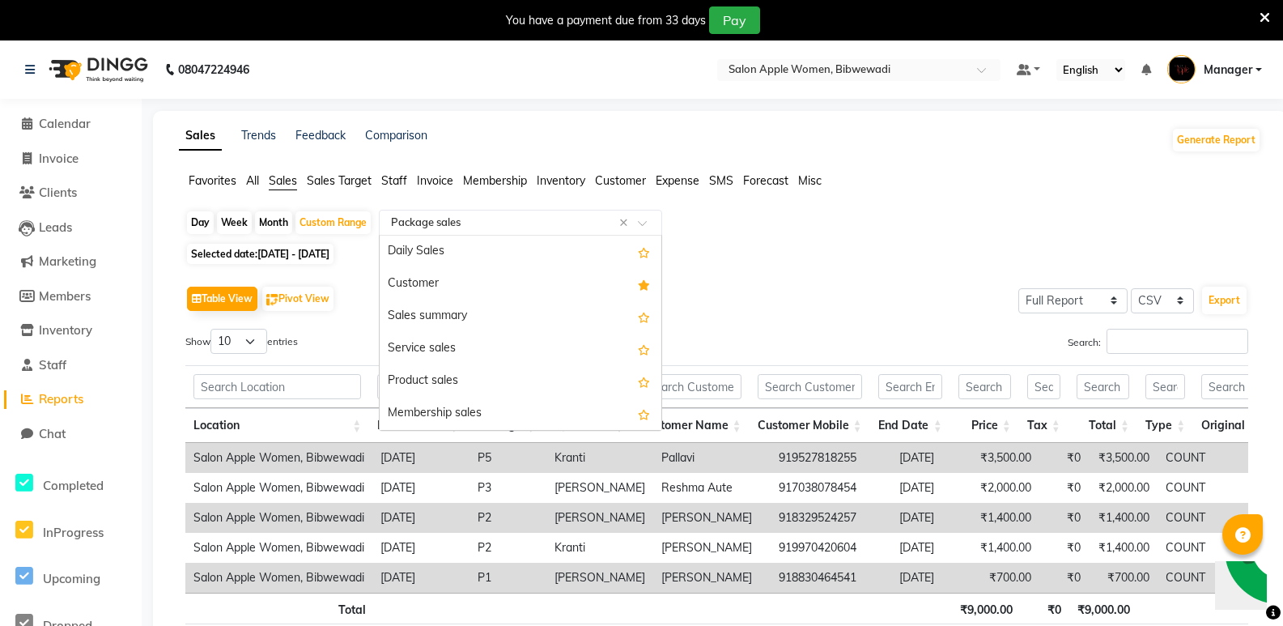
click at [489, 225] on input "text" at bounding box center [504, 223] width 233 height 16
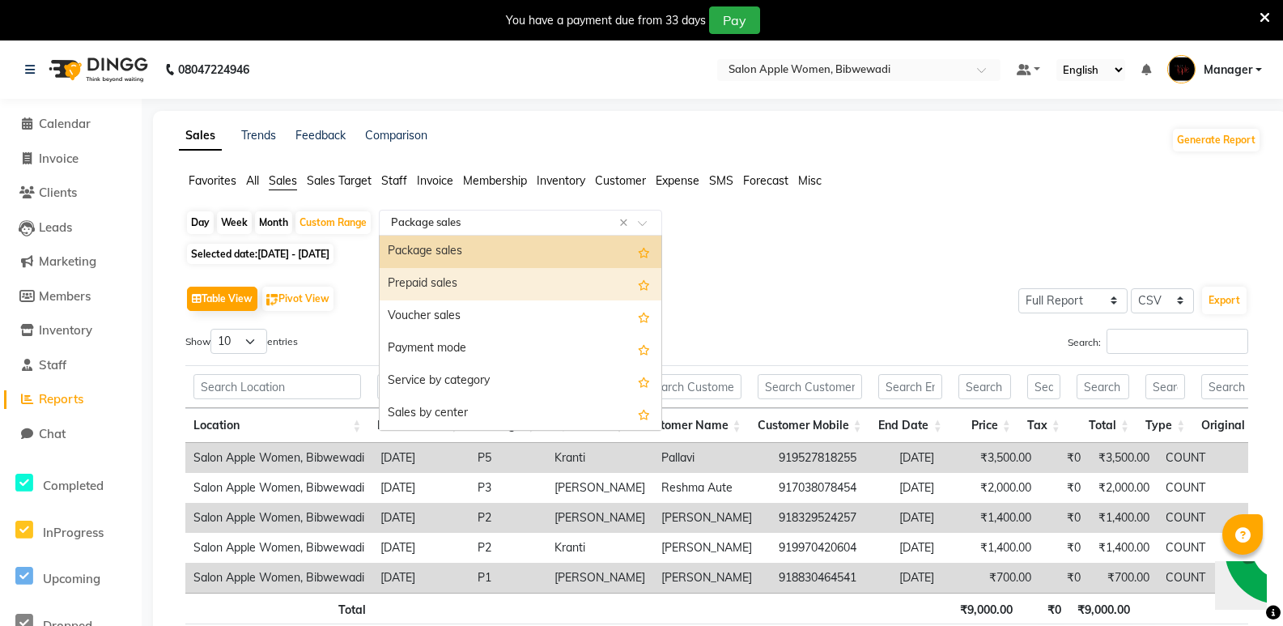
click at [478, 285] on div "Prepaid sales" at bounding box center [521, 284] width 282 height 32
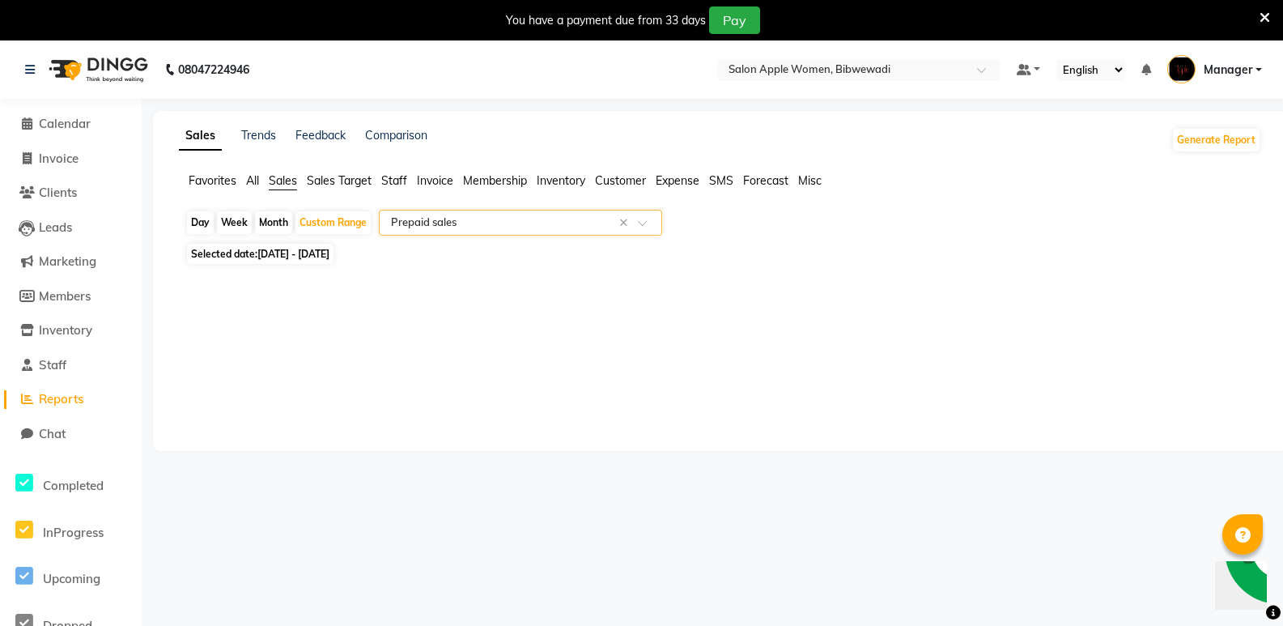
click at [469, 237] on div "Day Week Month Custom Range Select Report Type × Prepaid sales ×" at bounding box center [719, 224] width 1069 height 29
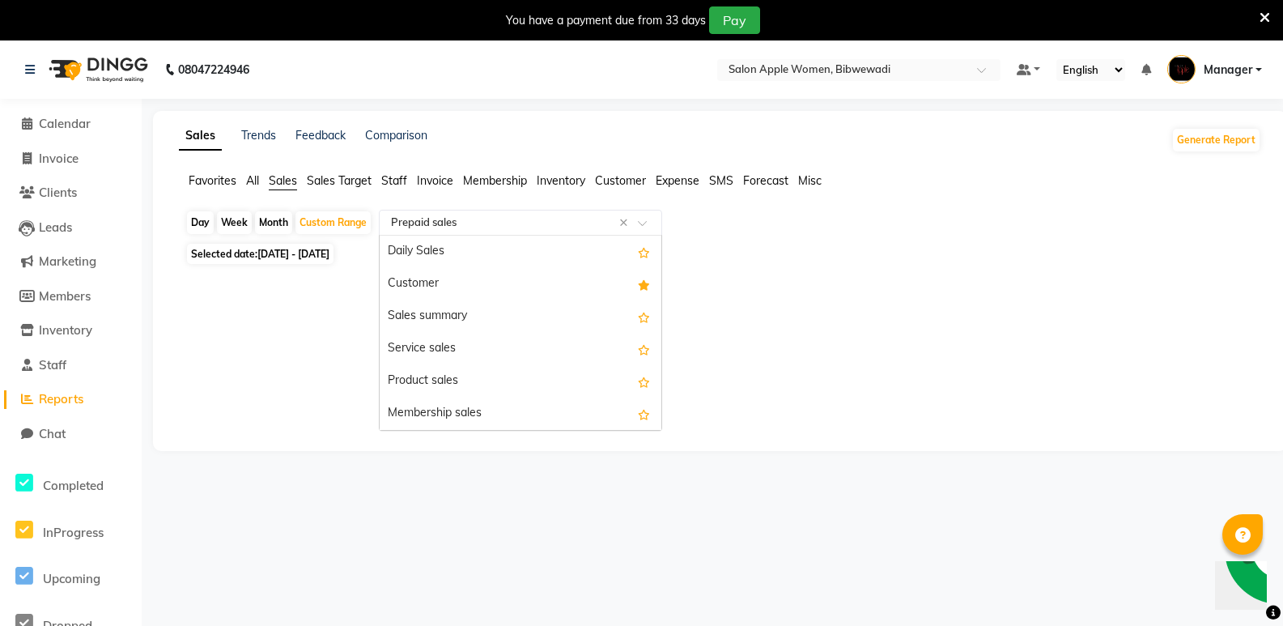
click at [464, 225] on input "text" at bounding box center [504, 223] width 233 height 16
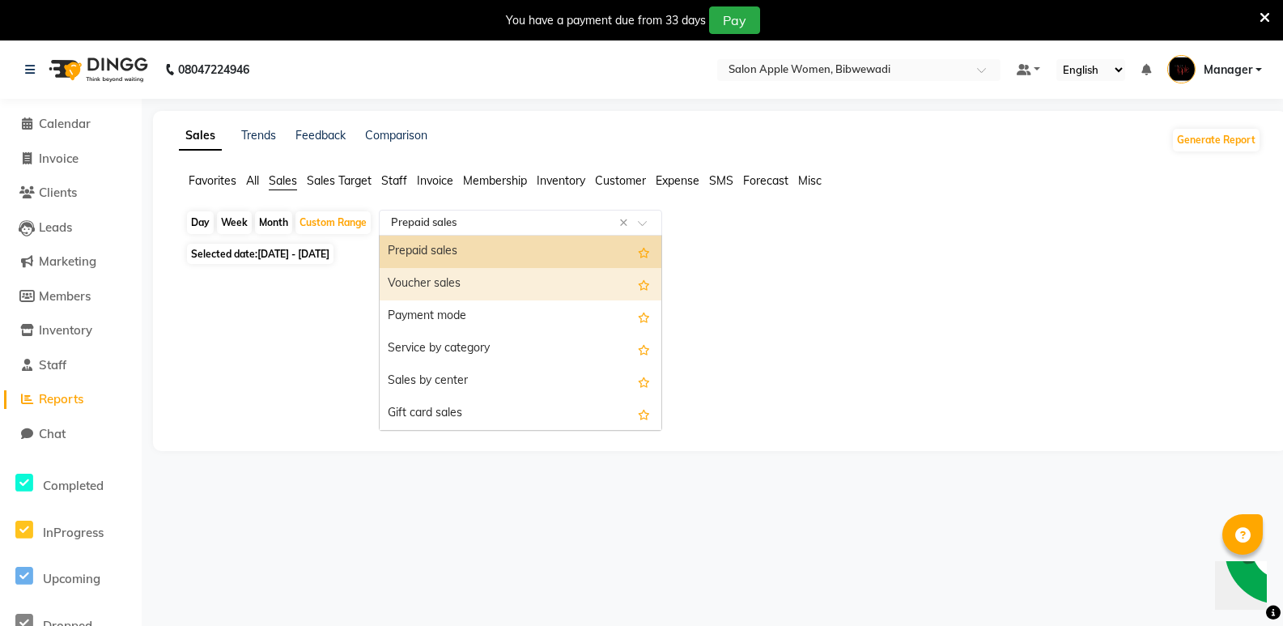
click at [463, 282] on div "Voucher sales" at bounding box center [521, 284] width 282 height 32
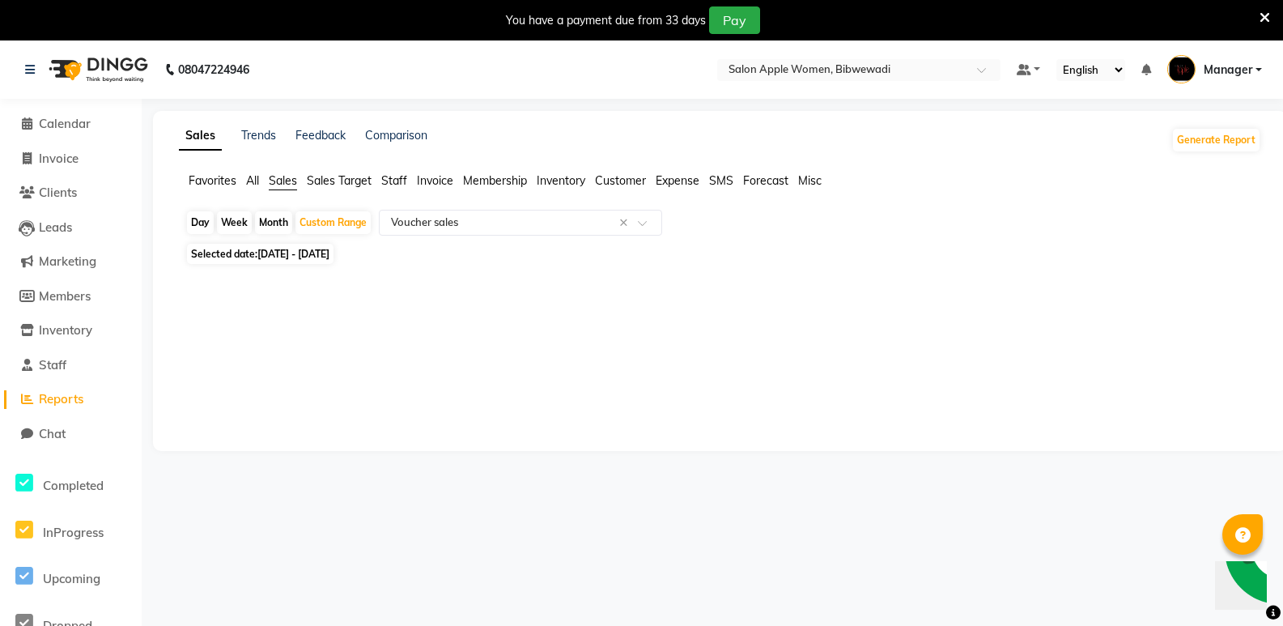
click at [476, 206] on app-reports "Favorites All Sales Sales Target Staff Invoice Membership Inventory Customer Ex…" at bounding box center [720, 233] width 1102 height 122
click at [483, 226] on input "text" at bounding box center [504, 223] width 233 height 16
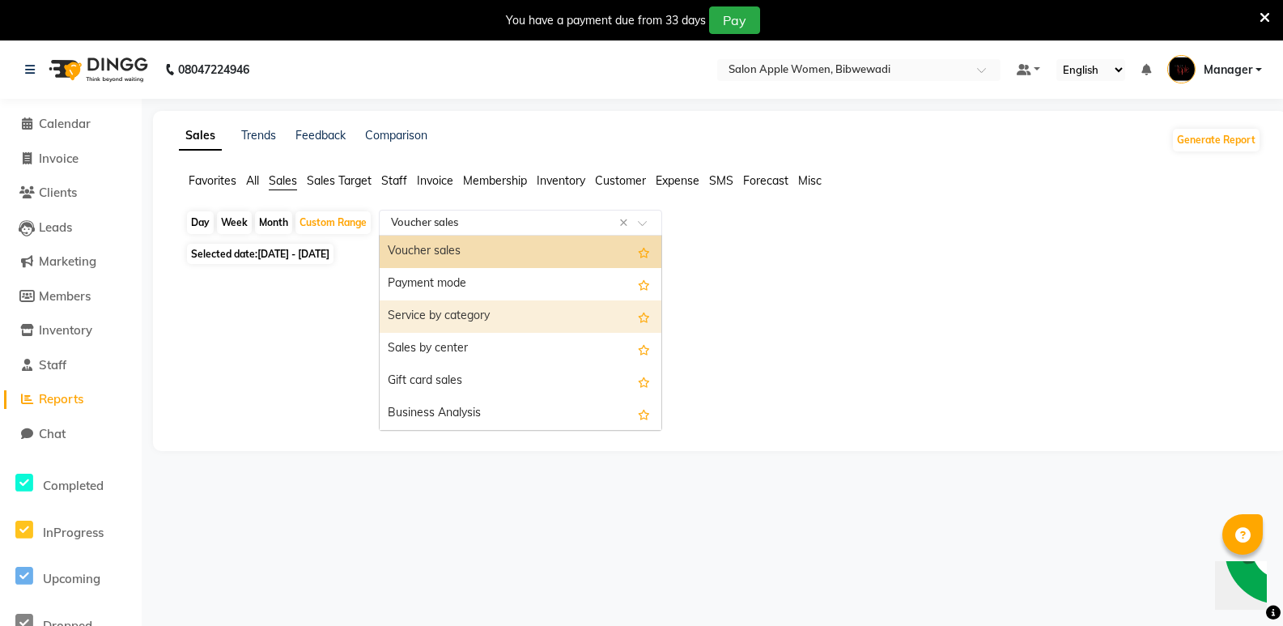
click at [475, 302] on div "Service by category" at bounding box center [521, 316] width 282 height 32
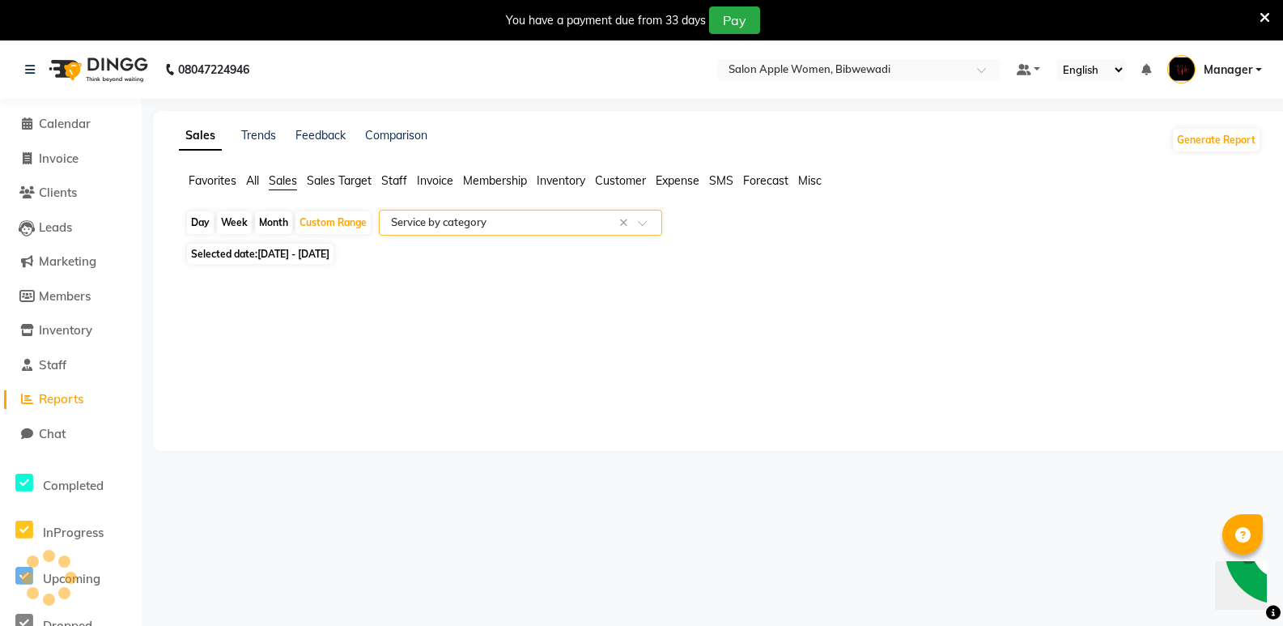
select select "full_report"
select select "csv"
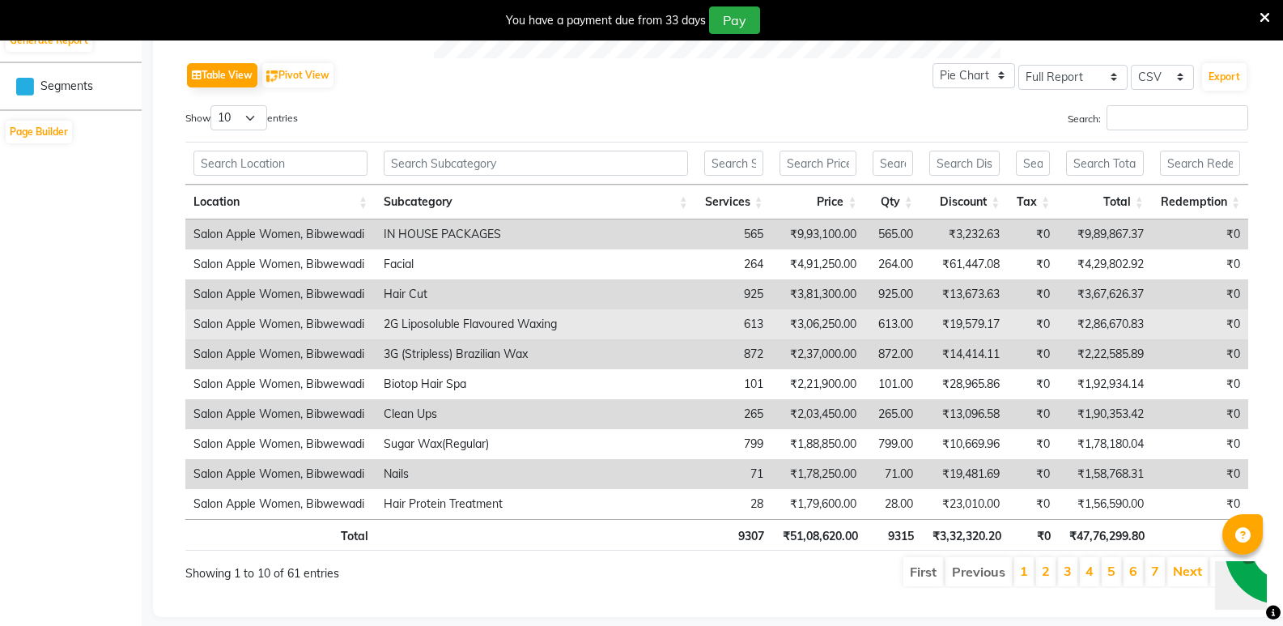
scroll to position [837, 0]
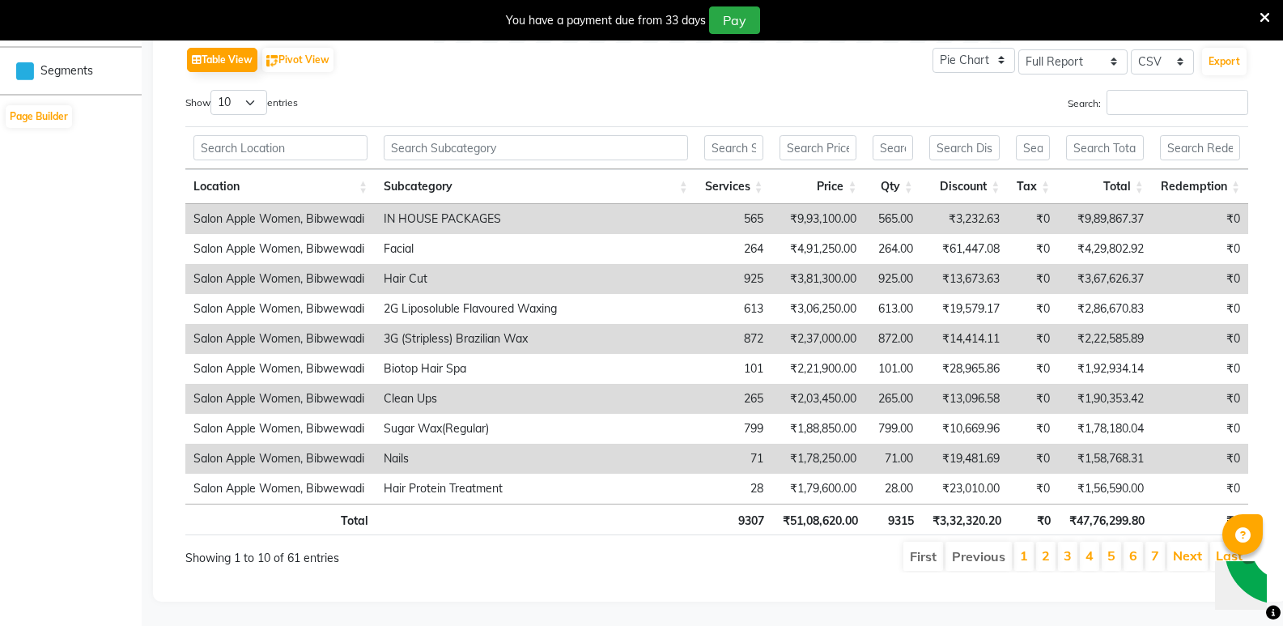
click at [753, 210] on td "565" at bounding box center [733, 219] width 75 height 30
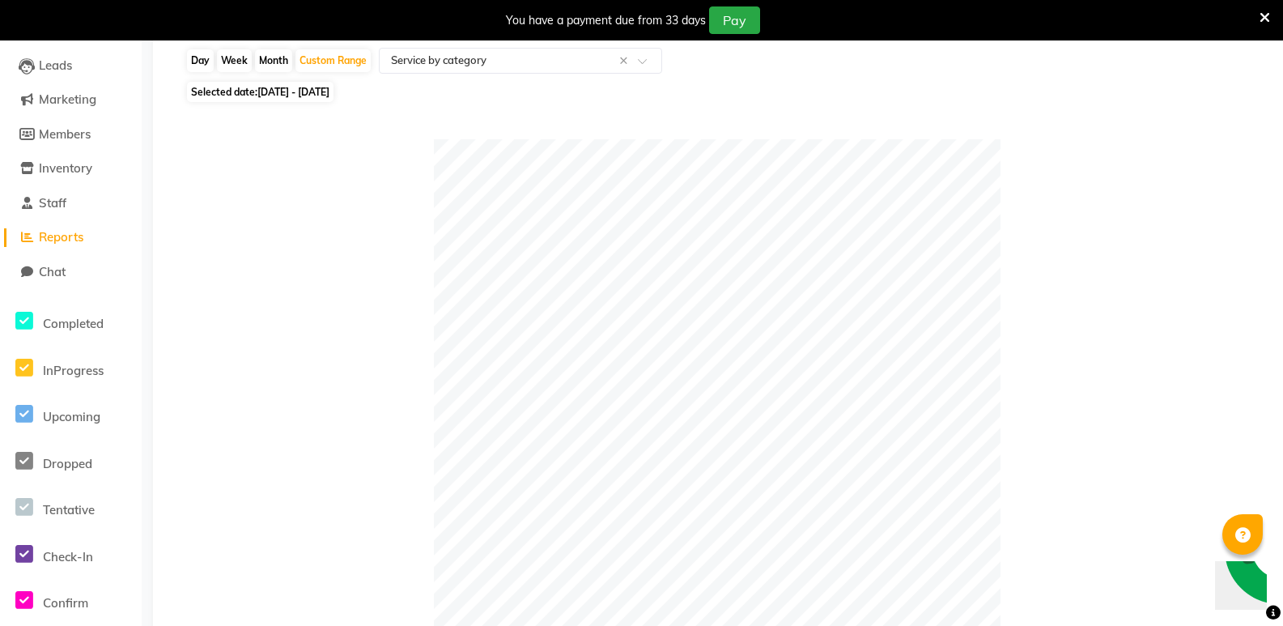
scroll to position [0, 0]
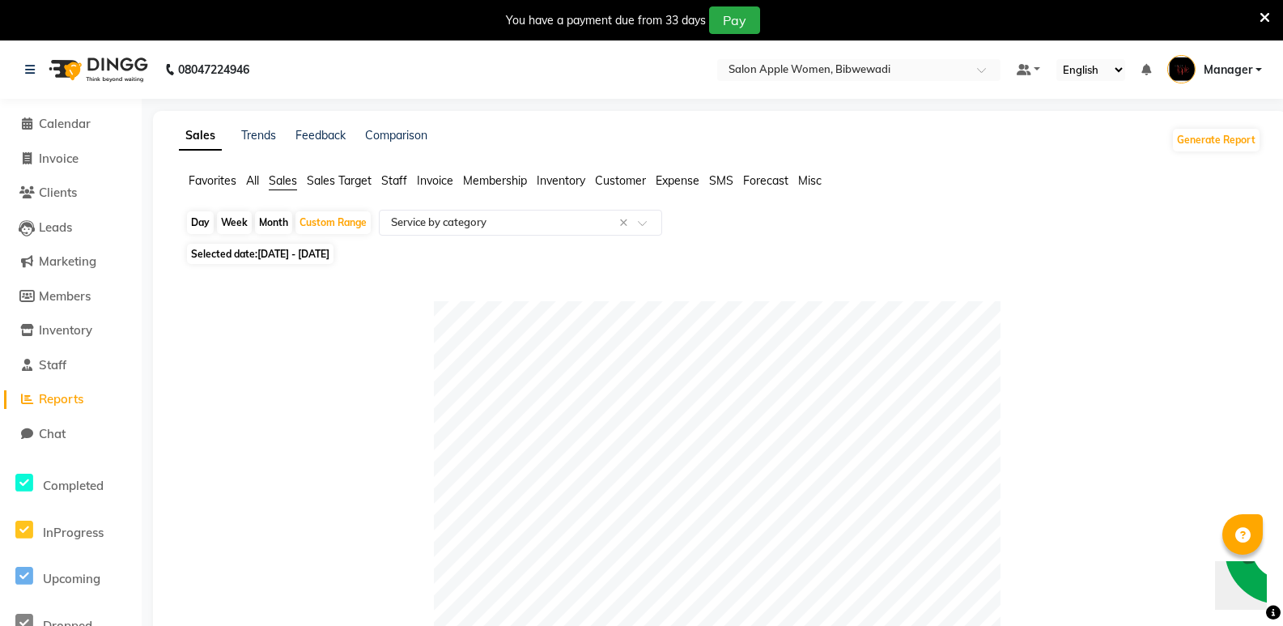
click at [250, 184] on span "All" at bounding box center [252, 180] width 13 height 15
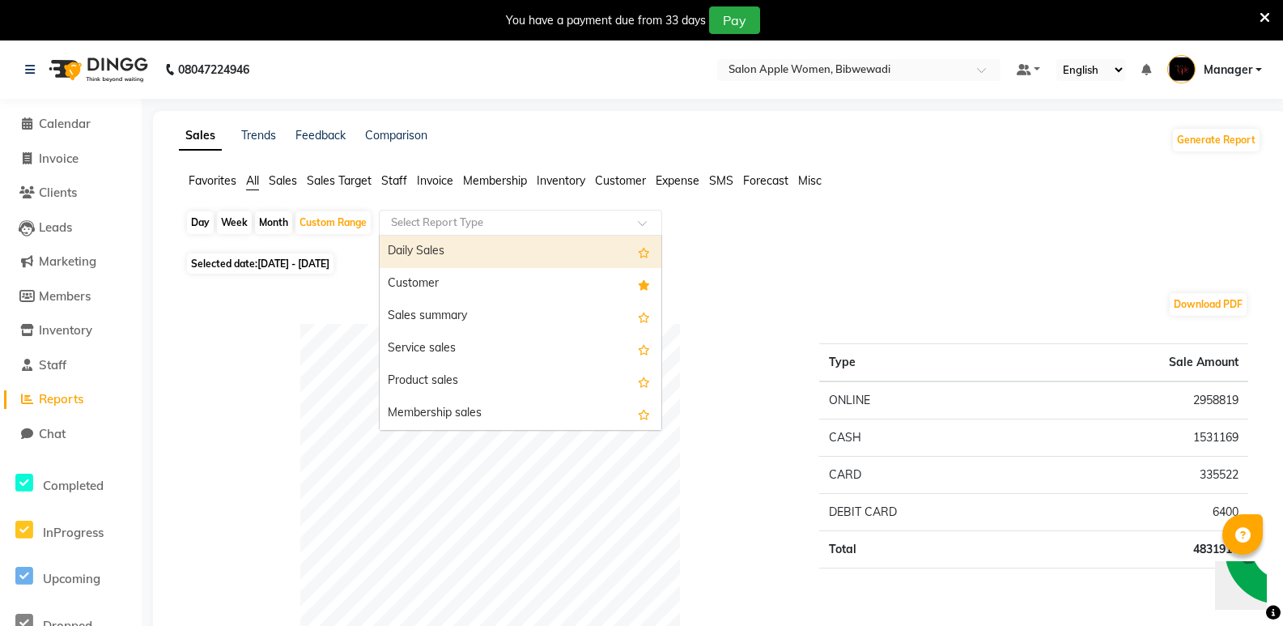
click at [541, 229] on input "text" at bounding box center [504, 223] width 233 height 16
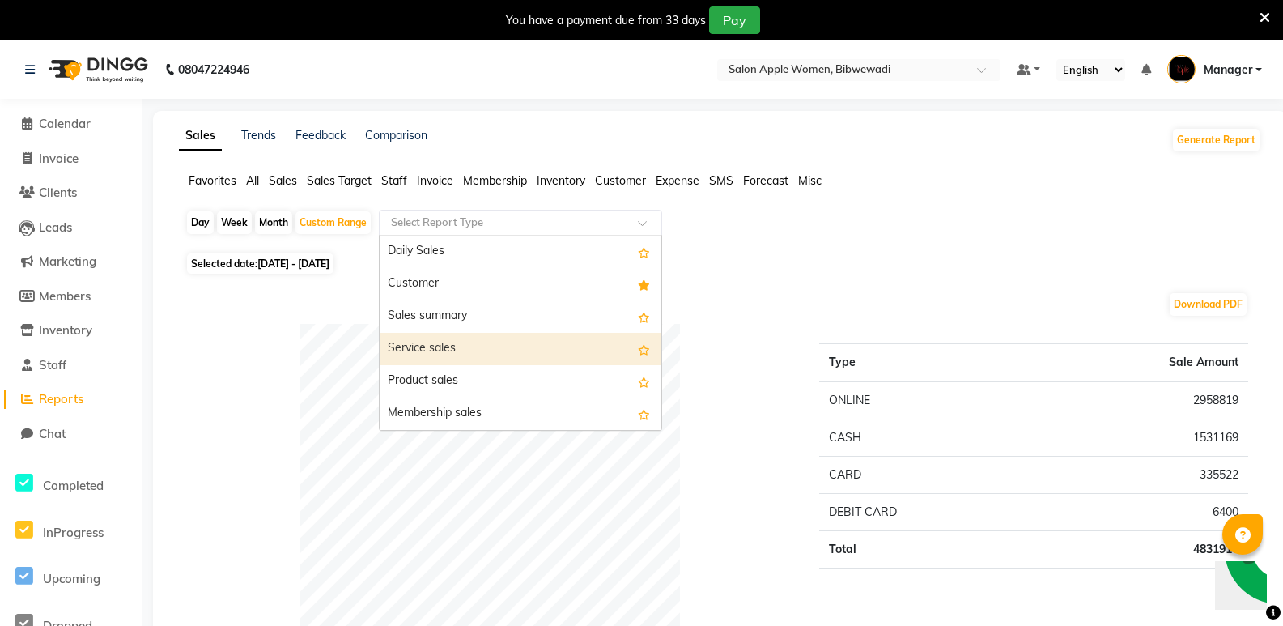
click at [483, 349] on div "Service sales" at bounding box center [521, 349] width 282 height 32
select select "full_report"
select select "csv"
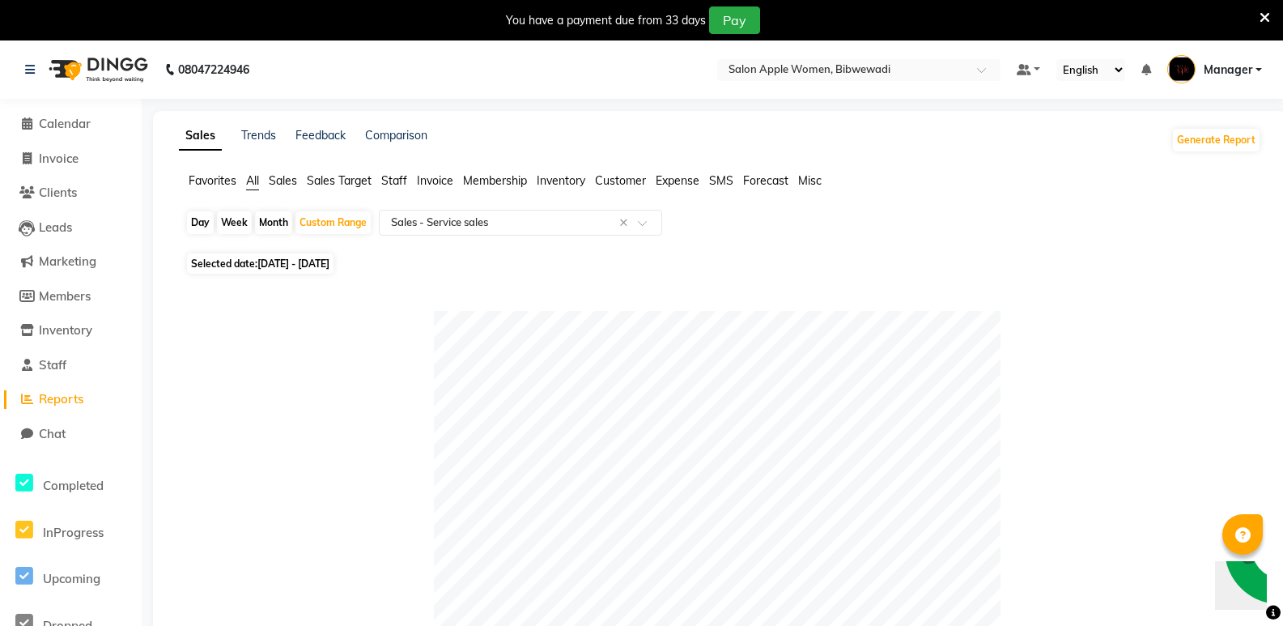
click at [219, 178] on span "Favorites" at bounding box center [213, 180] width 48 height 15
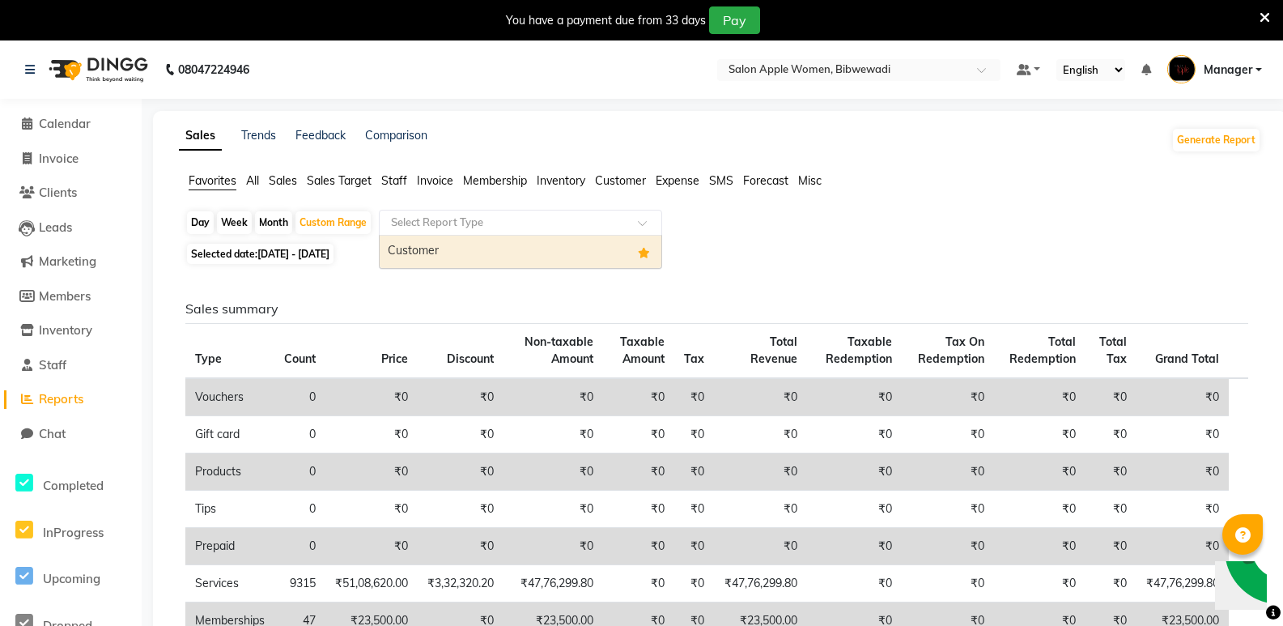
click at [451, 217] on input "text" at bounding box center [504, 223] width 233 height 16
click at [440, 260] on div "Customer" at bounding box center [521, 252] width 282 height 32
select select "full_report"
select select "csv"
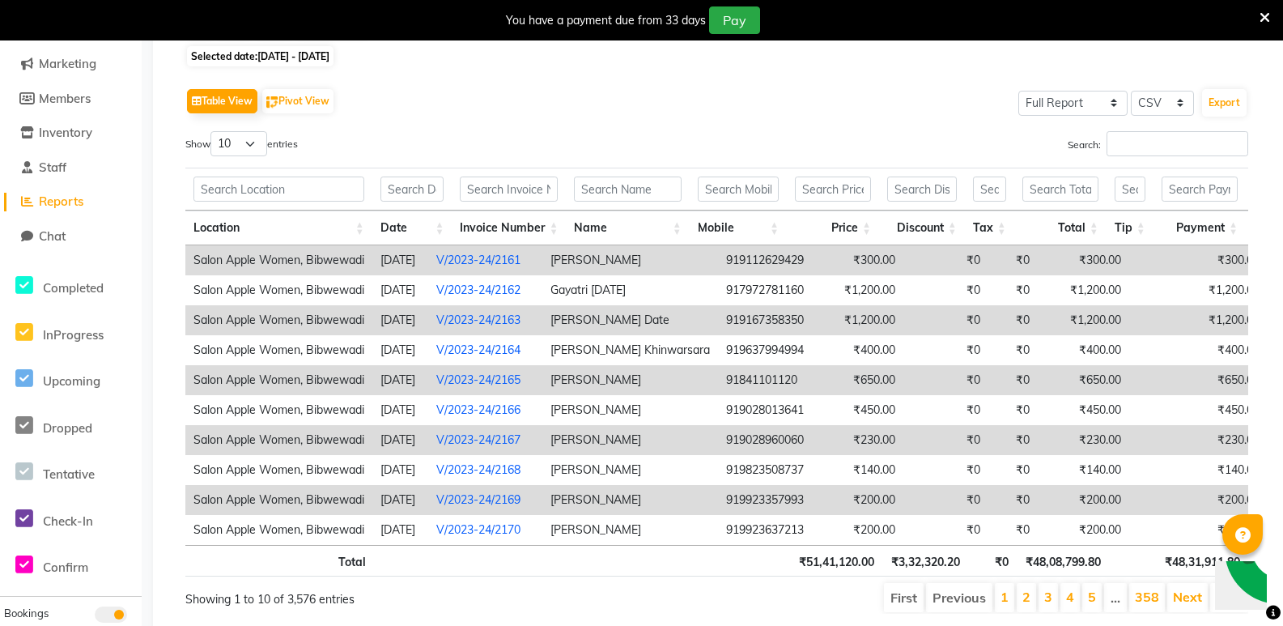
scroll to position [202, 0]
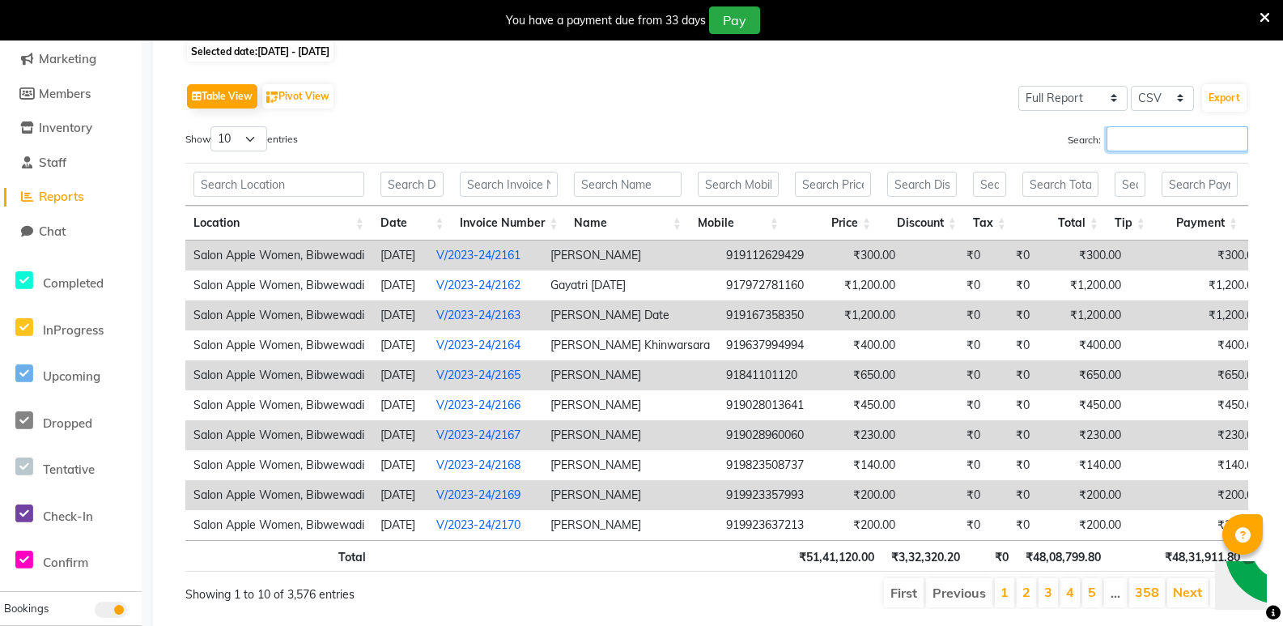
click at [1137, 142] on input "Search:" at bounding box center [1178, 138] width 142 height 25
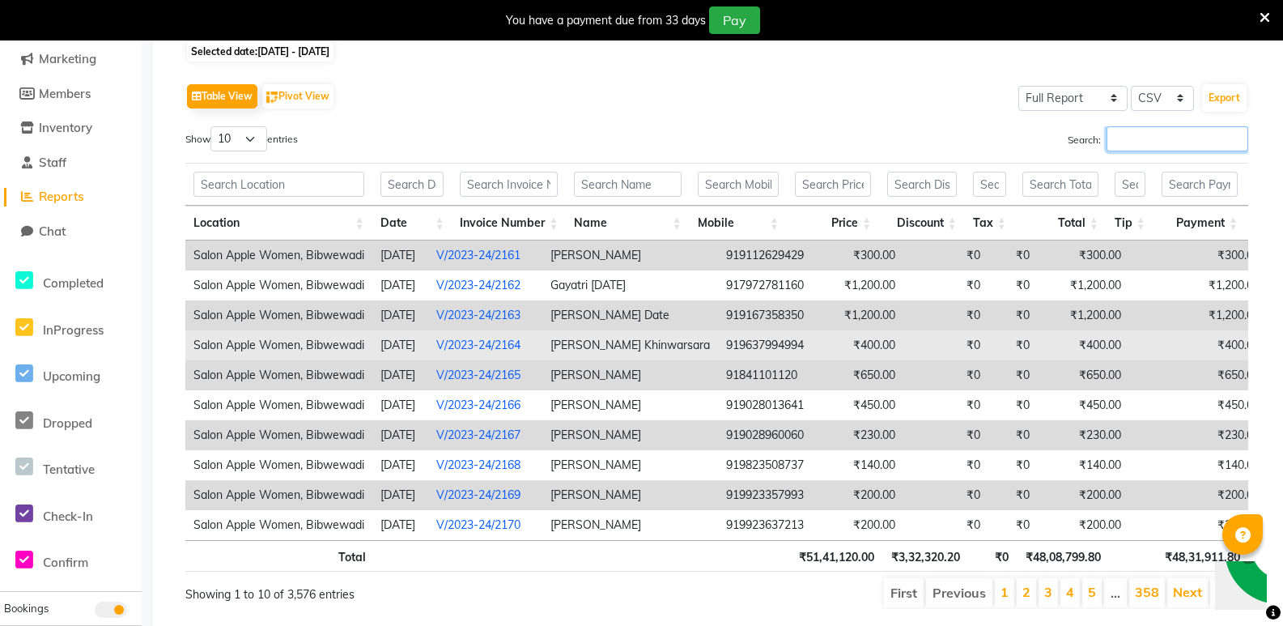
scroll to position [0, 0]
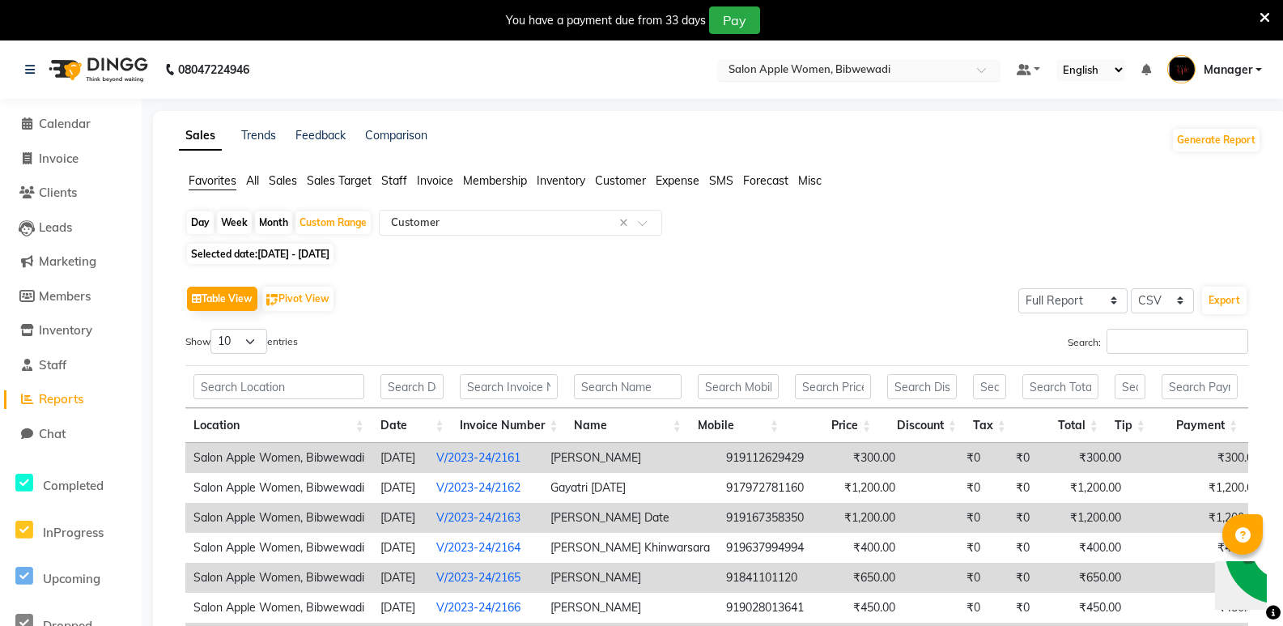
click at [984, 74] on span at bounding box center [987, 74] width 20 height 16
click at [1020, 146] on div "Sales Trends Feedback Comparison Generate Report" at bounding box center [720, 140] width 1102 height 26
click at [1038, 63] on link at bounding box center [1029, 70] width 24 height 17
click at [1012, 159] on div "Sales Trends Feedback Comparison Generate Report Favorites All Sales Sales Targ…" at bounding box center [720, 475] width 1134 height 729
click at [260, 135] on link "Trends" at bounding box center [258, 135] width 35 height 15
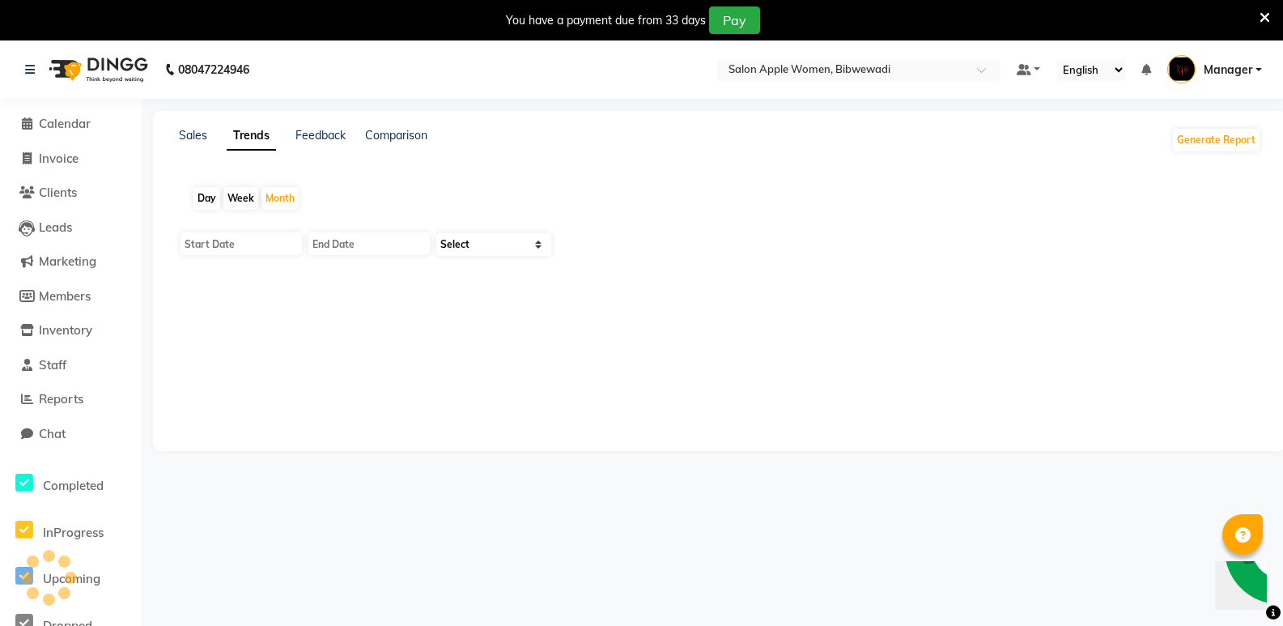
type input "[DATE]"
click at [533, 240] on select "Select Sales Clients" at bounding box center [493, 244] width 115 height 23
select select "by_all"
click at [436, 233] on select "Select Sales Clients" at bounding box center [493, 244] width 115 height 23
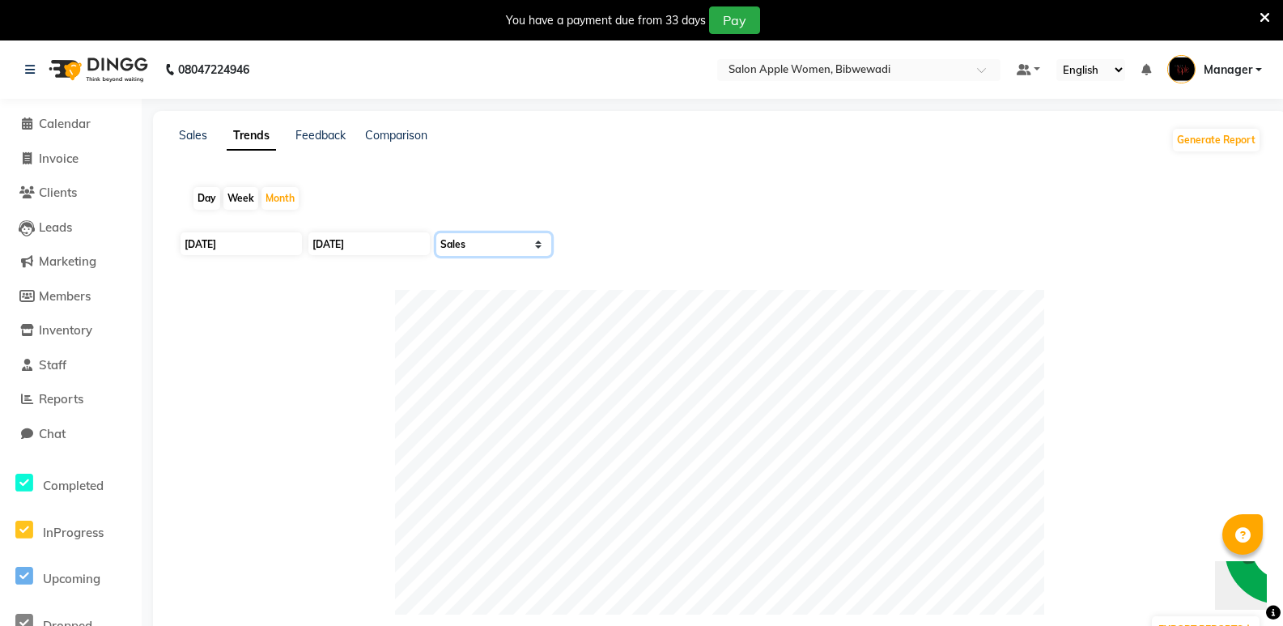
scroll to position [244, 0]
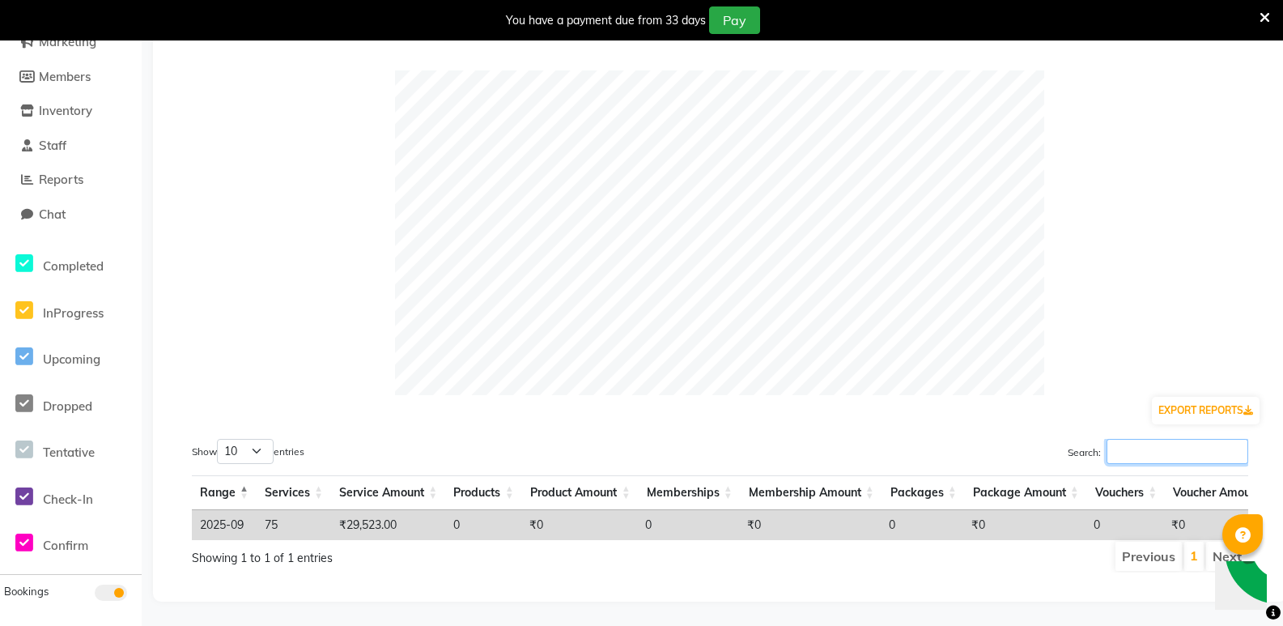
click at [1152, 439] on input "Search:" at bounding box center [1178, 451] width 142 height 25
type input "hydra"
click at [1235, 439] on input "hydra" at bounding box center [1178, 451] width 142 height 25
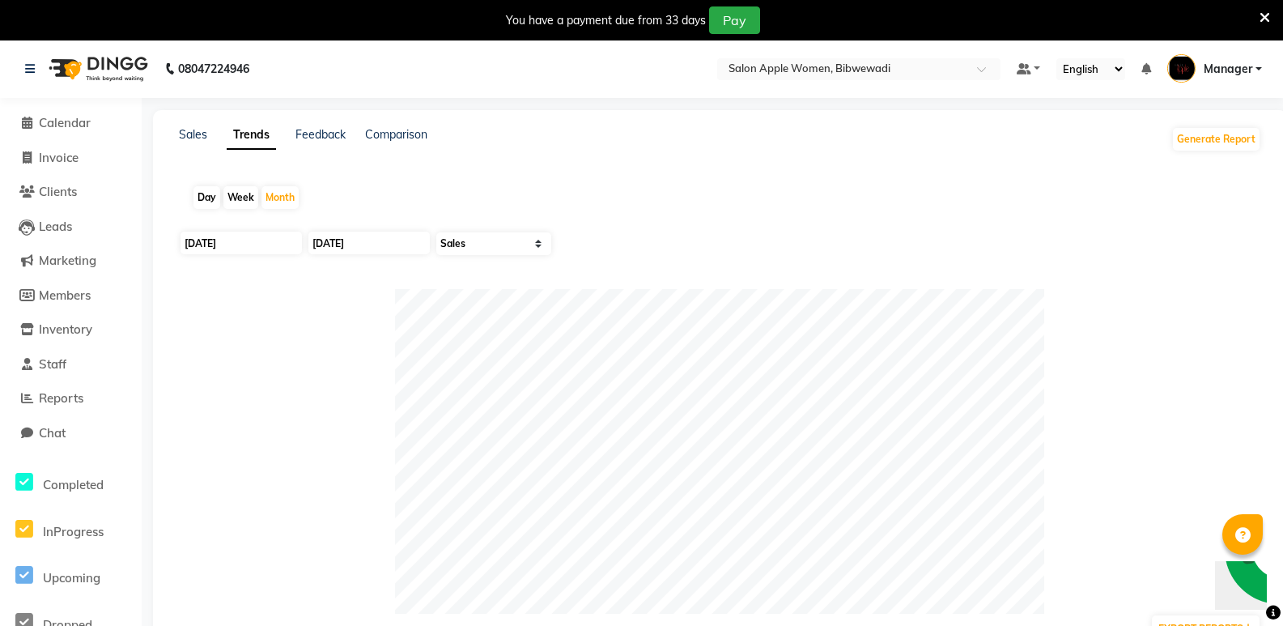
scroll to position [0, 0]
click at [329, 142] on div "Feedback" at bounding box center [320, 140] width 50 height 26
click at [403, 135] on link "Comparison" at bounding box center [396, 135] width 62 height 15
select select "single_date"
select select "single_date_dash"
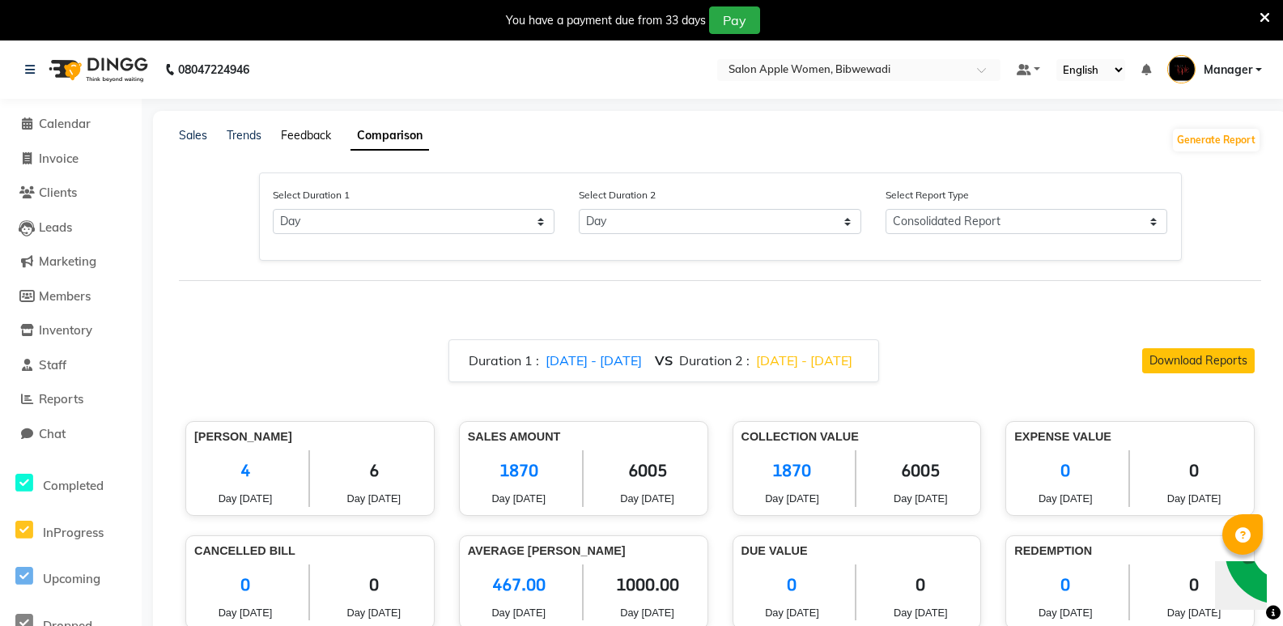
click at [324, 137] on link "Feedback" at bounding box center [306, 135] width 50 height 15
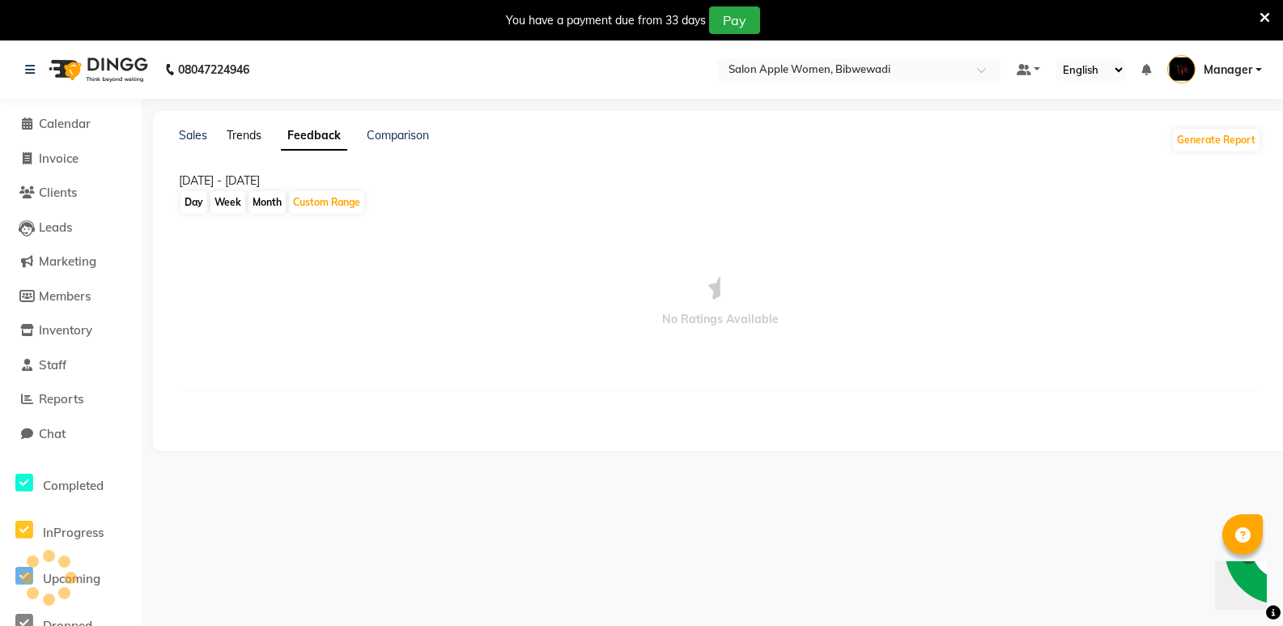
click at [245, 136] on link "Trends" at bounding box center [244, 135] width 35 height 15
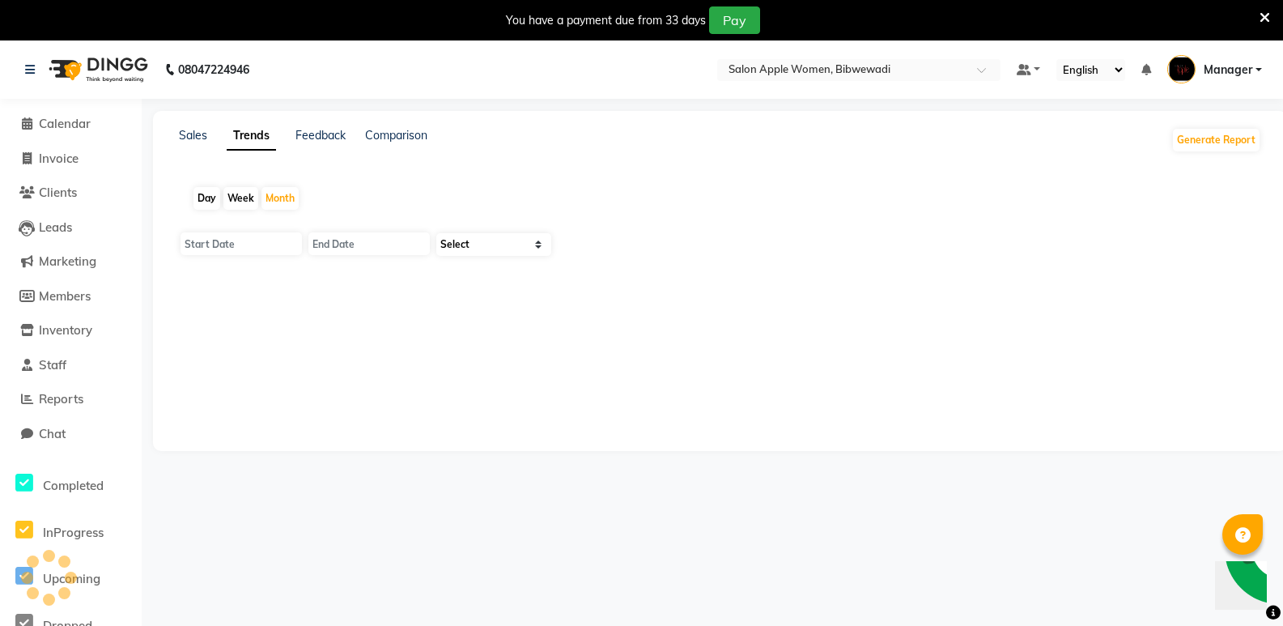
type input "[DATE]"
select select "by_client"
click at [193, 136] on link "Sales" at bounding box center [193, 135] width 28 height 15
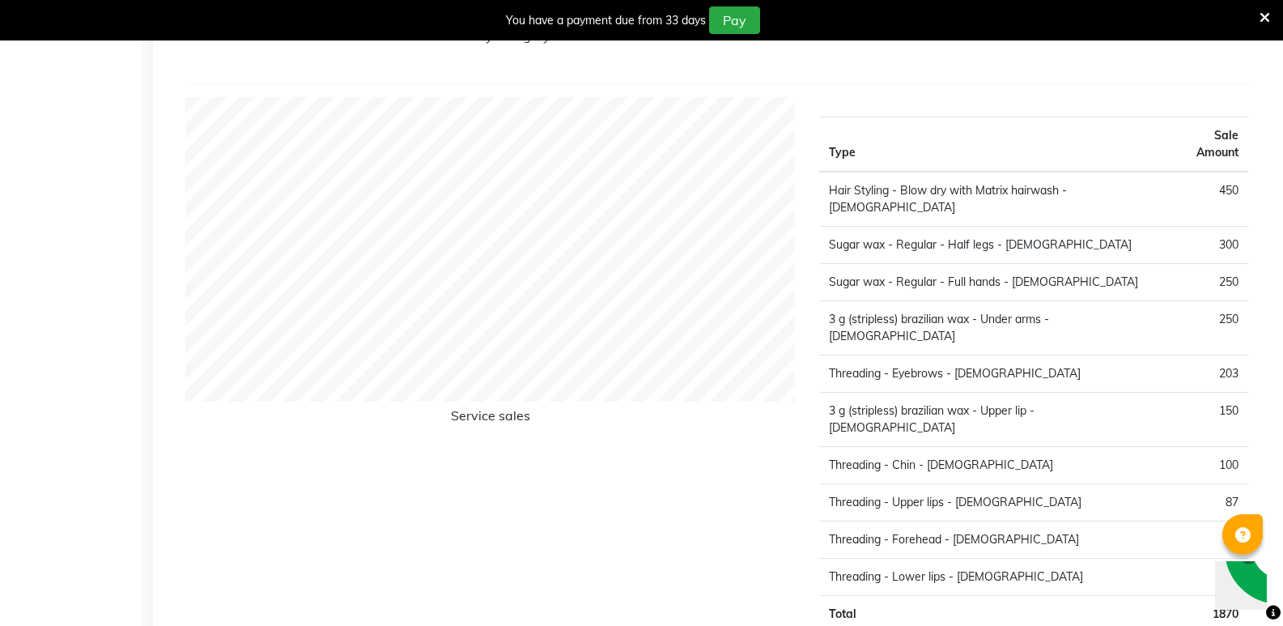
scroll to position [1862, 0]
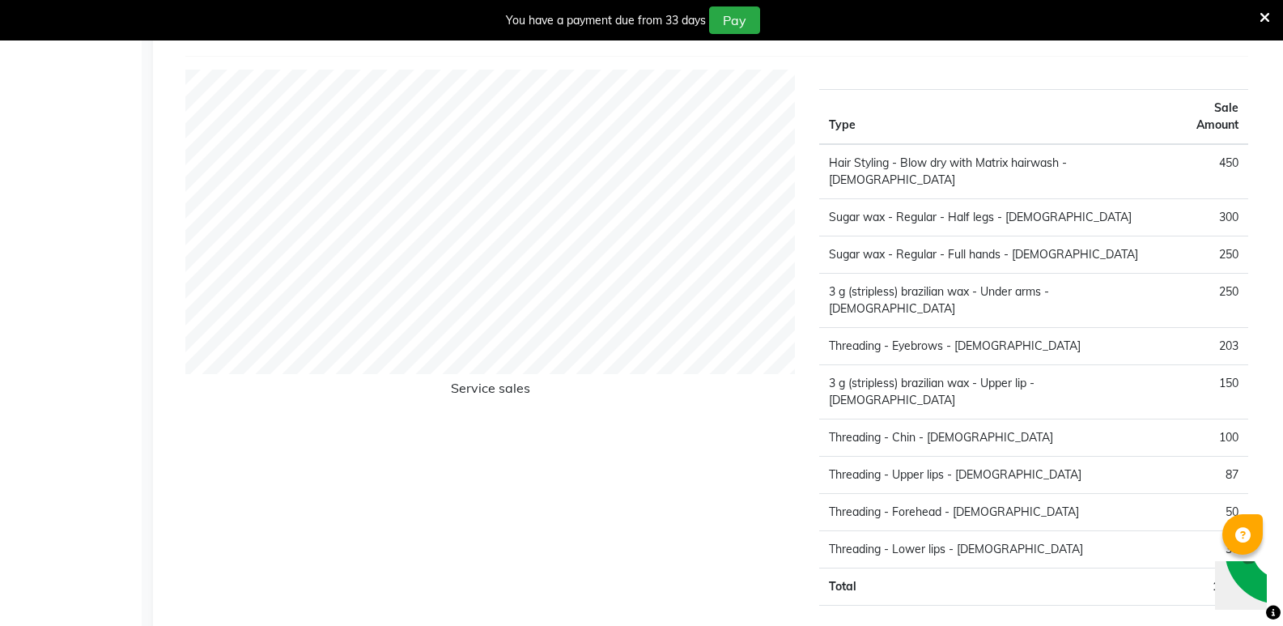
click at [953, 154] on td "Hair Styling - Blow dry with Matrix hairwash - [DEMOGRAPHIC_DATA]" at bounding box center [991, 171] width 345 height 55
drag, startPoint x: 1227, startPoint y: 150, endPoint x: 1217, endPoint y: 142, distance: 12.8
click at [1225, 148] on td "450" at bounding box center [1206, 171] width 84 height 55
click at [835, 568] on td "Total" at bounding box center [991, 586] width 345 height 37
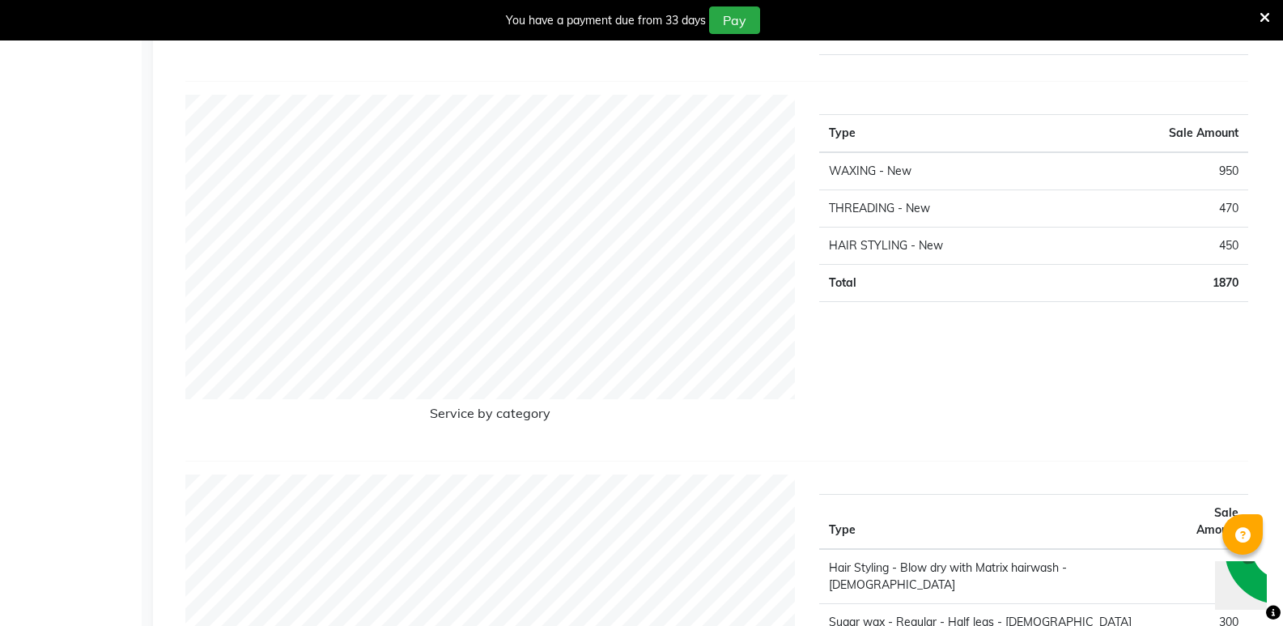
click at [1267, 21] on icon at bounding box center [1265, 18] width 11 height 15
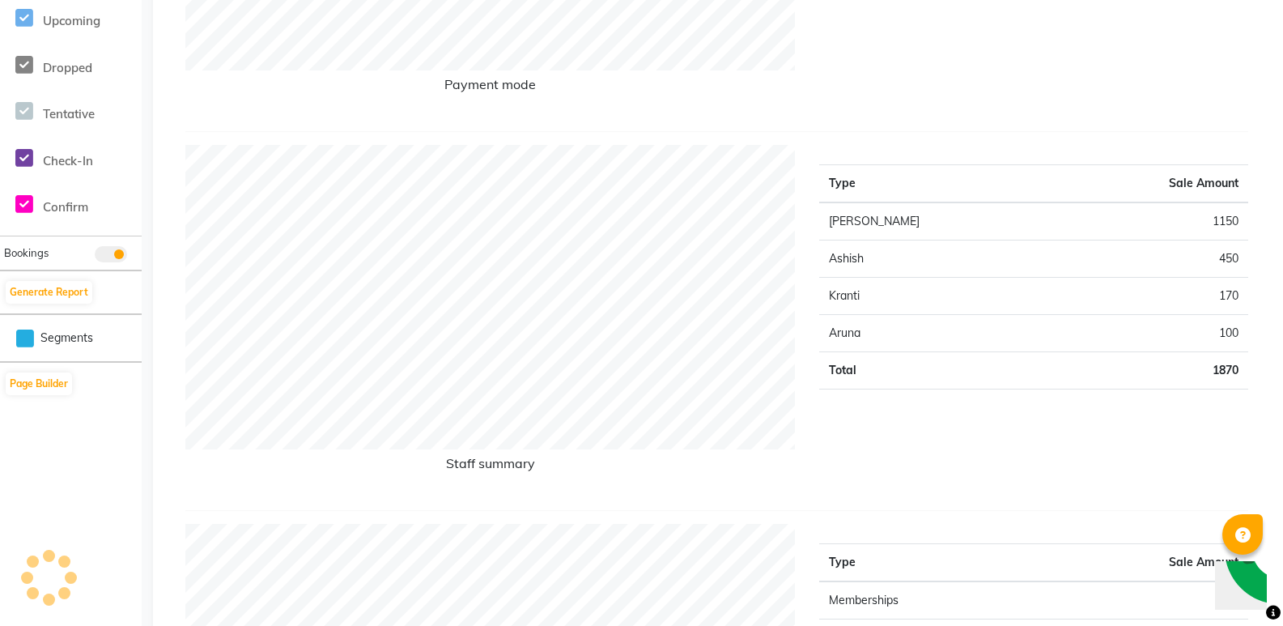
scroll to position [567, 0]
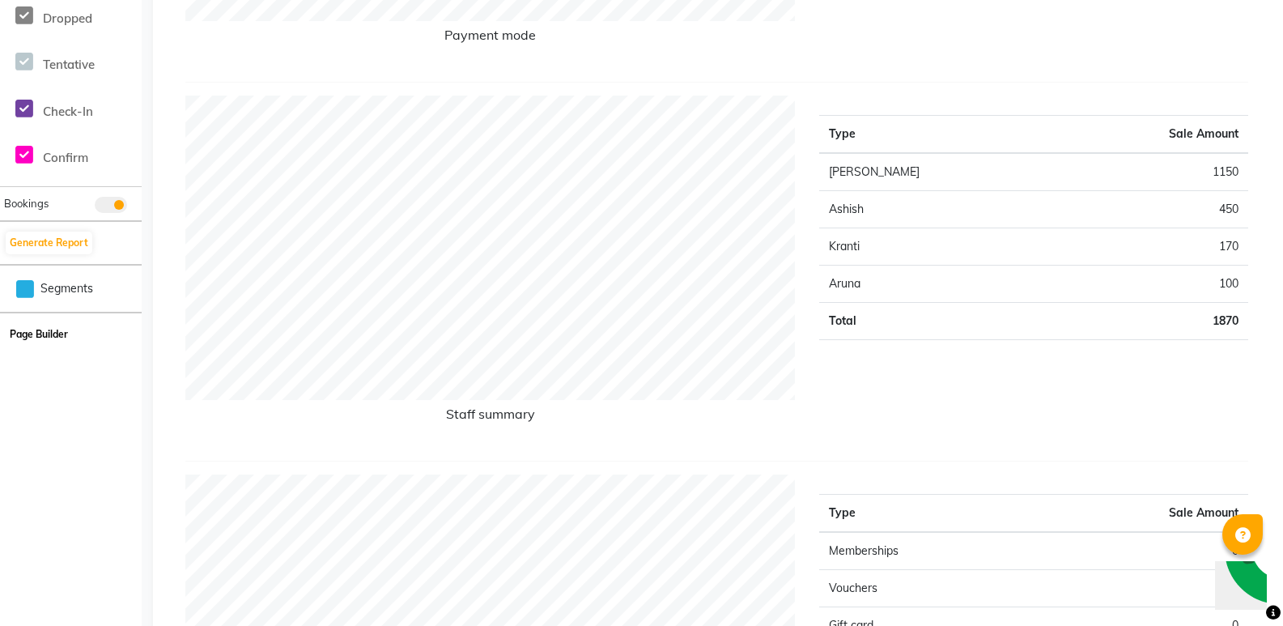
click at [50, 341] on button "Page Builder" at bounding box center [39, 334] width 66 height 23
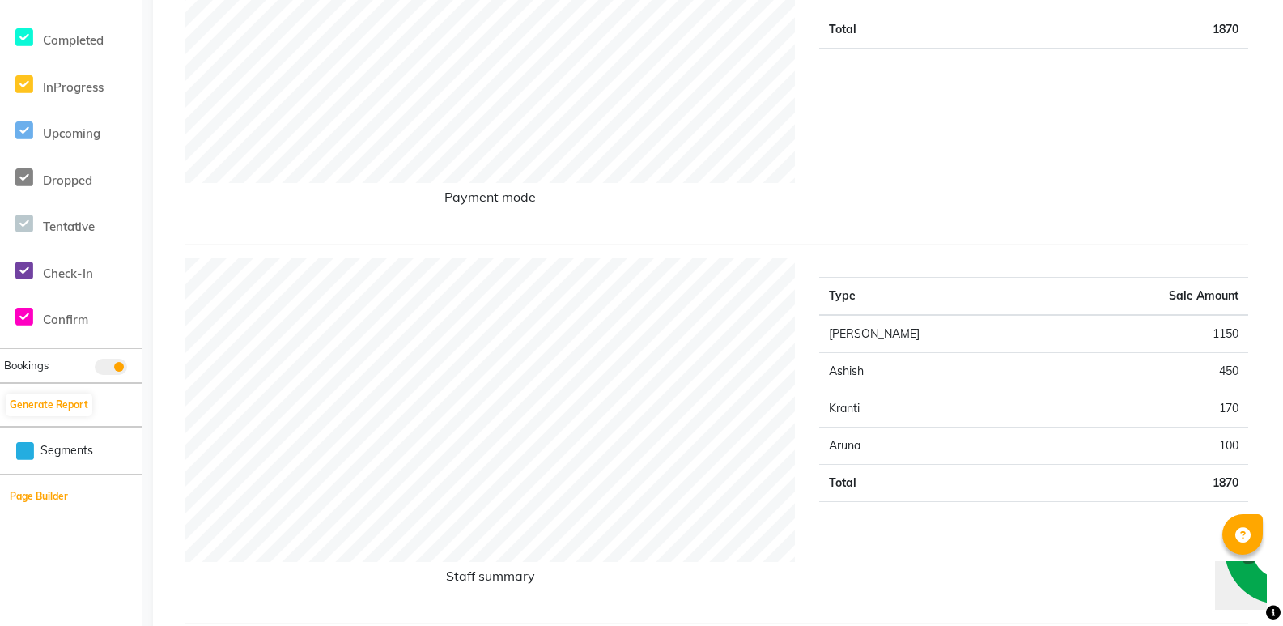
scroll to position [243, 0]
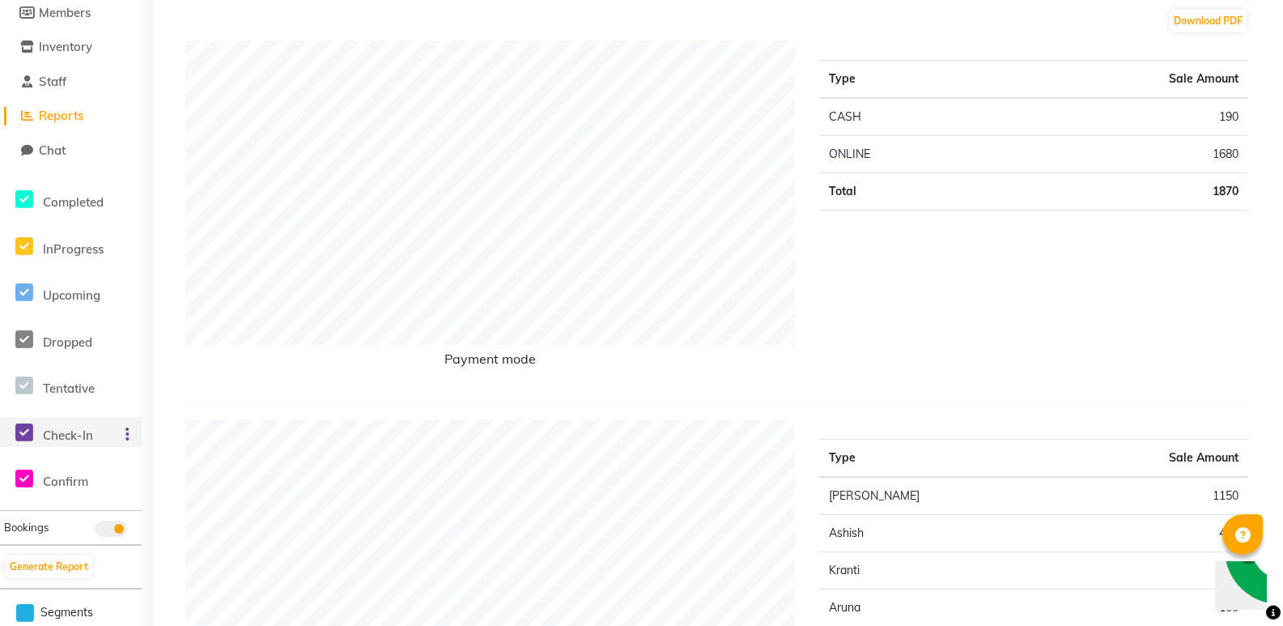
click at [108, 427] on div at bounding box center [124, 435] width 36 height 19
click at [85, 344] on span "Dropped" at bounding box center [67, 341] width 49 height 15
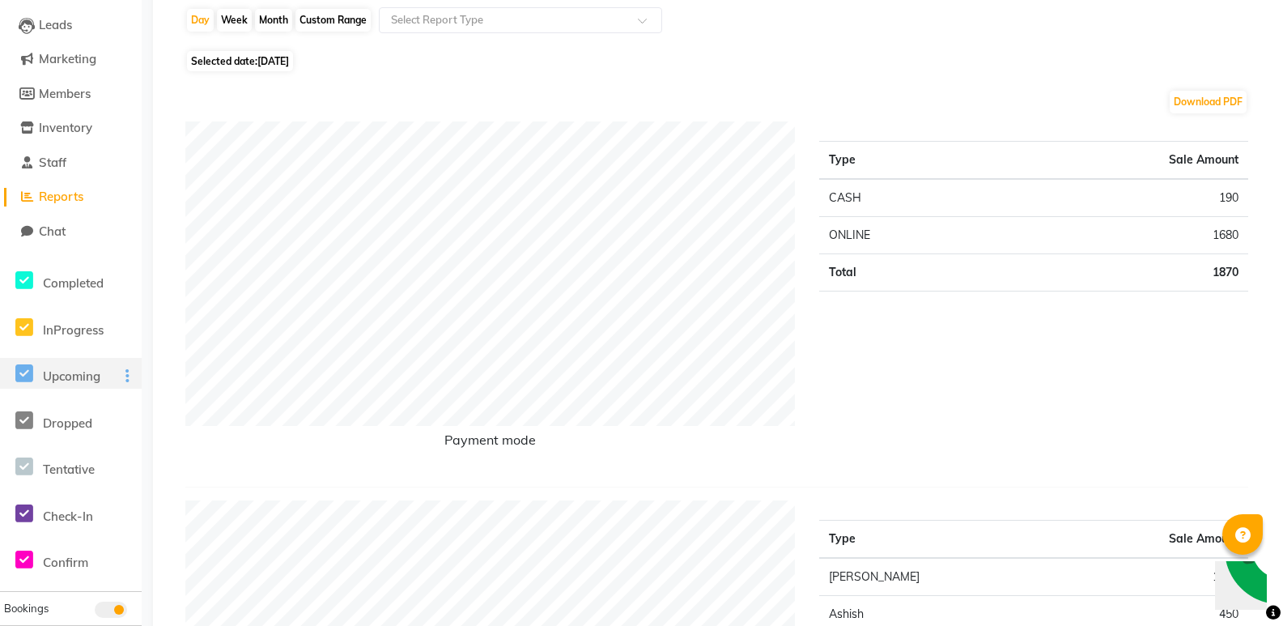
scroll to position [81, 0]
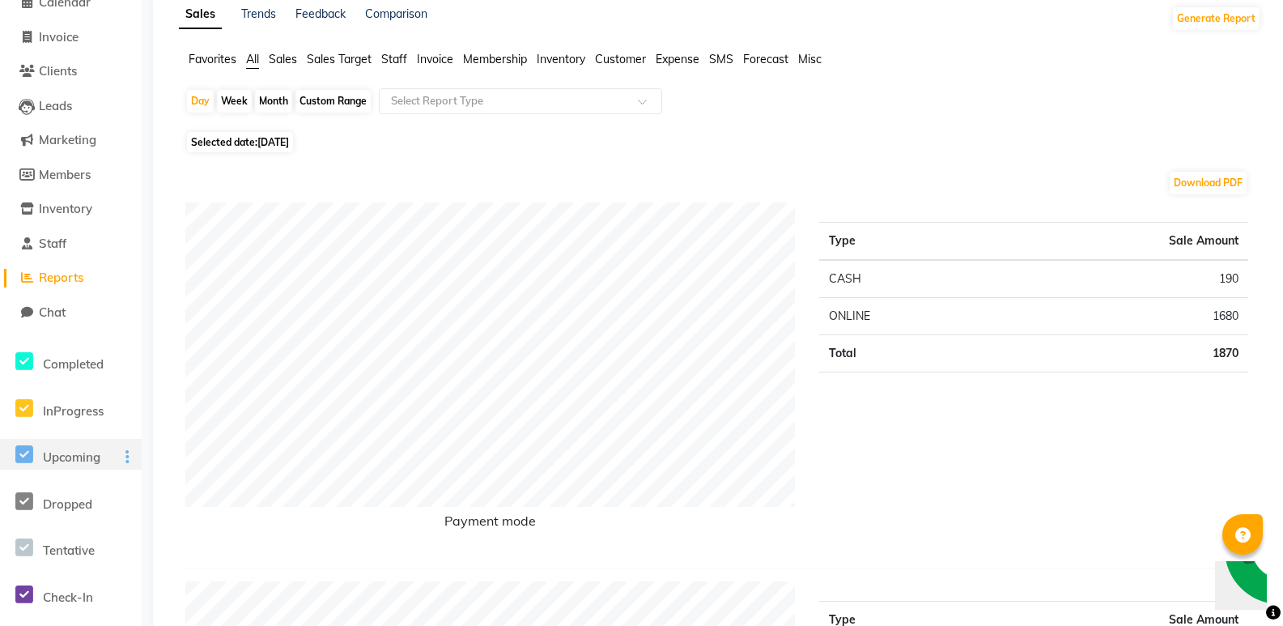
click at [93, 457] on span "Upcoming" at bounding box center [71, 456] width 57 height 15
click at [90, 411] on span "InProgress" at bounding box center [73, 410] width 61 height 15
click at [93, 367] on span "Completed" at bounding box center [73, 363] width 61 height 15
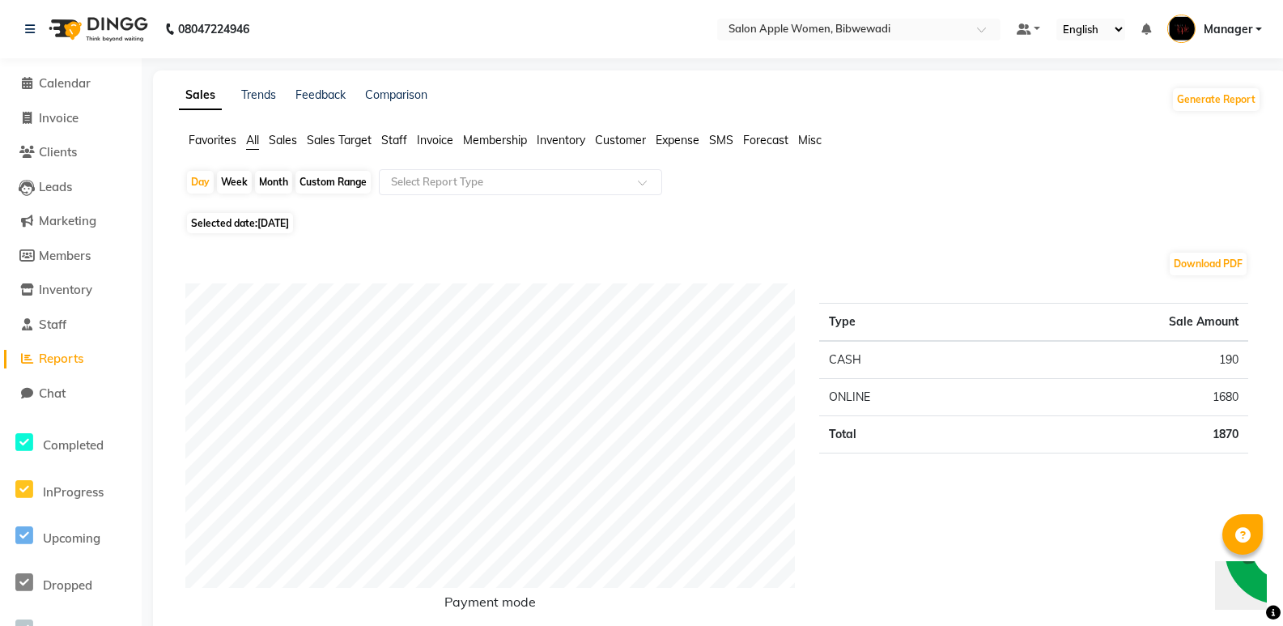
click at [94, 355] on link "Reports" at bounding box center [71, 359] width 134 height 19
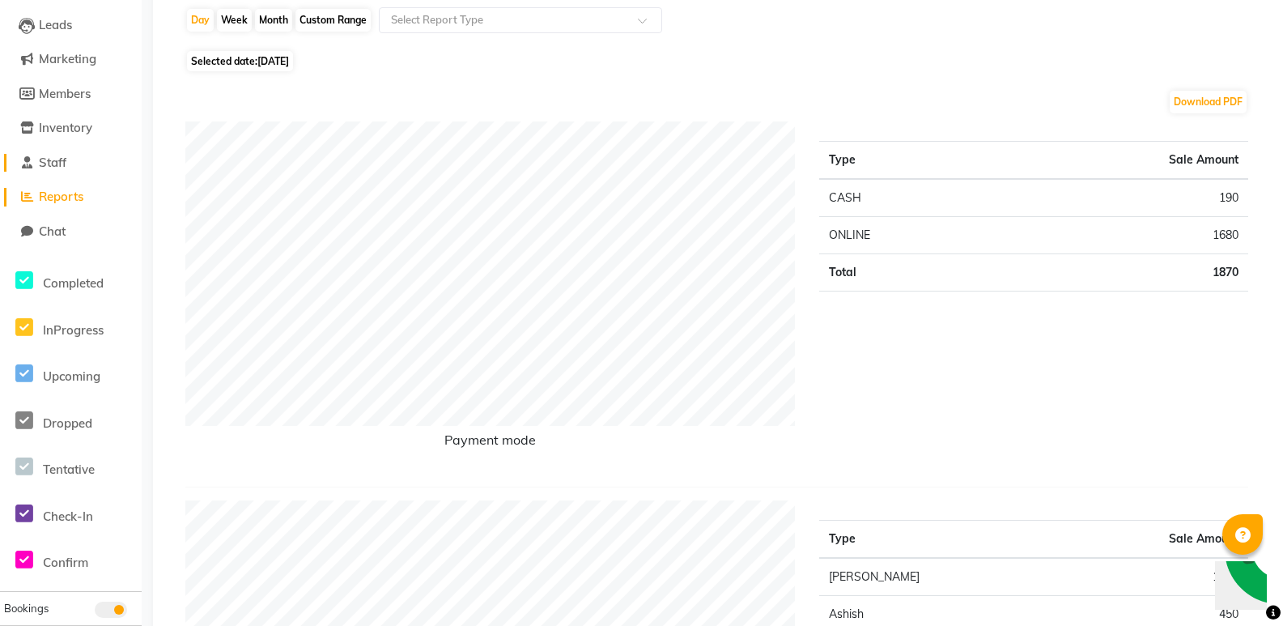
scroll to position [81, 0]
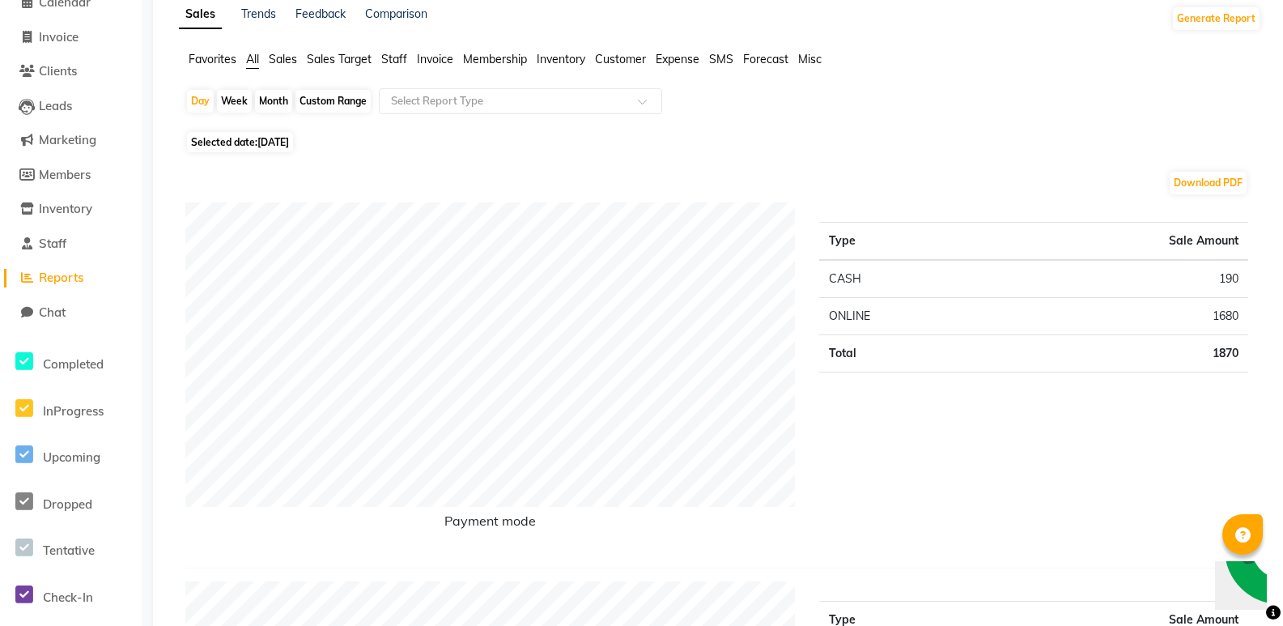
click at [89, 278] on link "Reports" at bounding box center [71, 278] width 134 height 19
click at [449, 91] on div "Select Report Type" at bounding box center [520, 101] width 283 height 26
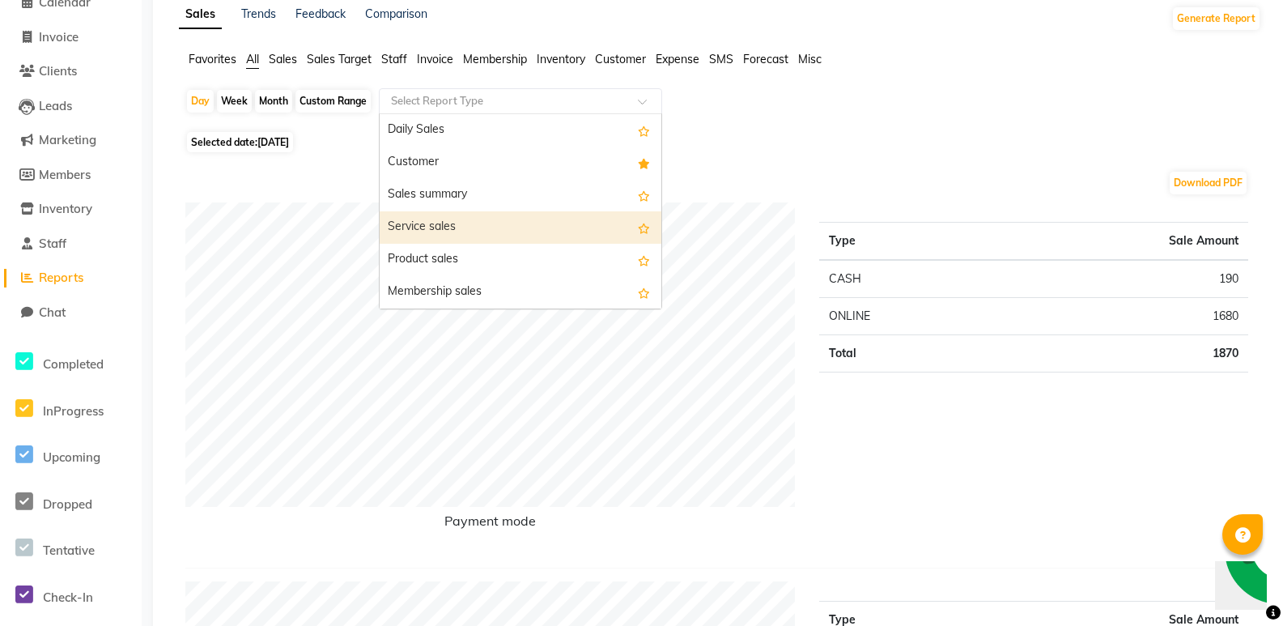
click at [442, 227] on div "Service sales" at bounding box center [521, 227] width 282 height 32
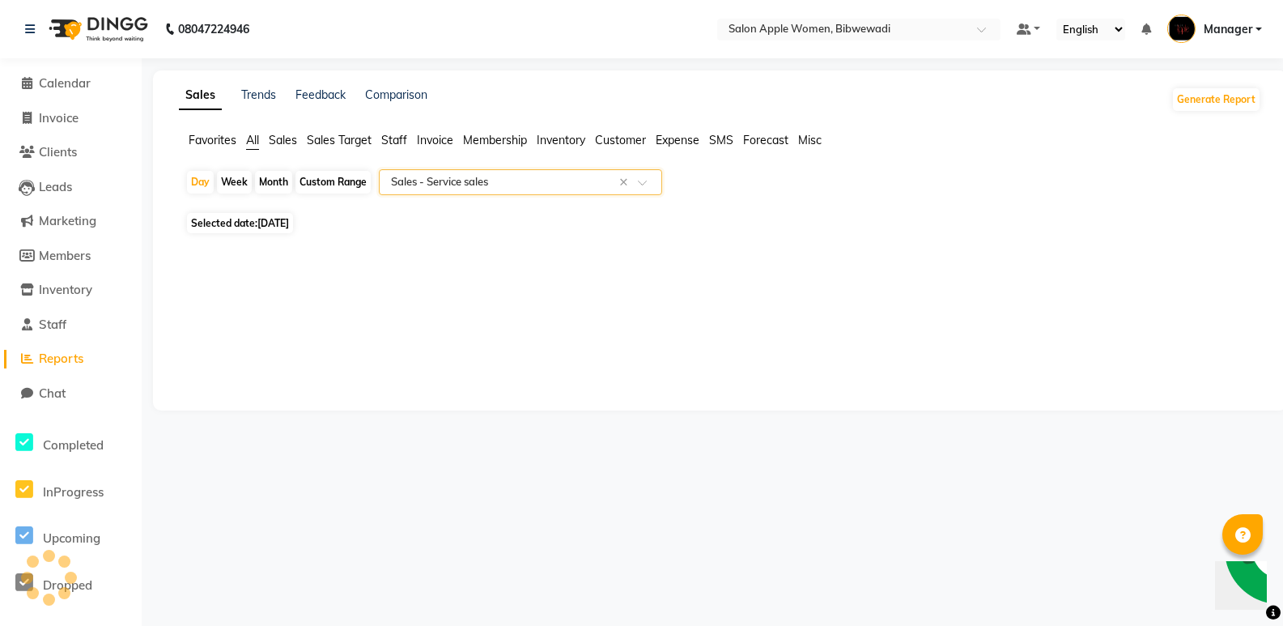
scroll to position [0, 0]
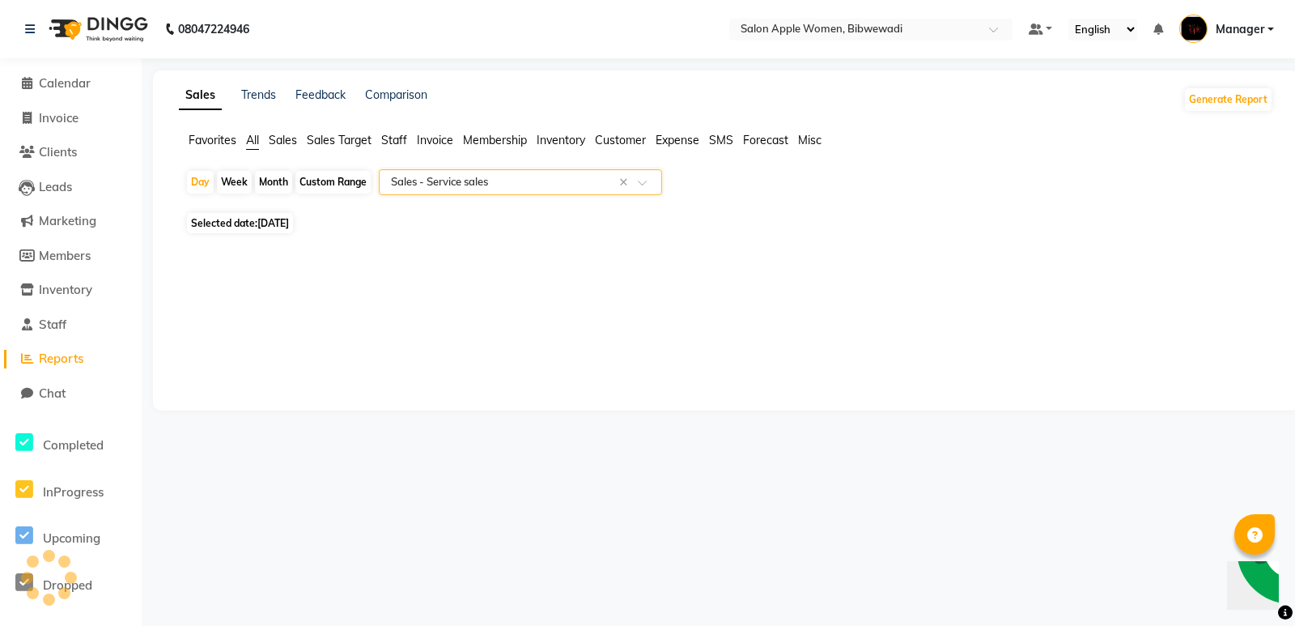
select select "full_report"
select select "csv"
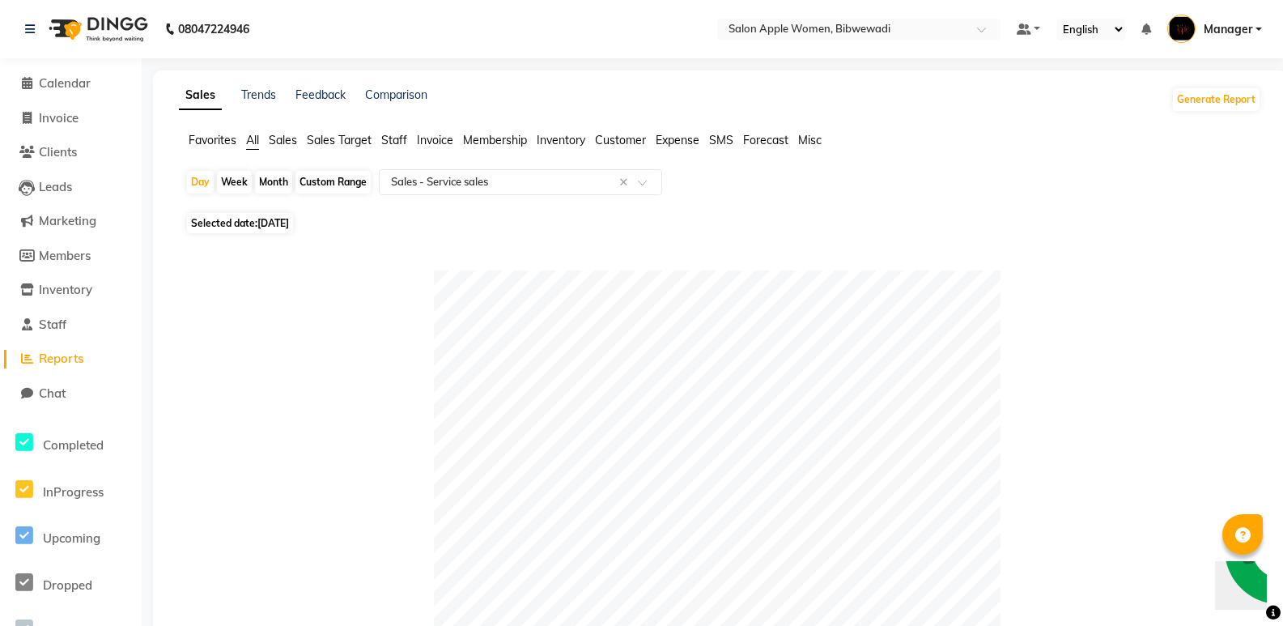
click at [305, 143] on ul "Favorites All Sales Sales Target Staff Invoice Membership Inventory Customer Ex…" at bounding box center [720, 141] width 1082 height 18
click at [300, 142] on ul "Favorites All Sales Sales Target Staff Invoice Membership Inventory Customer Ex…" at bounding box center [720, 141] width 1082 height 18
click at [291, 137] on span "Sales" at bounding box center [283, 140] width 28 height 15
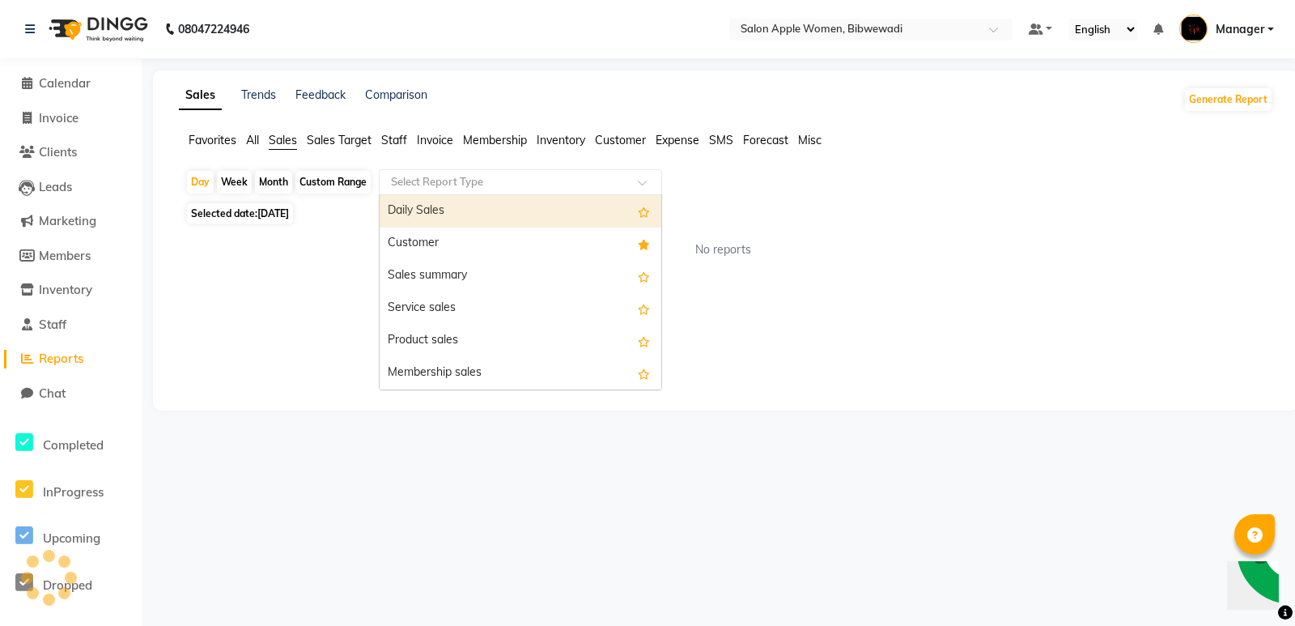
click at [467, 176] on input "text" at bounding box center [504, 182] width 233 height 16
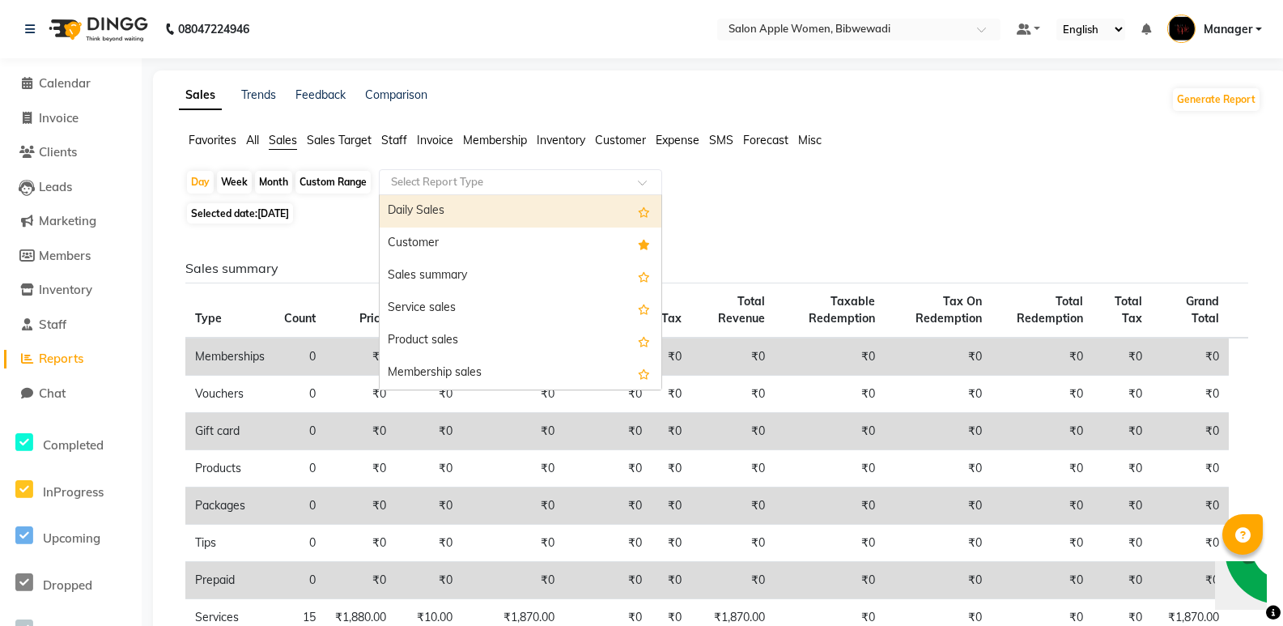
click at [466, 224] on div "Daily Sales" at bounding box center [521, 211] width 282 height 32
select select "full_report"
select select "csv"
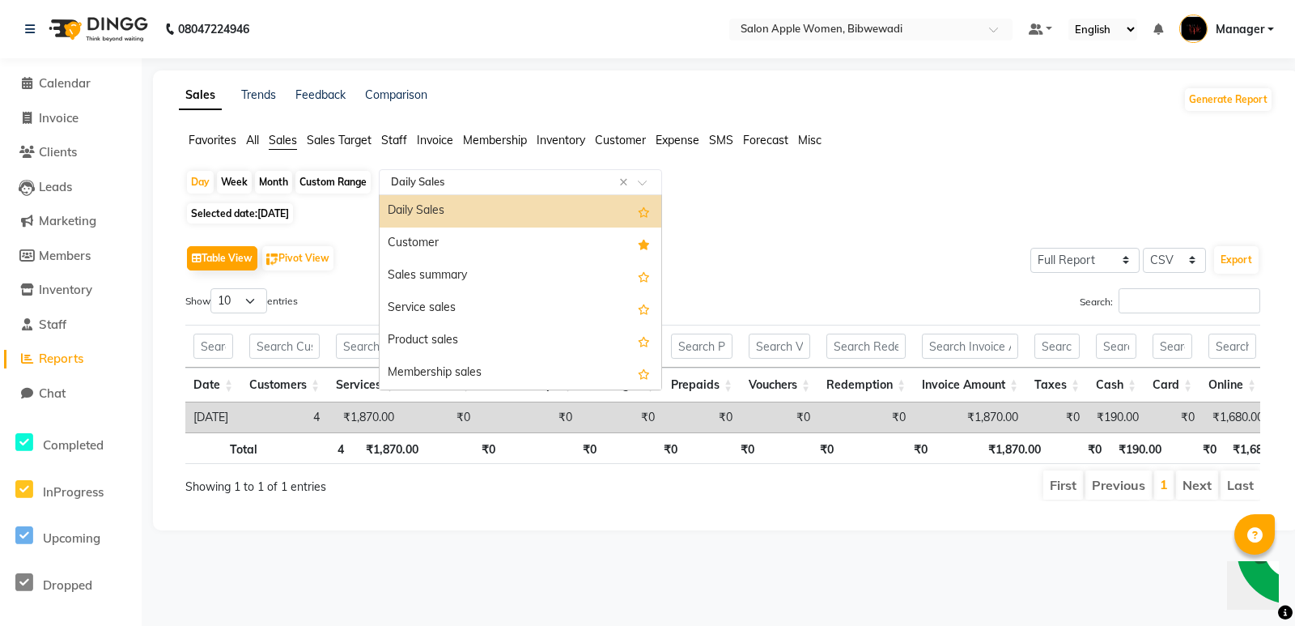
click at [452, 184] on input "text" at bounding box center [504, 182] width 233 height 16
click at [462, 232] on div "Customer" at bounding box center [521, 243] width 282 height 32
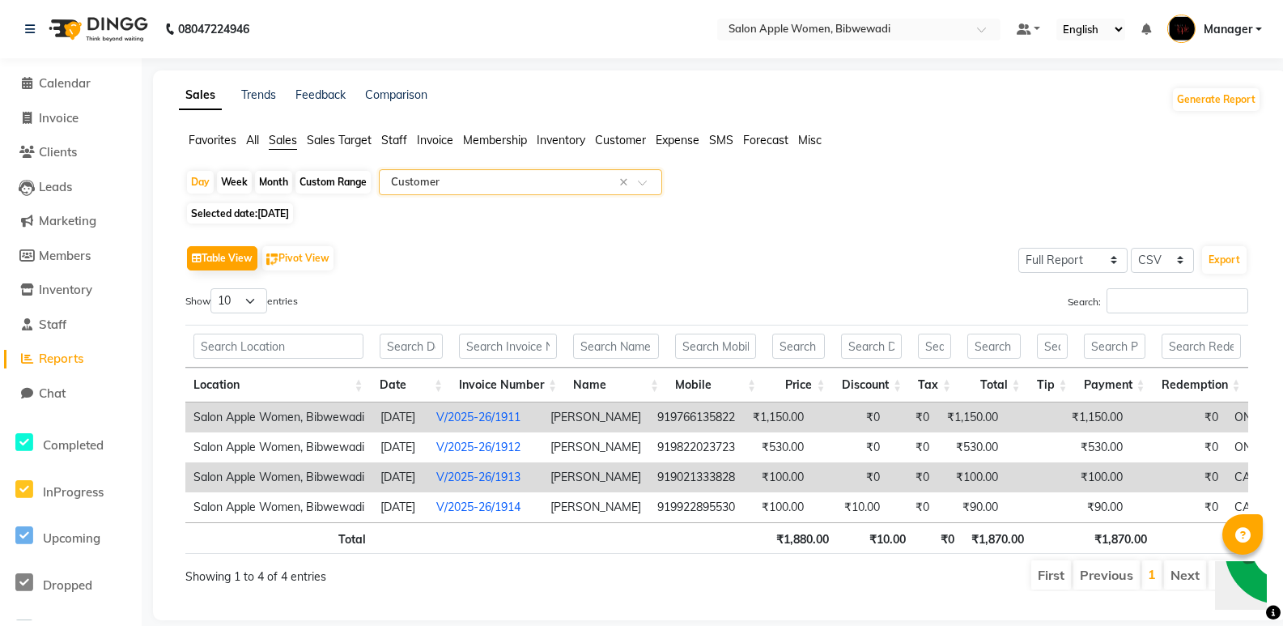
click at [464, 182] on input "text" at bounding box center [504, 182] width 233 height 16
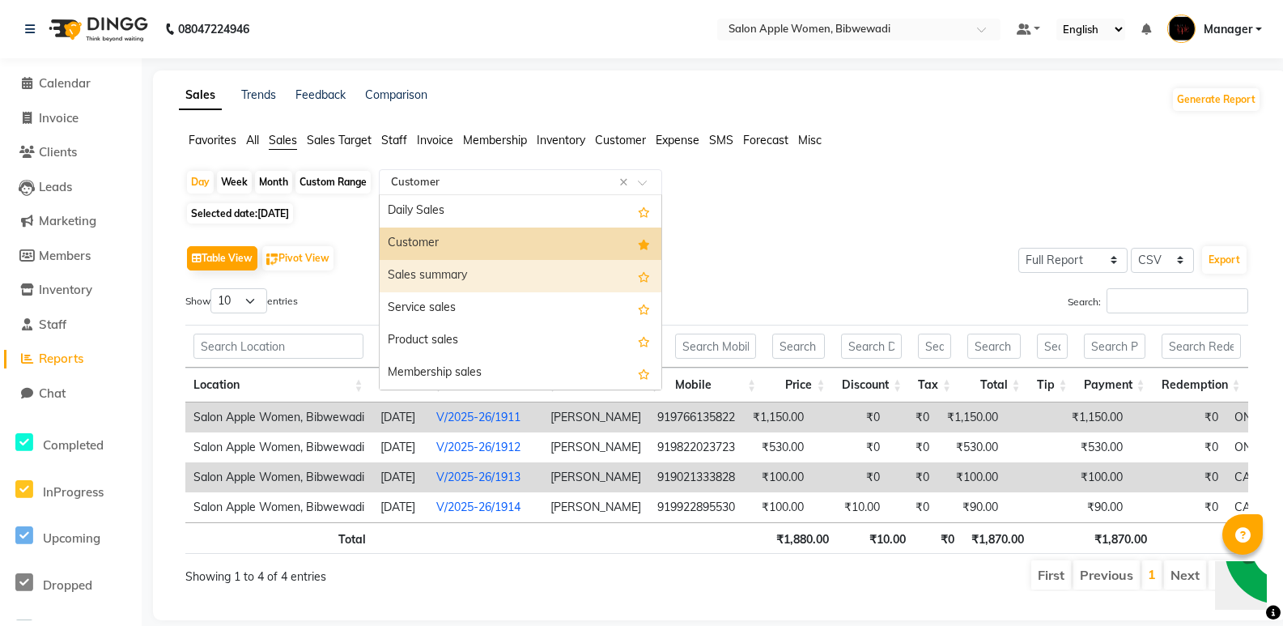
click at [475, 270] on div "Sales summary" at bounding box center [521, 276] width 282 height 32
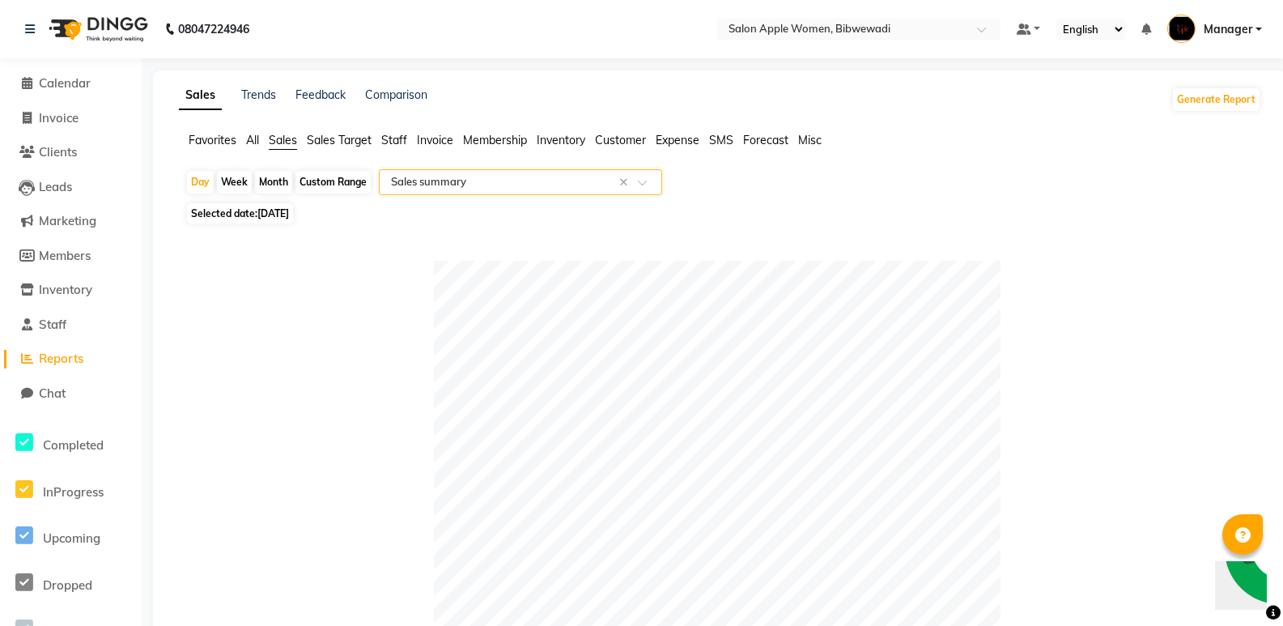
click at [557, 181] on input "text" at bounding box center [504, 182] width 233 height 16
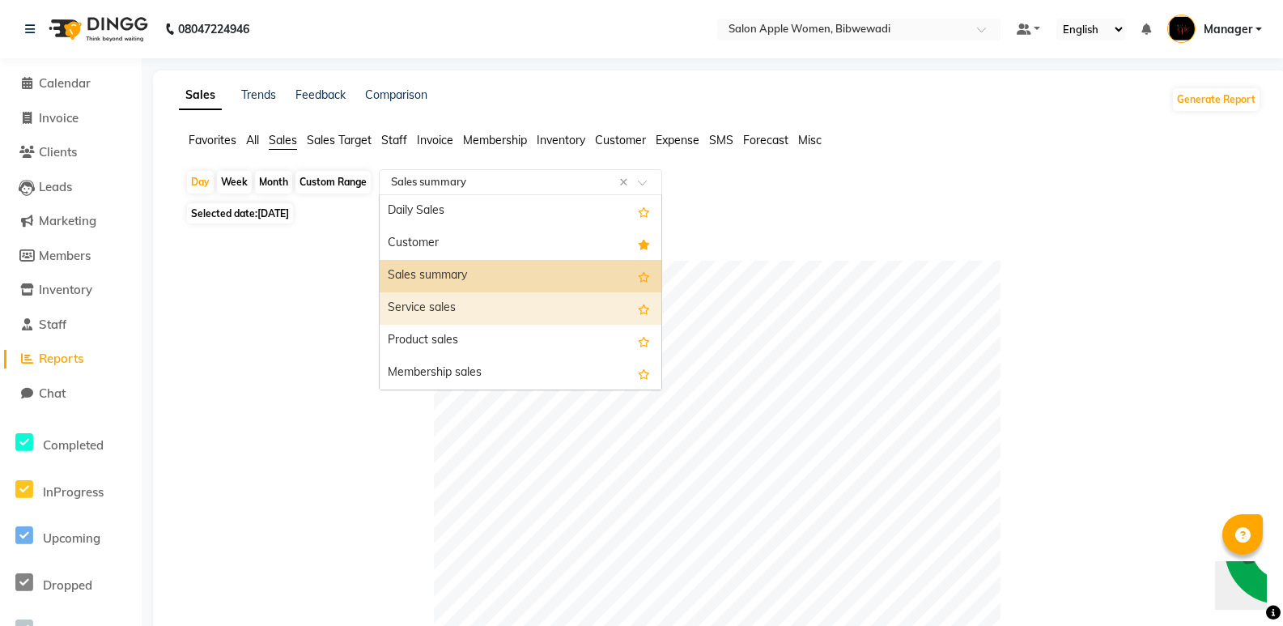
click at [566, 305] on div "Service sales" at bounding box center [521, 308] width 282 height 32
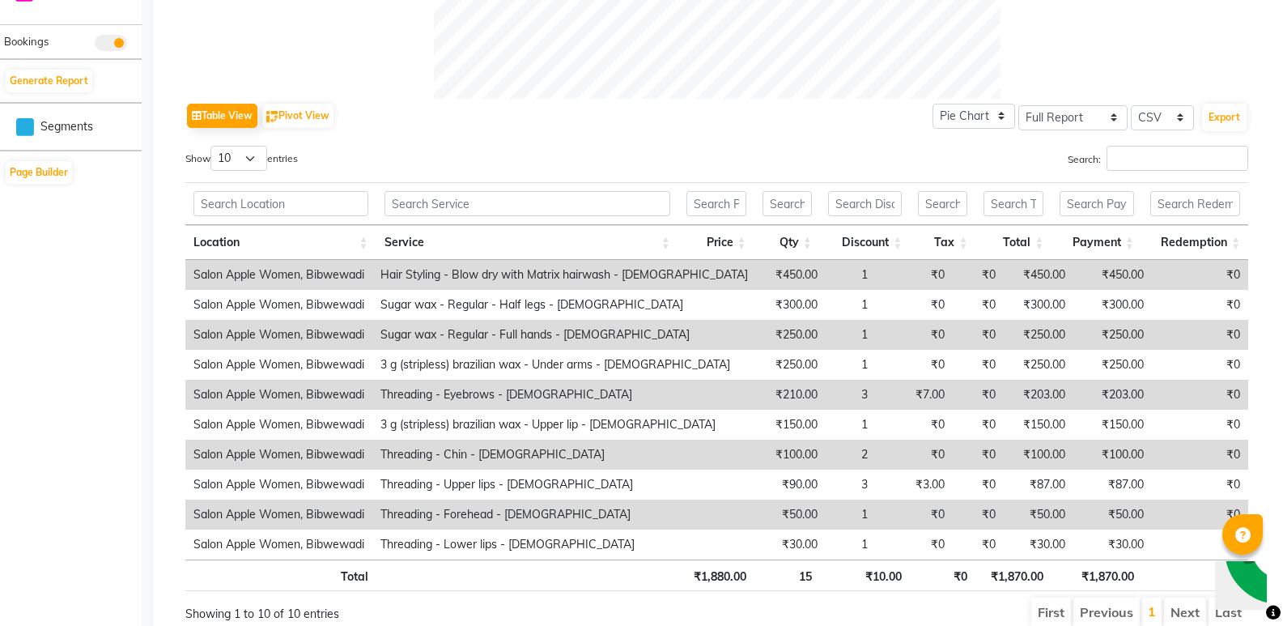
scroll to position [797, 0]
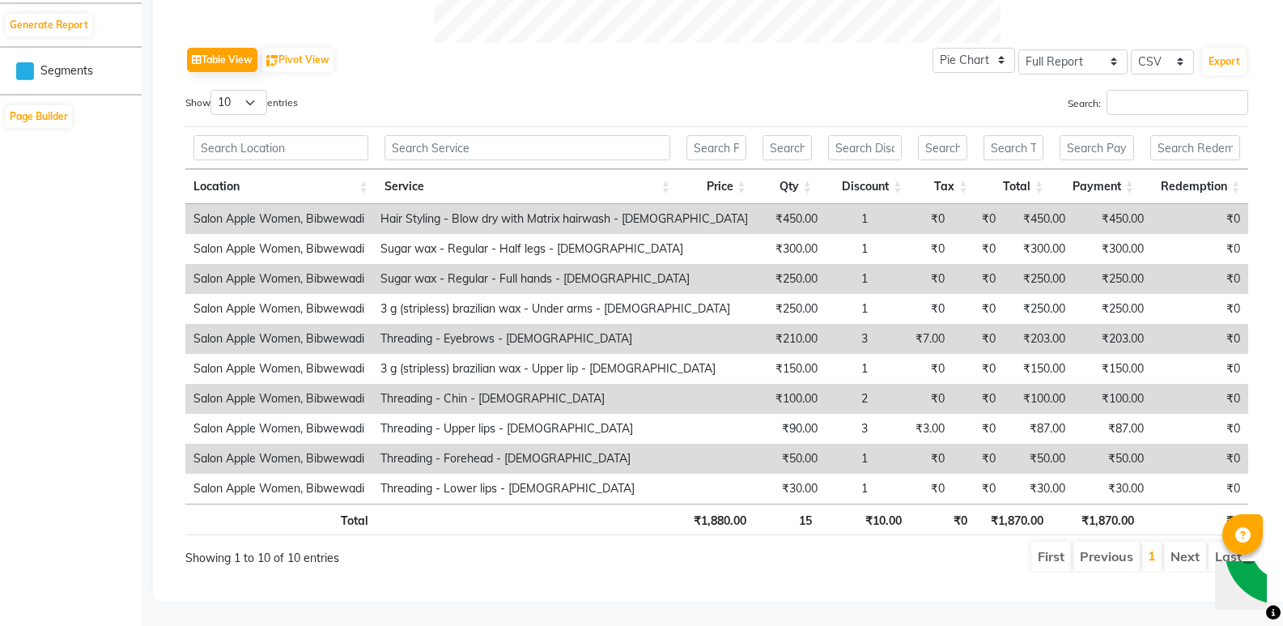
click at [756, 210] on td "₹450.00" at bounding box center [791, 219] width 70 height 30
click at [756, 214] on td "₹450.00" at bounding box center [791, 219] width 70 height 30
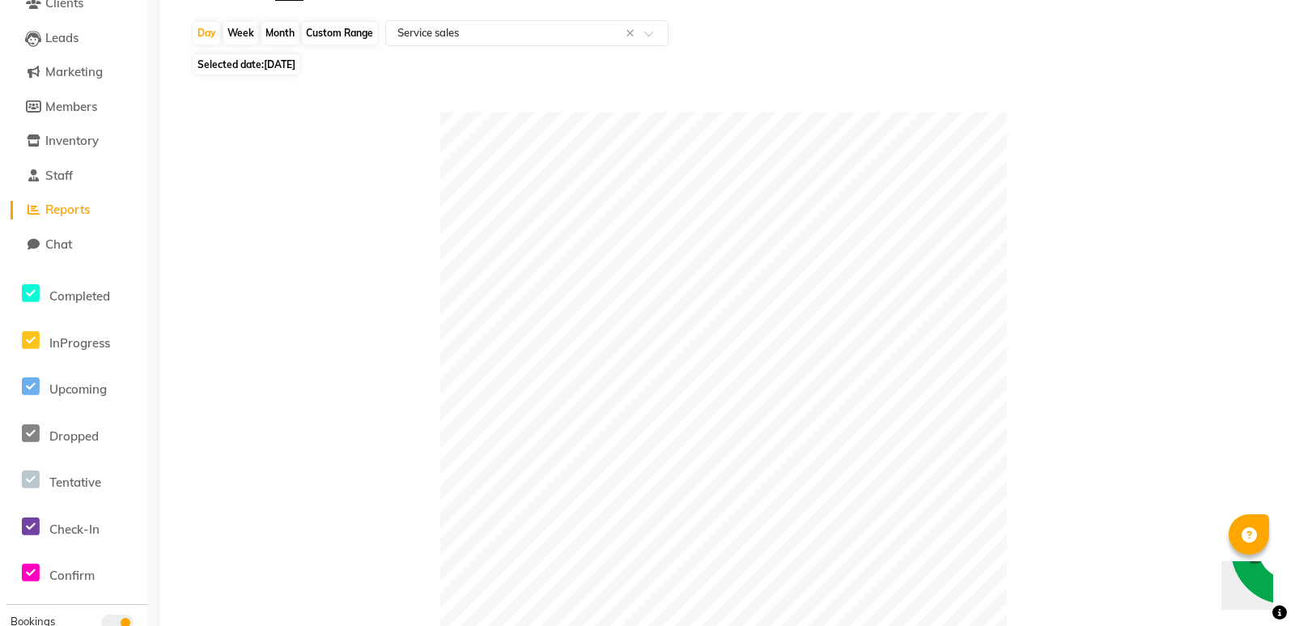
scroll to position [0, 0]
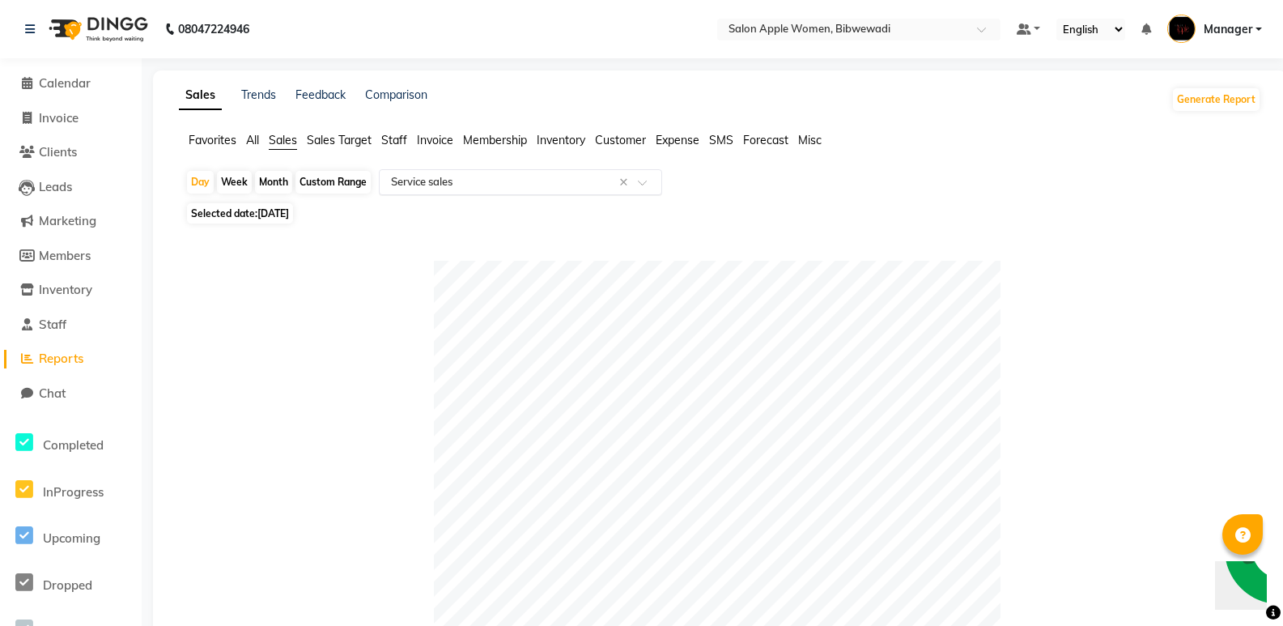
click at [530, 188] on input "text" at bounding box center [504, 182] width 233 height 16
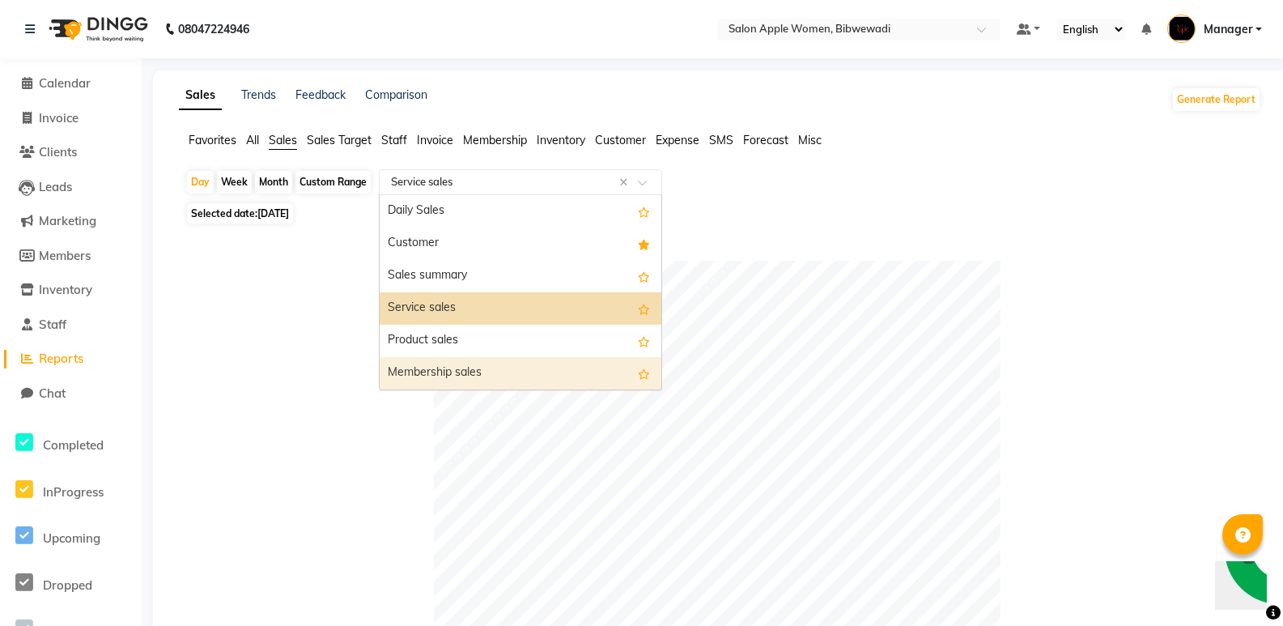
click at [546, 376] on div "Membership sales" at bounding box center [521, 373] width 282 height 32
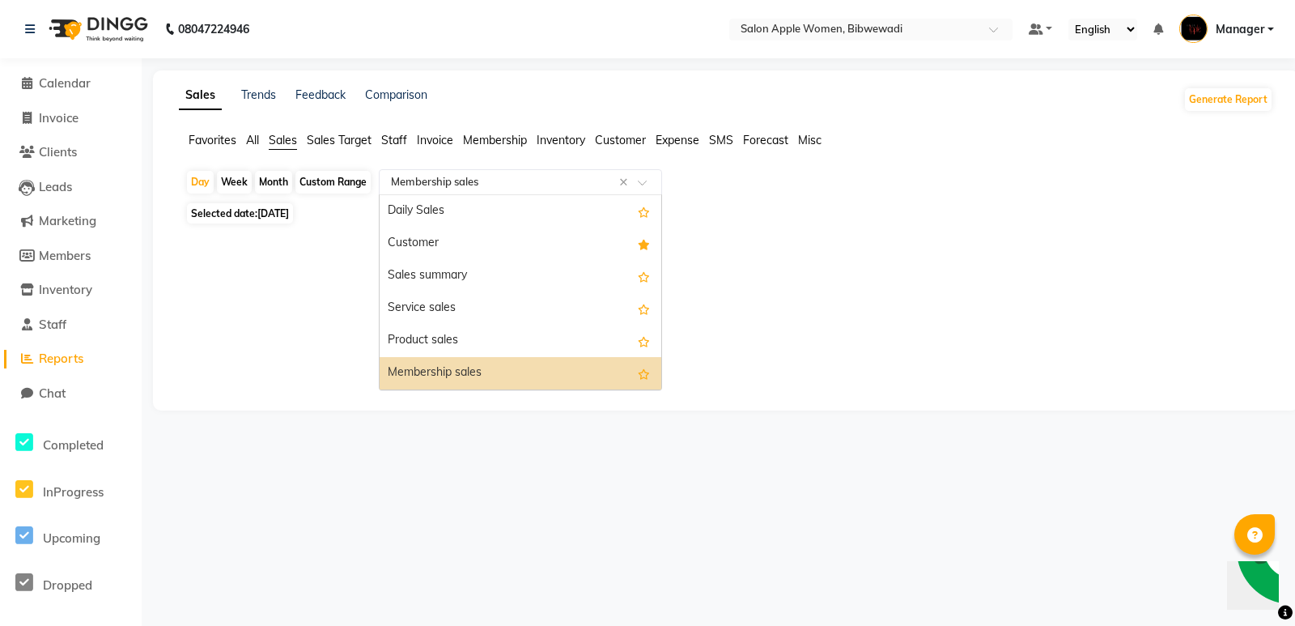
click at [550, 172] on div "Select Report Type × Membership sales ×" at bounding box center [520, 182] width 283 height 26
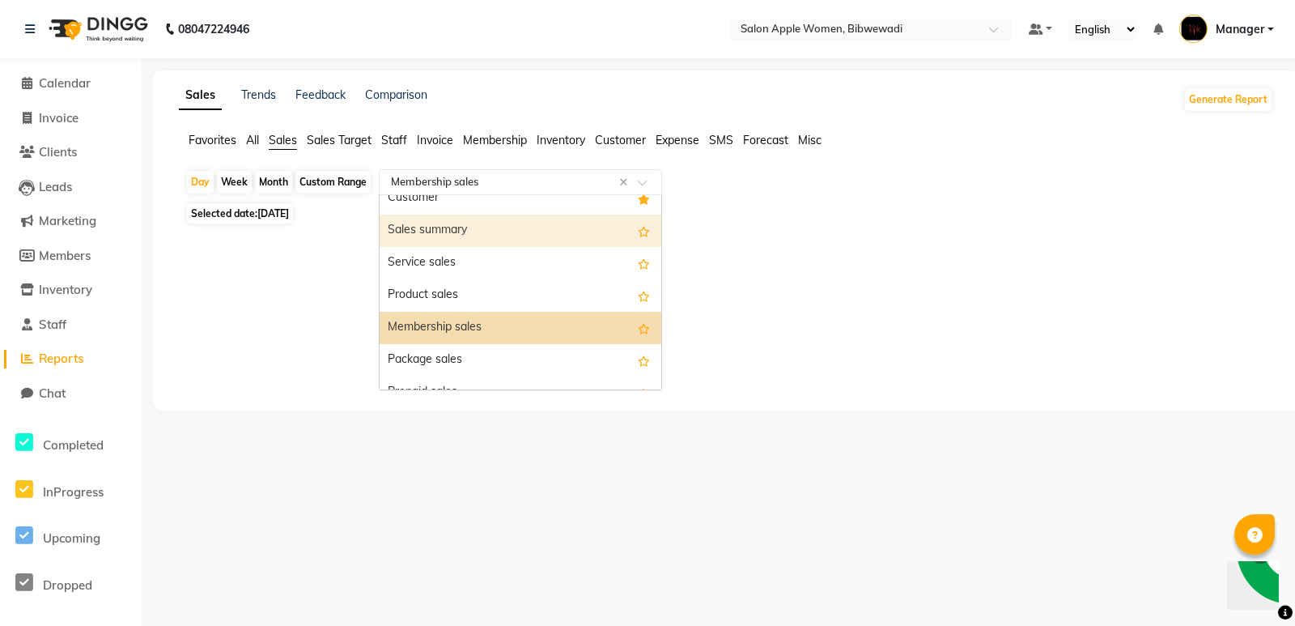
scroll to position [81, 0]
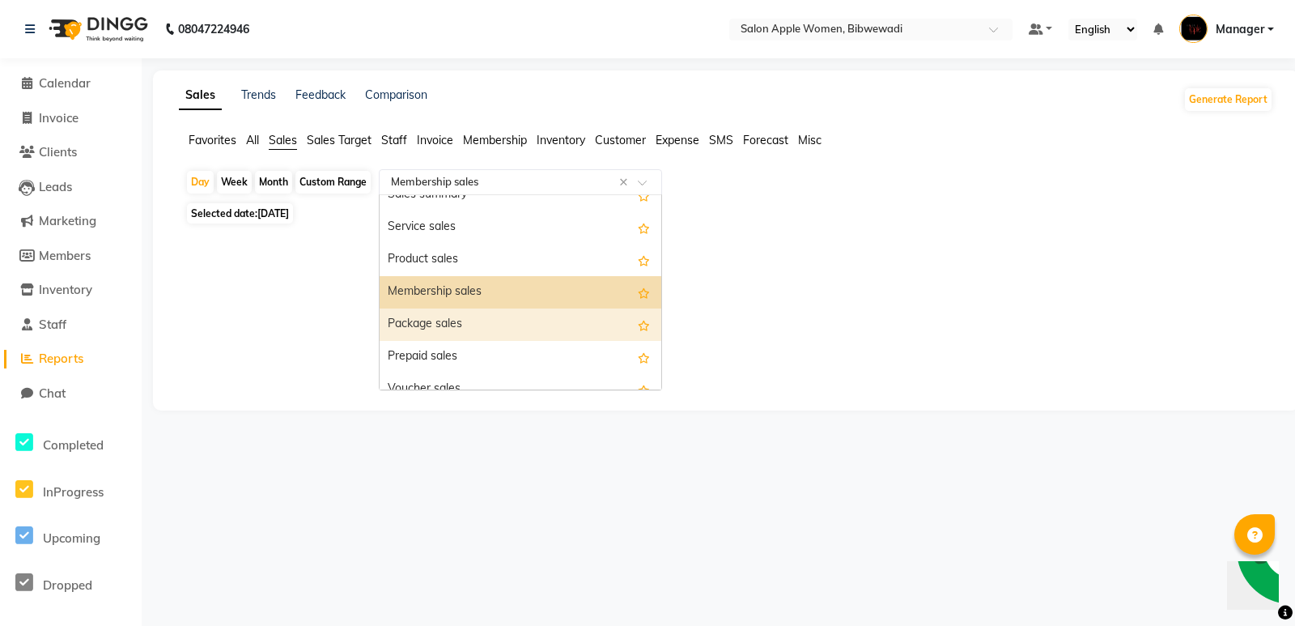
click at [509, 339] on div "Package sales" at bounding box center [521, 324] width 282 height 32
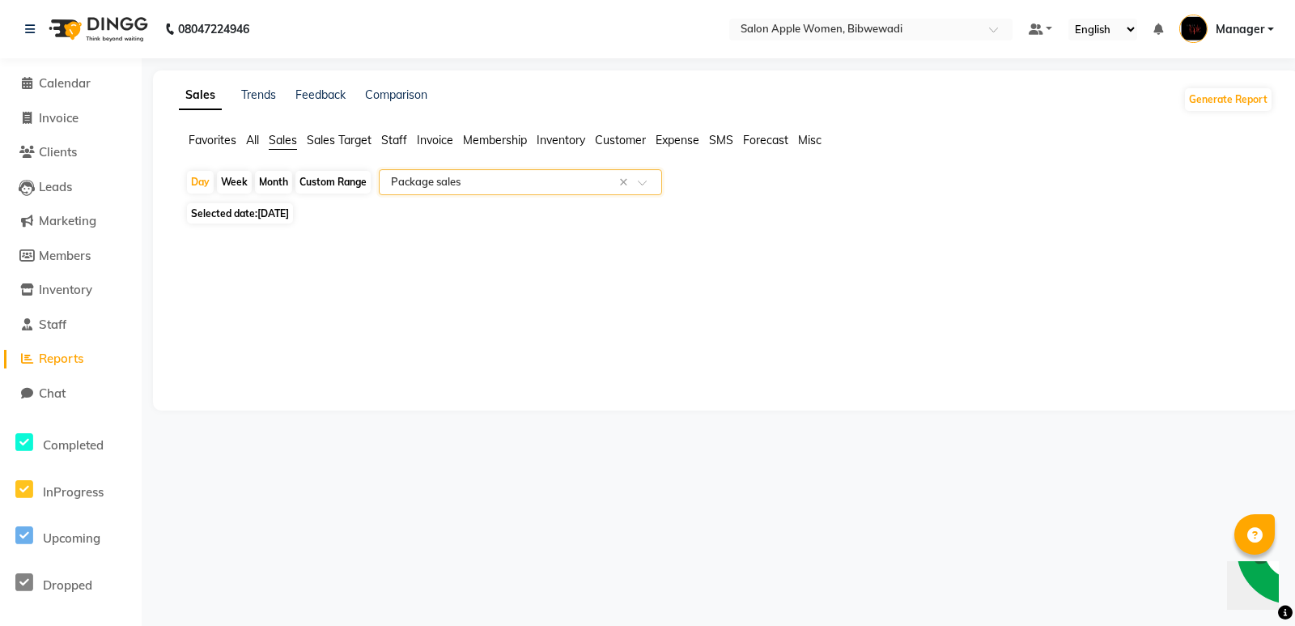
click at [507, 185] on input "text" at bounding box center [504, 182] width 233 height 16
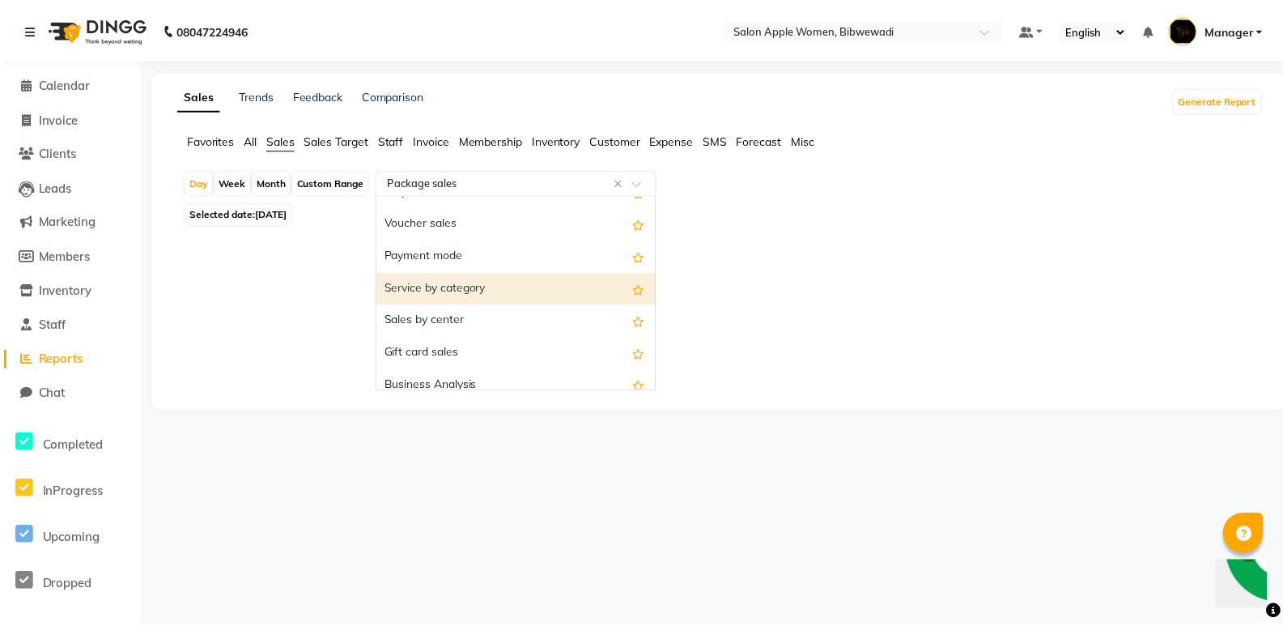
scroll to position [275, 0]
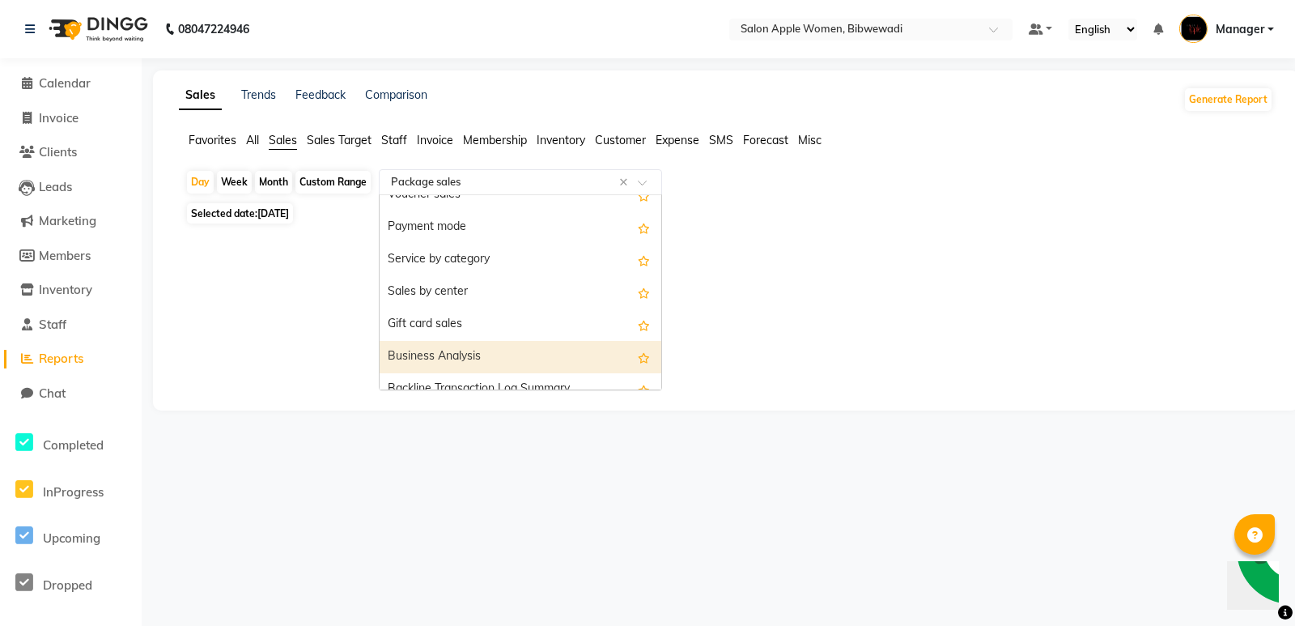
click at [481, 347] on div "Business Analysis" at bounding box center [521, 357] width 282 height 32
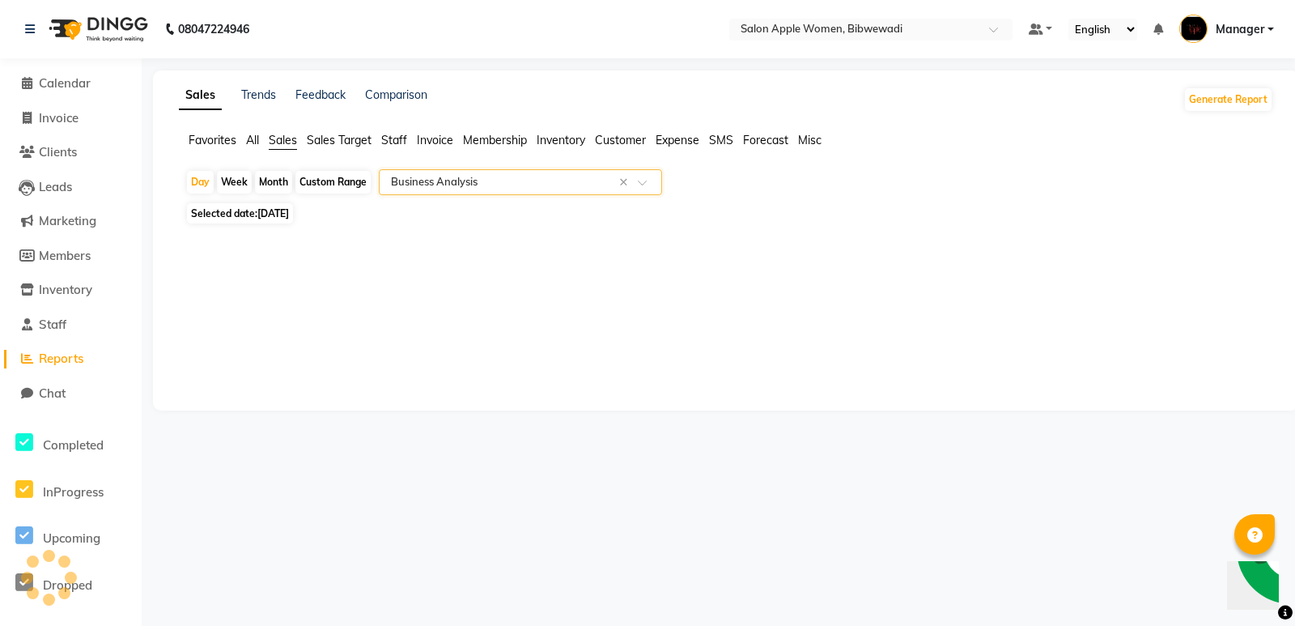
select select "full_report"
select select "csv"
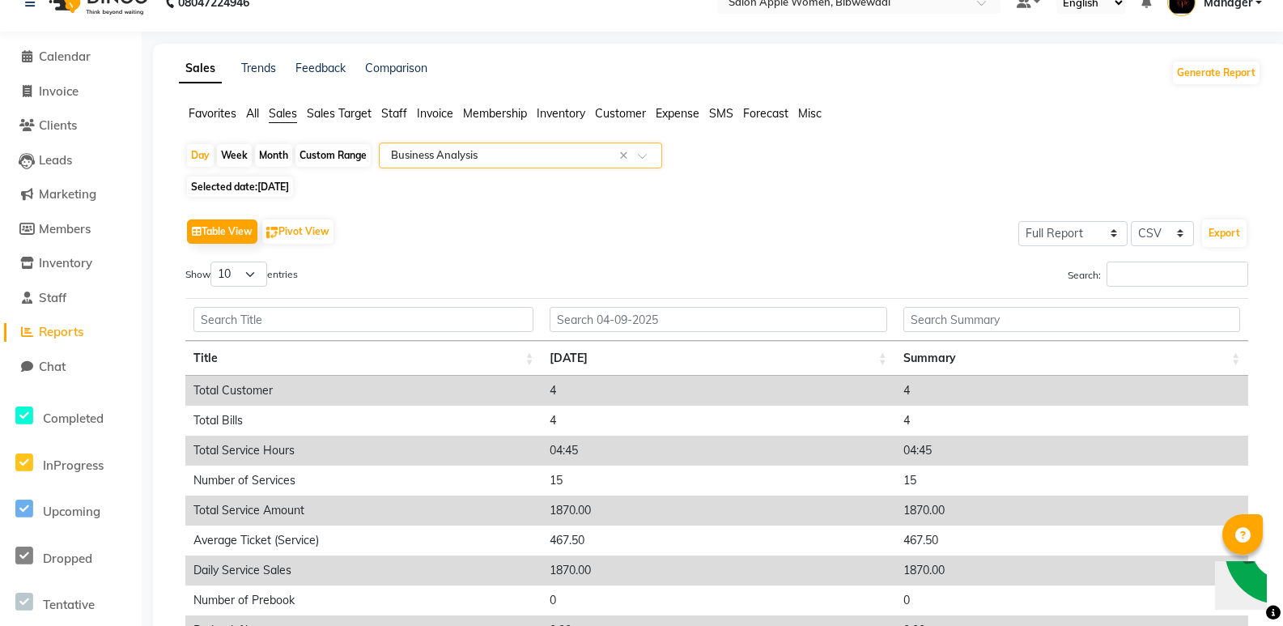
scroll to position [0, 0]
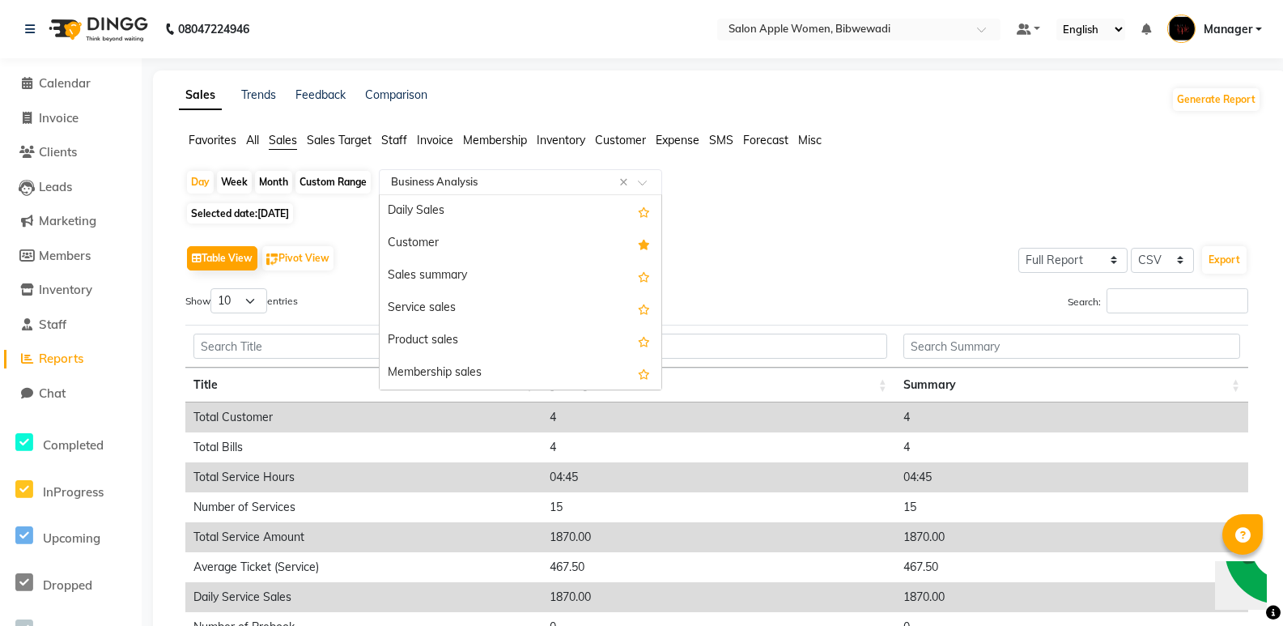
click at [517, 176] on input "text" at bounding box center [504, 182] width 233 height 16
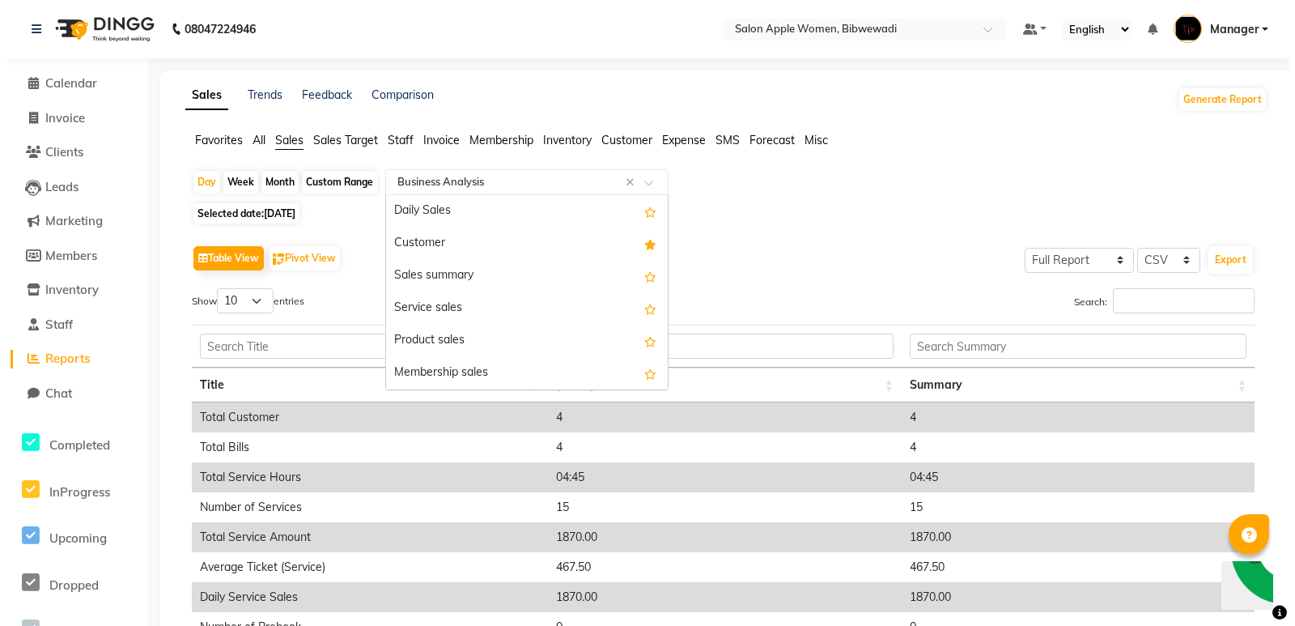
scroll to position [324, 0]
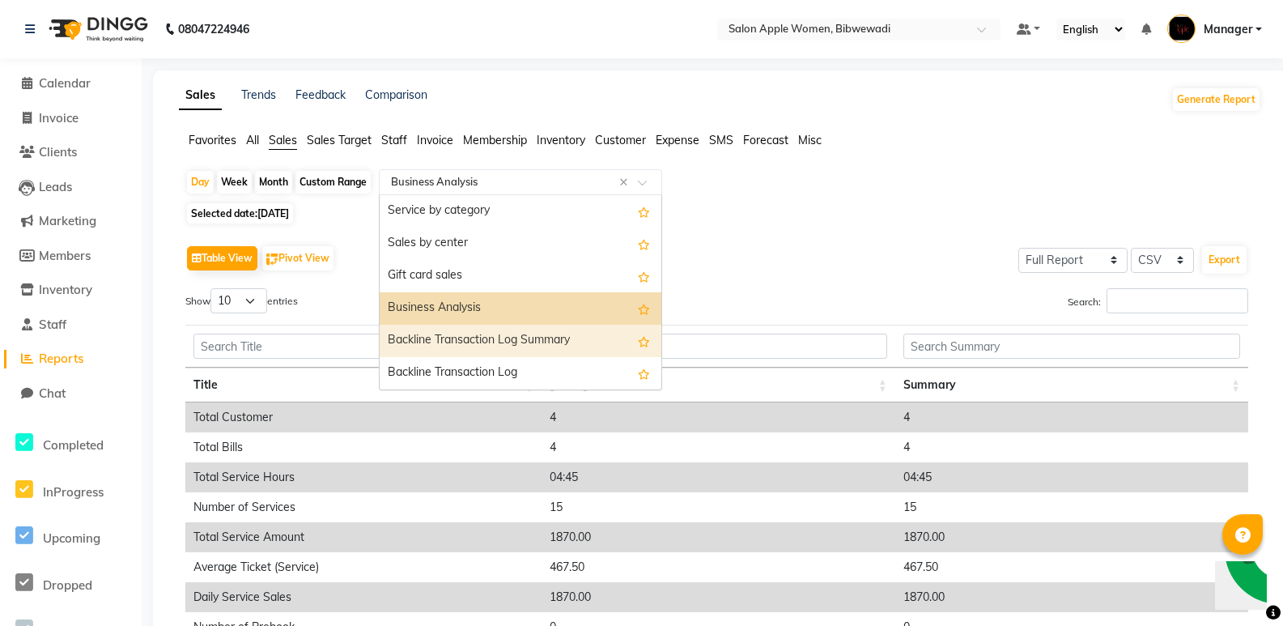
click at [504, 333] on div "Backline Transaction Log Summary" at bounding box center [521, 341] width 282 height 32
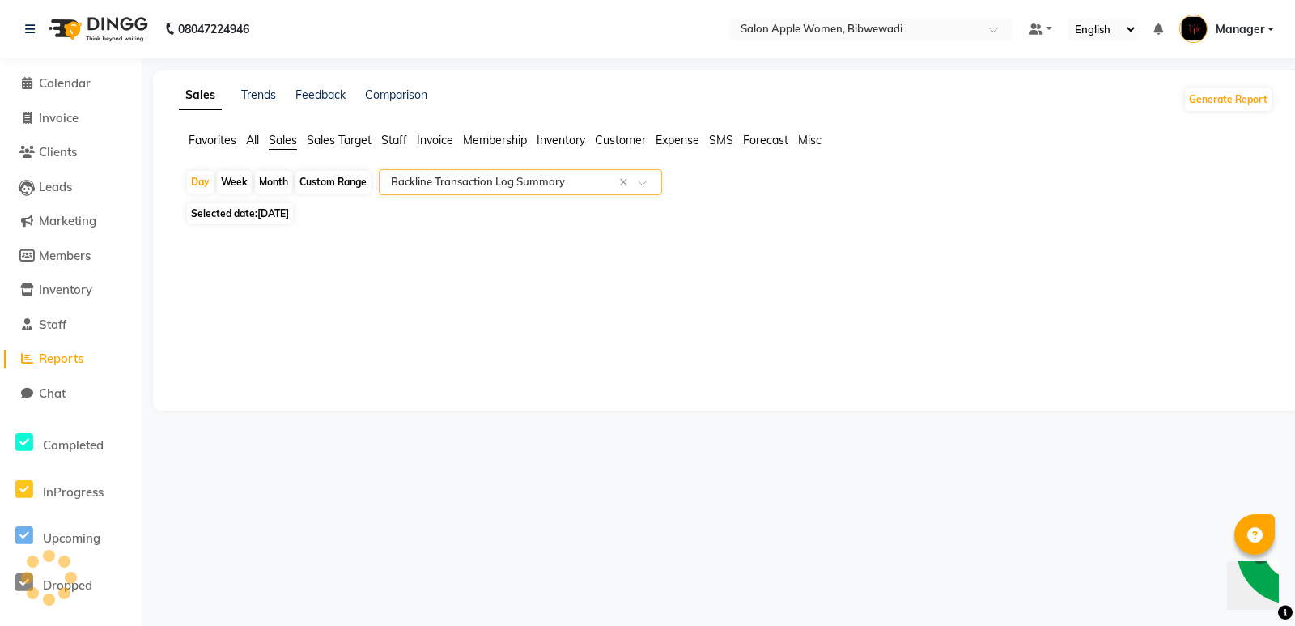
click at [509, 184] on input "text" at bounding box center [504, 182] width 233 height 16
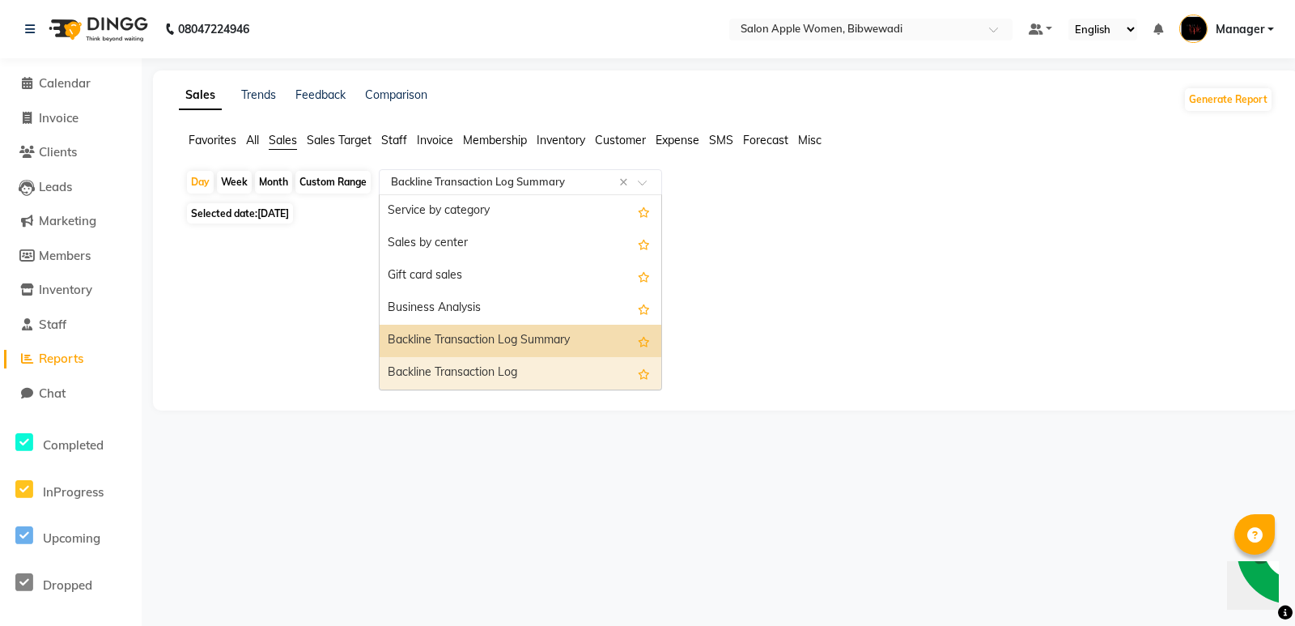
click at [517, 363] on div "Backline Transaction Log" at bounding box center [521, 373] width 282 height 32
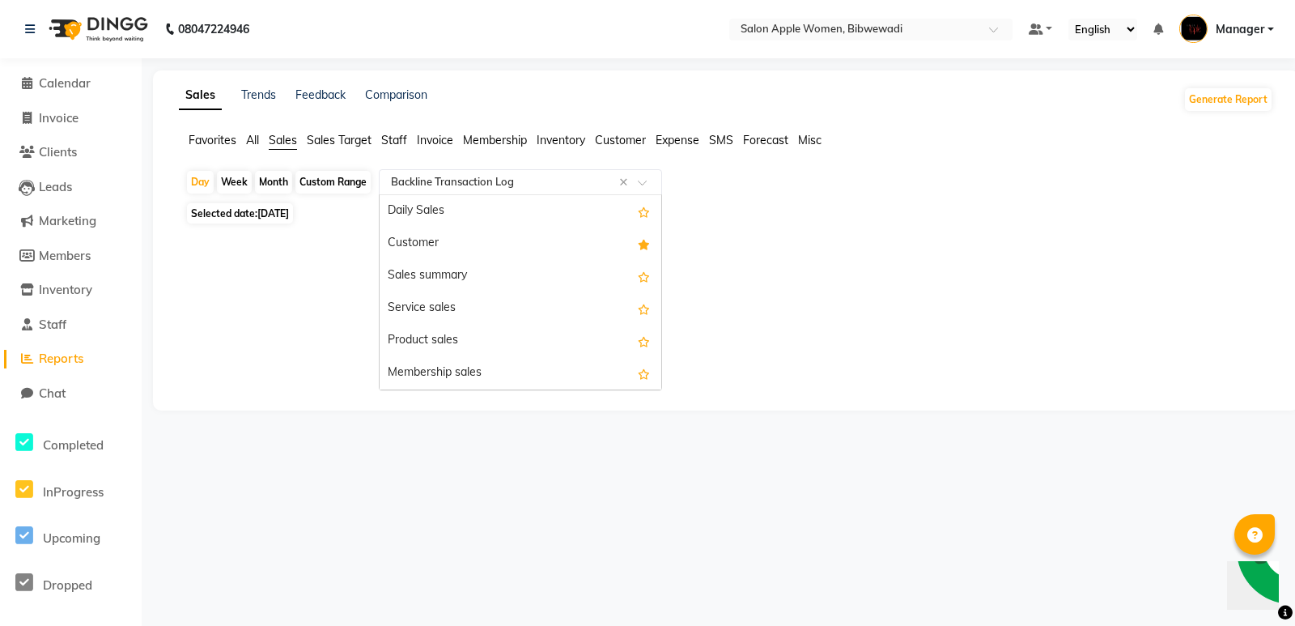
click at [503, 182] on input "text" at bounding box center [504, 182] width 233 height 16
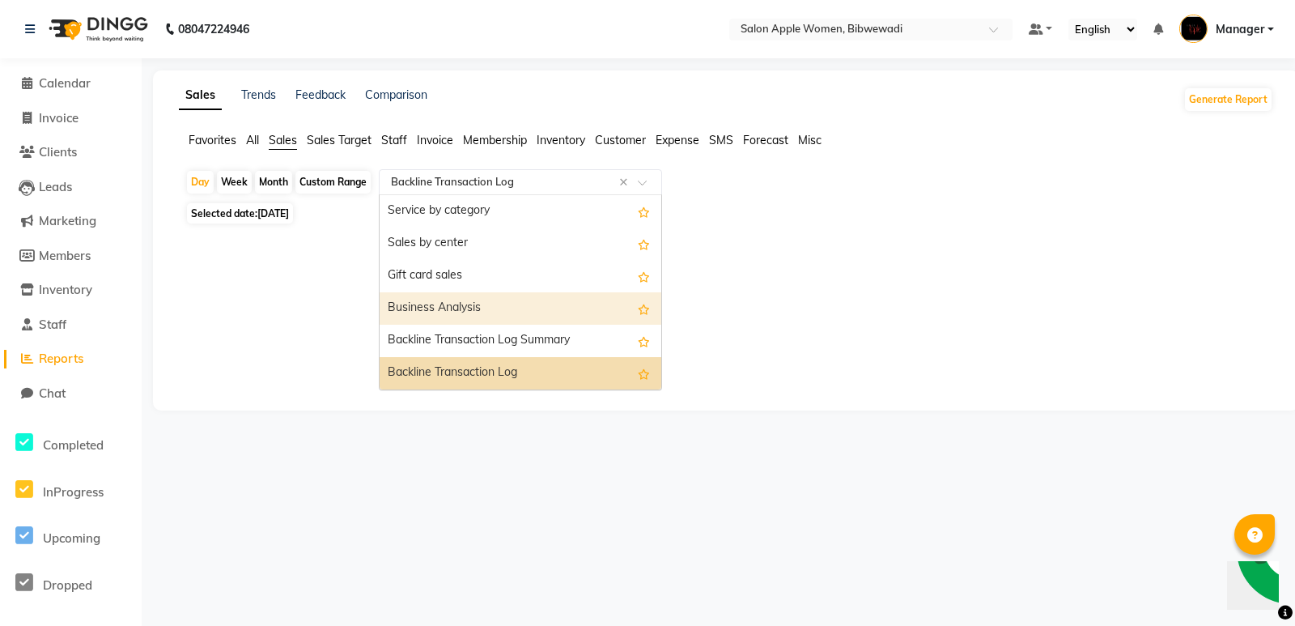
click at [501, 305] on div "Business Analysis" at bounding box center [521, 308] width 282 height 32
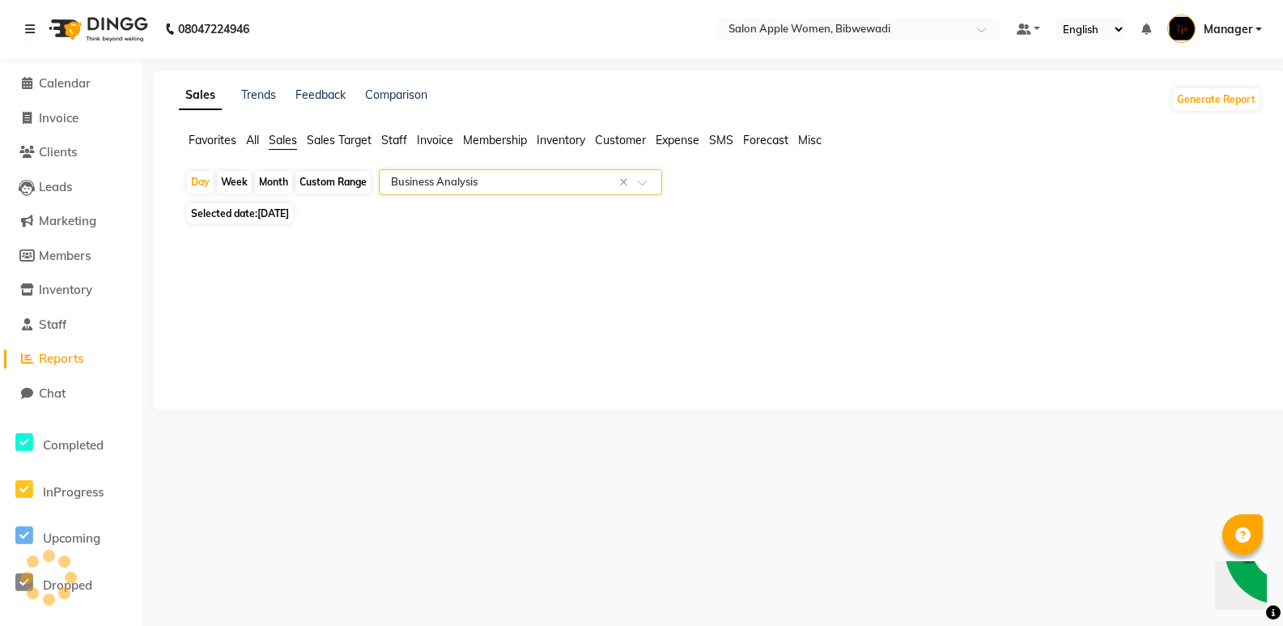
click at [485, 176] on input "text" at bounding box center [504, 182] width 233 height 16
select select "full_report"
select select "csv"
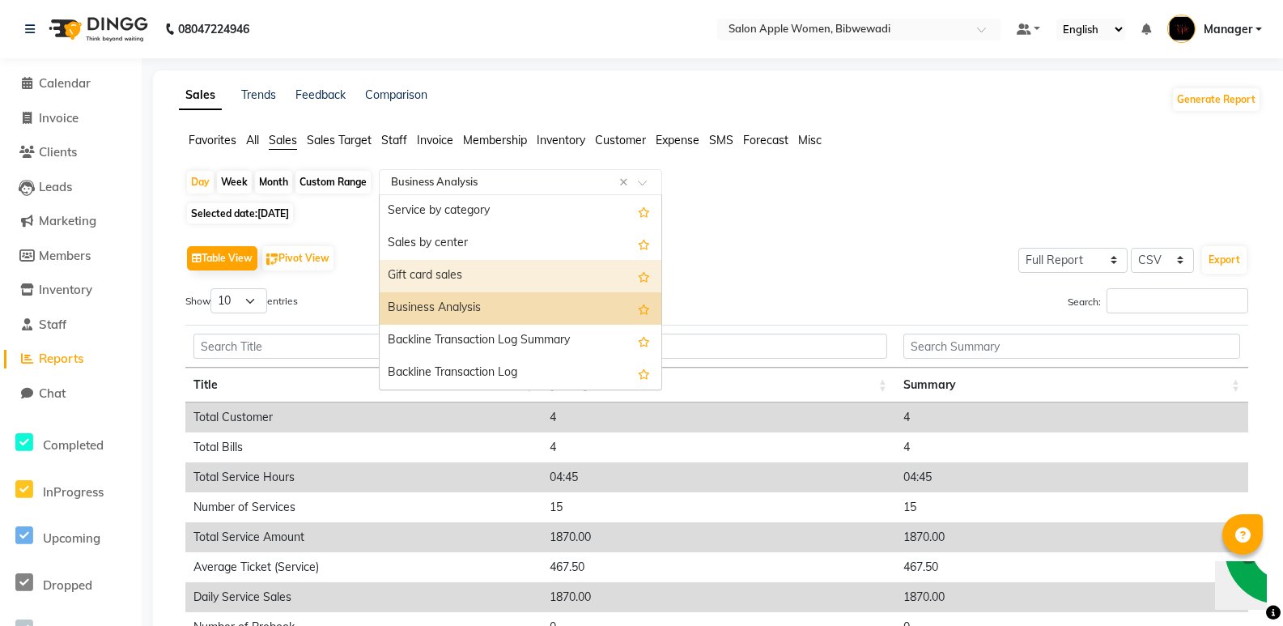
click at [465, 270] on div "Gift card sales" at bounding box center [521, 276] width 282 height 32
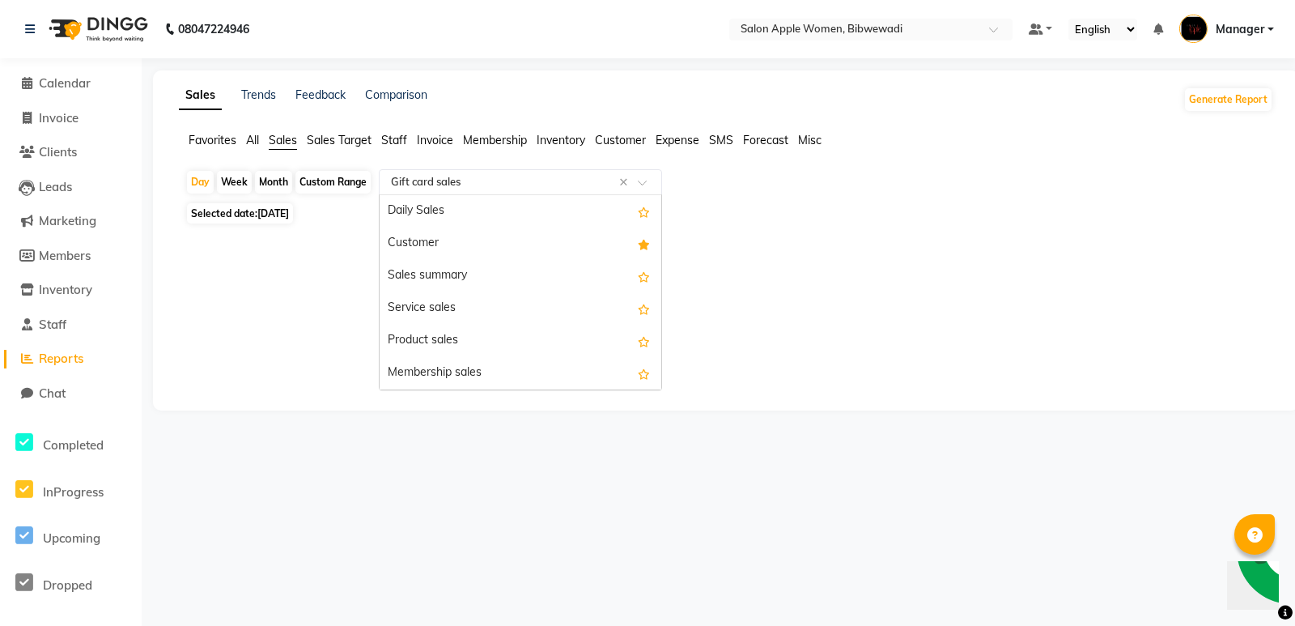
click at [487, 181] on input "text" at bounding box center [504, 182] width 233 height 16
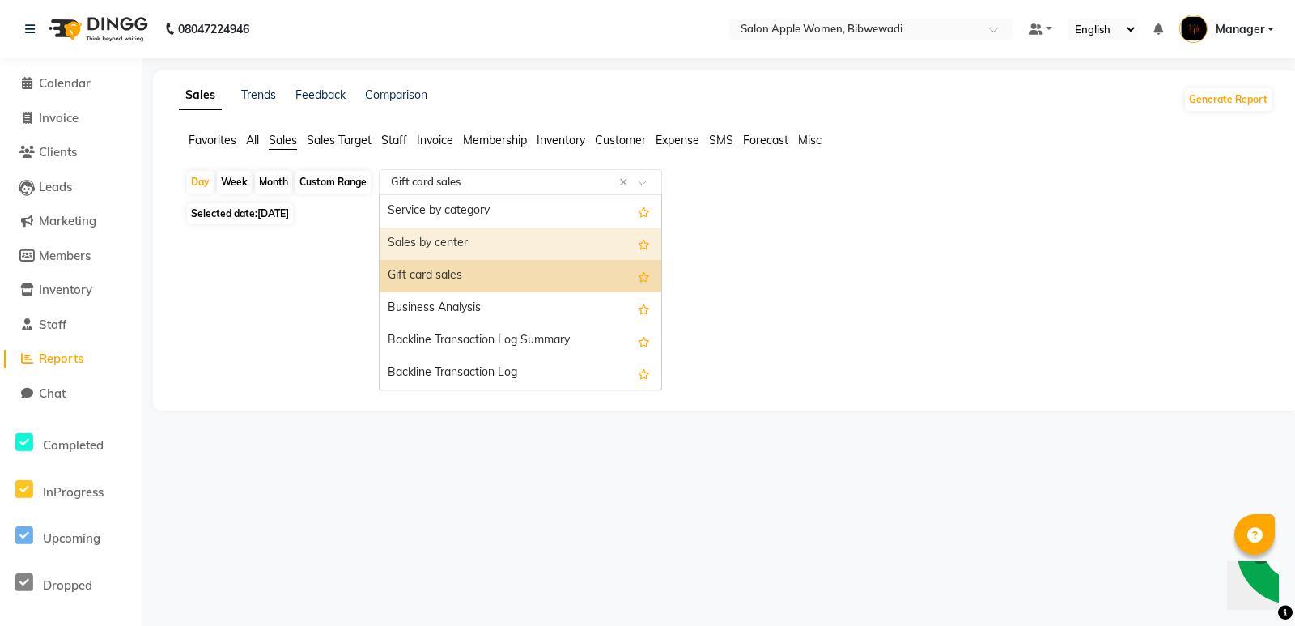
click at [468, 246] on div "Sales by center" at bounding box center [521, 243] width 282 height 32
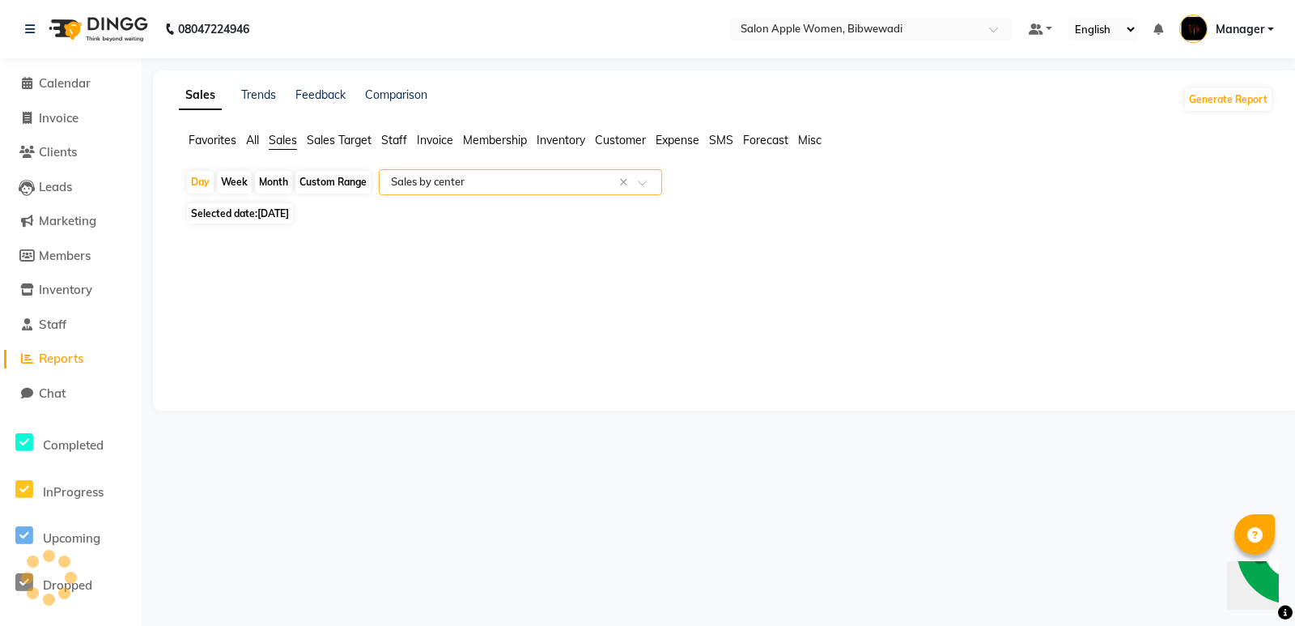
select select "full_report"
select select "csv"
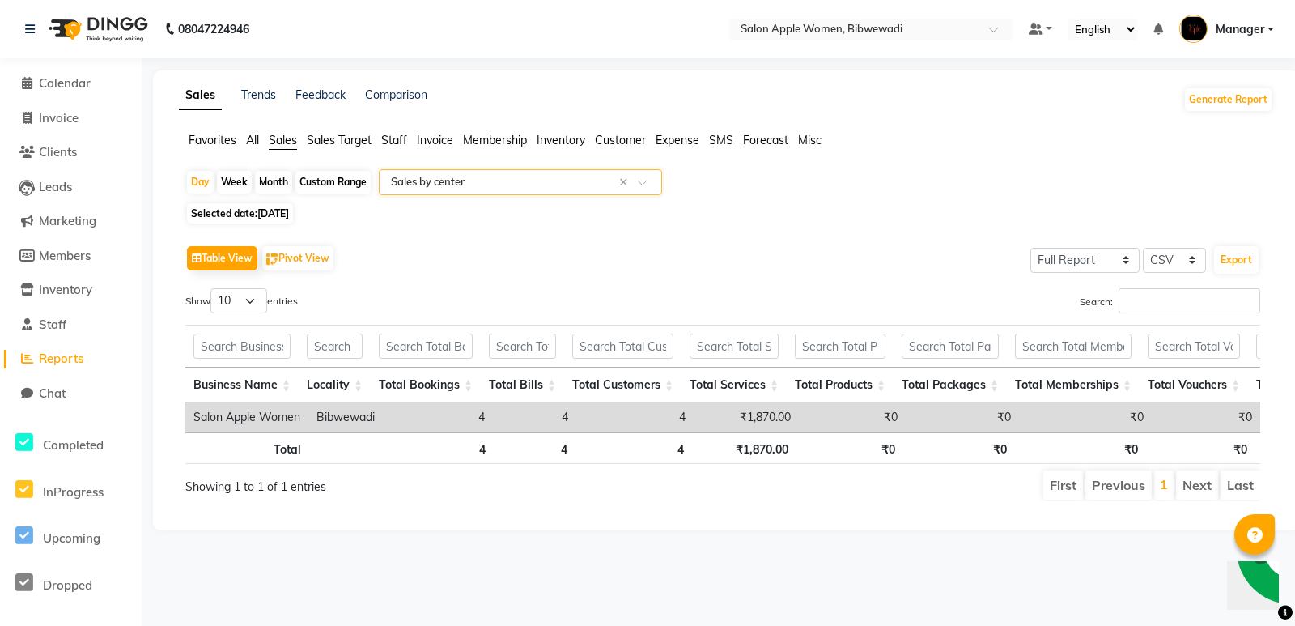
click at [695, 237] on div "Table View Pivot View Select Full Report Filtered Report Select CSV PDF Export …" at bounding box center [722, 371] width 1101 height 286
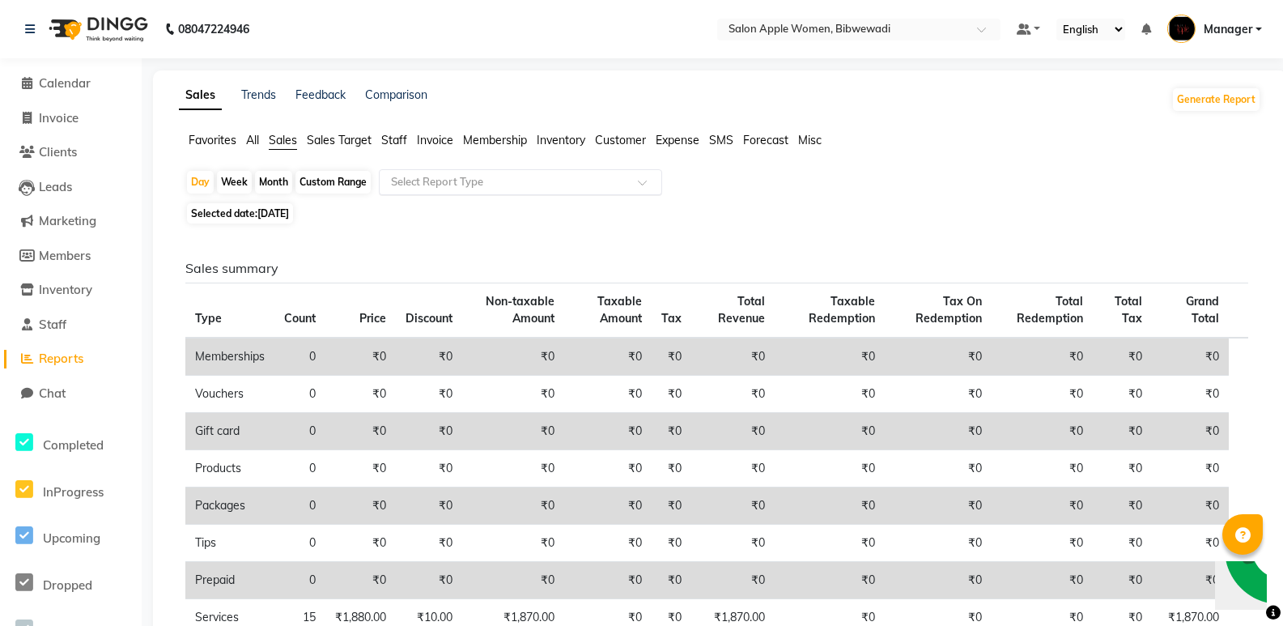
click at [343, 135] on span "Sales Target" at bounding box center [339, 140] width 65 height 15
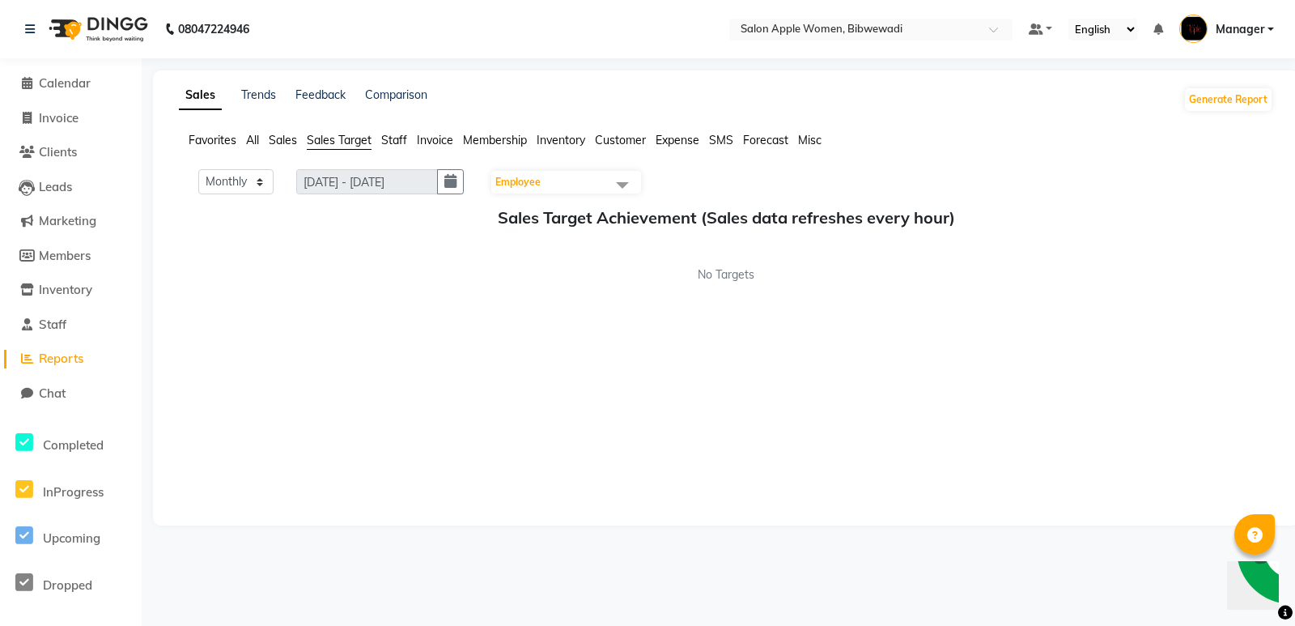
click at [394, 137] on span "Staff" at bounding box center [394, 140] width 26 height 15
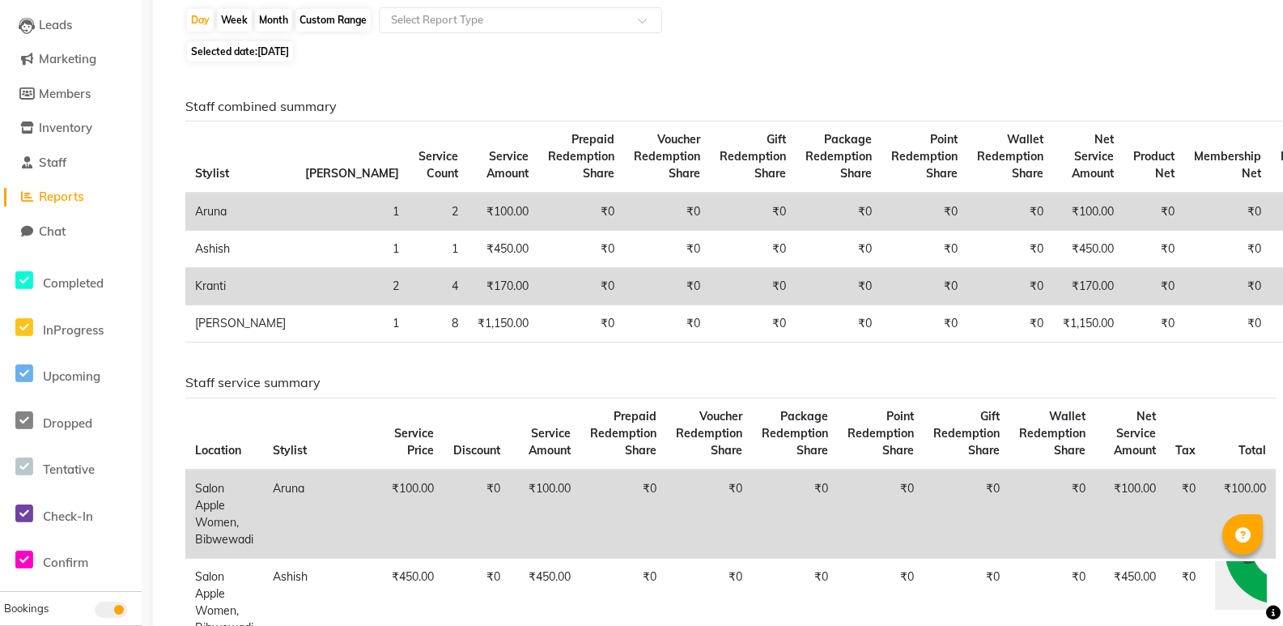
scroll to position [0, 0]
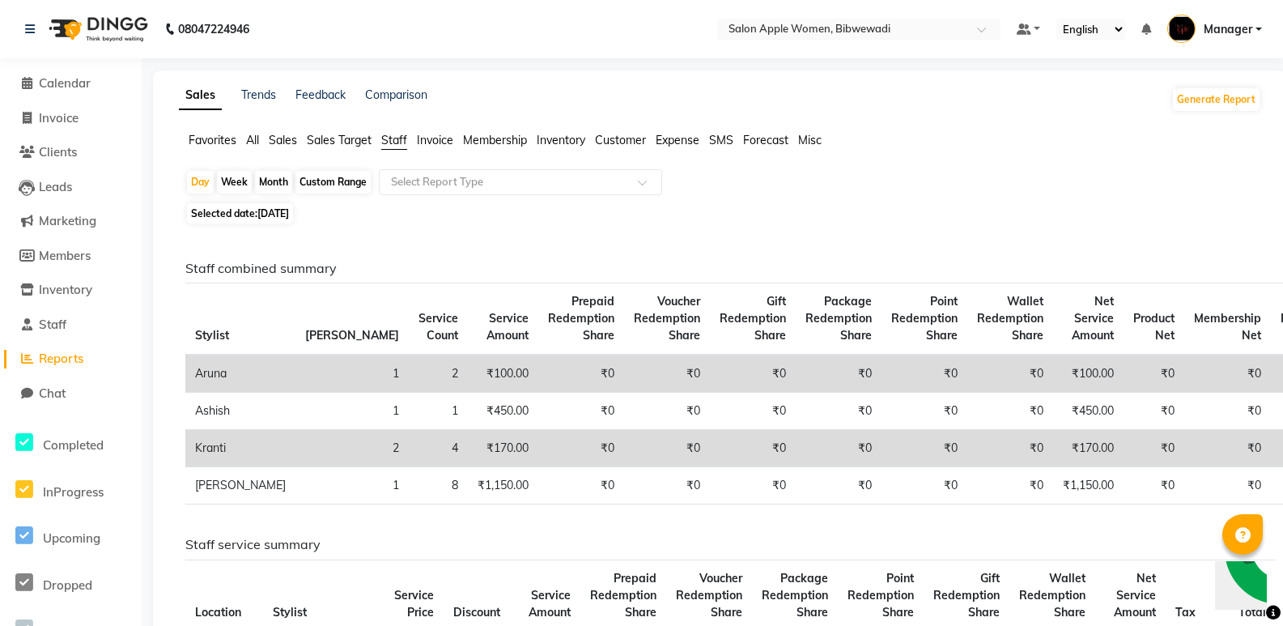
click at [446, 137] on span "Invoice" at bounding box center [435, 140] width 36 height 15
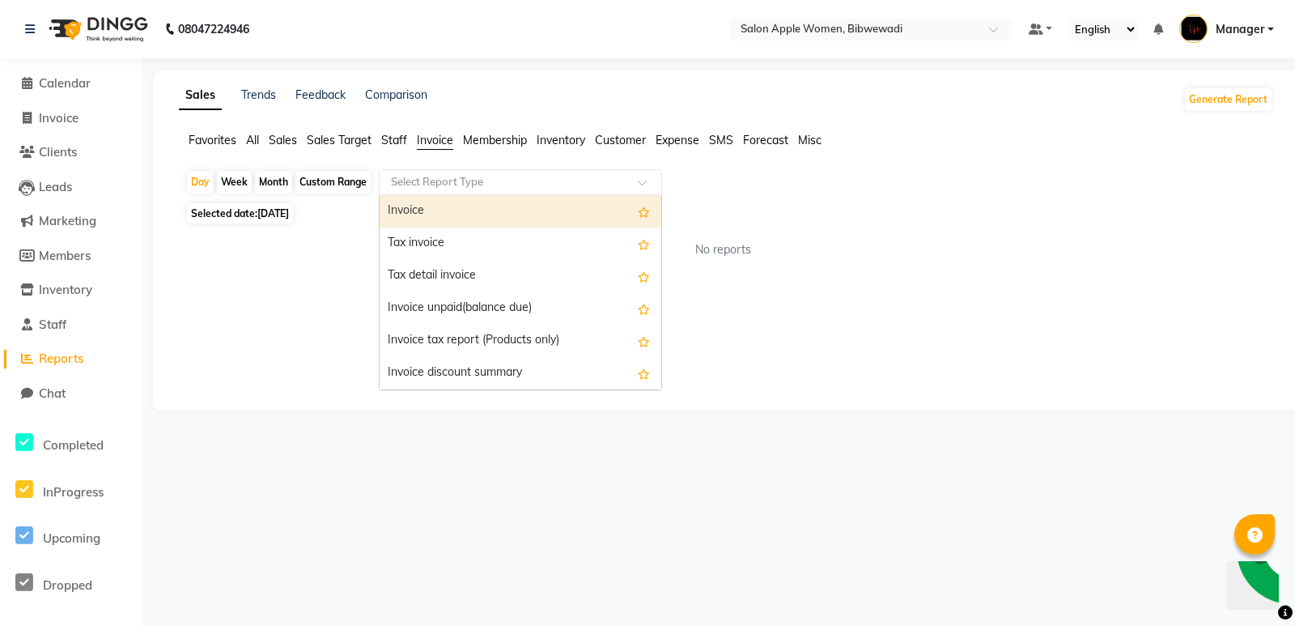
click at [459, 176] on input "text" at bounding box center [504, 182] width 233 height 16
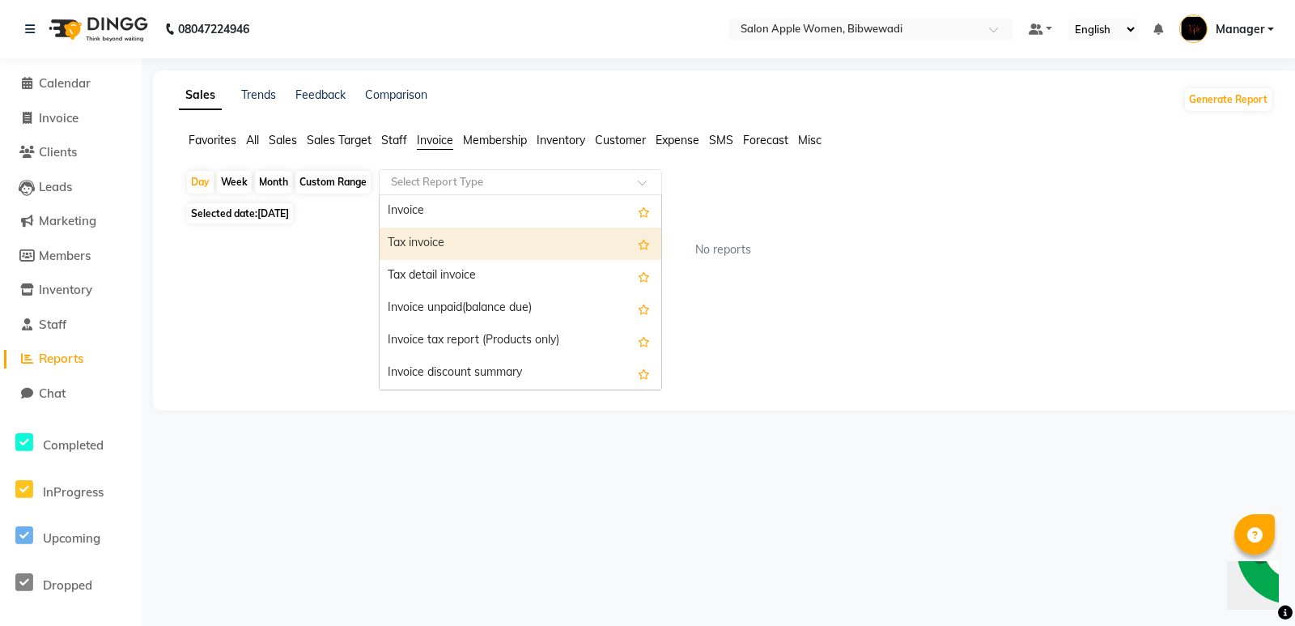
click at [455, 233] on div "Tax invoice" at bounding box center [521, 243] width 282 height 32
select select "full_report"
select select "csv"
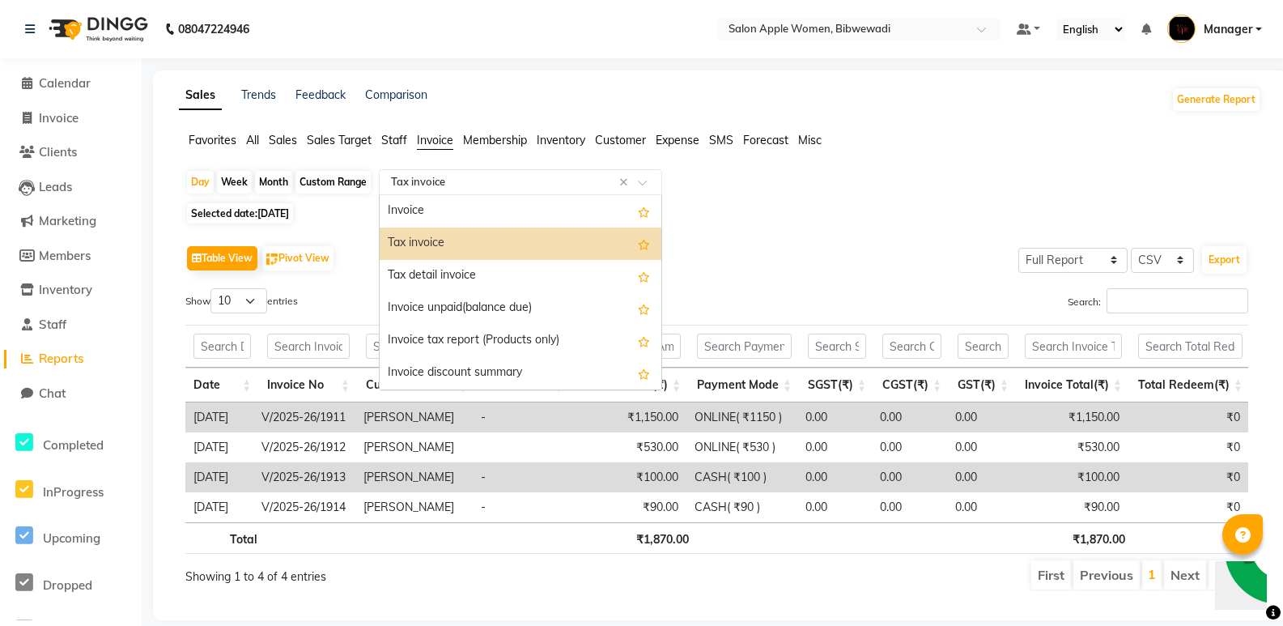
click at [460, 172] on div "Select Report Type × Tax invoice ×" at bounding box center [520, 182] width 283 height 26
click at [447, 273] on div "Tax detail invoice" at bounding box center [521, 276] width 282 height 32
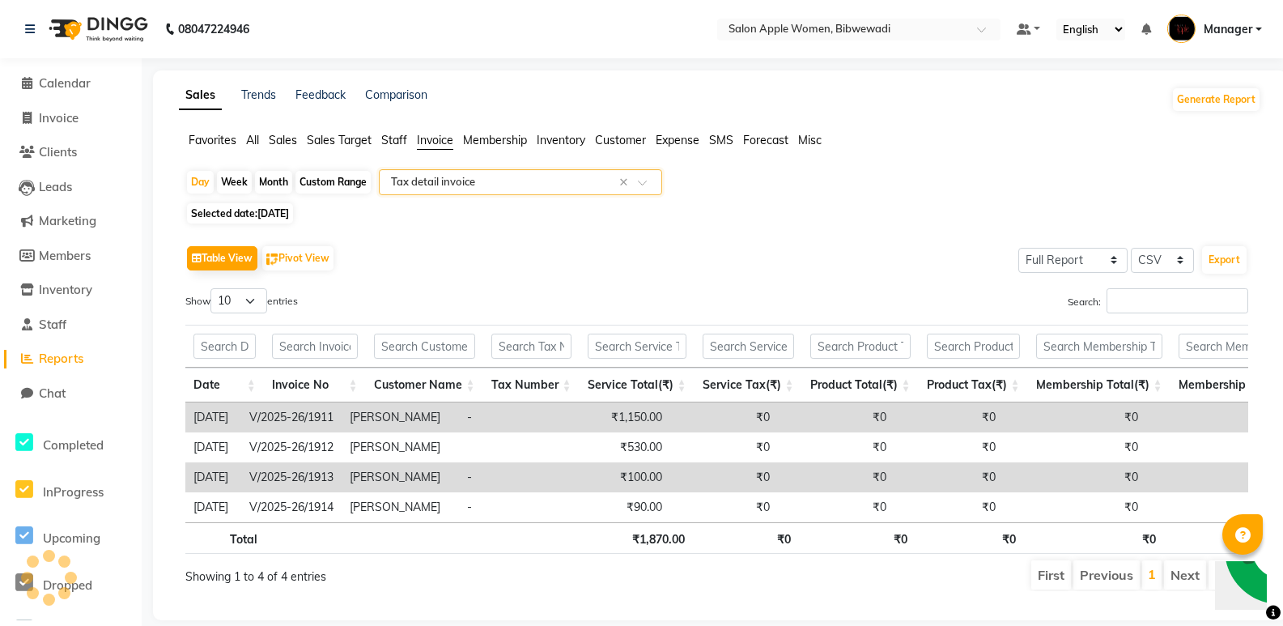
click at [465, 185] on input "text" at bounding box center [504, 182] width 233 height 16
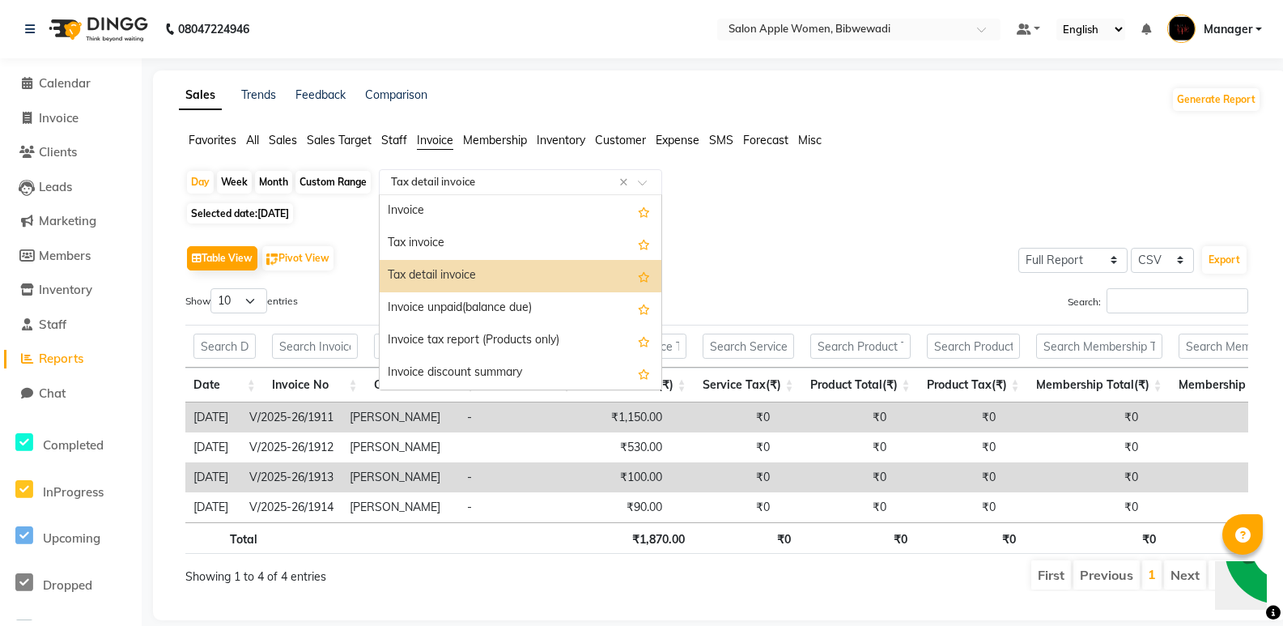
click at [462, 287] on div "Tax detail invoice" at bounding box center [521, 276] width 282 height 32
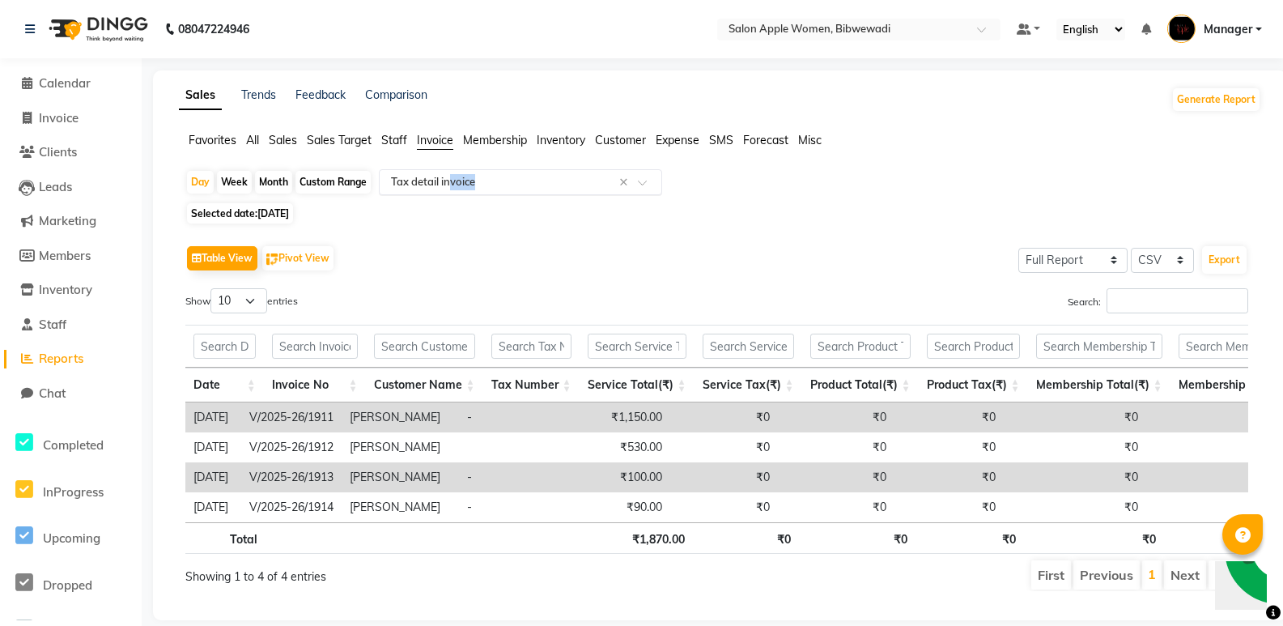
drag, startPoint x: 453, startPoint y: 198, endPoint x: 452, endPoint y: 187, distance: 10.6
click at [452, 187] on div "Day Week Month Custom Range Select Report Type × Tax detail invoice ×" at bounding box center [719, 183] width 1069 height 29
click at [451, 194] on ng-select "Select Report Type × Tax detail invoice ×" at bounding box center [520, 182] width 283 height 26
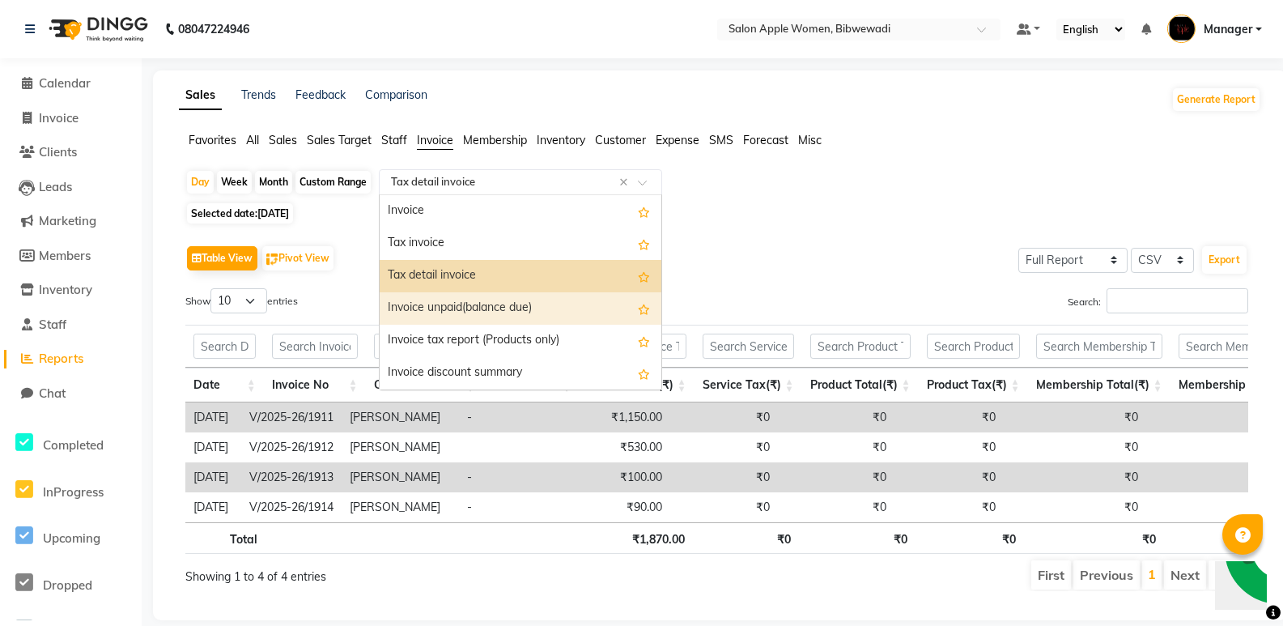
click at [472, 297] on div "Invoice unpaid(balance due)" at bounding box center [521, 308] width 282 height 32
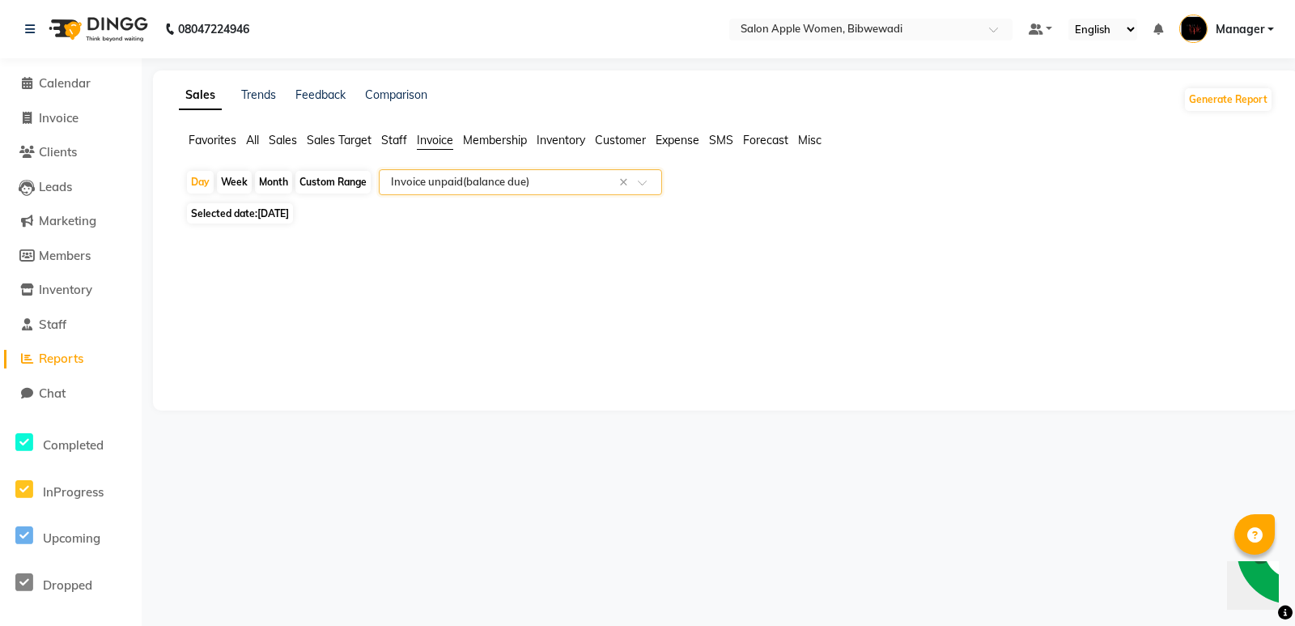
click at [468, 181] on input "text" at bounding box center [504, 182] width 233 height 16
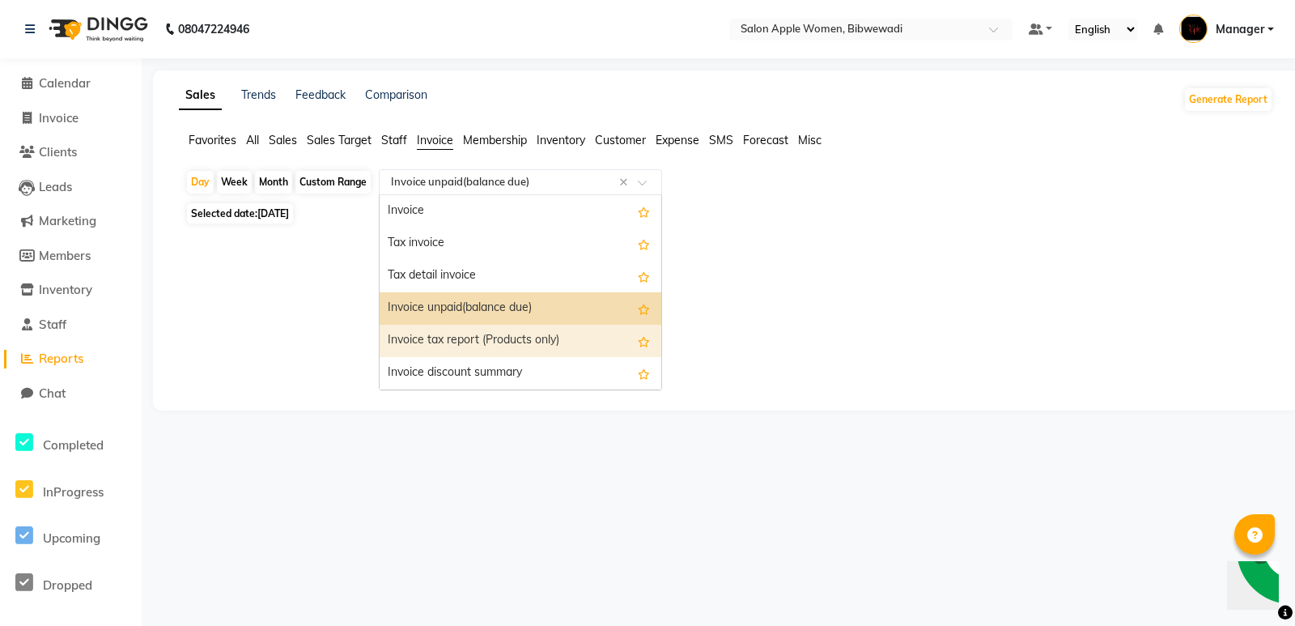
click at [481, 330] on div "Invoice tax report (Products only)" at bounding box center [521, 341] width 282 height 32
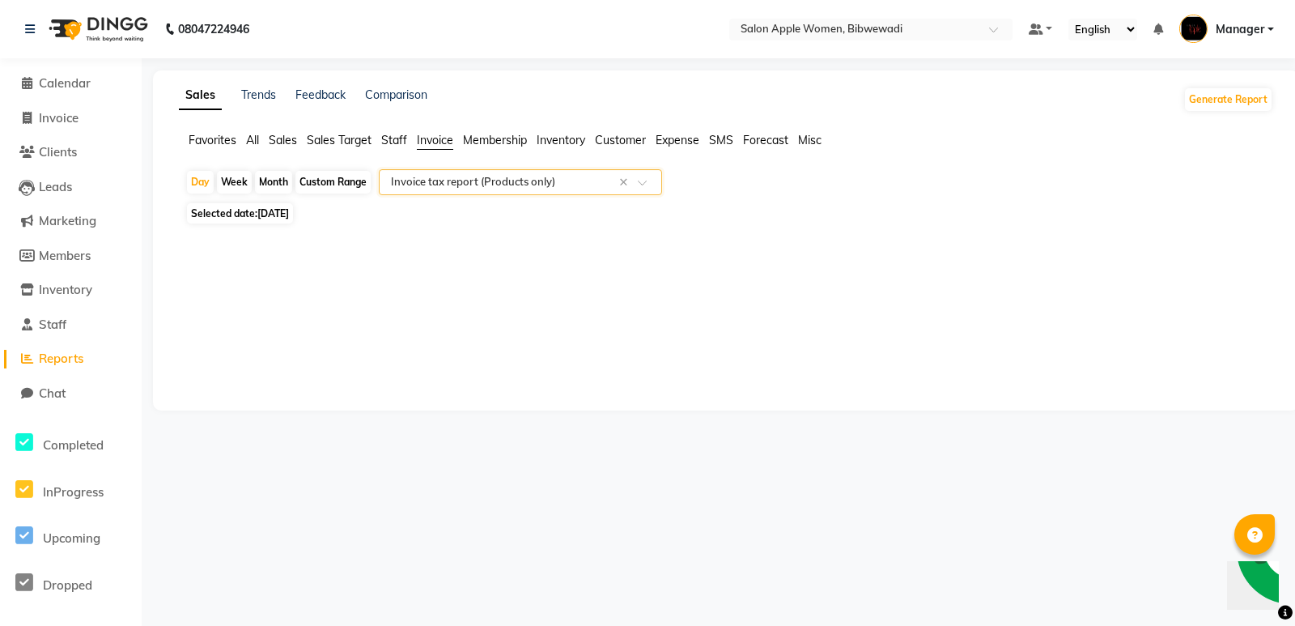
click at [466, 189] on input "text" at bounding box center [504, 182] width 233 height 16
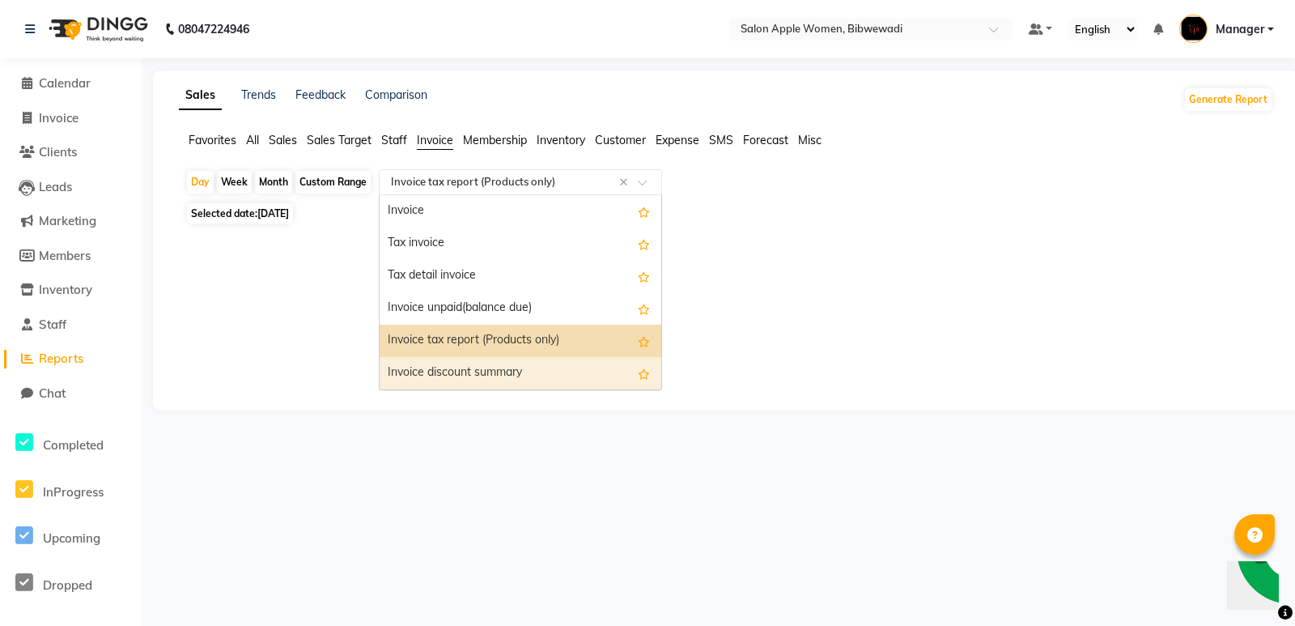
click at [476, 369] on div "Invoice discount summary" at bounding box center [521, 373] width 282 height 32
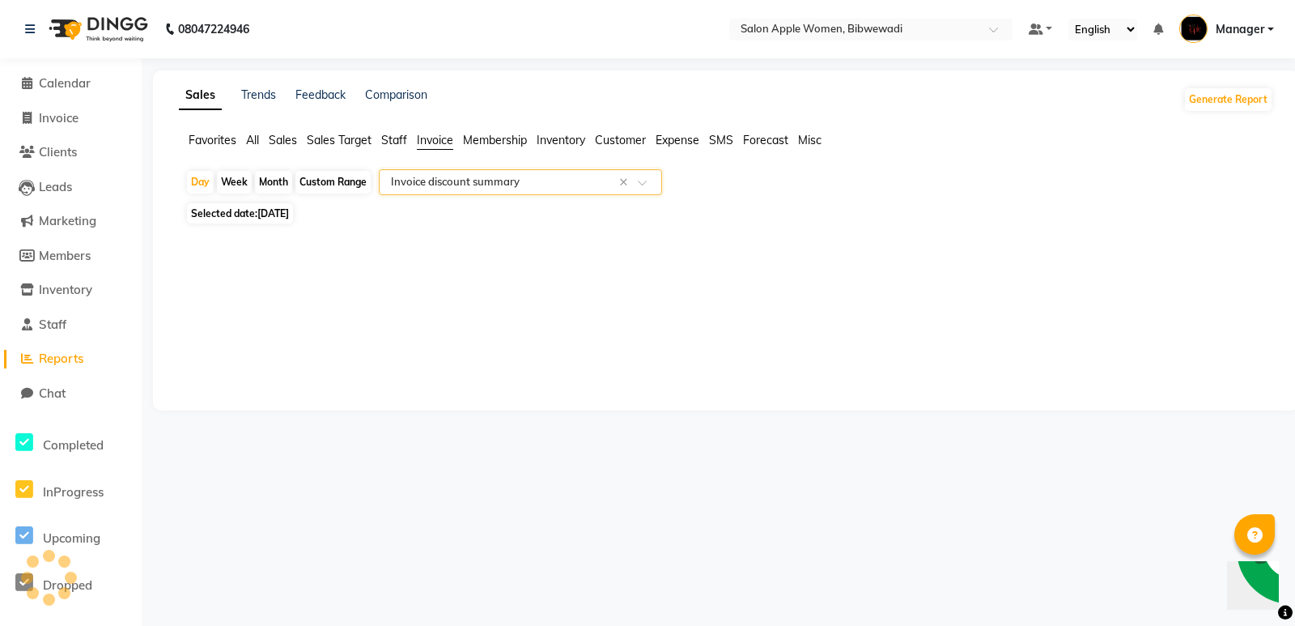
select select "full_report"
select select "csv"
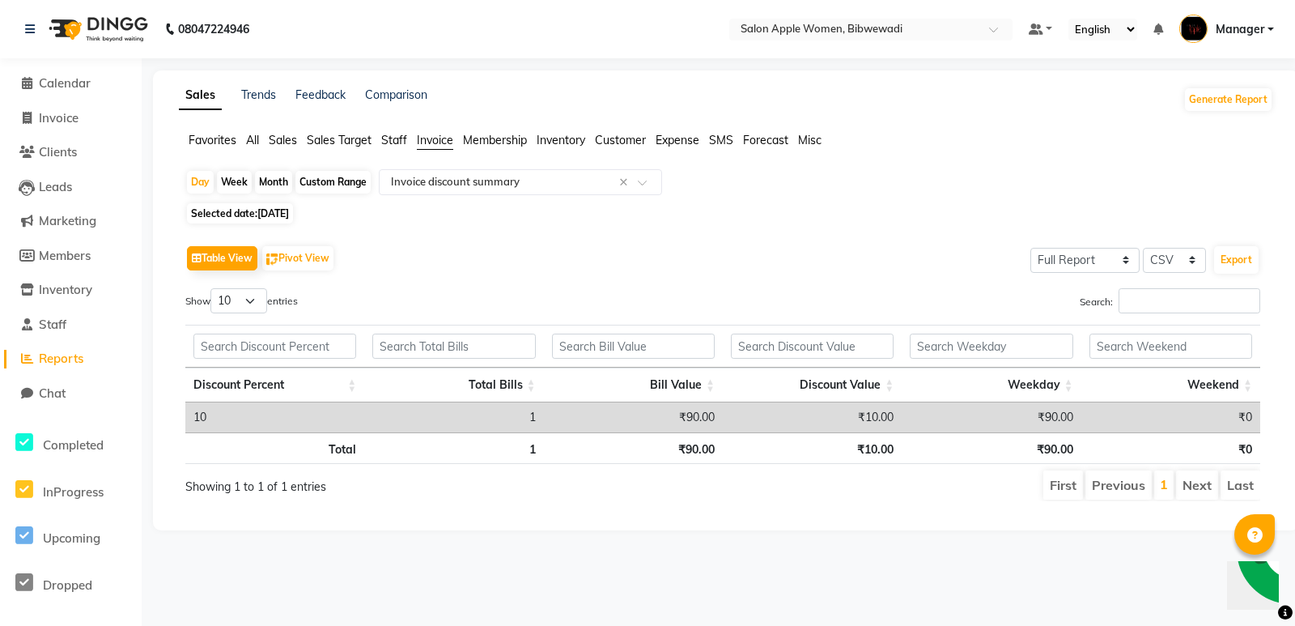
click at [487, 147] on span "Membership" at bounding box center [495, 140] width 64 height 15
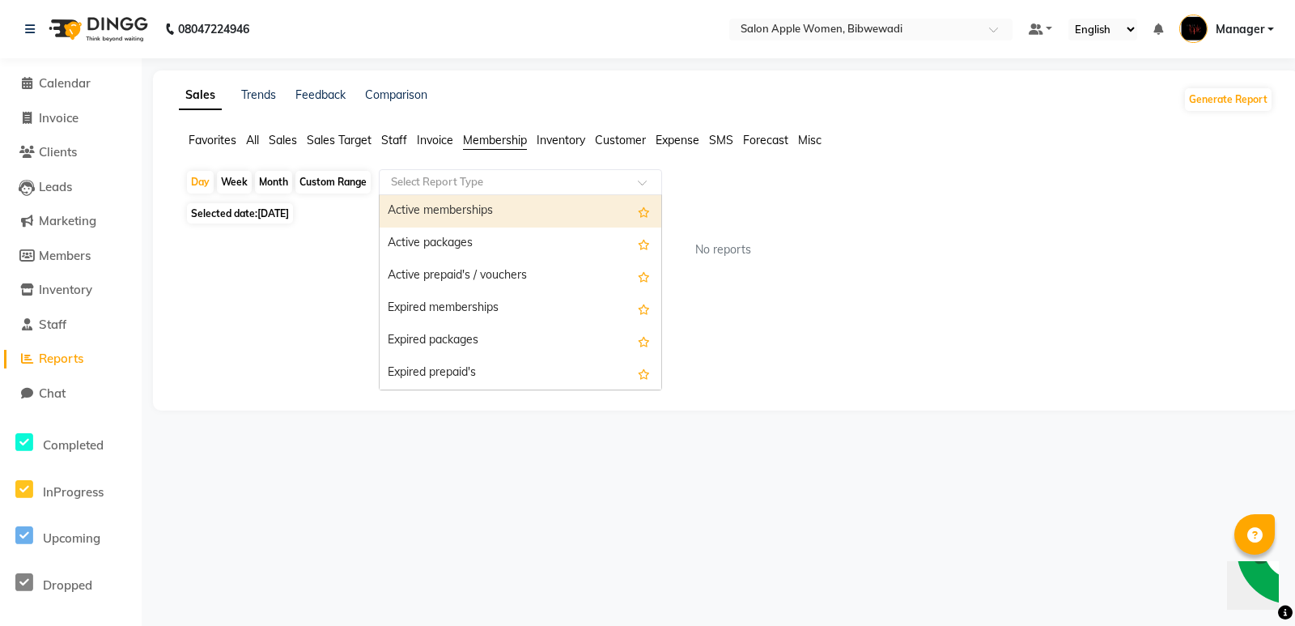
click at [498, 178] on input "text" at bounding box center [504, 182] width 233 height 16
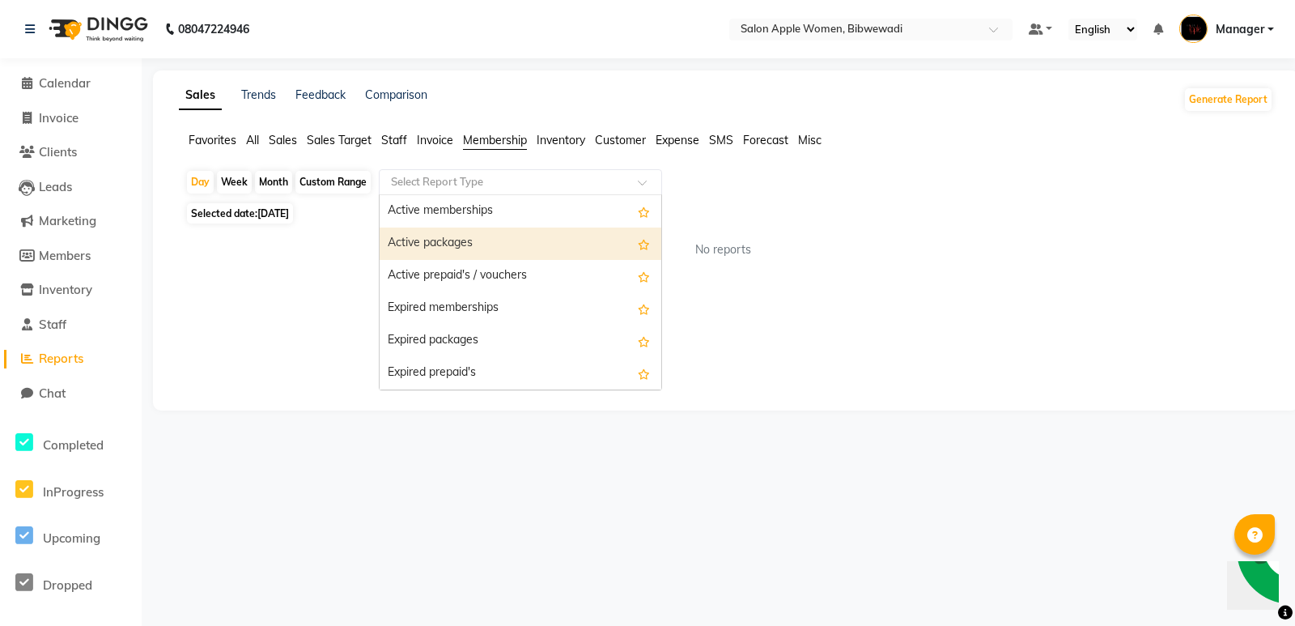
click at [497, 231] on div "Active packages" at bounding box center [521, 243] width 282 height 32
select select "full_report"
select select "csv"
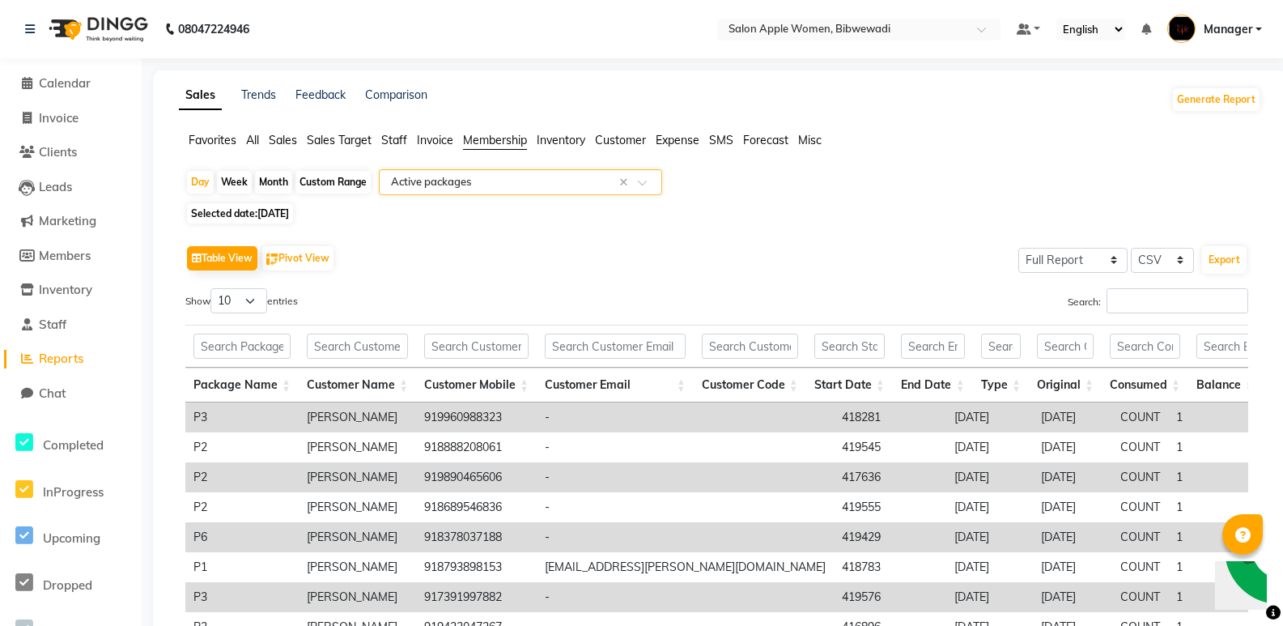
click at [464, 189] on input "text" at bounding box center [504, 182] width 233 height 16
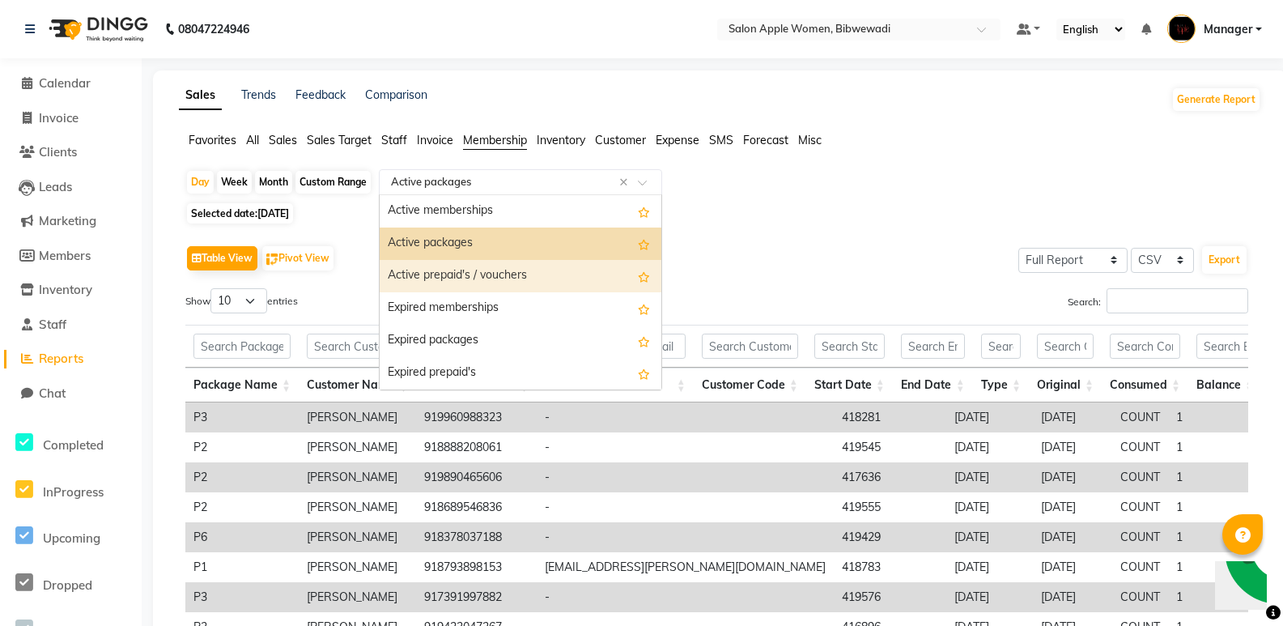
click at [473, 279] on div "Active prepaid's / vouchers" at bounding box center [521, 276] width 282 height 32
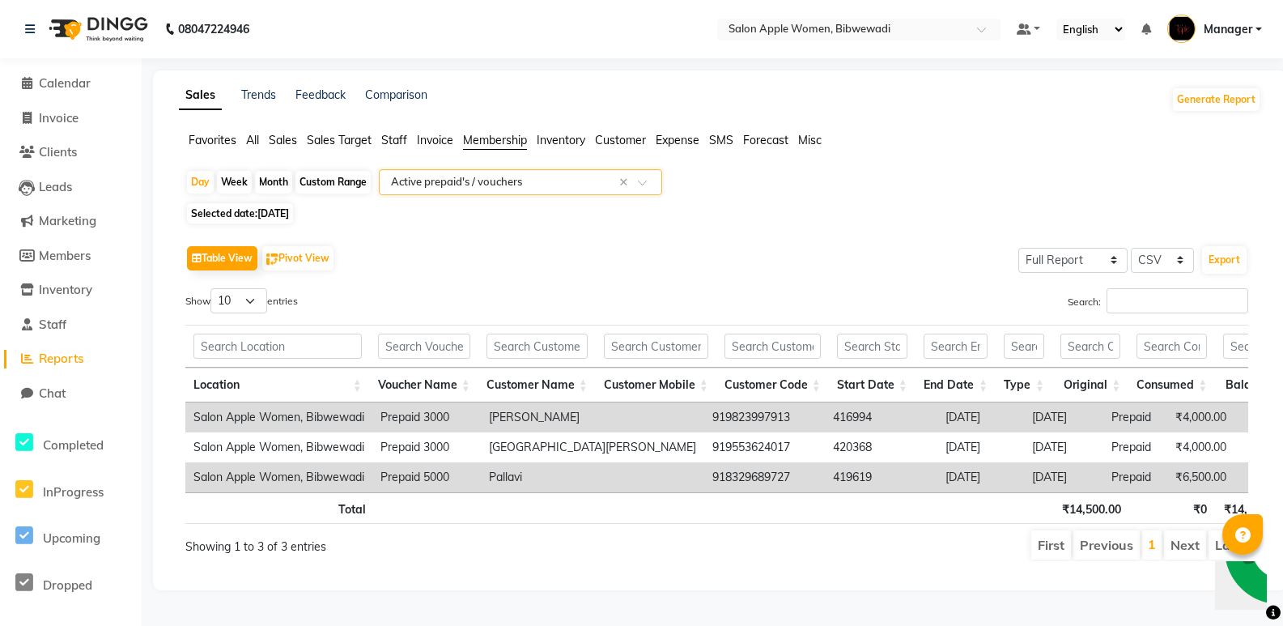
click at [478, 186] on input "text" at bounding box center [504, 182] width 233 height 16
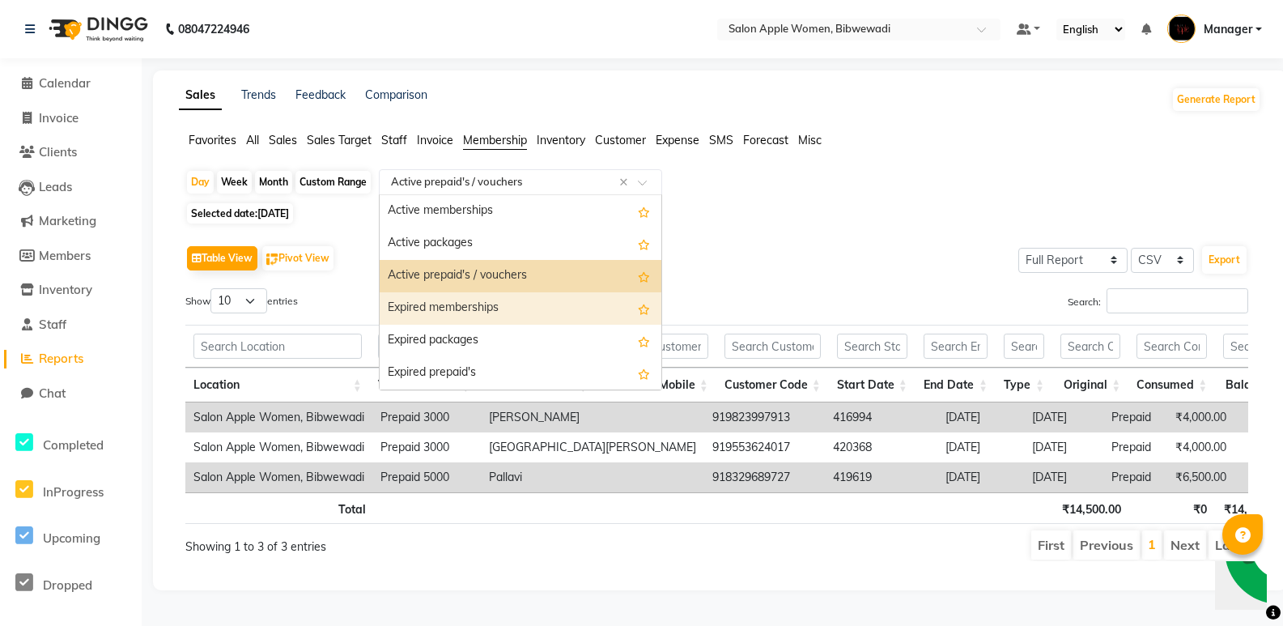
click at [491, 295] on div "Expired memberships" at bounding box center [521, 308] width 282 height 32
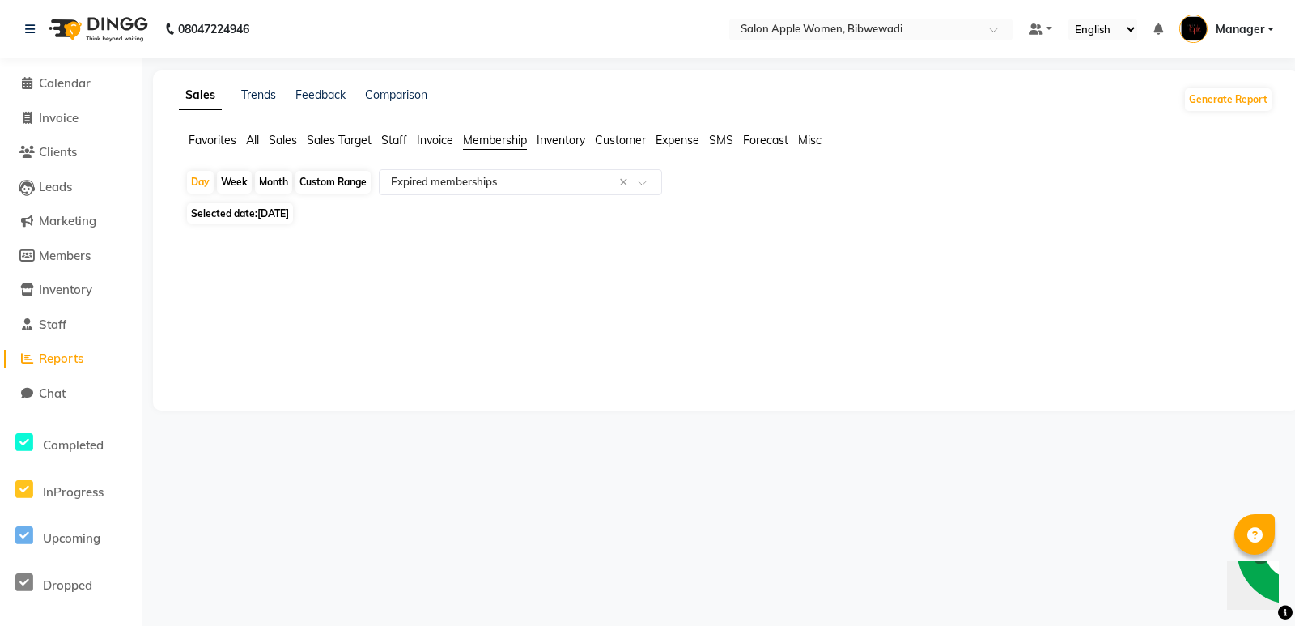
click at [519, 198] on div "Day Week Month Custom Range Select Report Type × Expired memberships ×" at bounding box center [726, 183] width 1082 height 29
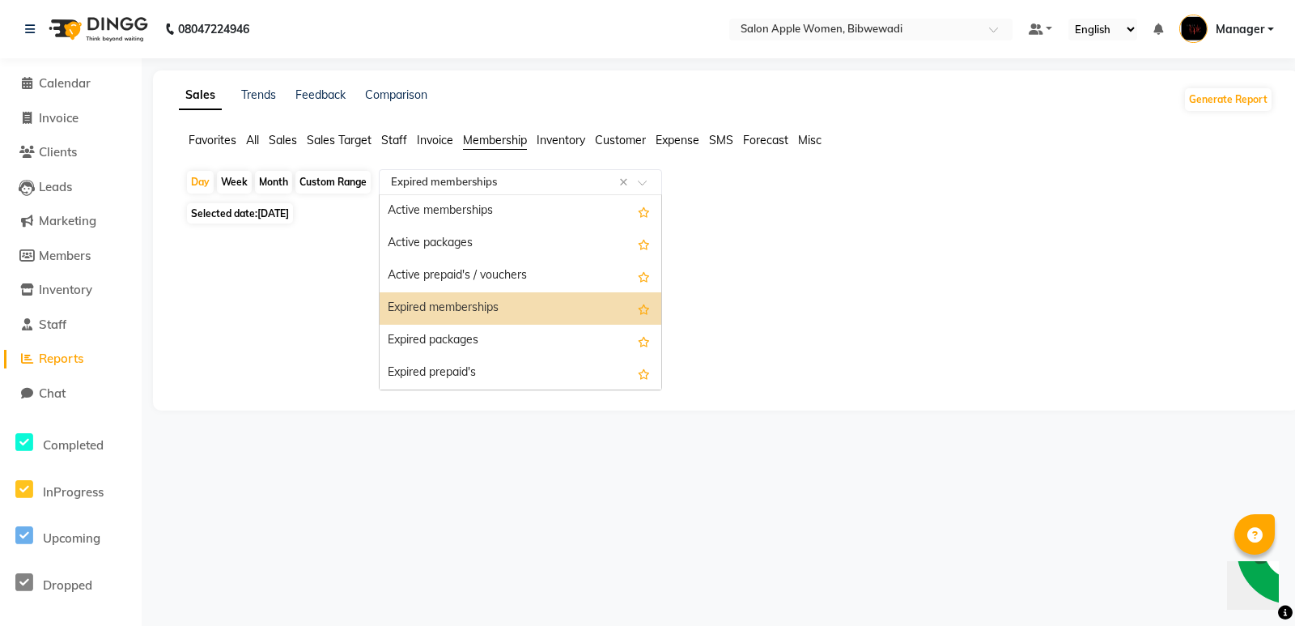
drag, startPoint x: 492, startPoint y: 171, endPoint x: 491, endPoint y: 184, distance: 13.0
click at [493, 173] on div "Select Report Type × Expired memberships ×" at bounding box center [520, 182] width 283 height 26
click at [497, 353] on div "Expired packages" at bounding box center [521, 341] width 282 height 32
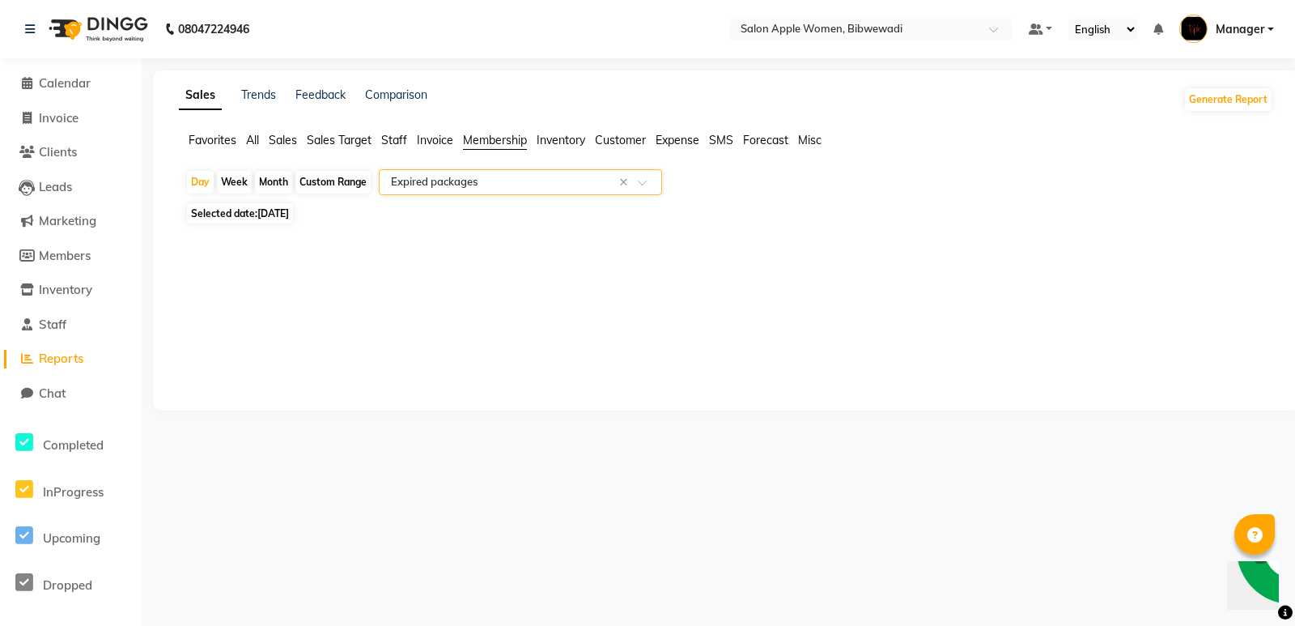
click at [470, 197] on div "Day Week Month Custom Range Select Report Type × Expired packages ×" at bounding box center [726, 183] width 1082 height 29
click at [468, 189] on input "text" at bounding box center [504, 182] width 233 height 16
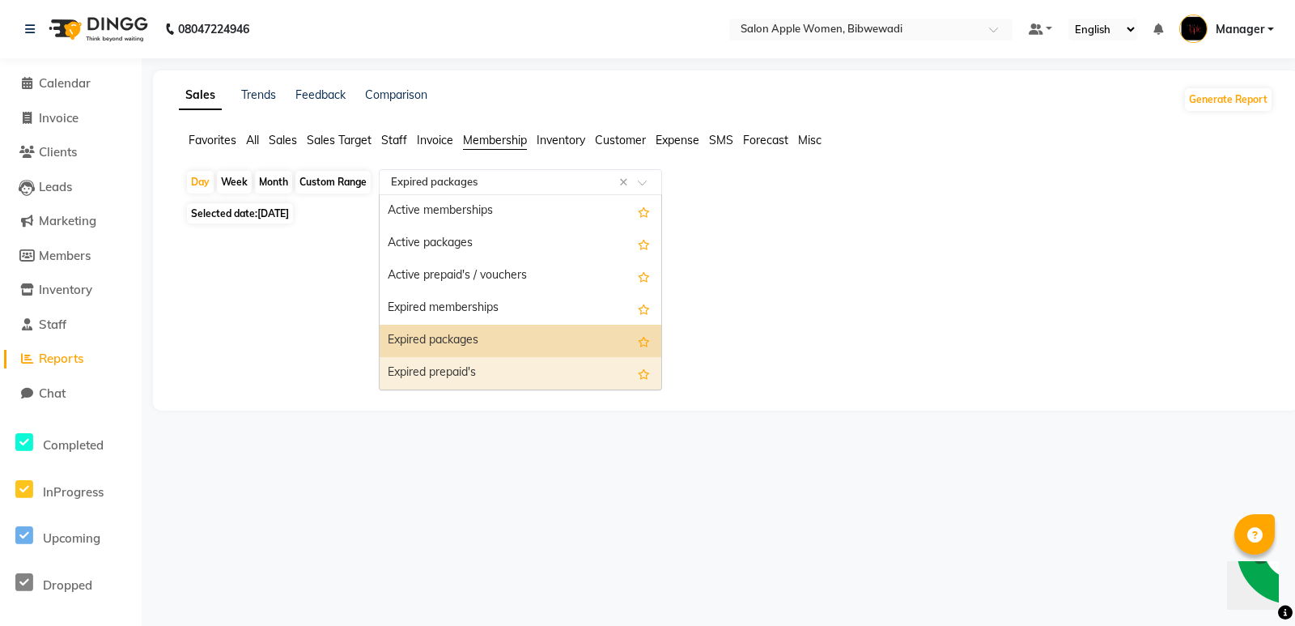
click at [477, 369] on div "Expired prepaid's" at bounding box center [521, 373] width 282 height 32
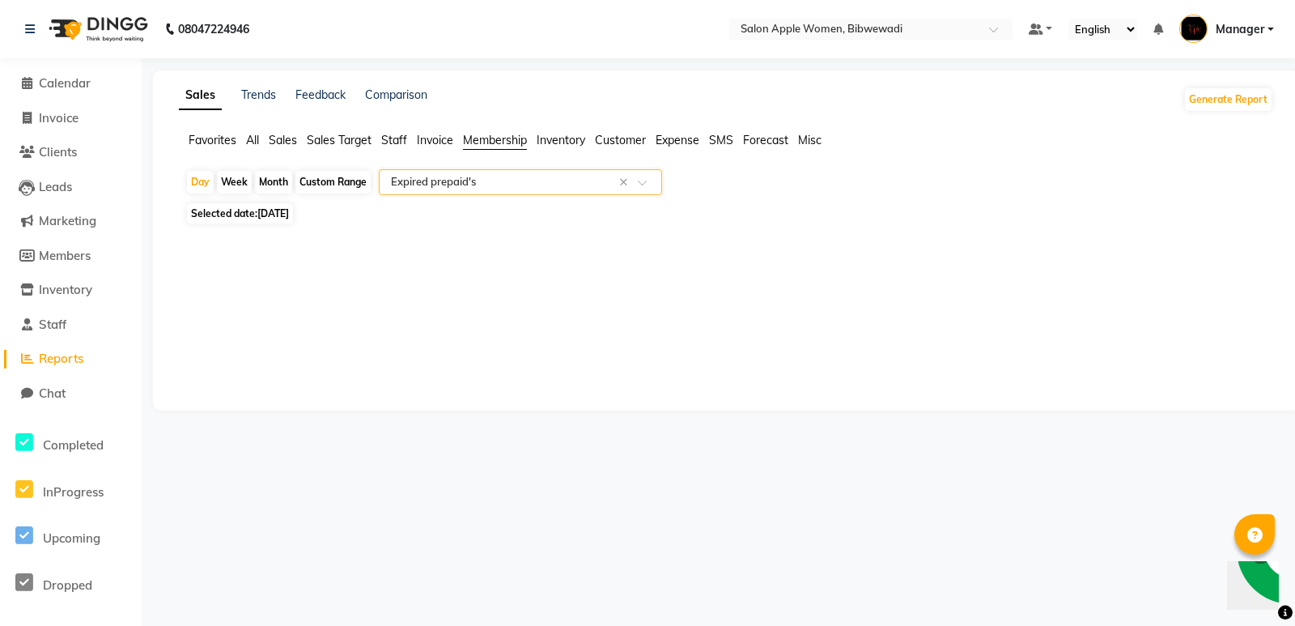
click at [554, 141] on span "Inventory" at bounding box center [561, 140] width 49 height 15
click at [594, 190] on div "Select Report Type" at bounding box center [520, 182] width 283 height 26
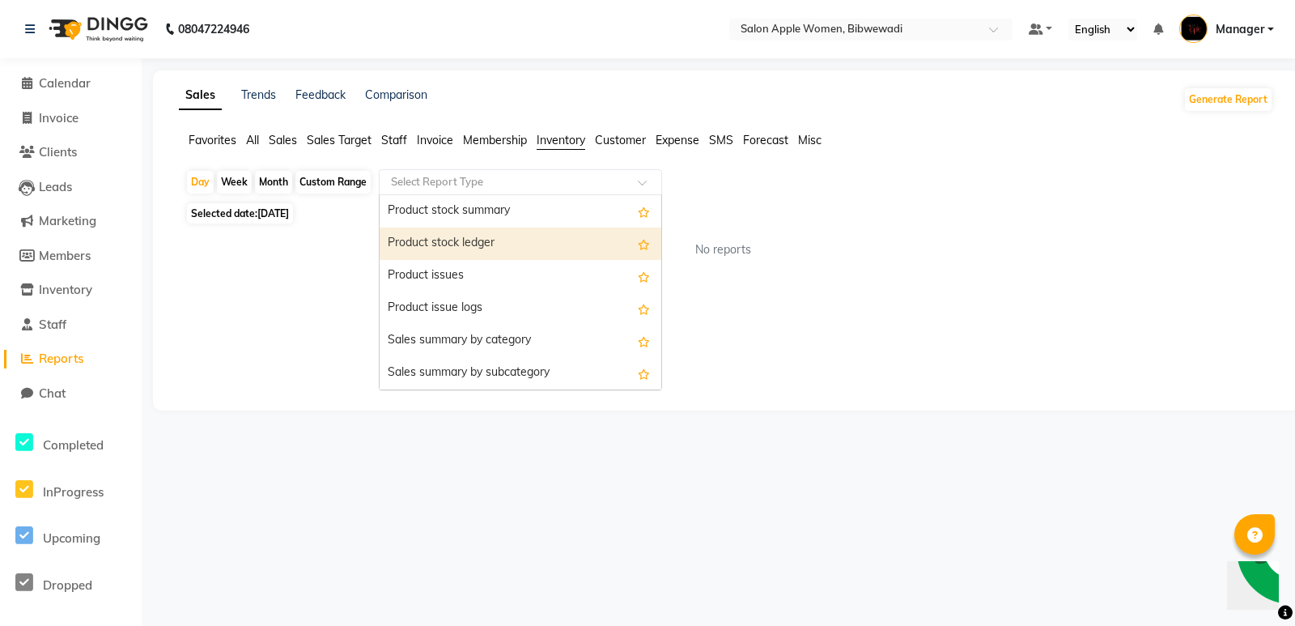
click at [587, 245] on div "Product stock ledger" at bounding box center [521, 243] width 282 height 32
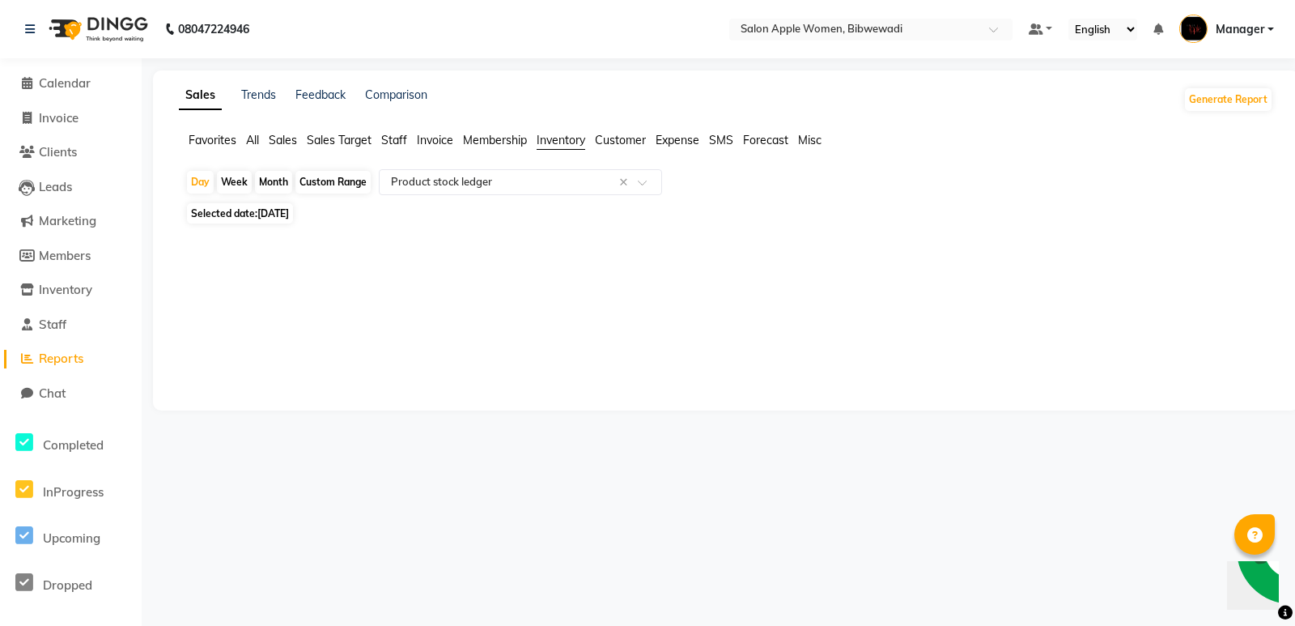
click at [644, 135] on span "Customer" at bounding box center [620, 140] width 51 height 15
click at [642, 194] on ng-select "Select Report Type" at bounding box center [520, 182] width 283 height 26
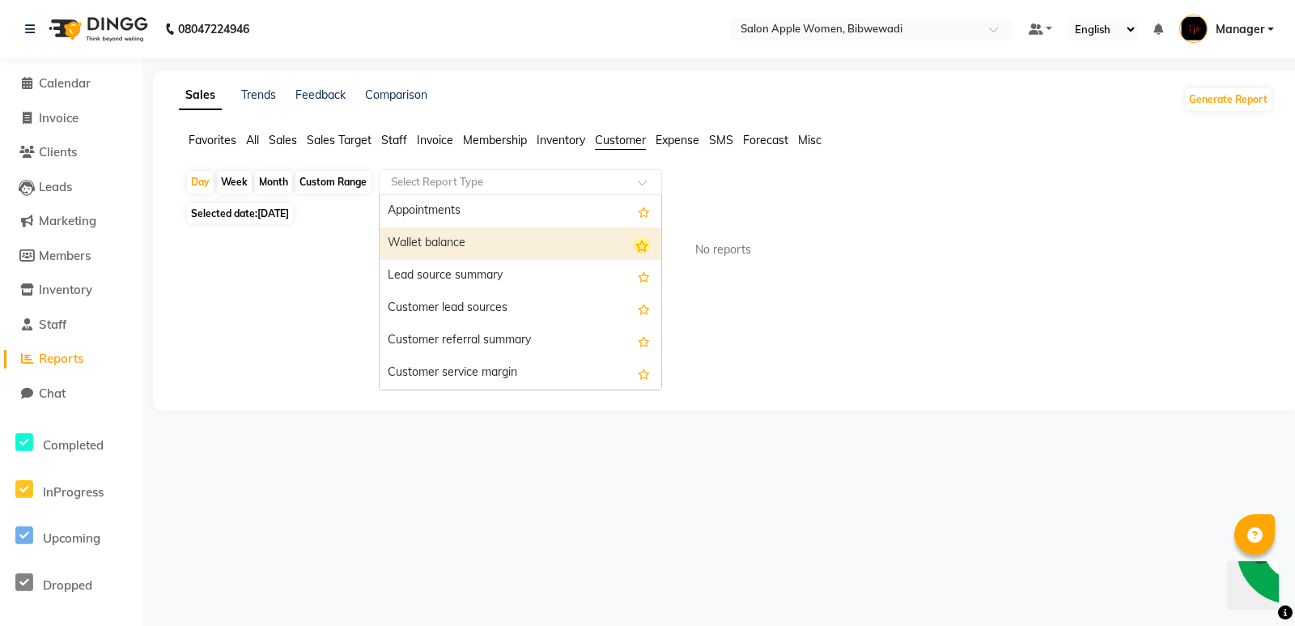
click at [633, 249] on icon "Options list" at bounding box center [642, 245] width 18 height 16
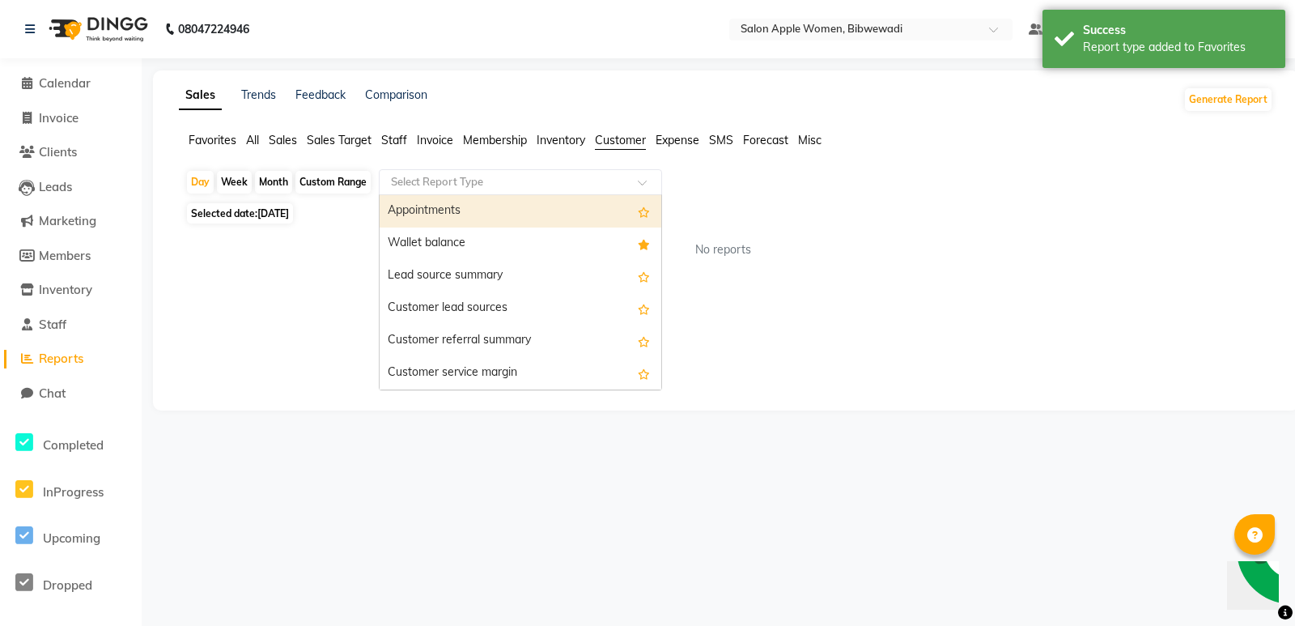
click at [602, 223] on div "Appointments" at bounding box center [521, 211] width 282 height 32
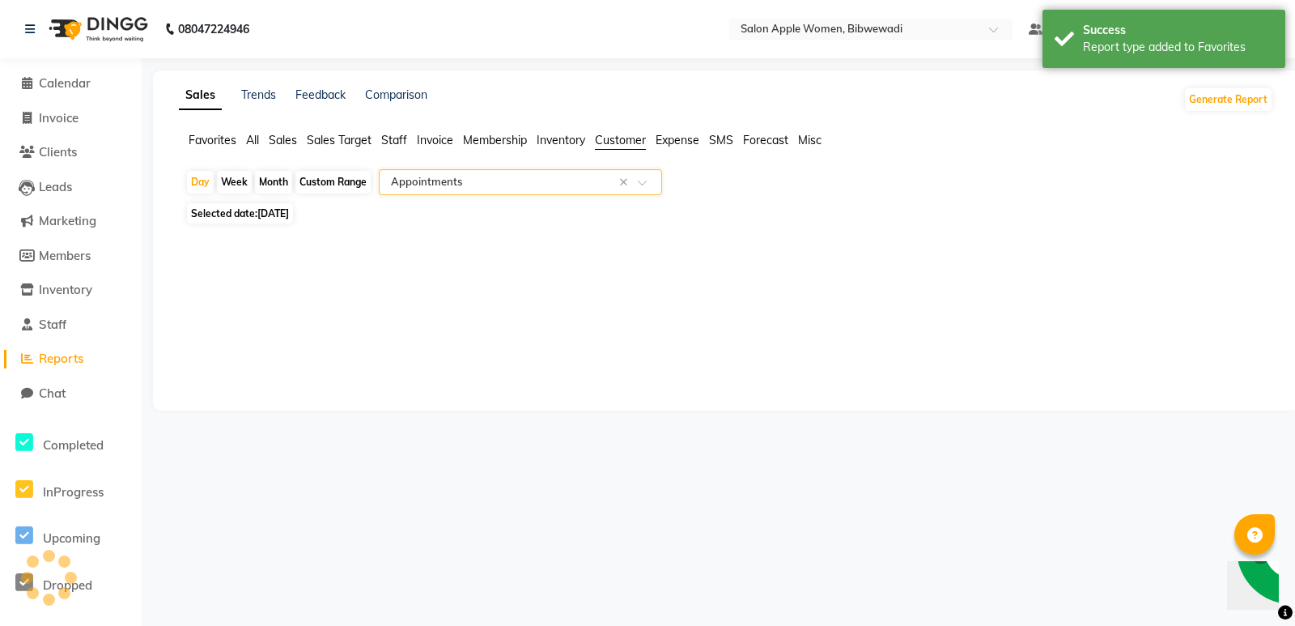
select select "full_report"
select select "csv"
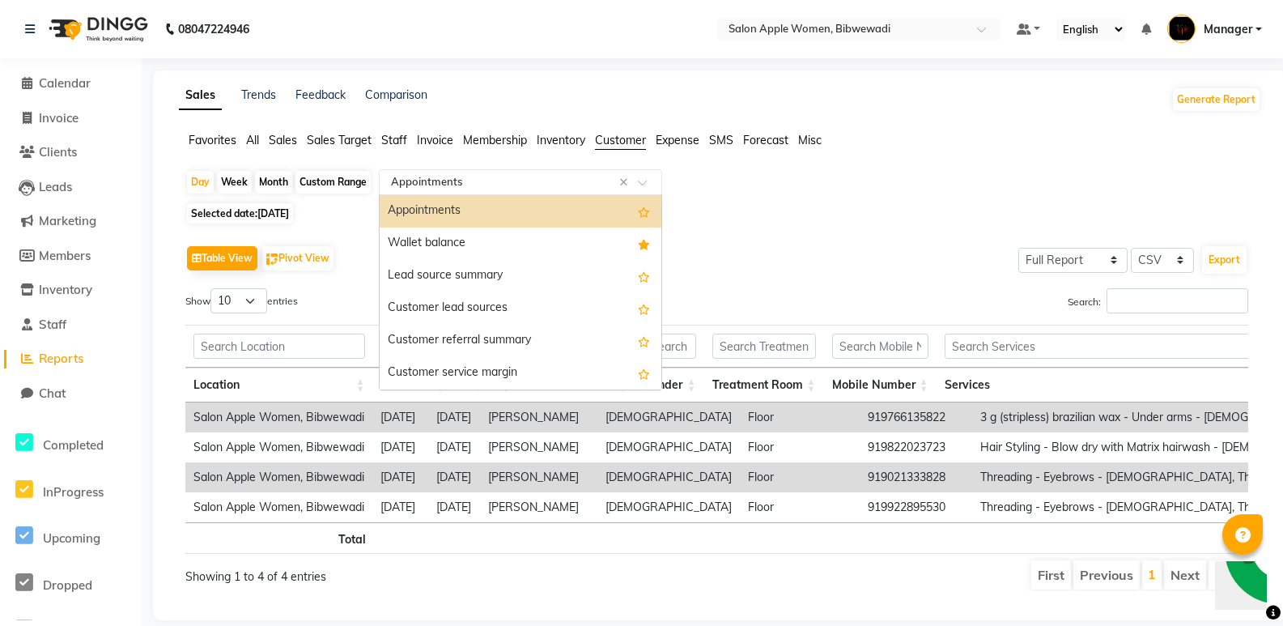
click at [566, 183] on input "text" at bounding box center [504, 182] width 233 height 16
click at [563, 238] on div "Wallet balance" at bounding box center [521, 243] width 282 height 32
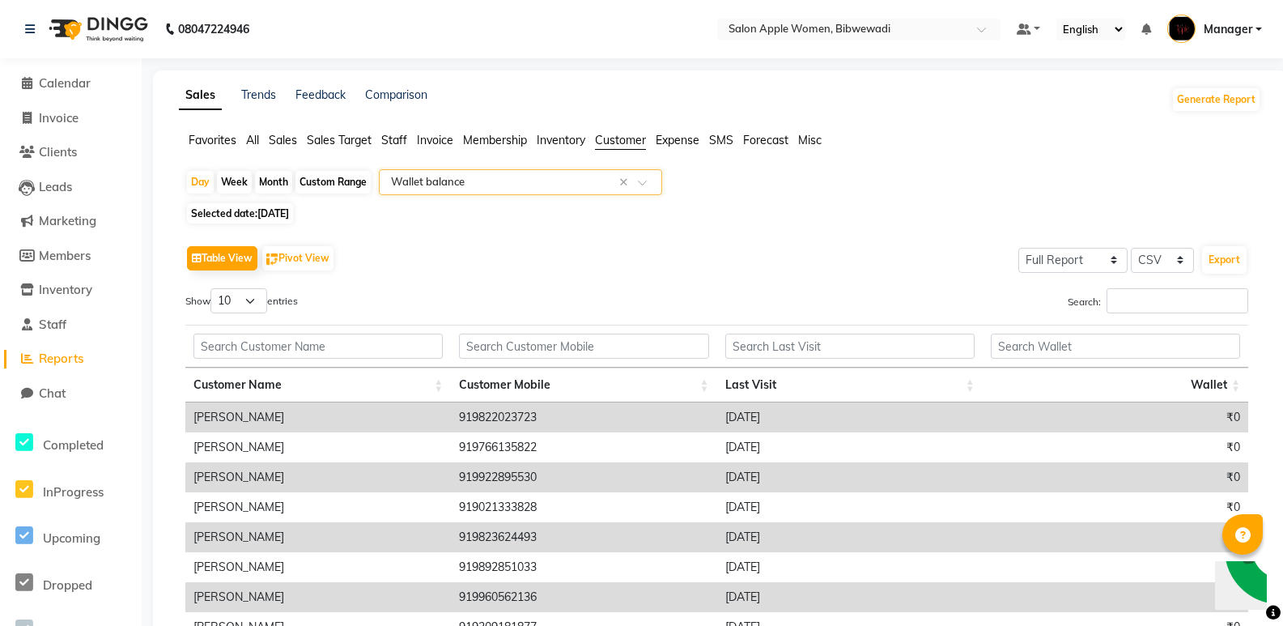
click at [560, 193] on div "Select Report Type × Wallet balance ×" at bounding box center [520, 182] width 283 height 26
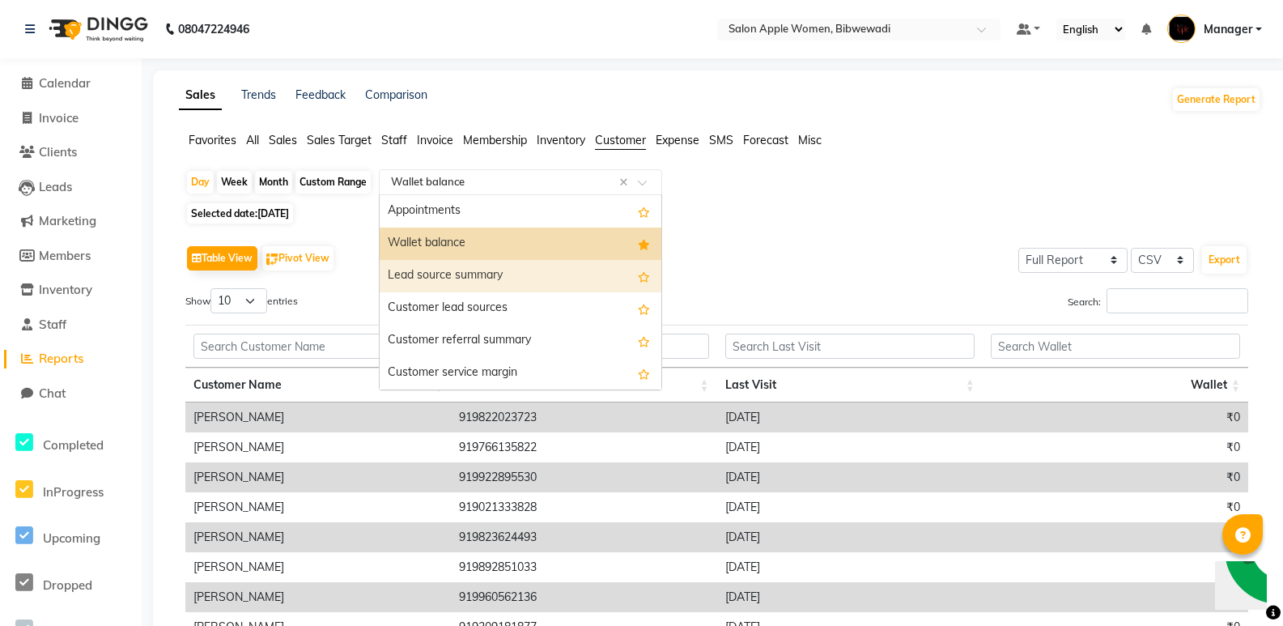
click at [555, 279] on div "Lead source summary" at bounding box center [521, 276] width 282 height 32
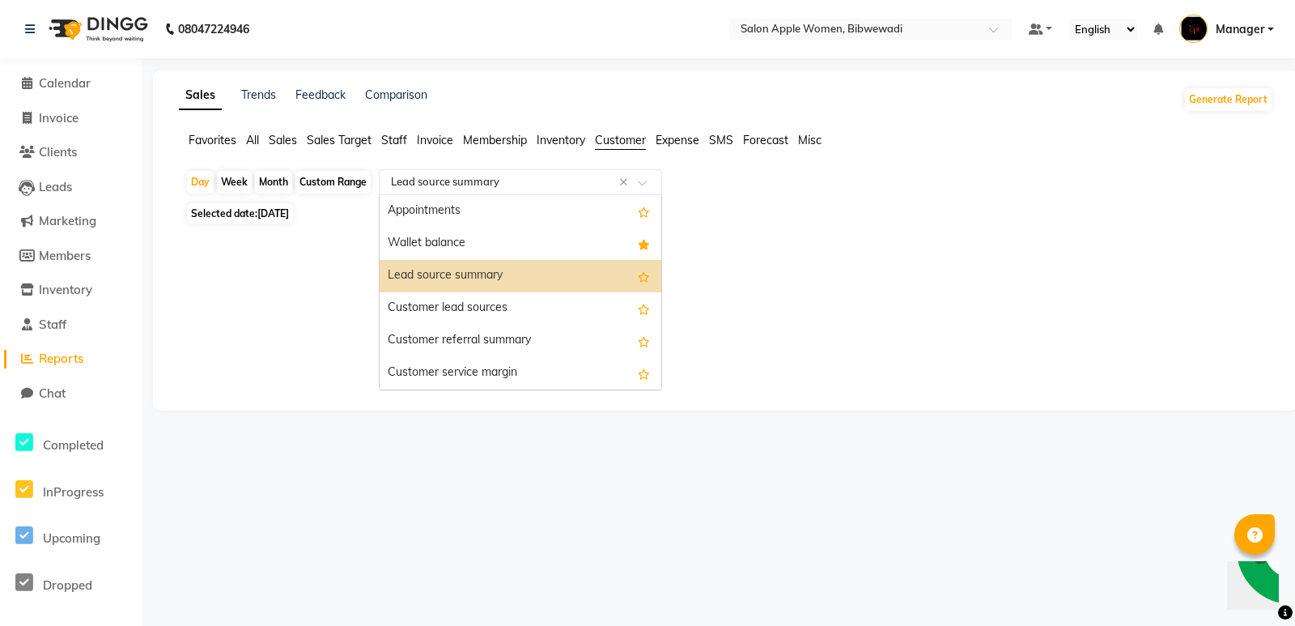
click at [554, 191] on div "Select Report Type × Lead source summary ×" at bounding box center [520, 182] width 283 height 26
click at [554, 312] on div "Customer lead sources" at bounding box center [521, 308] width 282 height 32
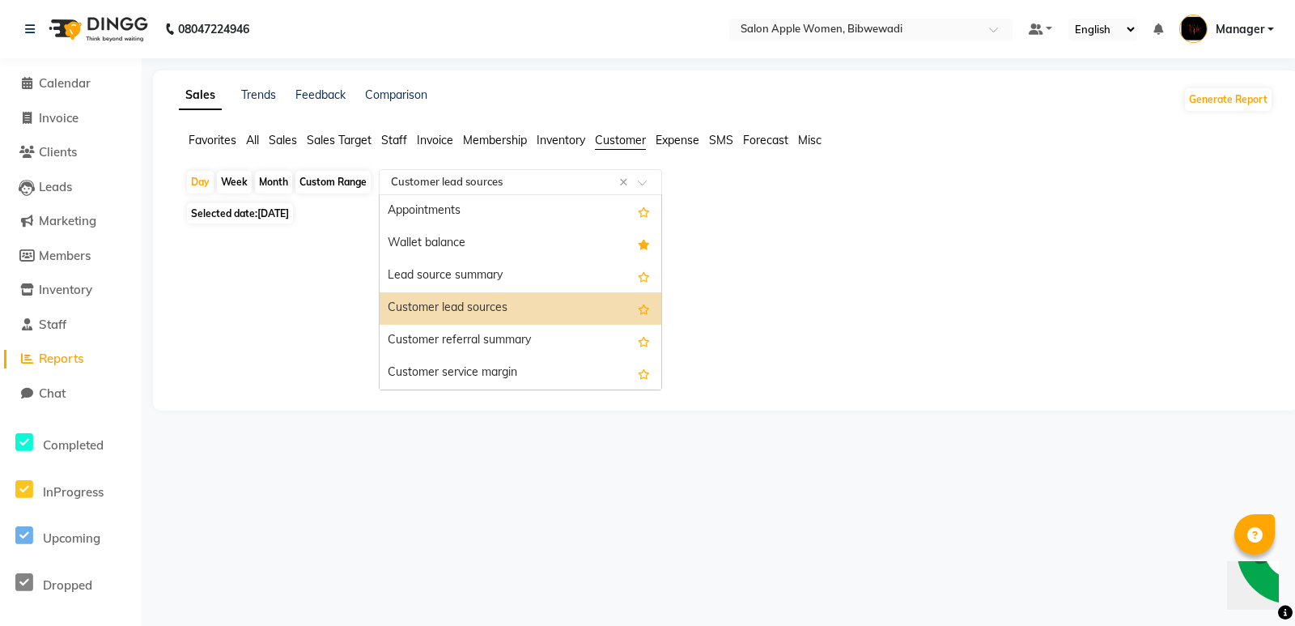
click at [538, 181] on input "text" at bounding box center [504, 182] width 233 height 16
click at [515, 332] on div "Customer referral summary" at bounding box center [521, 341] width 282 height 32
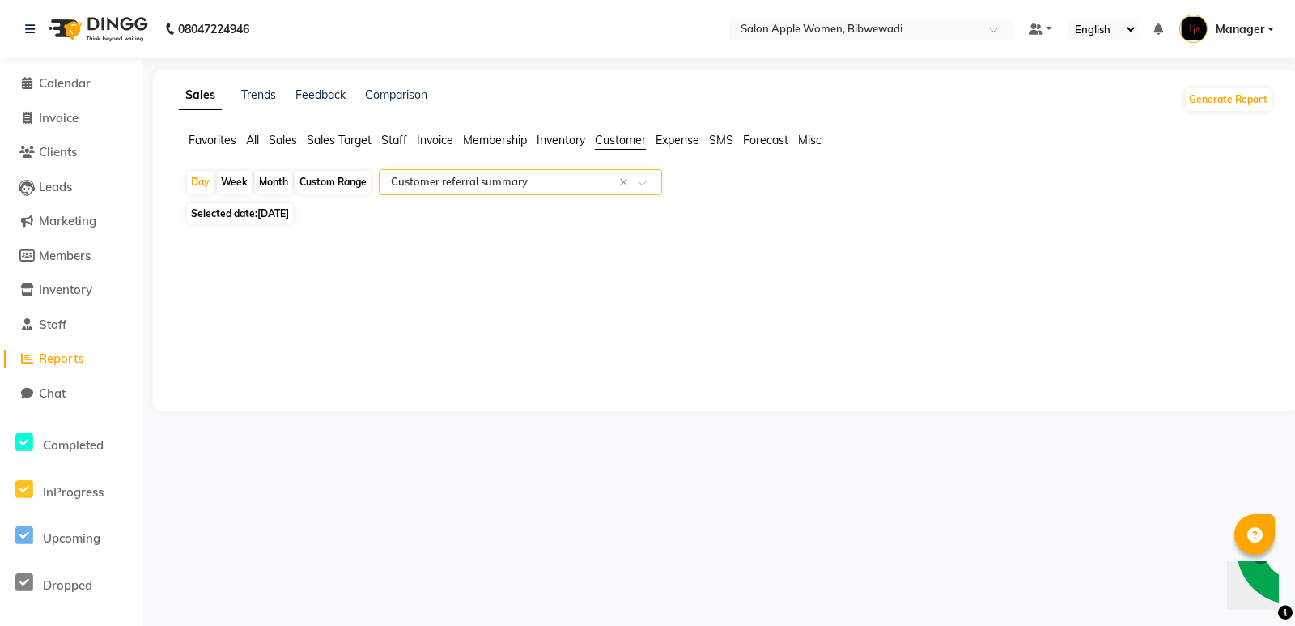
click at [529, 186] on input "text" at bounding box center [504, 182] width 233 height 16
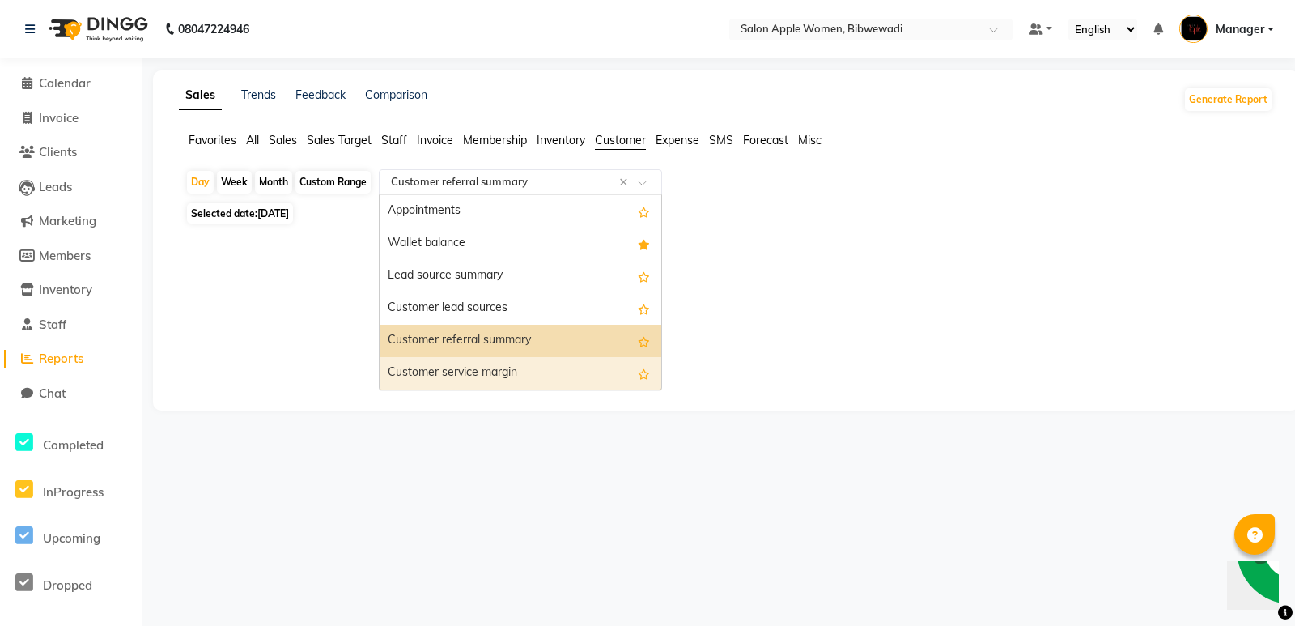
click at [518, 375] on div "Customer service margin" at bounding box center [521, 373] width 282 height 32
select select "full_report"
select select "csv"
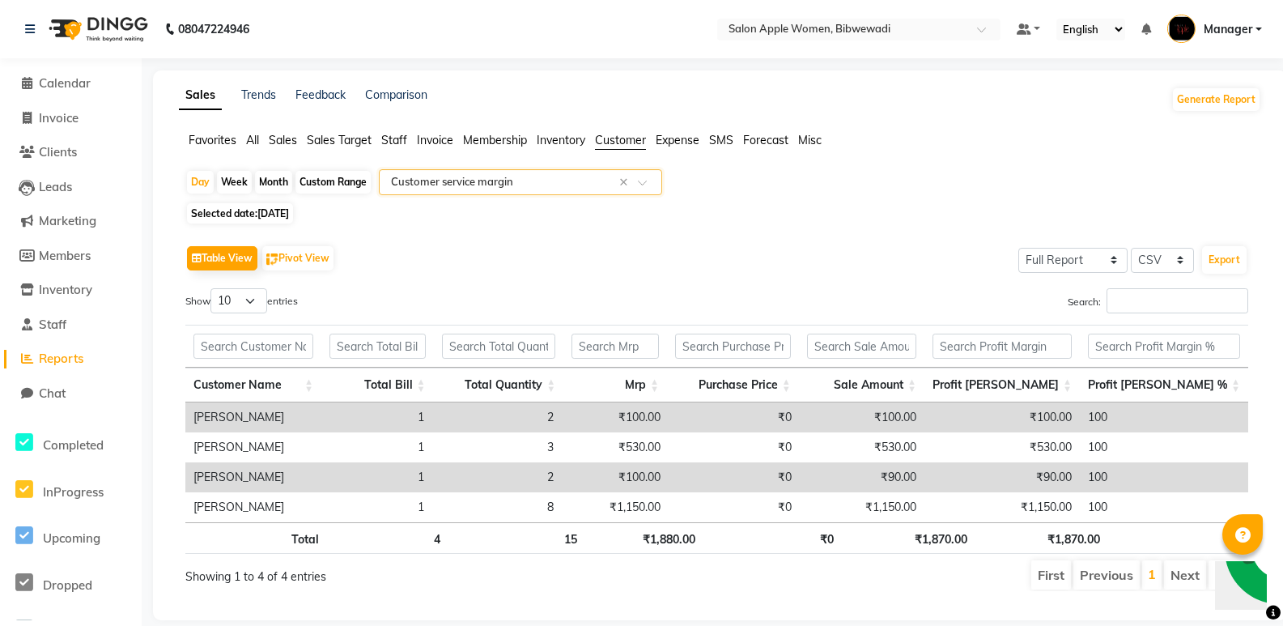
click at [529, 186] on input "text" at bounding box center [504, 182] width 233 height 16
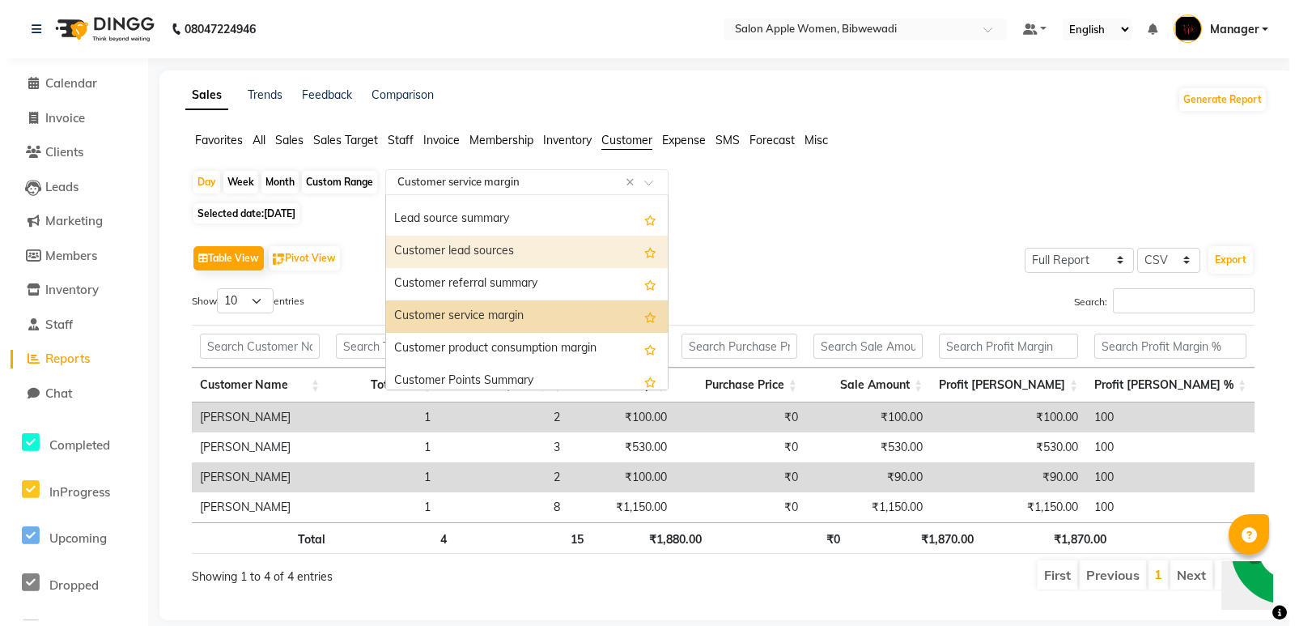
scroll to position [81, 0]
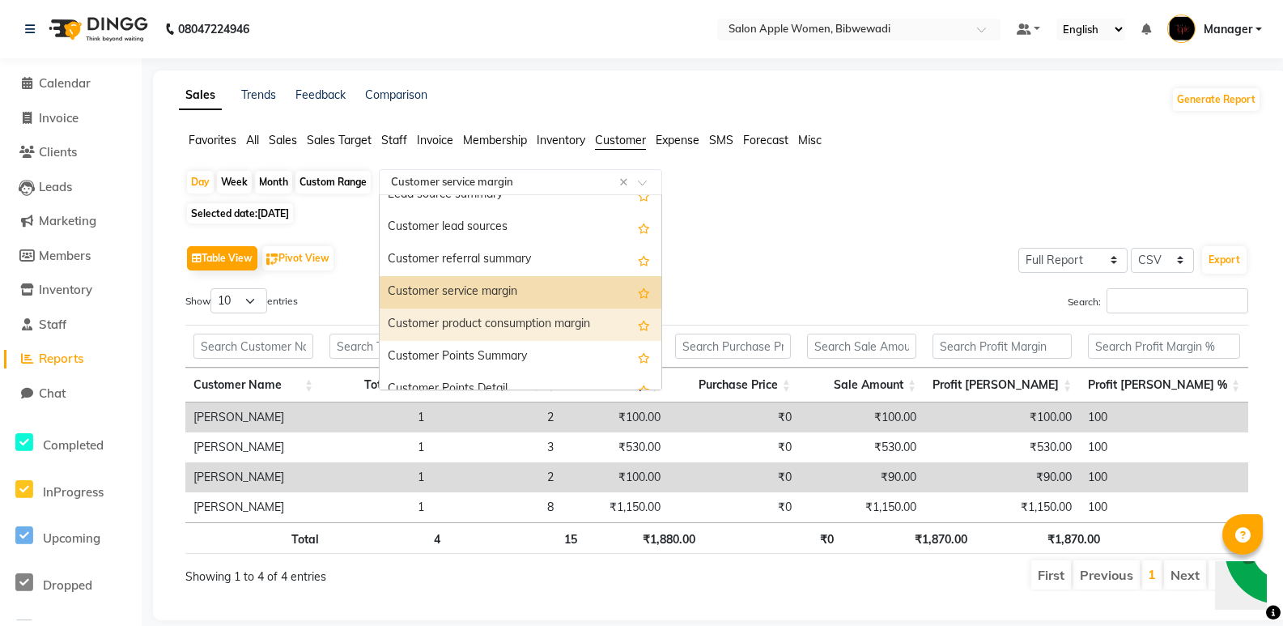
click at [512, 320] on div "Customer product consumption margin" at bounding box center [521, 324] width 282 height 32
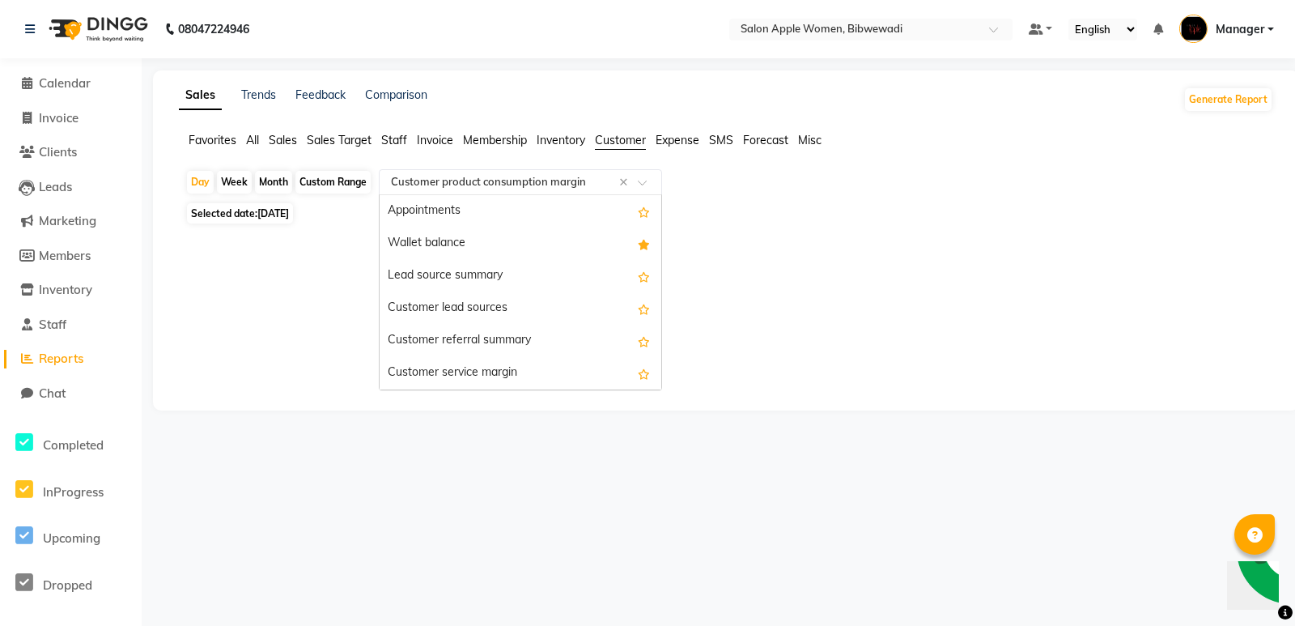
click at [526, 185] on input "text" at bounding box center [504, 182] width 233 height 16
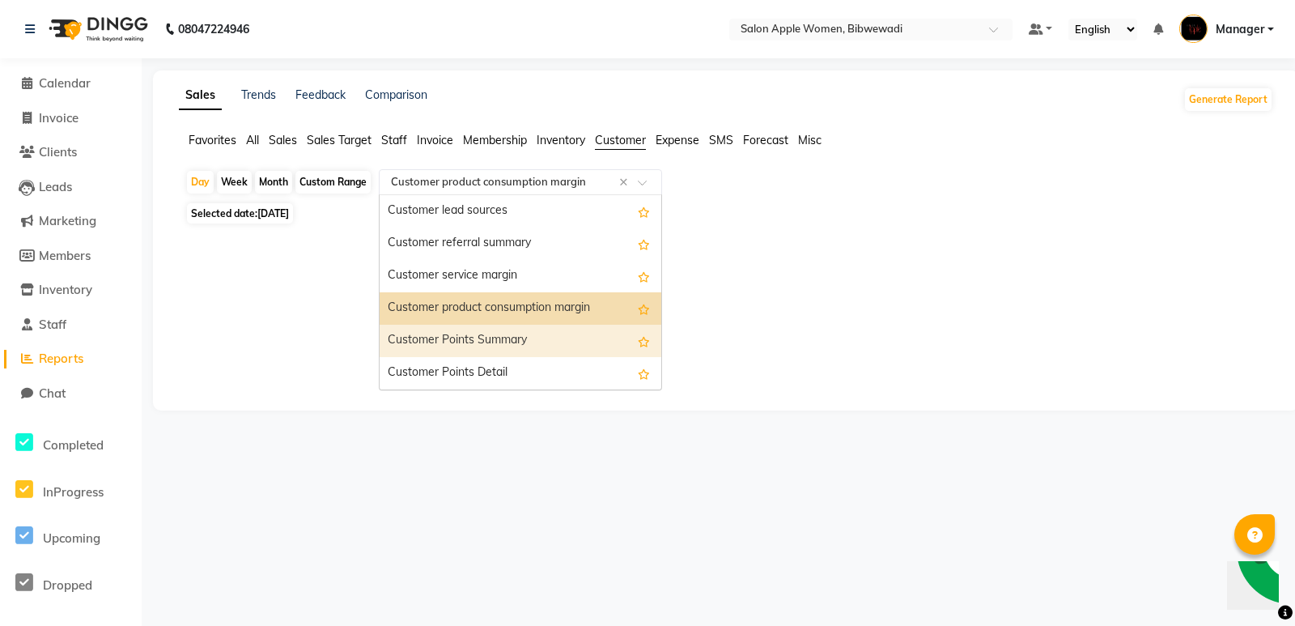
click at [514, 338] on div "Customer Points Summary" at bounding box center [521, 341] width 282 height 32
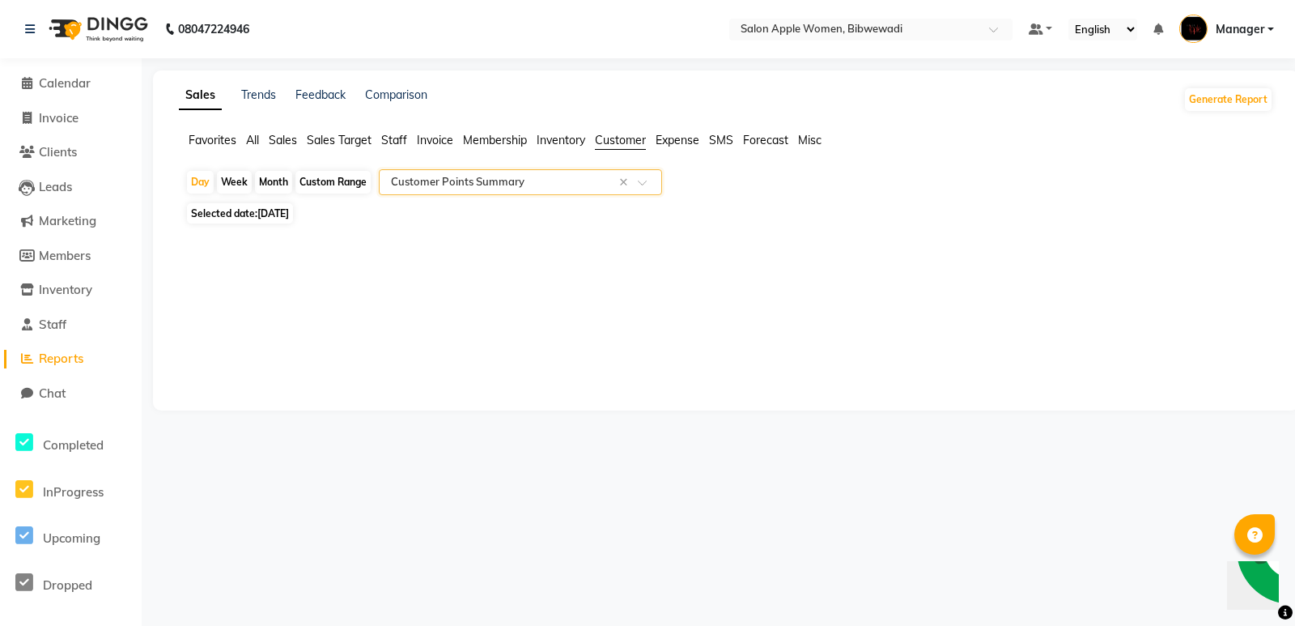
click at [529, 191] on div "Select Report Type × Customer Points Summary ×" at bounding box center [520, 182] width 283 height 26
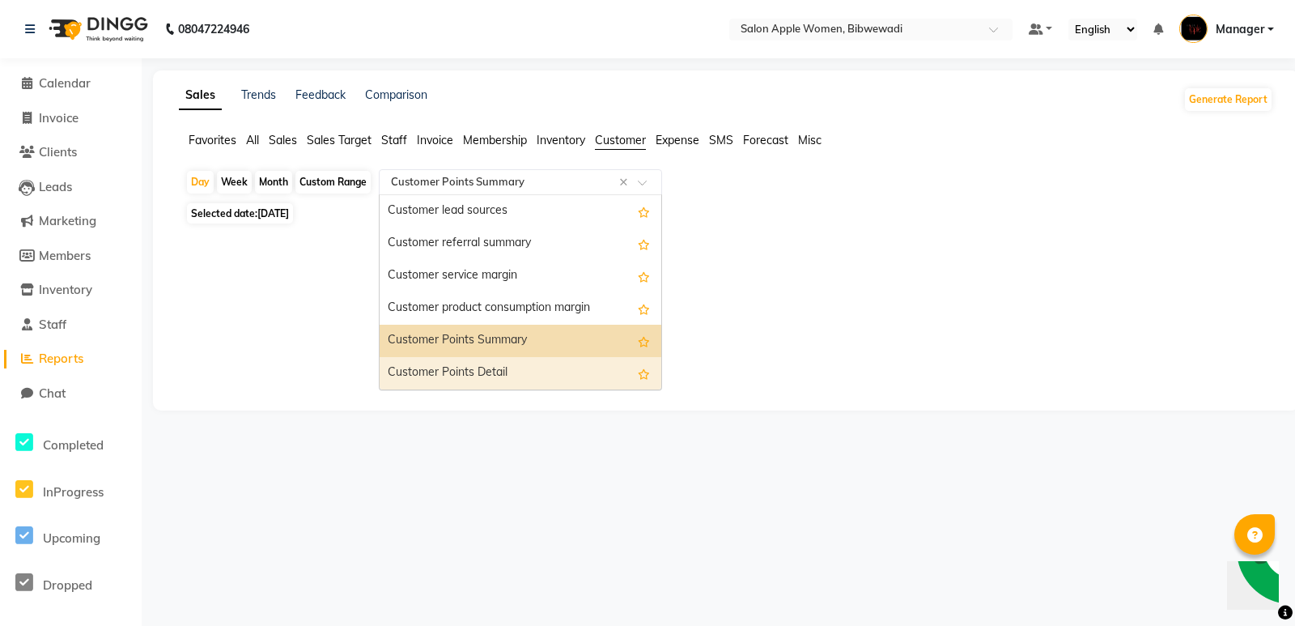
click at [509, 375] on div "Customer Points Detail" at bounding box center [521, 373] width 282 height 32
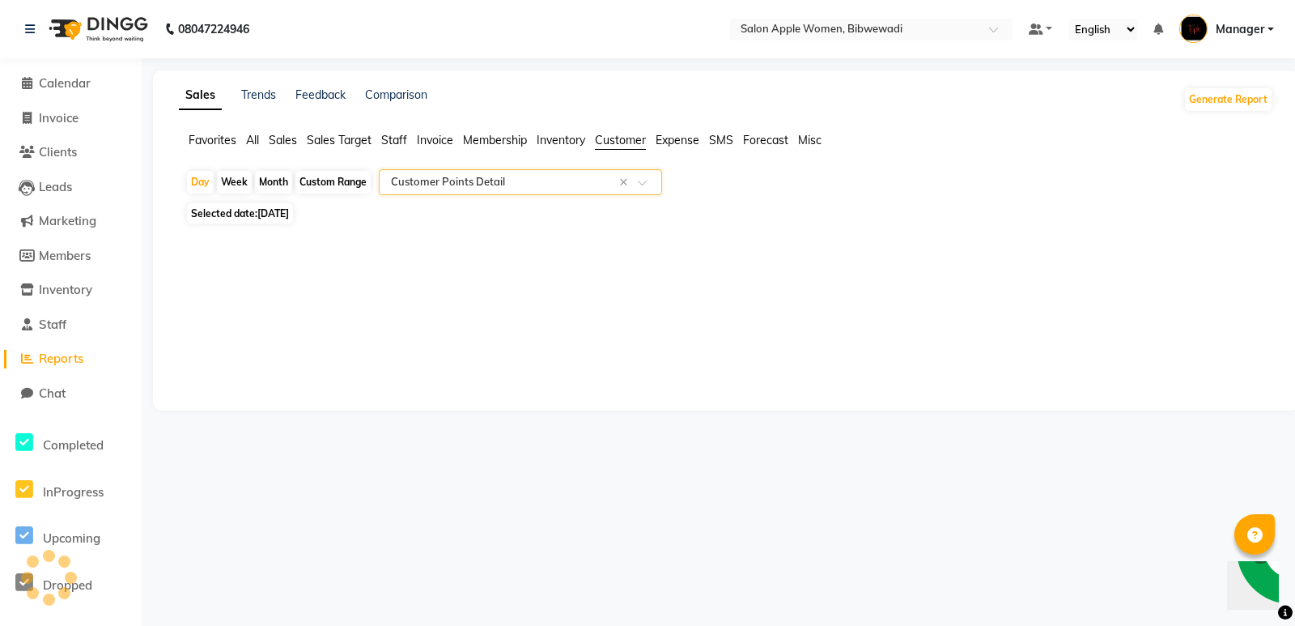
select select "full_report"
select select "csv"
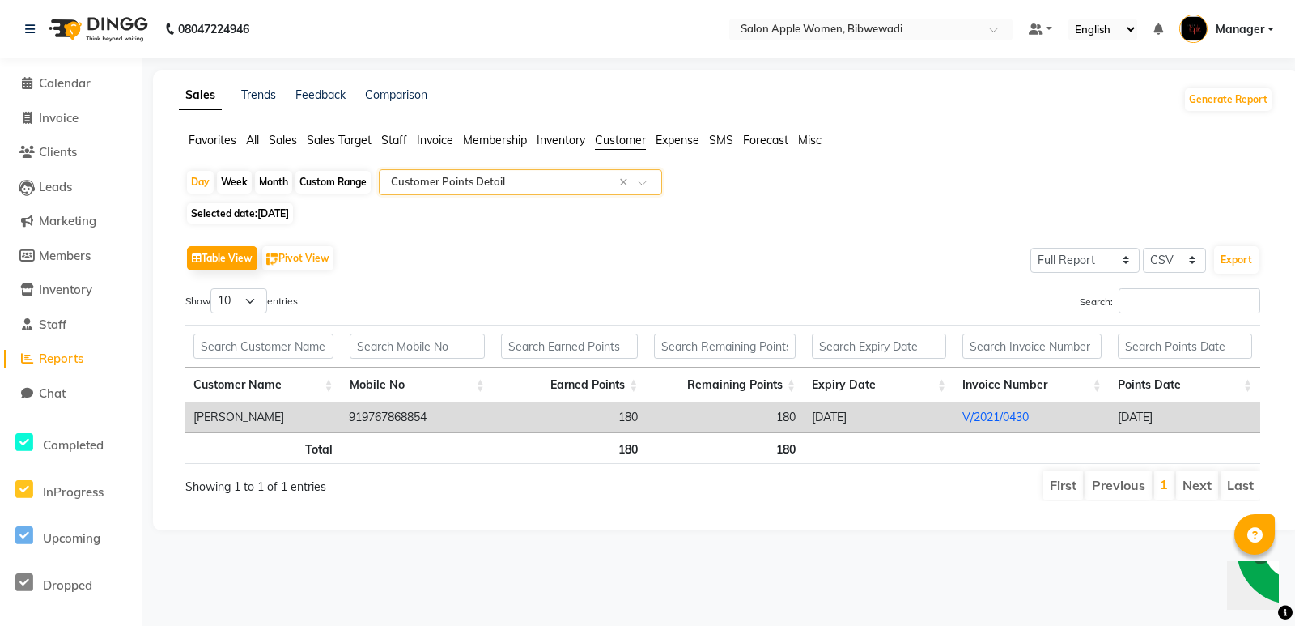
click at [540, 181] on input "text" at bounding box center [504, 182] width 233 height 16
drag, startPoint x: 725, startPoint y: 202, endPoint x: 711, endPoint y: 189, distance: 18.9
click at [723, 200] on div "Day Week Month Custom Range Select Report Type × Customer Points Detail × Selec…" at bounding box center [726, 341] width 1095 height 345
click at [680, 134] on span "Expense" at bounding box center [678, 140] width 44 height 15
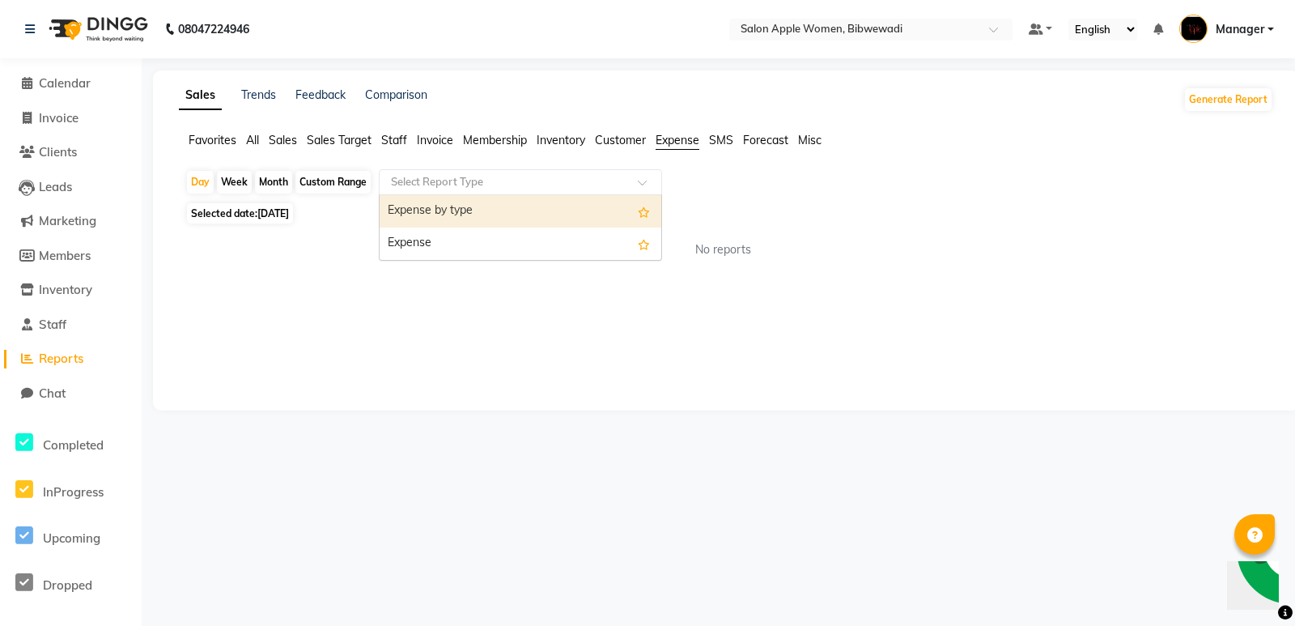
click at [612, 193] on div "Select Report Type" at bounding box center [520, 182] width 283 height 26
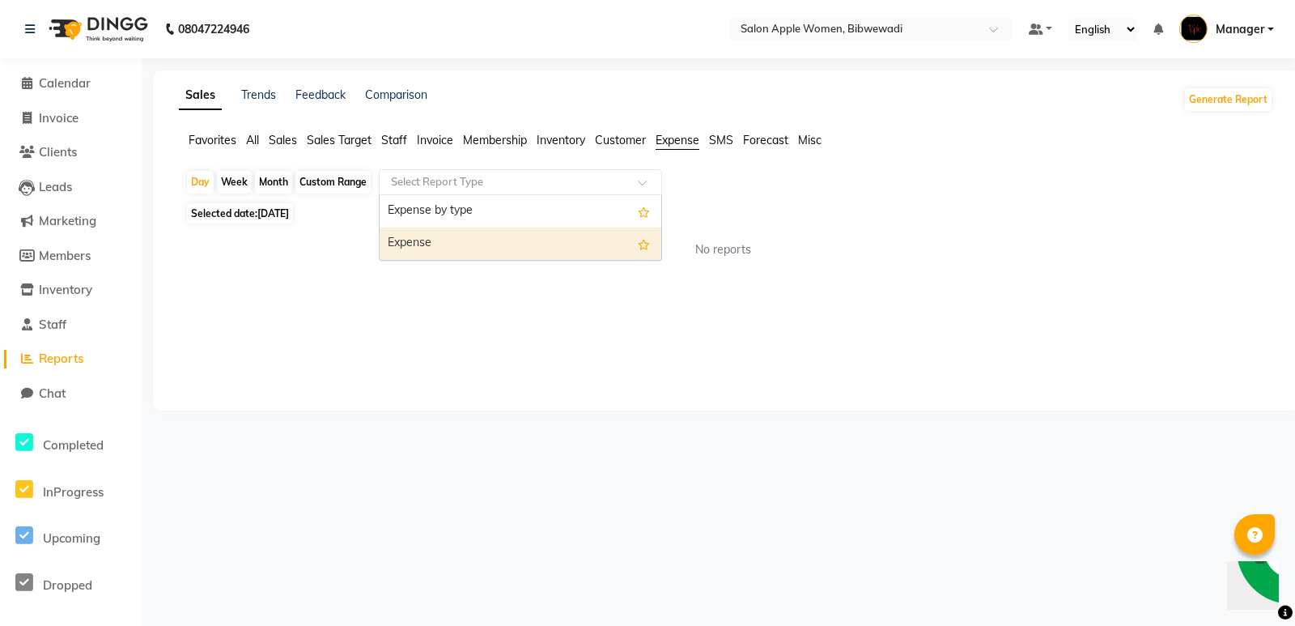
click at [606, 248] on div "Expense" at bounding box center [521, 243] width 282 height 32
select select "full_report"
select select "csv"
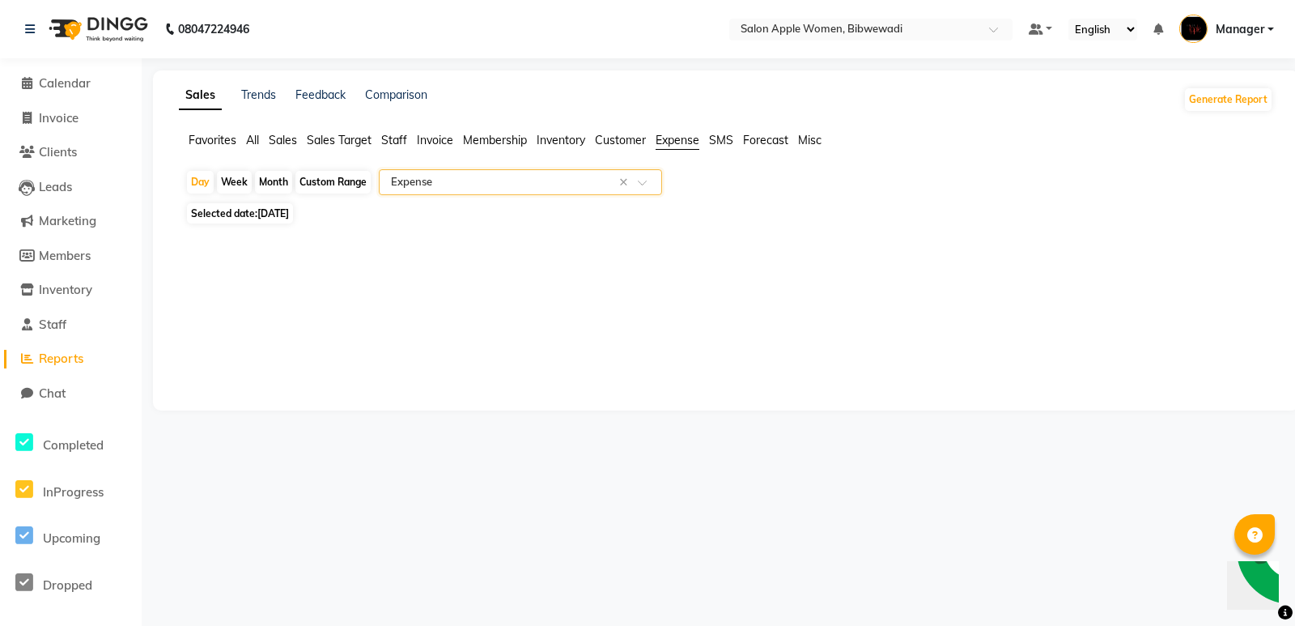
click at [719, 134] on span "SMS" at bounding box center [721, 140] width 24 height 15
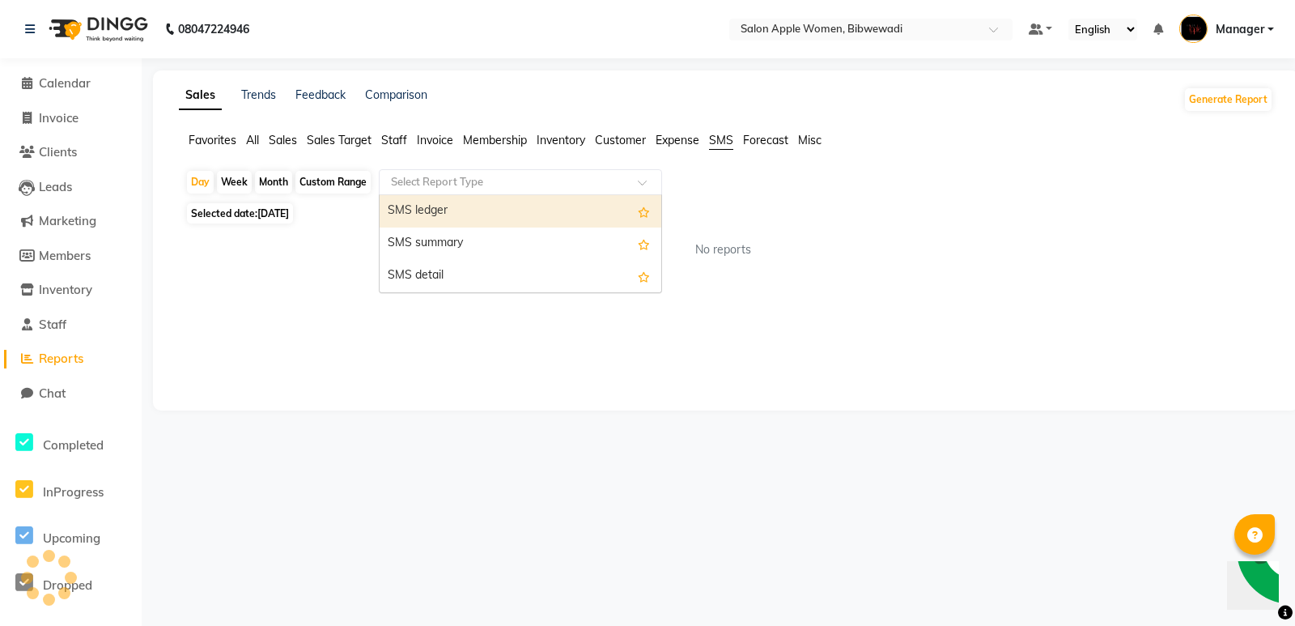
click at [551, 188] on input "text" at bounding box center [504, 182] width 233 height 16
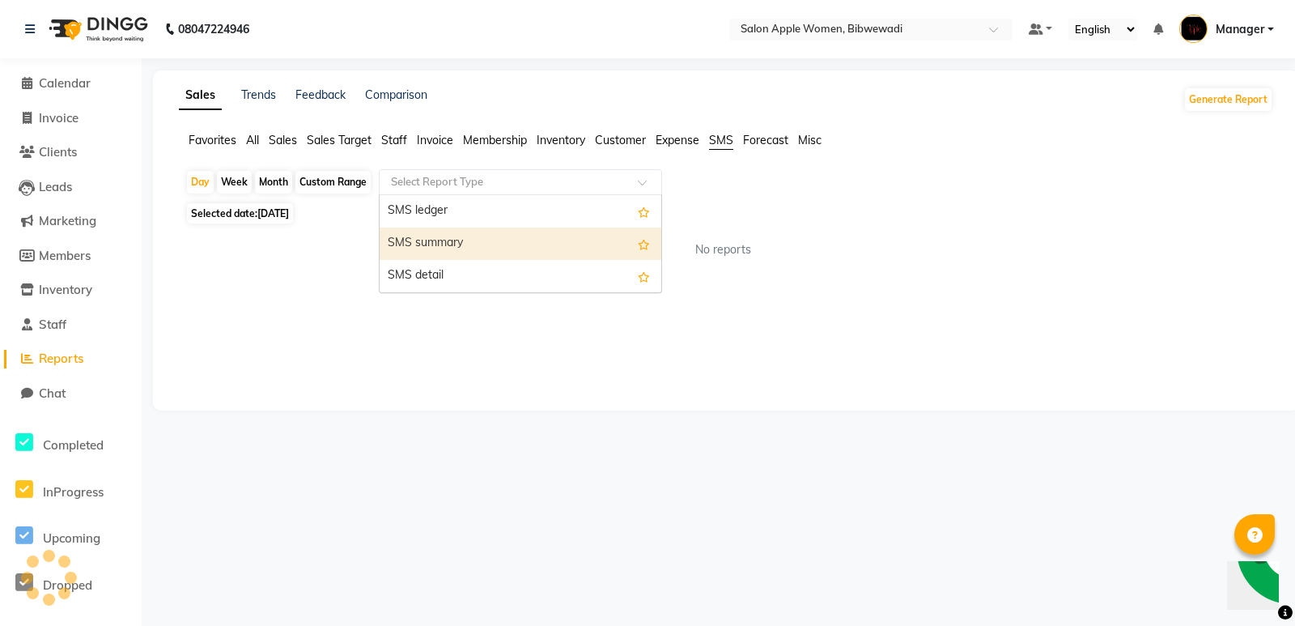
click at [565, 249] on div "SMS summary" at bounding box center [521, 243] width 282 height 32
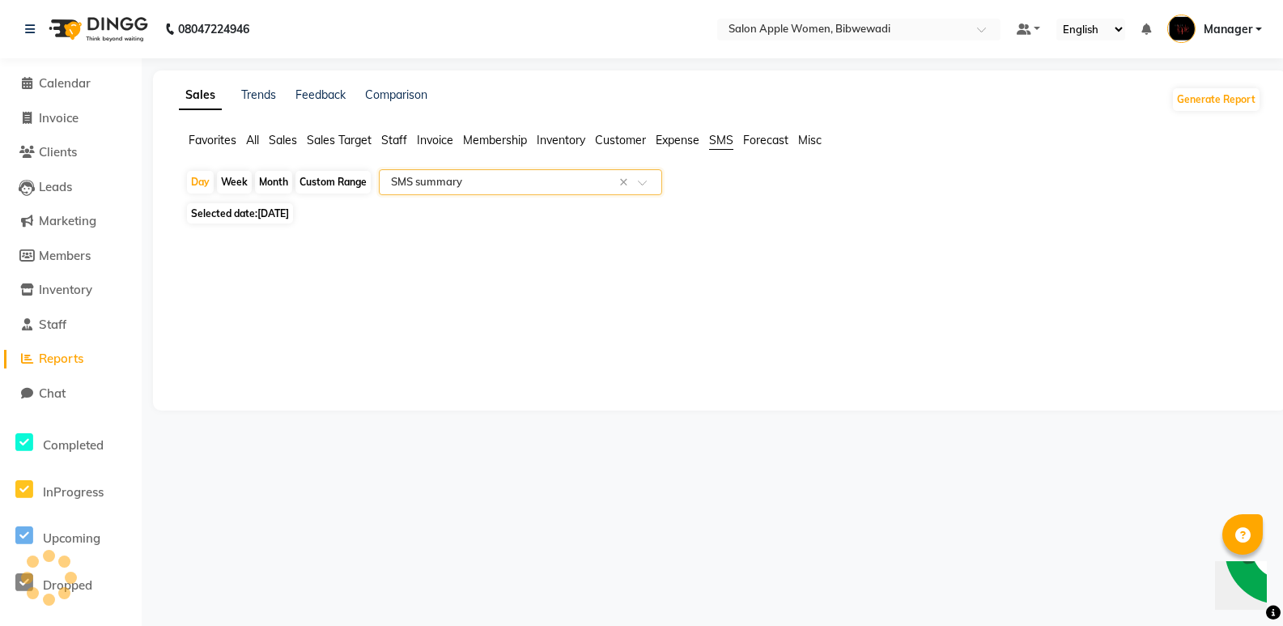
select select "full_report"
select select "csv"
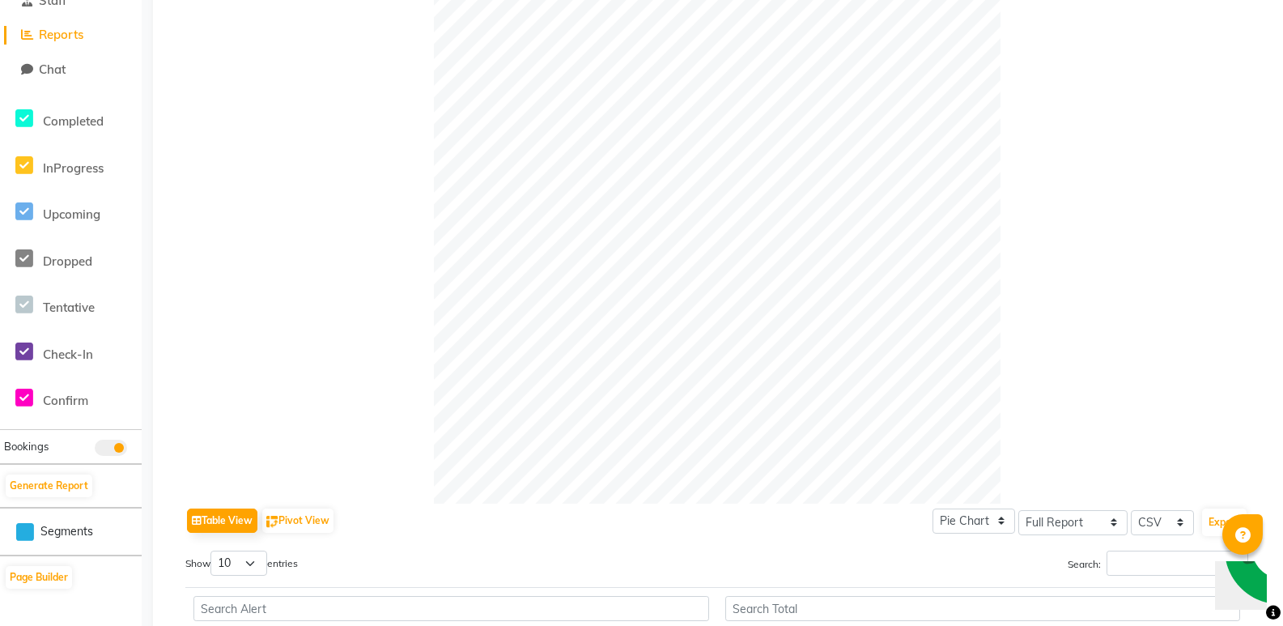
scroll to position [0, 0]
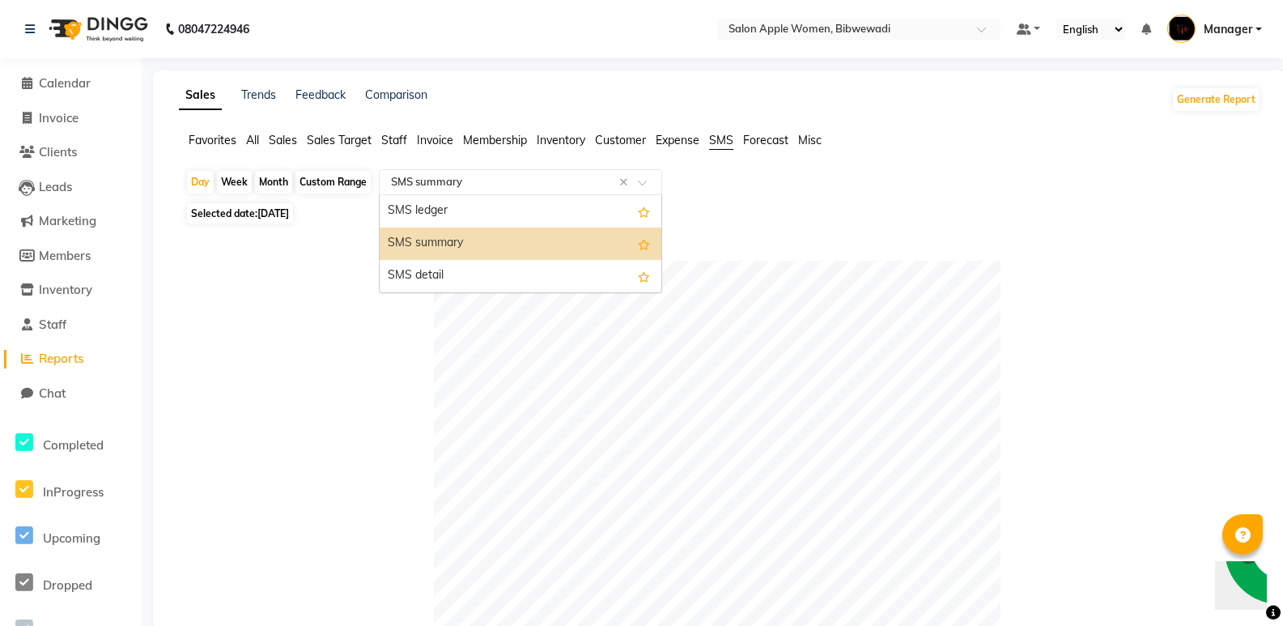
click at [539, 183] on input "text" at bounding box center [504, 182] width 233 height 16
click at [529, 263] on div "SMS detail" at bounding box center [521, 276] width 282 height 32
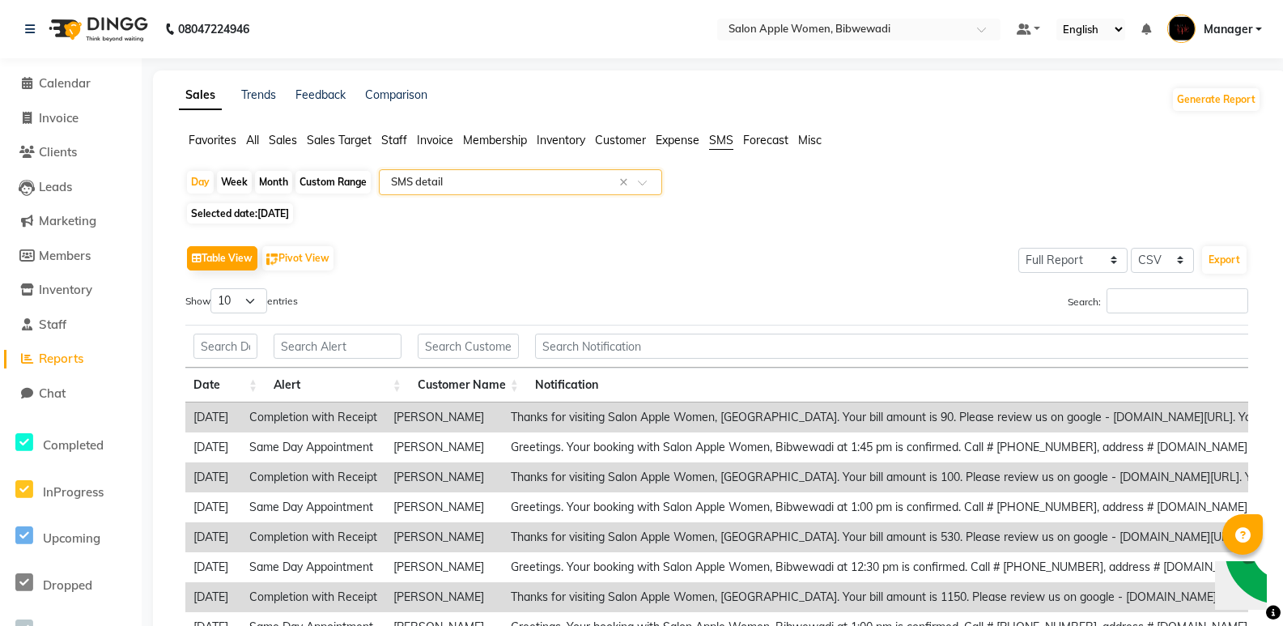
click at [763, 137] on span "Forecast" at bounding box center [765, 140] width 45 height 15
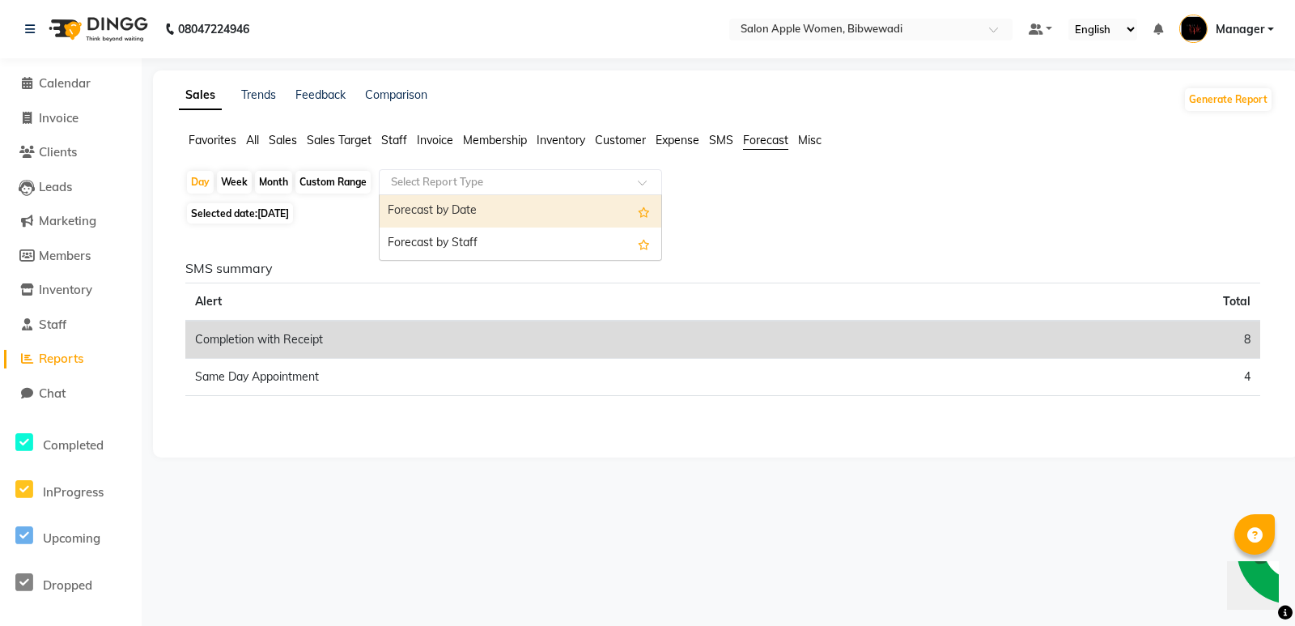
click at [585, 188] on input "text" at bounding box center [504, 182] width 233 height 16
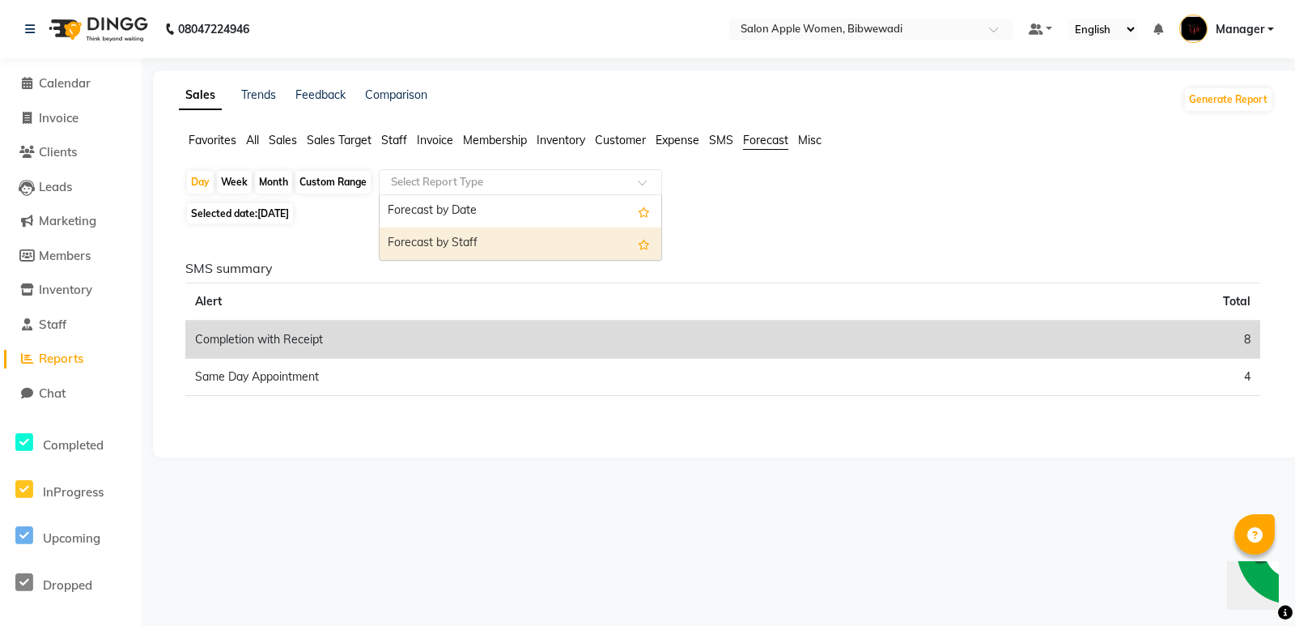
click at [577, 240] on div "Forecast by Staff" at bounding box center [521, 243] width 282 height 32
select select "full_report"
select select "csv"
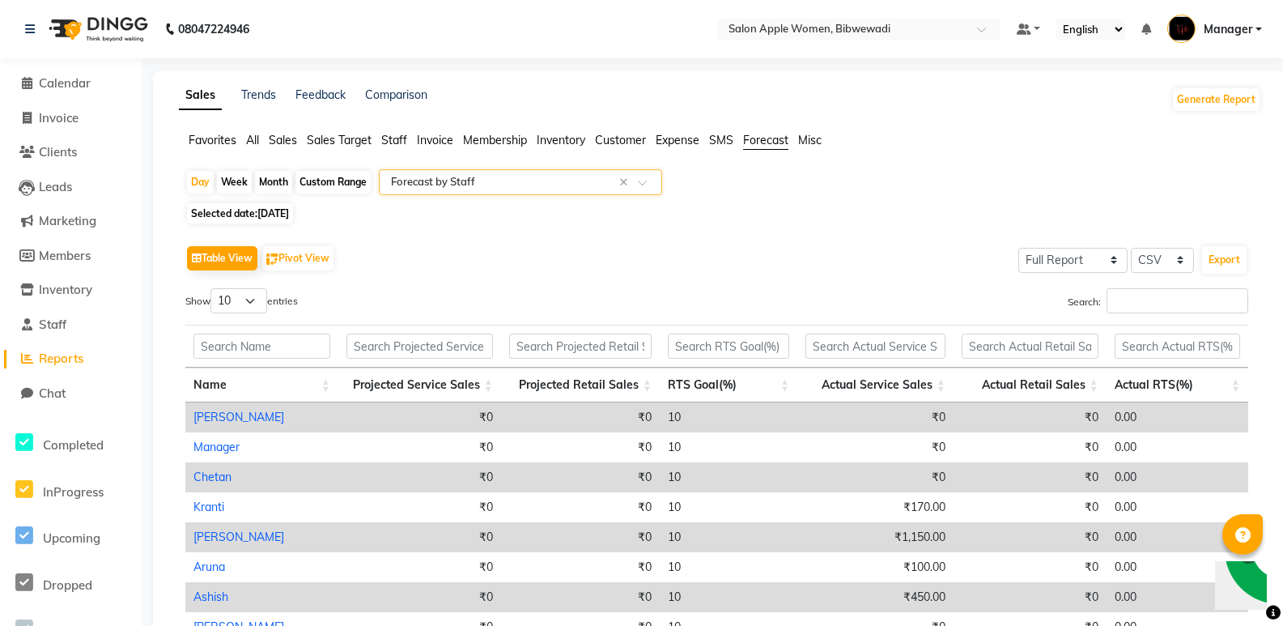
click at [801, 139] on span "Misc" at bounding box center [809, 140] width 23 height 15
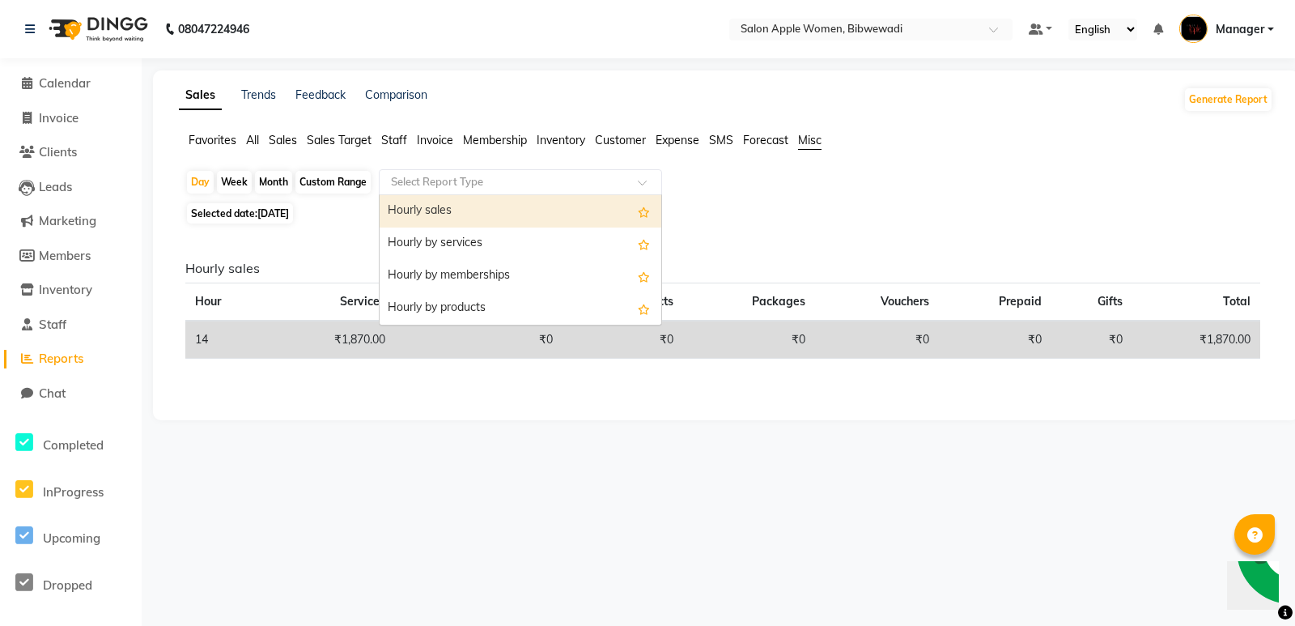
click at [602, 189] on input "text" at bounding box center [504, 182] width 233 height 16
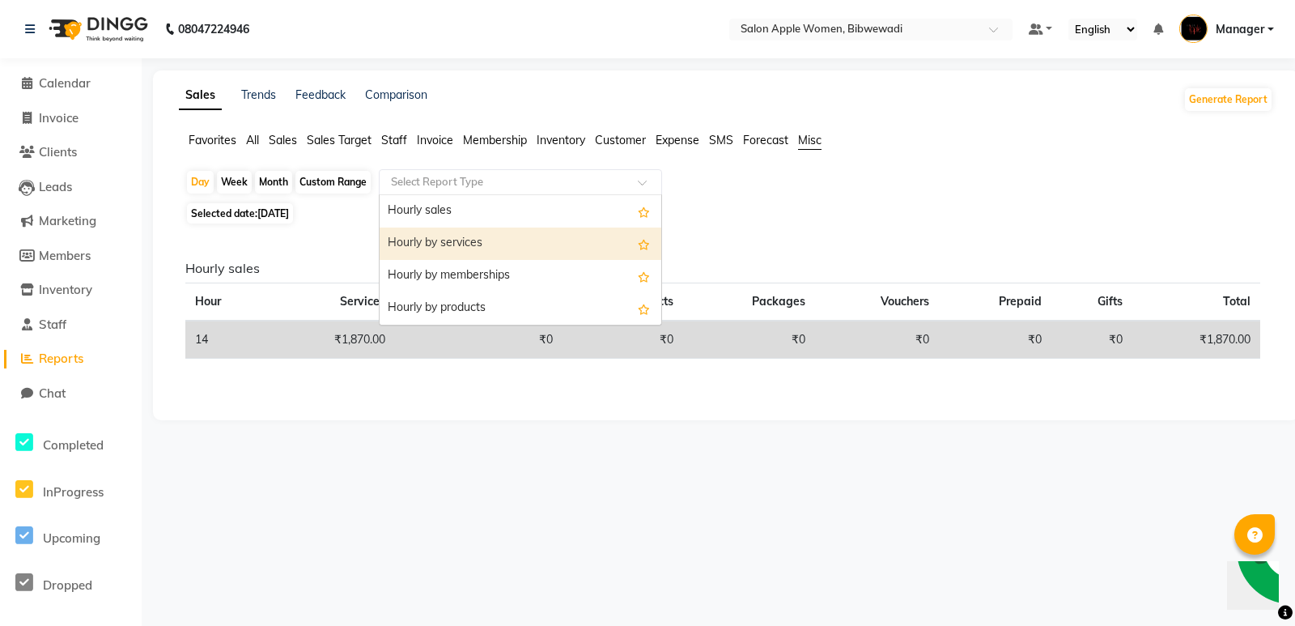
click at [593, 237] on div "Hourly by services" at bounding box center [521, 243] width 282 height 32
select select "full_report"
select select "csv"
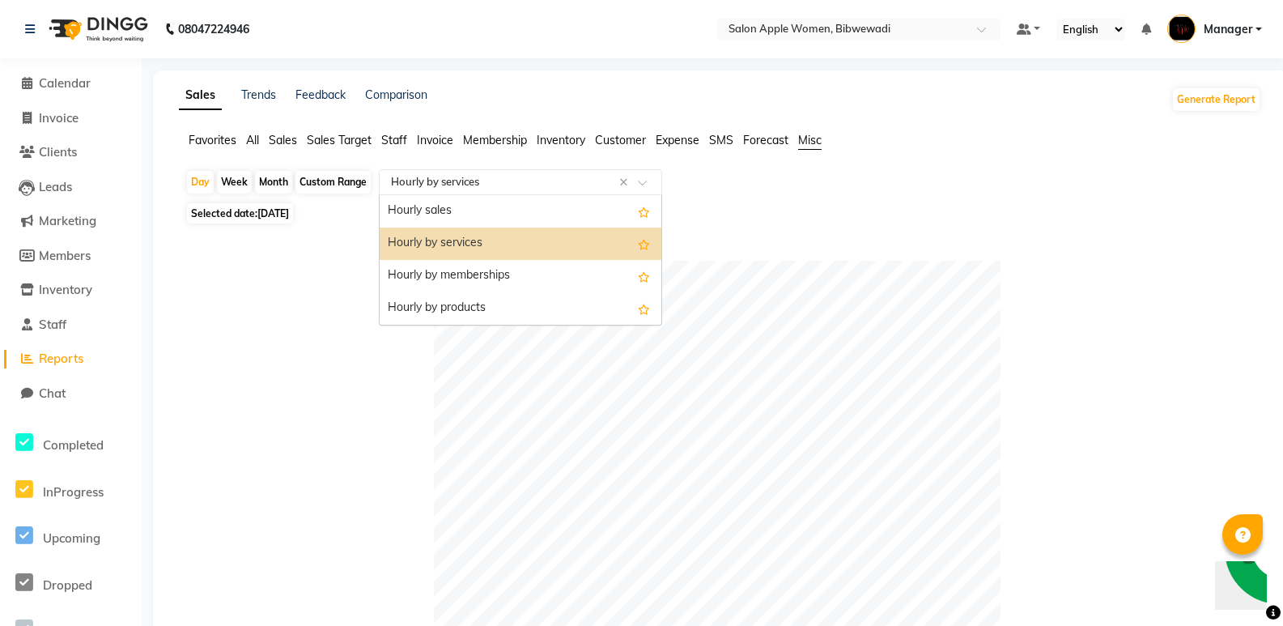
click at [581, 190] on div "Select Report Type × Hourly by services ×" at bounding box center [520, 182] width 283 height 26
click at [576, 270] on div "Hourly by memberships" at bounding box center [521, 276] width 282 height 32
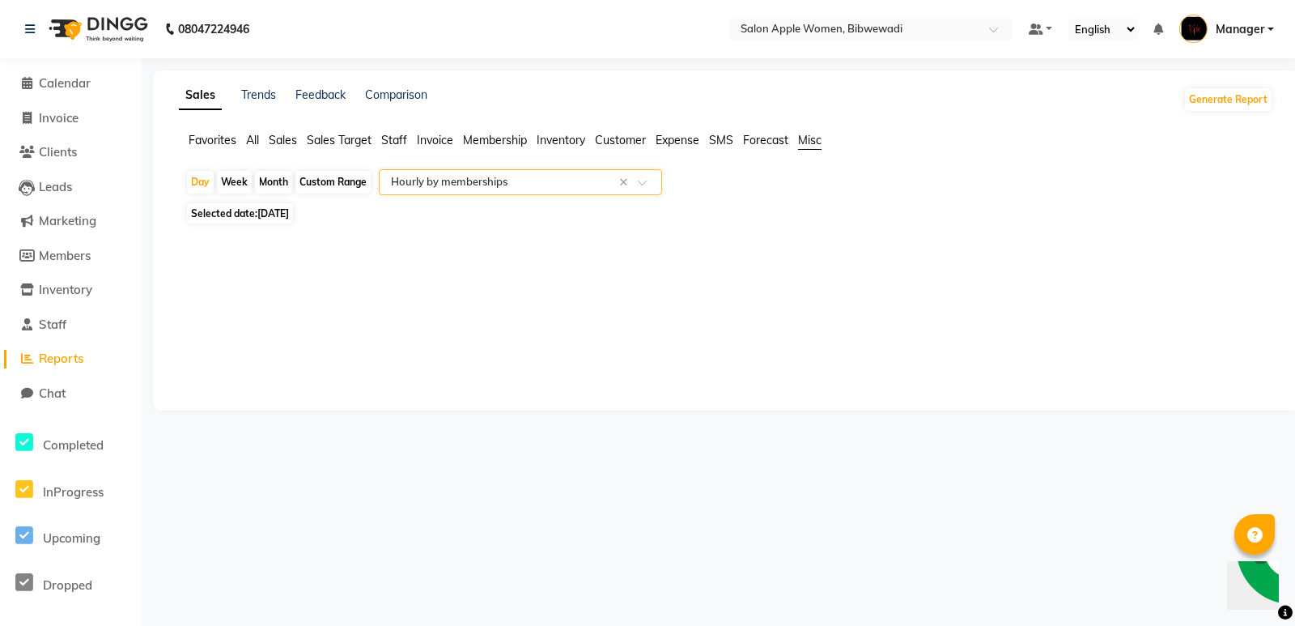
click at [563, 189] on input "text" at bounding box center [504, 182] width 233 height 16
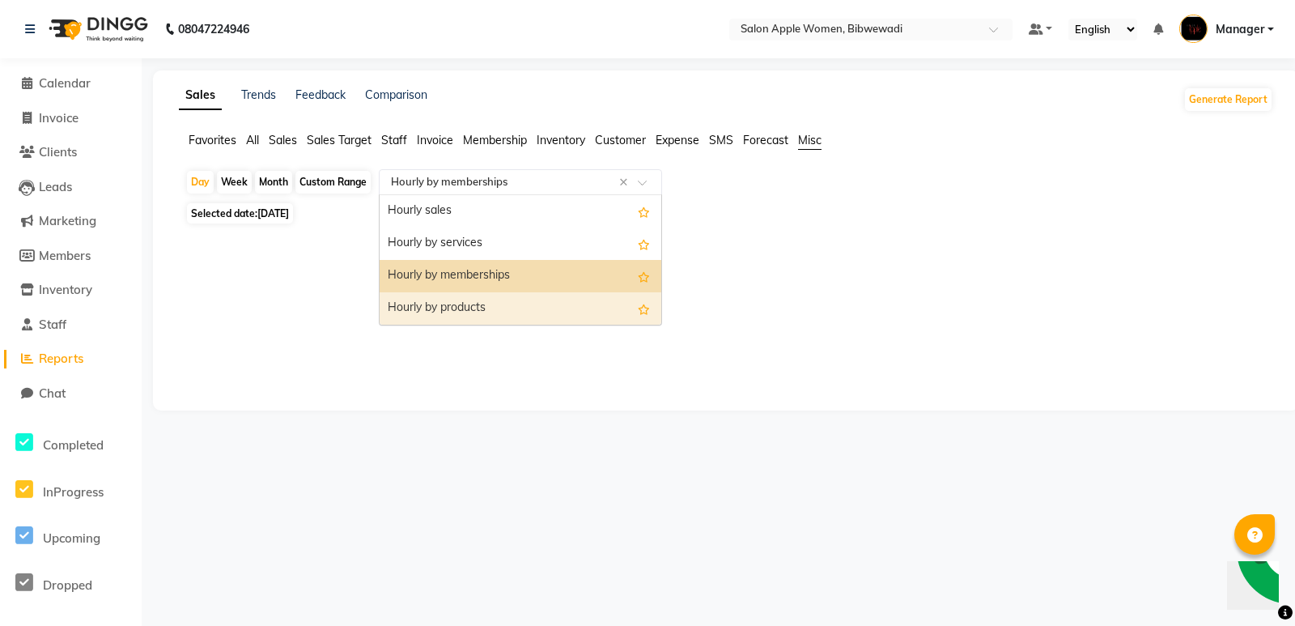
click at [539, 308] on div "Hourly by products" at bounding box center [521, 308] width 282 height 32
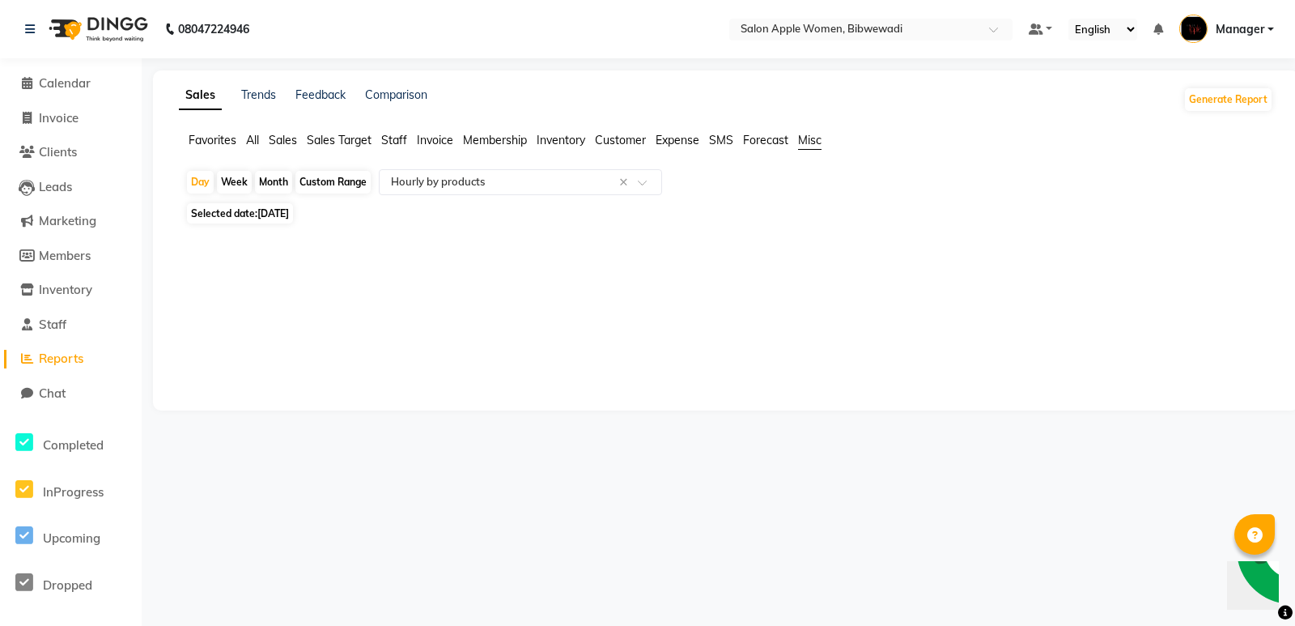
click at [284, 144] on span "Sales" at bounding box center [283, 140] width 28 height 15
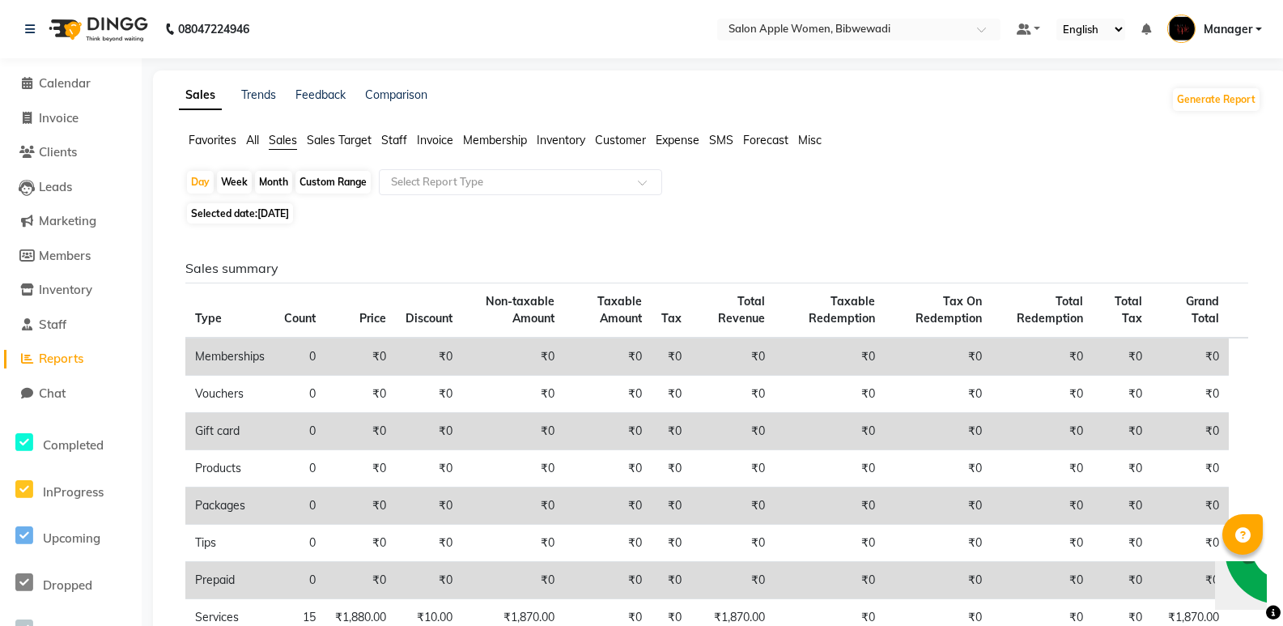
click at [256, 134] on span "All" at bounding box center [252, 140] width 13 height 15
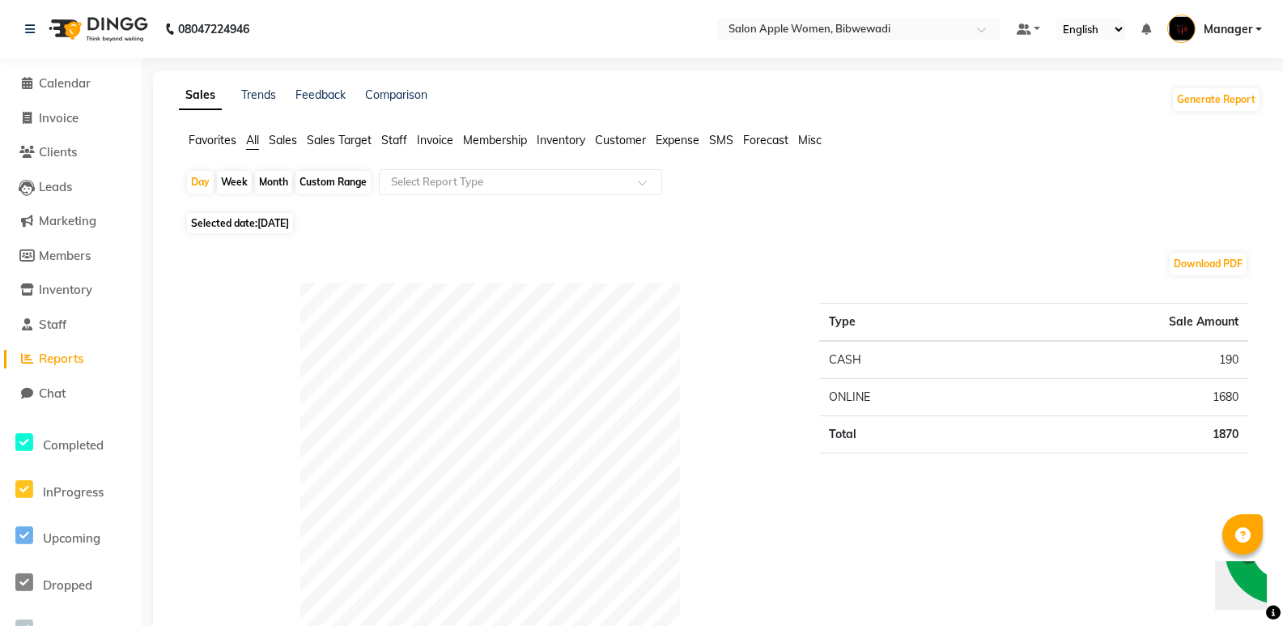
scroll to position [162, 0]
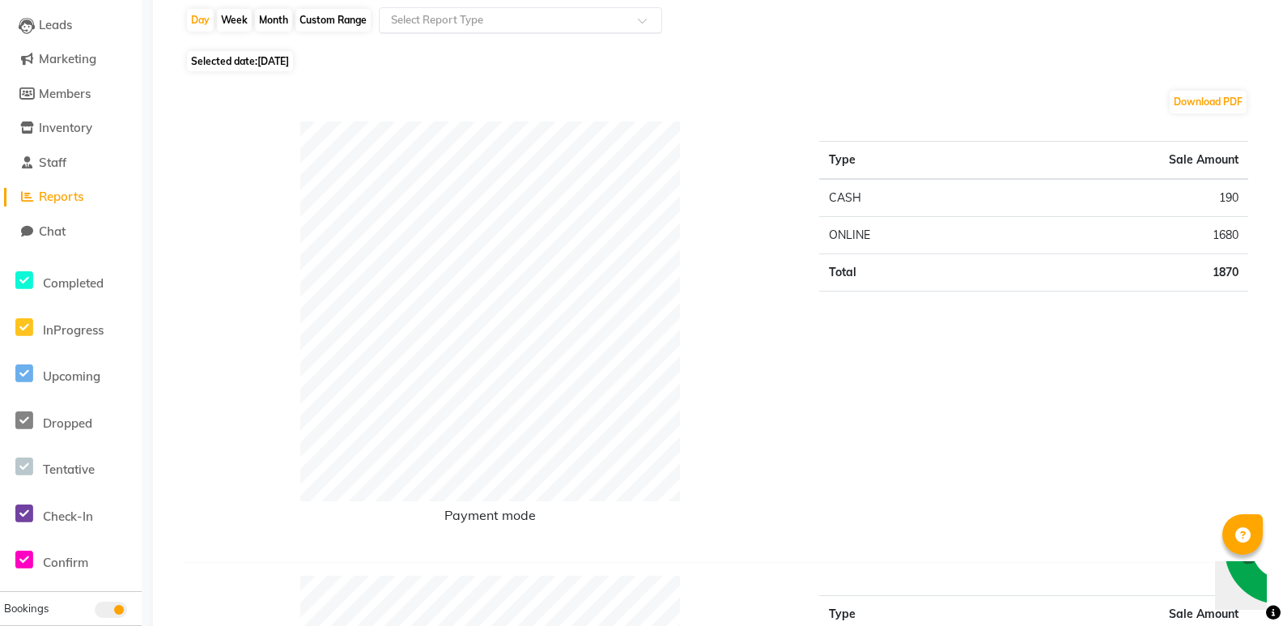
drag, startPoint x: 525, startPoint y: 42, endPoint x: 521, endPoint y: 29, distance: 13.6
click at [525, 35] on div "Day Week Month Custom Range Select Report Type" at bounding box center [719, 26] width 1069 height 39
click at [525, 32] on div "Select Report Type" at bounding box center [520, 20] width 283 height 26
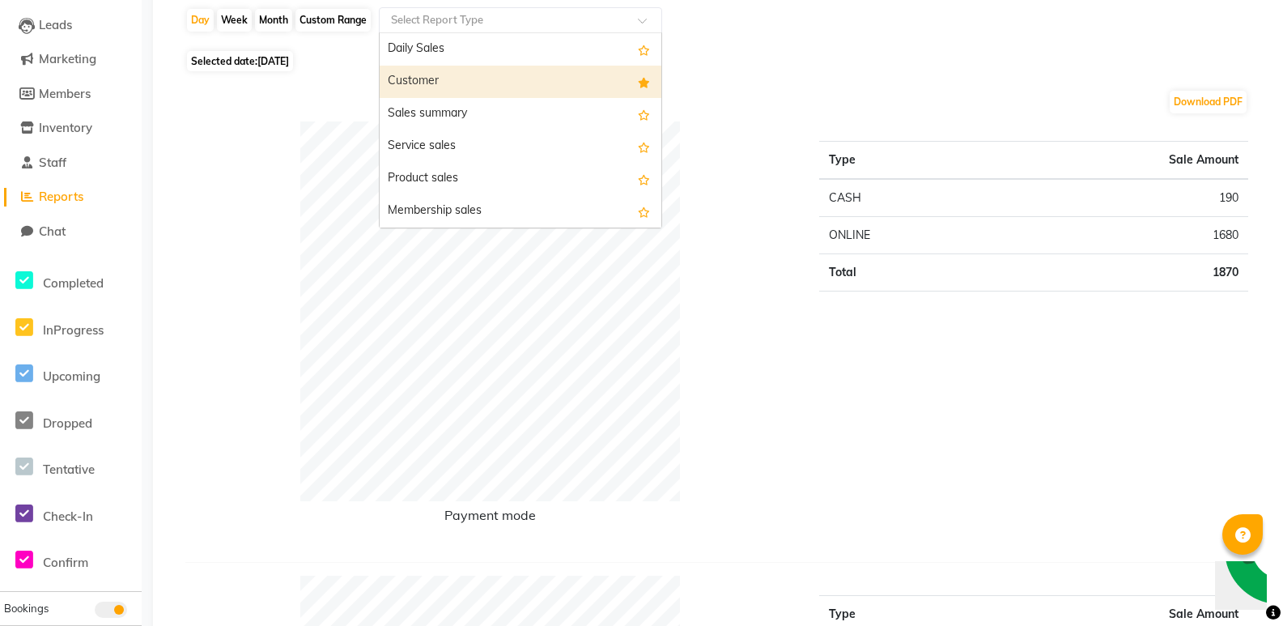
click at [551, 80] on div "Customer" at bounding box center [521, 82] width 282 height 32
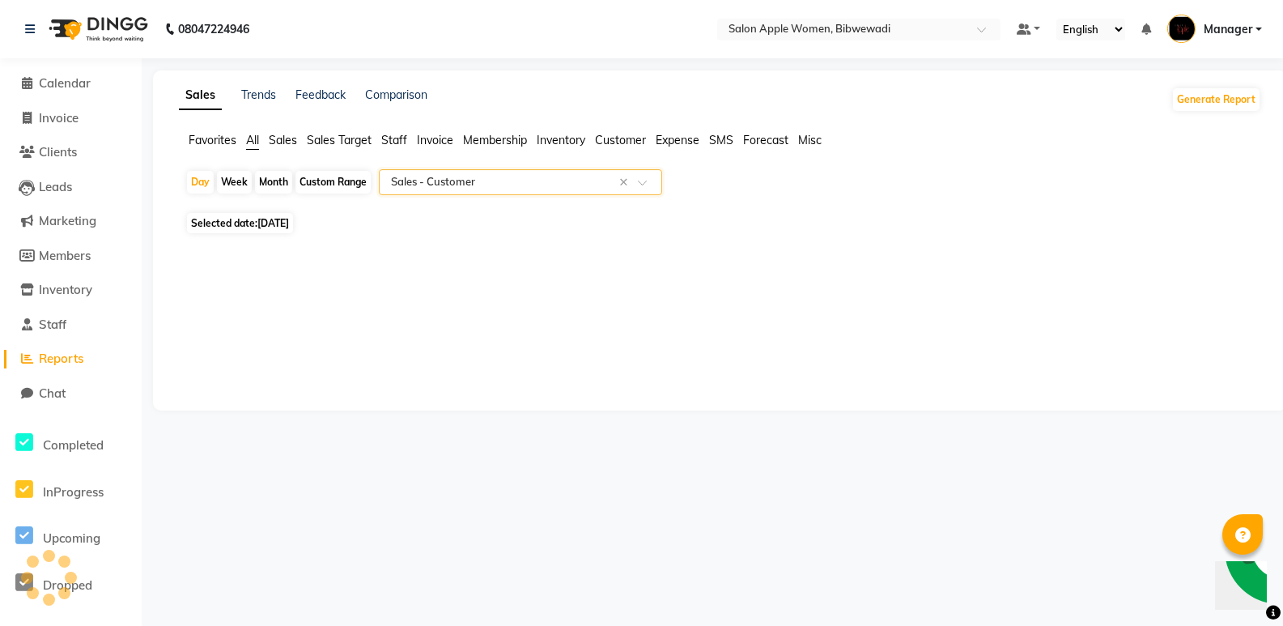
select select "full_report"
select select "csv"
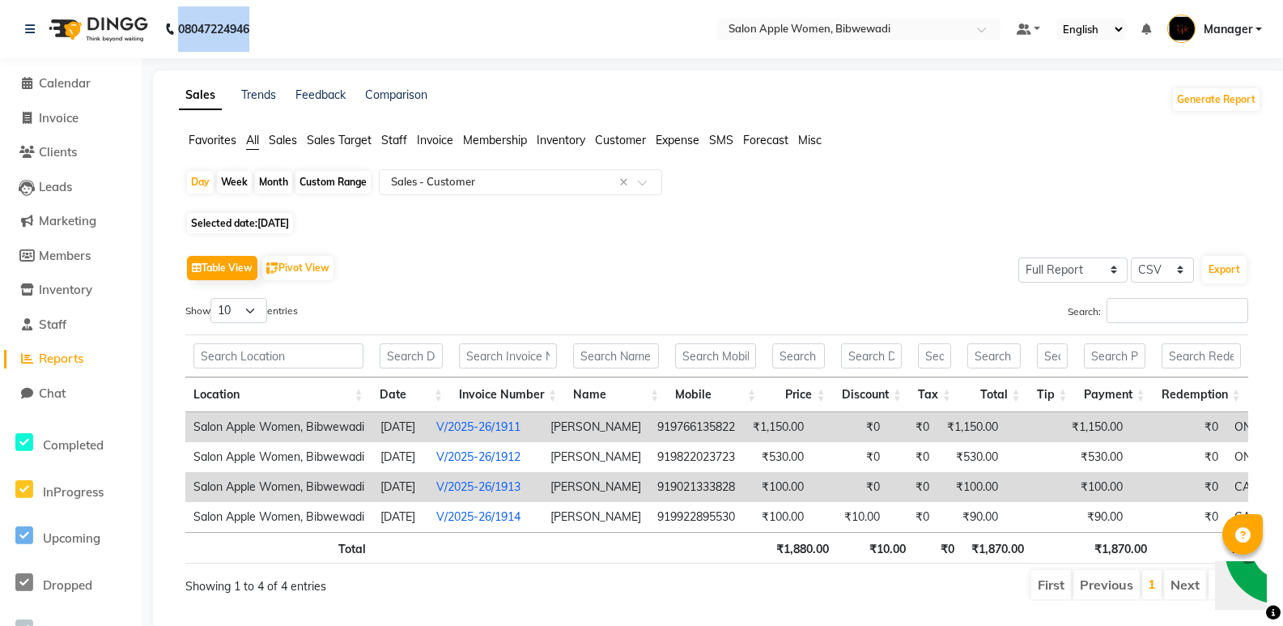
drag, startPoint x: 171, startPoint y: 26, endPoint x: 256, endPoint y: 28, distance: 85.0
click at [256, 28] on div "08047224946" at bounding box center [137, 28] width 249 height 45
click at [66, 151] on span "Clients" at bounding box center [58, 151] width 38 height 15
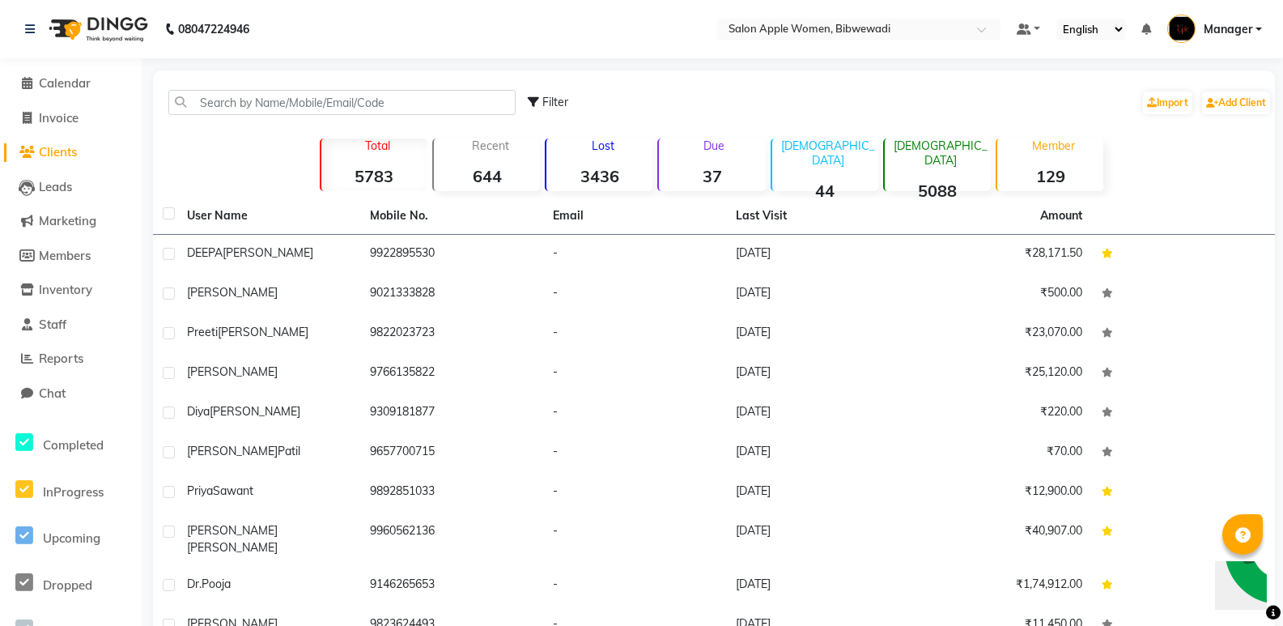
click at [480, 169] on div "Recent 644" at bounding box center [486, 164] width 108 height 53
click at [573, 170] on strong "3436" at bounding box center [599, 176] width 106 height 20
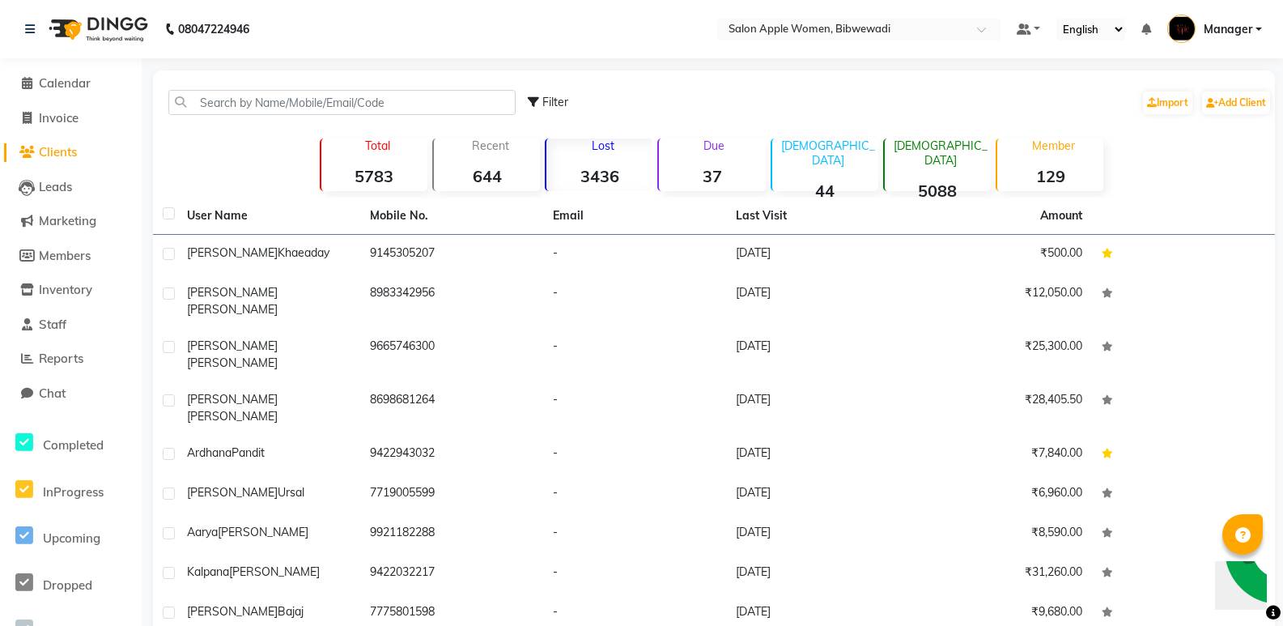
click at [687, 172] on strong "37" at bounding box center [712, 176] width 106 height 20
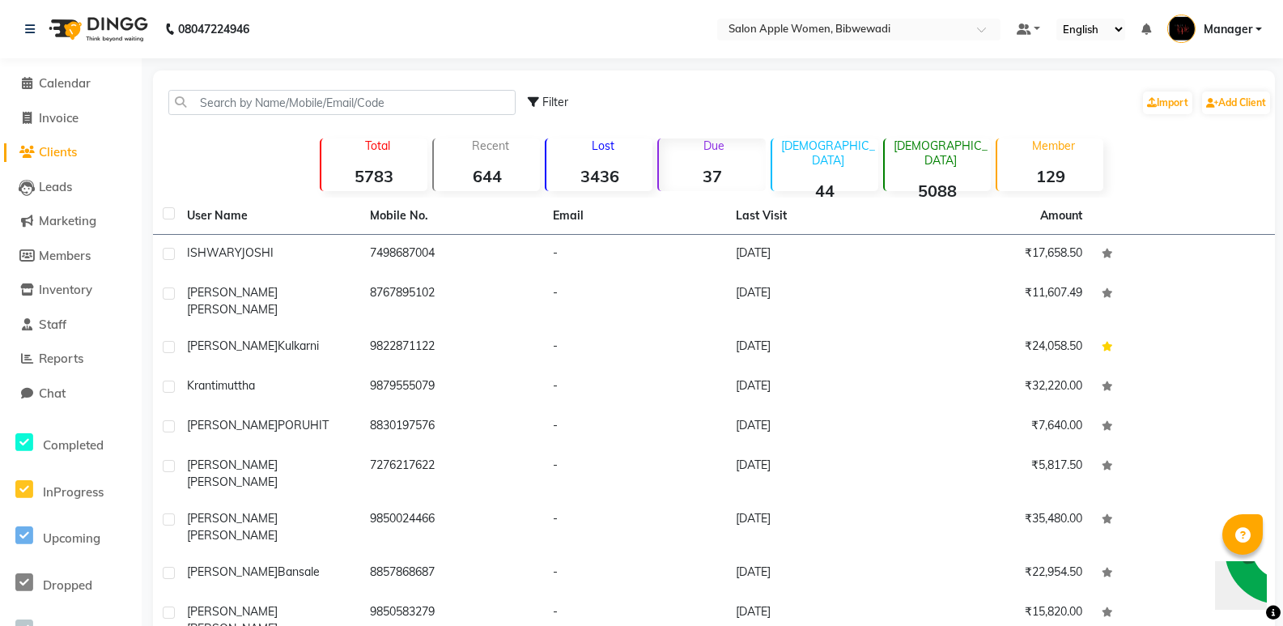
click at [806, 181] on strong "44" at bounding box center [825, 191] width 106 height 20
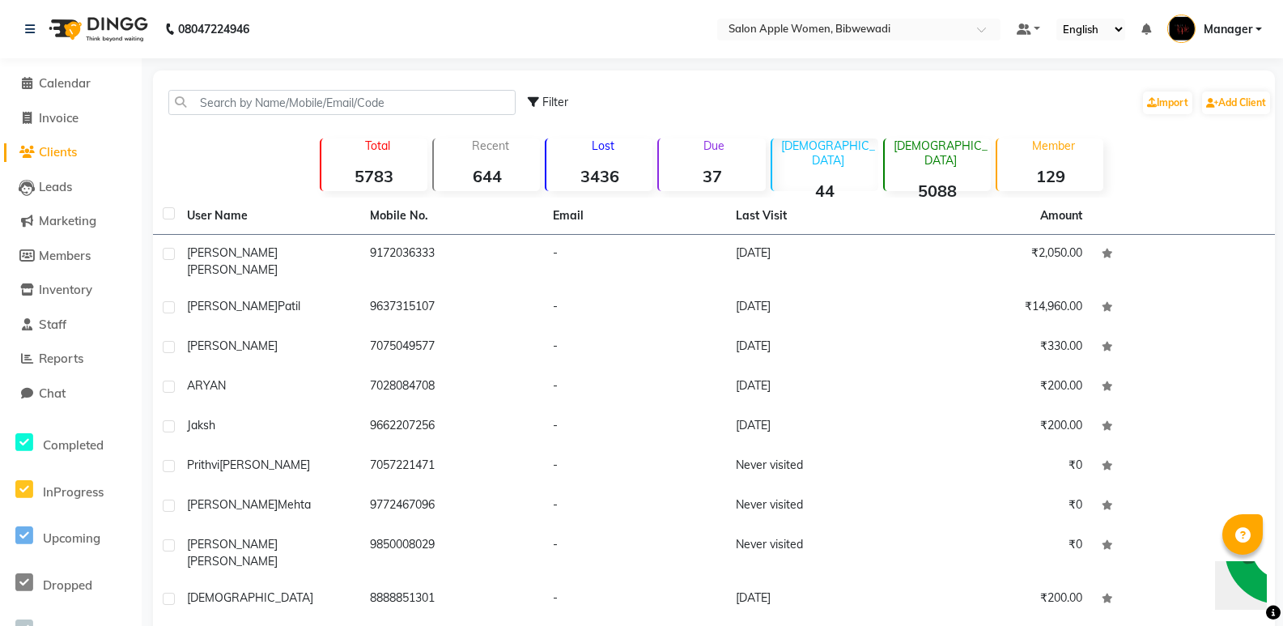
click at [954, 181] on strong "5088" at bounding box center [938, 191] width 106 height 20
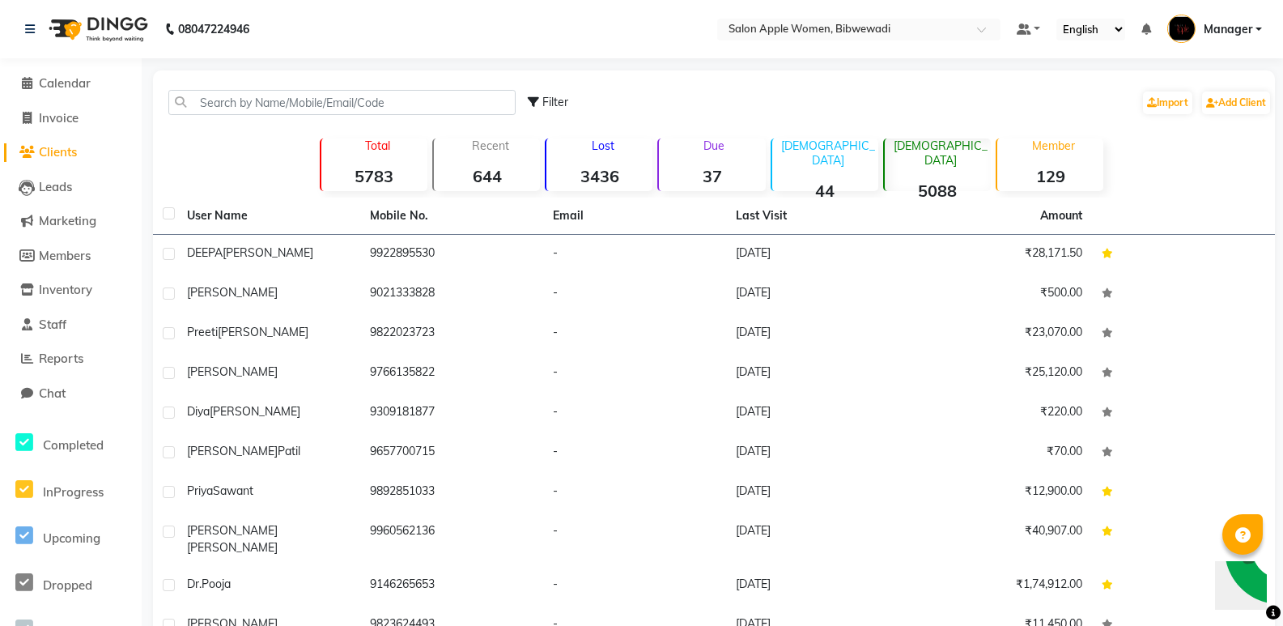
click at [1052, 167] on strong "129" at bounding box center [1050, 176] width 106 height 20
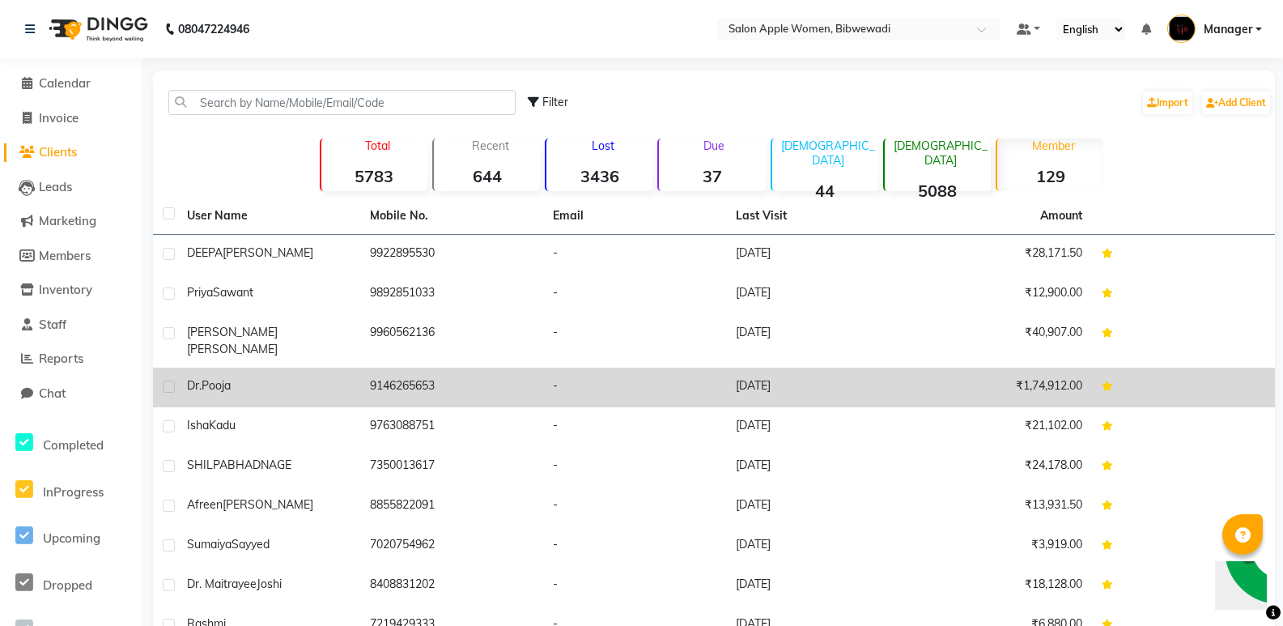
scroll to position [75, 0]
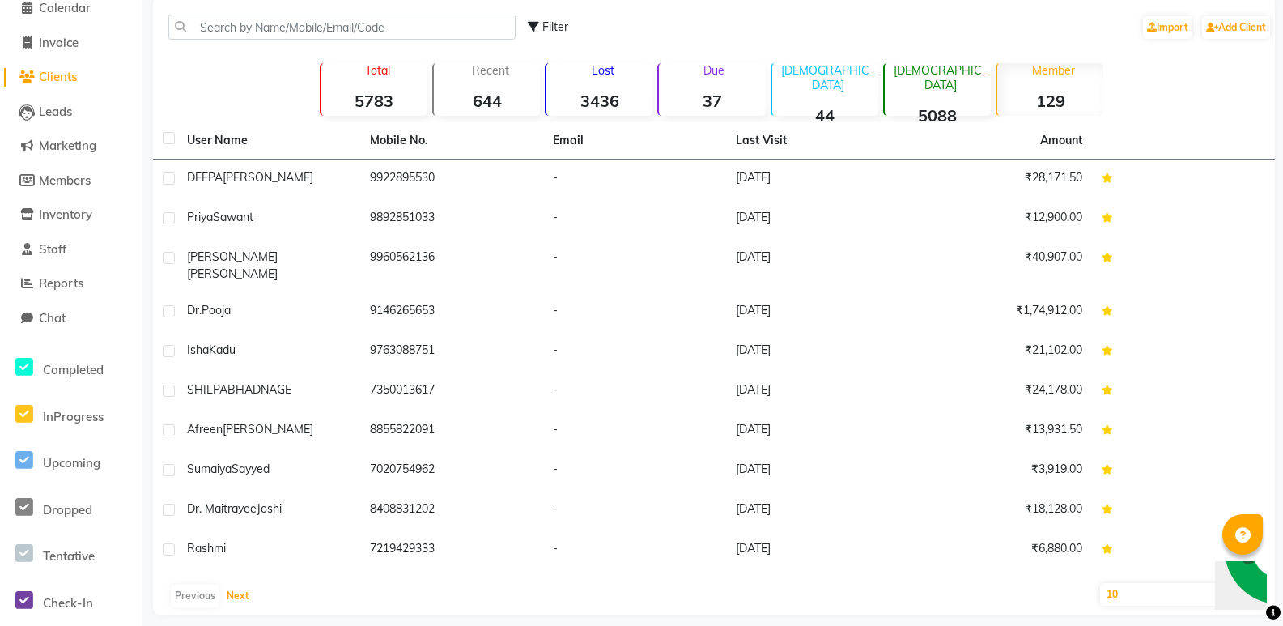
drag, startPoint x: 235, startPoint y: 588, endPoint x: 223, endPoint y: 593, distance: 12.7
click at [224, 593] on div "Previous Next" at bounding box center [713, 596] width 1109 height 26
click at [223, 593] on div "Previous Next" at bounding box center [713, 596] width 1109 height 26
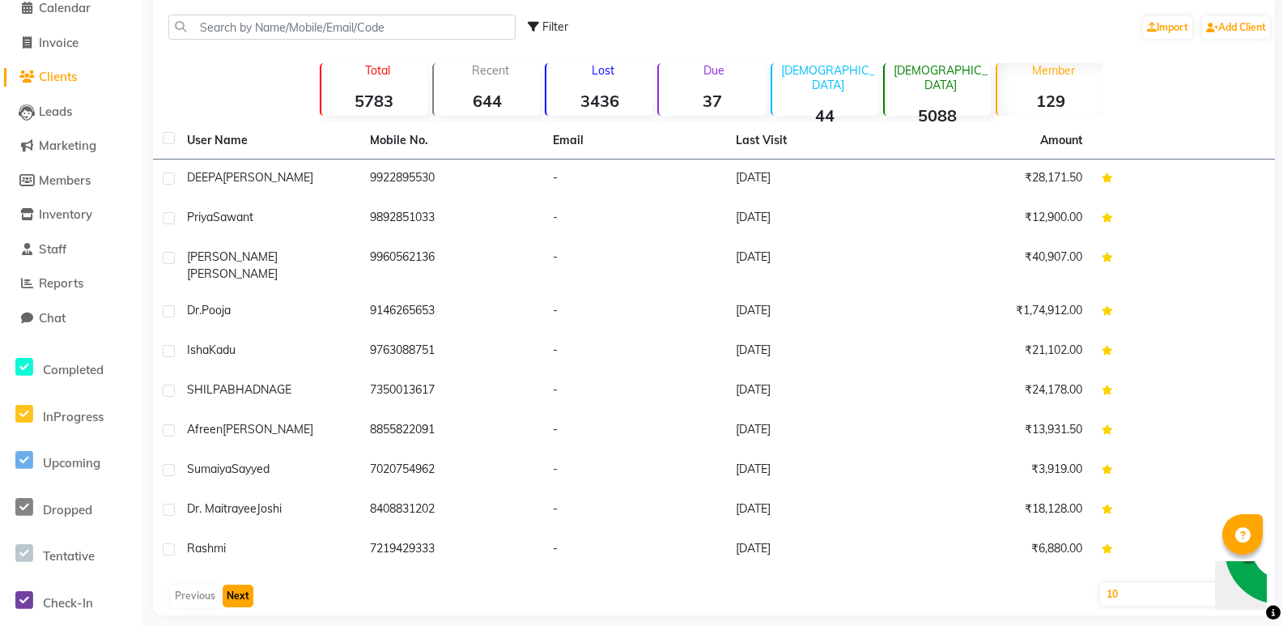
click at [236, 589] on button "Next" at bounding box center [238, 596] width 31 height 23
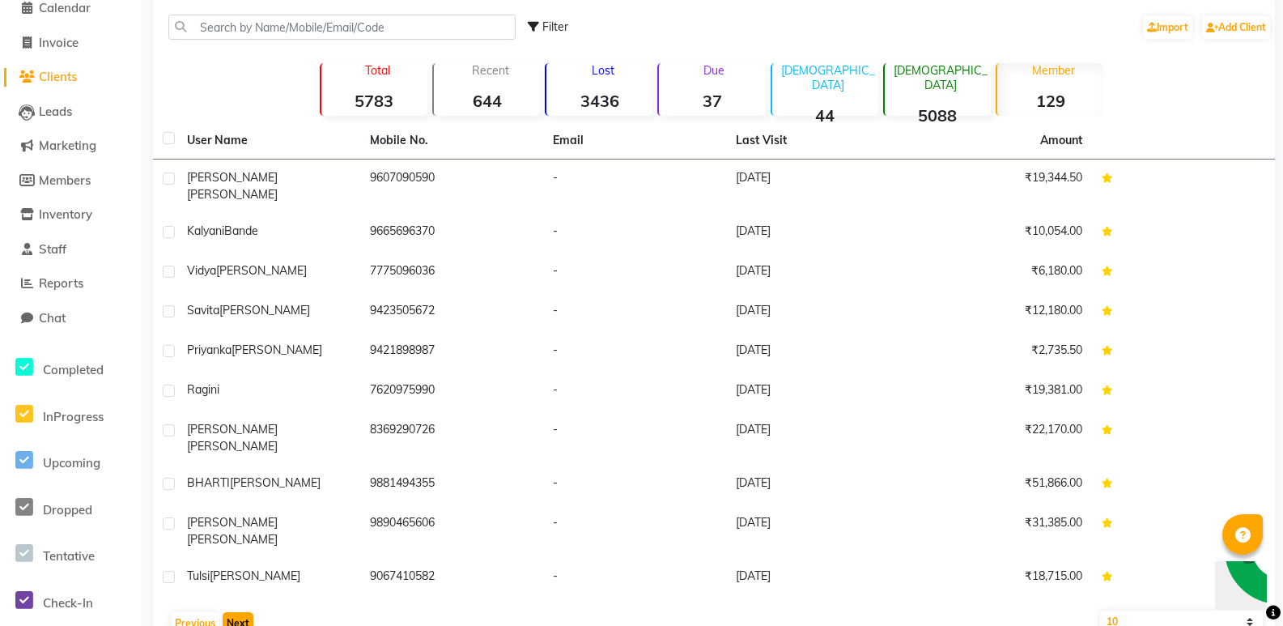
click at [236, 612] on button "Next" at bounding box center [238, 623] width 31 height 23
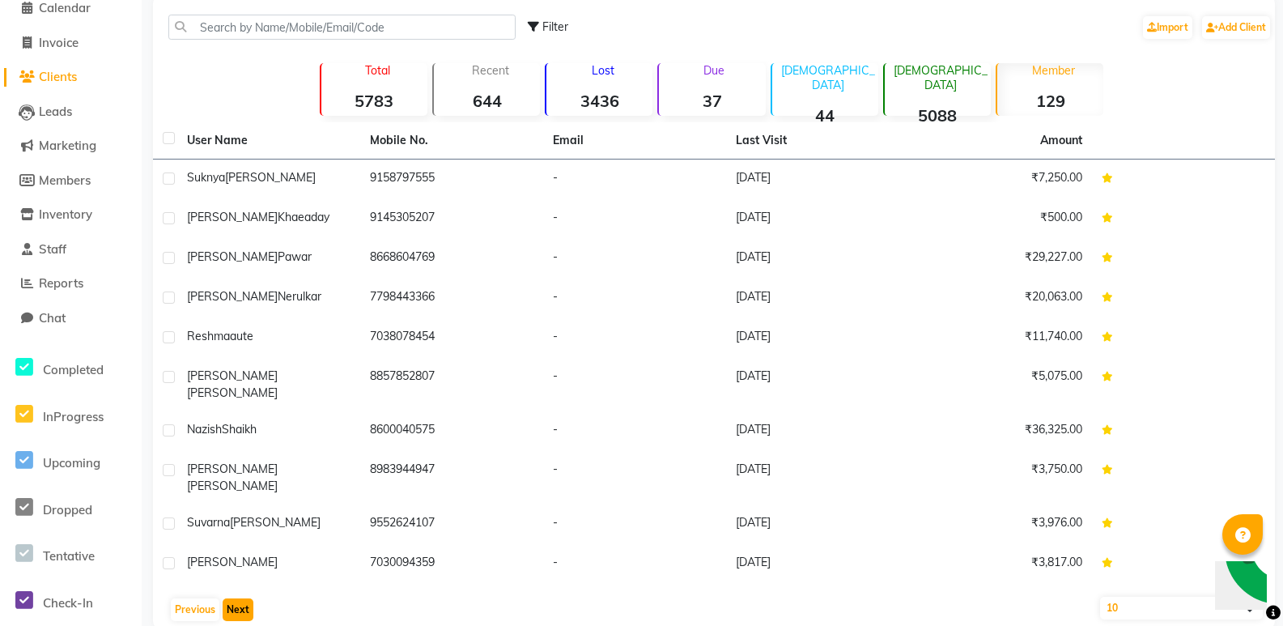
click at [241, 598] on button "Next" at bounding box center [238, 609] width 31 height 23
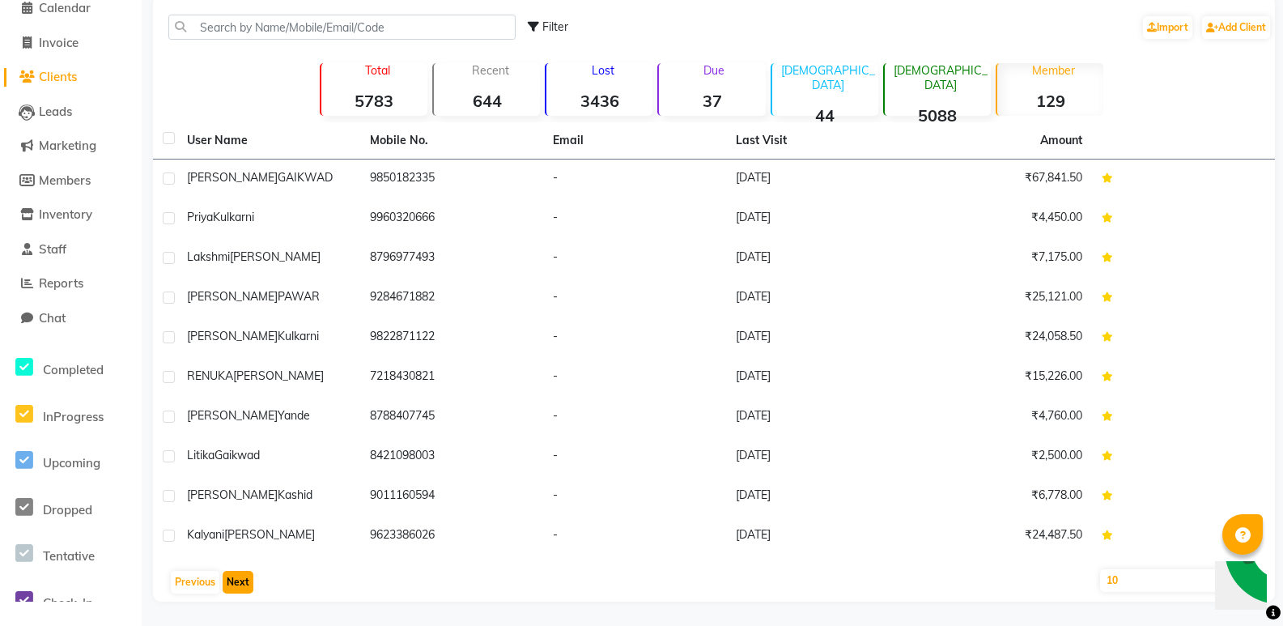
click at [245, 580] on button "Next" at bounding box center [238, 582] width 31 height 23
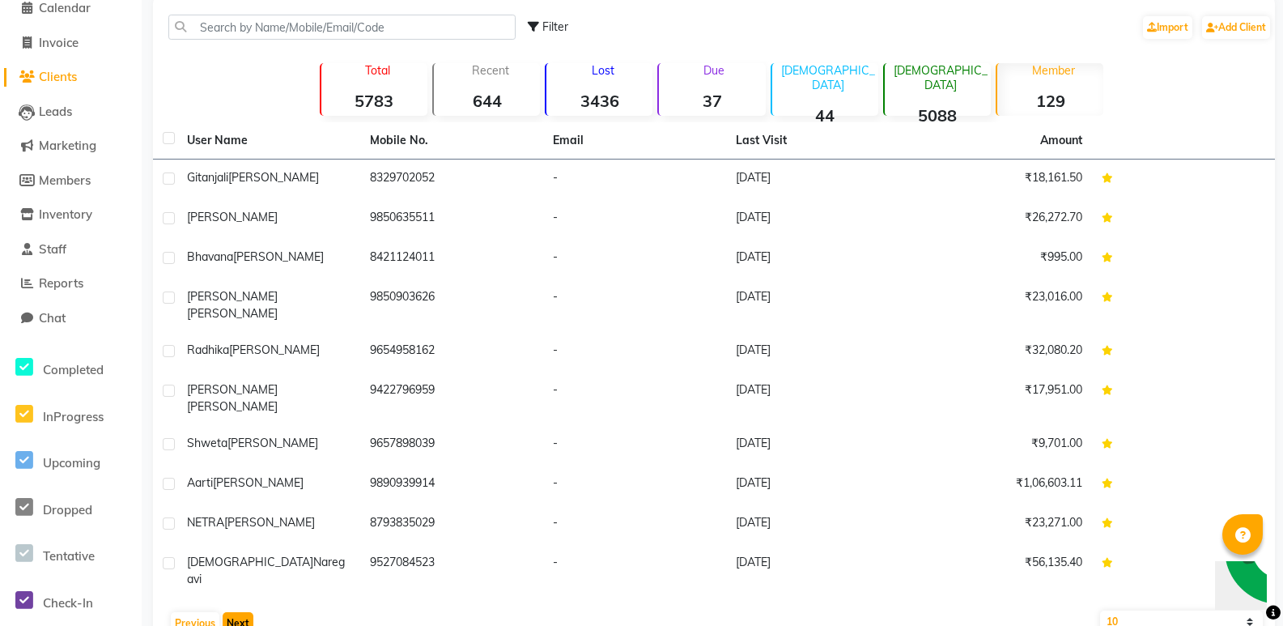
click at [245, 612] on button "Next" at bounding box center [238, 623] width 31 height 23
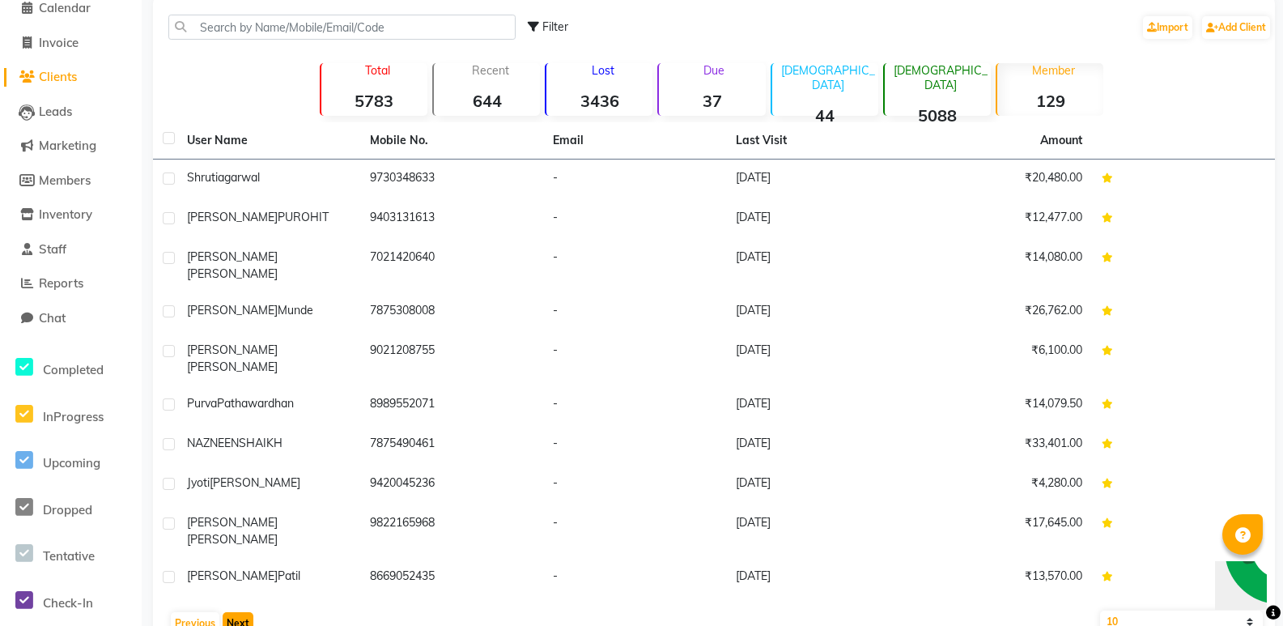
click at [250, 612] on button "Next" at bounding box center [238, 623] width 31 height 23
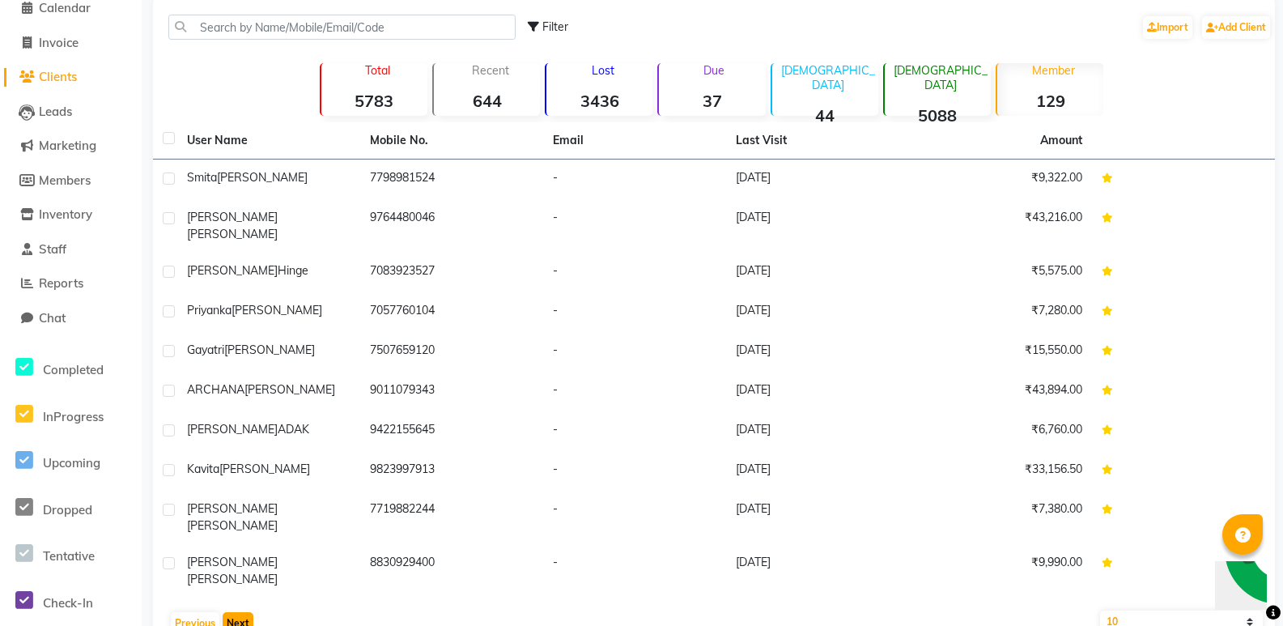
click at [250, 612] on button "Next" at bounding box center [238, 623] width 31 height 23
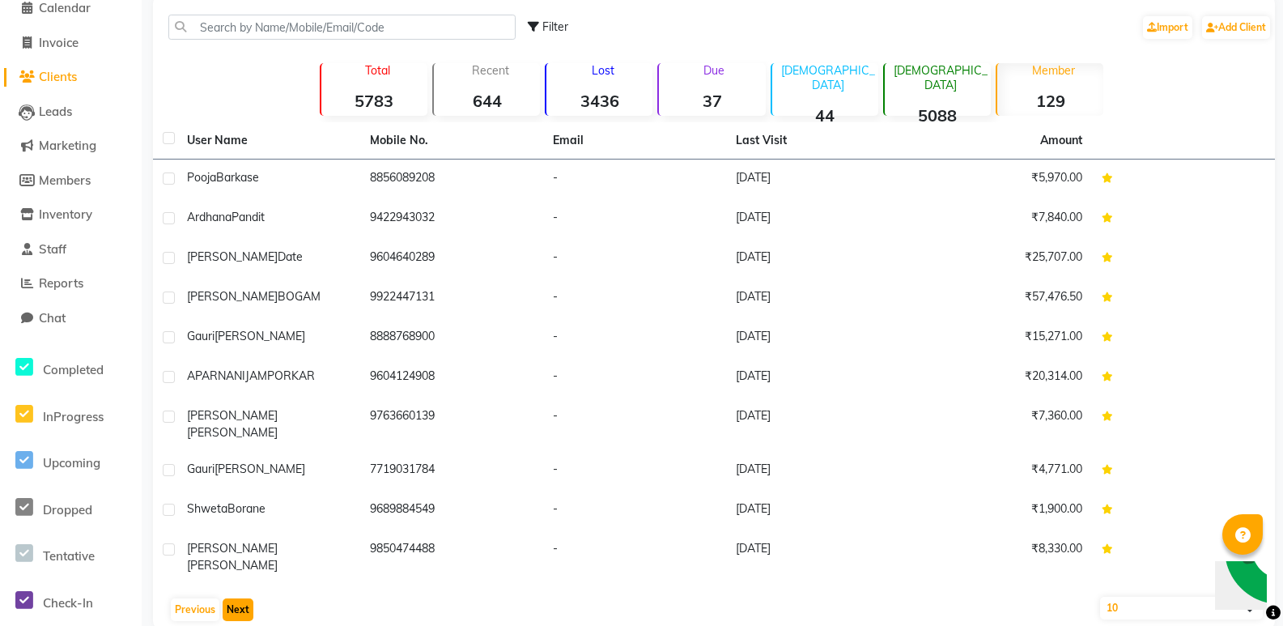
click at [242, 598] on button "Next" at bounding box center [238, 609] width 31 height 23
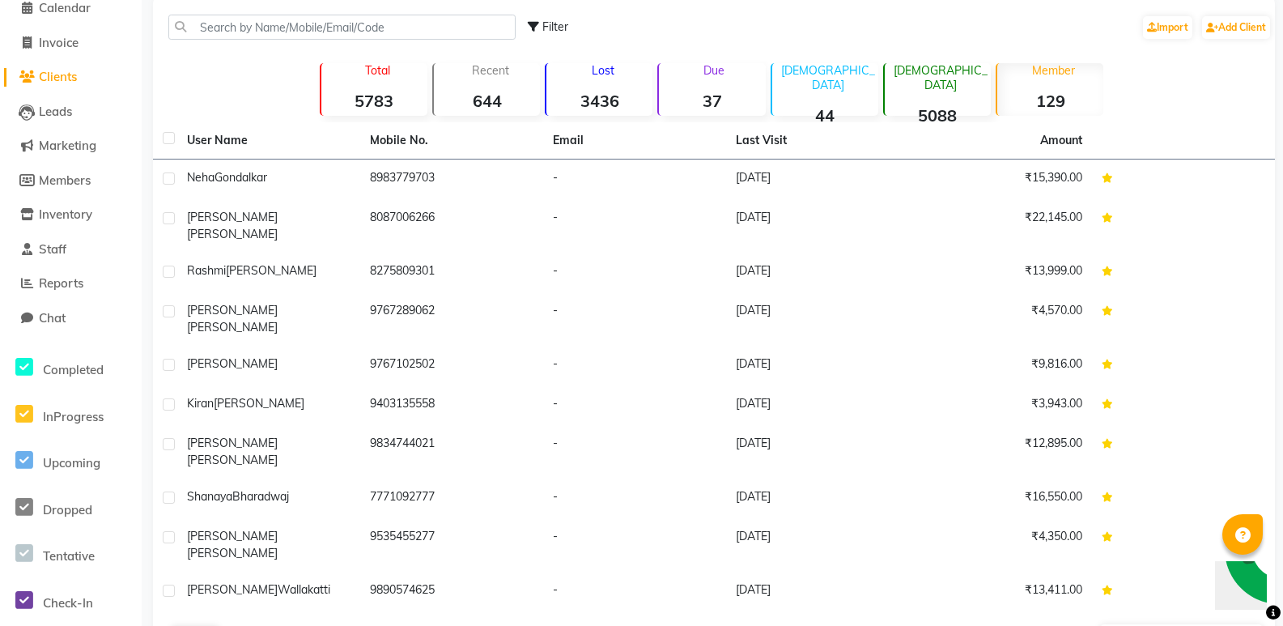
click at [243, 625] on button "Next" at bounding box center [238, 637] width 31 height 23
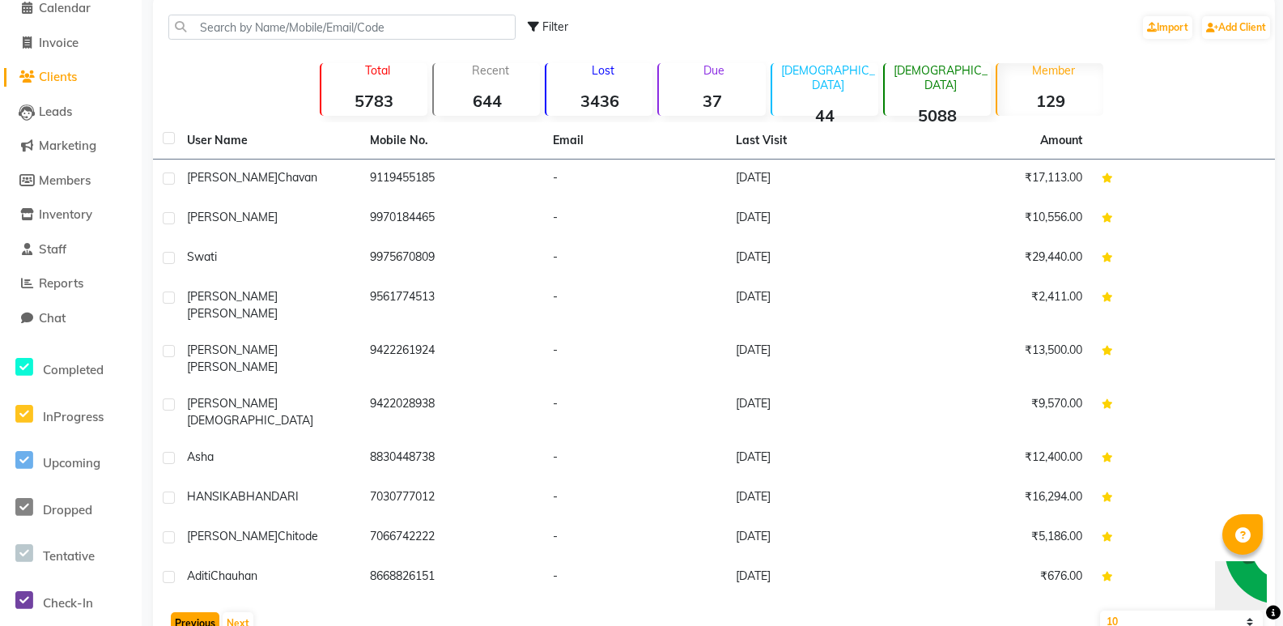
click at [204, 612] on button "Previous" at bounding box center [195, 623] width 49 height 23
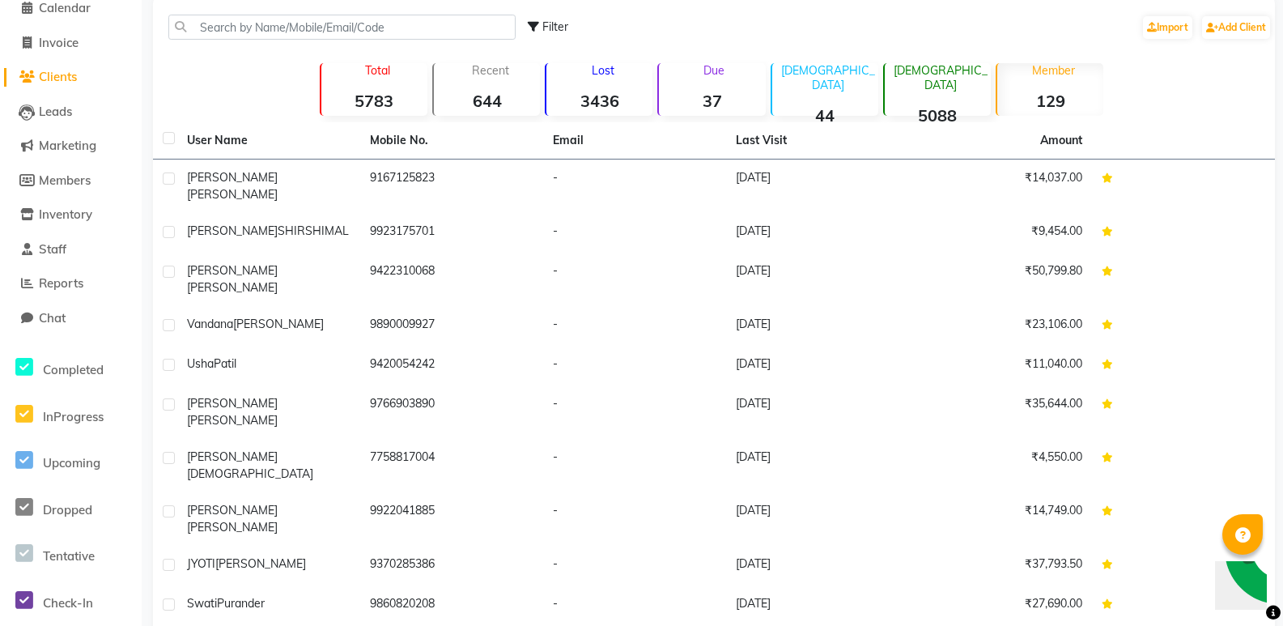
click at [945, 89] on div "[DEMOGRAPHIC_DATA] 5088" at bounding box center [937, 89] width 108 height 53
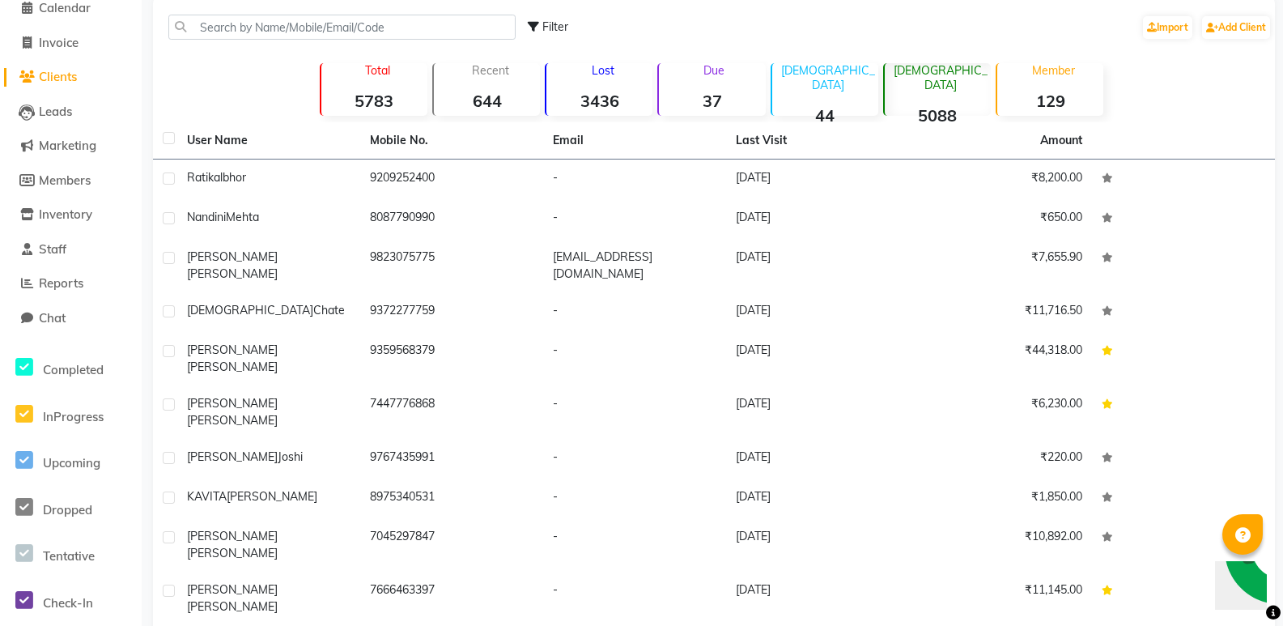
click at [359, 97] on strong "5783" at bounding box center [374, 101] width 106 height 20
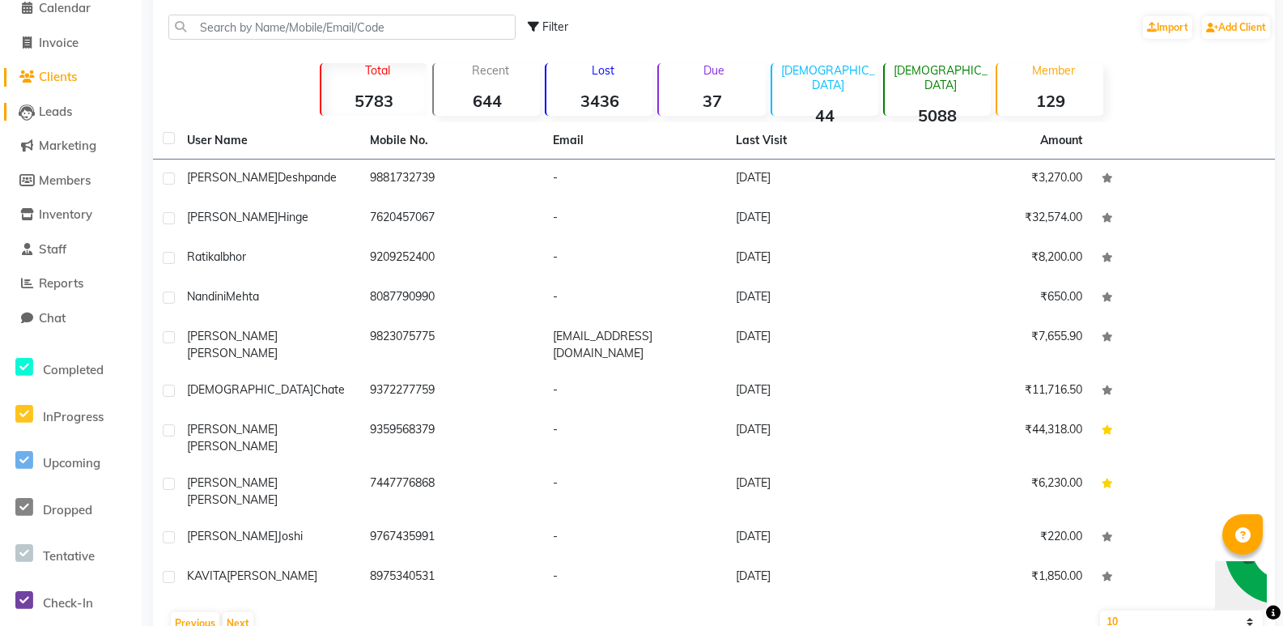
click at [64, 109] on span "Leads" at bounding box center [55, 111] width 33 height 15
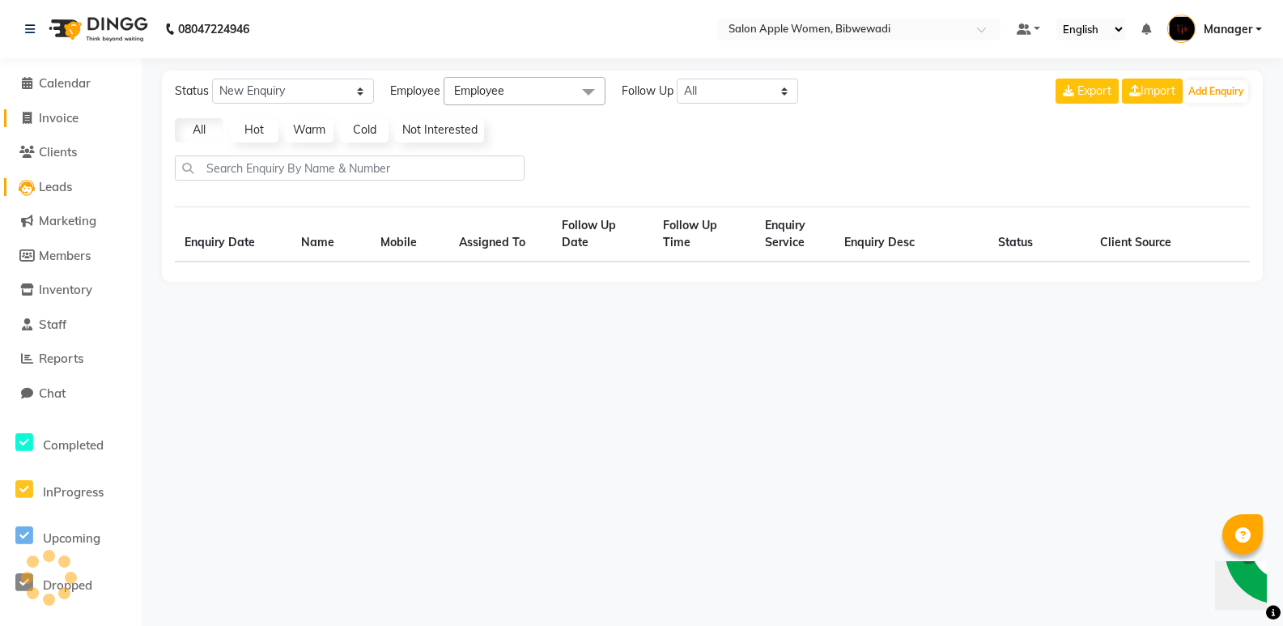
select select "10"
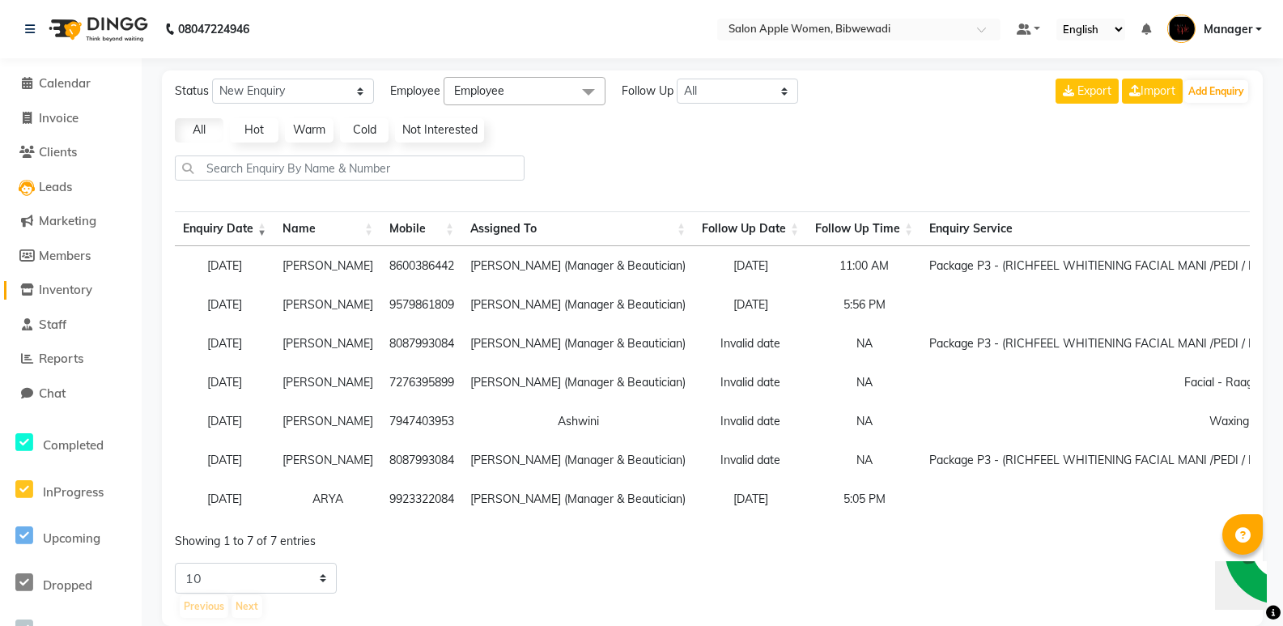
click at [79, 293] on span "Inventory" at bounding box center [65, 289] width 53 height 15
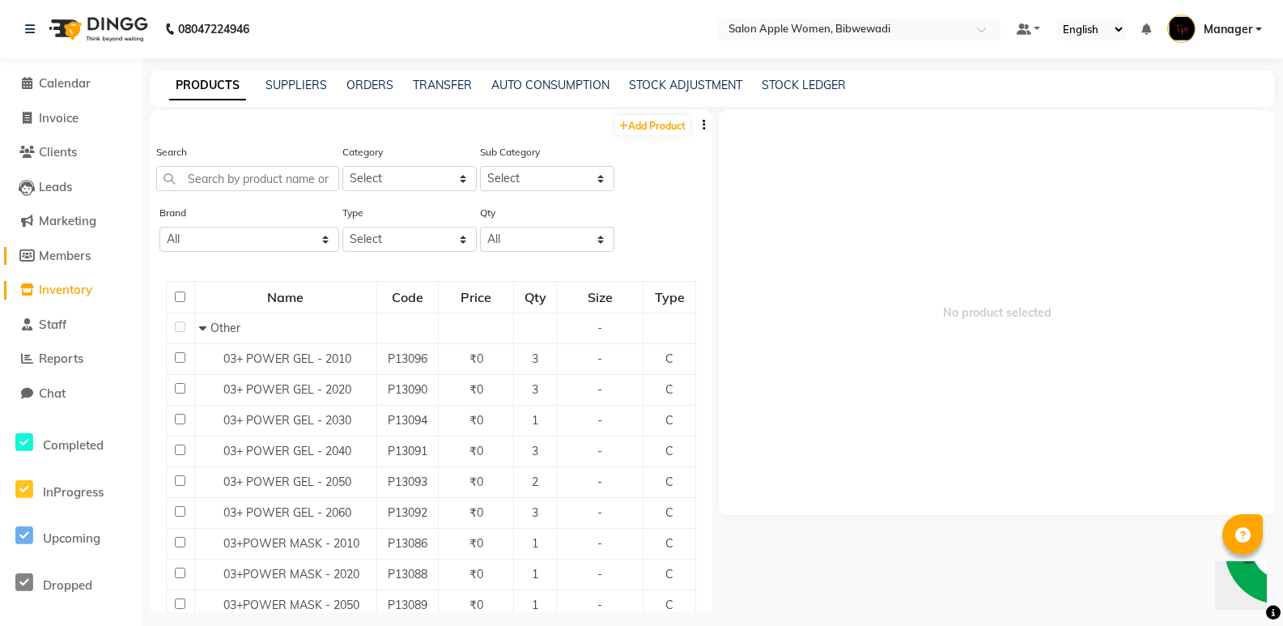
click at [66, 254] on span "Members" at bounding box center [65, 255] width 52 height 15
select select
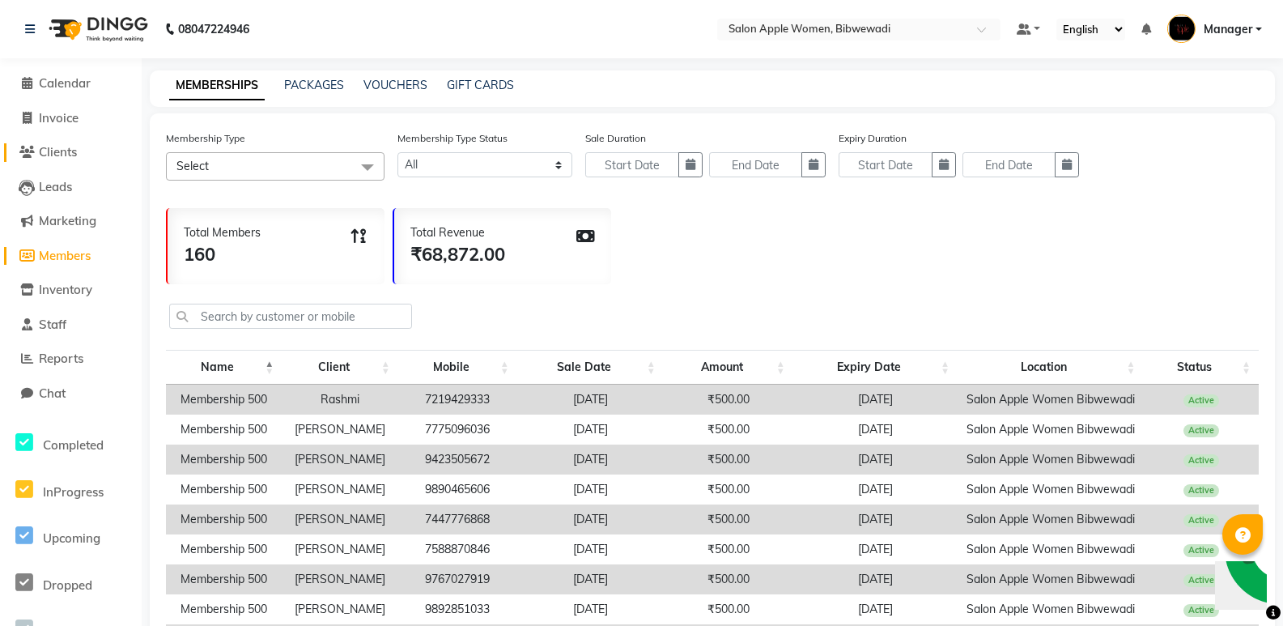
click at [57, 155] on span "Clients" at bounding box center [58, 151] width 38 height 15
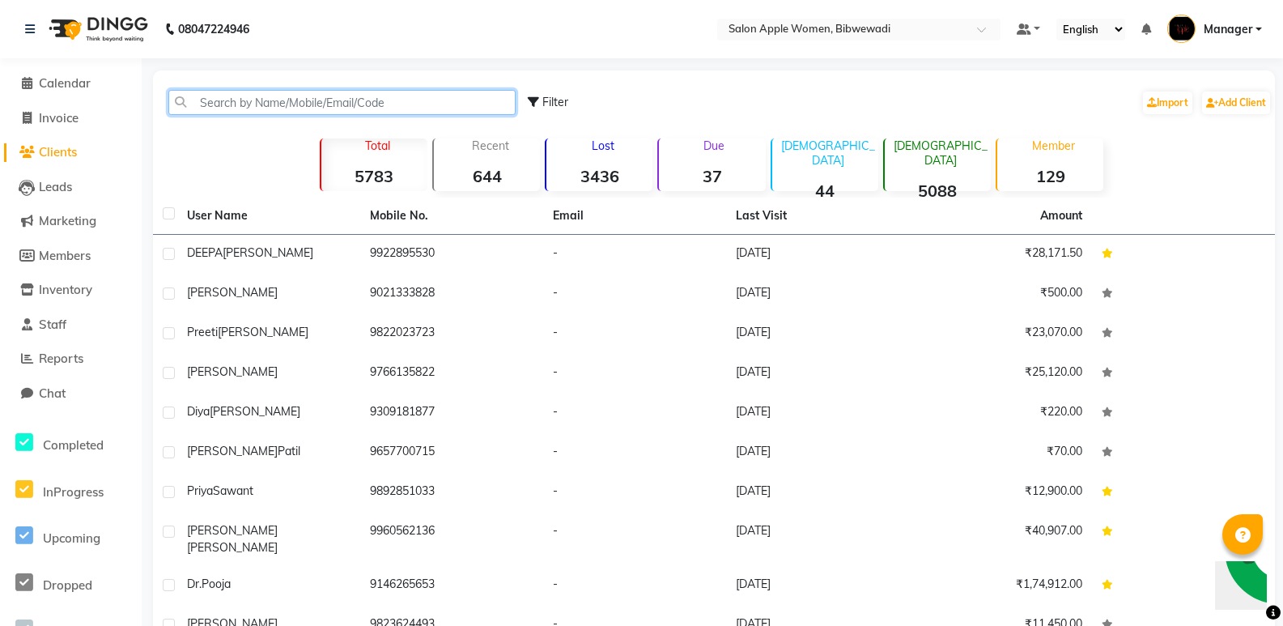
click at [228, 101] on input "text" at bounding box center [341, 102] width 347 height 25
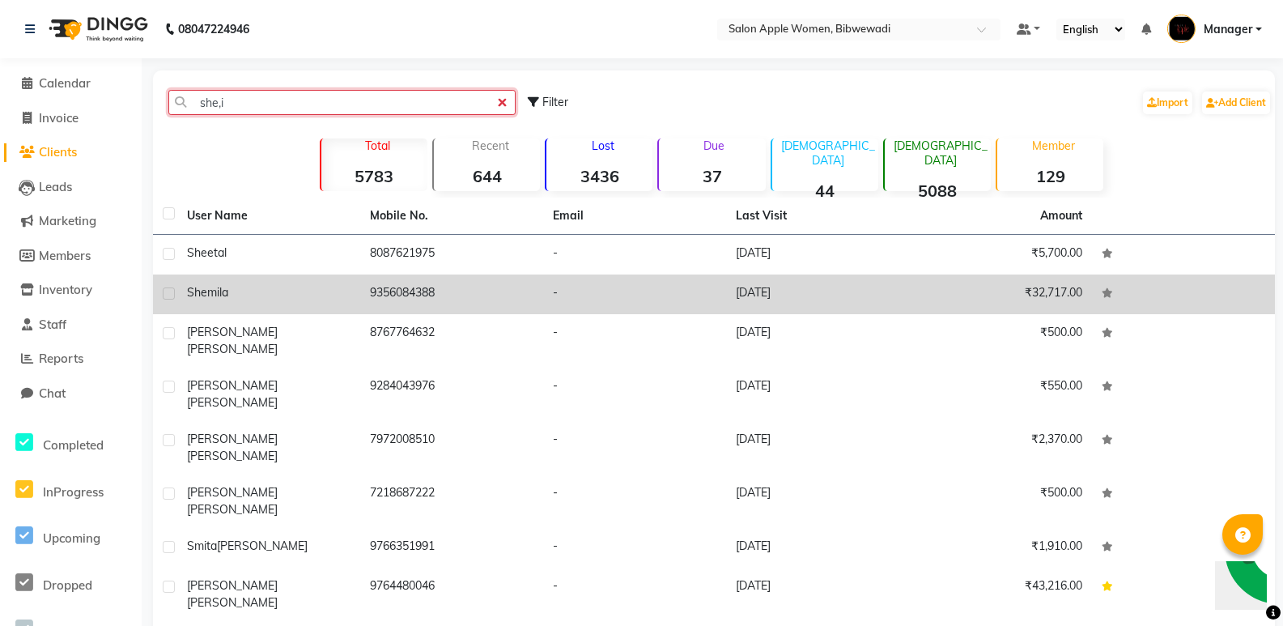
type input "she,i"
click at [238, 294] on div "Shemila" at bounding box center [269, 292] width 164 height 17
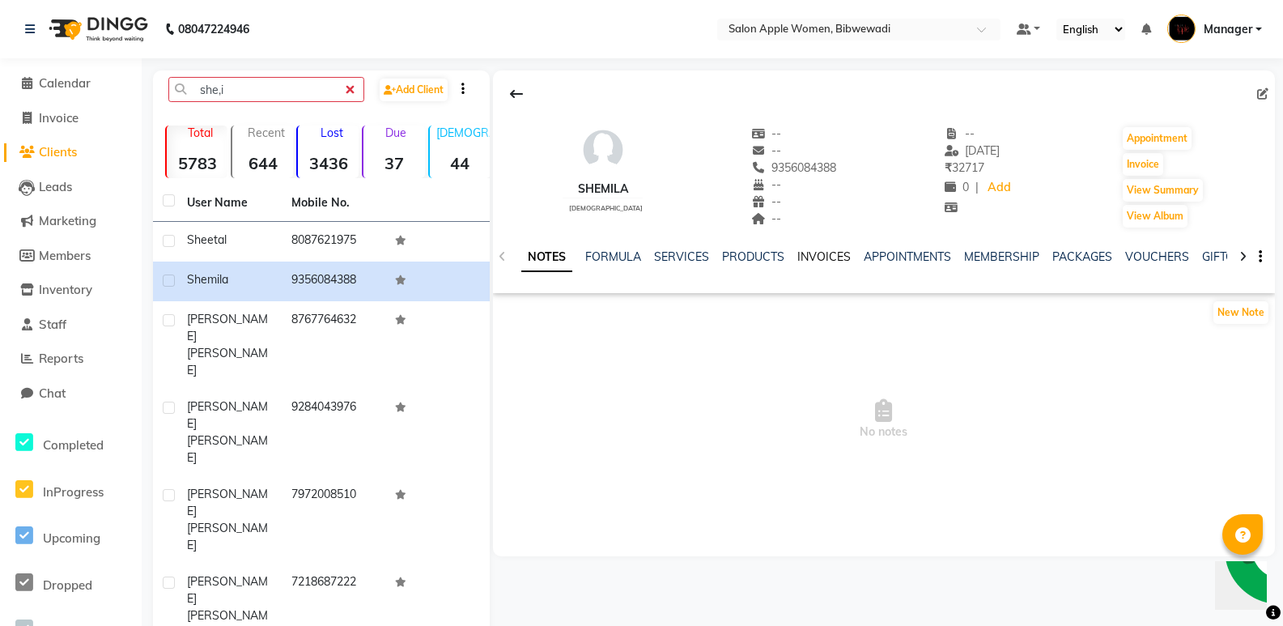
click at [798, 254] on link "INVOICES" at bounding box center [823, 256] width 53 height 15
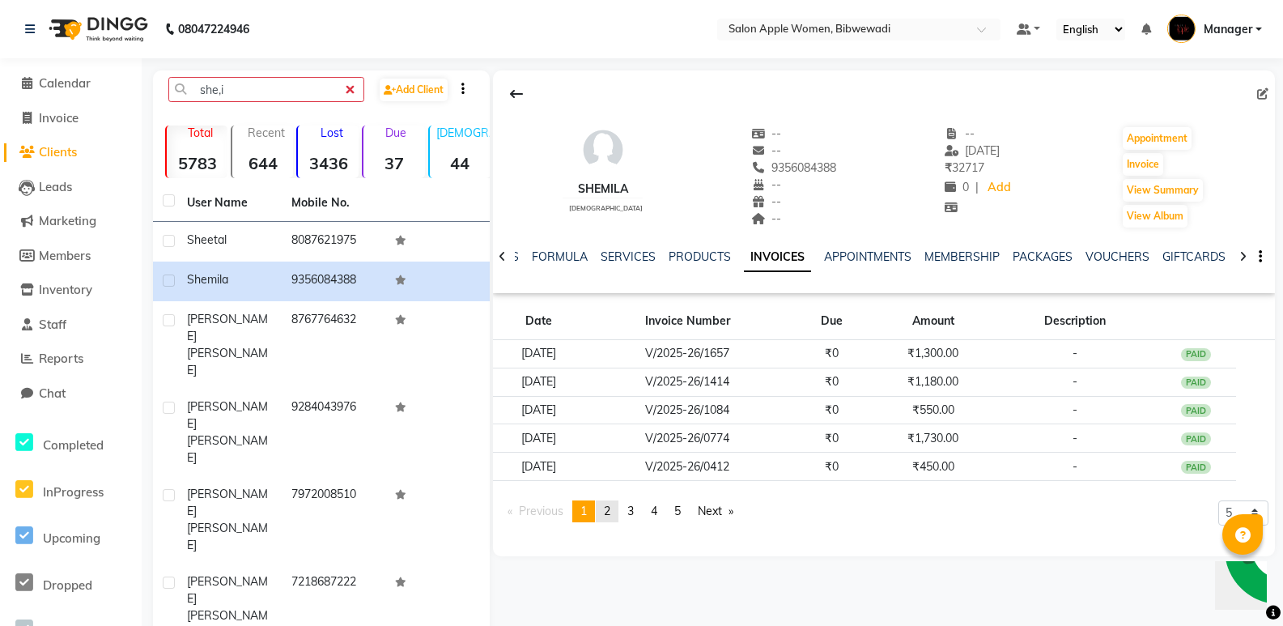
click at [610, 514] on span "2" at bounding box center [607, 511] width 6 height 15
click at [631, 513] on span "3" at bounding box center [630, 511] width 6 height 15
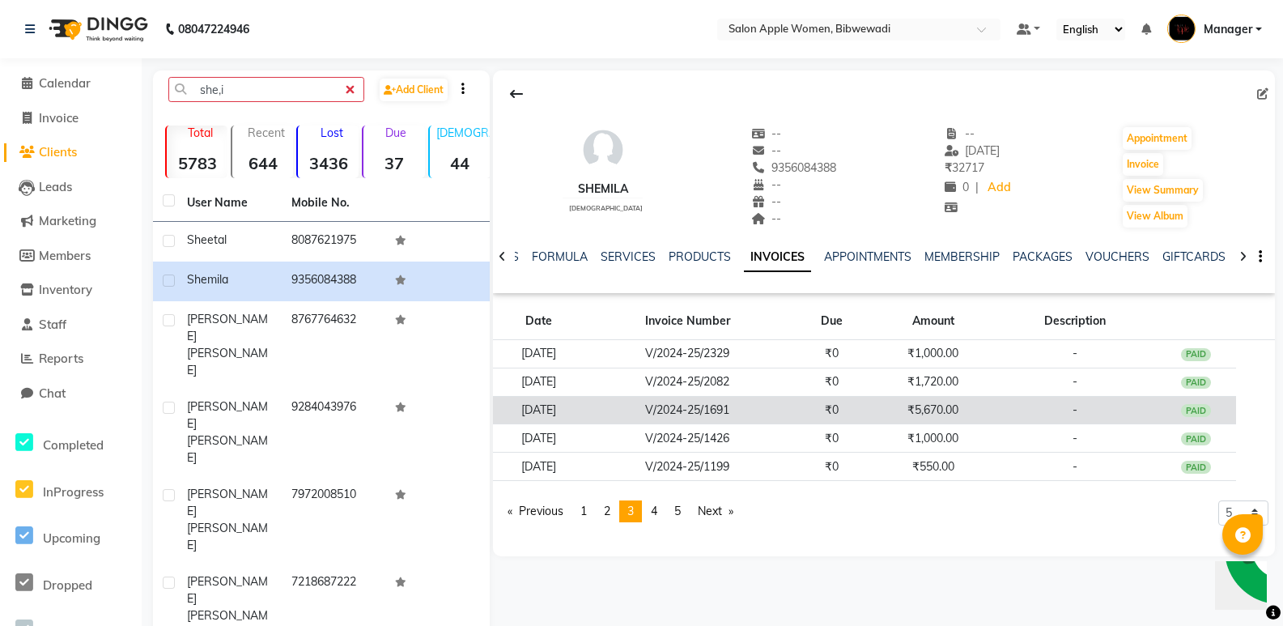
click at [788, 402] on td "V/2024-25/1691" at bounding box center [688, 410] width 206 height 28
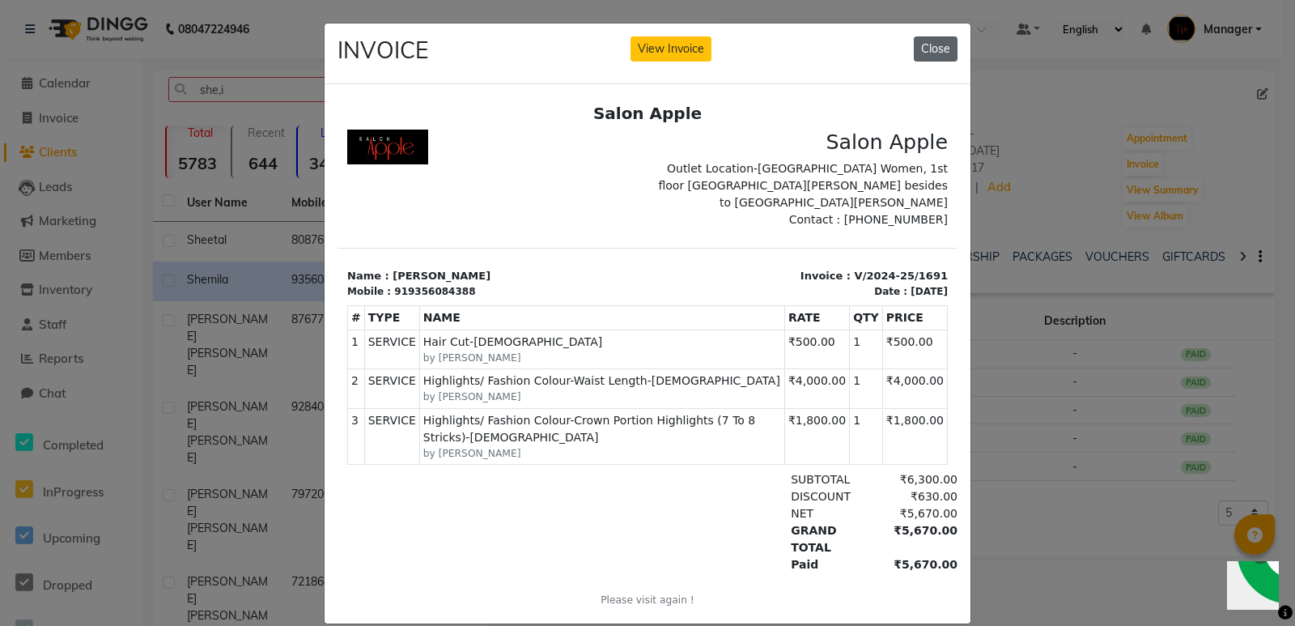
click at [933, 53] on button "Close" at bounding box center [936, 48] width 44 height 25
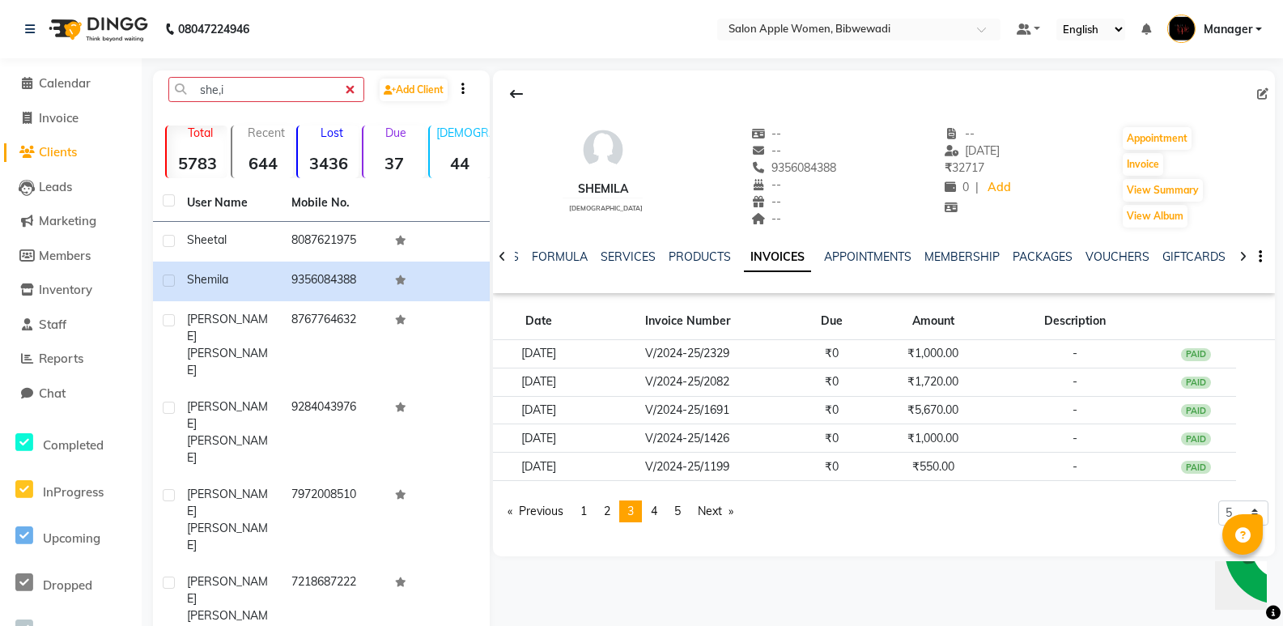
click at [662, 517] on link "page 4" at bounding box center [654, 511] width 23 height 22
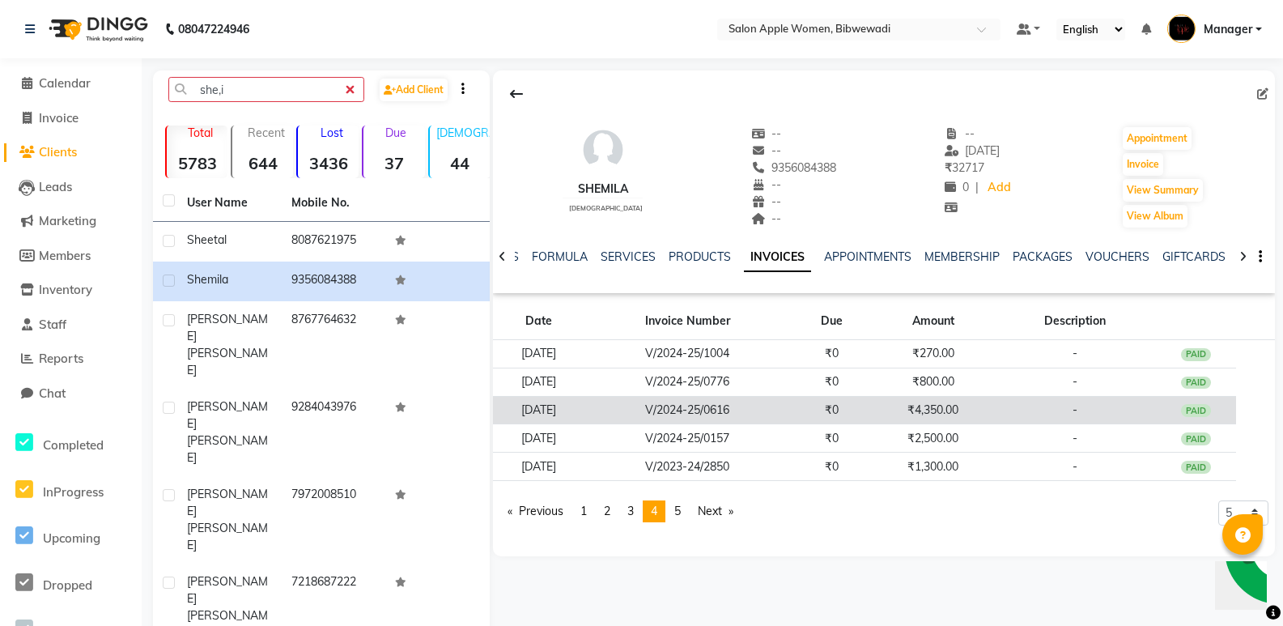
click at [791, 411] on td "V/2024-25/0616" at bounding box center [688, 410] width 206 height 28
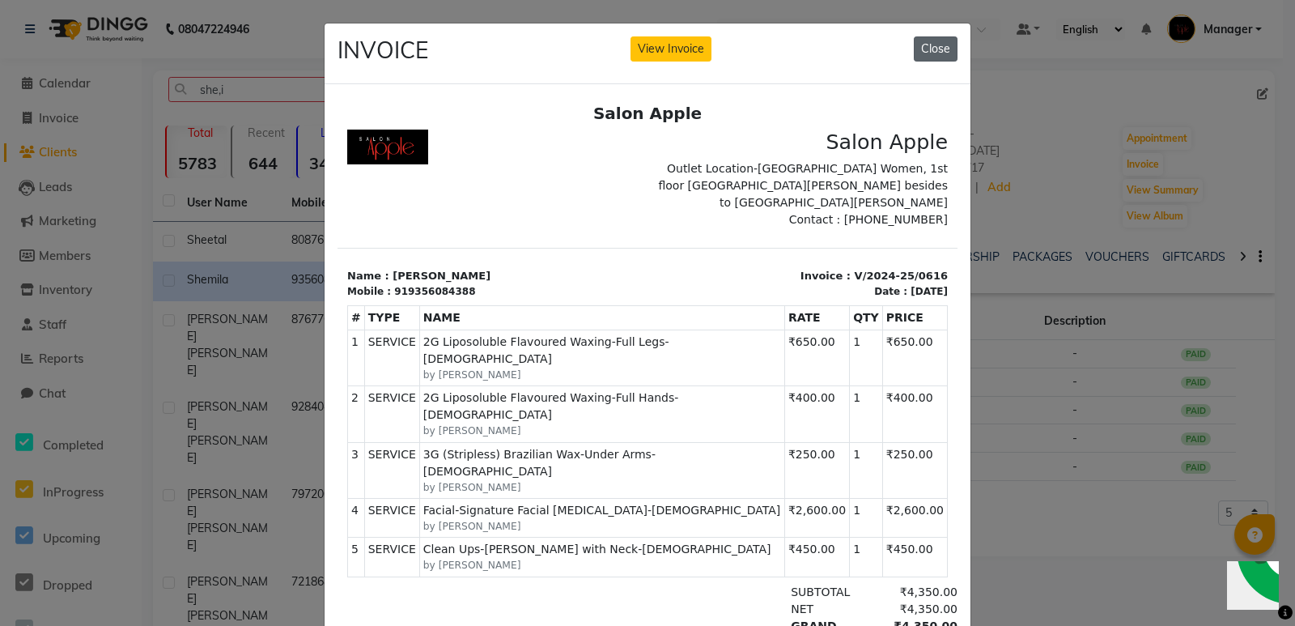
drag, startPoint x: 933, startPoint y: 41, endPoint x: 589, endPoint y: 7, distance: 345.7
click at [933, 41] on button "Close" at bounding box center [936, 48] width 44 height 25
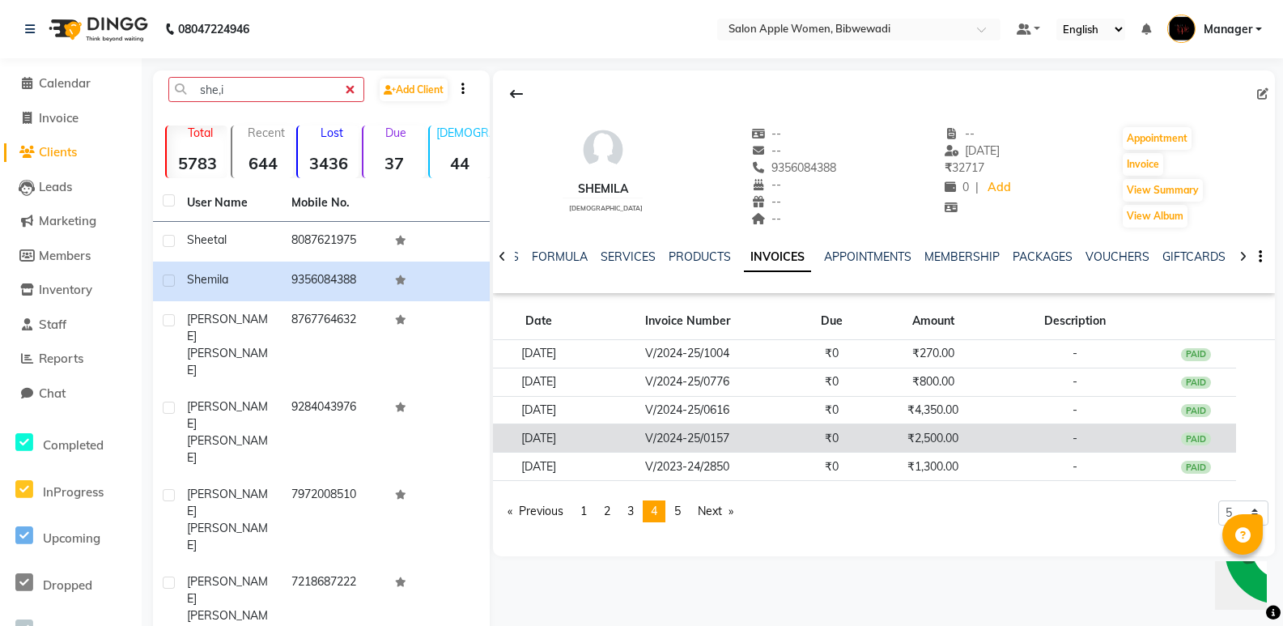
click at [814, 442] on td "₹0" at bounding box center [832, 438] width 82 height 28
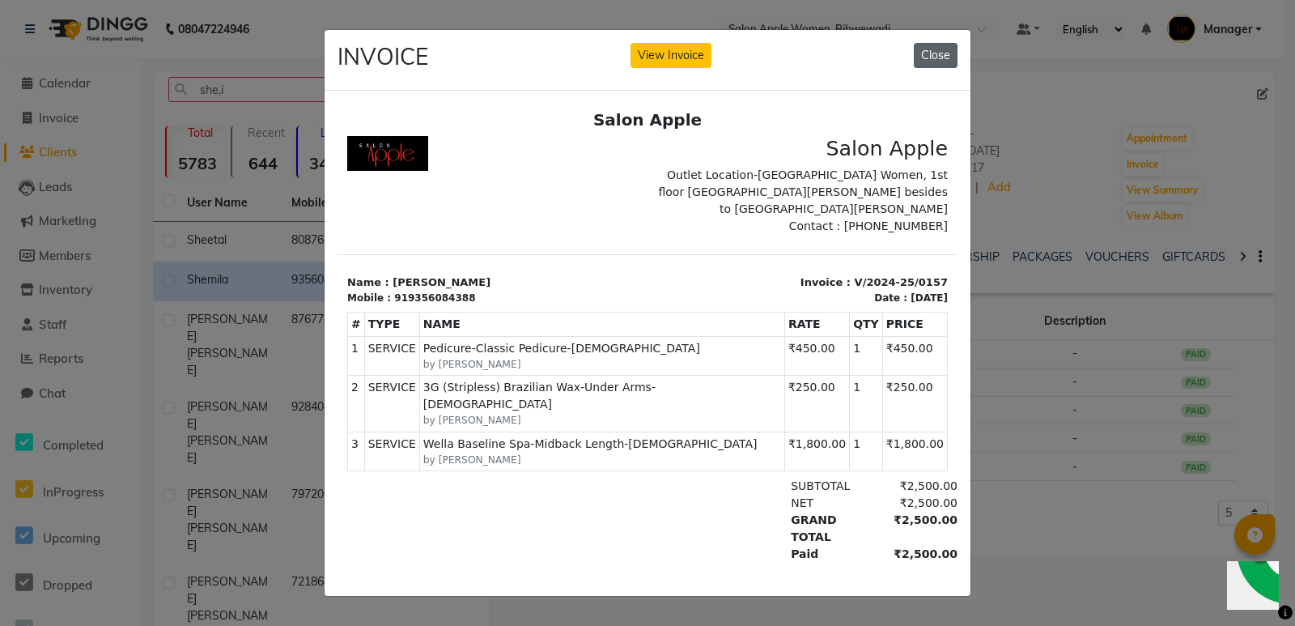
click at [947, 51] on button "Close" at bounding box center [936, 55] width 44 height 25
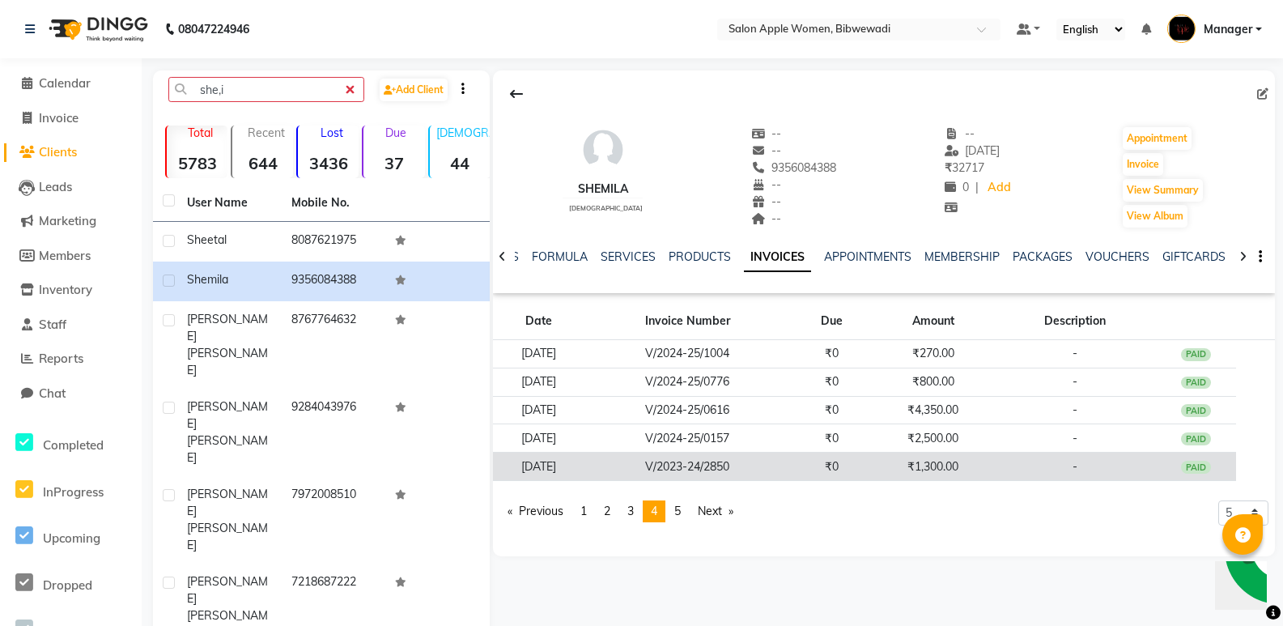
click at [791, 456] on td "V/2023-24/2850" at bounding box center [688, 467] width 206 height 28
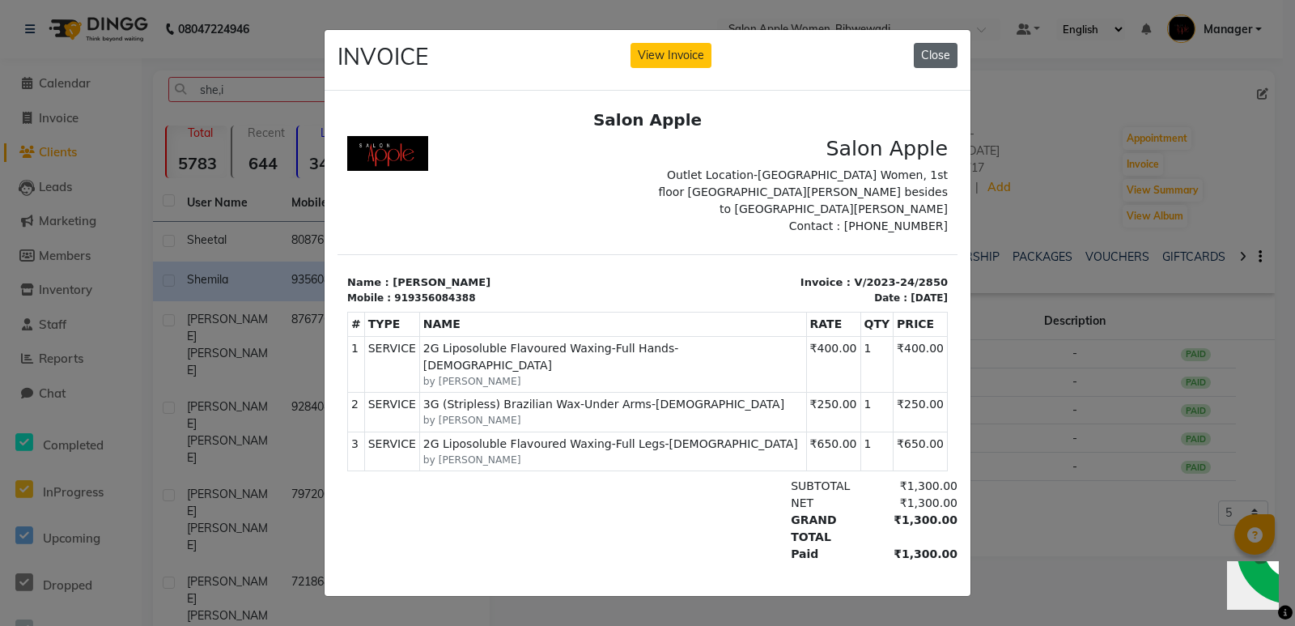
click at [929, 52] on button "Close" at bounding box center [936, 55] width 44 height 25
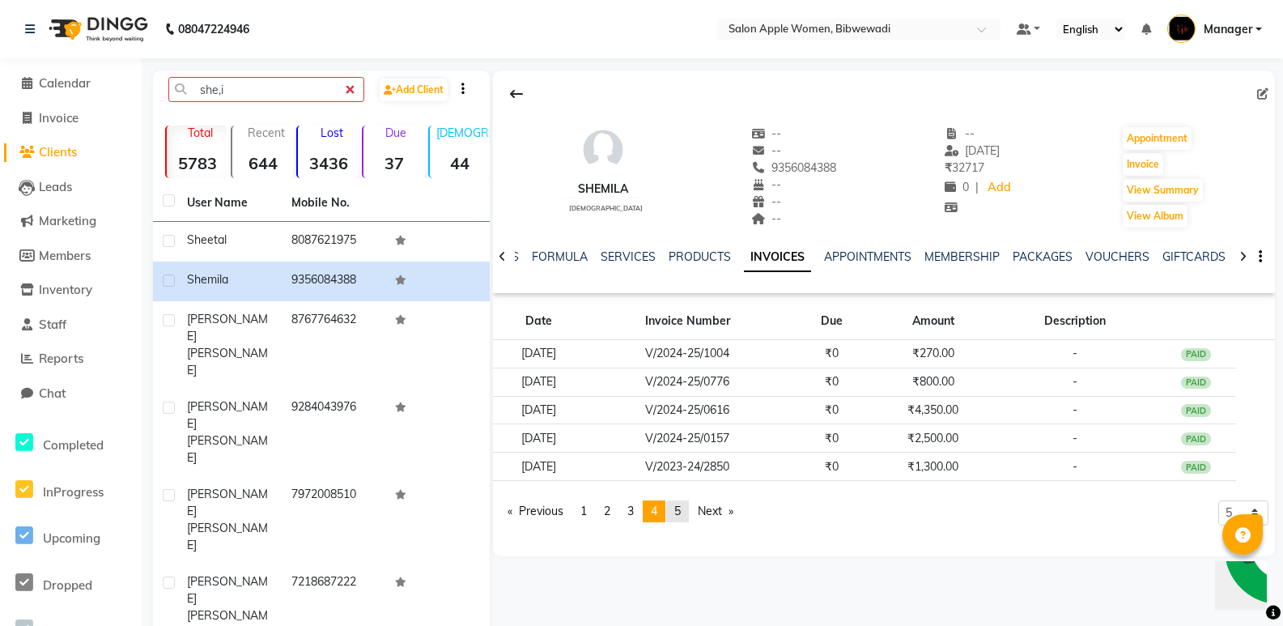
click at [681, 512] on span "5" at bounding box center [677, 511] width 6 height 15
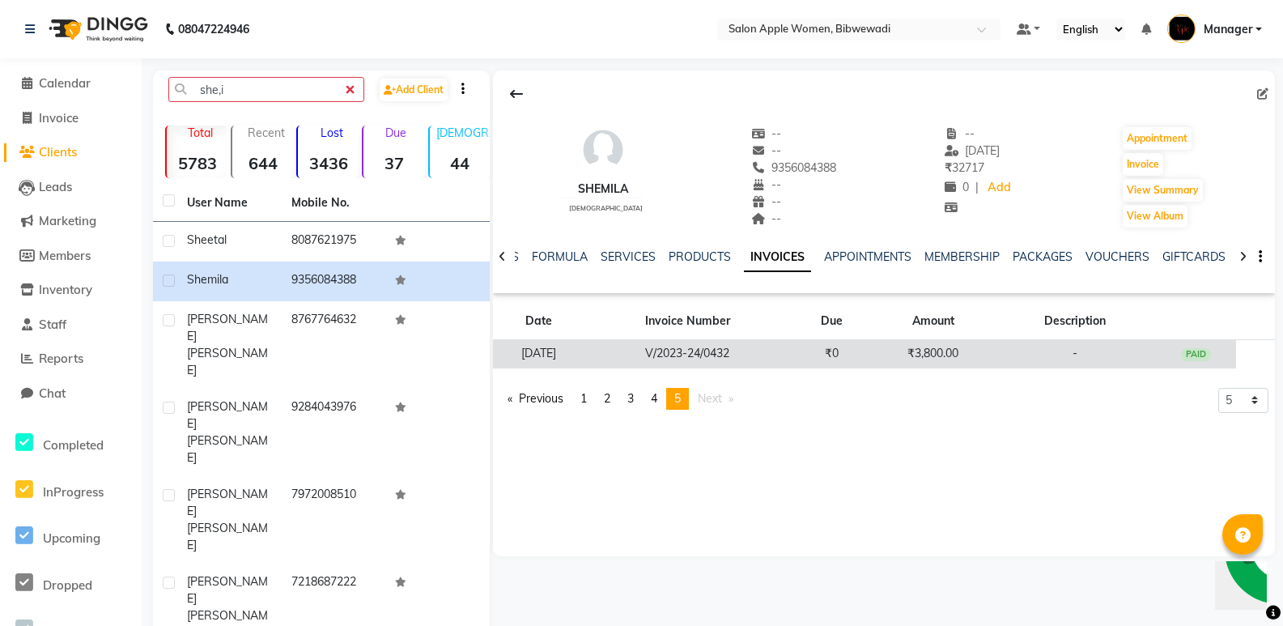
click at [818, 355] on td "₹0" at bounding box center [832, 354] width 82 height 28
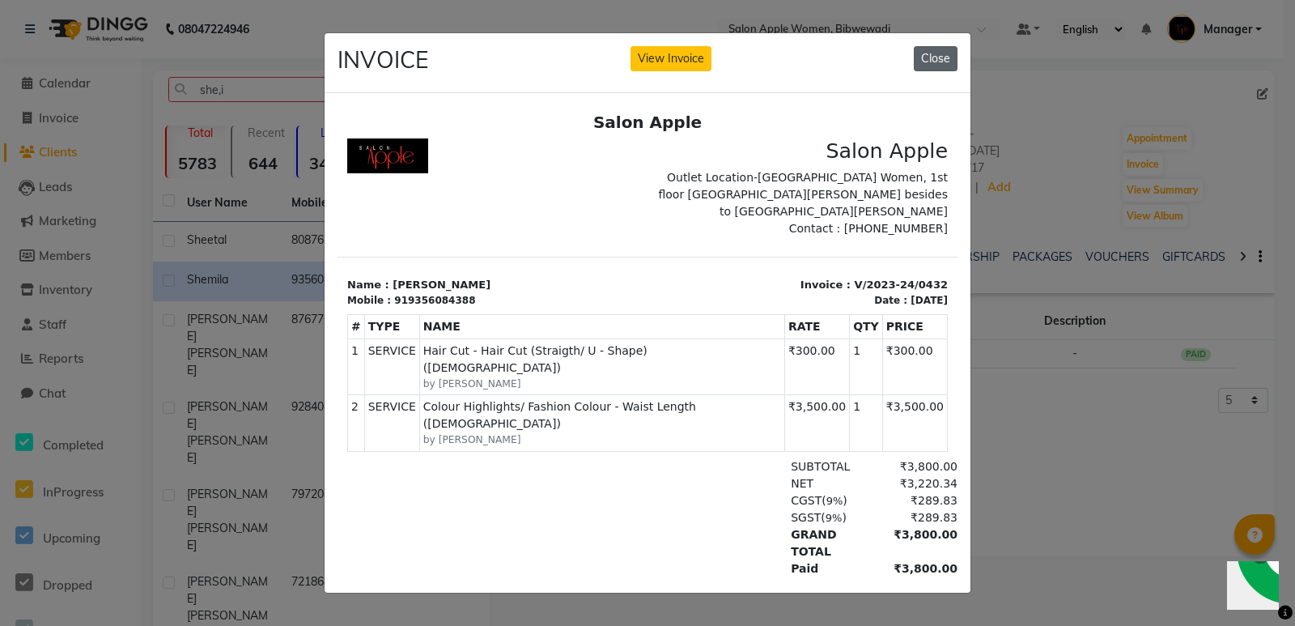
click at [938, 46] on button "Close" at bounding box center [936, 58] width 44 height 25
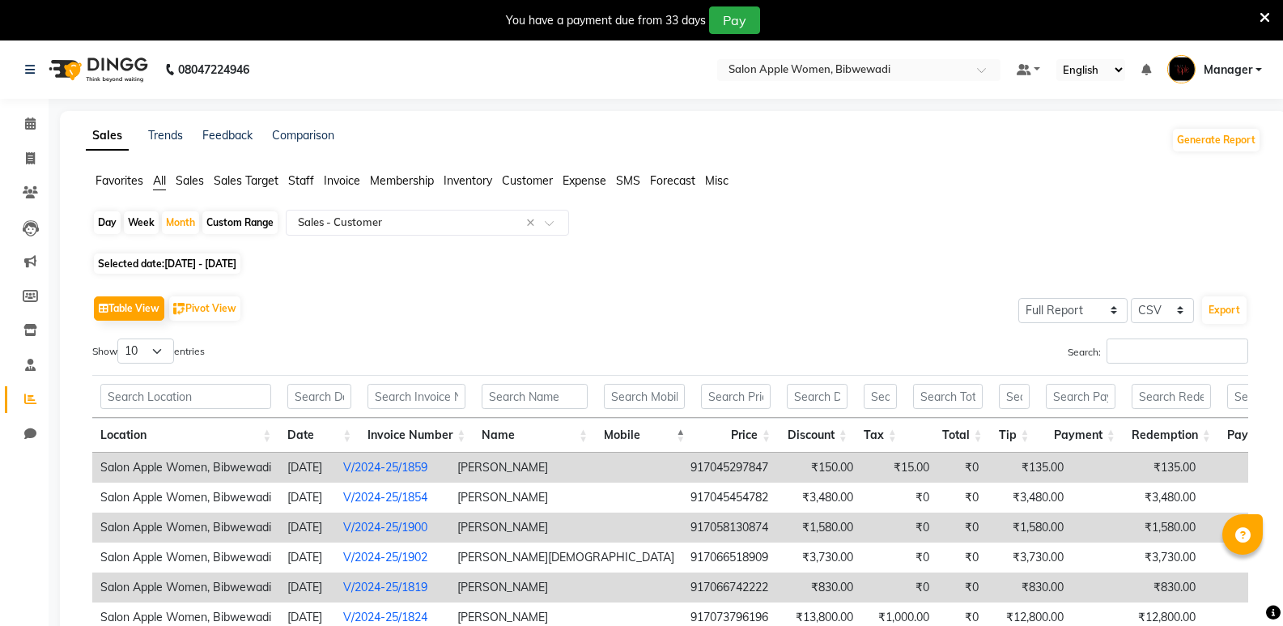
select select "full_report"
select select "csv"
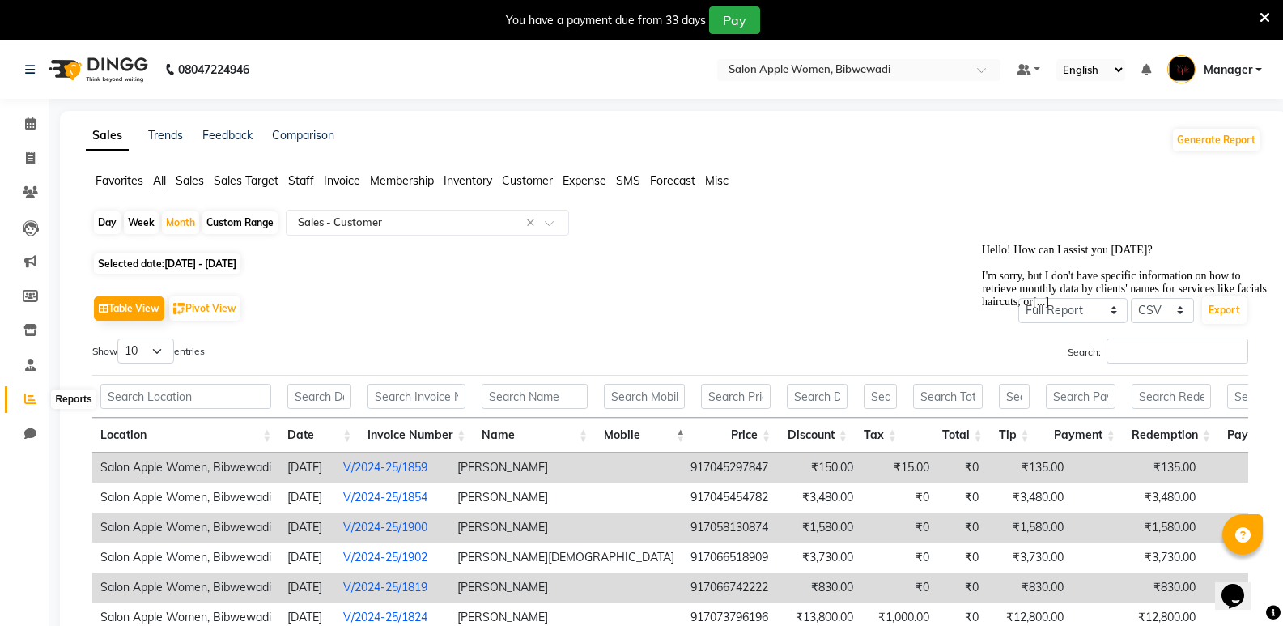
click at [35, 398] on icon at bounding box center [30, 399] width 12 height 12
click at [33, 225] on icon at bounding box center [31, 228] width 16 height 16
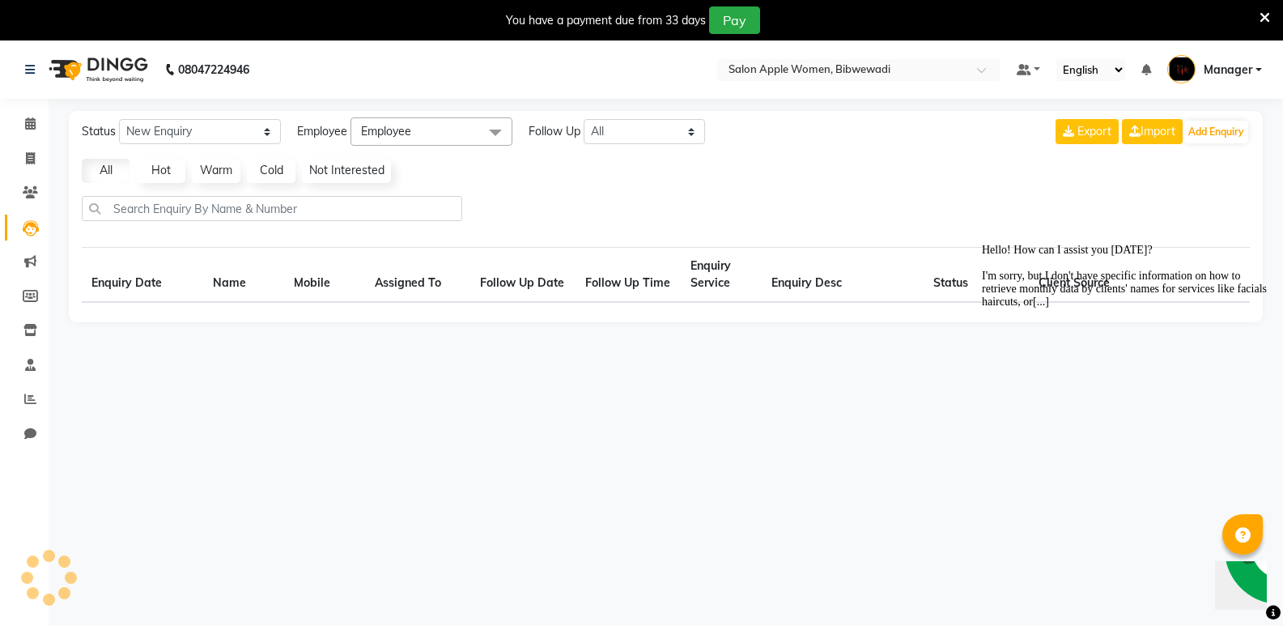
select select "10"
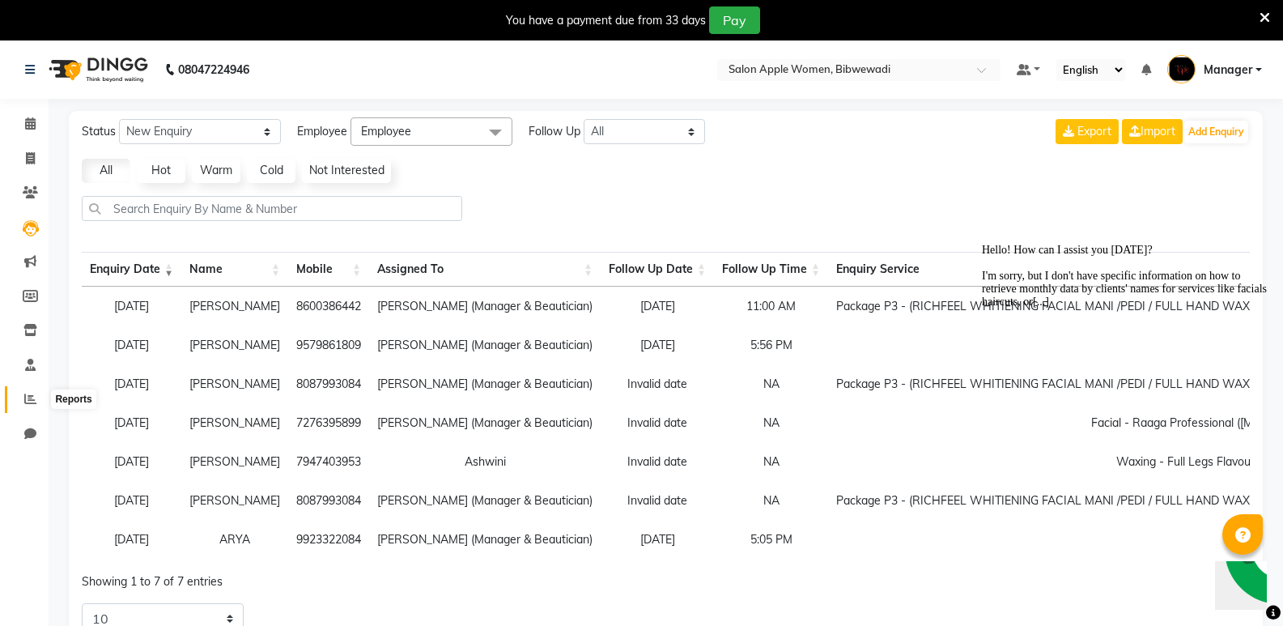
click at [37, 398] on span at bounding box center [30, 399] width 28 height 19
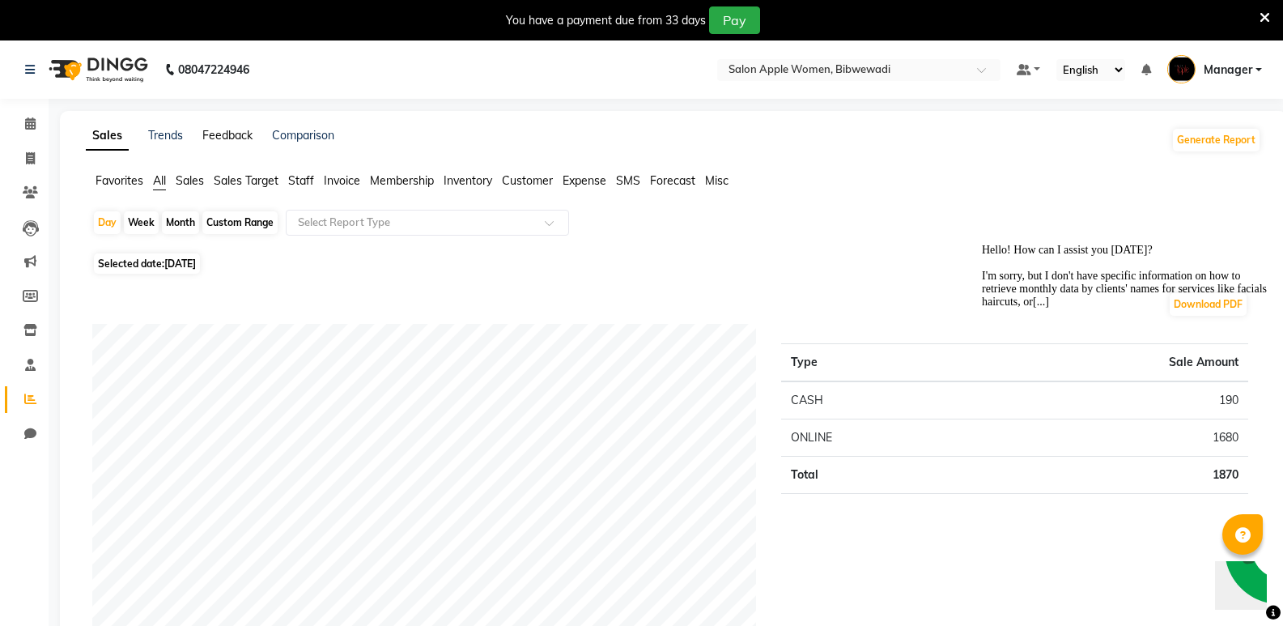
click at [230, 138] on link "Feedback" at bounding box center [227, 135] width 50 height 15
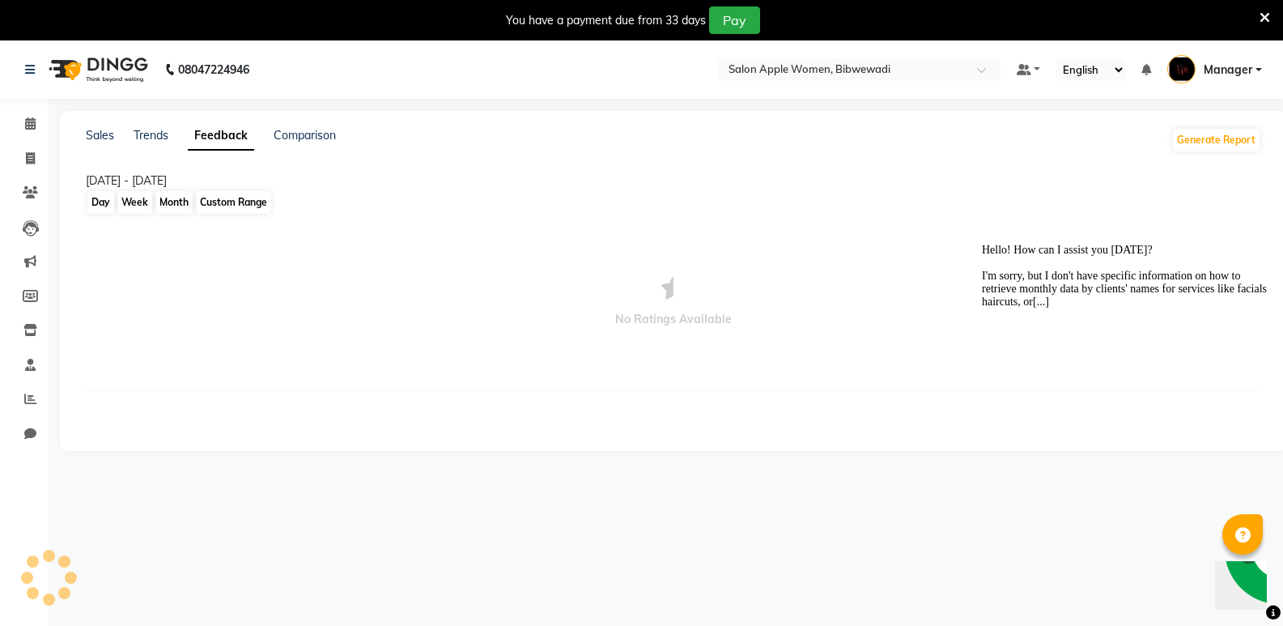
click at [239, 205] on div "Custom Range" at bounding box center [233, 202] width 75 height 23
select select "9"
select select "2025"
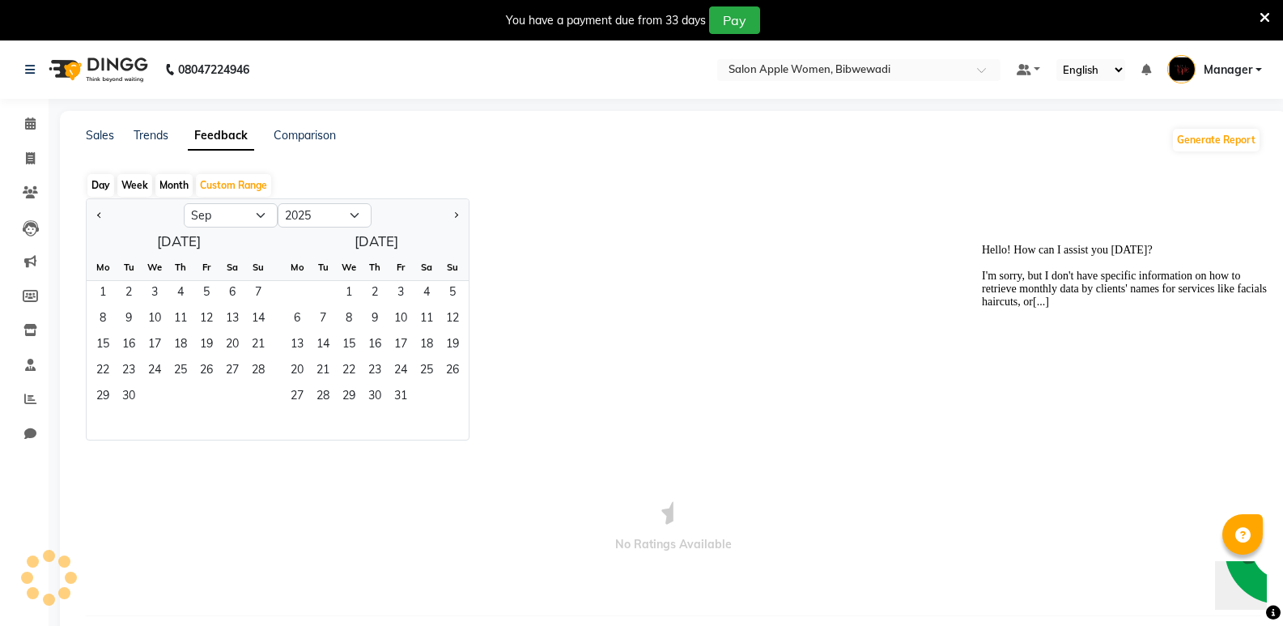
click at [178, 187] on div "Month" at bounding box center [173, 185] width 37 height 23
select select "9"
select select "2025"
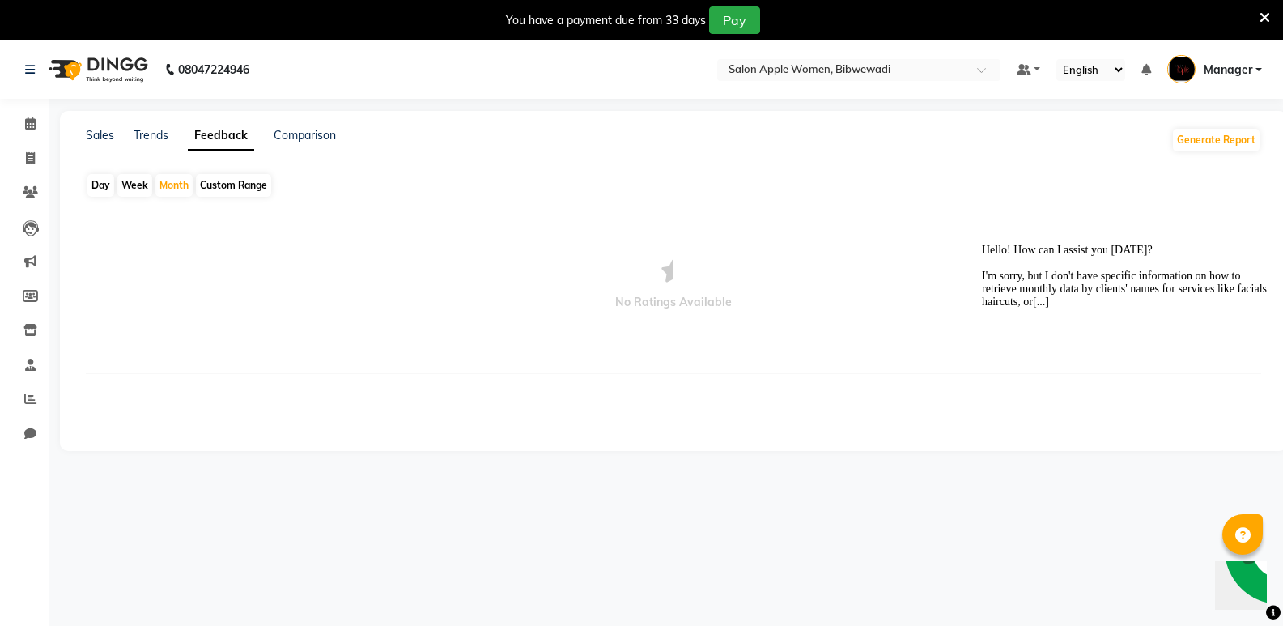
click at [202, 188] on div "Custom Range" at bounding box center [233, 185] width 75 height 23
select select "9"
select select "2025"
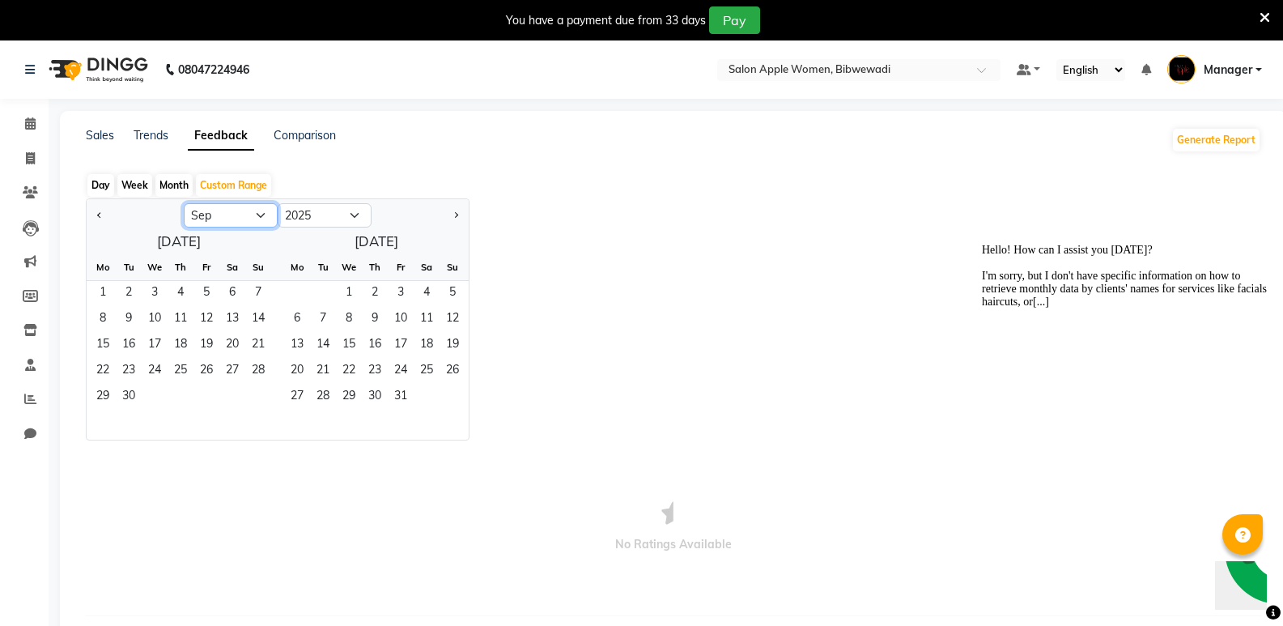
click at [203, 221] on select "Jan Feb Mar Apr May Jun [DATE] Aug Sep Oct Nov Dec" at bounding box center [231, 215] width 94 height 24
click at [180, 389] on div "29 30" at bounding box center [179, 398] width 185 height 26
click at [240, 217] on select "Jan Feb Mar Apr May Jun [DATE] Aug Sep Oct Nov Dec" at bounding box center [231, 215] width 94 height 24
select select "8"
click at [184, 203] on select "Jan Feb Mar Apr May Jun [DATE] Aug Sep Oct Nov Dec" at bounding box center [231, 215] width 94 height 24
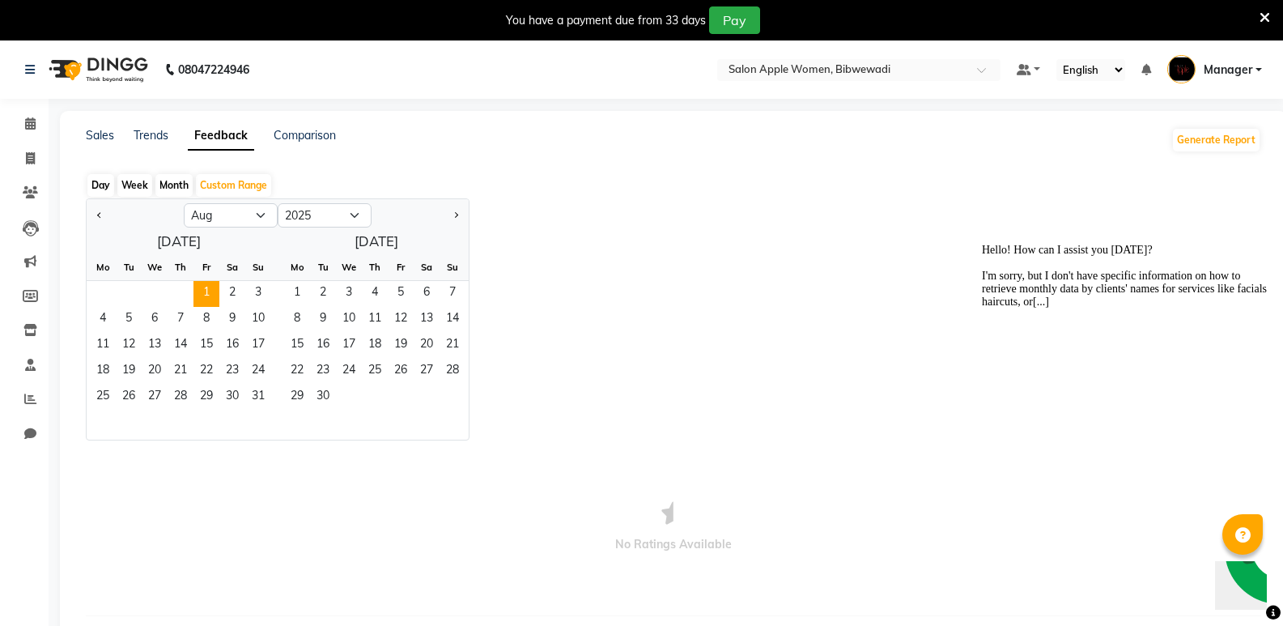
click at [212, 284] on span "1" at bounding box center [206, 294] width 26 height 26
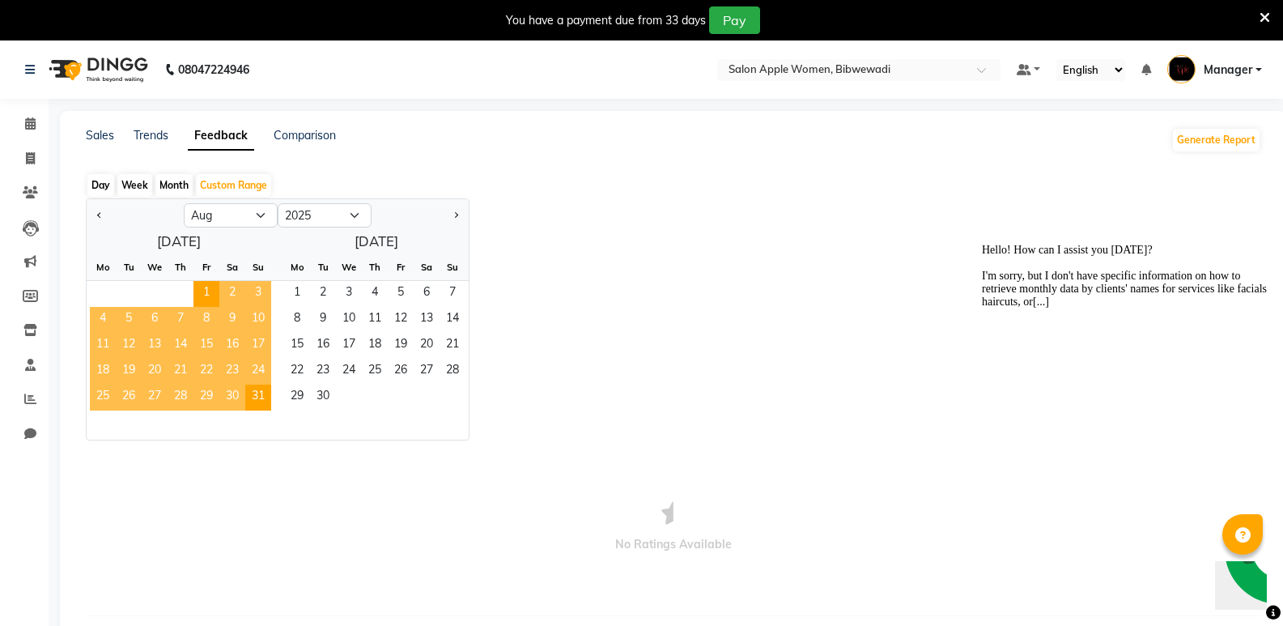
click at [261, 392] on span "31" at bounding box center [258, 398] width 26 height 26
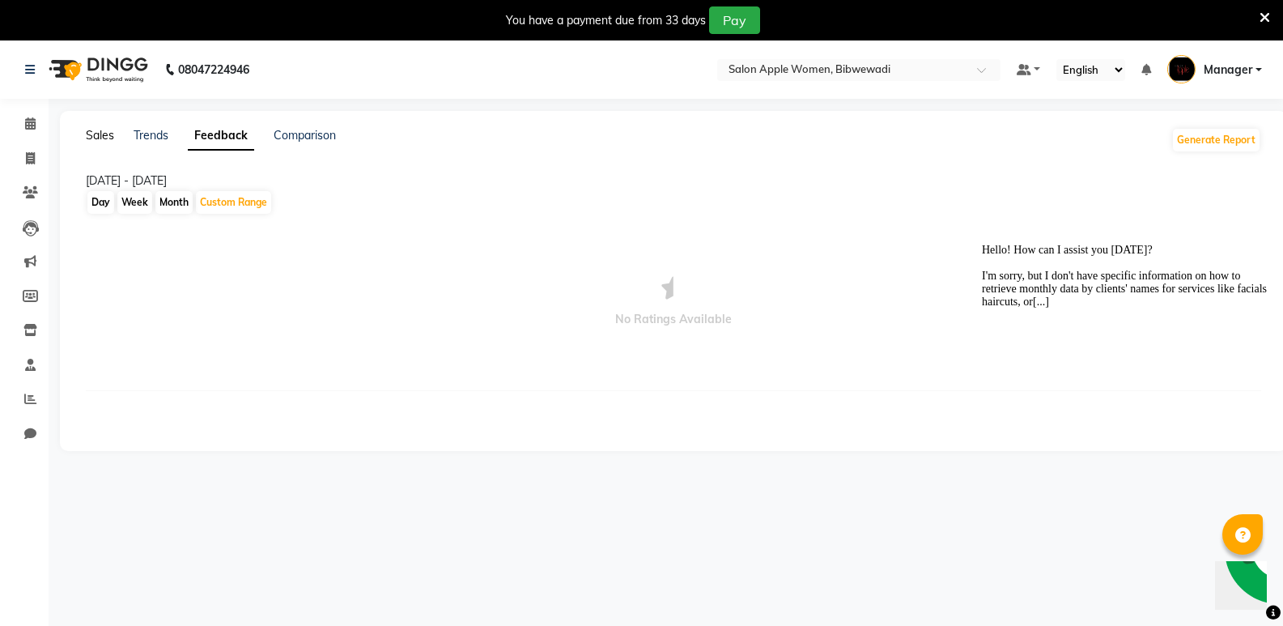
click at [108, 135] on link "Sales" at bounding box center [100, 135] width 28 height 15
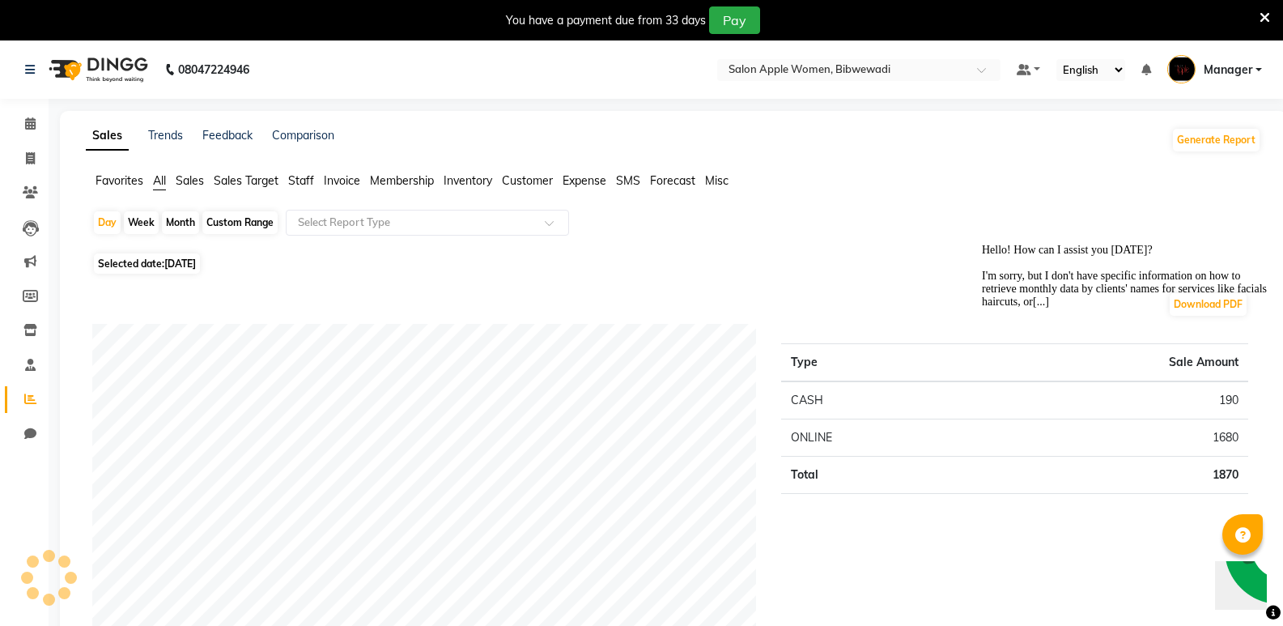
click at [198, 180] on span "Sales" at bounding box center [190, 180] width 28 height 15
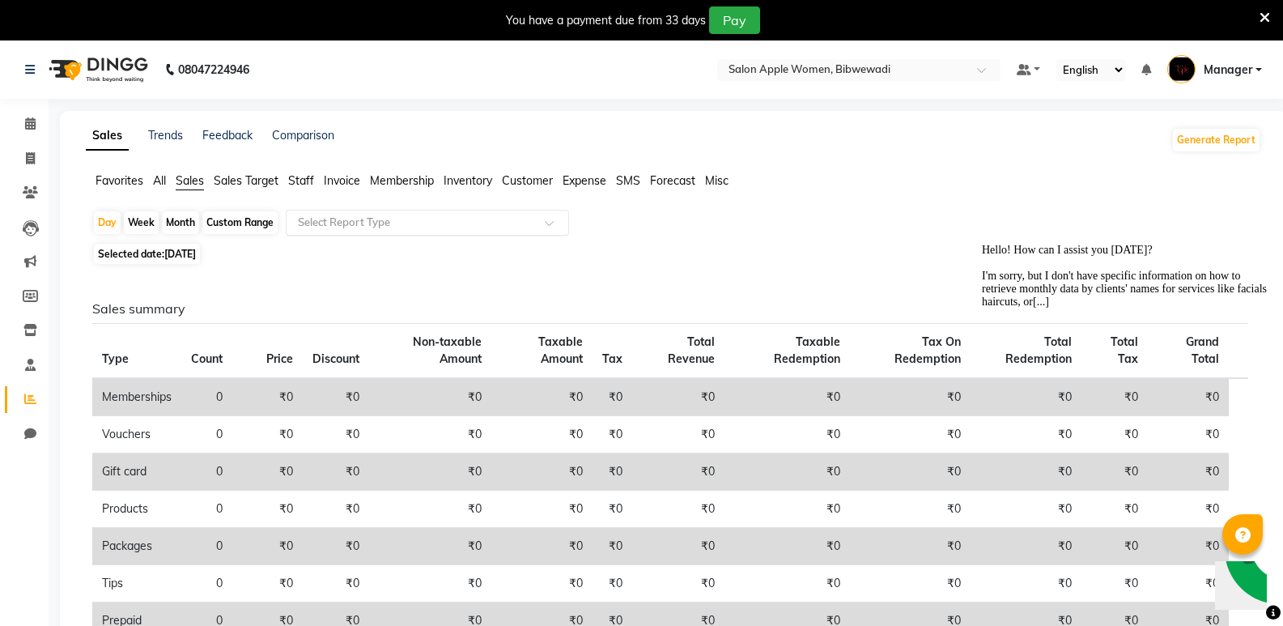
click at [512, 225] on input "text" at bounding box center [411, 223] width 233 height 16
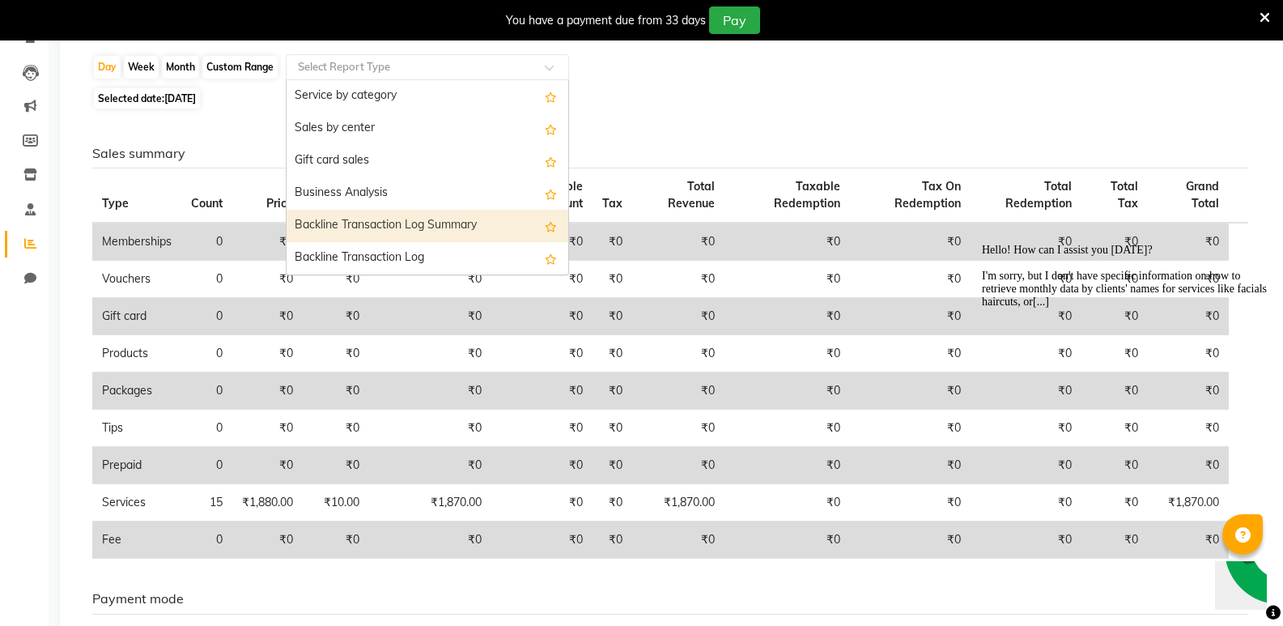
scroll to position [162, 0]
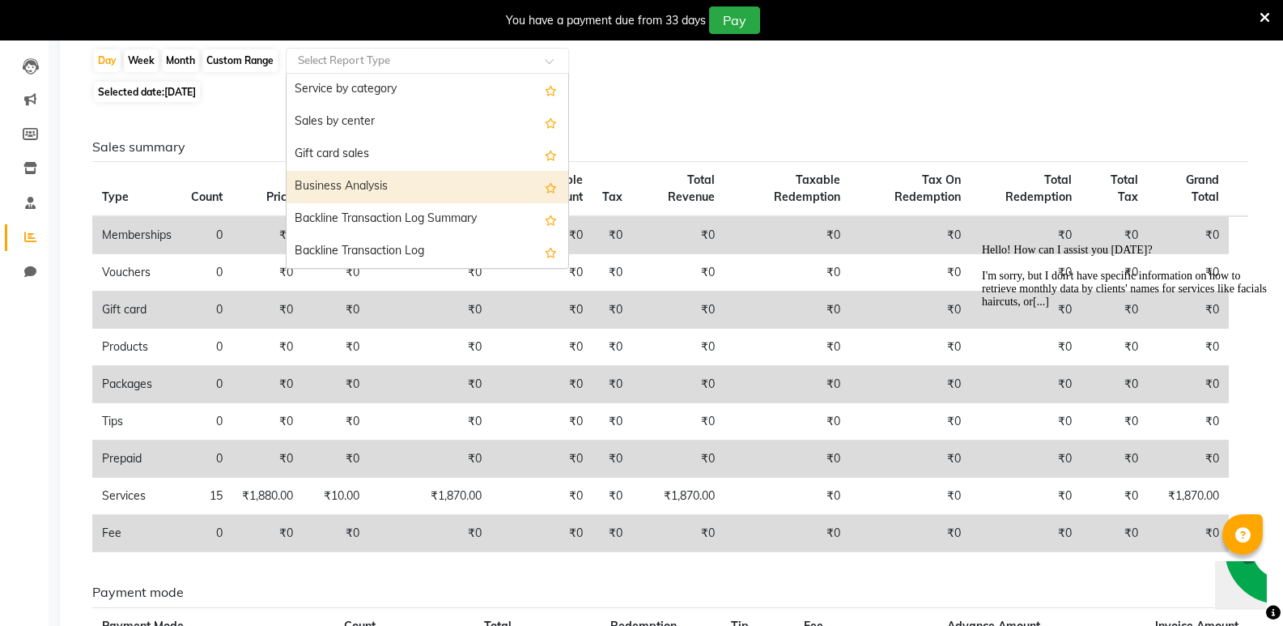
click at [384, 186] on div "Business Analysis" at bounding box center [428, 187] width 282 height 32
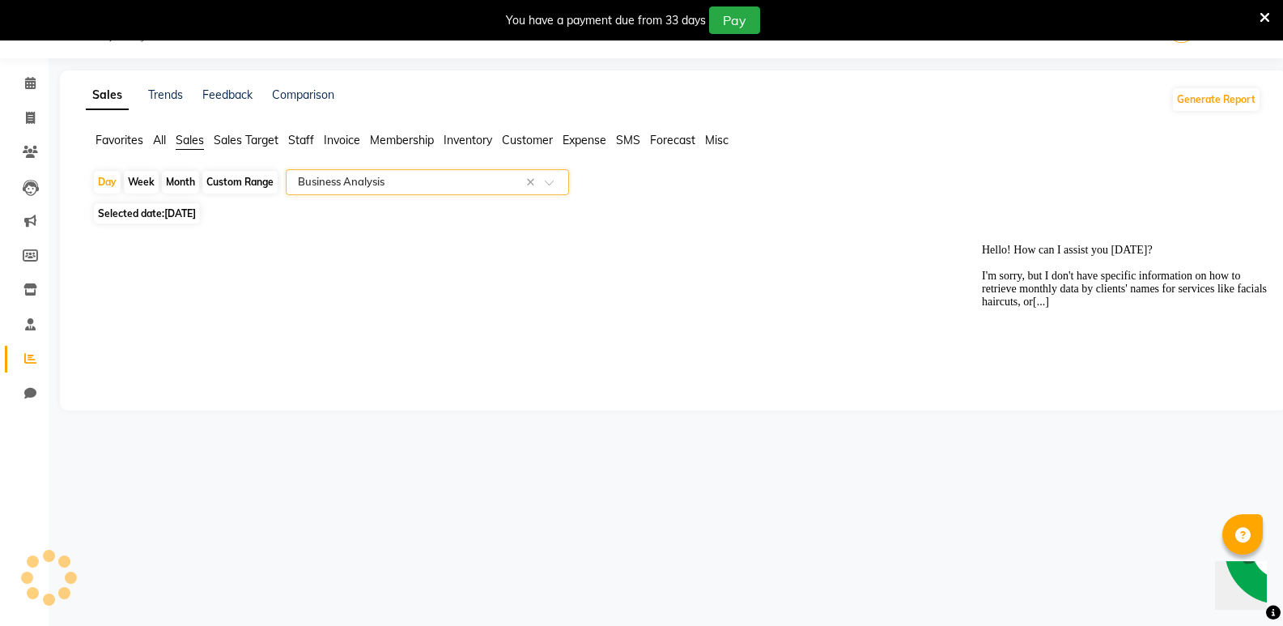
select select "full_report"
select select "csv"
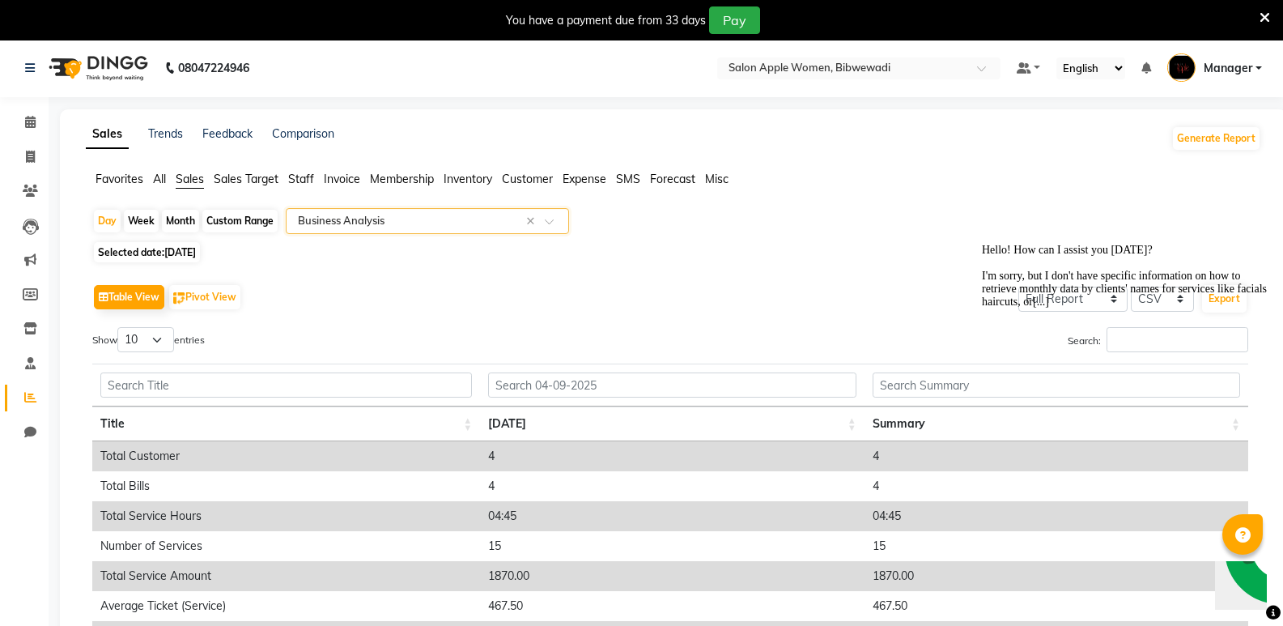
scroll to position [0, 0]
click at [491, 223] on input "text" at bounding box center [411, 223] width 233 height 16
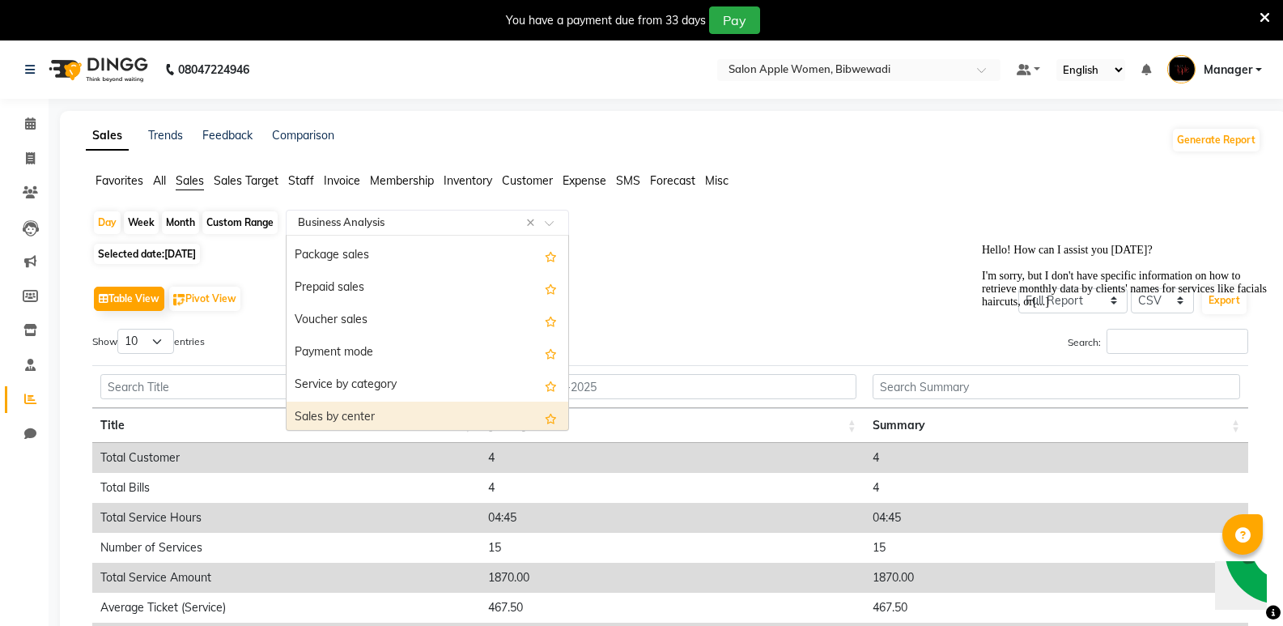
scroll to position [162, 0]
click at [400, 400] on div "Service by category" at bounding box center [428, 414] width 282 height 32
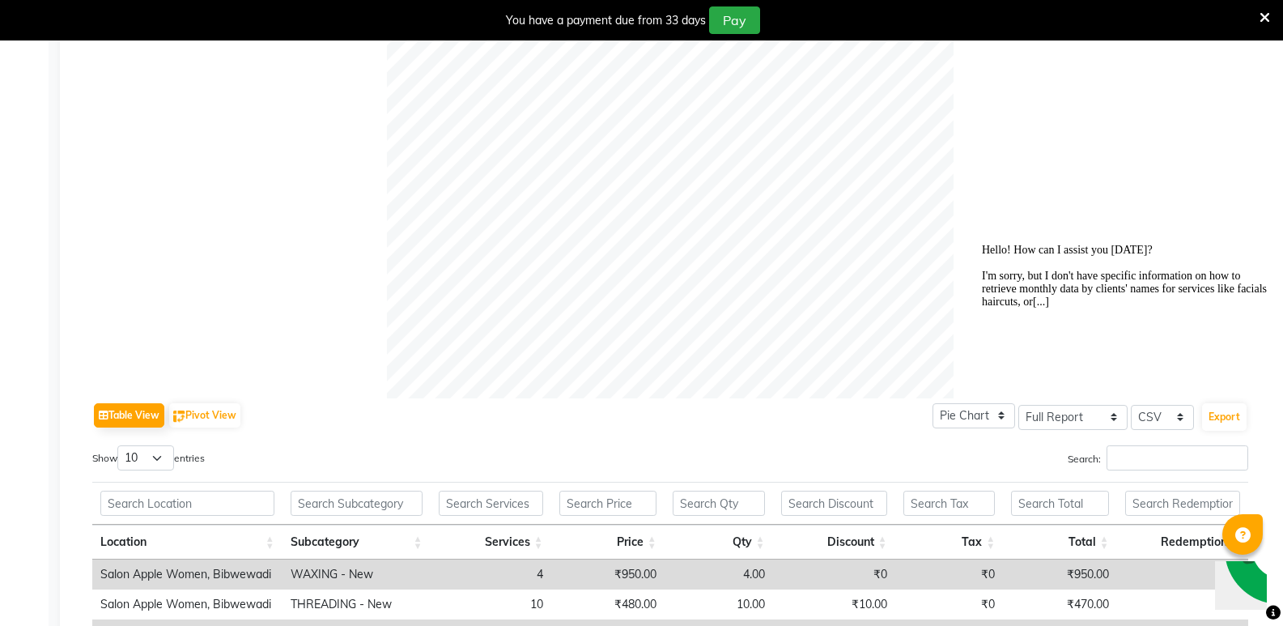
scroll to position [627, 0]
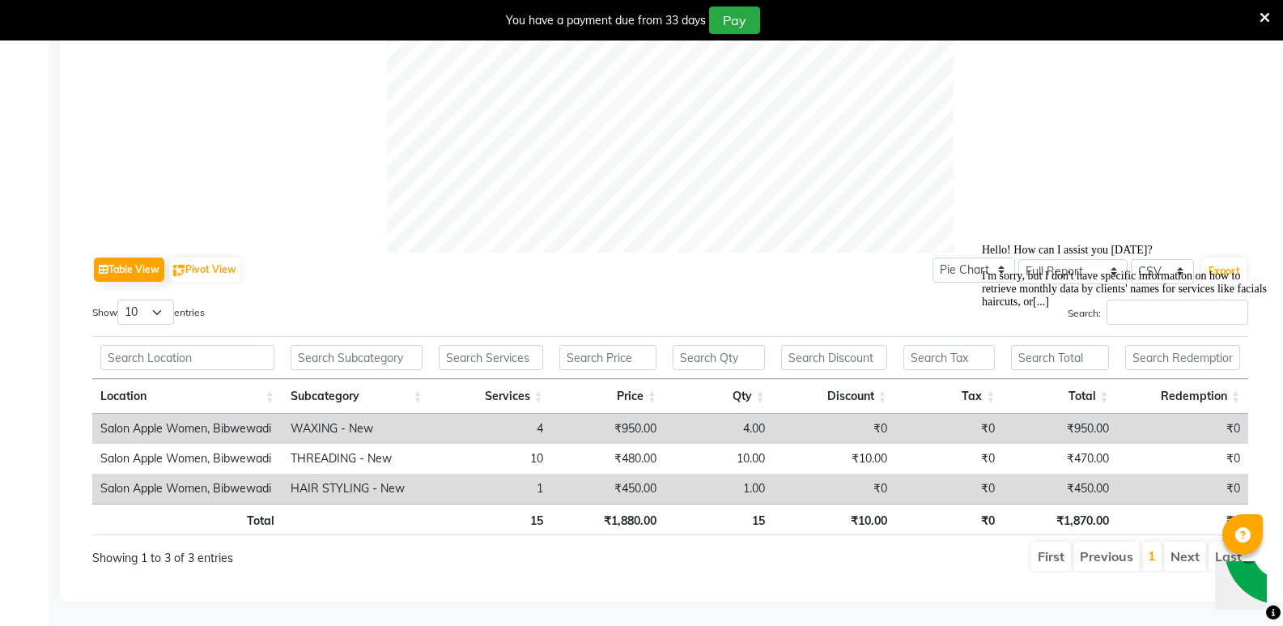
click at [989, 259] on div "Hello! How can I assist you today? I'm sorry, but I don't have specific informa…" at bounding box center [1127, 276] width 291 height 65
click at [1088, 256] on div "Hello! How can I assist you today? I'm sorry, but I don't have specific informa…" at bounding box center [1127, 276] width 291 height 65
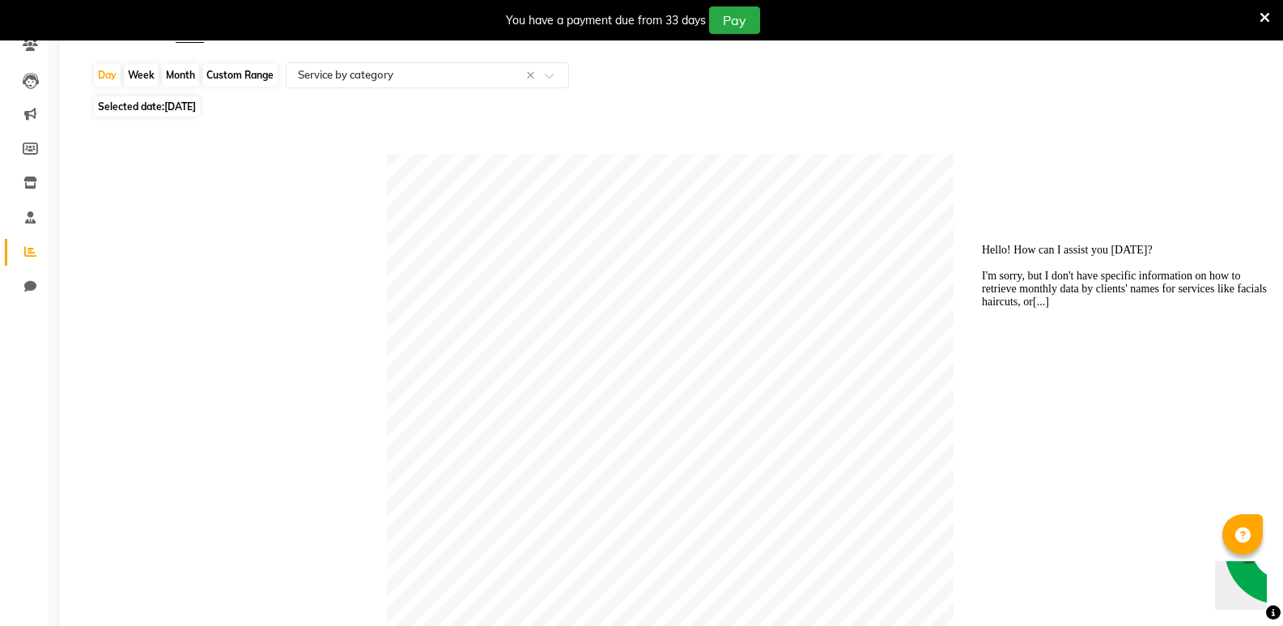
scroll to position [0, 0]
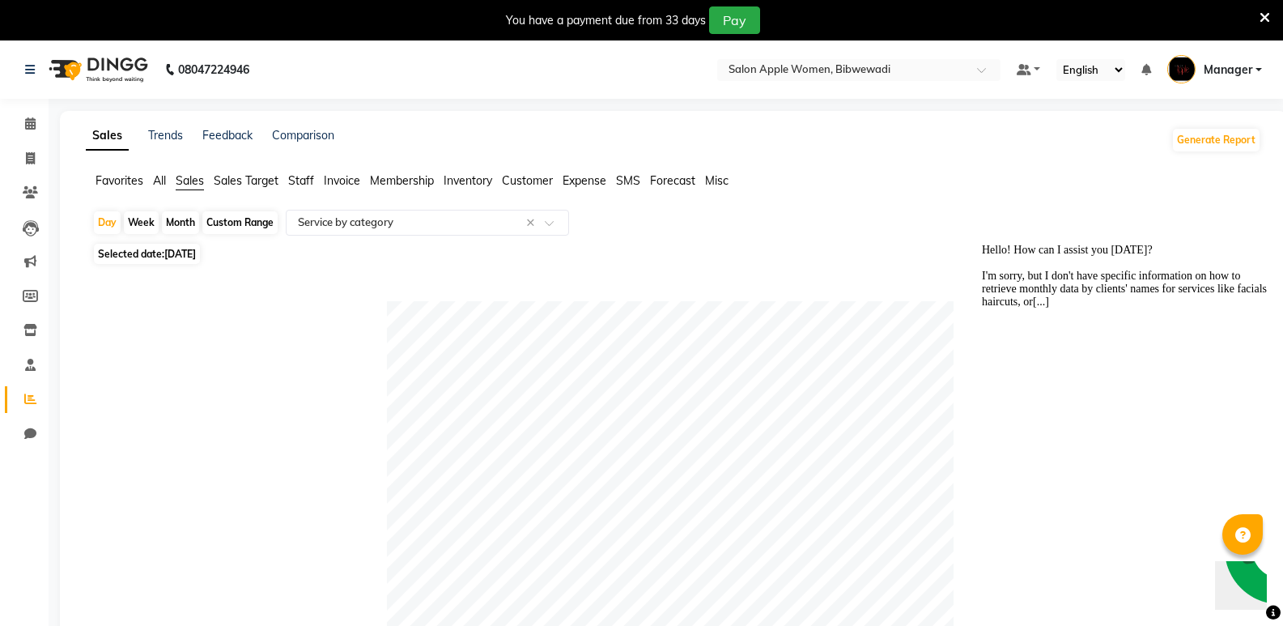
click at [235, 222] on div "Custom Range" at bounding box center [239, 222] width 75 height 23
select select "9"
select select "2025"
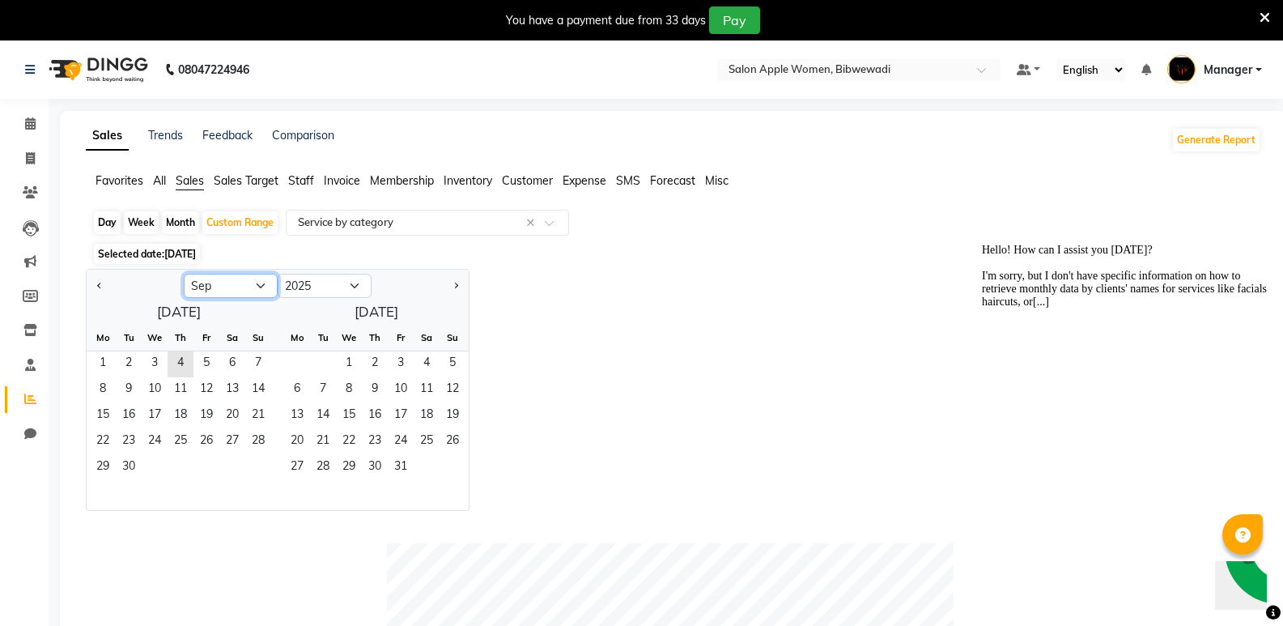
click at [249, 287] on select "Jan Feb Mar Apr May Jun [DATE] Aug Sep Oct Nov Dec" at bounding box center [231, 286] width 94 height 24
select select "8"
click at [184, 274] on select "Jan Feb Mar Apr May Jun [DATE] Aug Sep Oct Nov Dec" at bounding box center [231, 286] width 94 height 24
click at [204, 364] on span "1" at bounding box center [206, 364] width 26 height 26
click at [255, 461] on span "31" at bounding box center [258, 468] width 26 height 26
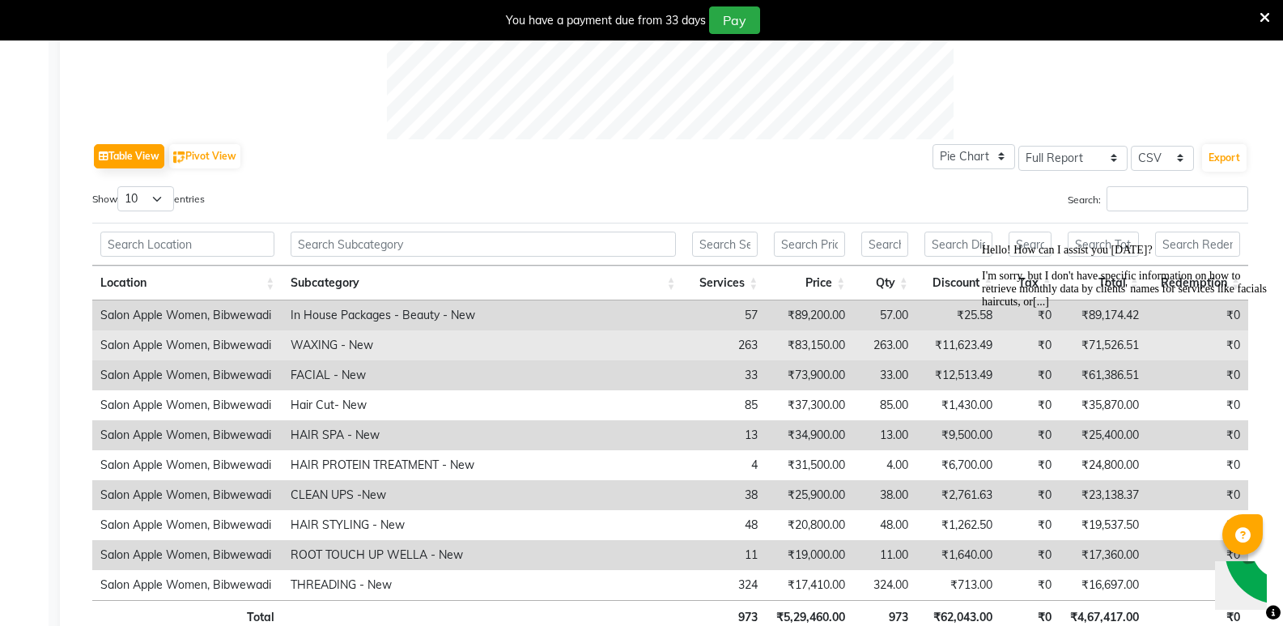
scroll to position [810, 0]
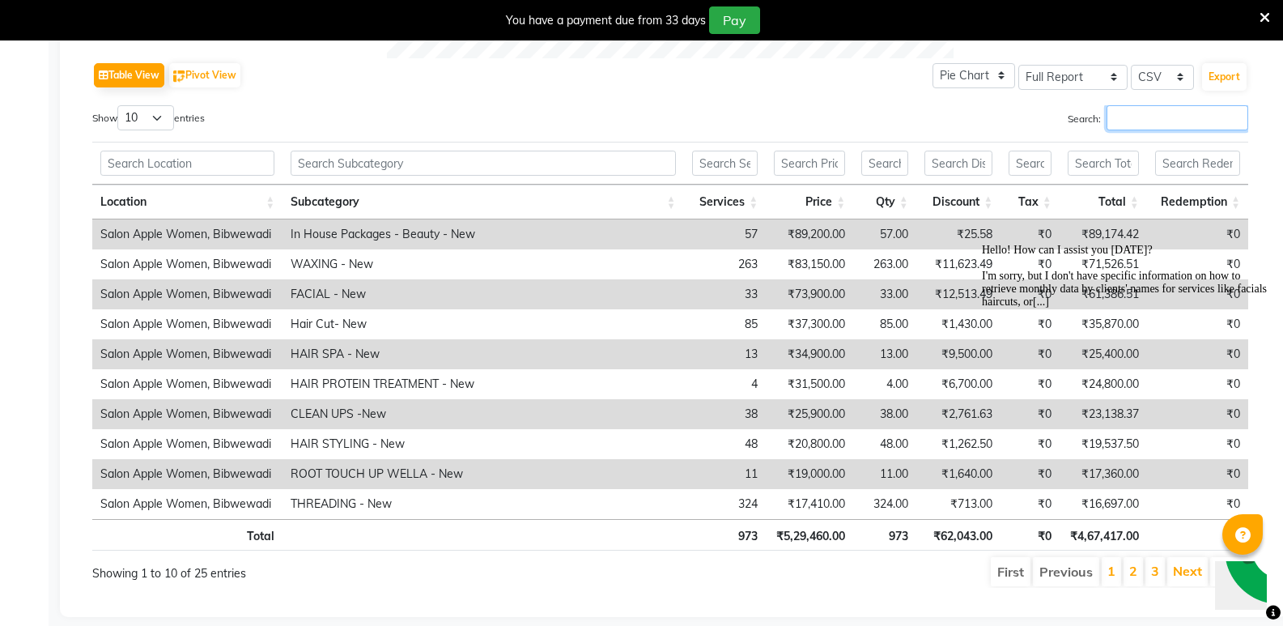
click at [1168, 111] on input "Search:" at bounding box center [1178, 117] width 142 height 25
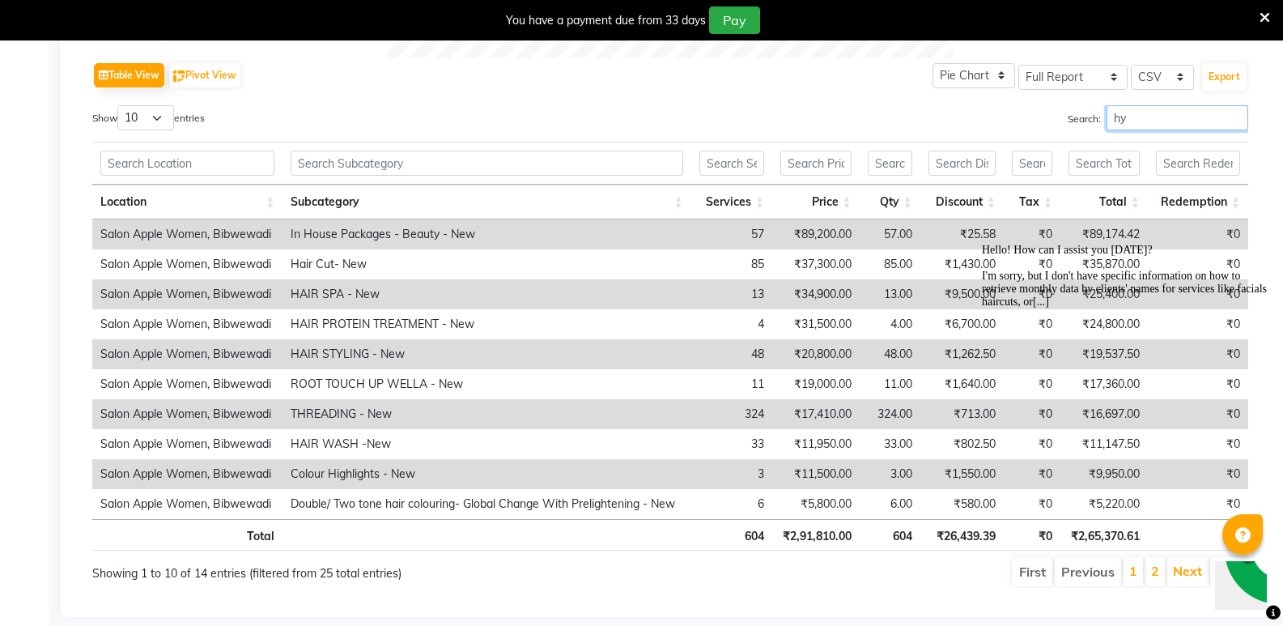
scroll to position [568, 0]
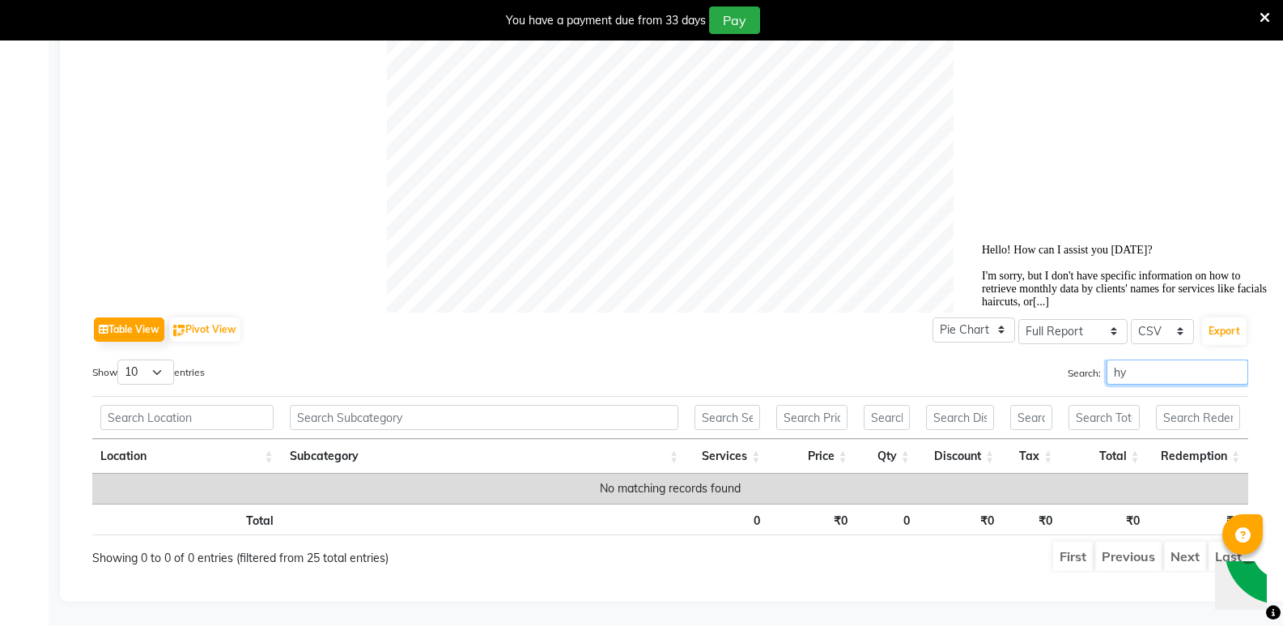
type input "h"
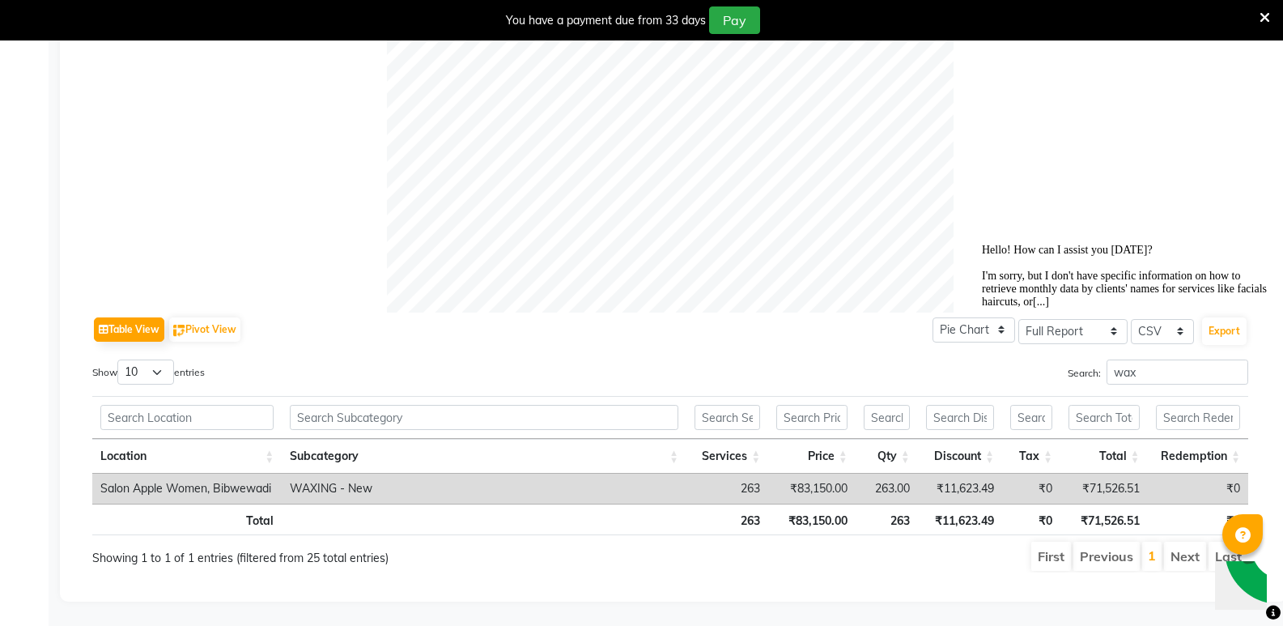
click at [1227, 585] on img "Chat widget" at bounding box center [1280, 549] width 120 height 120
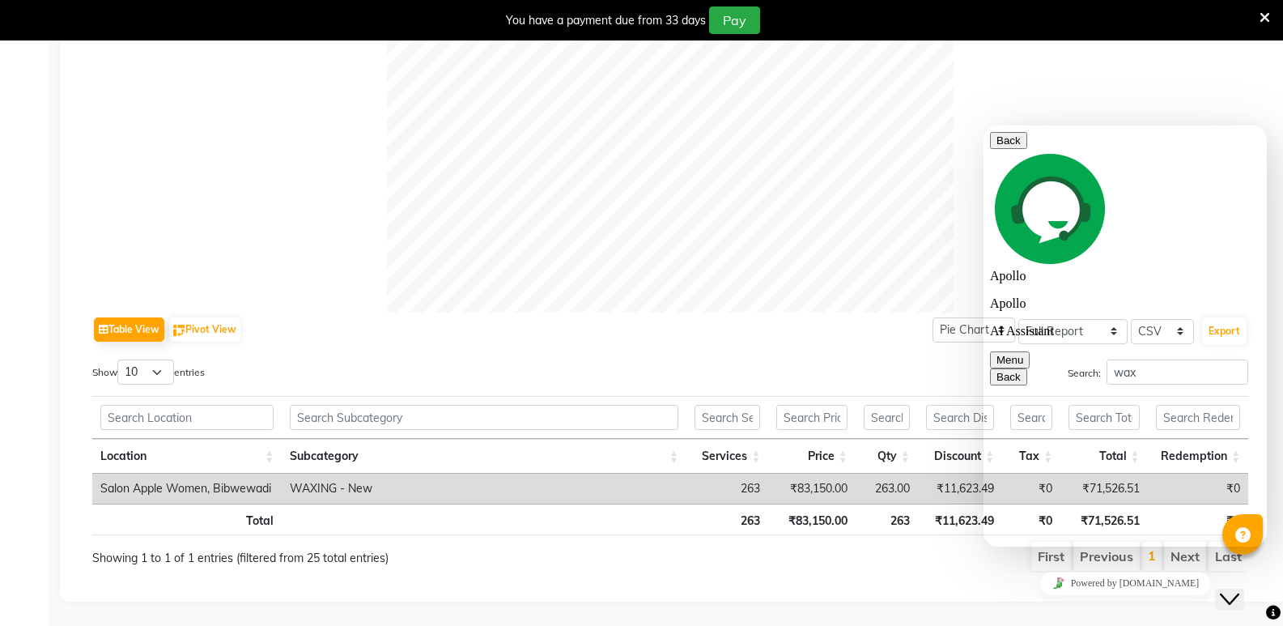
click at [1100, 595] on div "Powered by [DOMAIN_NAME]" at bounding box center [1125, 583] width 270 height 23
click at [1239, 589] on icon "Close Chat This icon closes the chat window." at bounding box center [1229, 598] width 19 height 19
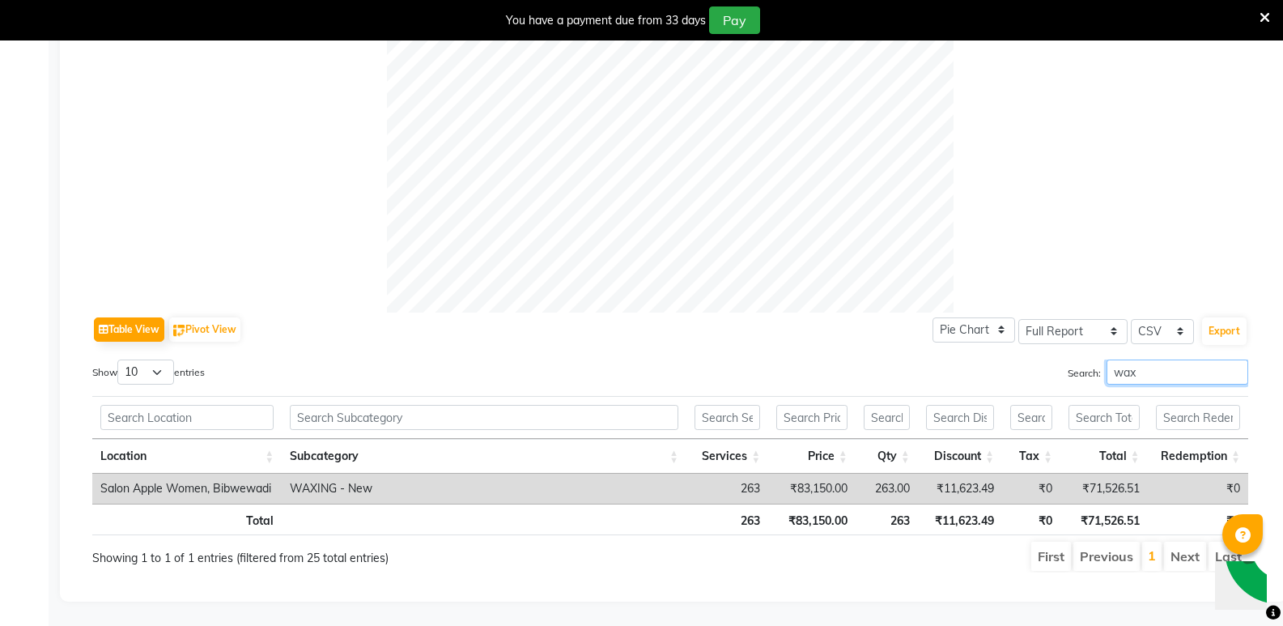
click at [1153, 359] on input "wax" at bounding box center [1178, 371] width 142 height 25
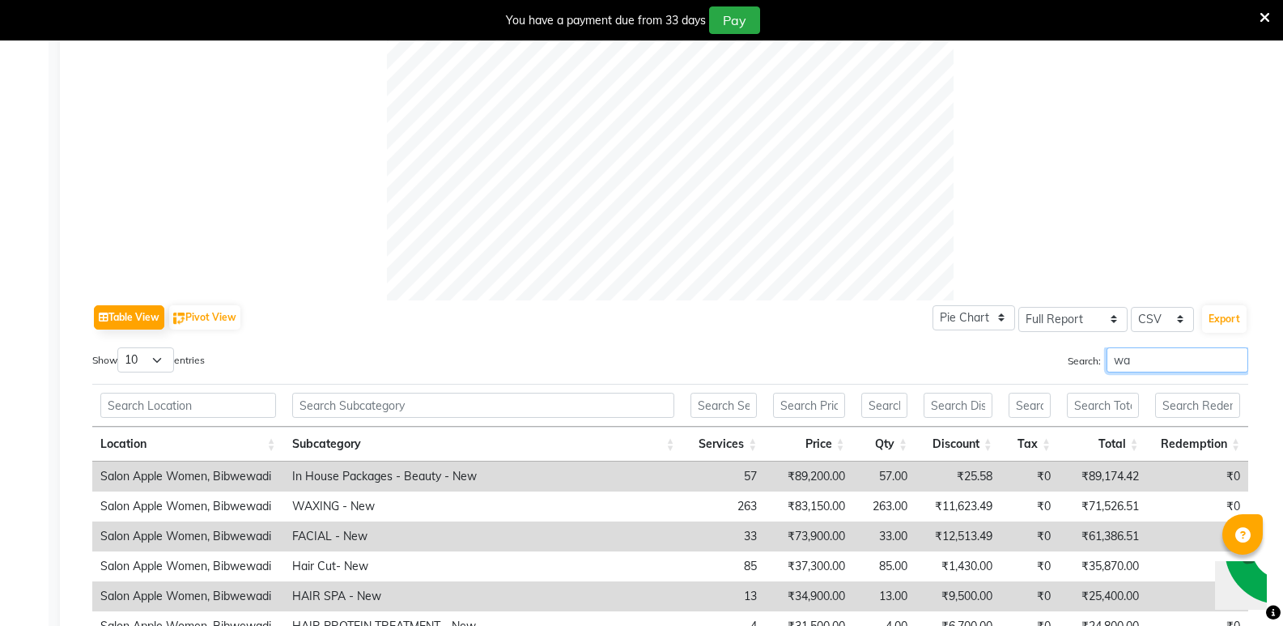
type input "w"
click at [402, 535] on td "FACIAL - New" at bounding box center [483, 536] width 400 height 30
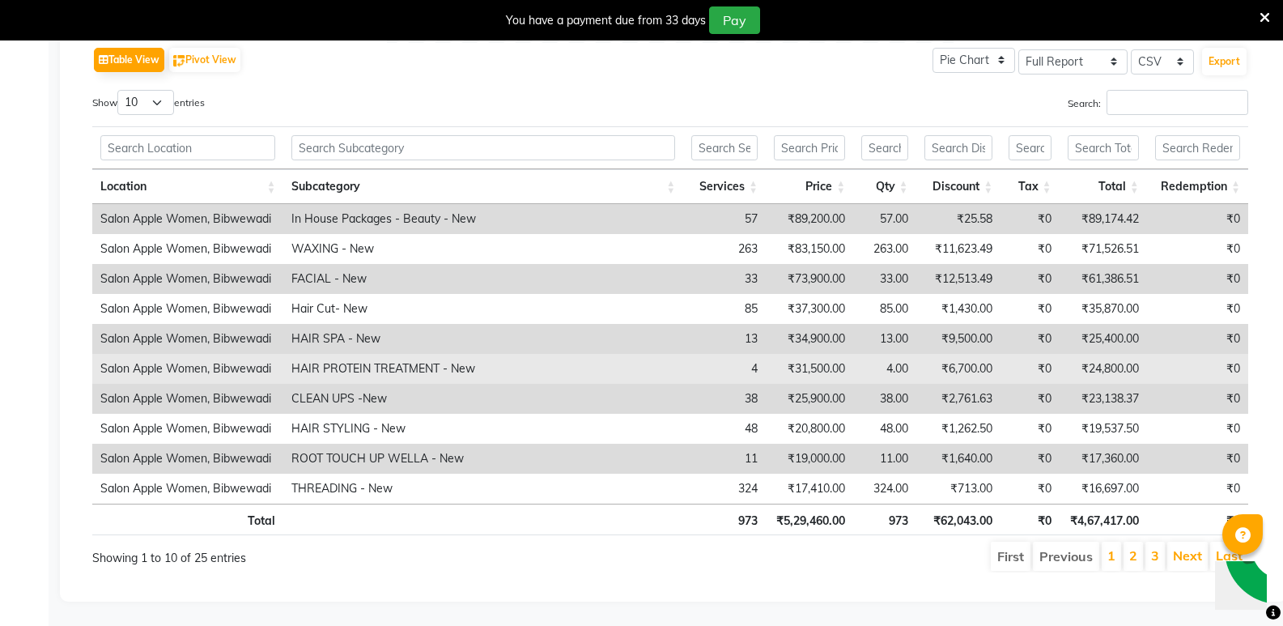
scroll to position [837, 0]
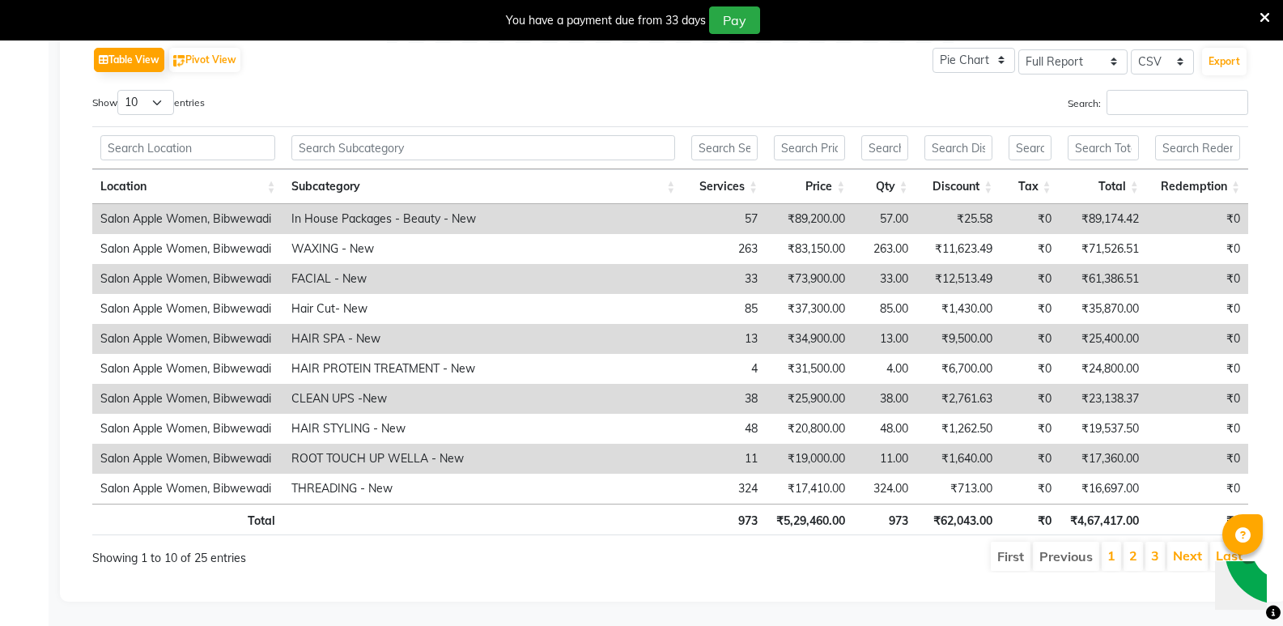
click at [1059, 542] on li "Previous" at bounding box center [1066, 556] width 66 height 29
click at [1188, 547] on link "Next" at bounding box center [1187, 555] width 29 height 16
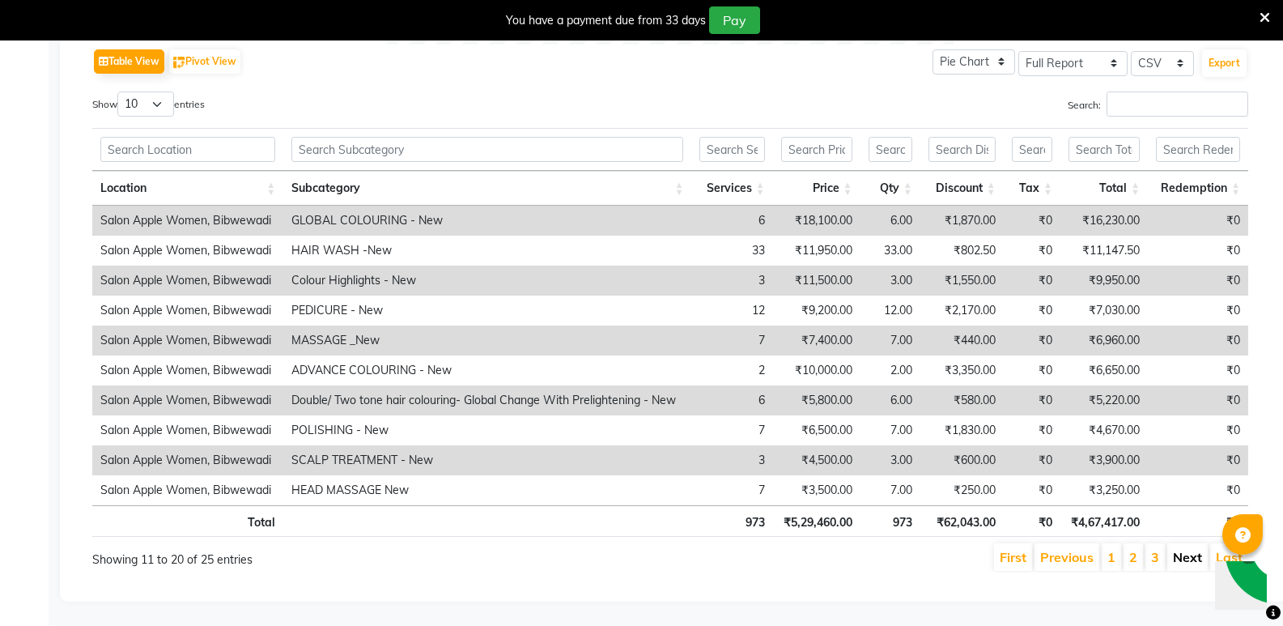
scroll to position [835, 0]
click at [1184, 549] on link "Next" at bounding box center [1187, 557] width 29 height 16
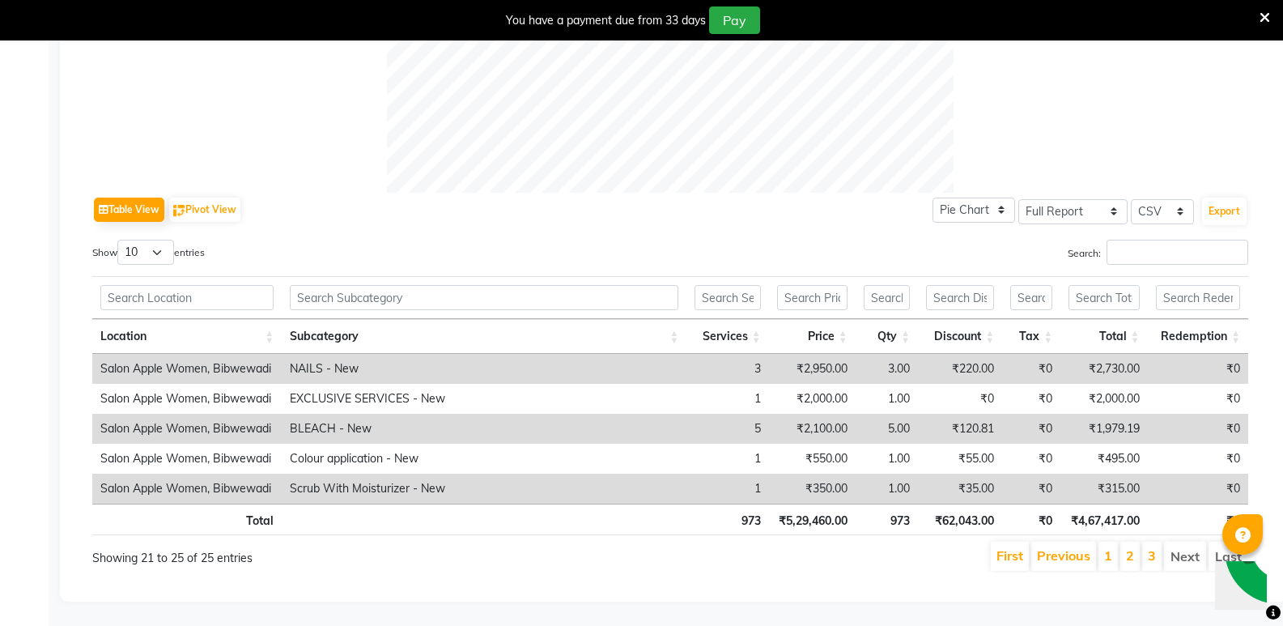
click at [1184, 542] on li "Next" at bounding box center [1185, 556] width 42 height 29
click at [1185, 545] on li "Next" at bounding box center [1185, 556] width 42 height 29
click at [1056, 547] on link "Previous" at bounding box center [1063, 555] width 53 height 16
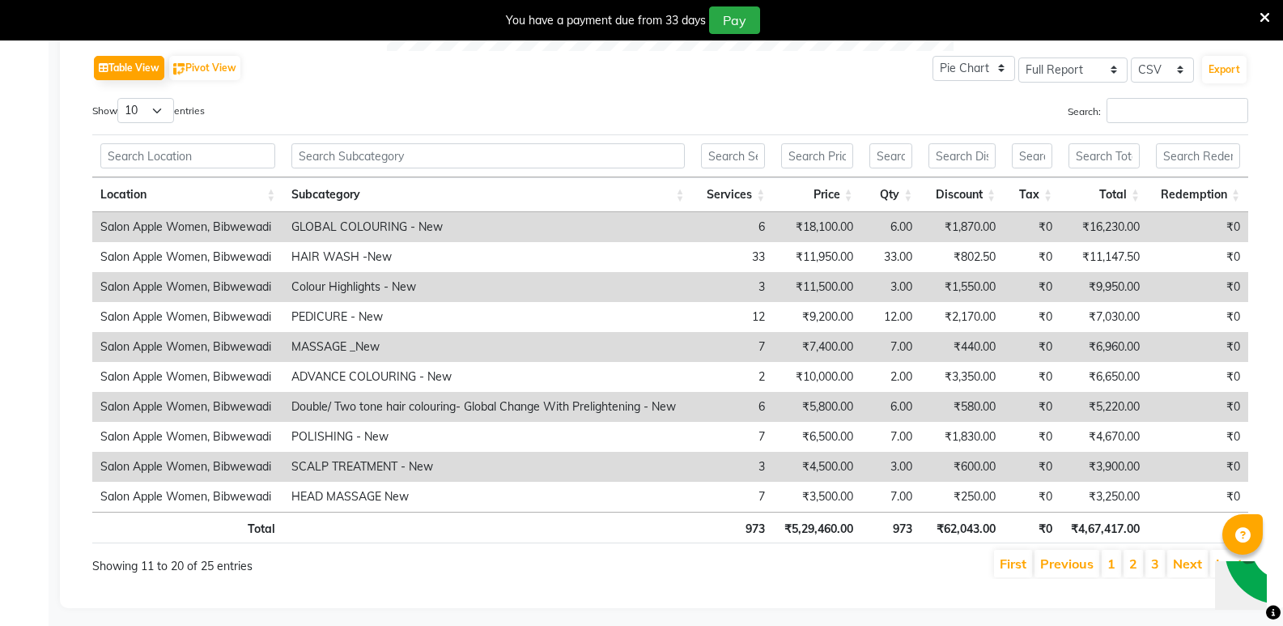
scroll to position [835, 0]
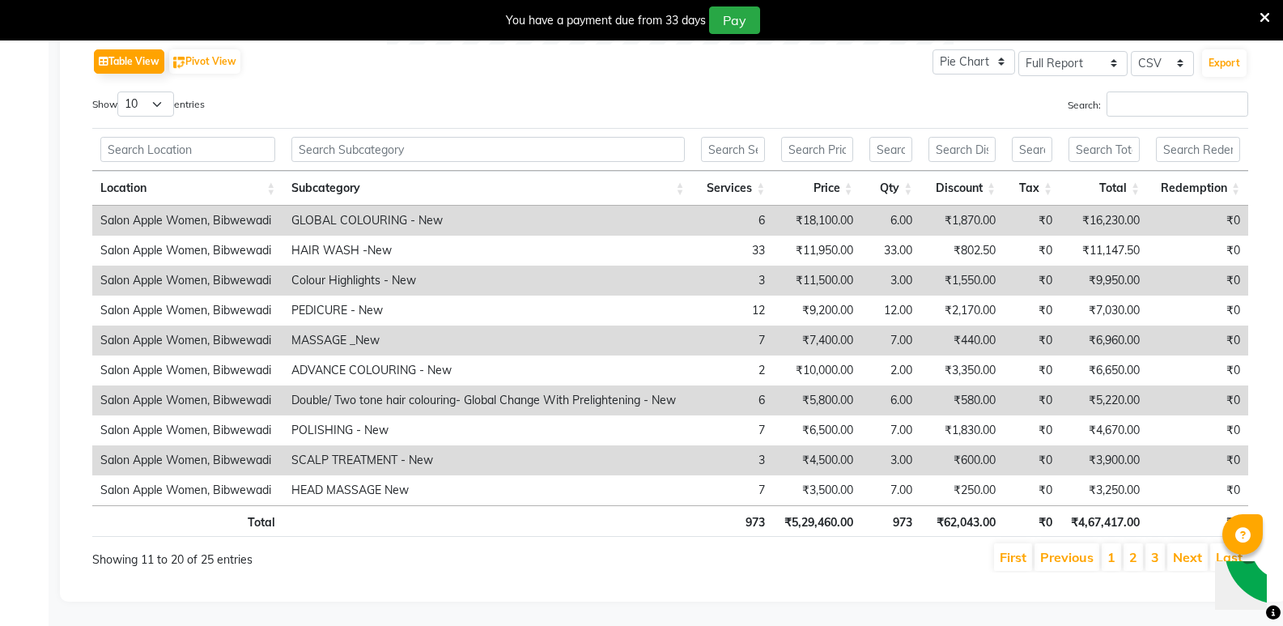
click at [1063, 543] on li "Previous" at bounding box center [1067, 557] width 65 height 28
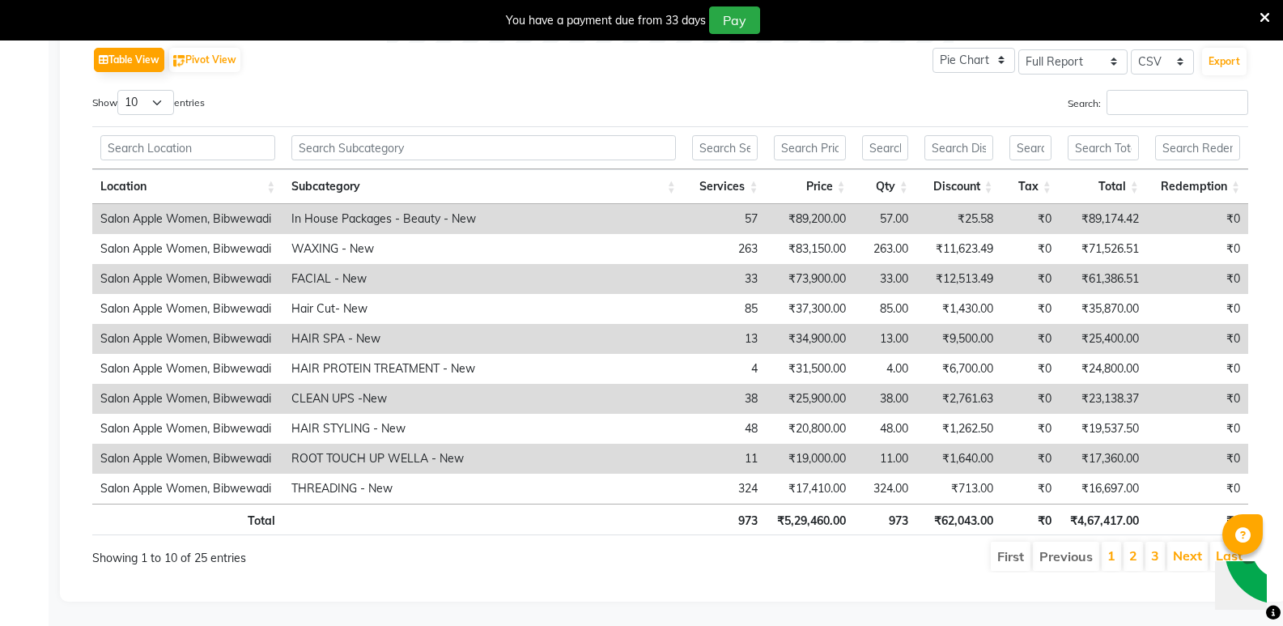
click at [1060, 545] on li "Previous" at bounding box center [1066, 556] width 66 height 29
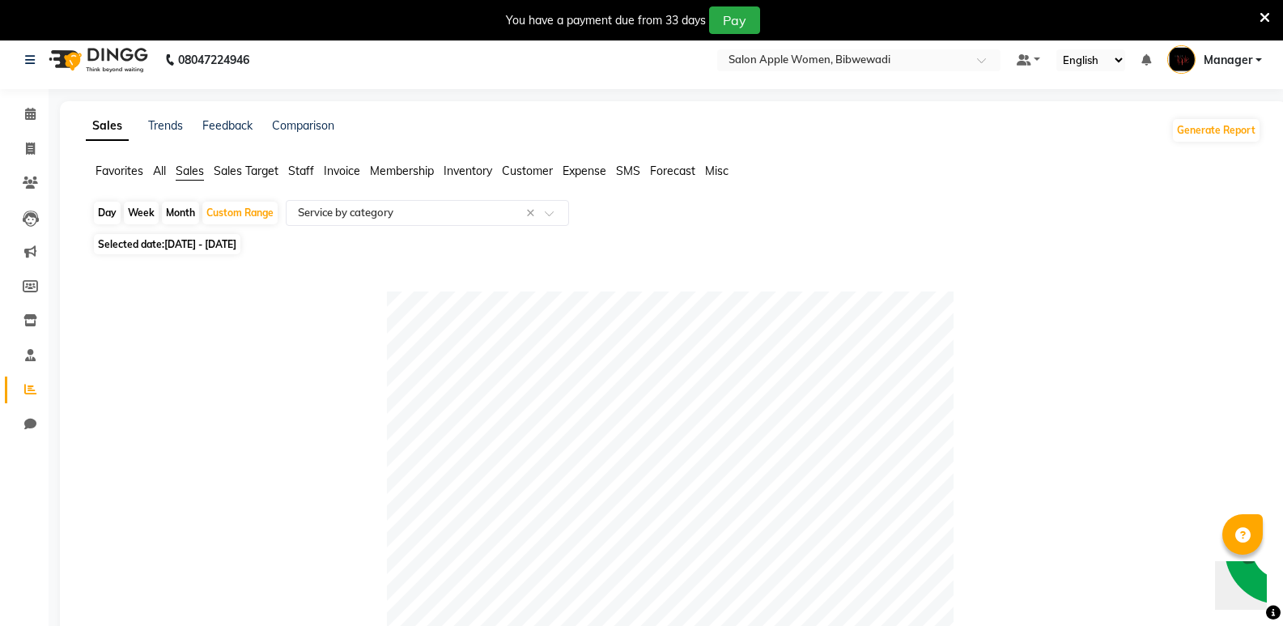
scroll to position [0, 0]
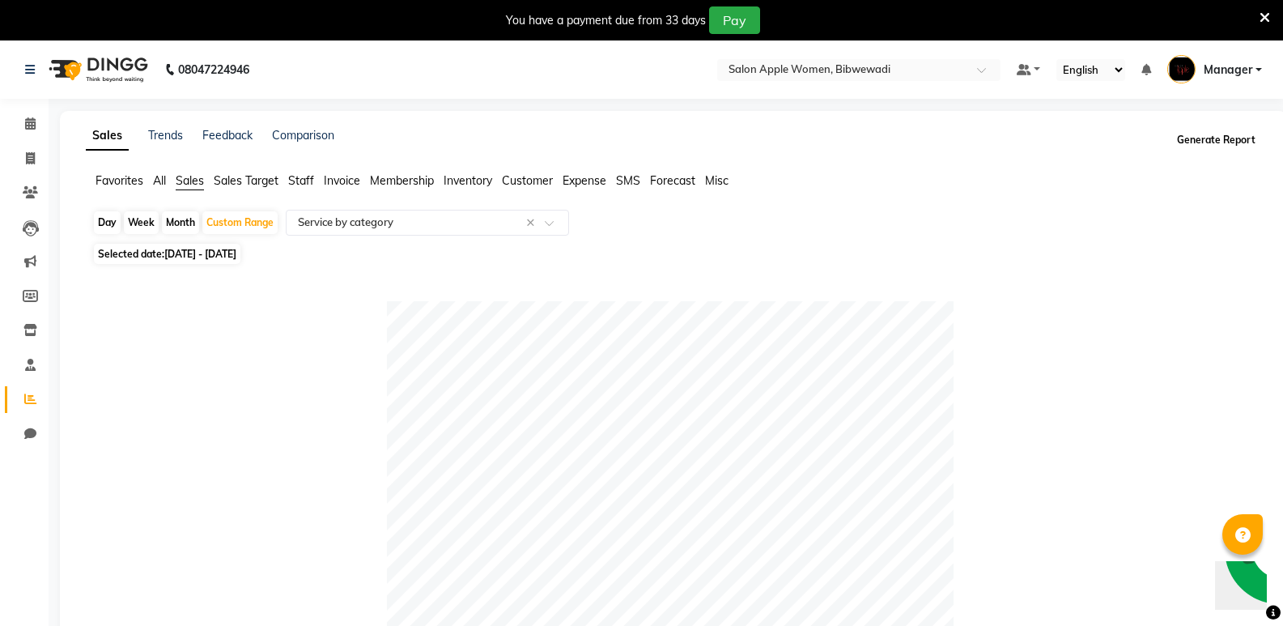
click at [1226, 141] on button "Generate Report" at bounding box center [1216, 140] width 87 height 23
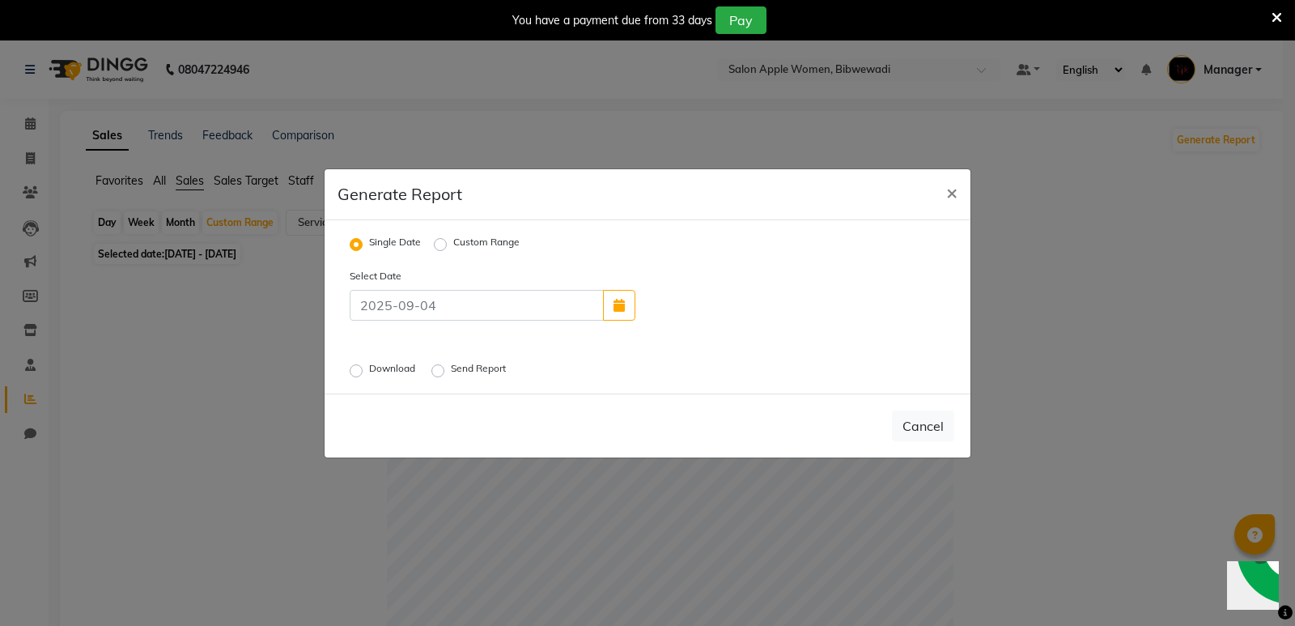
click at [1134, 366] on ngb-modal-window "Generate Report × Single Date Custom Range Select Date Download Send Report Can…" at bounding box center [647, 313] width 1295 height 626
click at [950, 197] on span "×" at bounding box center [951, 192] width 11 height 24
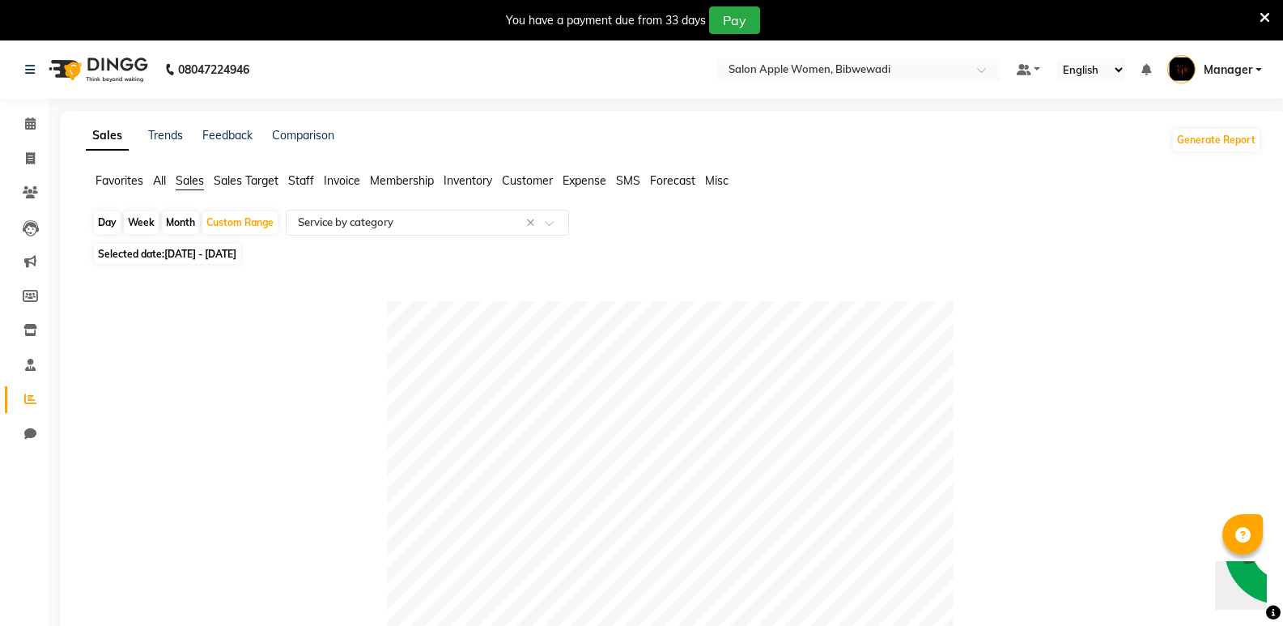
click at [156, 177] on span "All" at bounding box center [159, 180] width 13 height 15
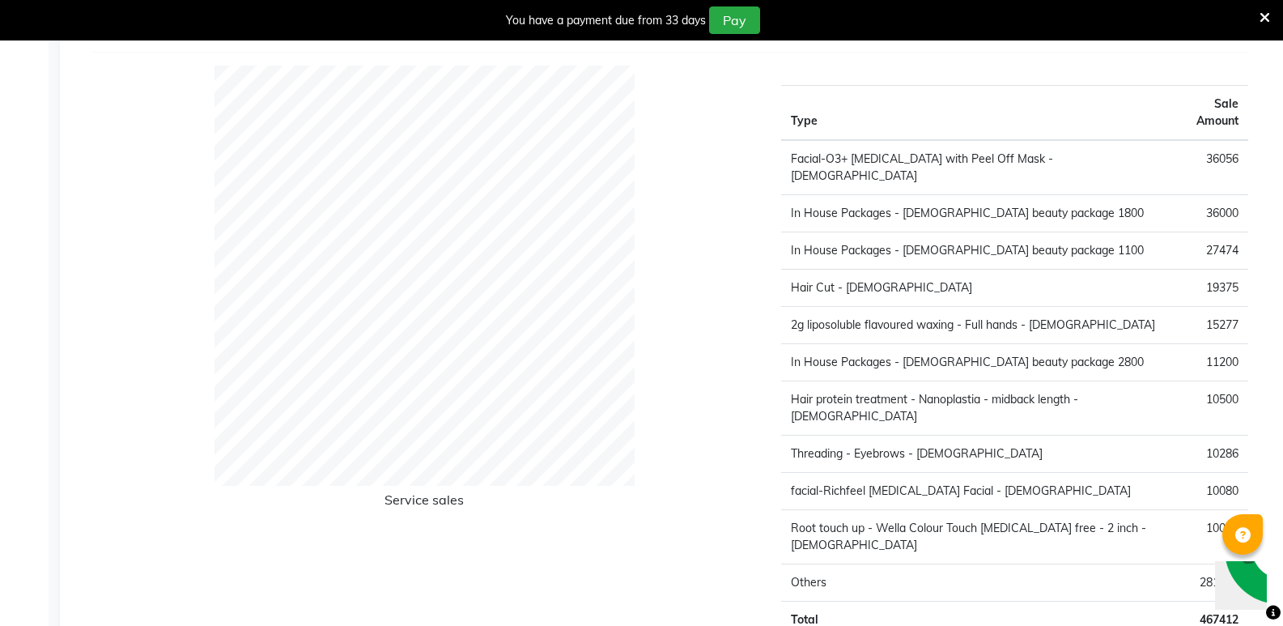
scroll to position [2326, 0]
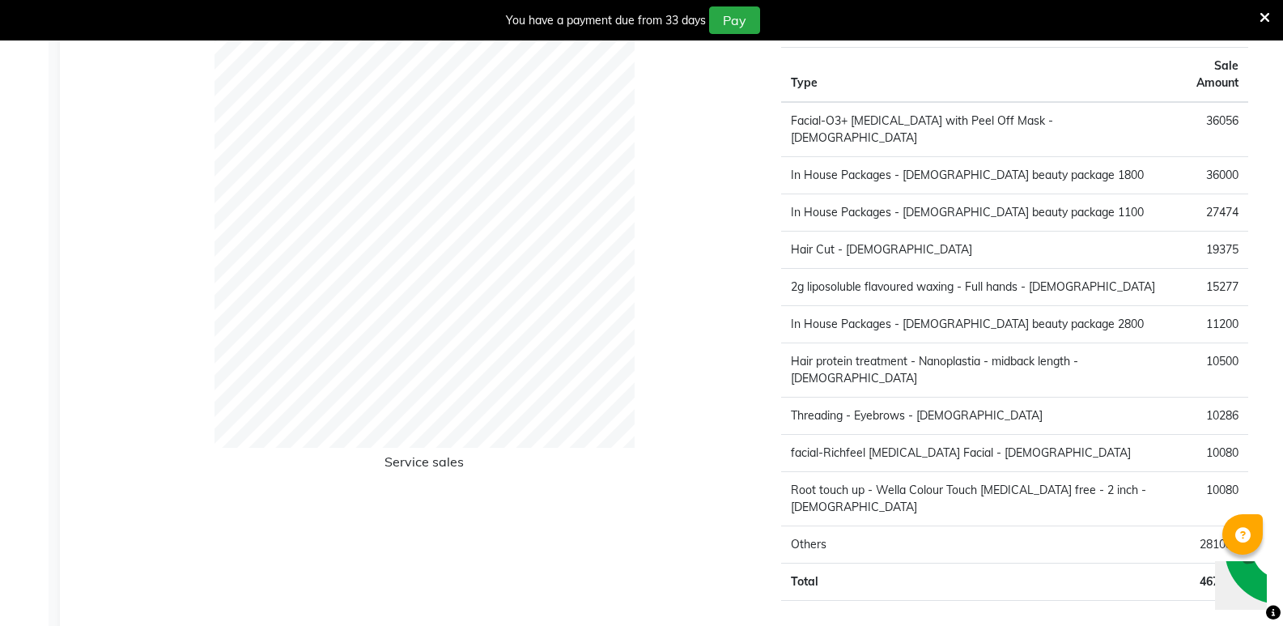
click at [920, 434] on td "facial-Richfeel [MEDICAL_DATA] Facial - [DEMOGRAPHIC_DATA]" at bounding box center [975, 452] width 388 height 37
drag, startPoint x: 916, startPoint y: 405, endPoint x: 1053, endPoint y: 405, distance: 136.8
click at [1053, 434] on td "facial-Richfeel [MEDICAL_DATA] Facial - [DEMOGRAPHIC_DATA]" at bounding box center [975, 452] width 388 height 37
click at [708, 430] on div "Service sales" at bounding box center [424, 321] width 689 height 586
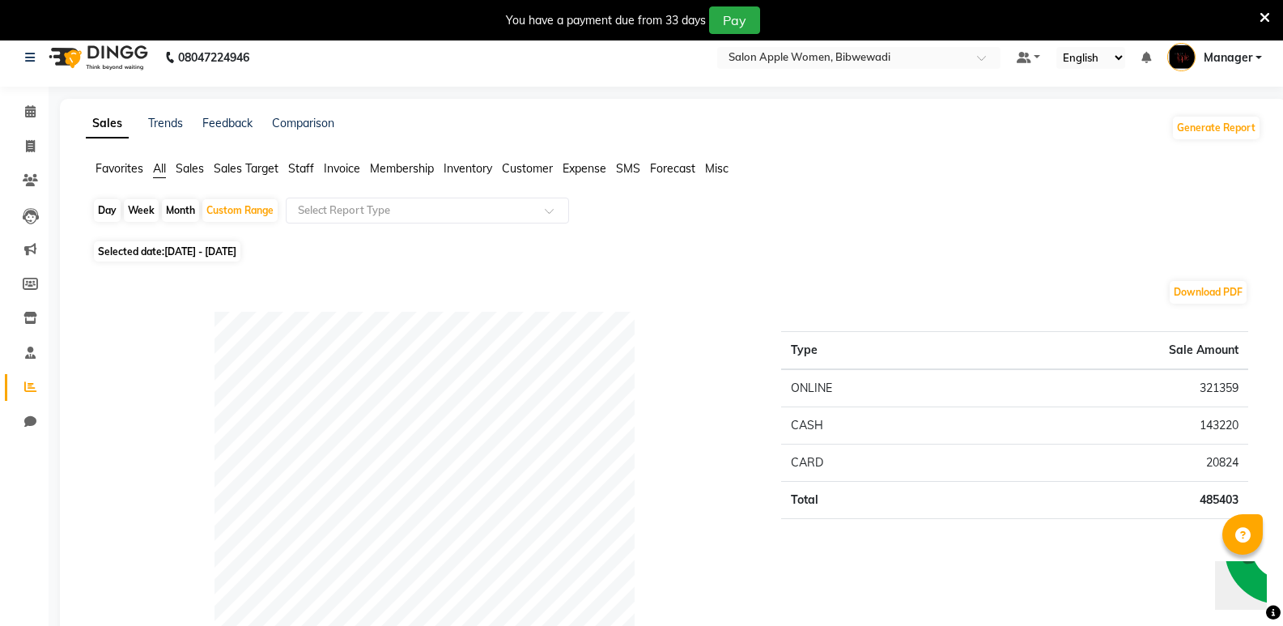
scroll to position [0, 0]
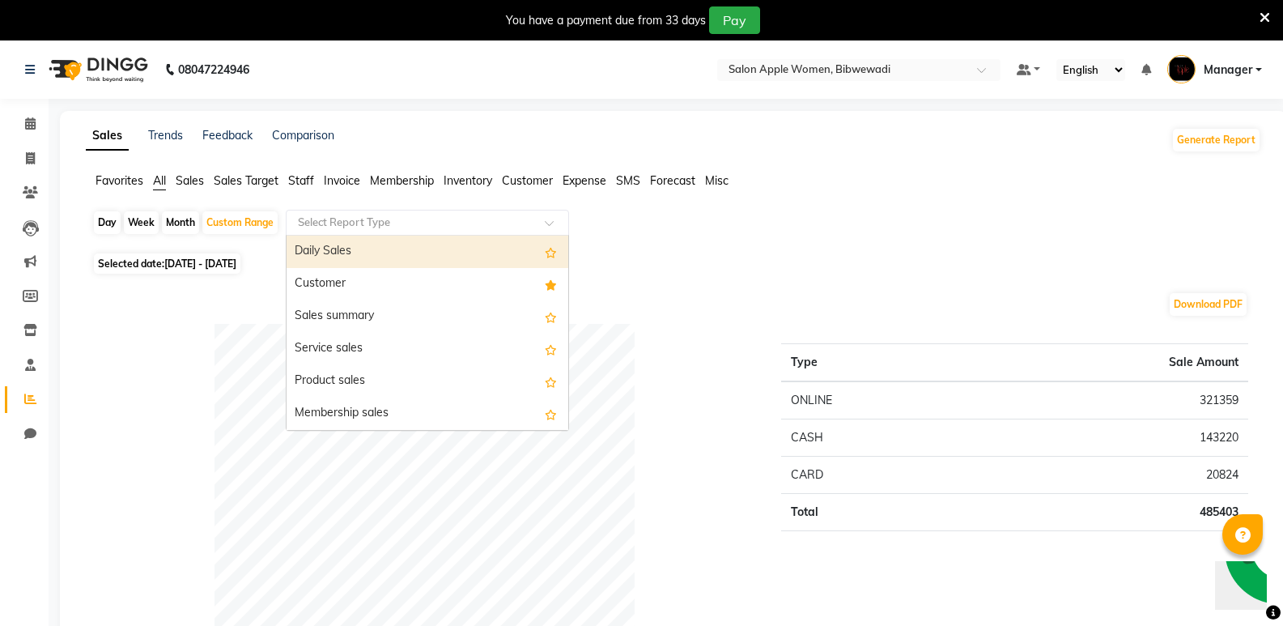
click at [401, 219] on input "text" at bounding box center [411, 223] width 233 height 16
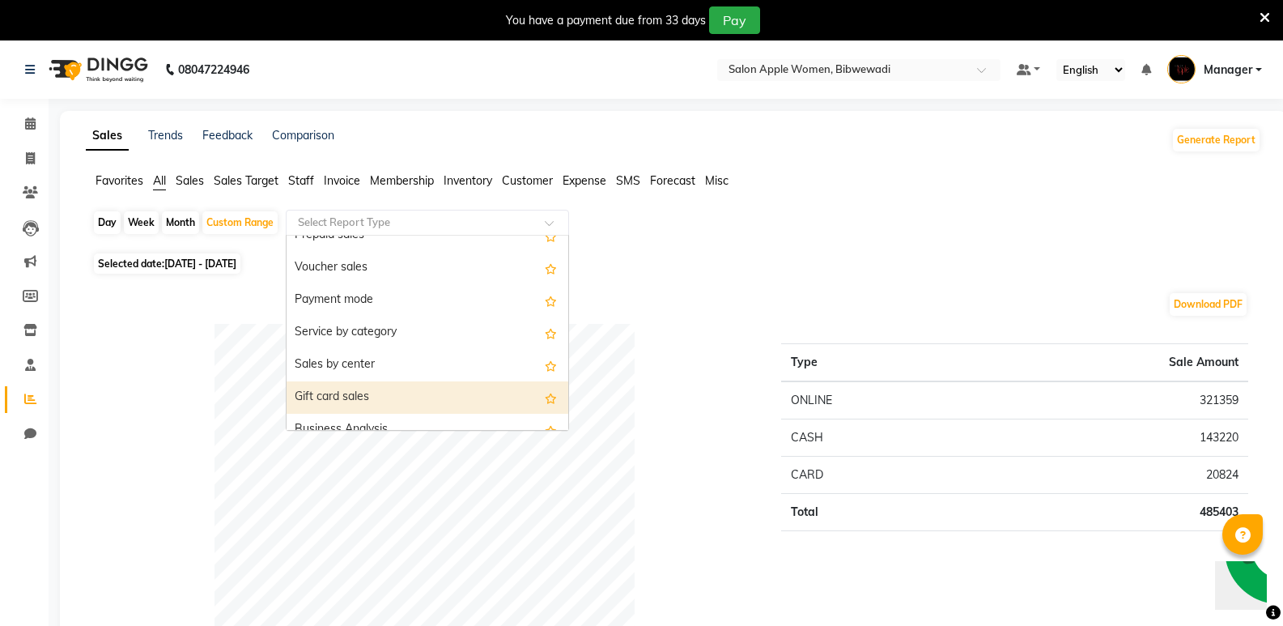
scroll to position [324, 0]
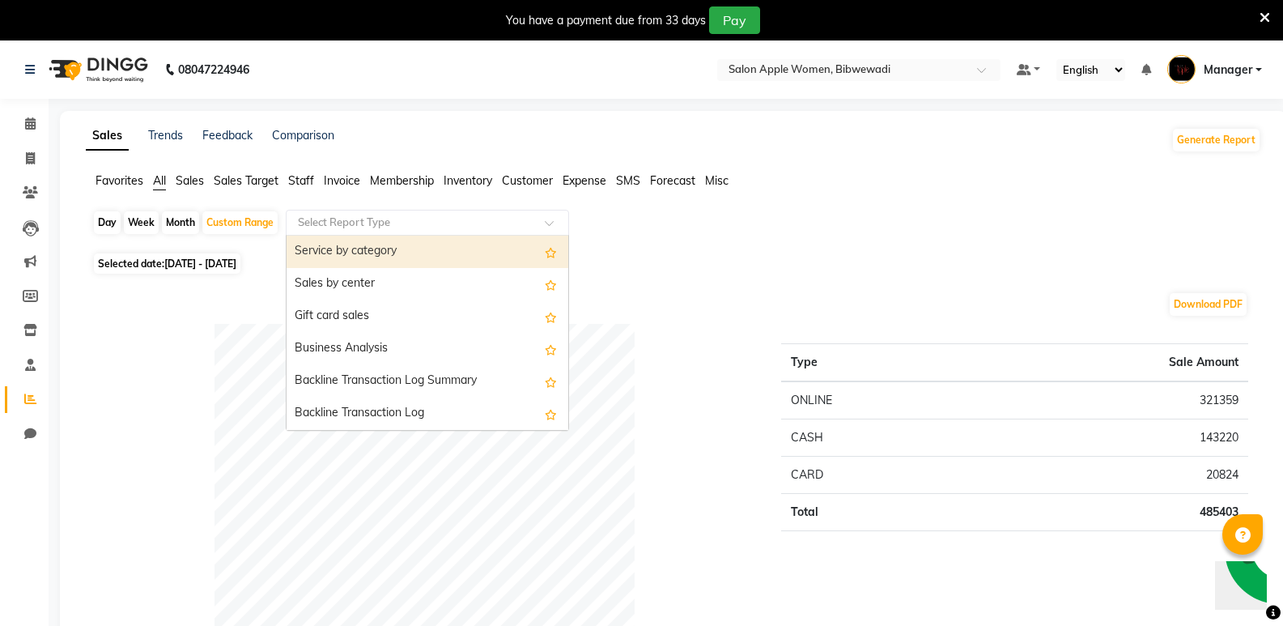
click at [419, 260] on div "Service by category" at bounding box center [428, 252] width 282 height 32
select select "full_report"
select select "csv"
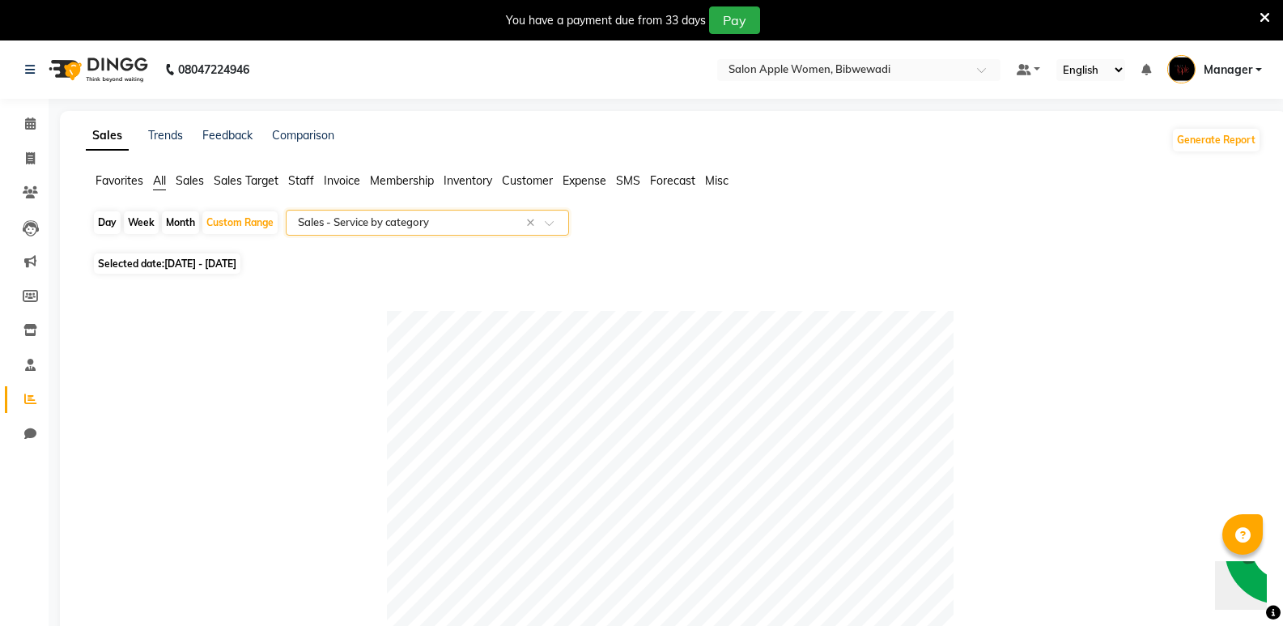
click at [409, 223] on input "text" at bounding box center [411, 223] width 233 height 16
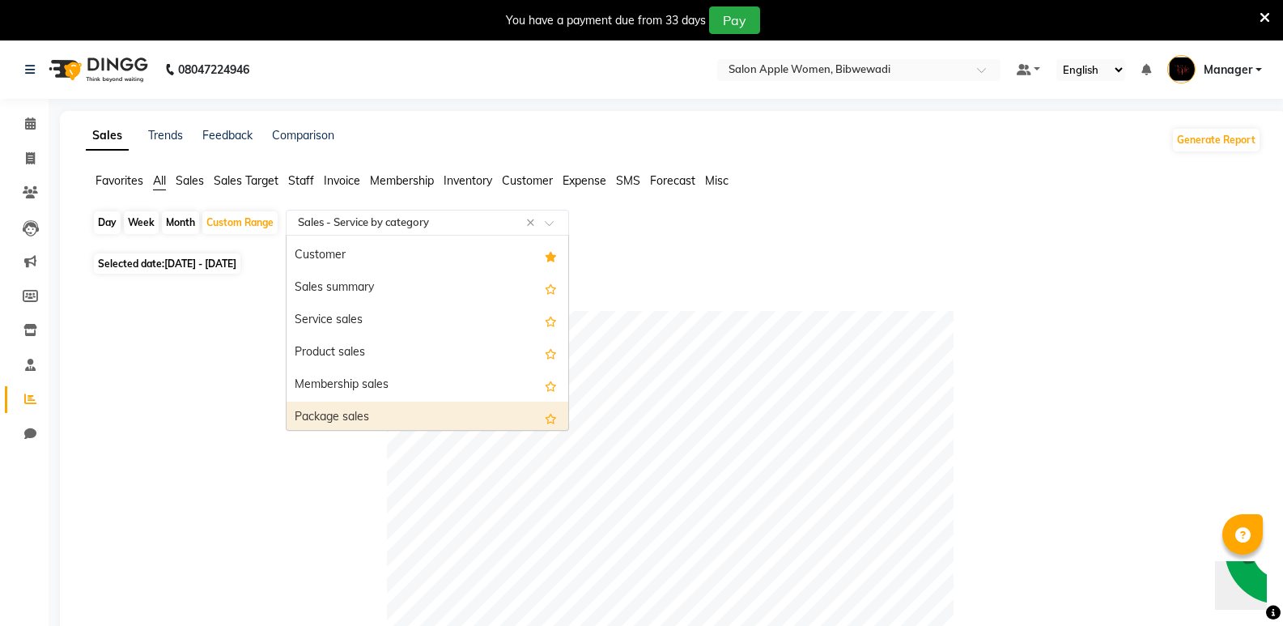
scroll to position [0, 0]
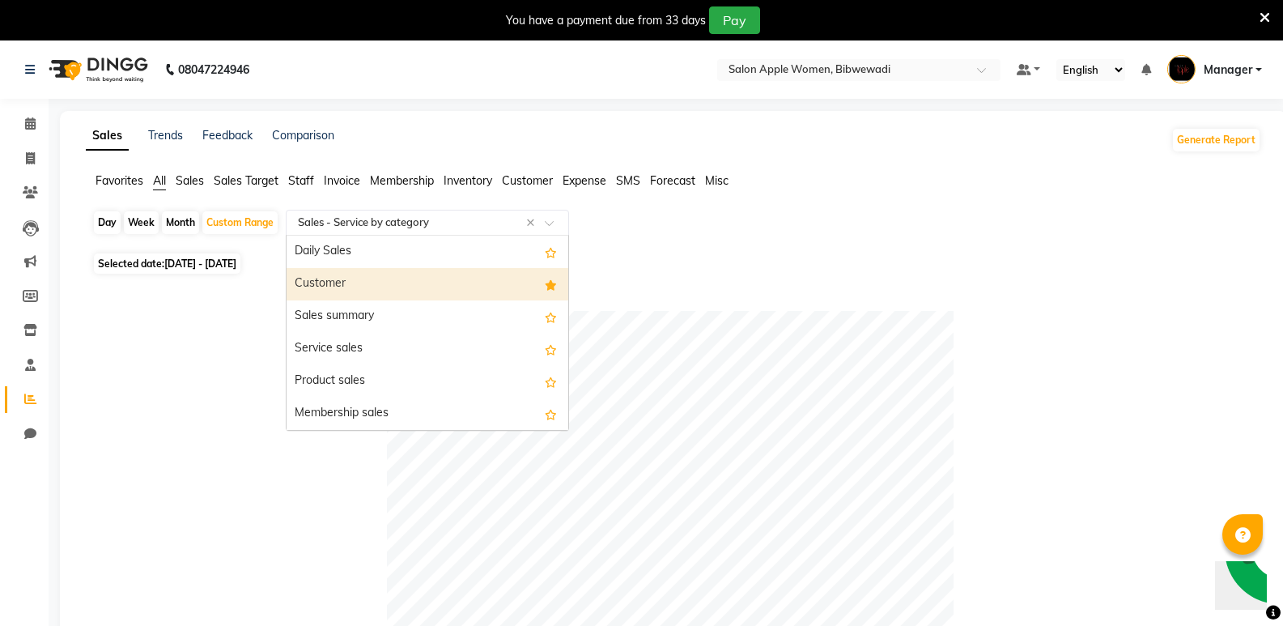
click at [355, 281] on div "Customer" at bounding box center [428, 284] width 282 height 32
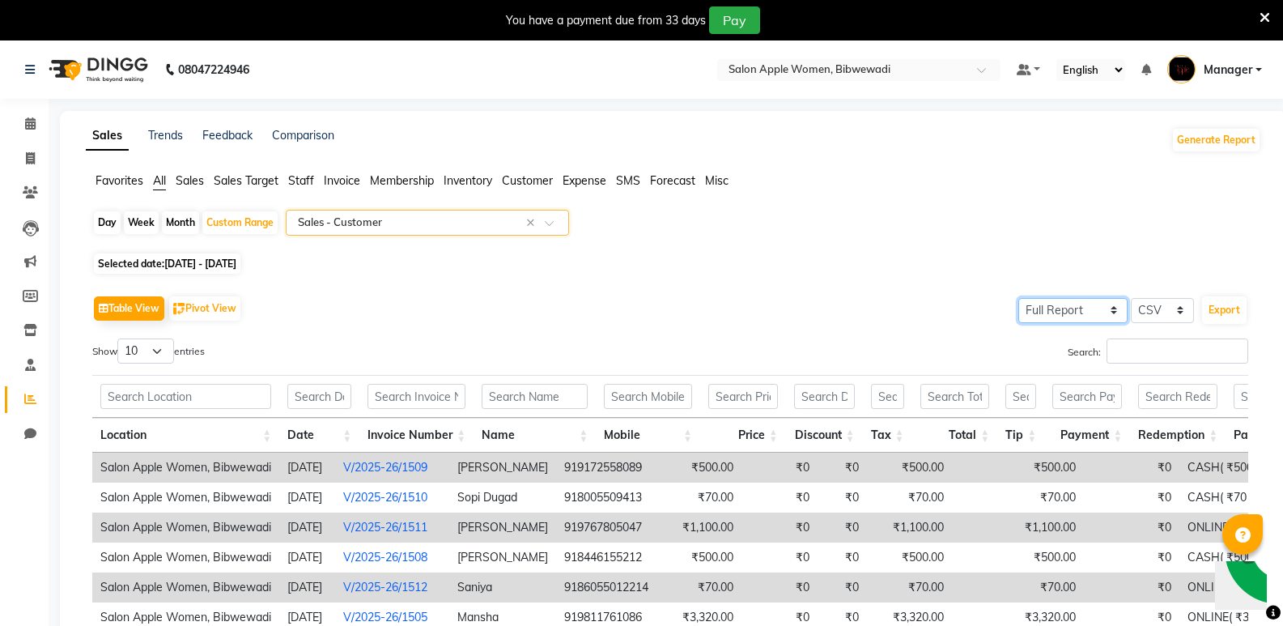
click at [1086, 319] on select "Select Full Report Filtered Report" at bounding box center [1072, 310] width 109 height 25
click at [127, 183] on span "Favorites" at bounding box center [120, 180] width 48 height 15
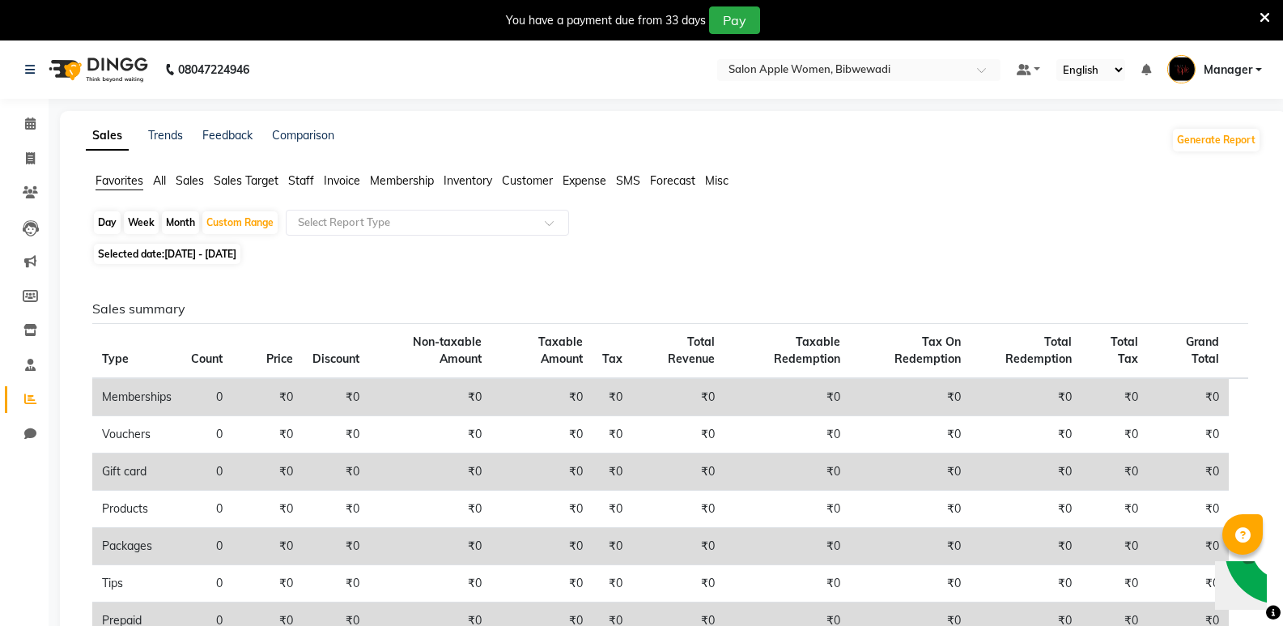
click at [243, 174] on span "Sales Target" at bounding box center [246, 180] width 65 height 15
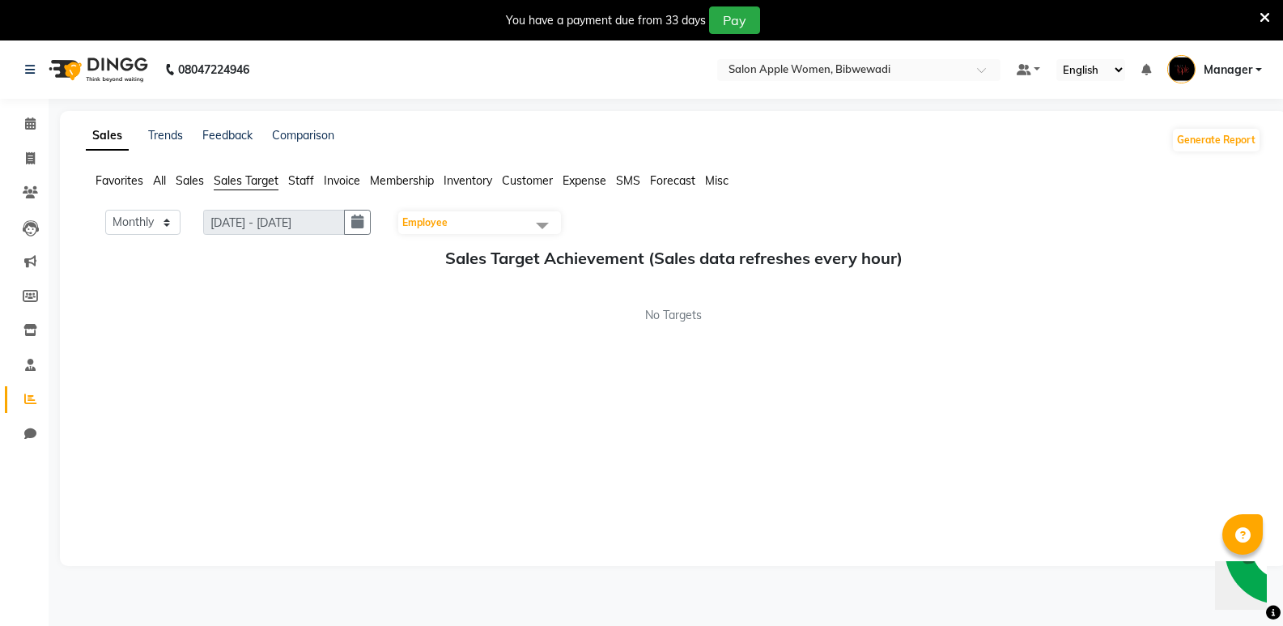
click at [189, 181] on span "Sales" at bounding box center [190, 180] width 28 height 15
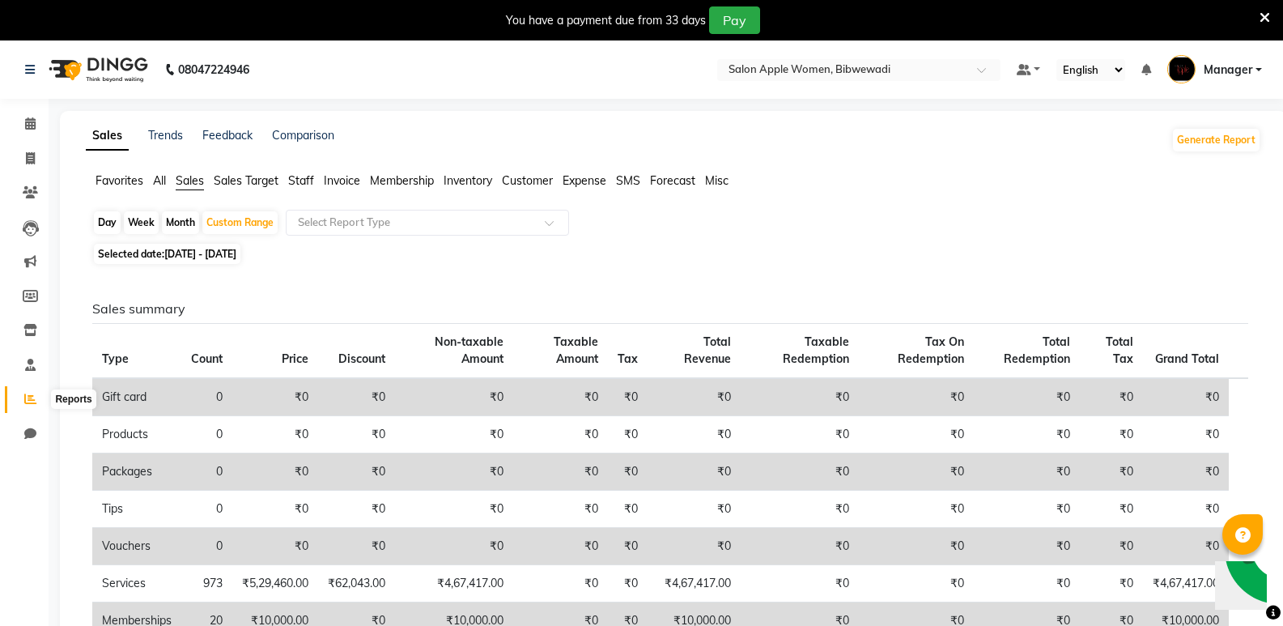
click at [28, 390] on span at bounding box center [30, 399] width 28 height 19
click at [155, 134] on link "Trends" at bounding box center [165, 135] width 35 height 15
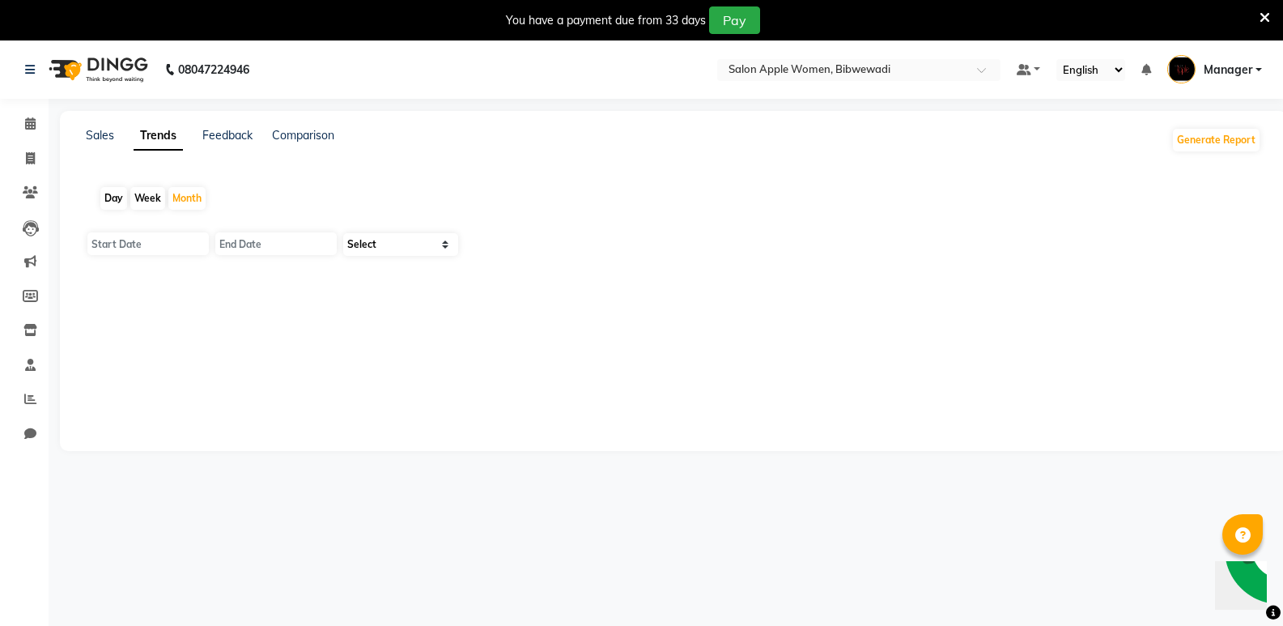
type input "[DATE]"
select select "by_client"
click at [98, 133] on link "Sales" at bounding box center [100, 135] width 28 height 15
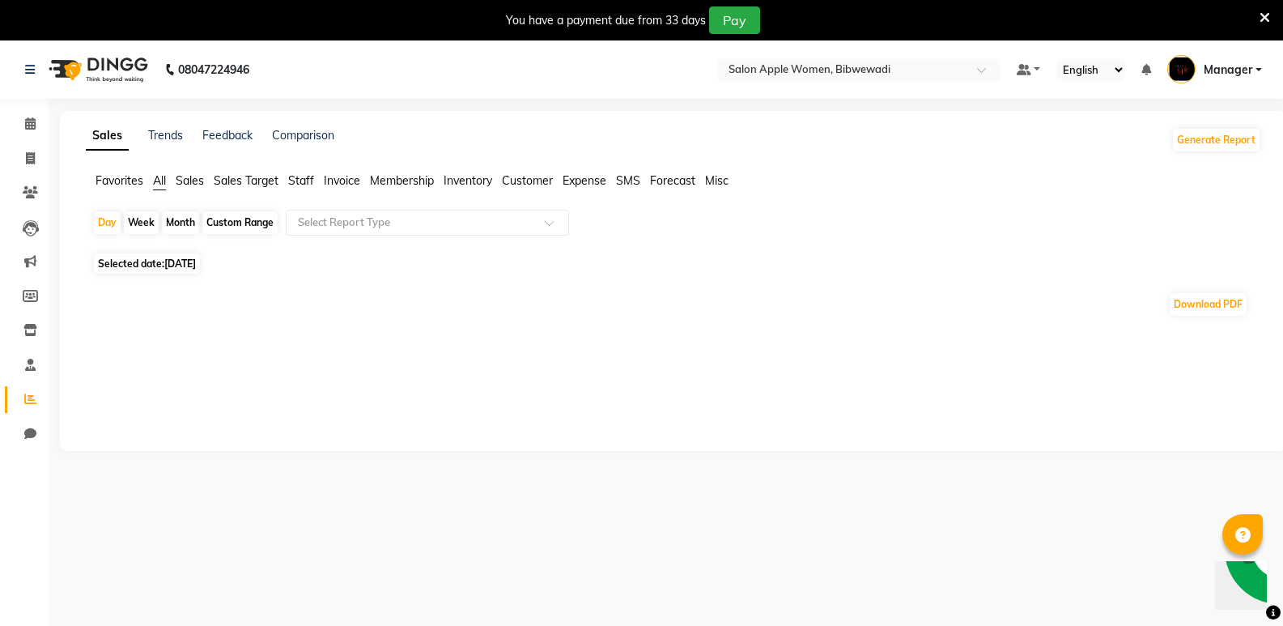
click at [193, 177] on span "Sales" at bounding box center [190, 180] width 28 height 15
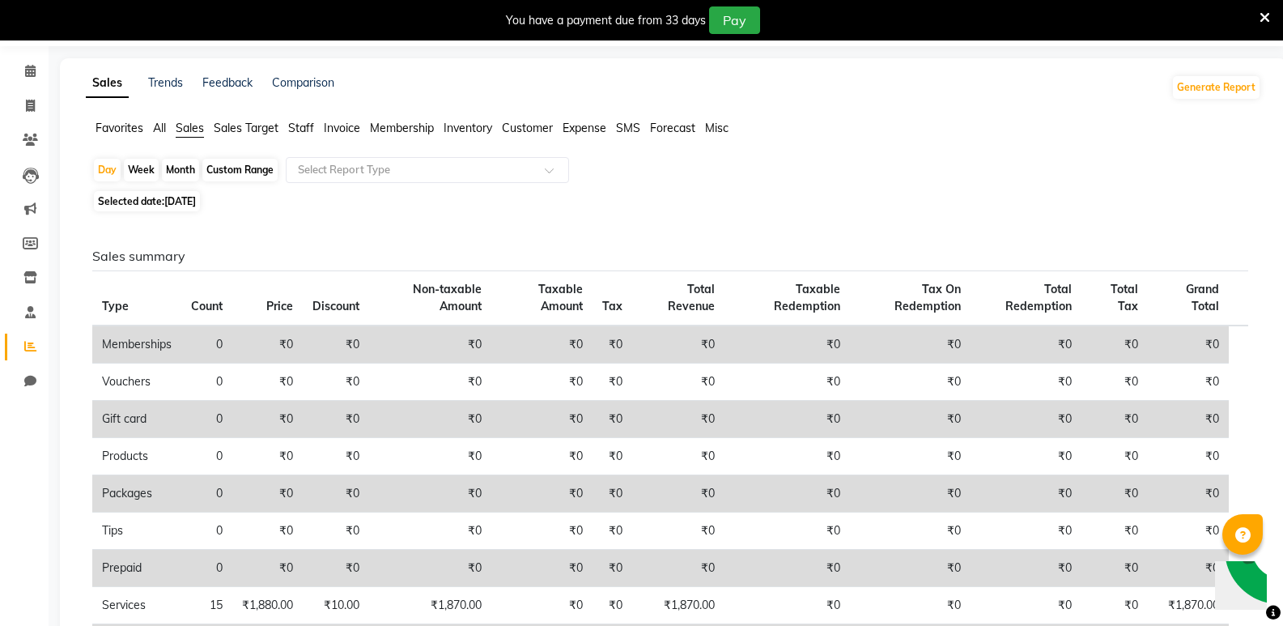
scroll to position [81, 0]
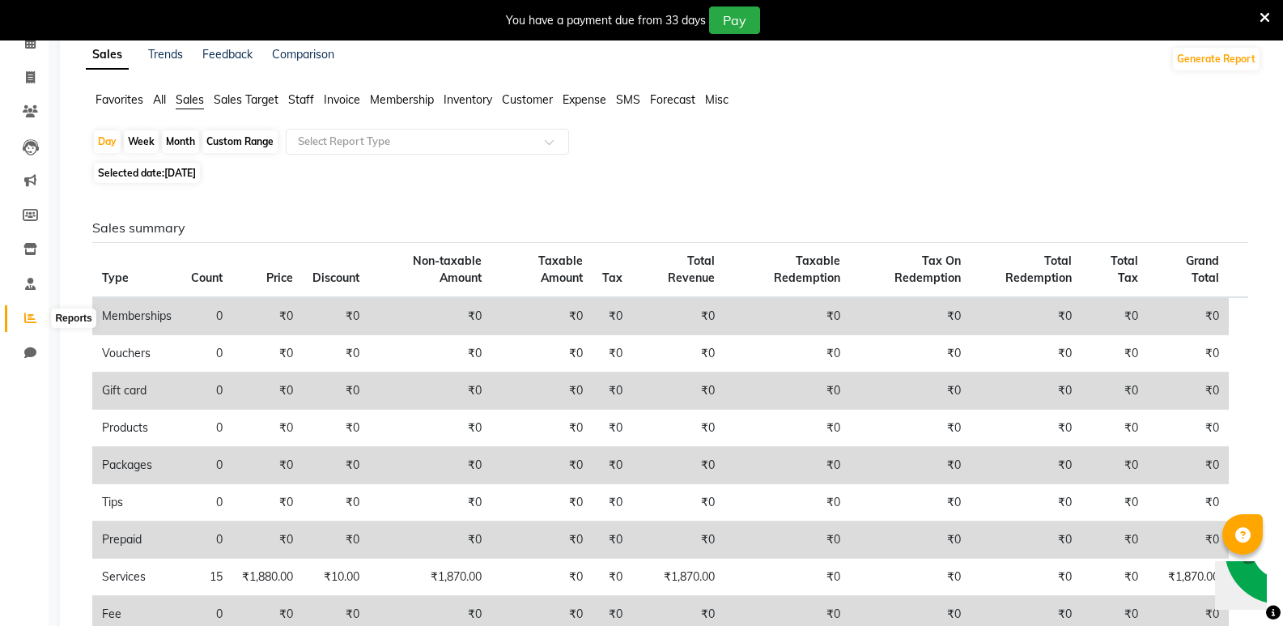
click at [32, 319] on icon at bounding box center [30, 318] width 12 height 12
click at [182, 138] on div "Month" at bounding box center [180, 141] width 37 height 23
select select "9"
select select "2025"
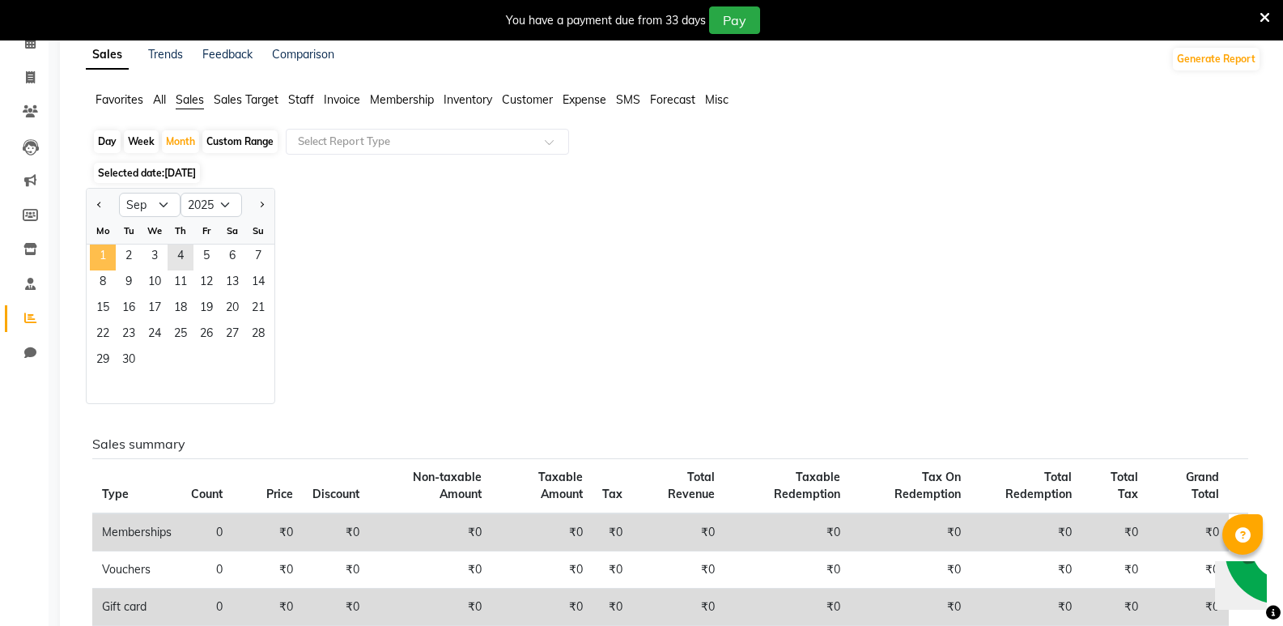
click at [110, 252] on span "1" at bounding box center [103, 257] width 26 height 26
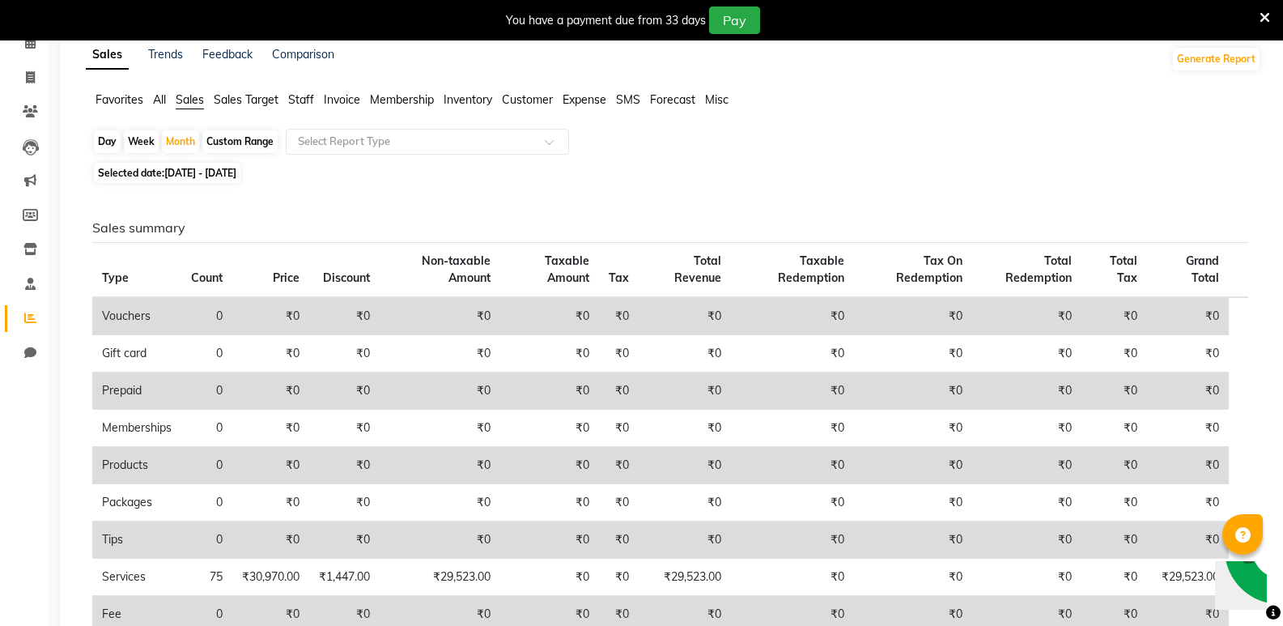
click at [252, 144] on div "Custom Range" at bounding box center [239, 141] width 75 height 23
select select "9"
select select "2025"
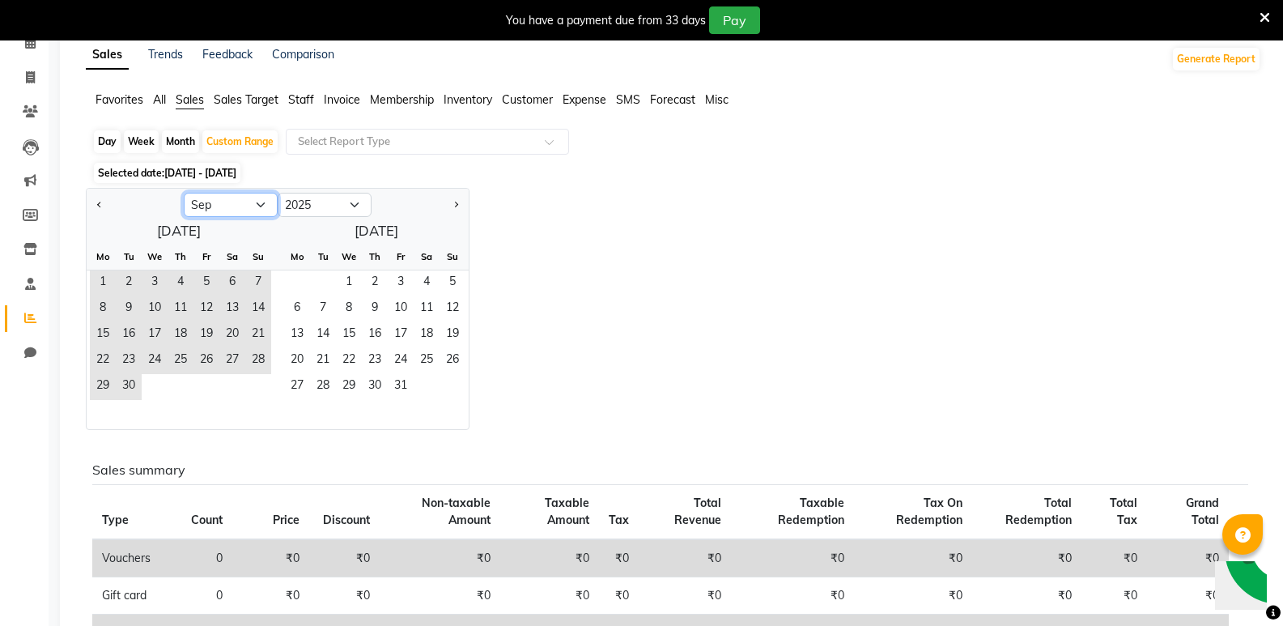
click at [223, 206] on select "Jan Feb Mar Apr May Jun [DATE] Aug Sep Oct Nov Dec" at bounding box center [231, 205] width 94 height 24
select select "8"
click at [184, 193] on select "Jan Feb Mar Apr May Jun [DATE] Aug Sep Oct Nov Dec" at bounding box center [231, 205] width 94 height 24
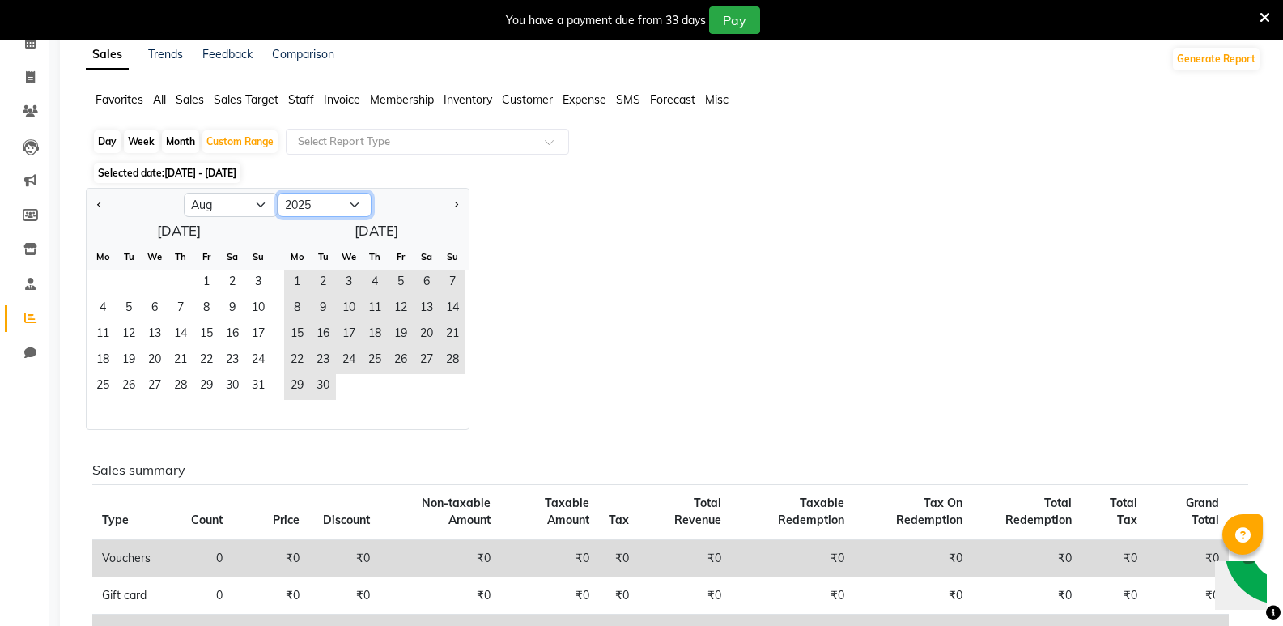
click at [355, 202] on select "2015 2016 2017 2018 2019 2020 2021 2022 2023 2024 2025 2026 2027 2028 2029 2030…" at bounding box center [325, 205] width 94 height 24
click at [195, 277] on span "1" at bounding box center [206, 283] width 26 height 26
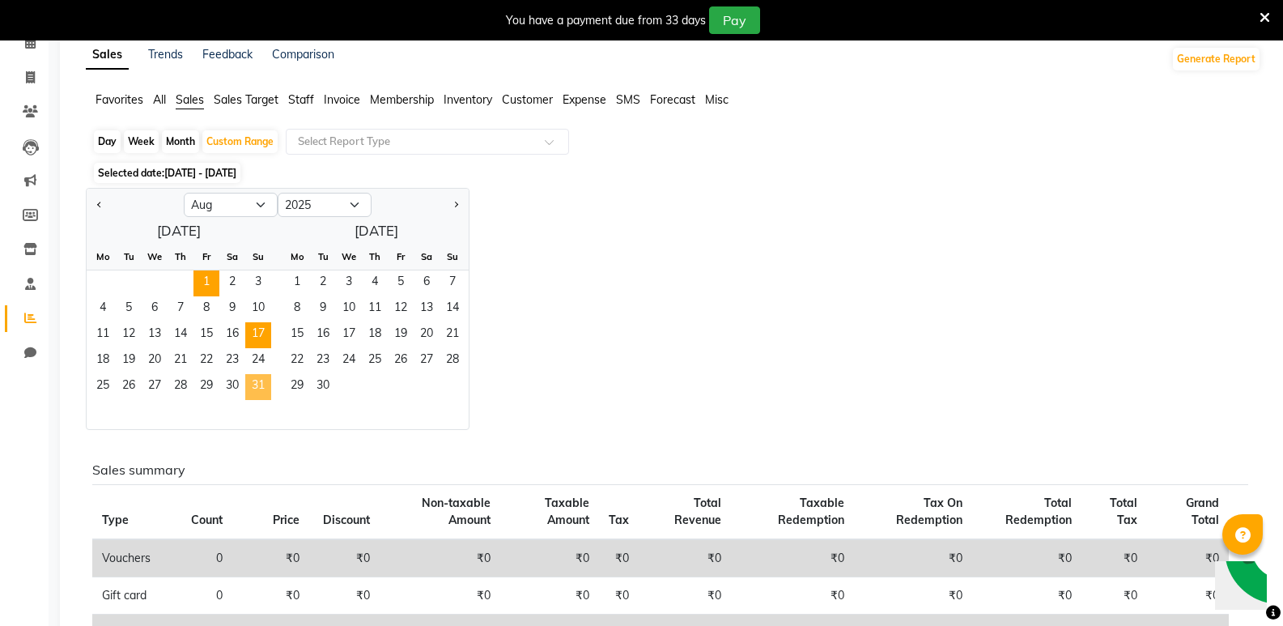
click at [254, 380] on span "31" at bounding box center [258, 387] width 26 height 26
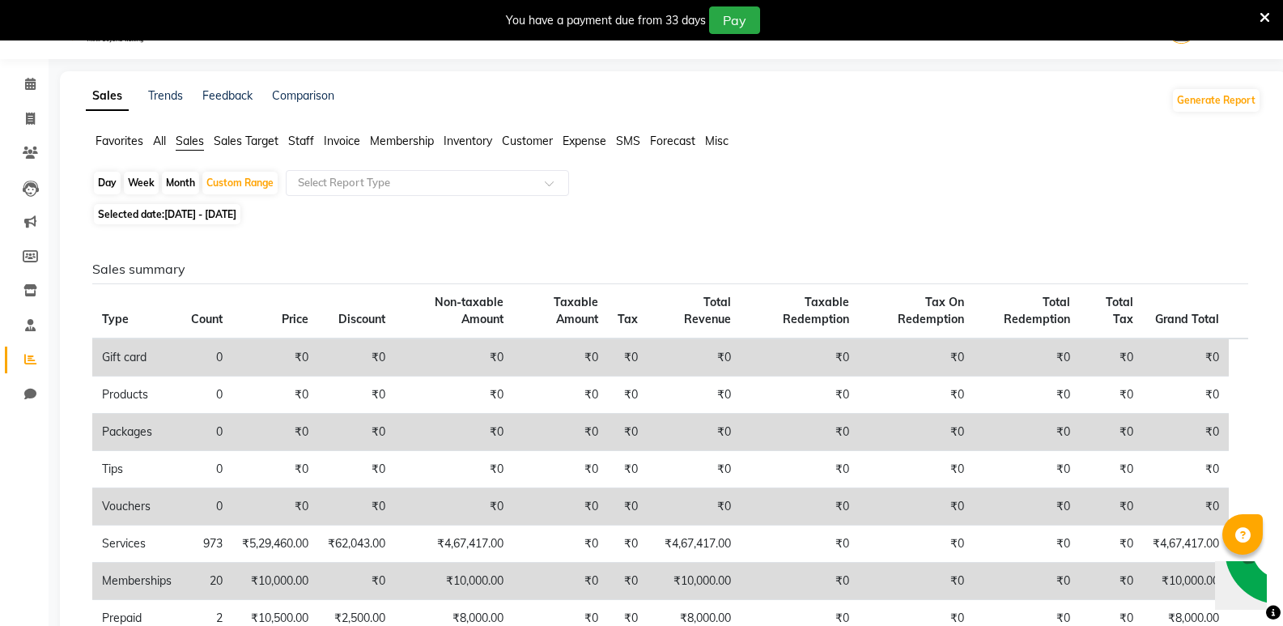
scroll to position [0, 0]
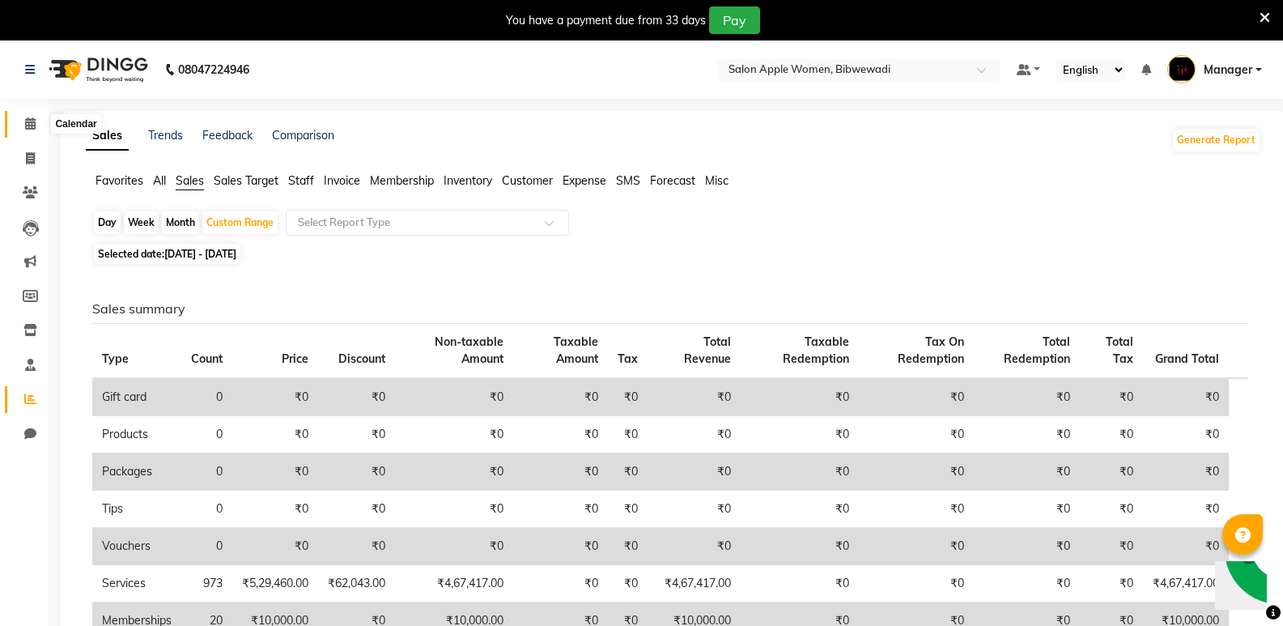
click at [29, 116] on span at bounding box center [30, 124] width 28 height 19
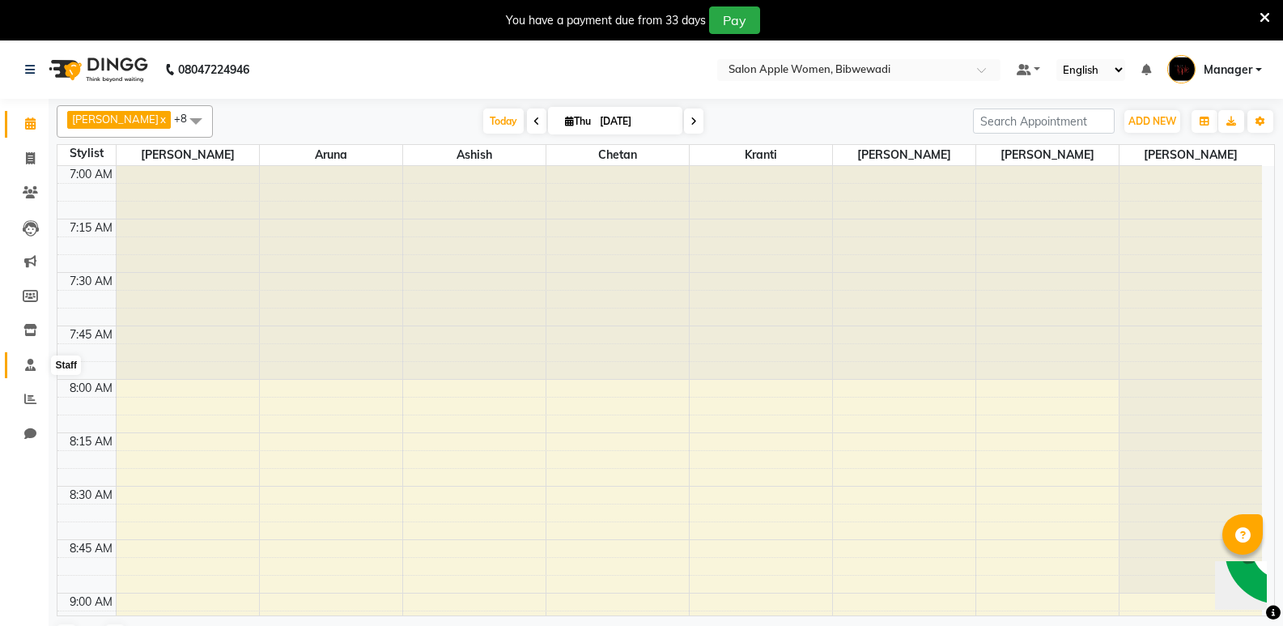
click at [28, 361] on icon at bounding box center [30, 365] width 11 height 12
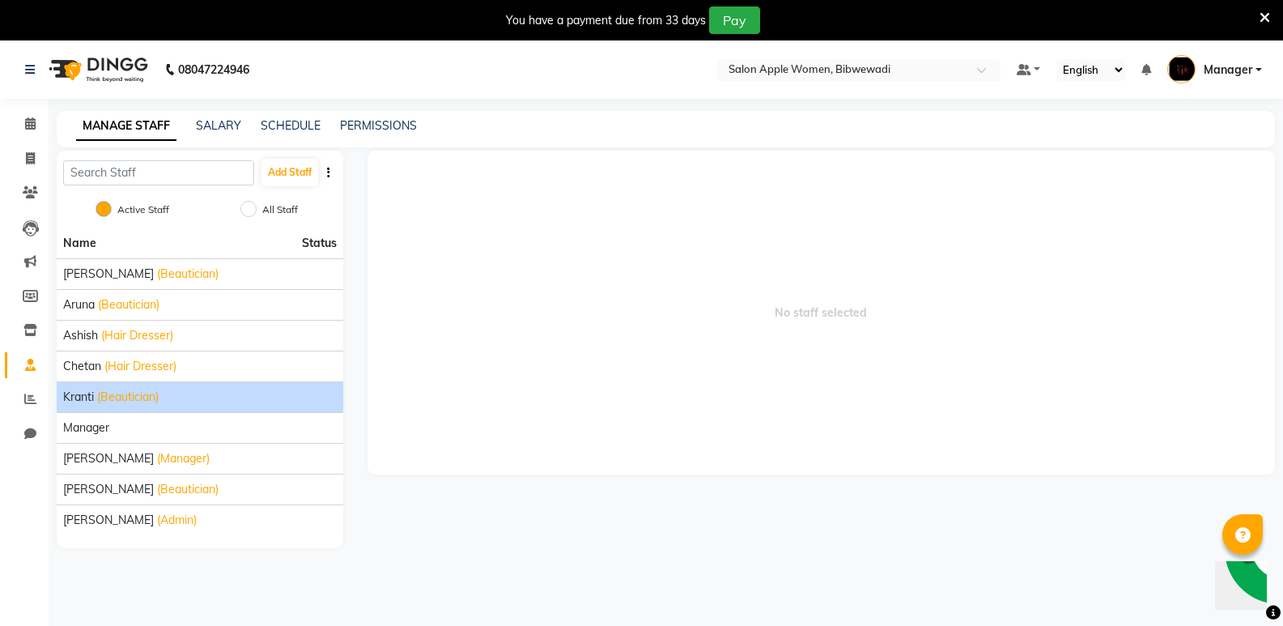
click at [150, 400] on span "(Beautician)" at bounding box center [128, 397] width 62 height 17
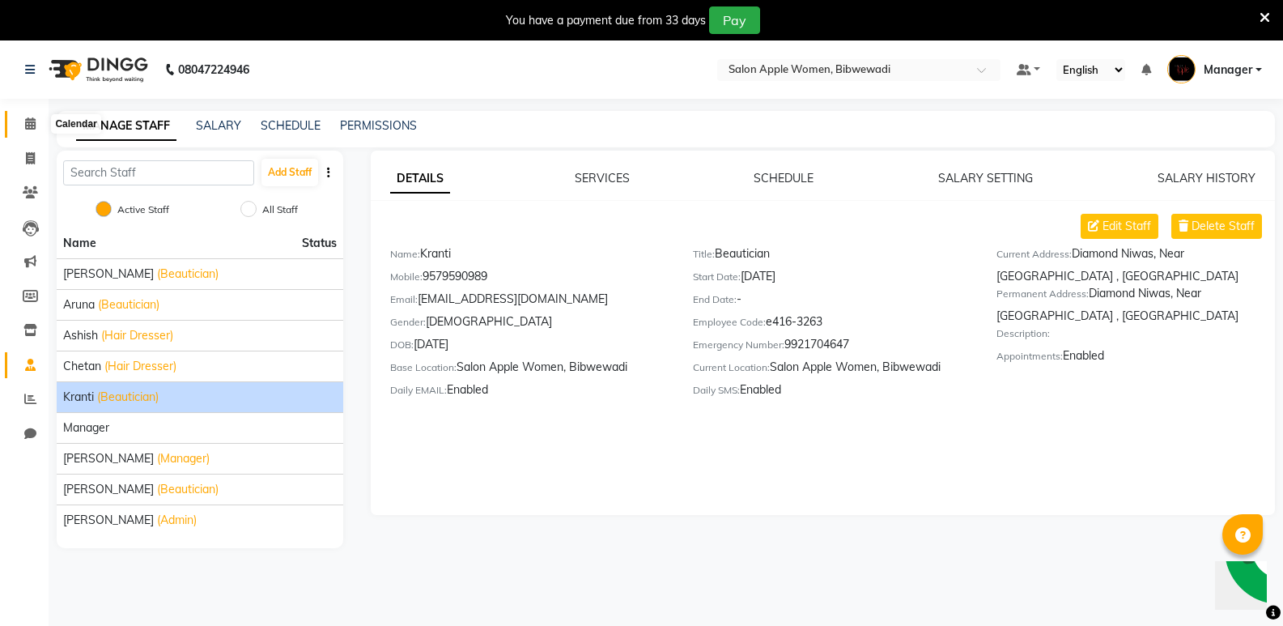
click at [30, 123] on icon at bounding box center [30, 123] width 11 height 12
